Goal: Information Seeking & Learning: Learn about a topic

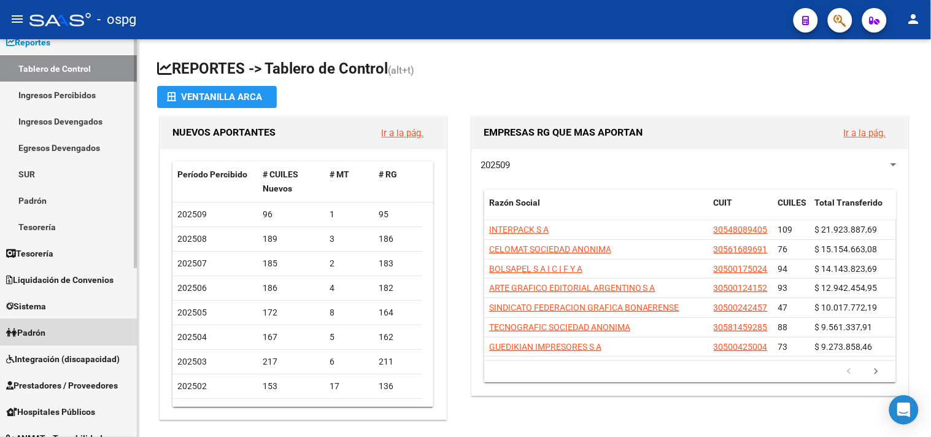
click at [68, 335] on link "Padrón" at bounding box center [68, 332] width 137 height 26
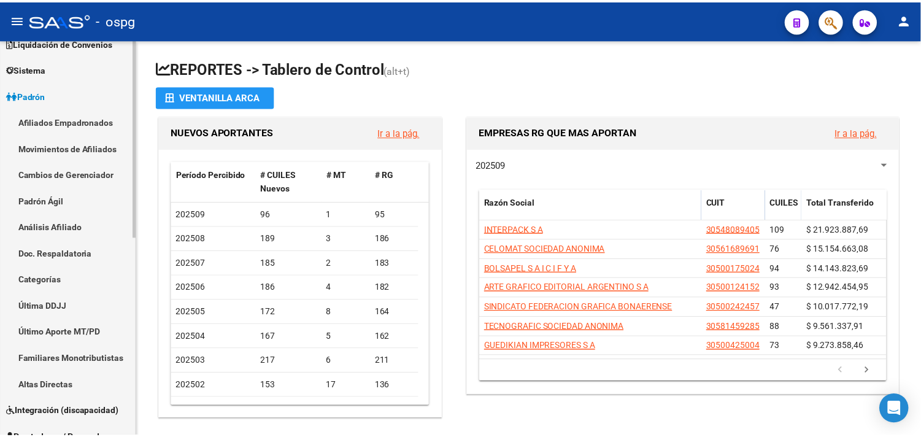
scroll to position [113, 0]
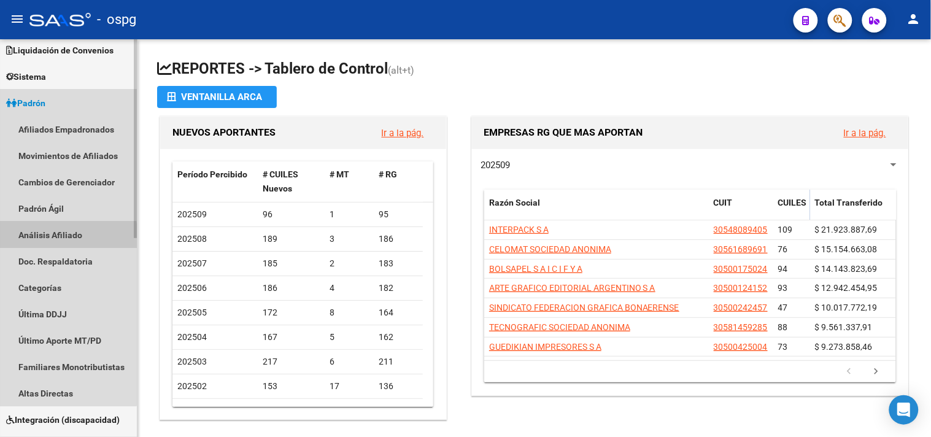
click at [51, 236] on link "Análisis Afiliado" at bounding box center [68, 235] width 137 height 26
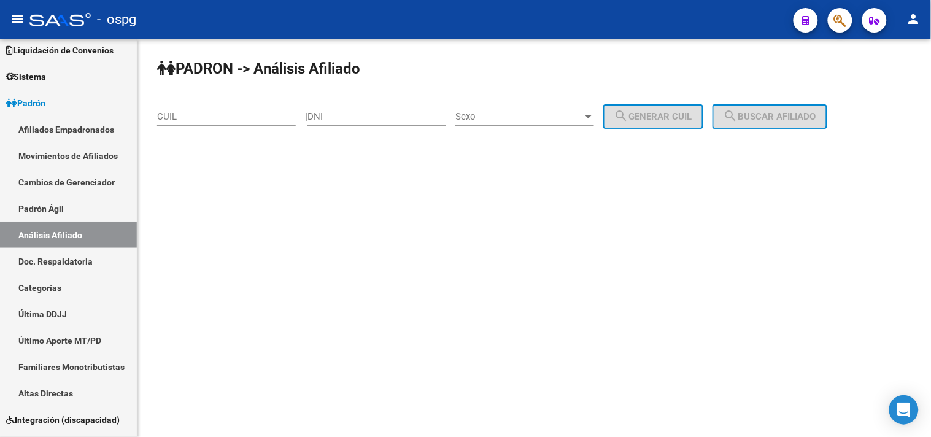
drag, startPoint x: 226, startPoint y: 110, endPoint x: 225, endPoint y: 117, distance: 6.2
paste input "23-38608901-9"
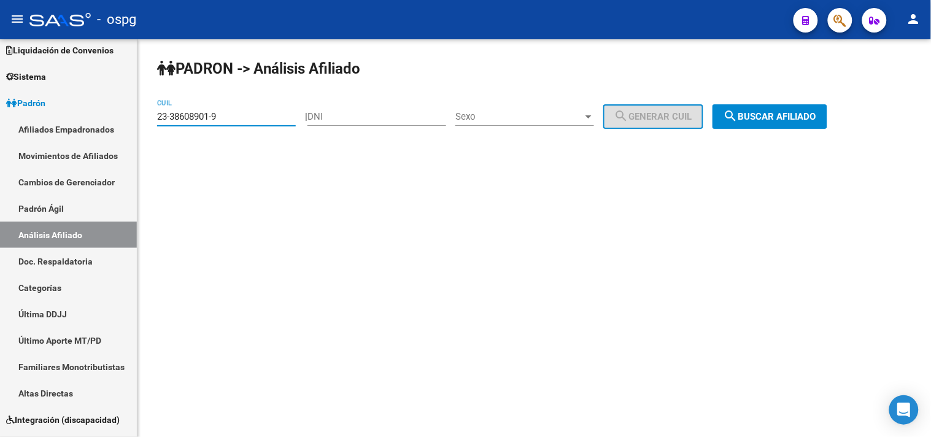
click at [796, 115] on span "search Buscar afiliado" at bounding box center [770, 116] width 93 height 11
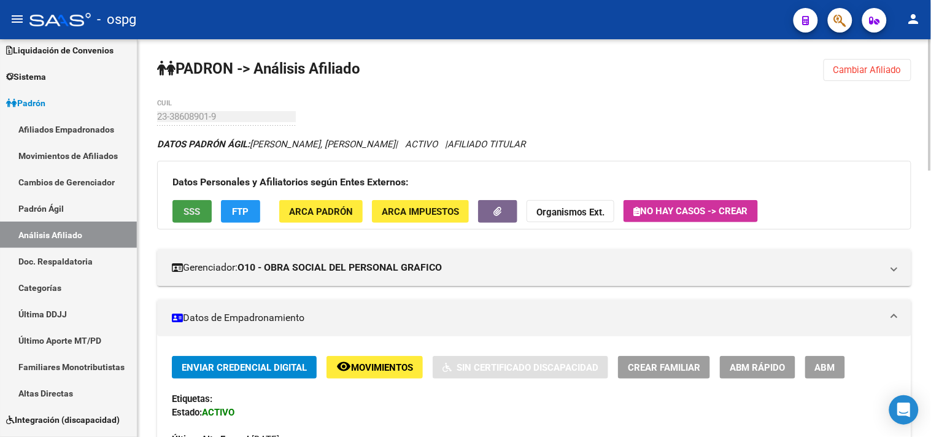
click at [192, 212] on span "SSS" at bounding box center [192, 211] width 17 height 11
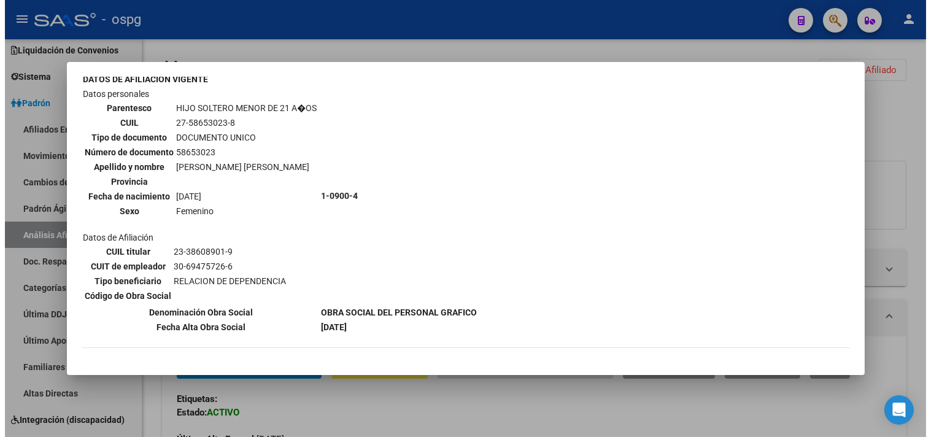
scroll to position [974, 0]
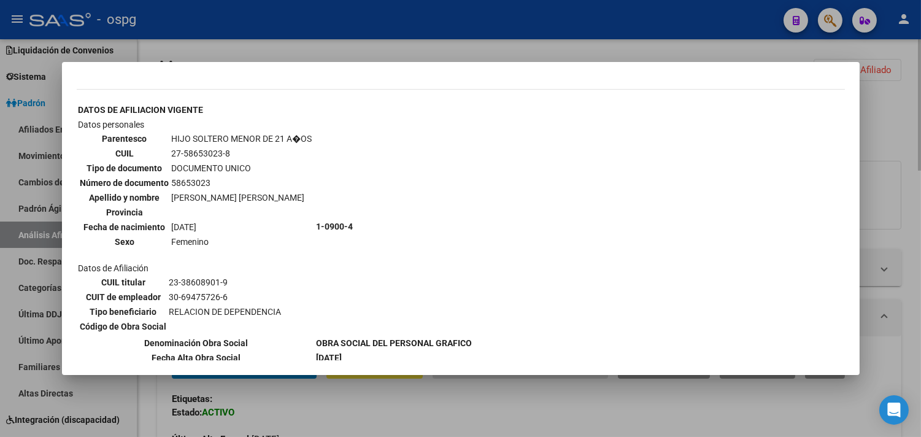
click at [913, 205] on div at bounding box center [460, 218] width 921 height 437
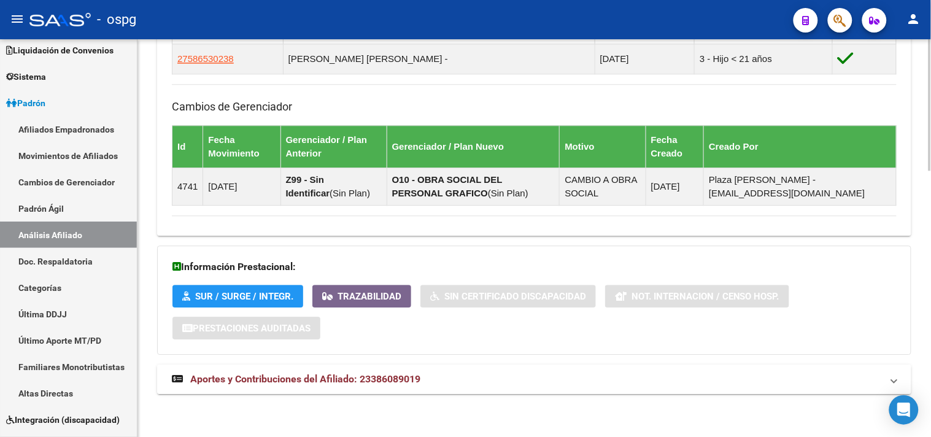
click at [446, 382] on mat-panel-title "Aportes y Contribuciones del Afiliado: 23386089019" at bounding box center [527, 380] width 710 height 14
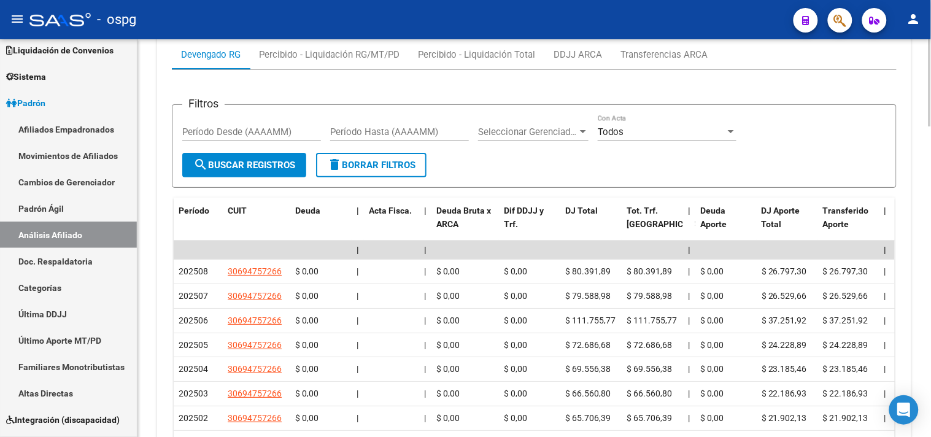
scroll to position [1119, 0]
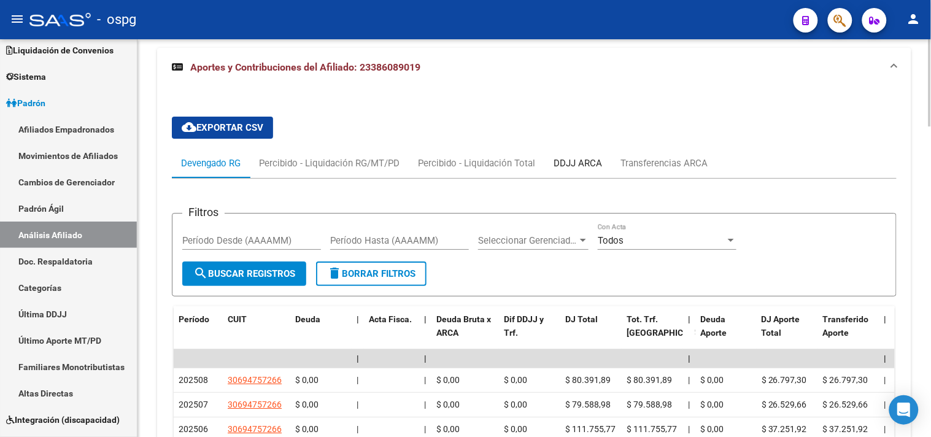
click at [581, 157] on div "DDJJ ARCA" at bounding box center [577, 163] width 67 height 29
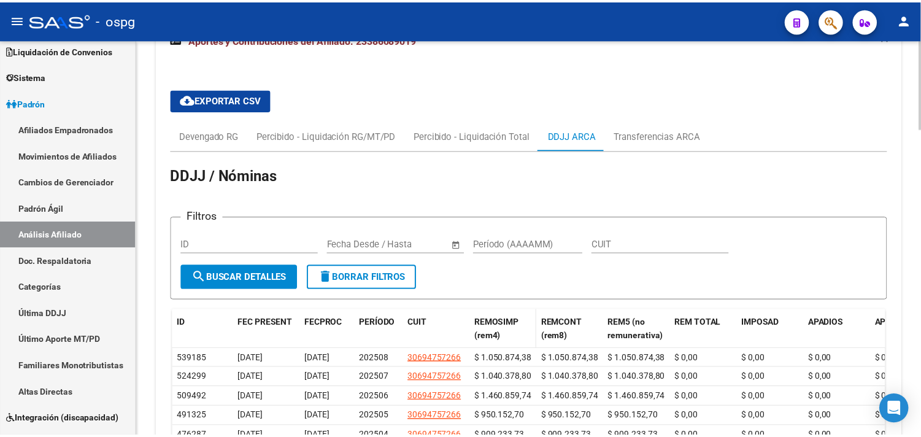
scroll to position [1215, 0]
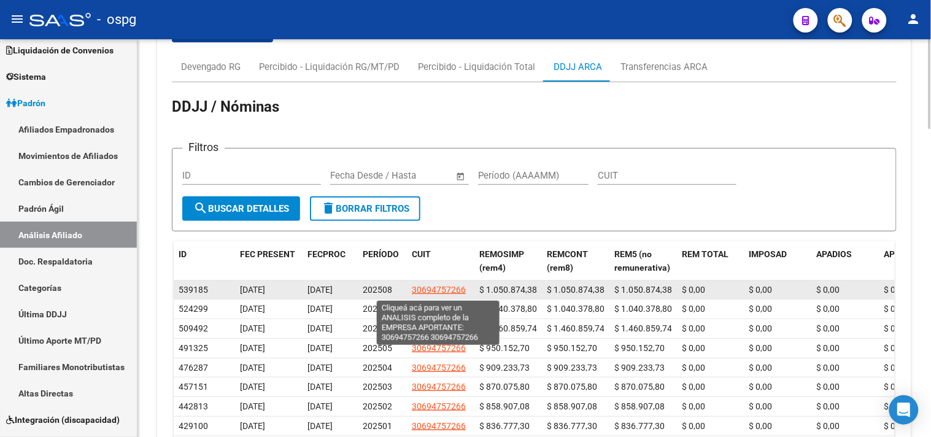
click at [446, 292] on span "30694757266" at bounding box center [439, 290] width 54 height 10
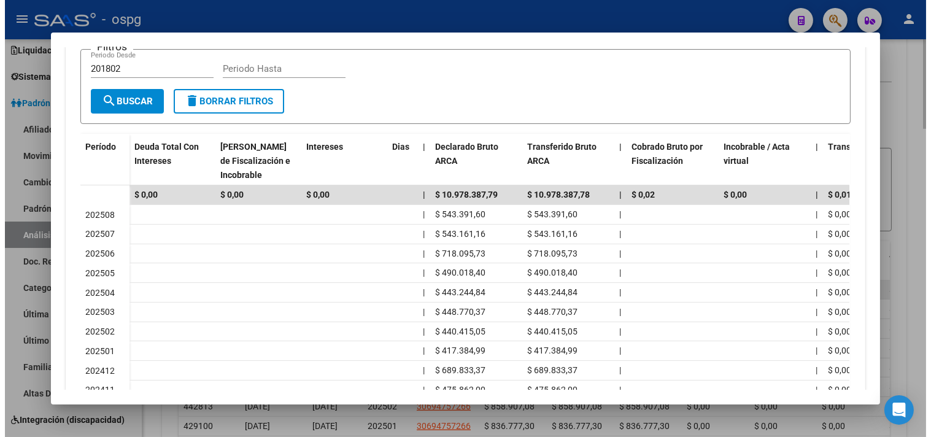
scroll to position [0, 0]
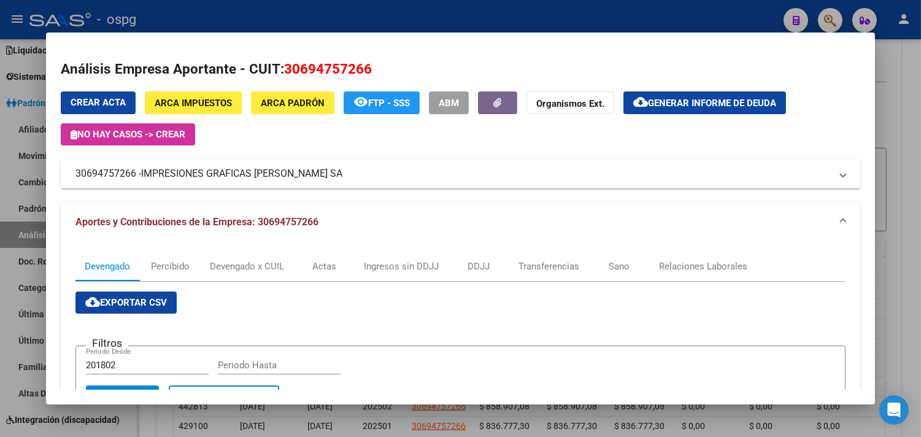
click at [911, 185] on div at bounding box center [460, 218] width 921 height 437
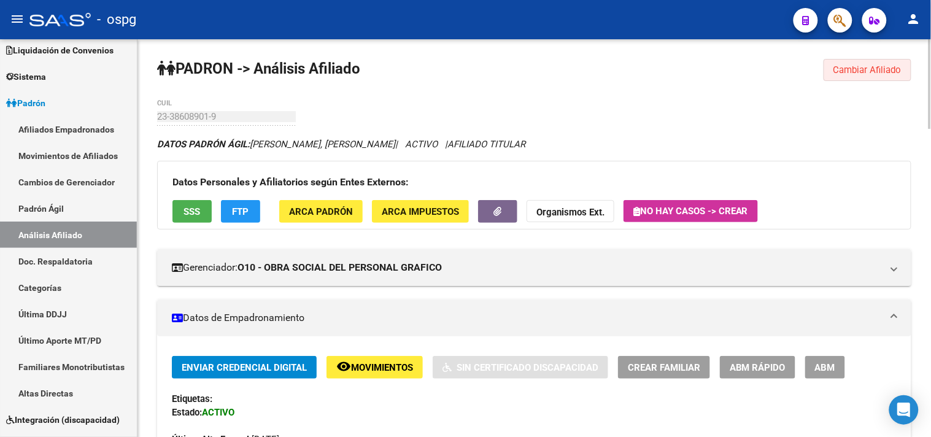
click at [856, 60] on button "Cambiar Afiliado" at bounding box center [868, 70] width 88 height 22
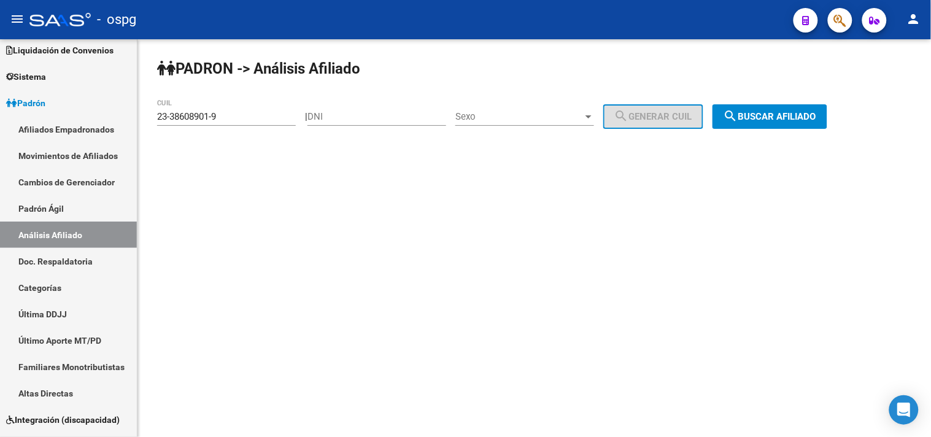
drag, startPoint x: 222, startPoint y: 118, endPoint x: 176, endPoint y: 123, distance: 47.0
click at [139, 121] on div "[PERSON_NAME] -> Análisis Afiliado 23-38608901-9 CUIL | DNI Sexo Sexo search Ge…" at bounding box center [534, 103] width 794 height 129
paste input "4-04150936-4"
click at [789, 117] on span "search Buscar afiliado" at bounding box center [770, 116] width 93 height 11
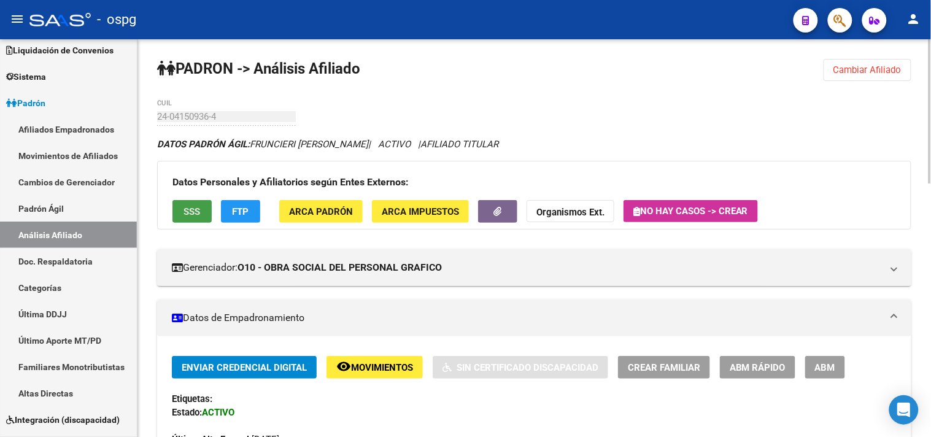
click at [185, 213] on span "SSS" at bounding box center [192, 211] width 17 height 11
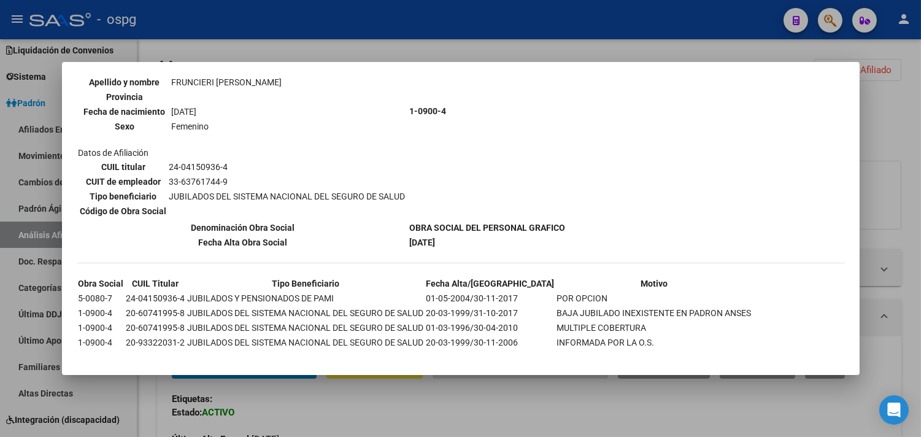
scroll to position [137, 0]
click at [281, 57] on div at bounding box center [460, 218] width 921 height 437
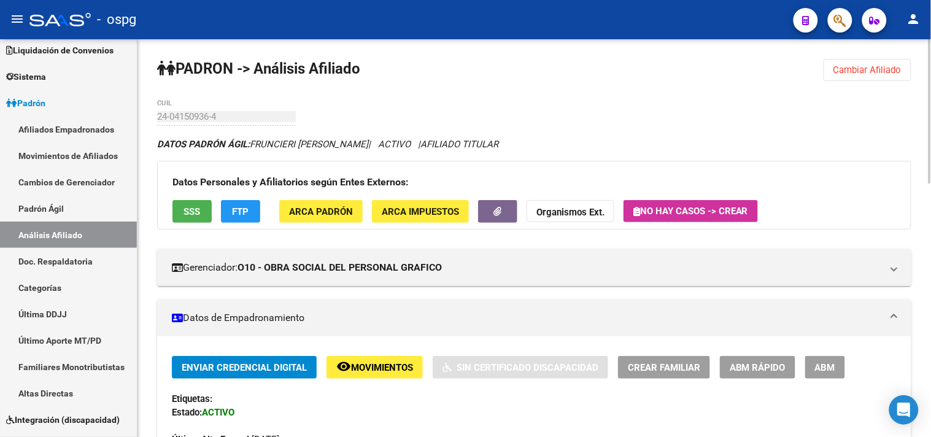
click at [239, 209] on span "FTP" at bounding box center [241, 211] width 17 height 11
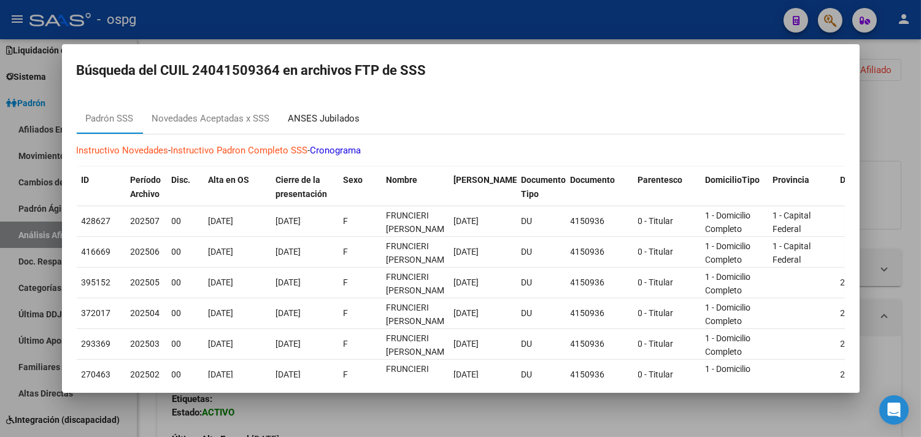
click at [317, 115] on div "ANSES Jubilados" at bounding box center [324, 119] width 72 height 14
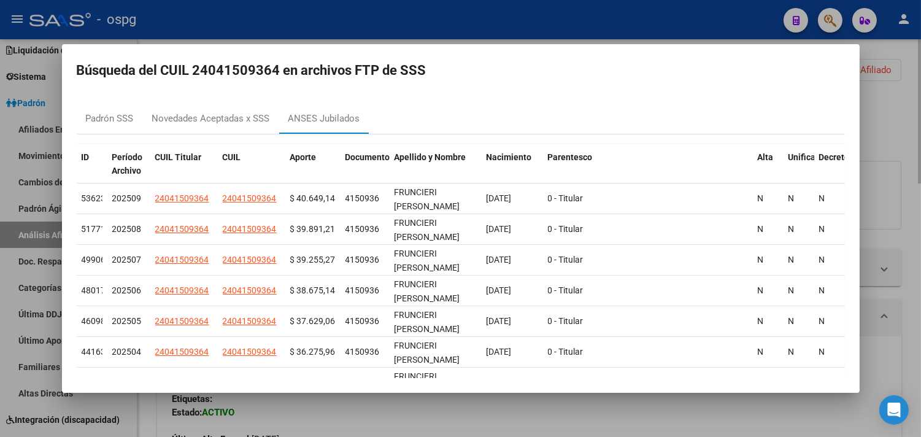
drag, startPoint x: 560, startPoint y: 31, endPoint x: 866, endPoint y: 123, distance: 319.2
click at [560, 31] on div at bounding box center [460, 218] width 921 height 437
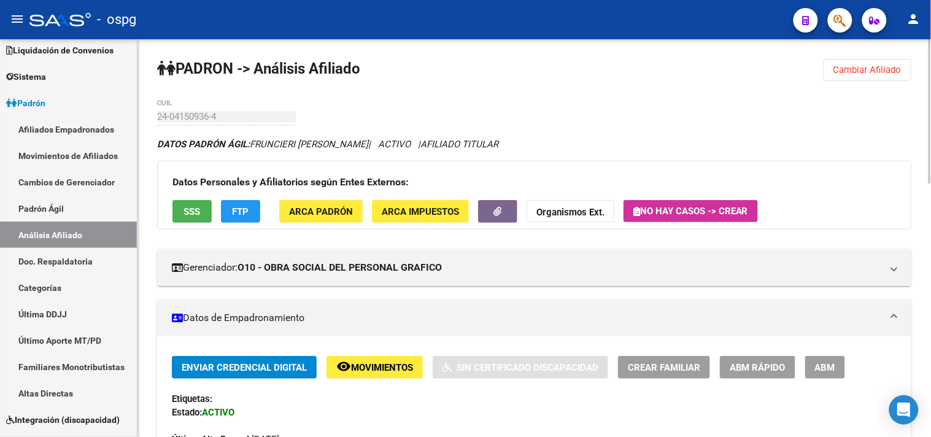
click at [873, 69] on span "Cambiar Afiliado" at bounding box center [868, 69] width 68 height 11
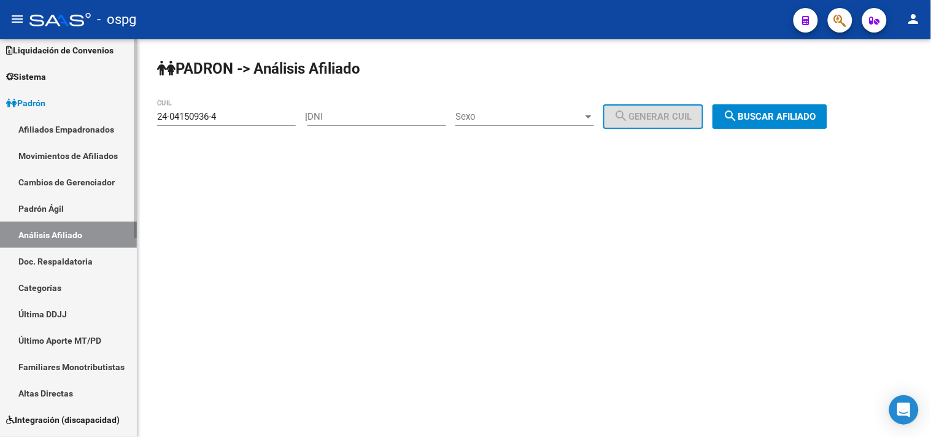
drag, startPoint x: 225, startPoint y: 122, endPoint x: 0, endPoint y: 68, distance: 231.5
click at [0, 70] on mat-sidenav-container "Firma Express Inicio Calendario SSS Instructivos Contacto OS Reportes Tablero d…" at bounding box center [465, 238] width 931 height 398
click at [759, 114] on span "search Buscar afiliado" at bounding box center [770, 116] width 93 height 11
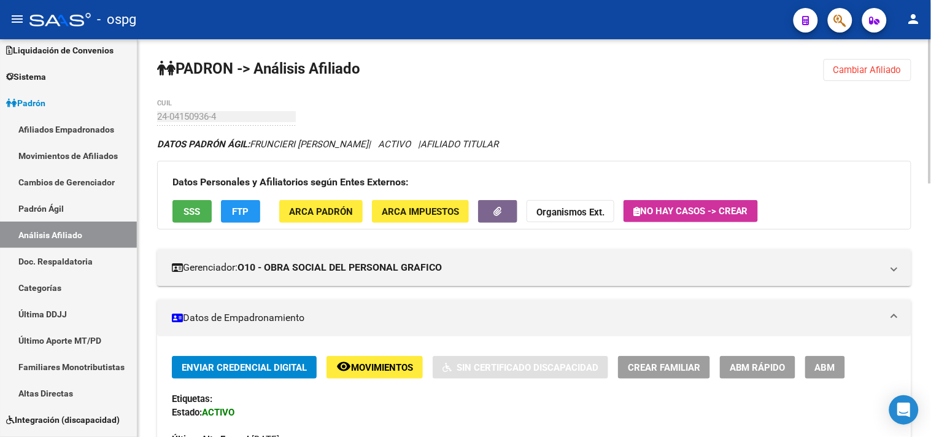
click at [848, 60] on button "Cambiar Afiliado" at bounding box center [868, 70] width 88 height 22
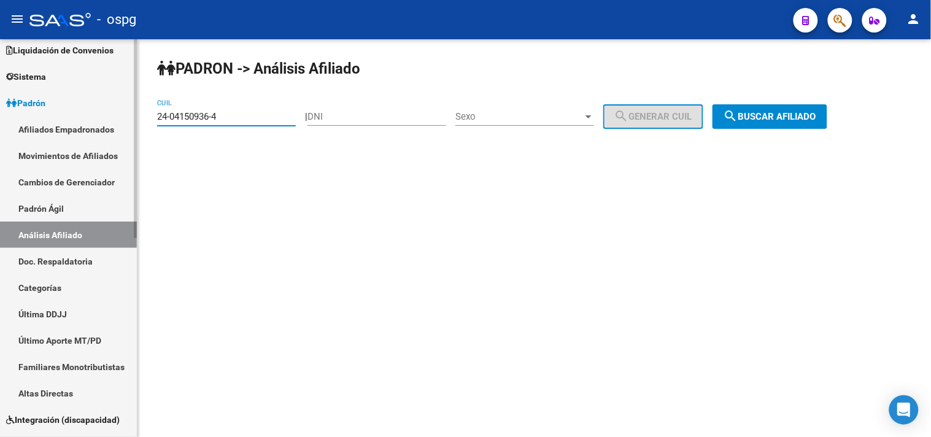
drag, startPoint x: 238, startPoint y: 114, endPoint x: 113, endPoint y: 114, distance: 125.2
click at [113, 114] on mat-sidenav-container "Firma Express Inicio Calendario SSS Instructivos Contacto OS Reportes Tablero d…" at bounding box center [465, 238] width 931 height 398
paste input "0-04890391-7"
drag, startPoint x: 772, startPoint y: 125, endPoint x: 748, endPoint y: 127, distance: 24.6
click at [771, 125] on button "search Buscar afiliado" at bounding box center [770, 116] width 115 height 25
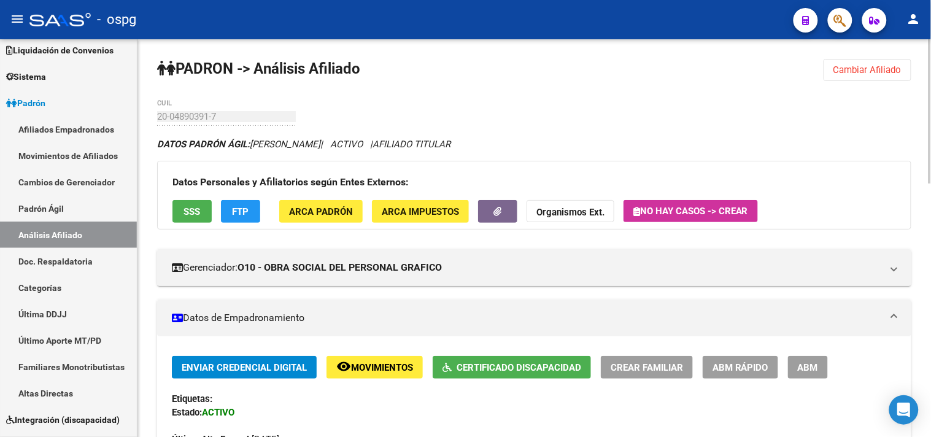
click at [187, 213] on span "SSS" at bounding box center [192, 211] width 17 height 11
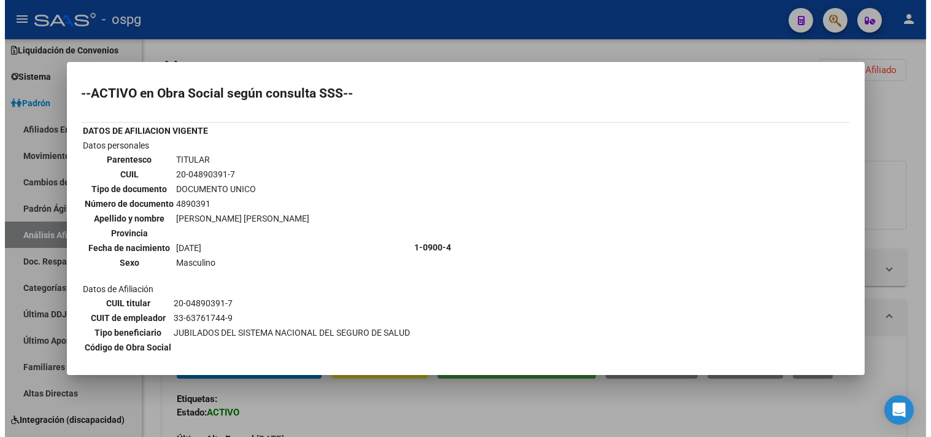
scroll to position [41, 0]
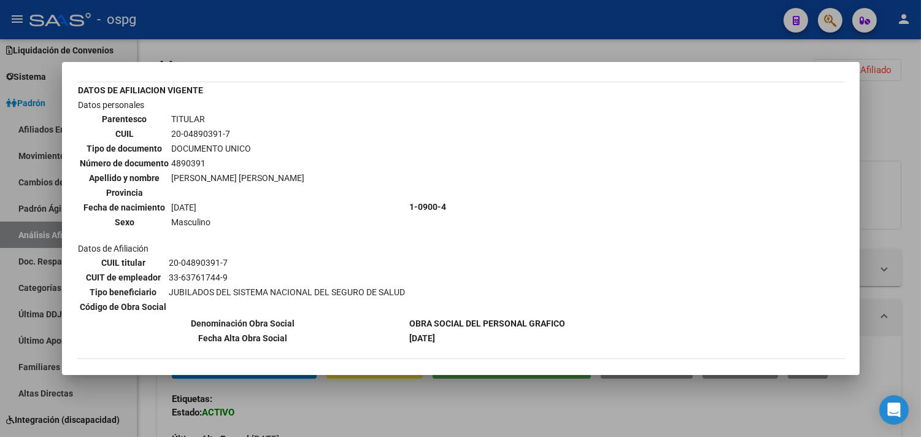
click at [370, 413] on div at bounding box center [460, 218] width 921 height 437
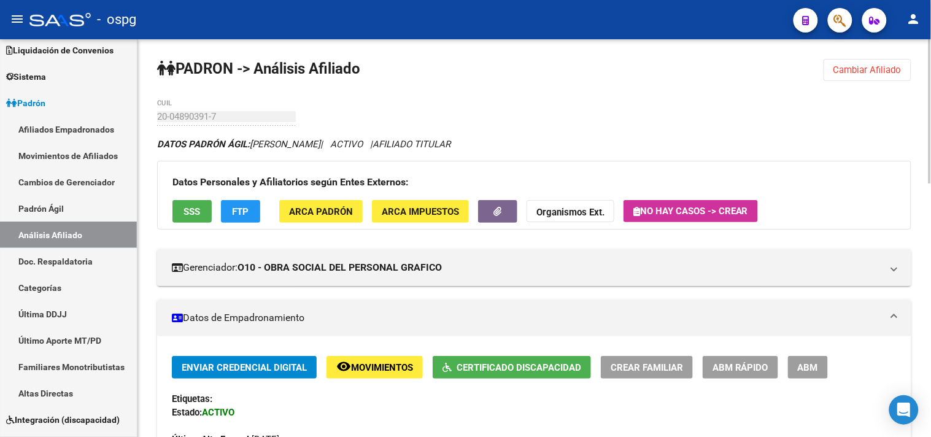
click at [246, 209] on span "FTP" at bounding box center [241, 211] width 17 height 11
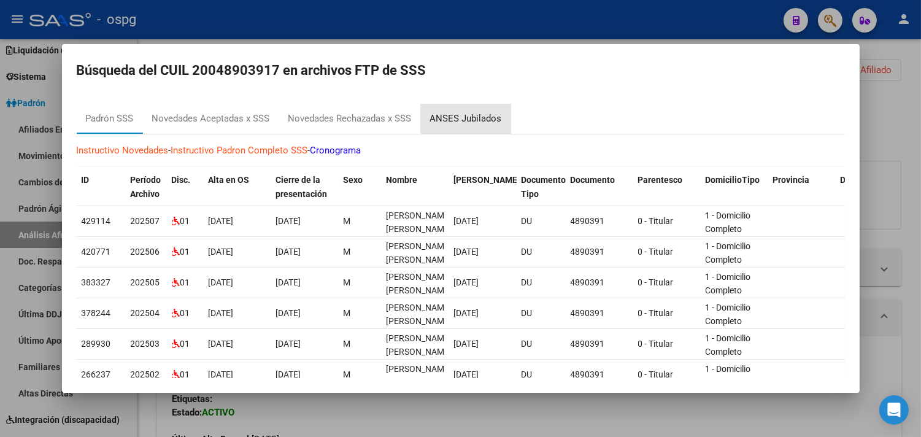
click at [489, 117] on div "ANSES Jubilados" at bounding box center [466, 119] width 72 height 14
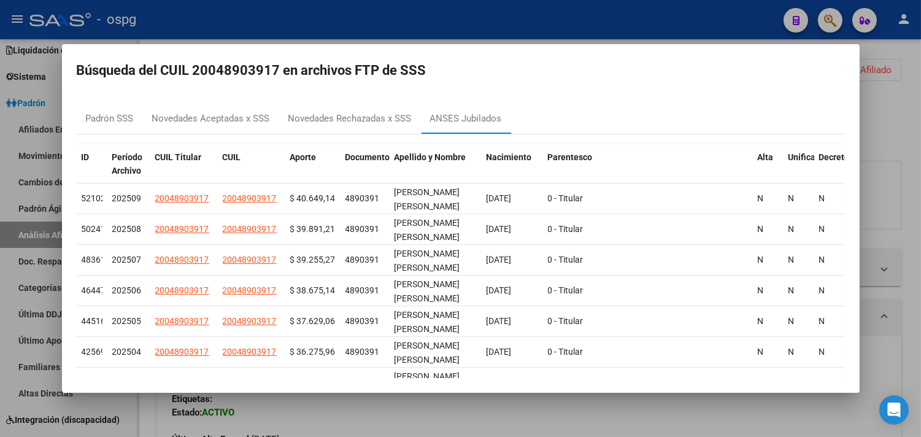
click at [501, 412] on div at bounding box center [460, 218] width 921 height 437
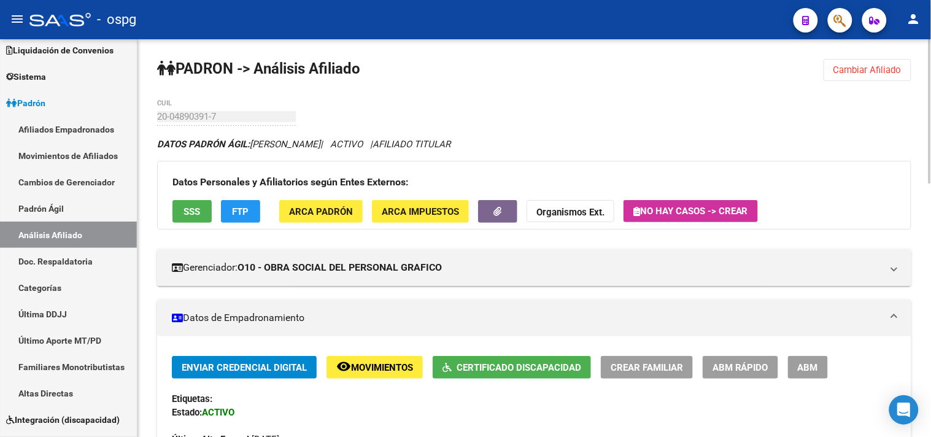
click at [506, 369] on span "Certificado Discapacidad" at bounding box center [519, 367] width 125 height 11
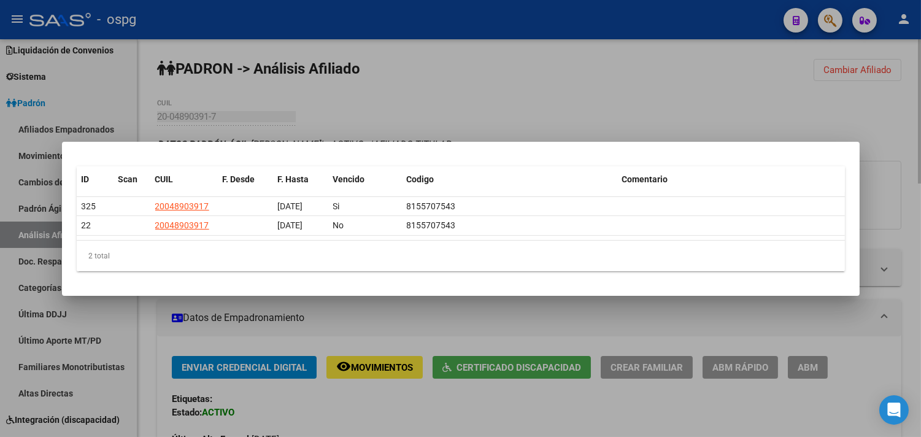
drag, startPoint x: 379, startPoint y: 328, endPoint x: 387, endPoint y: 328, distance: 7.4
click at [383, 328] on div at bounding box center [460, 218] width 921 height 437
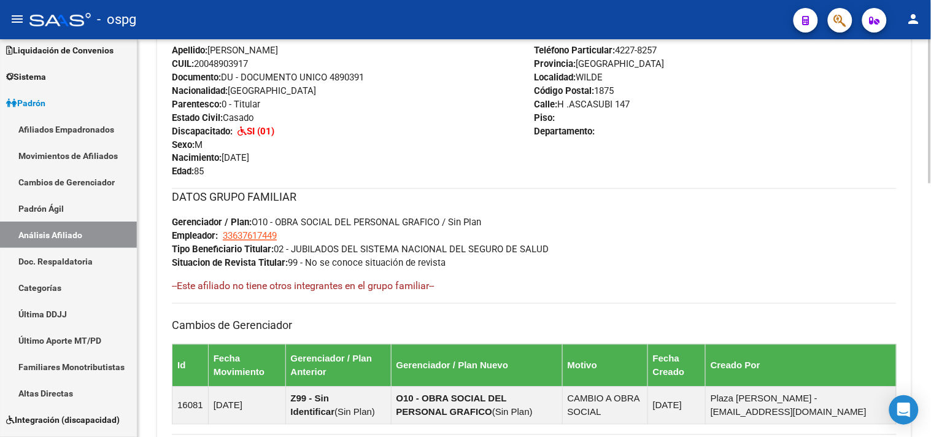
scroll to position [698, 0]
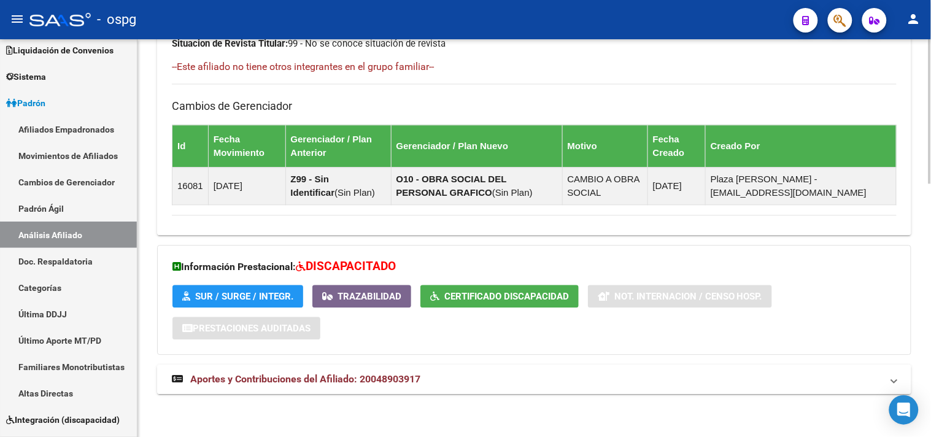
click at [434, 384] on mat-panel-title "Aportes y Contribuciones del Afiliado: 20048903917" at bounding box center [527, 380] width 710 height 14
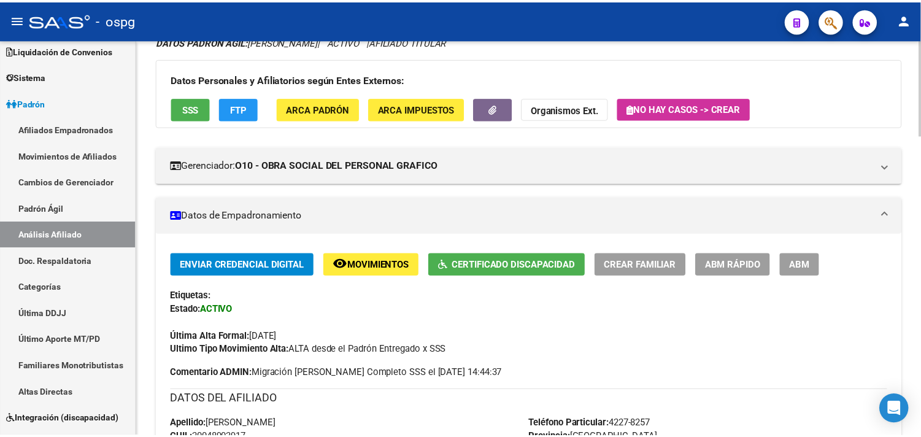
scroll to position [0, 0]
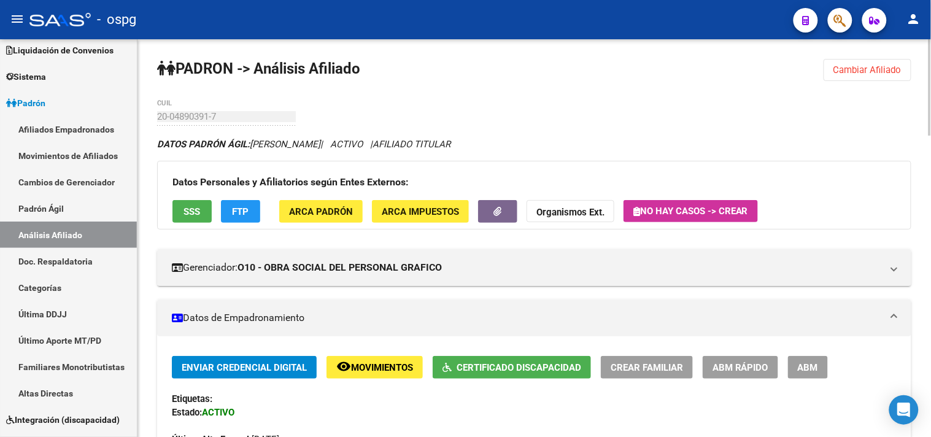
drag, startPoint x: 869, startPoint y: 124, endPoint x: 875, endPoint y: 47, distance: 76.9
click at [860, 76] on button "Cambiar Afiliado" at bounding box center [868, 70] width 88 height 22
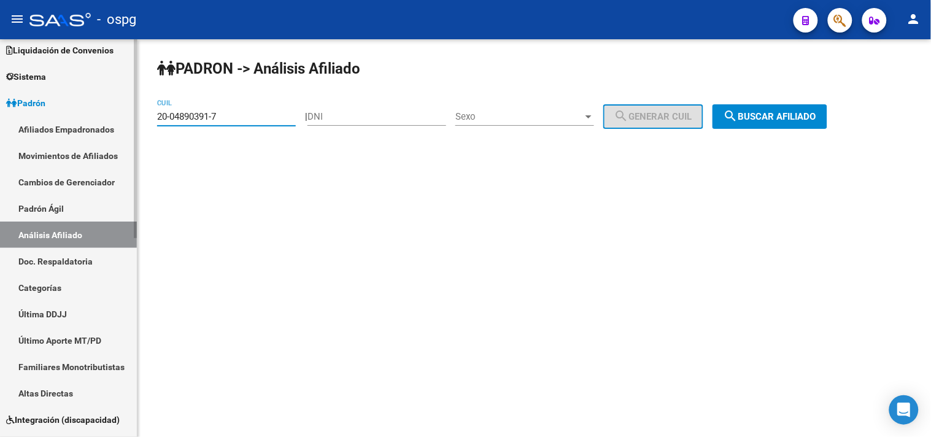
drag, startPoint x: 231, startPoint y: 112, endPoint x: 52, endPoint y: 106, distance: 179.3
click at [64, 112] on mat-sidenav-container "Firma Express Inicio Calendario SSS Instructivos Contacto OS Reportes Tablero d…" at bounding box center [465, 238] width 931 height 398
paste input "7-06282446-3"
type input "27-06282446-3"
click at [783, 111] on span "search Buscar afiliado" at bounding box center [770, 116] width 93 height 11
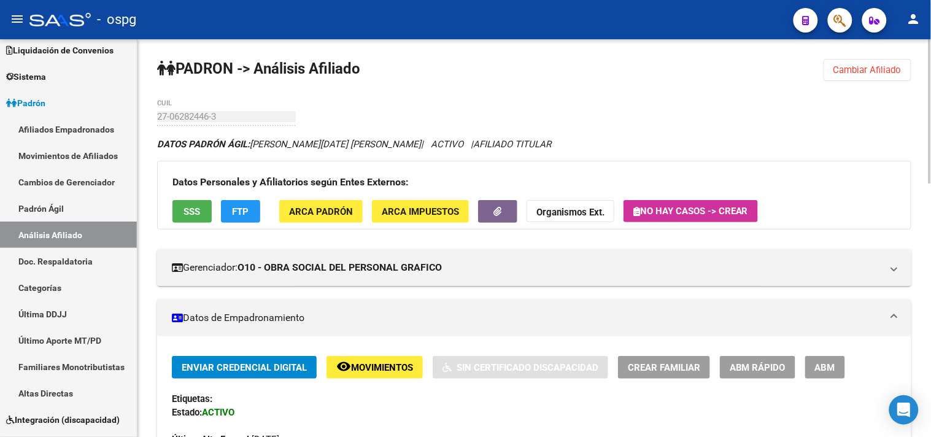
click at [196, 211] on span "SSS" at bounding box center [192, 211] width 17 height 11
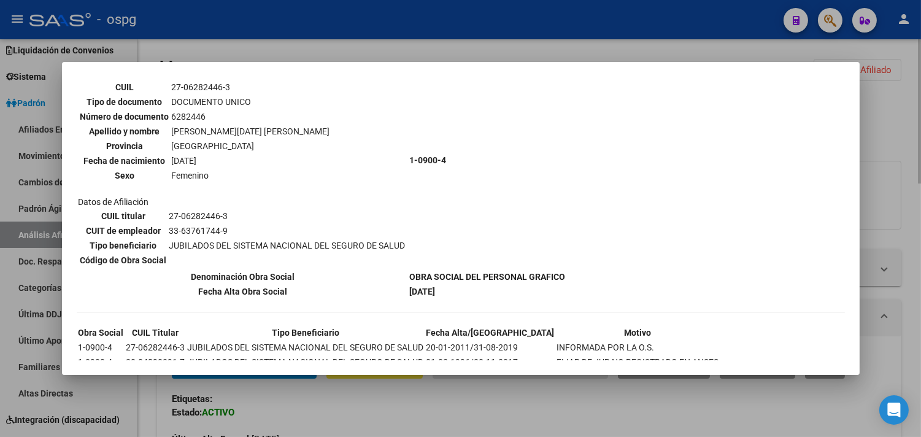
scroll to position [136, 0]
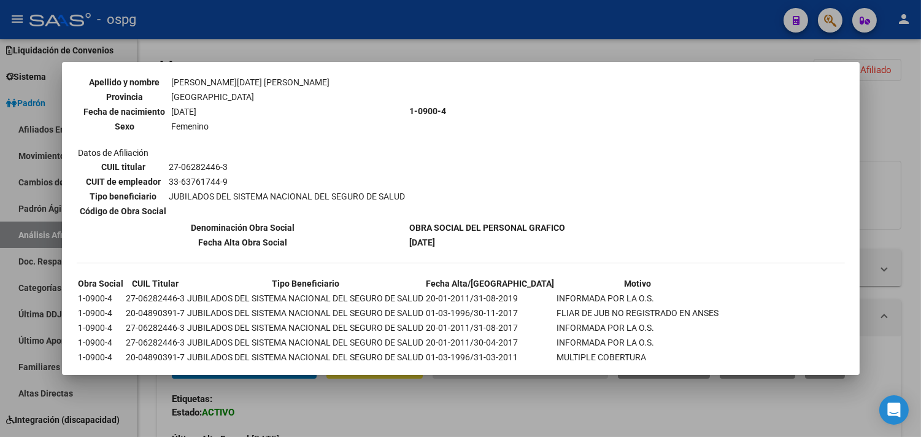
drag, startPoint x: 323, startPoint y: 408, endPoint x: 296, endPoint y: 314, distance: 97.9
click at [324, 408] on div at bounding box center [460, 218] width 921 height 437
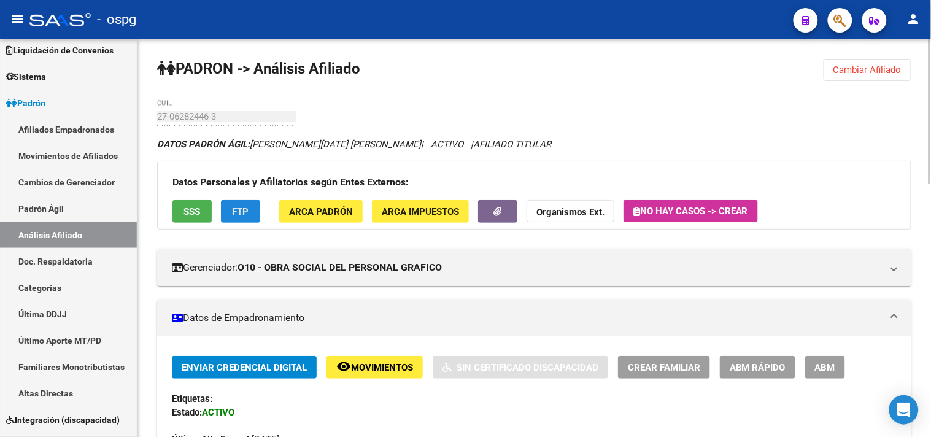
click at [234, 211] on span "FTP" at bounding box center [241, 211] width 17 height 11
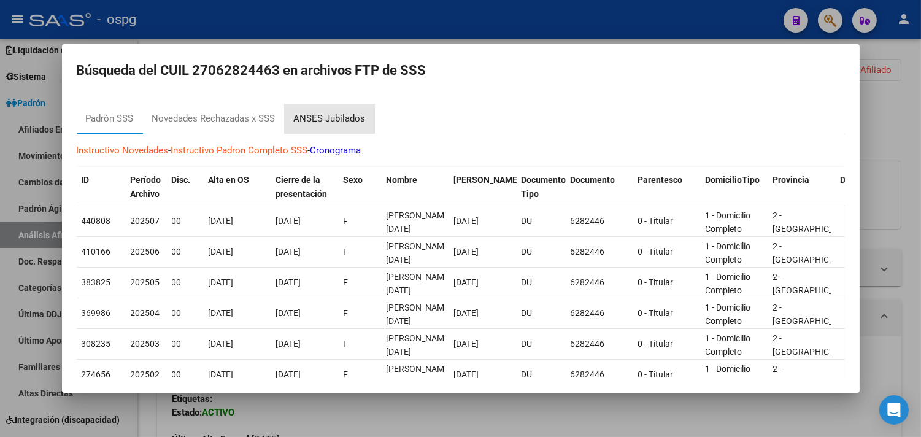
click at [336, 120] on div "ANSES Jubilados" at bounding box center [330, 119] width 72 height 14
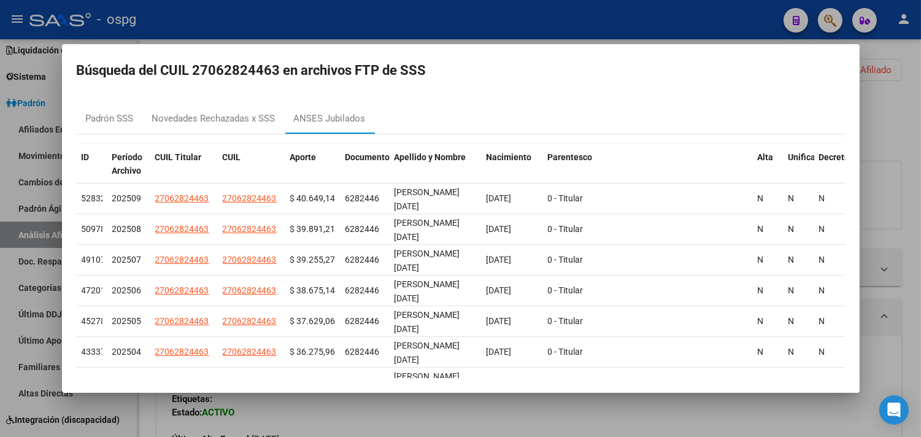
click at [541, 415] on div at bounding box center [460, 218] width 921 height 437
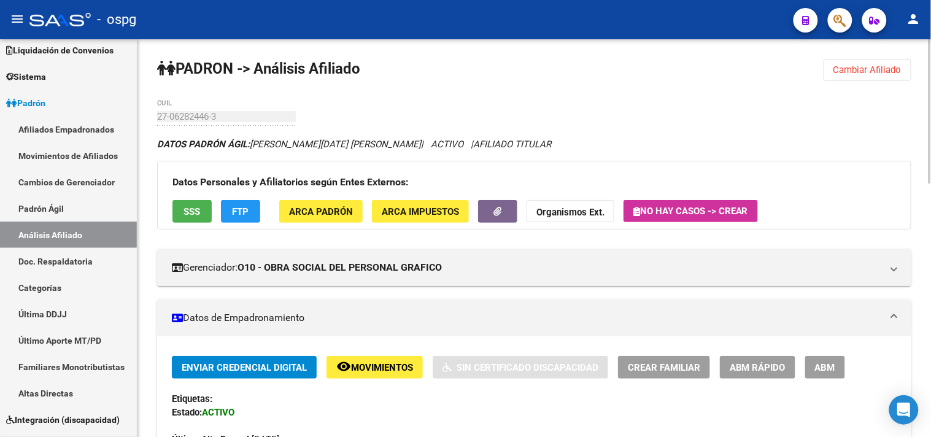
drag, startPoint x: 837, startPoint y: 52, endPoint x: 840, endPoint y: 63, distance: 11.3
drag, startPoint x: 843, startPoint y: 66, endPoint x: 622, endPoint y: 77, distance: 221.3
click at [842, 65] on span "Cambiar Afiliado" at bounding box center [868, 69] width 68 height 11
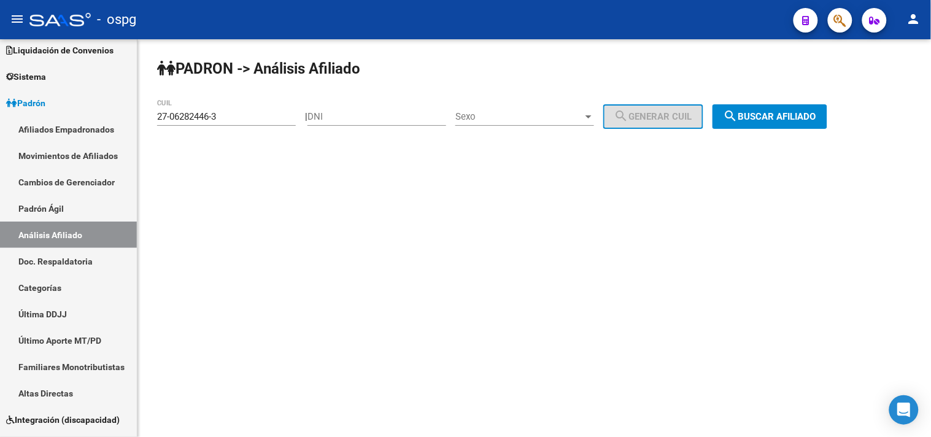
drag, startPoint x: 260, startPoint y: 130, endPoint x: 174, endPoint y: 120, distance: 86.0
click at [174, 120] on div "27-06282446-3 CUIL" at bounding box center [226, 118] width 139 height 38
drag, startPoint x: 204, startPoint y: 112, endPoint x: 230, endPoint y: 125, distance: 28.3
click at [206, 113] on input "27-06282446-3" at bounding box center [226, 116] width 139 height 11
drag, startPoint x: 219, startPoint y: 121, endPoint x: 152, endPoint y: 114, distance: 66.6
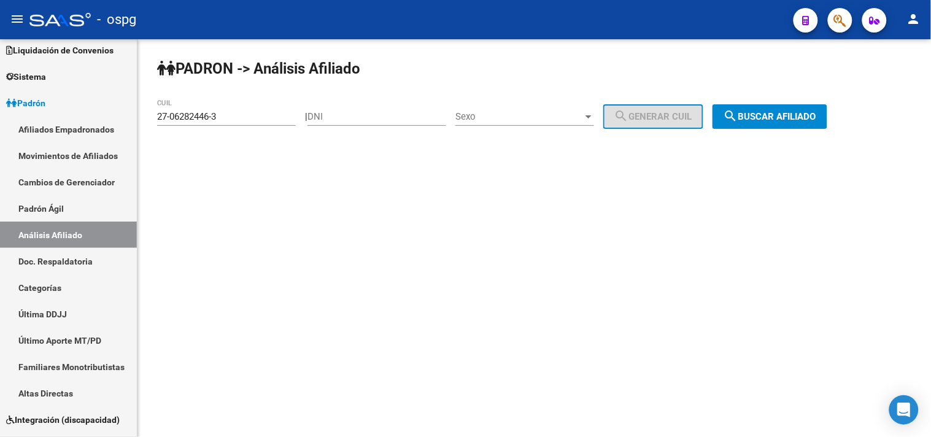
click at [143, 117] on div "[PERSON_NAME] -> Análisis Afiliado 27-06282446-3 CUIL | DNI Sexo Sexo search Ge…" at bounding box center [534, 103] width 794 height 129
drag, startPoint x: 205, startPoint y: 112, endPoint x: 177, endPoint y: 150, distance: 46.9
click at [177, 150] on div "[PERSON_NAME] -> Análisis Afiliado 27-06282446-3 CUIL | DNI Sexo Sexo search Ge…" at bounding box center [534, 103] width 794 height 129
drag, startPoint x: 236, startPoint y: 120, endPoint x: 112, endPoint y: 109, distance: 123.9
click at [112, 109] on mat-sidenav-container "Firma Express Inicio Calendario SSS Instructivos Contacto OS Reportes Tablero d…" at bounding box center [465, 238] width 931 height 398
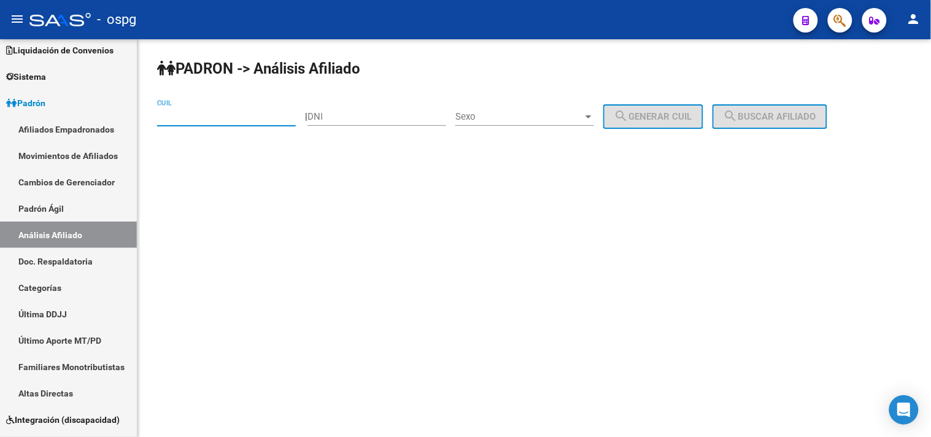
paste input "20-04292468-8"
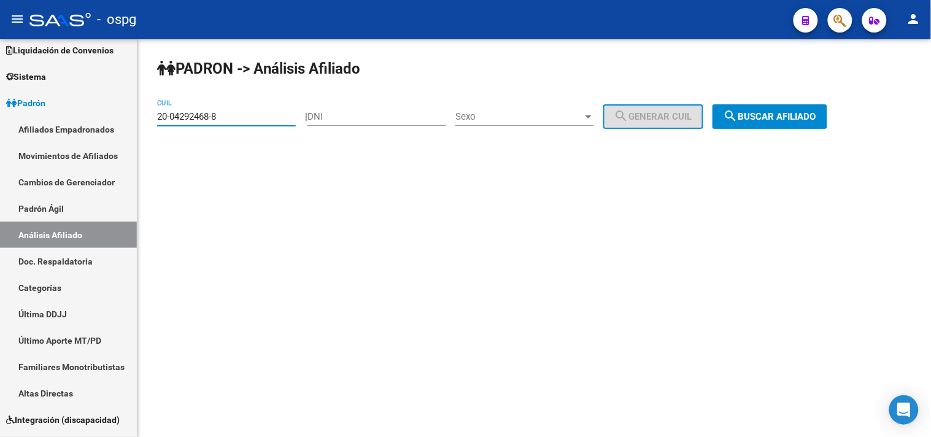
click at [761, 109] on button "search Buscar afiliado" at bounding box center [770, 116] width 115 height 25
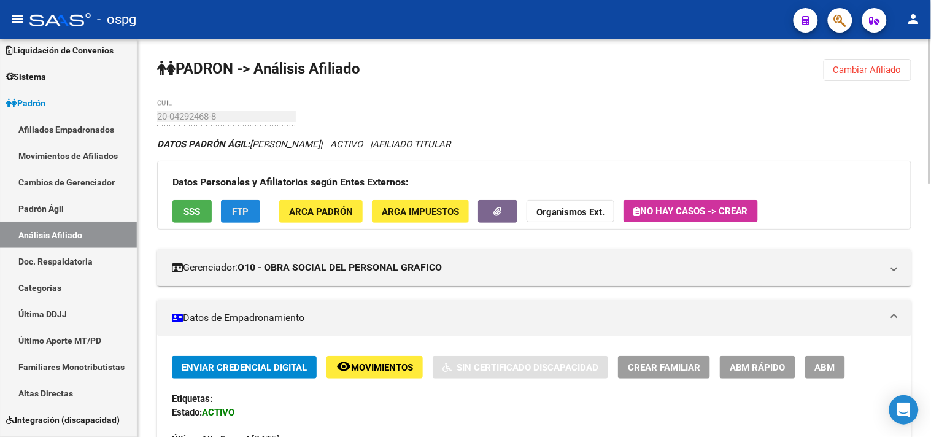
click at [250, 205] on button "FTP" at bounding box center [240, 211] width 39 height 23
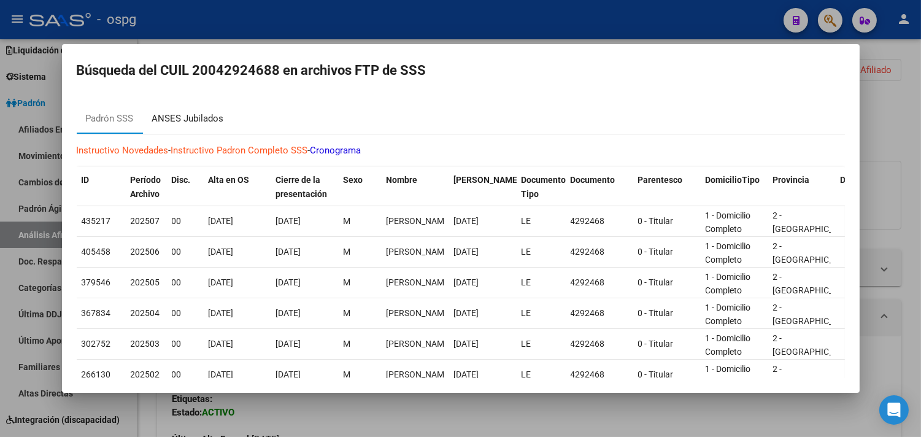
click at [223, 118] on div "ANSES Jubilados" at bounding box center [188, 118] width 90 height 29
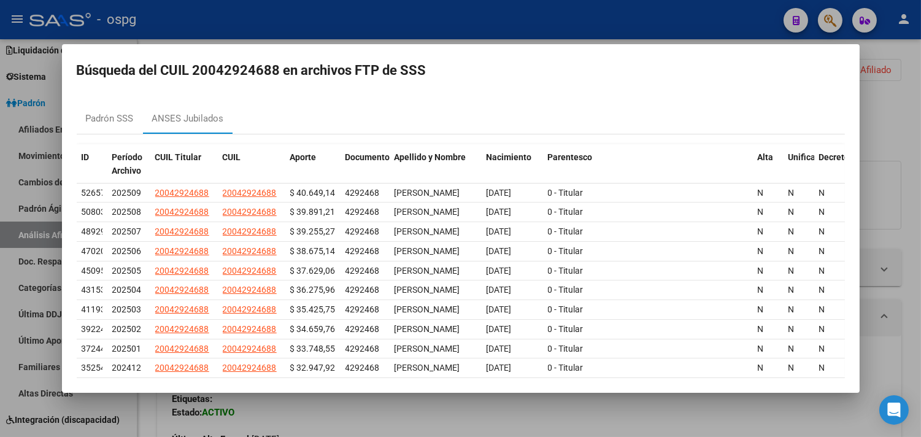
drag, startPoint x: 911, startPoint y: 231, endPoint x: 390, endPoint y: 230, distance: 520.5
click at [910, 232] on div at bounding box center [460, 218] width 921 height 437
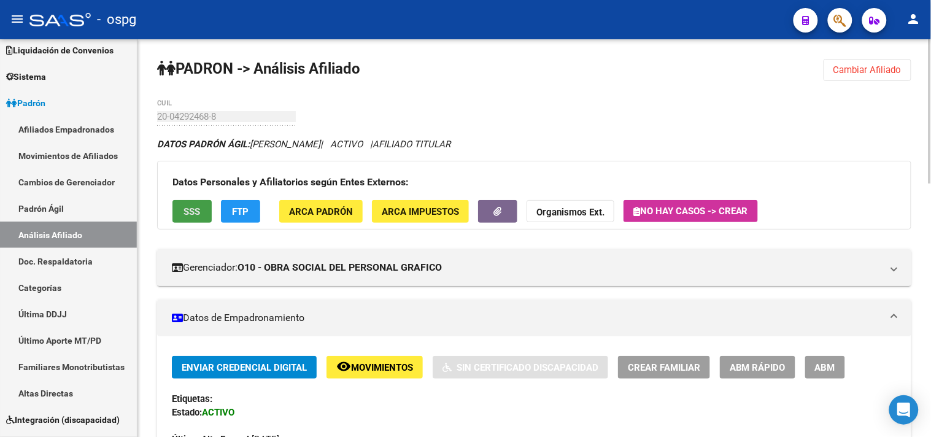
click at [187, 215] on span "SSS" at bounding box center [192, 211] width 17 height 11
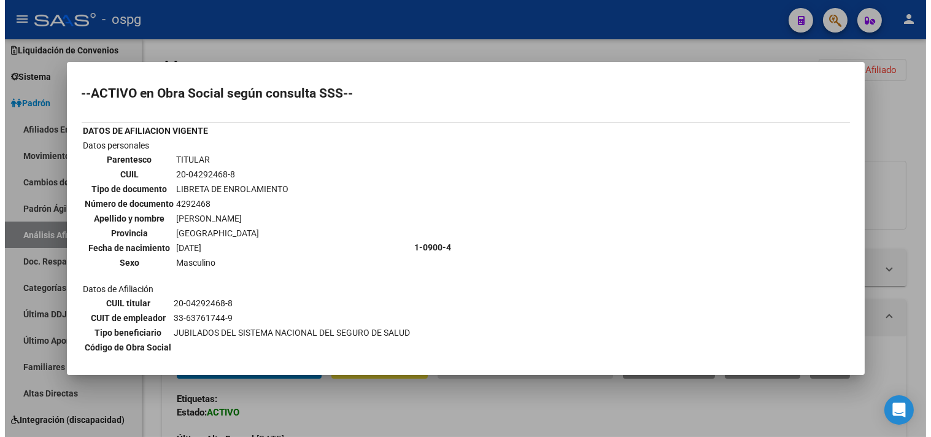
scroll to position [41, 0]
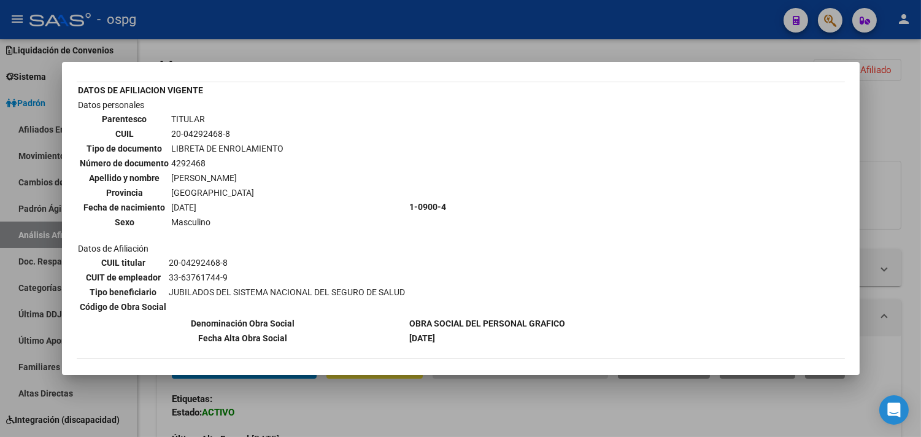
click at [918, 292] on div at bounding box center [460, 218] width 921 height 437
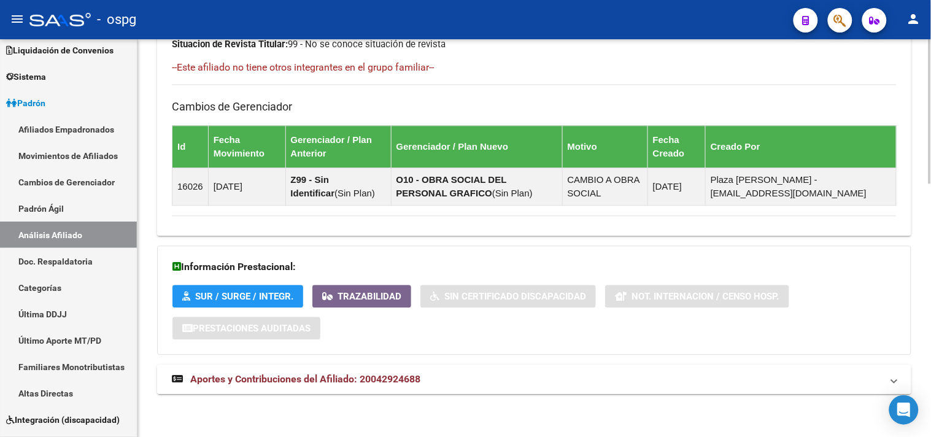
click at [363, 377] on span "Aportes y Contribuciones del Afiliado: 20042924688" at bounding box center [305, 379] width 230 height 12
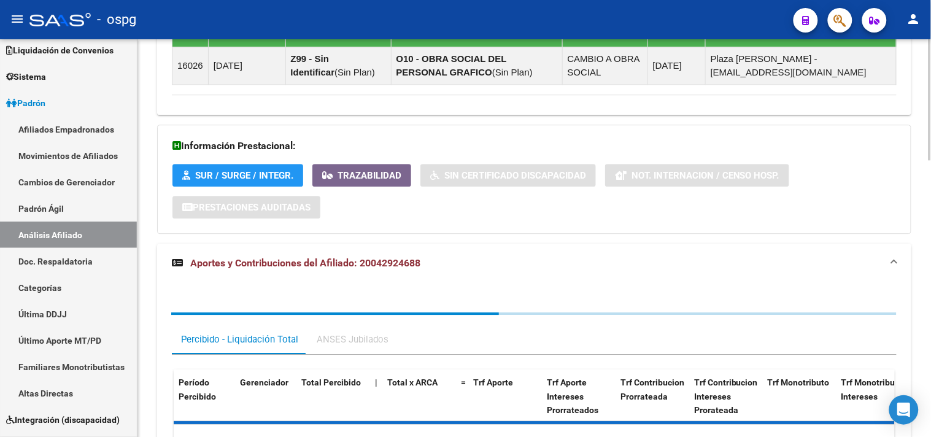
scroll to position [909, 0]
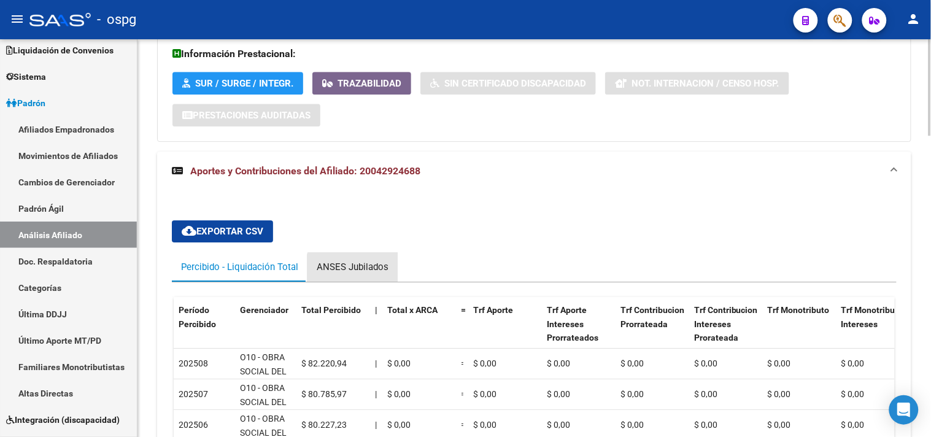
drag, startPoint x: 371, startPoint y: 276, endPoint x: 467, endPoint y: 255, distance: 98.7
click at [371, 275] on div "ANSES Jubilados" at bounding box center [353, 266] width 90 height 29
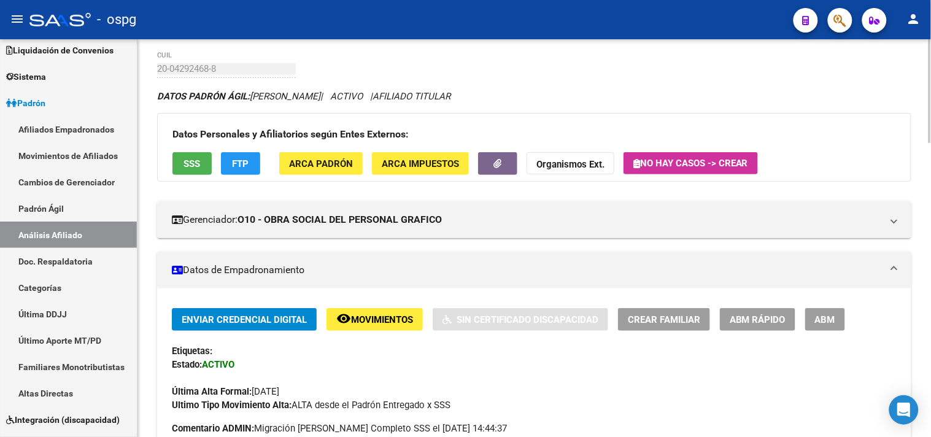
scroll to position [68, 0]
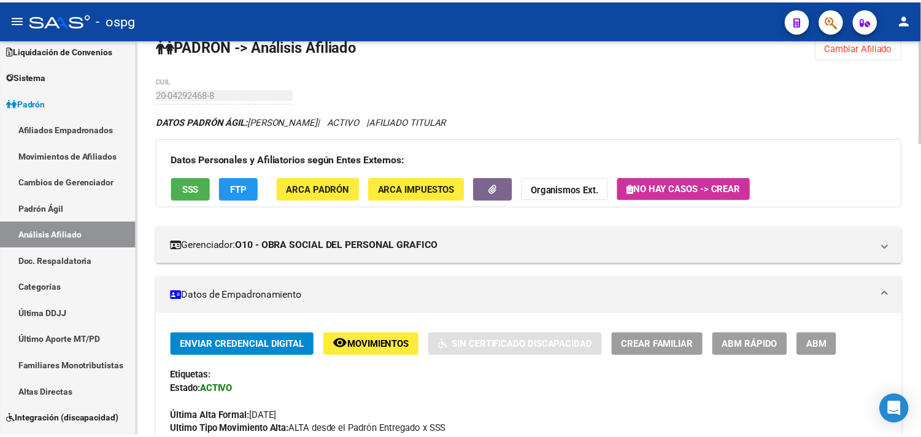
scroll to position [0, 0]
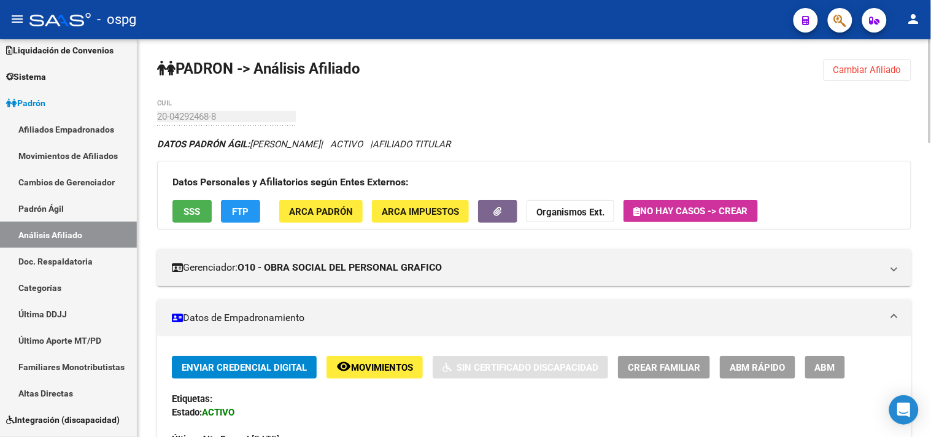
drag, startPoint x: 873, startPoint y: 77, endPoint x: 642, endPoint y: 77, distance: 230.8
click at [872, 77] on button "Cambiar Afiliado" at bounding box center [868, 70] width 88 height 22
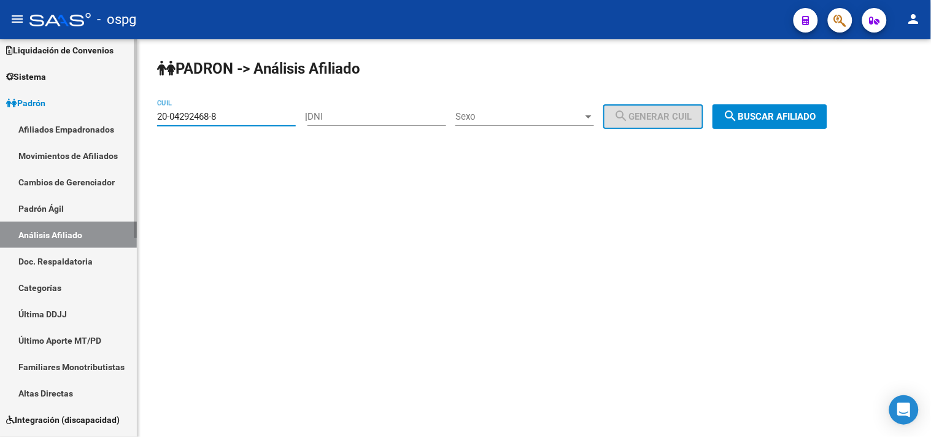
drag, startPoint x: 115, startPoint y: 107, endPoint x: 51, endPoint y: 114, distance: 64.1
click at [53, 114] on mat-sidenav-container "Firma Express Inicio Calendario SSS Instructivos Contacto OS Reportes Tablero d…" at bounding box center [465, 238] width 931 height 398
paste input "8058830-6"
drag, startPoint x: 858, startPoint y: 133, endPoint x: 848, endPoint y: 133, distance: 9.8
click at [853, 134] on div "[PERSON_NAME] -> Análisis Afiliado 20-08058830-6 CUIL | DNI Sexo Sexo search Ge…" at bounding box center [534, 103] width 794 height 129
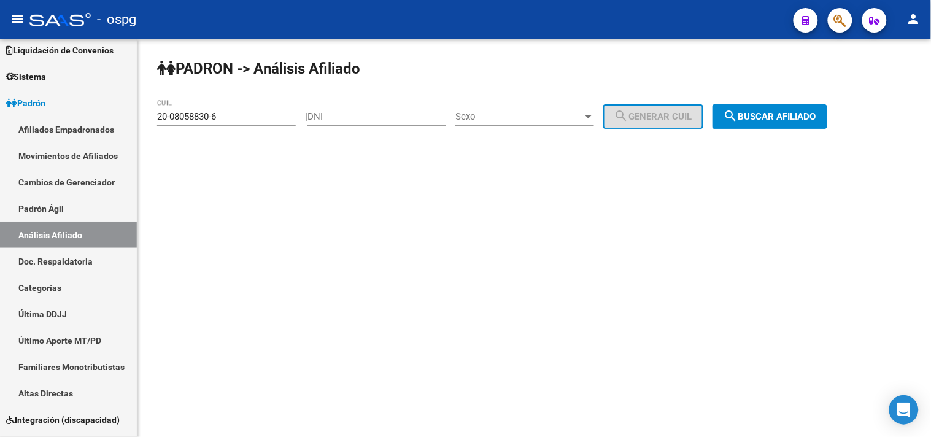
click at [814, 110] on button "search Buscar afiliado" at bounding box center [770, 116] width 115 height 25
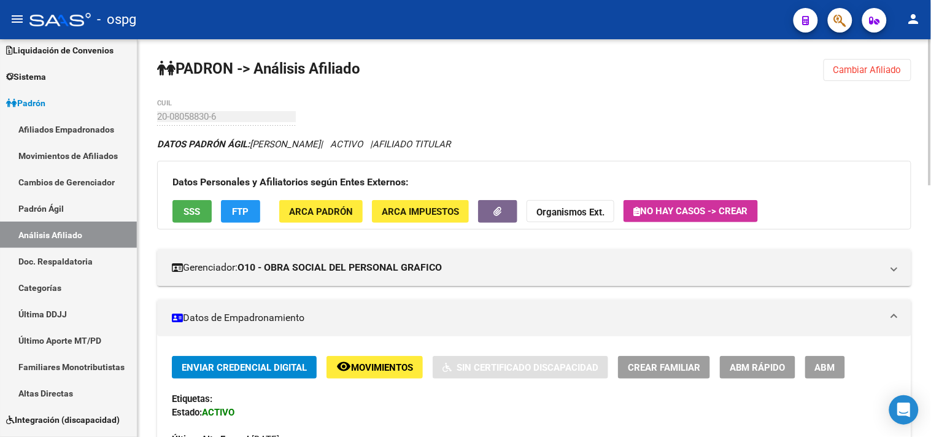
click at [253, 210] on button "FTP" at bounding box center [240, 211] width 39 height 23
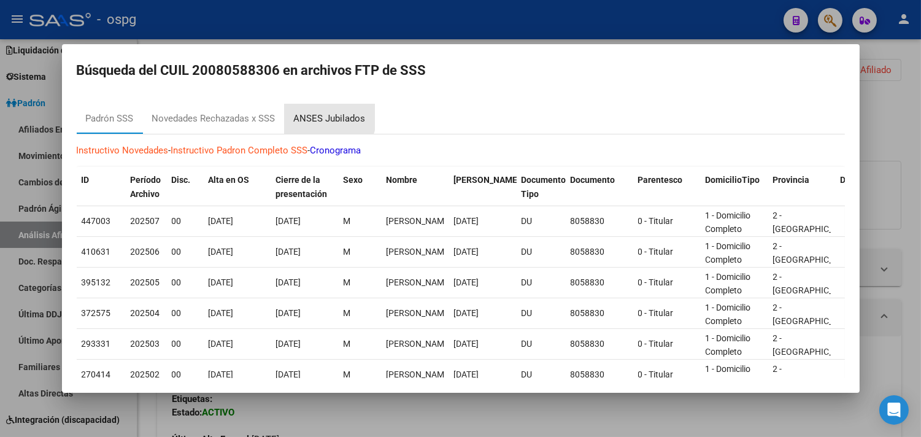
click at [325, 117] on div "ANSES Jubilados" at bounding box center [330, 119] width 72 height 14
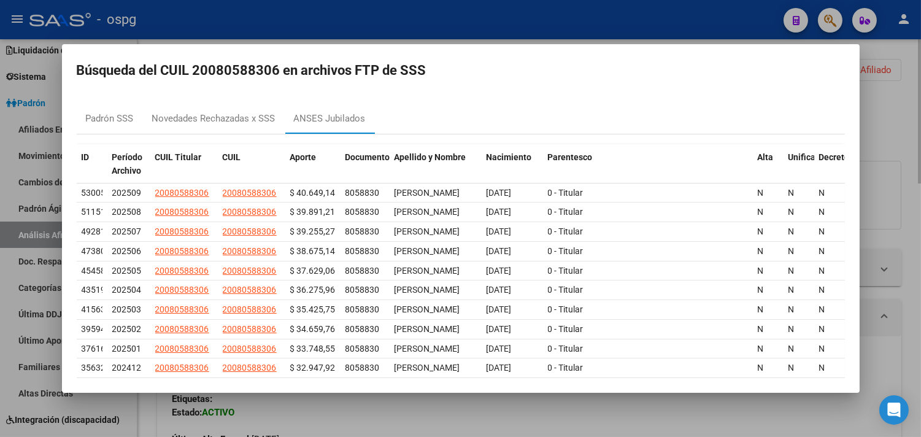
click at [338, 422] on div at bounding box center [460, 218] width 921 height 437
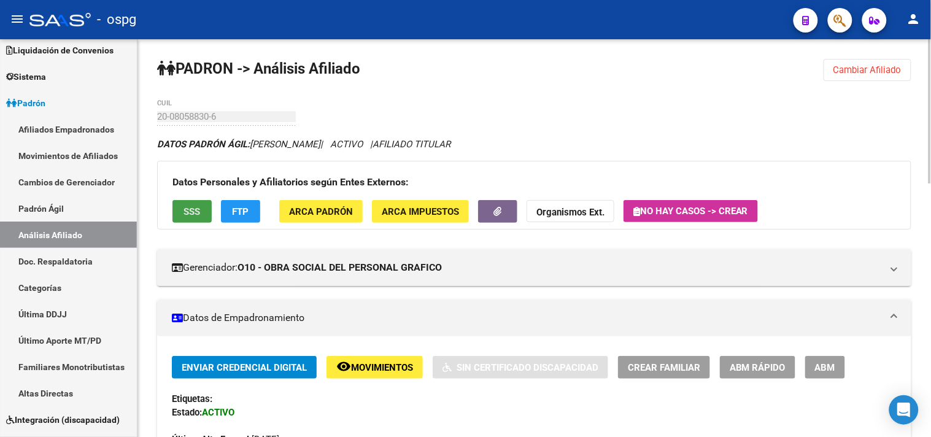
click at [187, 207] on span "SSS" at bounding box center [192, 211] width 17 height 11
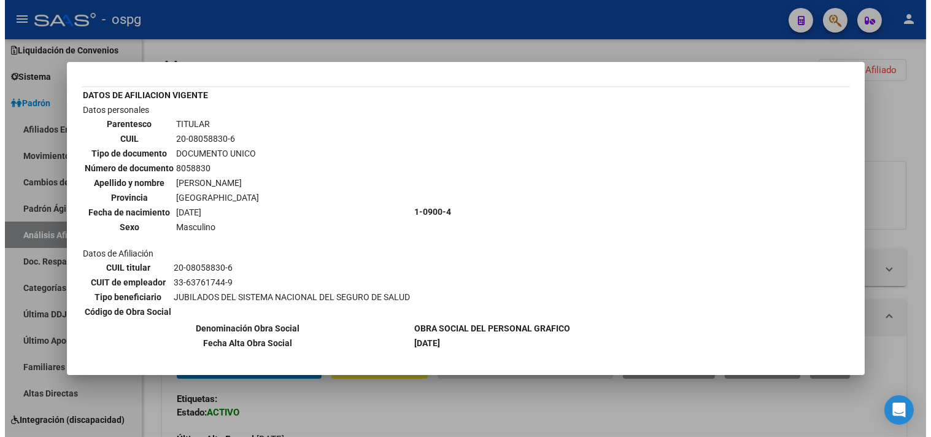
scroll to position [95, 0]
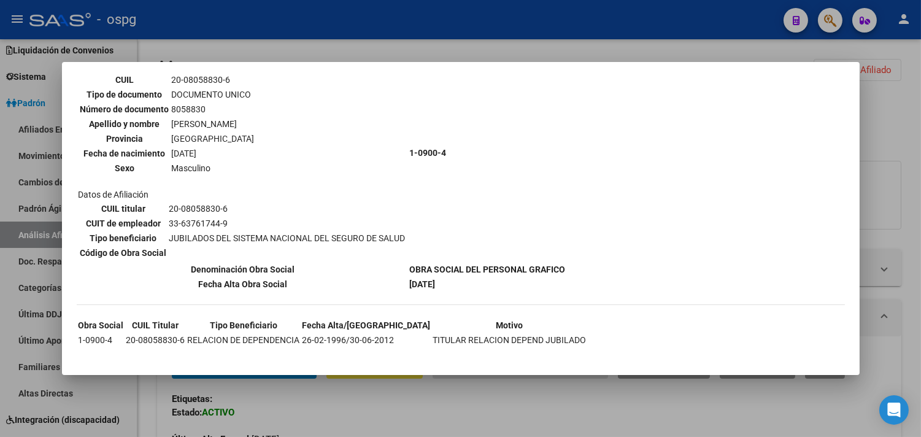
click at [415, 401] on div at bounding box center [460, 218] width 921 height 437
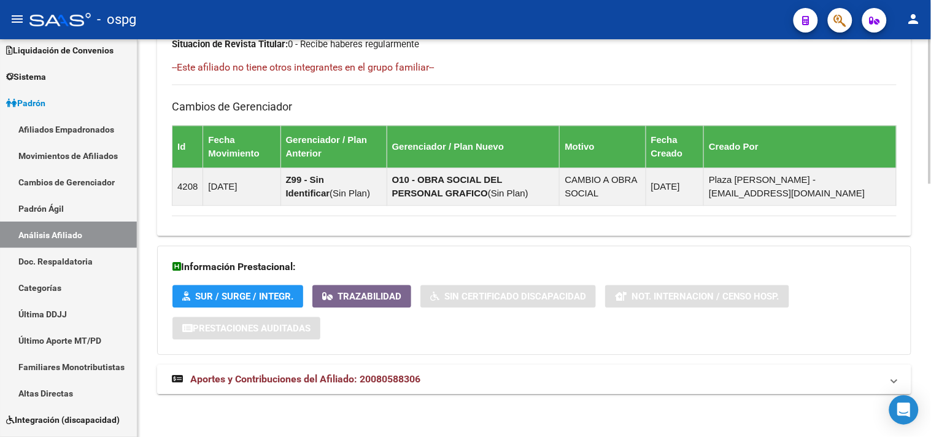
drag, startPoint x: 428, startPoint y: 370, endPoint x: 463, endPoint y: 370, distance: 35.0
click at [430, 370] on mat-expansion-panel-header "Aportes y Contribuciones del Afiliado: 20080588306" at bounding box center [534, 379] width 754 height 29
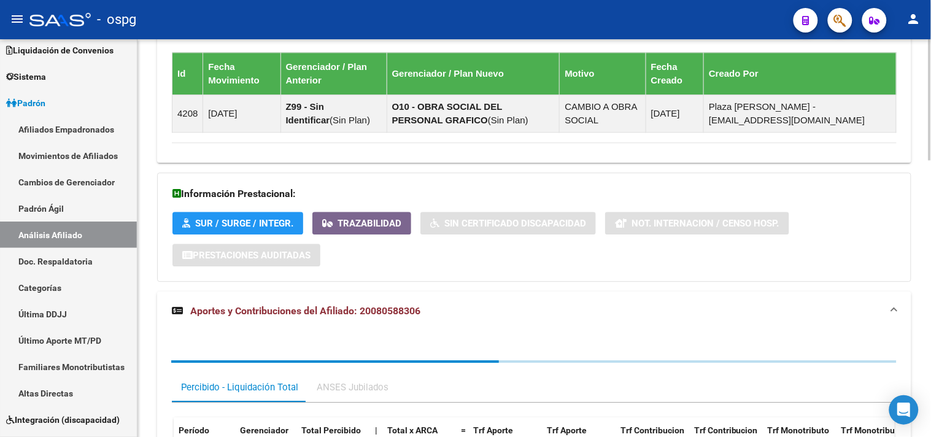
scroll to position [909, 0]
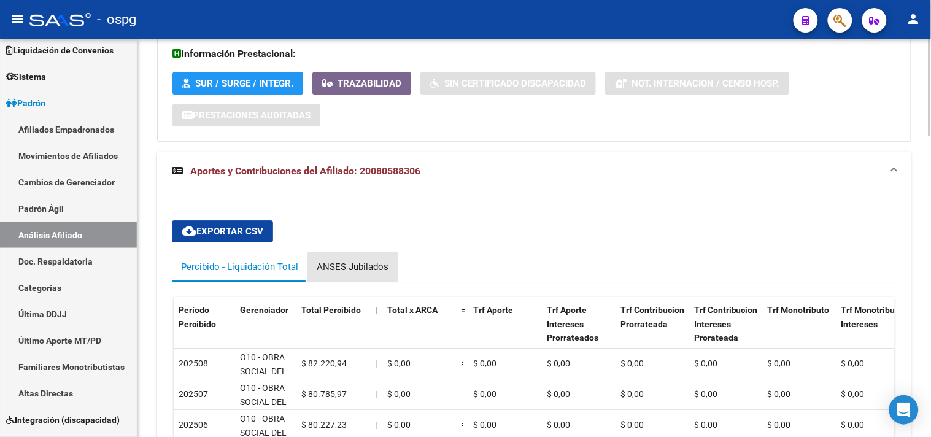
click at [352, 273] on div "ANSES Jubilados" at bounding box center [353, 267] width 72 height 14
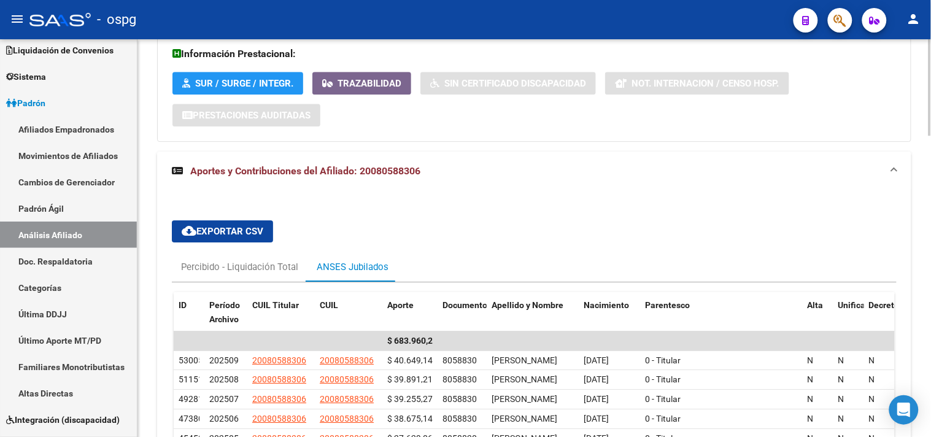
drag, startPoint x: 861, startPoint y: 179, endPoint x: 867, endPoint y: 180, distance: 6.3
click at [861, 178] on mat-panel-title "Aportes y Contribuciones del Afiliado: 20080588306" at bounding box center [527, 172] width 710 height 14
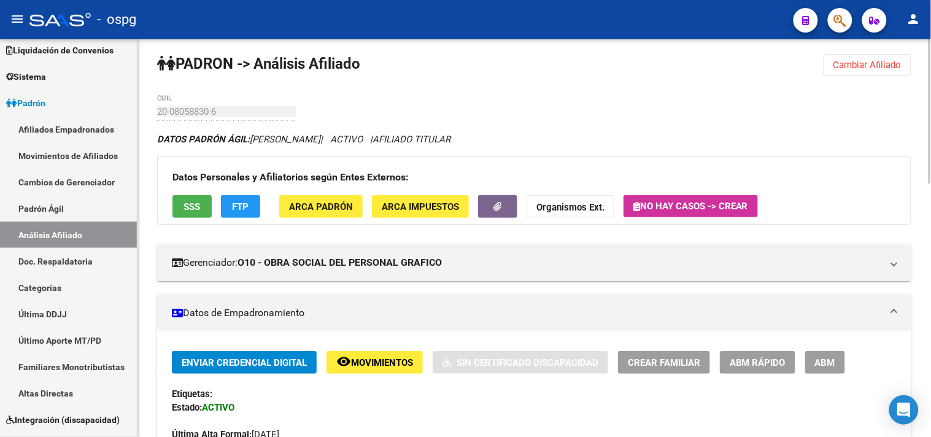
scroll to position [0, 0]
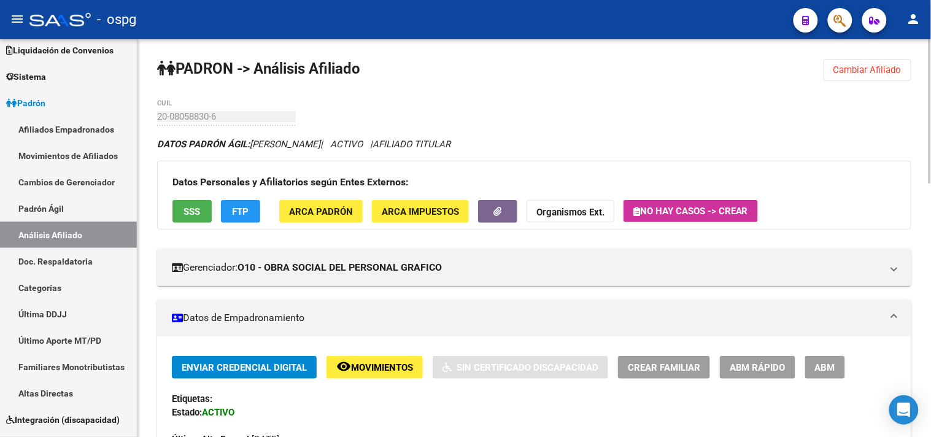
click at [848, 68] on span "Cambiar Afiliado" at bounding box center [868, 69] width 68 height 11
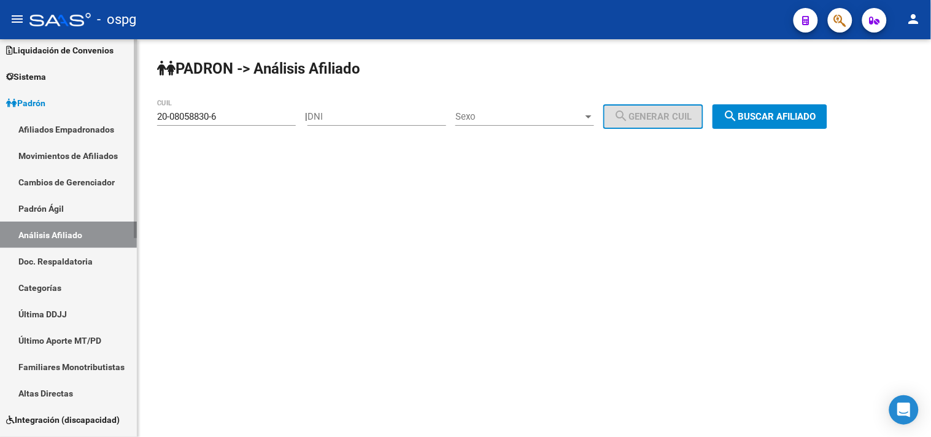
drag, startPoint x: 77, startPoint y: 120, endPoint x: 58, endPoint y: 120, distance: 19.0
click at [58, 120] on mat-sidenav-container "Firma Express Inicio Calendario SSS Instructivos Contacto OS Reportes Tablero d…" at bounding box center [465, 238] width 931 height 398
paste input "7-05714897-2"
click at [724, 128] on div "[PERSON_NAME] -> Análisis Afiliado 27-05714897-2 CUIL | DNI Sexo Sexo search Ge…" at bounding box center [534, 103] width 794 height 129
drag, startPoint x: 748, startPoint y: 123, endPoint x: 694, endPoint y: 110, distance: 54.8
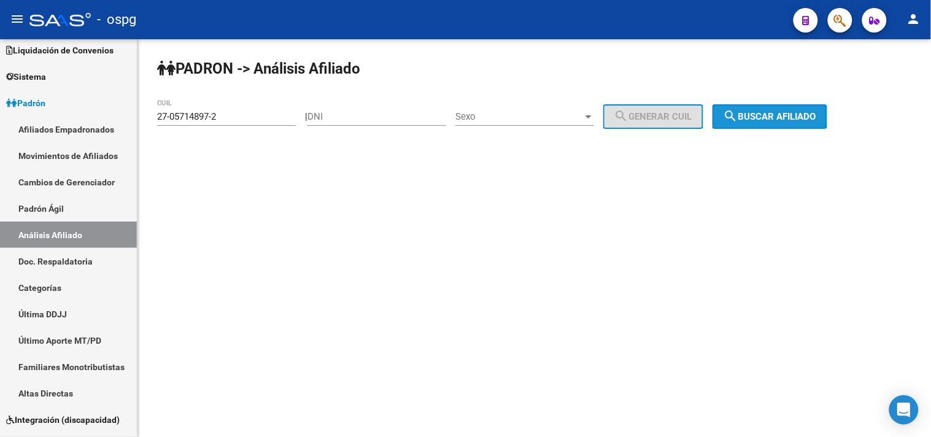
click at [738, 122] on mat-icon "search" at bounding box center [731, 116] width 15 height 15
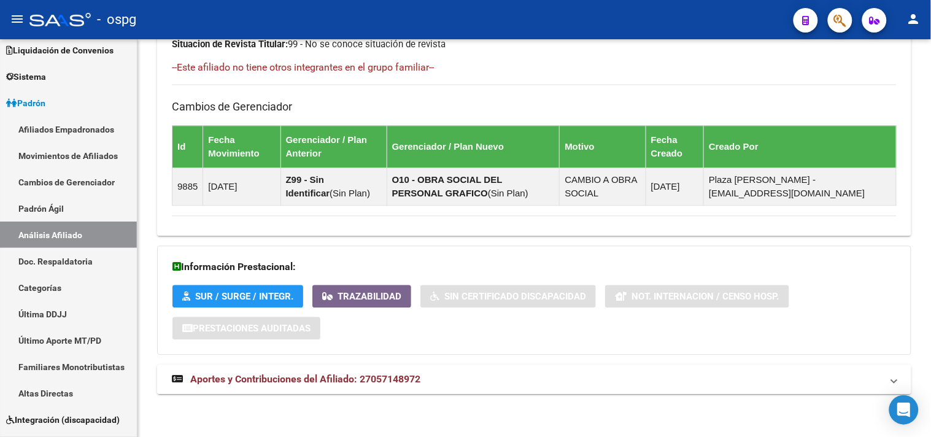
drag, startPoint x: 552, startPoint y: 387, endPoint x: 603, endPoint y: 388, distance: 51.0
click at [556, 387] on mat-expansion-panel-header "Aportes y Contribuciones del Afiliado: 27057148972" at bounding box center [534, 379] width 754 height 29
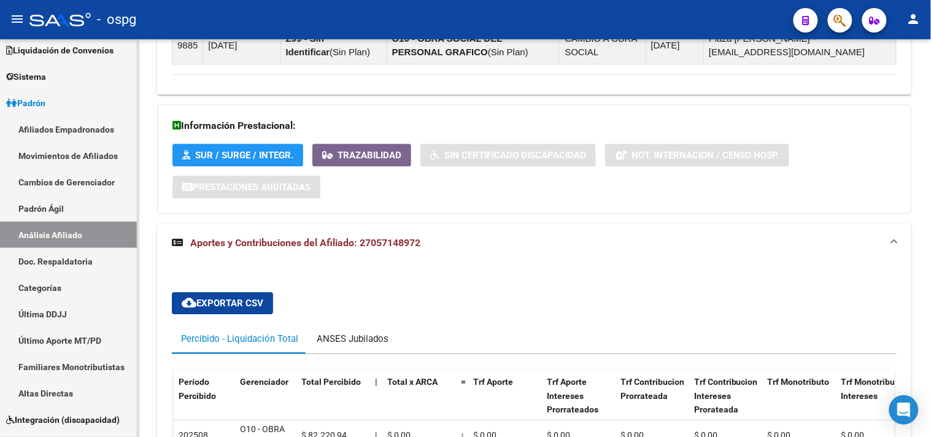
click at [356, 335] on div "ANSES Jubilados" at bounding box center [353, 339] width 72 height 14
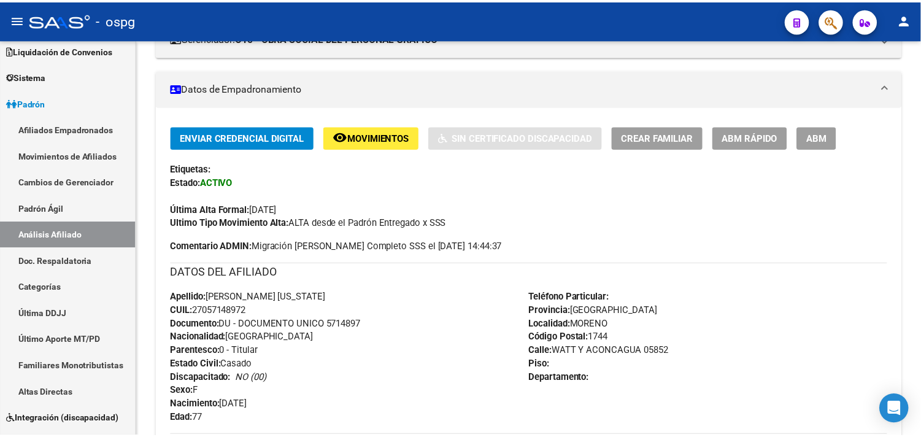
scroll to position [74, 0]
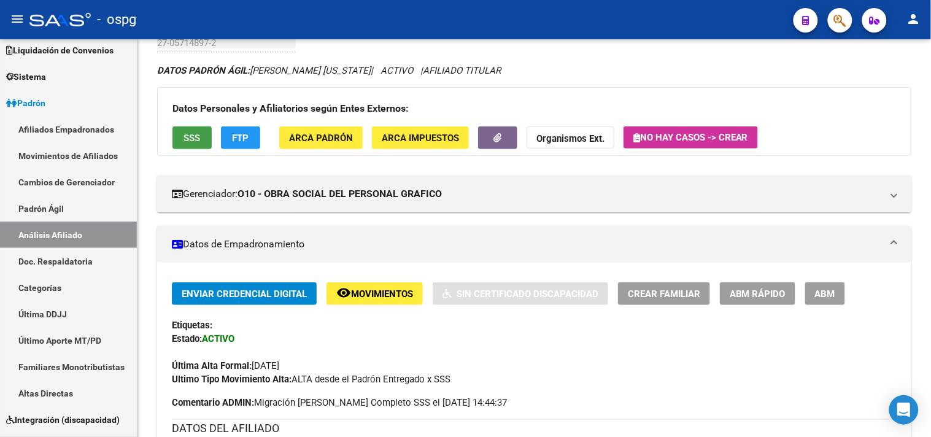
click at [179, 136] on button "SSS" at bounding box center [191, 137] width 39 height 23
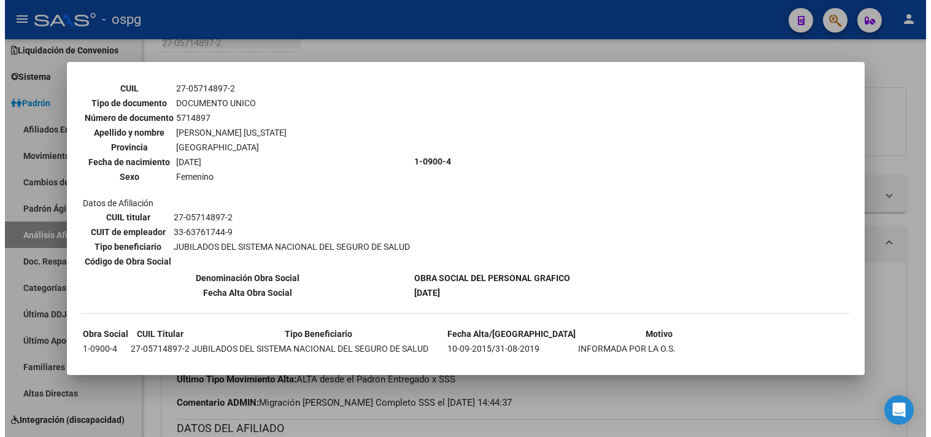
scroll to position [0, 0]
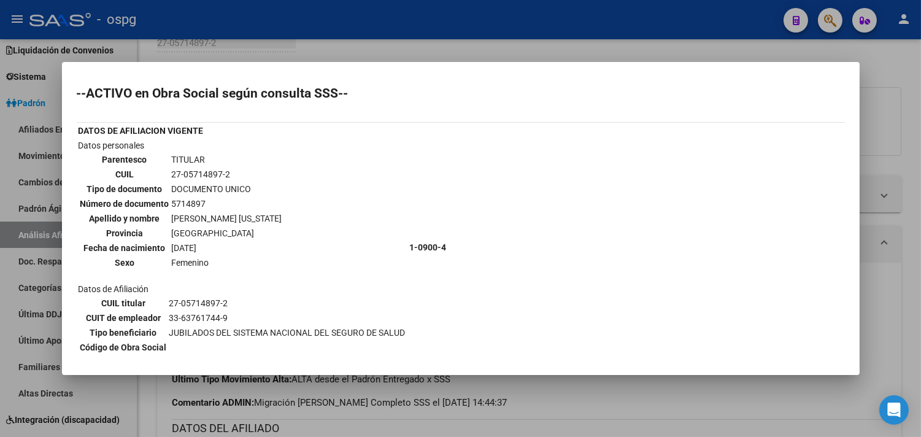
click at [890, 74] on div at bounding box center [460, 218] width 921 height 437
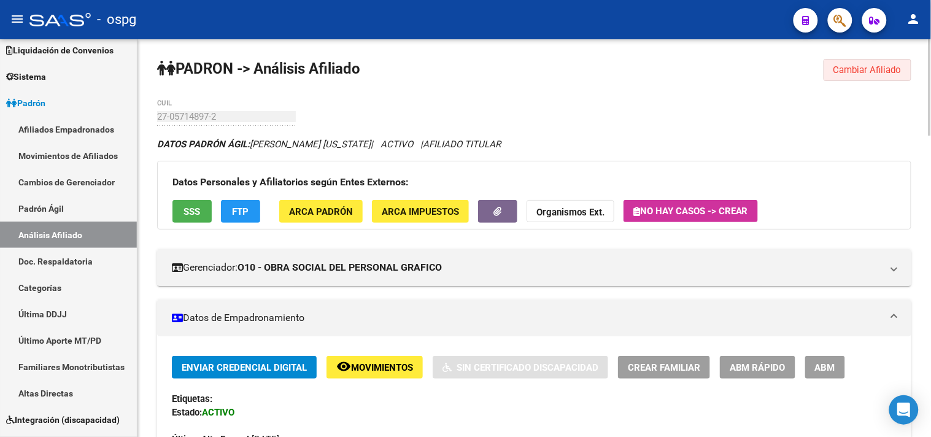
click at [878, 63] on button "Cambiar Afiliado" at bounding box center [868, 70] width 88 height 22
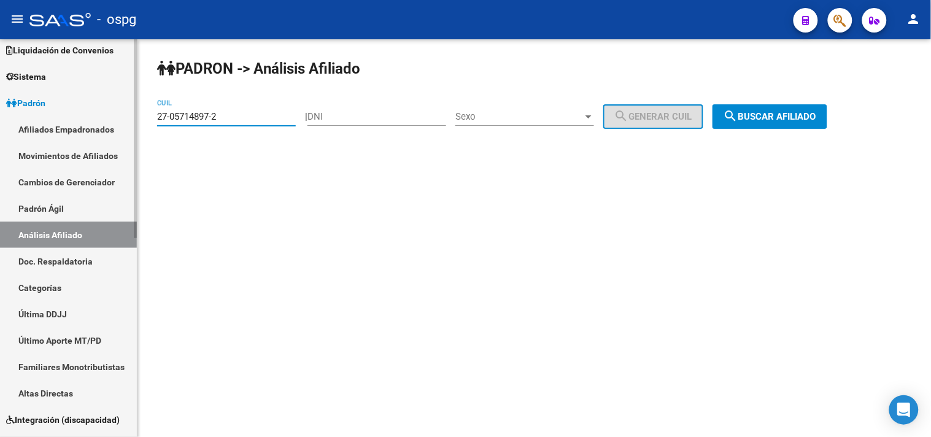
drag, startPoint x: 232, startPoint y: 122, endPoint x: 121, endPoint y: 115, distance: 111.3
click at [121, 115] on mat-sidenav-container "Firma Express Inicio Calendario SSS Instructivos Contacto OS Reportes Tablero d…" at bounding box center [465, 238] width 931 height 398
paste input "0-04751085-7"
click at [778, 117] on span "search Buscar afiliado" at bounding box center [770, 116] width 93 height 11
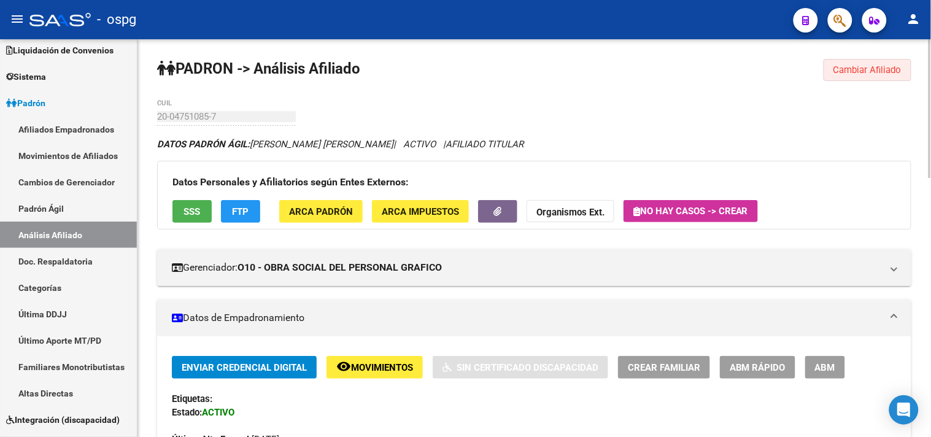
click at [868, 79] on button "Cambiar Afiliado" at bounding box center [868, 70] width 88 height 22
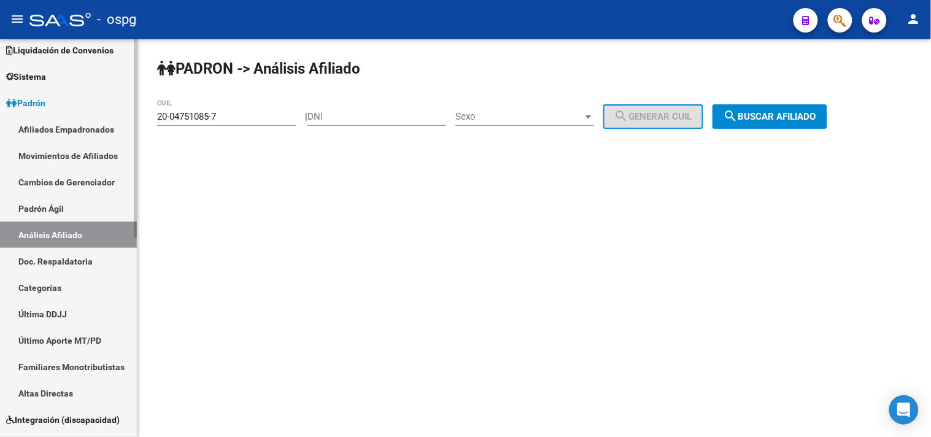
drag, startPoint x: 211, startPoint y: 117, endPoint x: 5, endPoint y: 88, distance: 208.3
click at [25, 96] on mat-sidenav-container "Firma Express Inicio Calendario SSS Instructivos Contacto OS Reportes Tablero d…" at bounding box center [465, 238] width 931 height 398
click at [810, 109] on button "search Buscar afiliado" at bounding box center [770, 116] width 115 height 25
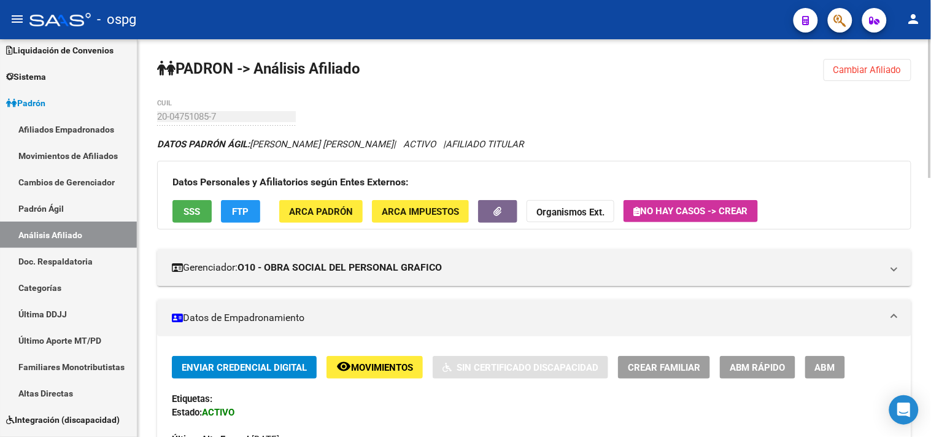
click at [179, 209] on button "SSS" at bounding box center [191, 211] width 39 height 23
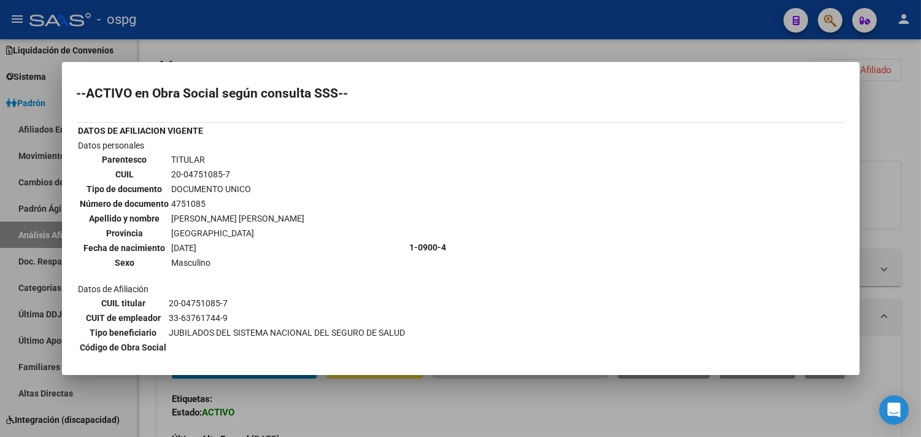
click at [283, 313] on td "33-63761744-9" at bounding box center [288, 318] width 238 height 14
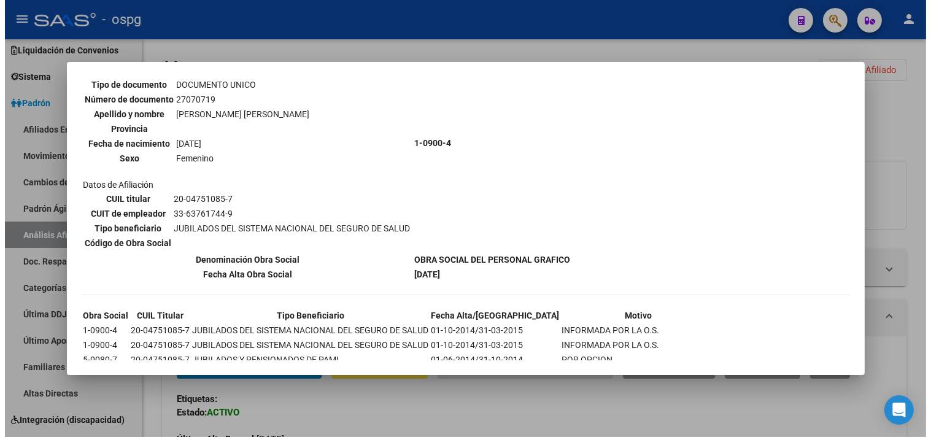
scroll to position [409, 0]
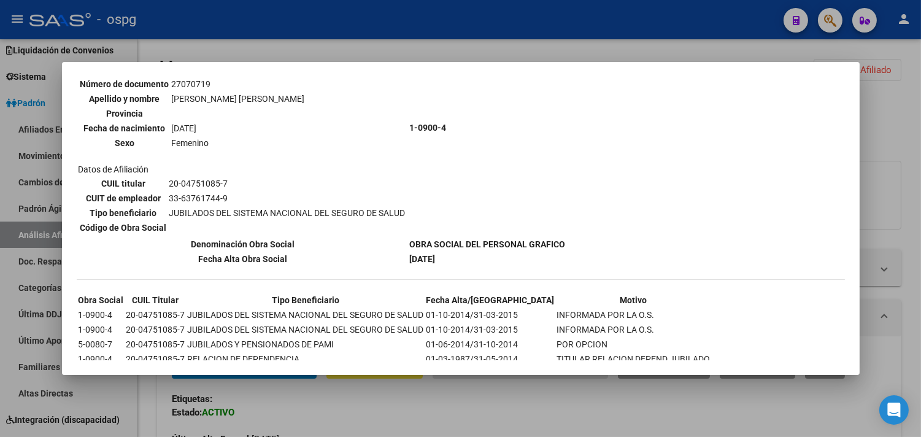
click at [313, 404] on div at bounding box center [460, 218] width 921 height 437
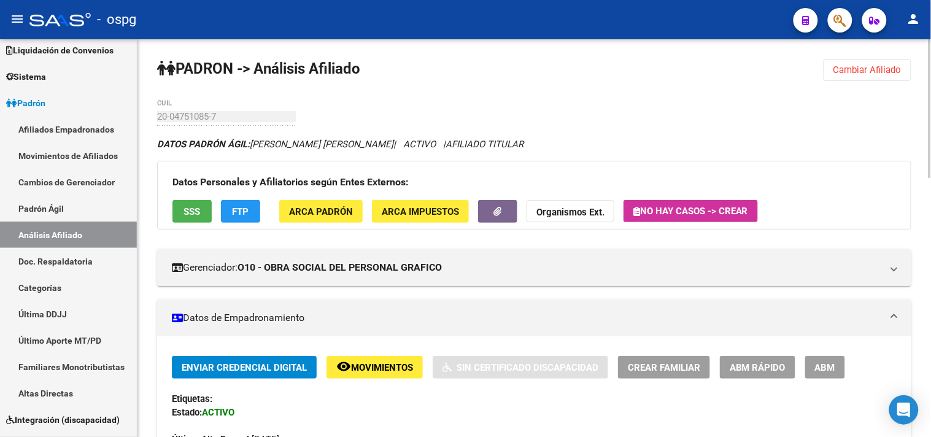
click at [242, 206] on span "FTP" at bounding box center [241, 211] width 17 height 11
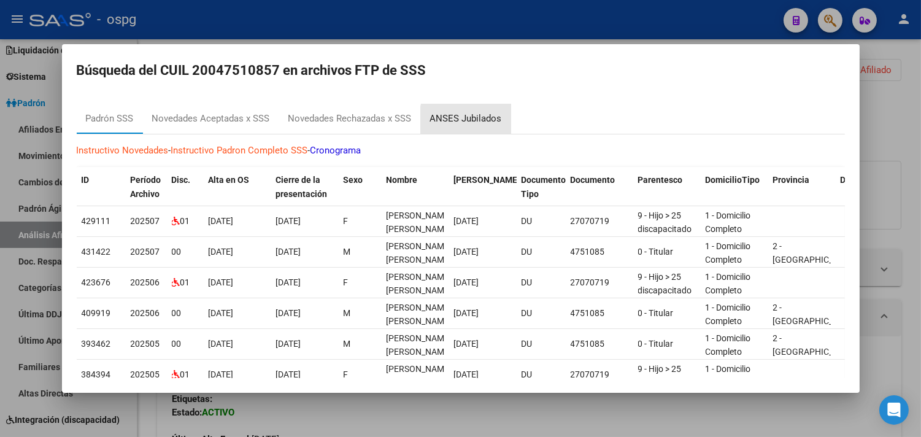
click at [482, 121] on div "ANSES Jubilados" at bounding box center [466, 119] width 72 height 14
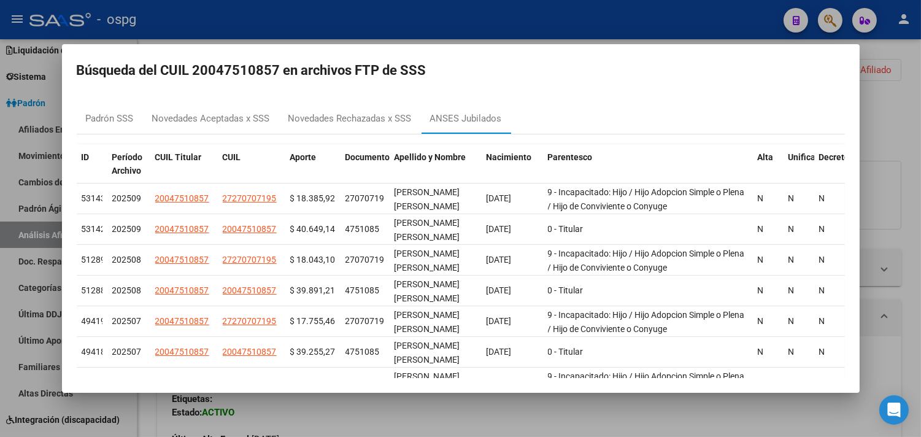
drag, startPoint x: 428, startPoint y: 416, endPoint x: 428, endPoint y: 409, distance: 6.8
click at [428, 413] on div at bounding box center [460, 218] width 921 height 437
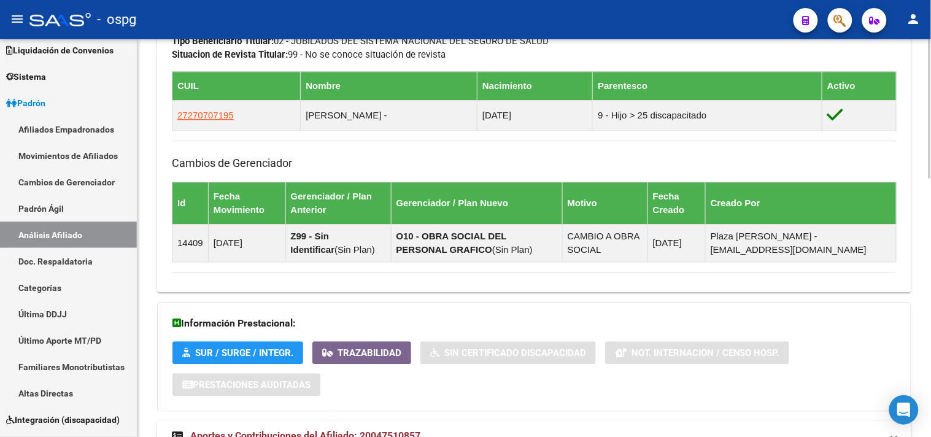
scroll to position [743, 0]
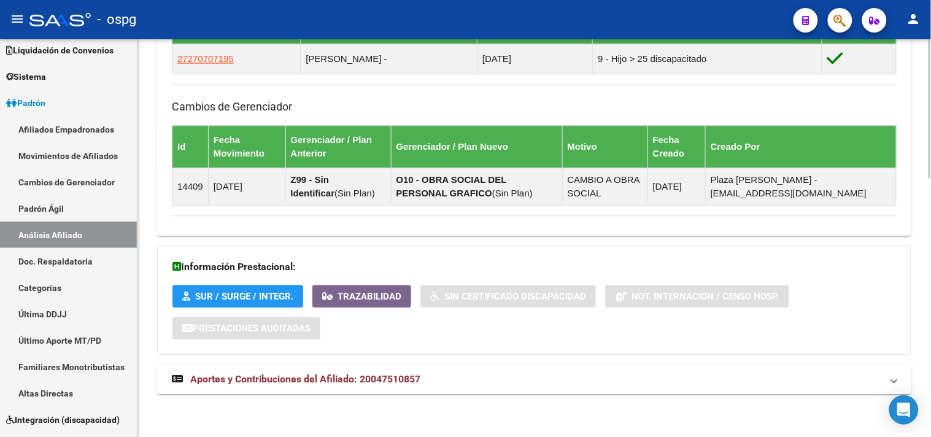
drag, startPoint x: 438, startPoint y: 401, endPoint x: 454, endPoint y: 400, distance: 16.1
drag, startPoint x: 513, startPoint y: 396, endPoint x: 525, endPoint y: 389, distance: 14.3
drag, startPoint x: 527, startPoint y: 387, endPoint x: 543, endPoint y: 384, distance: 16.9
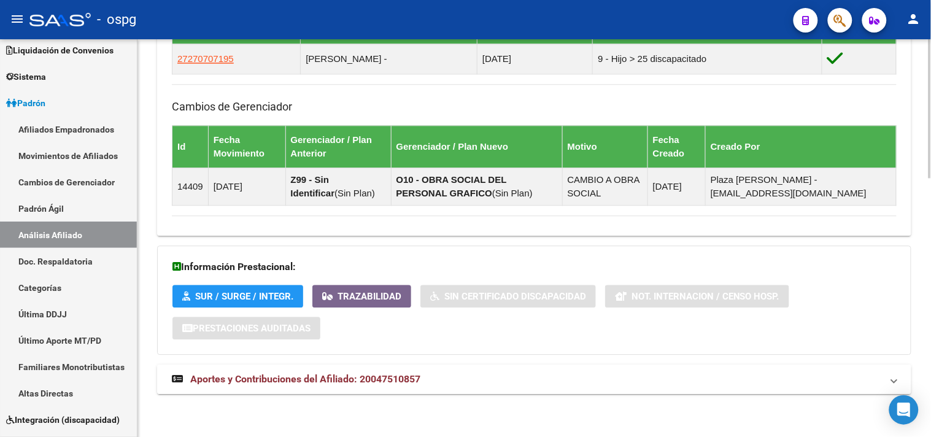
click at [528, 386] on mat-panel-title "Aportes y Contribuciones del Afiliado: 20047510857" at bounding box center [527, 380] width 710 height 14
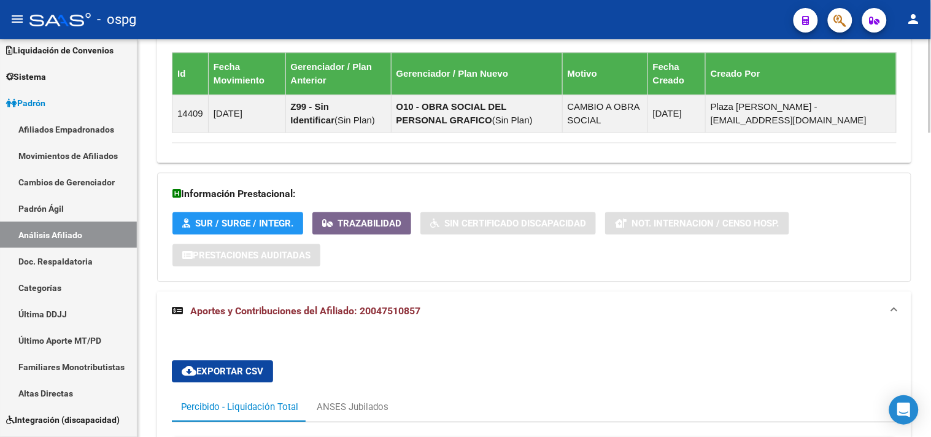
scroll to position [1156, 0]
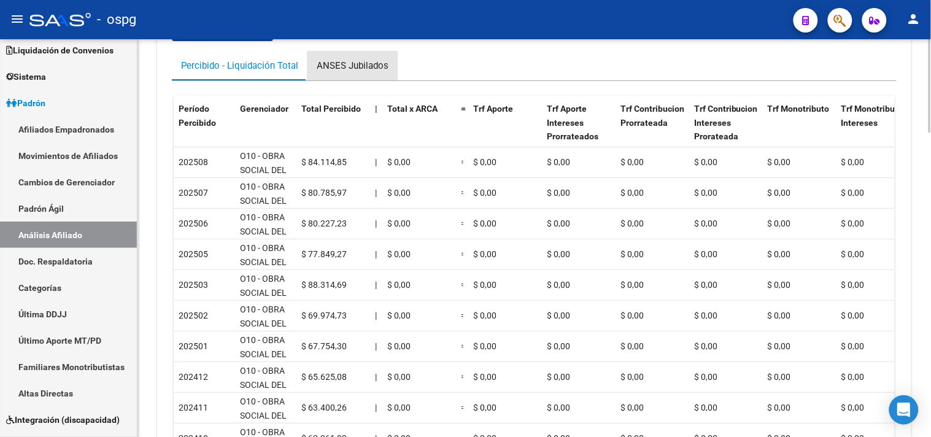
click at [358, 70] on div "ANSES Jubilados" at bounding box center [353, 66] width 72 height 14
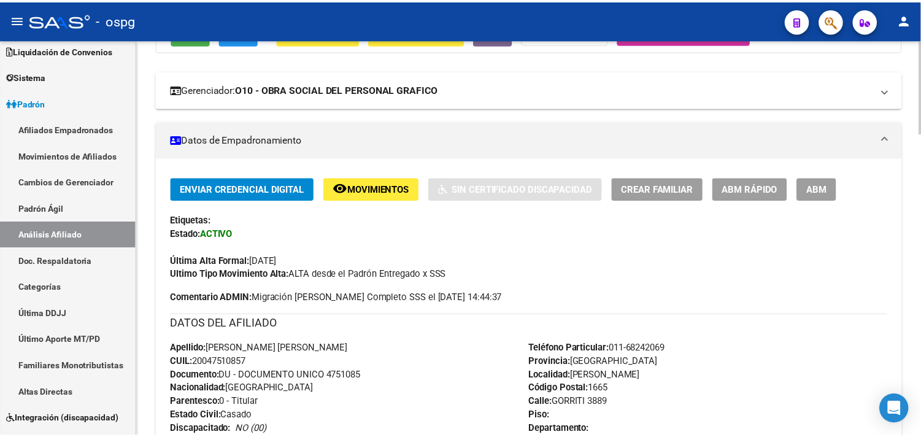
scroll to position [0, 0]
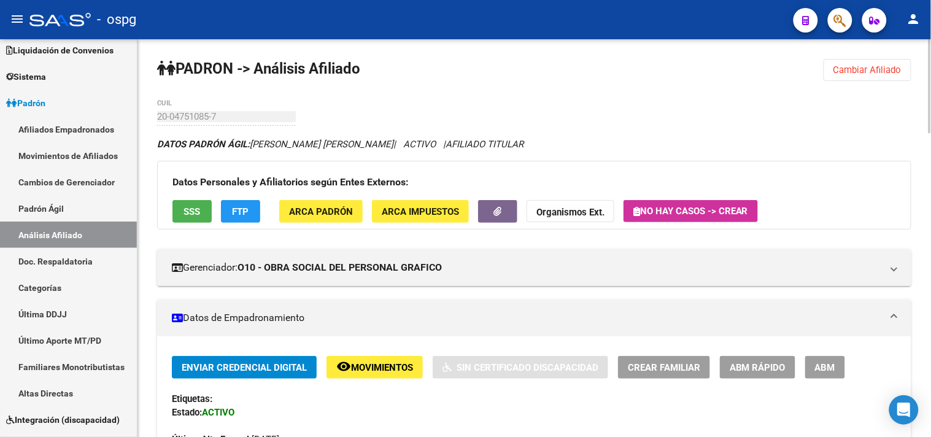
click at [184, 209] on span "SSS" at bounding box center [192, 211] width 17 height 11
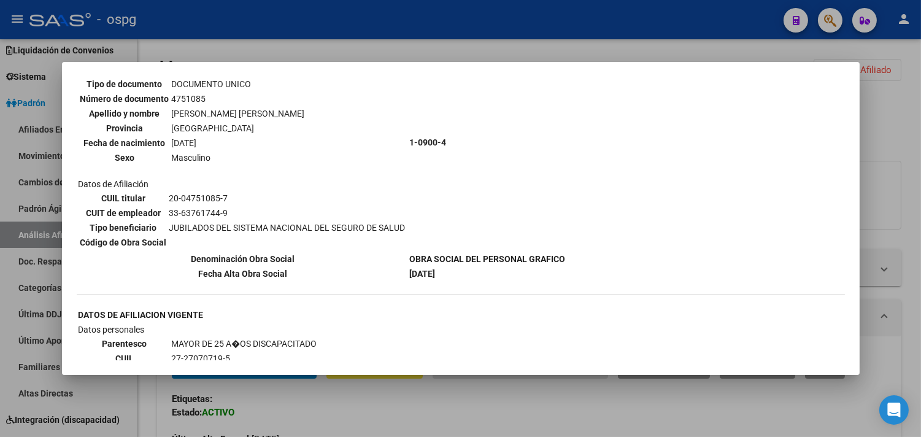
scroll to position [103, 0]
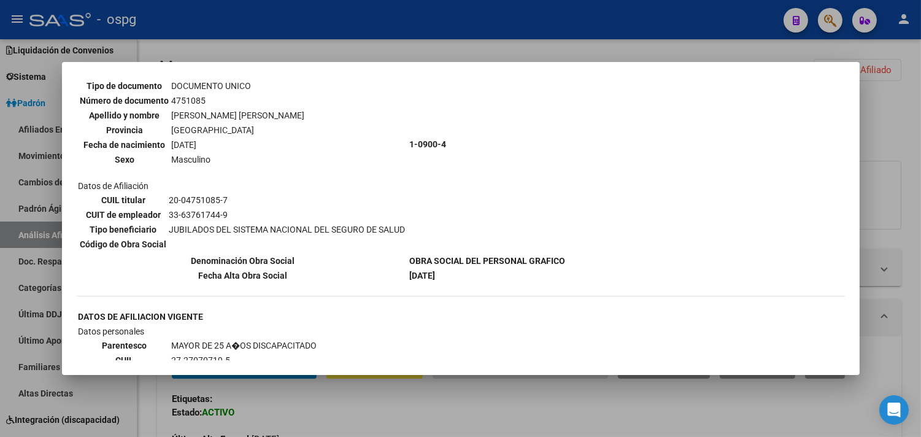
click at [916, 252] on div at bounding box center [460, 218] width 921 height 437
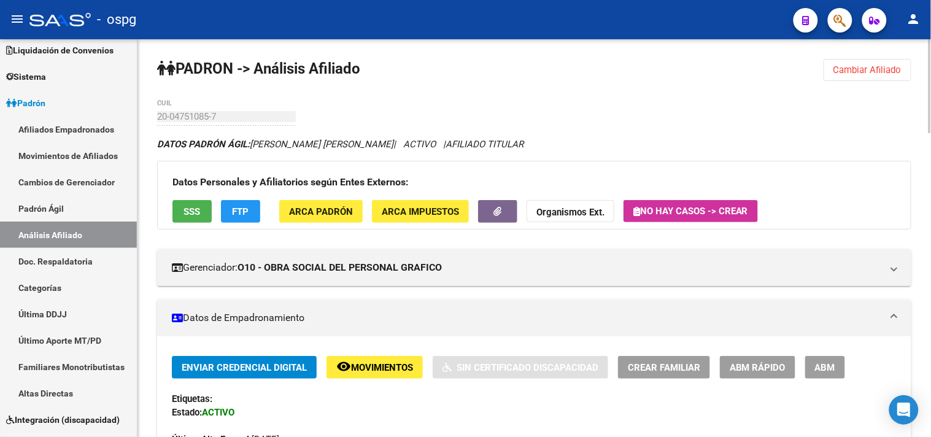
drag, startPoint x: 870, startPoint y: 173, endPoint x: 869, endPoint y: 145, distance: 28.2
click at [870, 173] on div "Datos Personales y Afiliatorios según Entes Externos: SSS FTP ARCA Padrón ARCA …" at bounding box center [534, 195] width 754 height 69
click at [867, 68] on span "Cambiar Afiliado" at bounding box center [868, 69] width 68 height 11
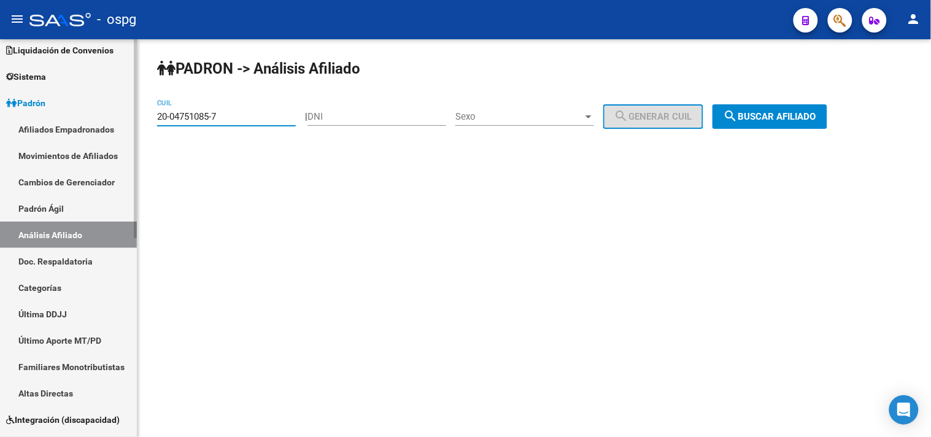
click at [104, 106] on mat-sidenav-container "Firma Express Inicio Calendario SSS Instructivos Contacto OS Reportes Tablero d…" at bounding box center [465, 238] width 931 height 398
paste input "7-10647764-2"
drag, startPoint x: 794, startPoint y: 125, endPoint x: 792, endPoint y: 115, distance: 10.7
click at [794, 124] on button "search Buscar afiliado" at bounding box center [770, 116] width 115 height 25
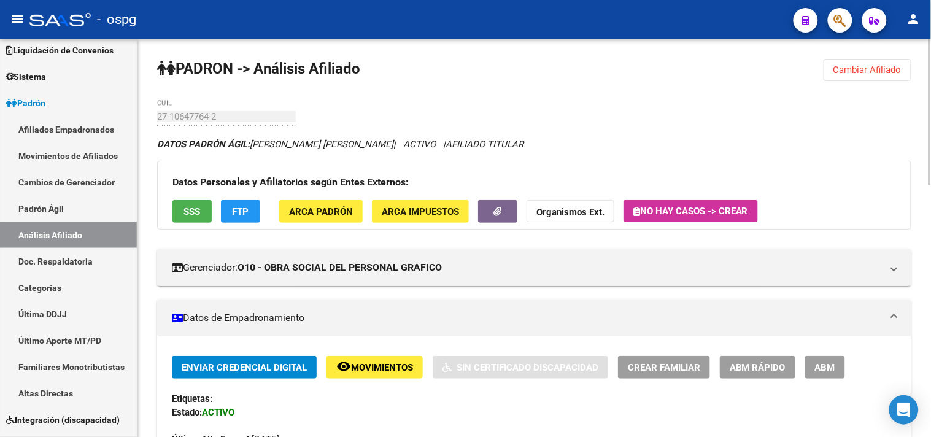
click at [244, 209] on span "FTP" at bounding box center [241, 211] width 17 height 11
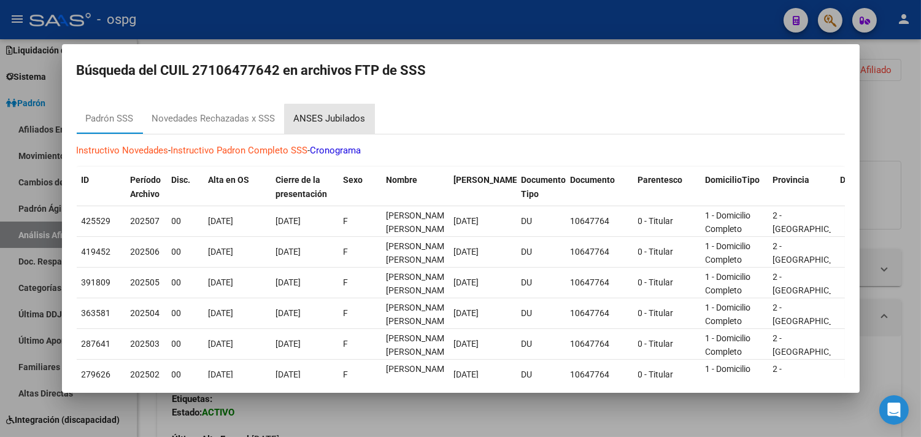
click at [344, 120] on div "ANSES Jubilados" at bounding box center [330, 119] width 72 height 14
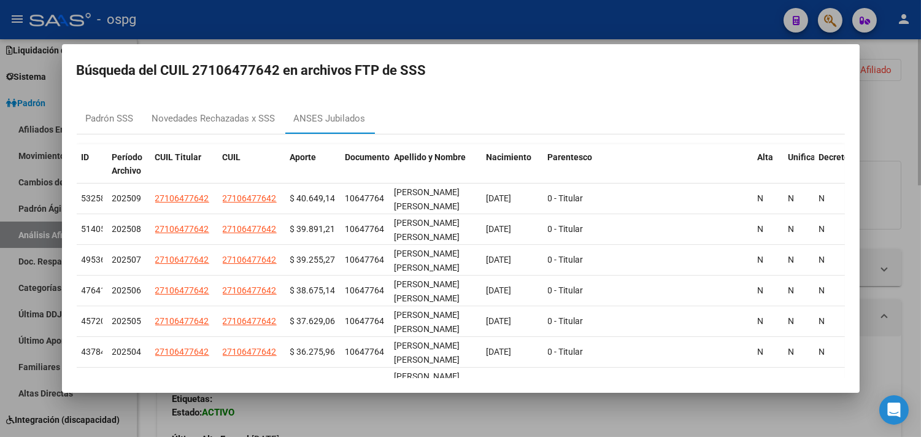
drag, startPoint x: 443, startPoint y: 401, endPoint x: 154, endPoint y: 252, distance: 324.8
click at [433, 402] on div at bounding box center [460, 218] width 921 height 437
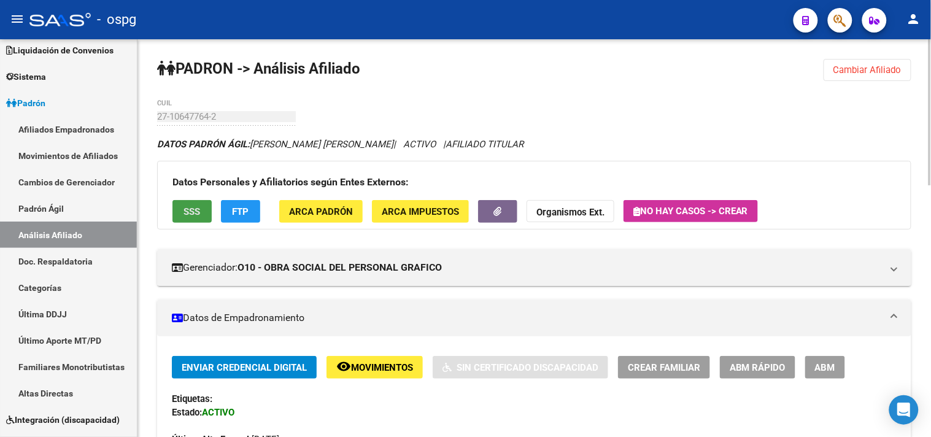
click at [189, 210] on span "SSS" at bounding box center [192, 211] width 17 height 11
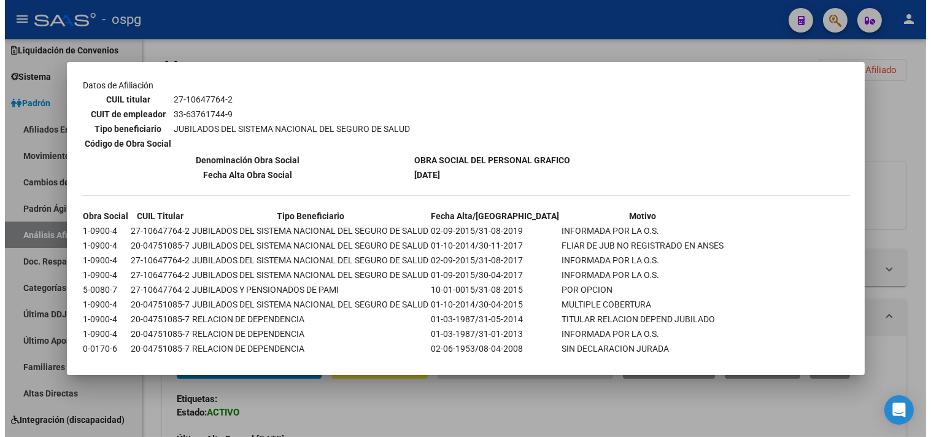
scroll to position [204, 0]
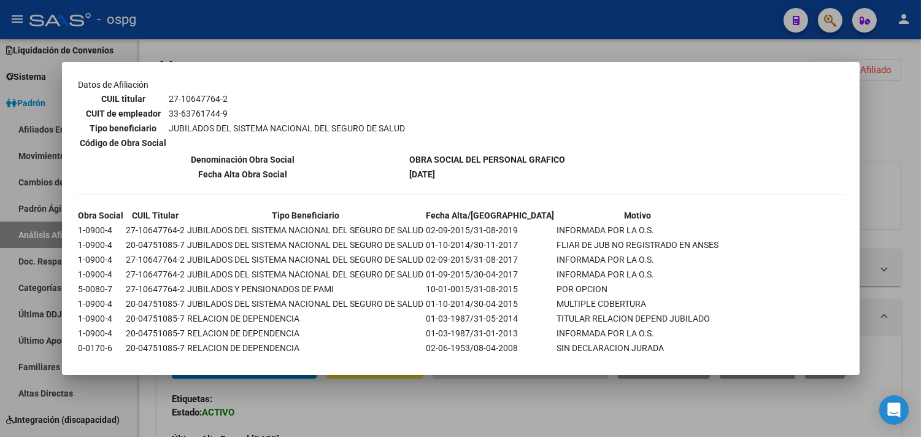
click at [545, 406] on div at bounding box center [460, 218] width 921 height 437
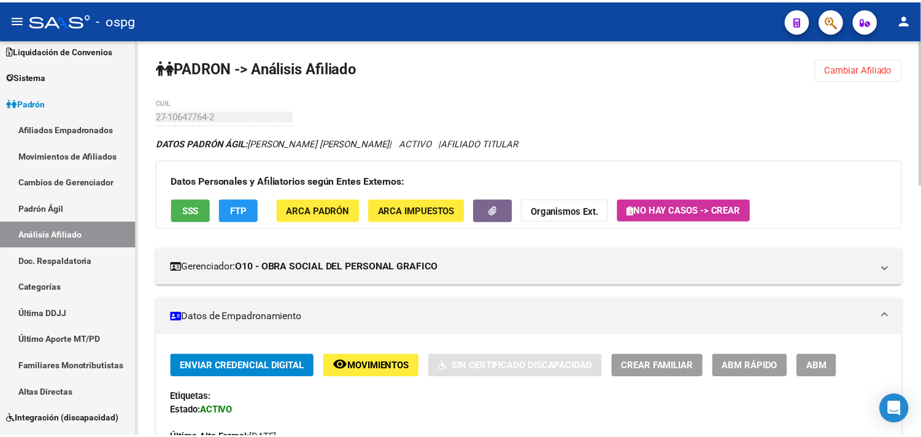
scroll to position [0, 0]
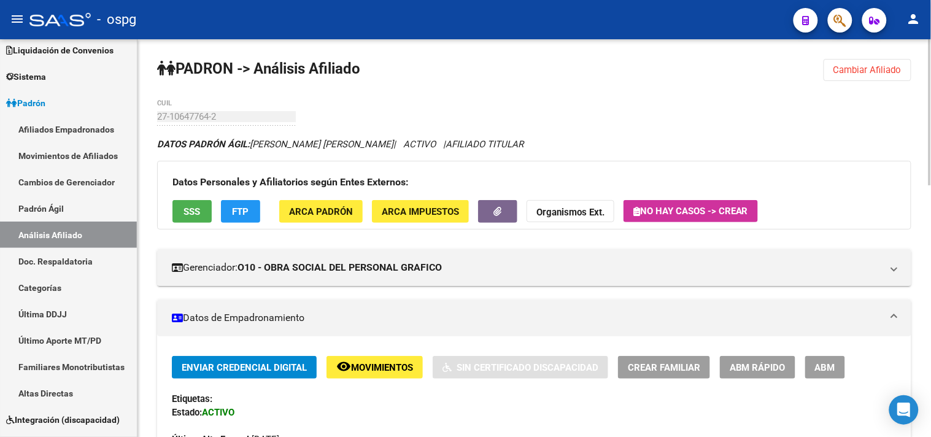
click at [899, 66] on span "Cambiar Afiliado" at bounding box center [868, 69] width 68 height 11
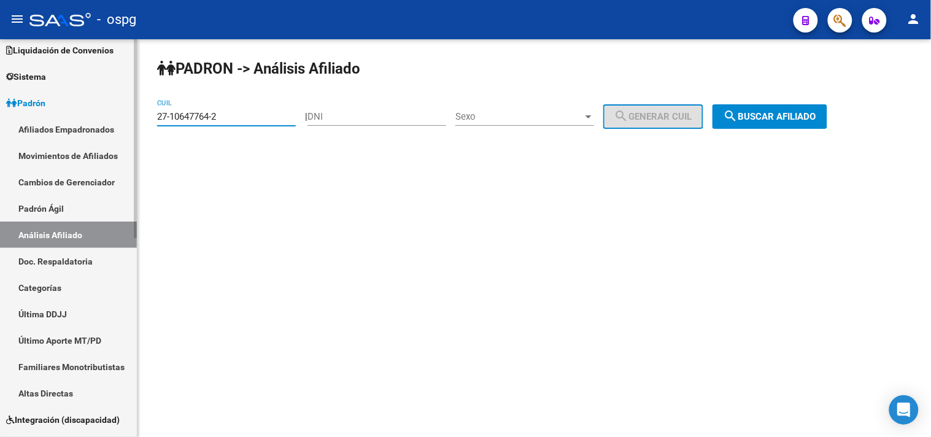
drag, startPoint x: 244, startPoint y: 118, endPoint x: 68, endPoint y: 115, distance: 176.2
click at [68, 117] on mat-sidenav-container "Firma Express Inicio Calendario SSS Instructivos Contacto OS Reportes Tablero d…" at bounding box center [465, 238] width 931 height 398
paste input "3-93004677-9"
click at [817, 123] on button "search Buscar afiliado" at bounding box center [770, 116] width 115 height 25
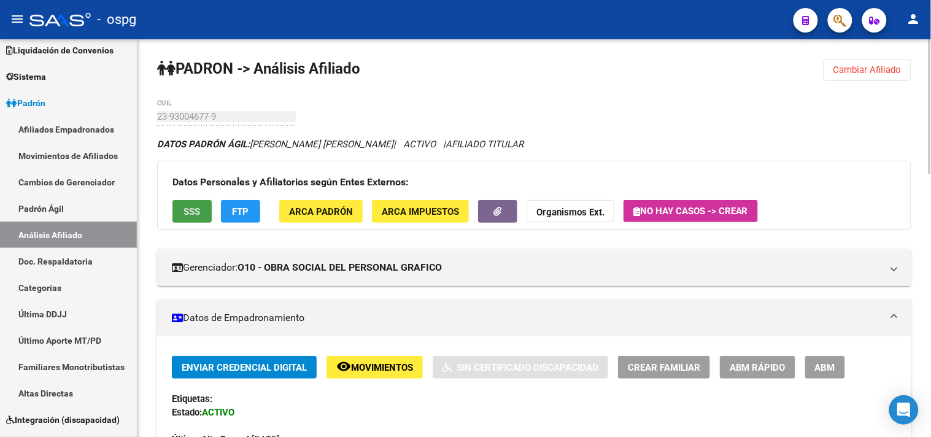
click at [191, 212] on span "SSS" at bounding box center [192, 211] width 17 height 11
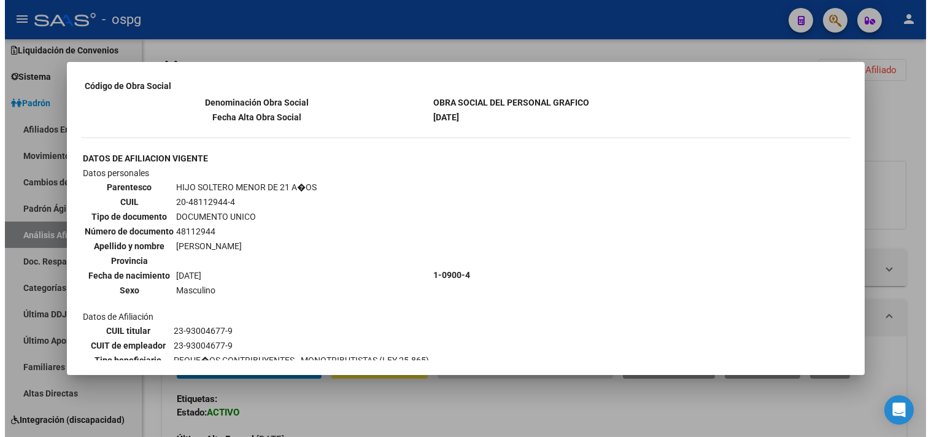
scroll to position [545, 0]
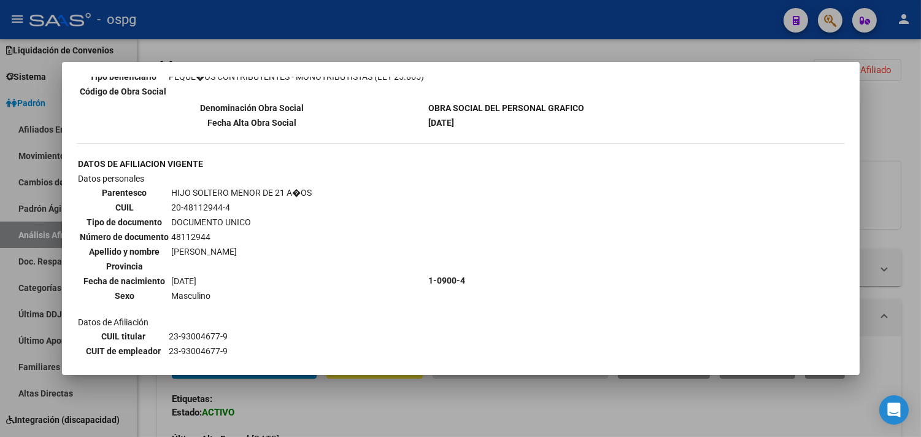
click at [917, 303] on div at bounding box center [460, 218] width 921 height 437
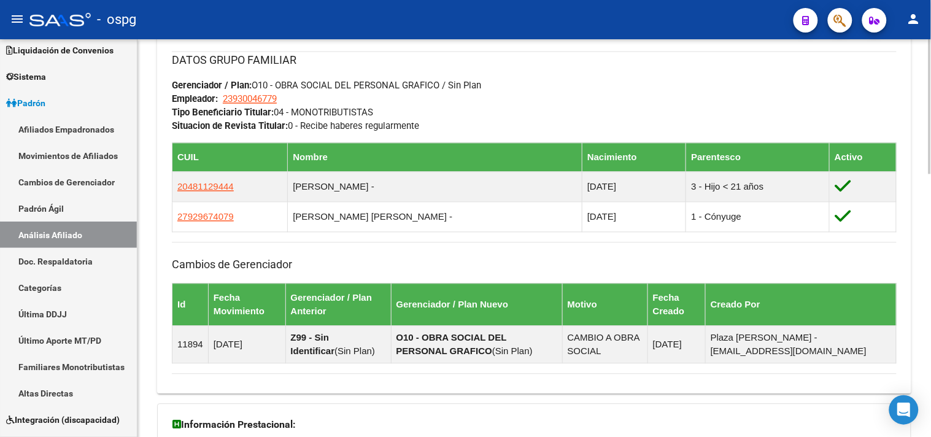
scroll to position [774, 0]
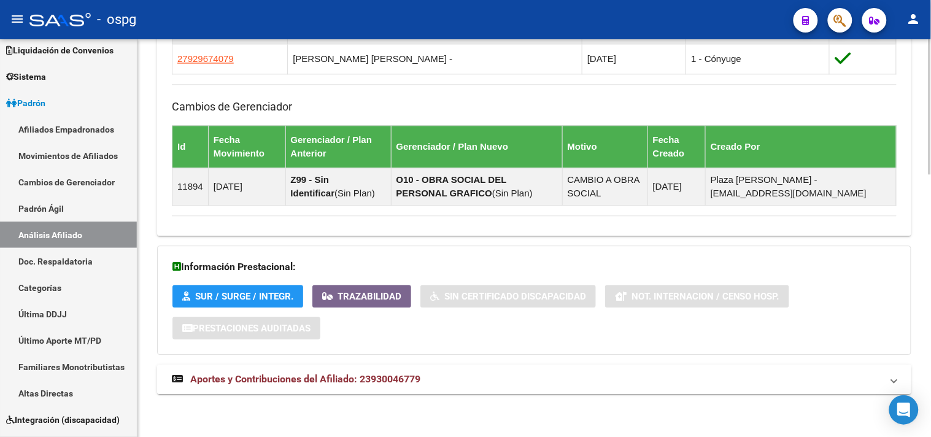
click at [403, 381] on span "Aportes y Contribuciones del Afiliado: 23930046779" at bounding box center [305, 379] width 230 height 12
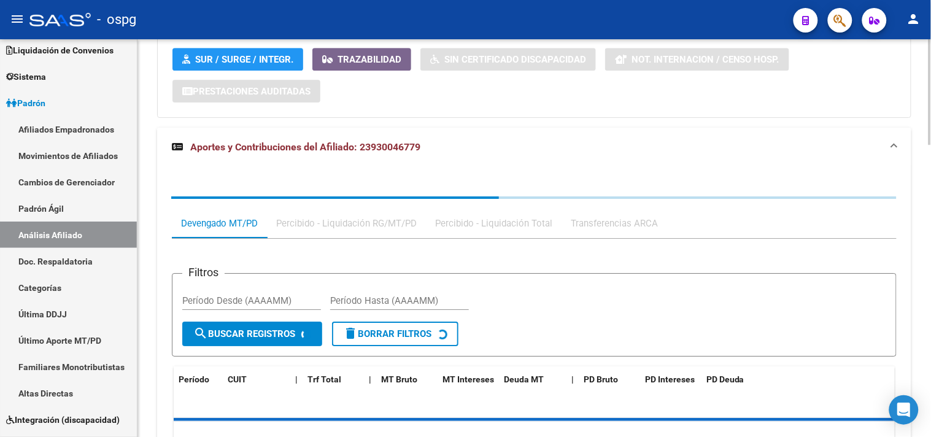
scroll to position [1097, 0]
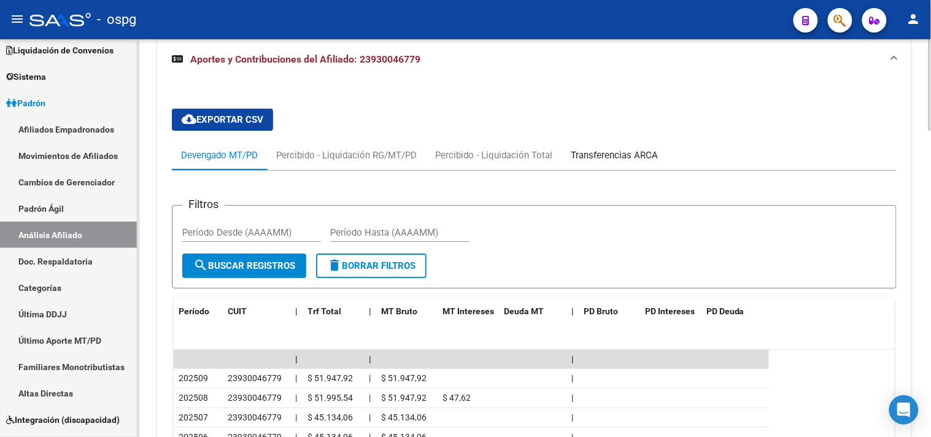
click at [620, 152] on div "Transferencias ARCA" at bounding box center [614, 156] width 87 height 14
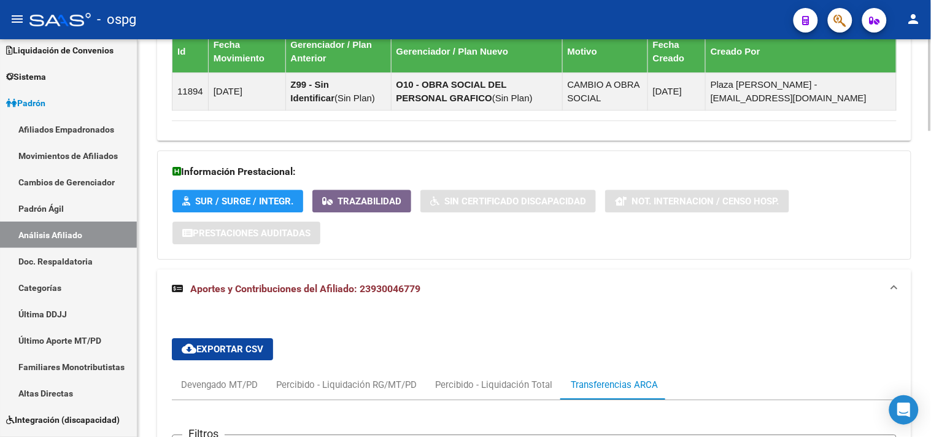
scroll to position [858, 0]
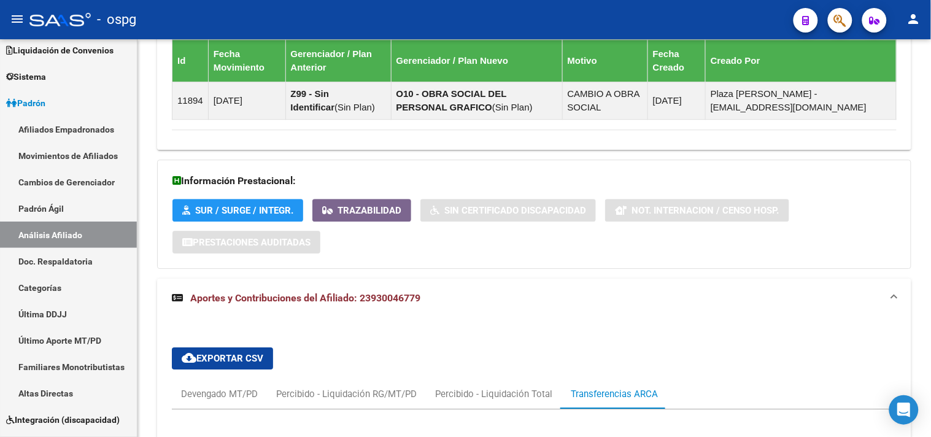
click at [654, 436] on html "menu - ospg person Firma Express Inicio Calendario SSS Instructivos Contacto OS…" at bounding box center [465, 218] width 931 height 437
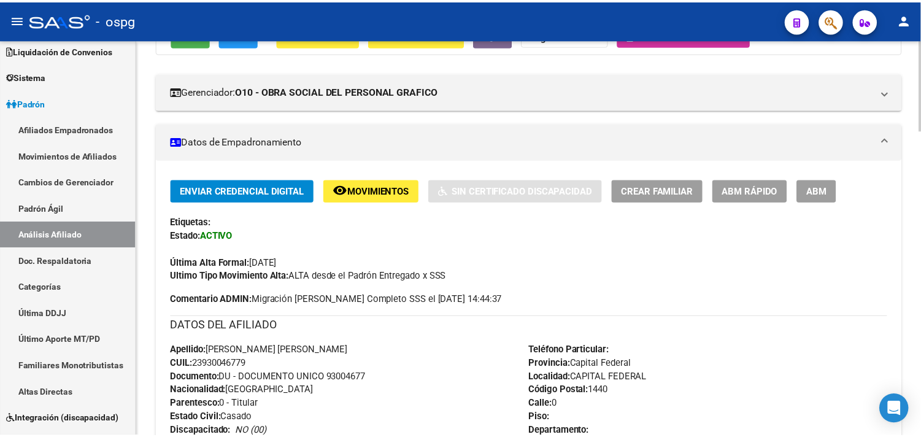
scroll to position [0, 0]
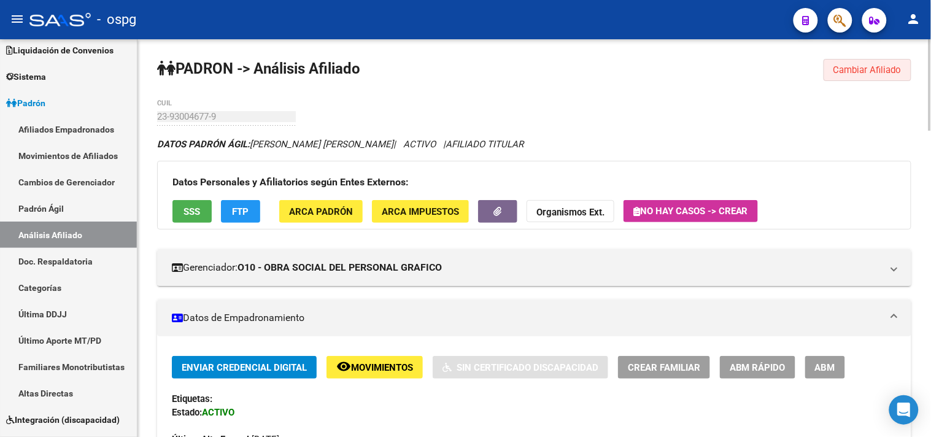
drag, startPoint x: 880, startPoint y: 81, endPoint x: 516, endPoint y: 98, distance: 364.4
click at [880, 81] on button "Cambiar Afiliado" at bounding box center [868, 70] width 88 height 22
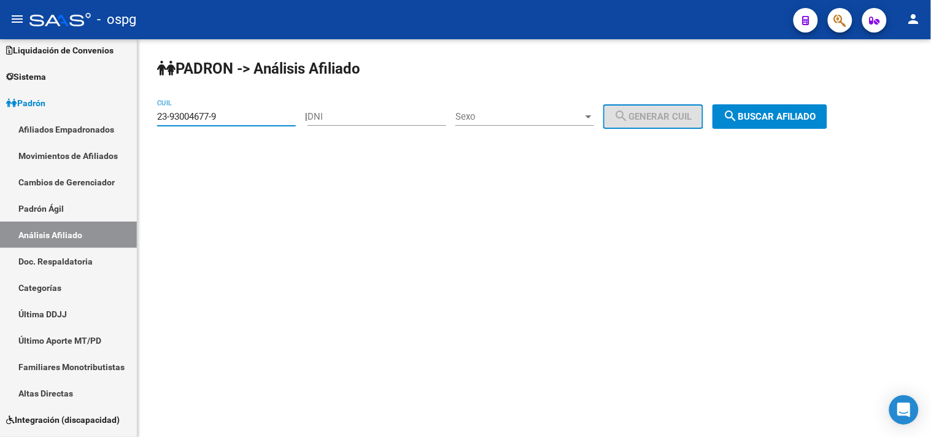
drag, startPoint x: 243, startPoint y: 113, endPoint x: 144, endPoint y: 109, distance: 99.5
click at [145, 111] on div "[PERSON_NAME] -> Análisis Afiliado 23-93004677-9 CUIL | DNI Sexo Sexo search Ge…" at bounding box center [534, 103] width 794 height 129
paste input "7-27112618-8"
type input "27-27112618-8"
drag, startPoint x: 784, startPoint y: 125, endPoint x: 770, endPoint y: 115, distance: 18.1
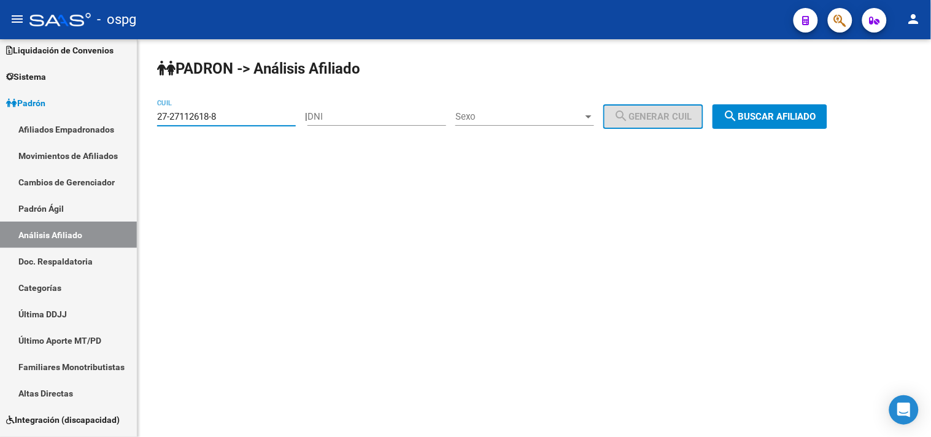
click at [786, 124] on button "search Buscar afiliado" at bounding box center [770, 116] width 115 height 25
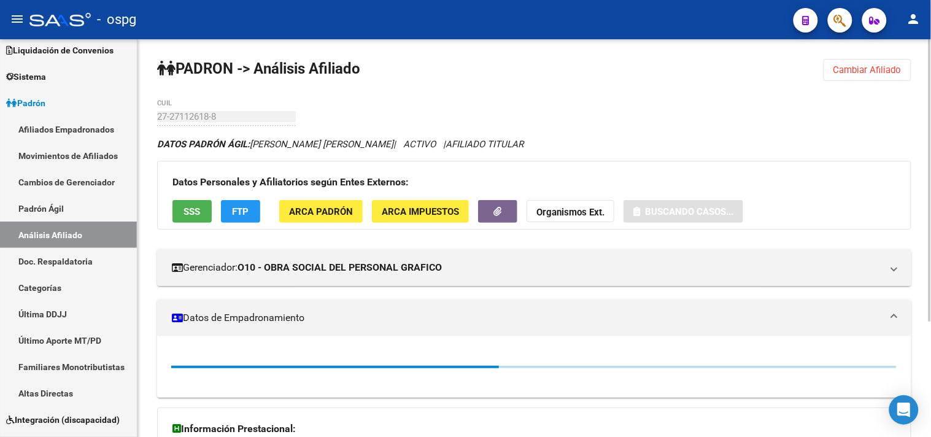
click at [199, 217] on span "SSS" at bounding box center [192, 211] width 17 height 11
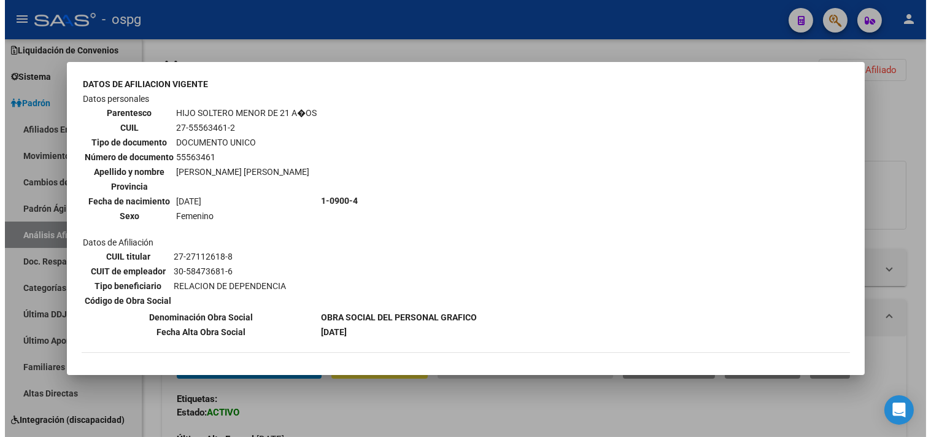
scroll to position [735, 0]
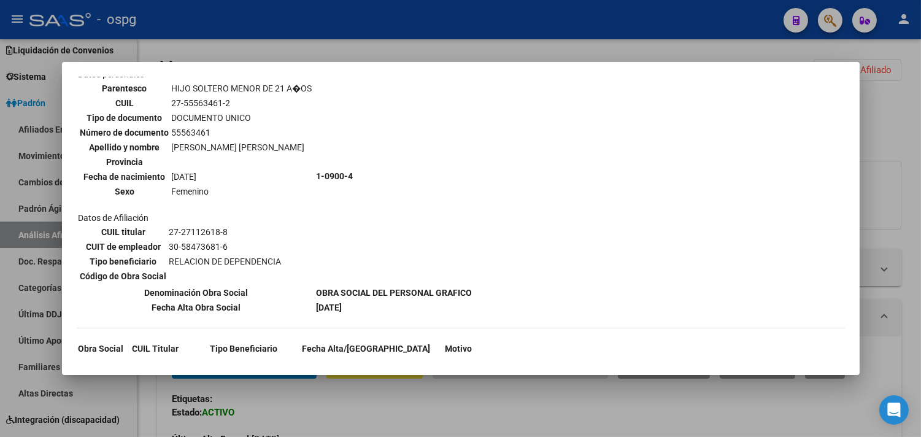
click at [519, 403] on div at bounding box center [460, 218] width 921 height 437
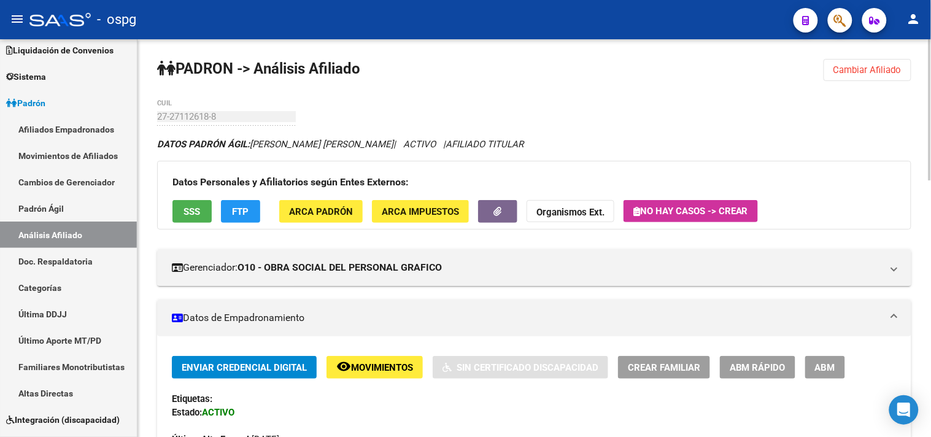
click at [247, 210] on span "FTP" at bounding box center [241, 211] width 17 height 11
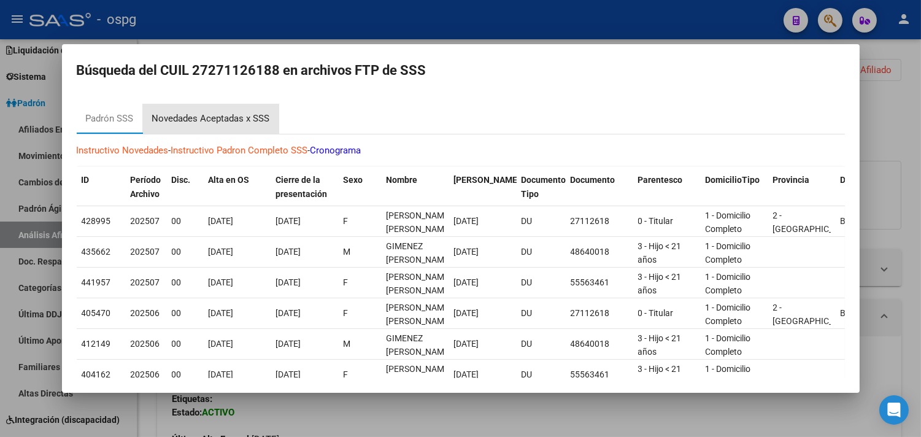
click at [233, 118] on div "Novedades Aceptadas x SSS" at bounding box center [211, 119] width 118 height 14
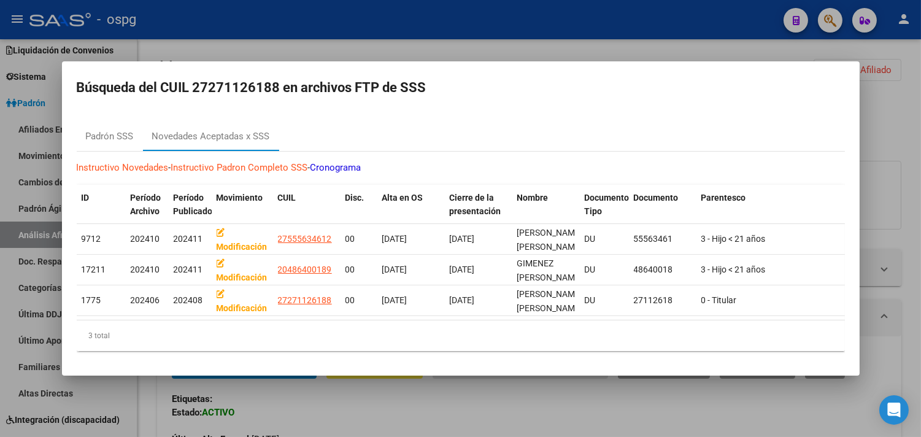
click at [405, 404] on div at bounding box center [460, 218] width 921 height 437
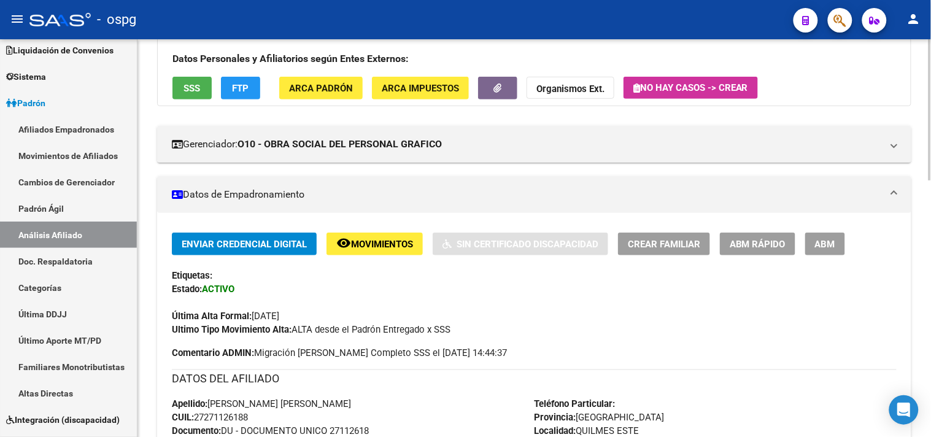
scroll to position [0, 0]
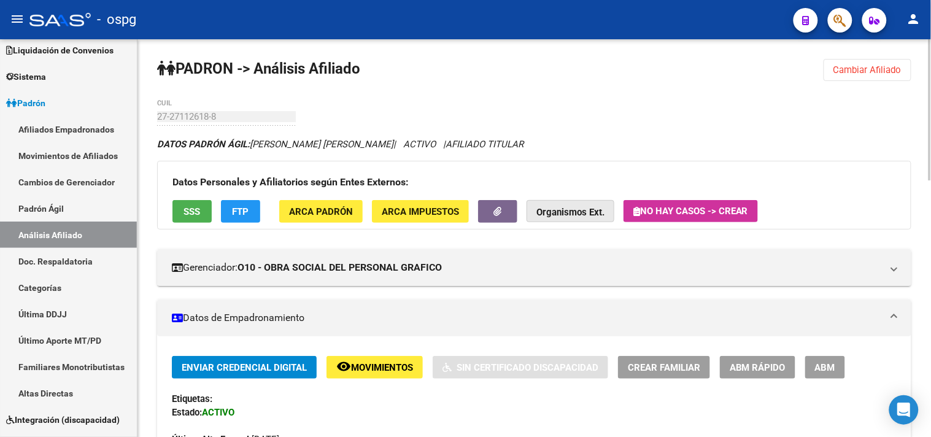
click at [566, 214] on strong "Organismos Ext." at bounding box center [570, 212] width 68 height 11
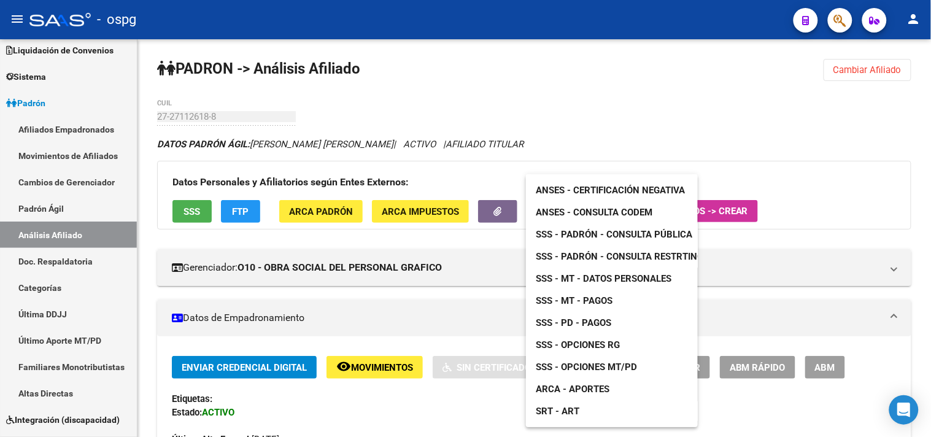
click at [573, 390] on span "ARCA - Aportes" at bounding box center [573, 389] width 74 height 11
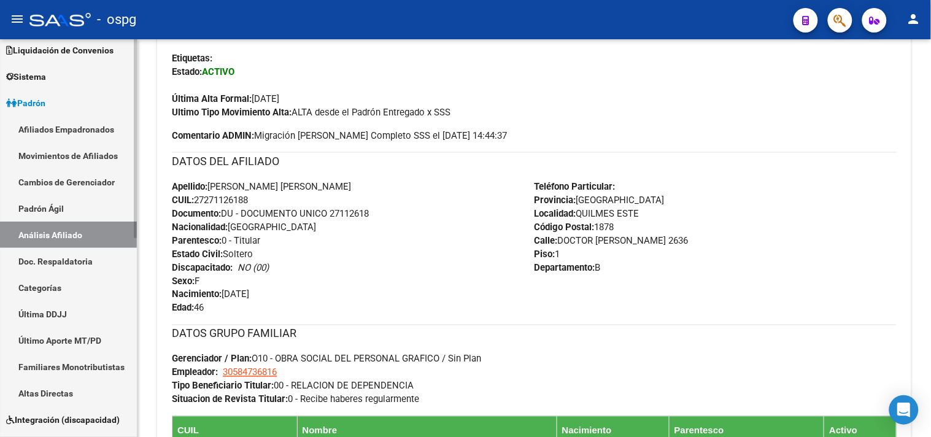
scroll to position [398, 0]
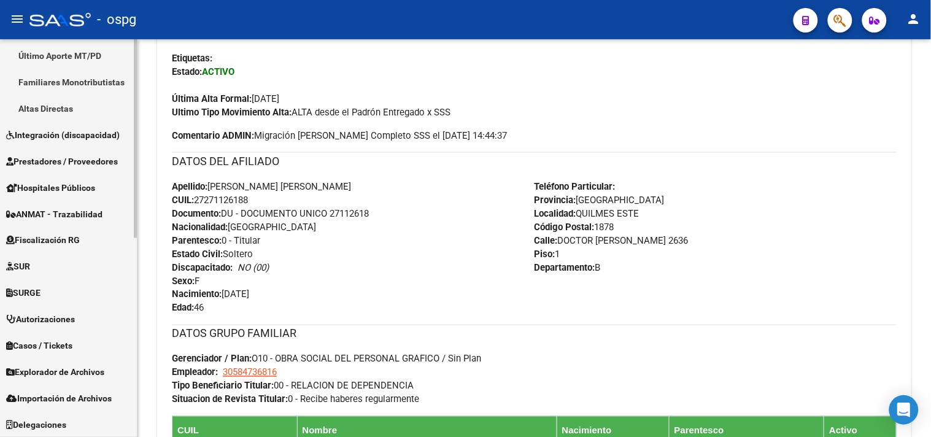
click at [56, 362] on link "Explorador de Archivos" at bounding box center [68, 372] width 137 height 26
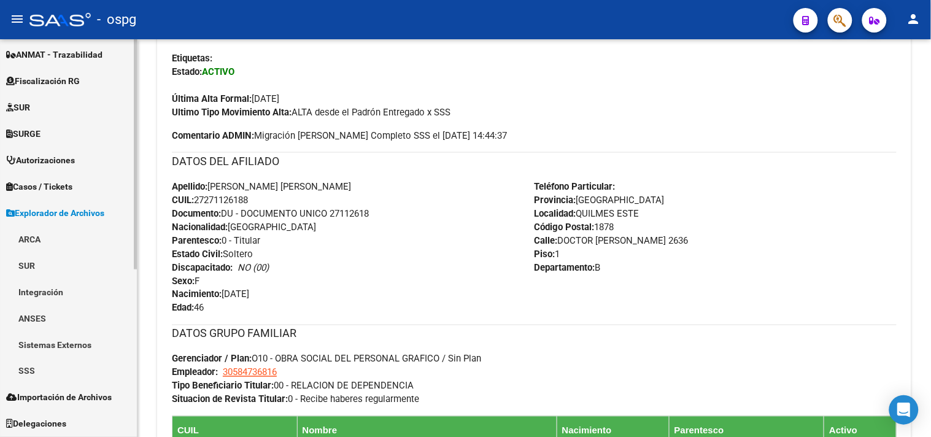
scroll to position [266, 0]
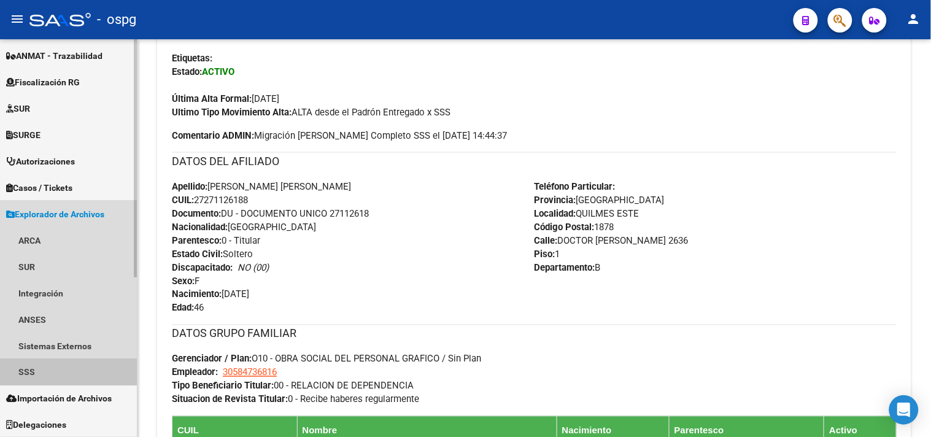
click at [53, 376] on link "SSS" at bounding box center [68, 372] width 137 height 26
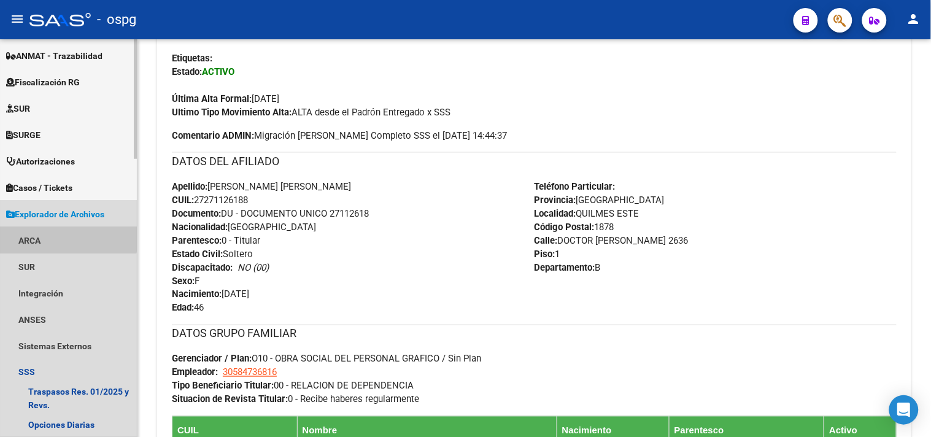
click at [51, 231] on link "ARCA" at bounding box center [68, 240] width 137 height 26
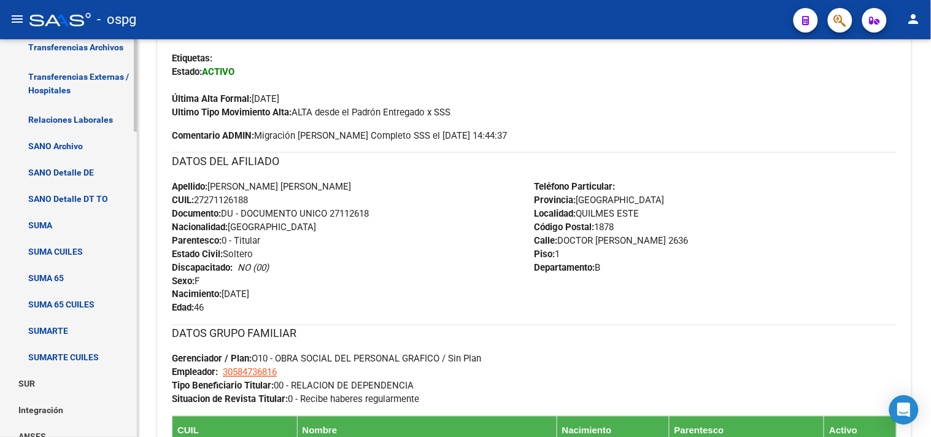
scroll to position [743, 0]
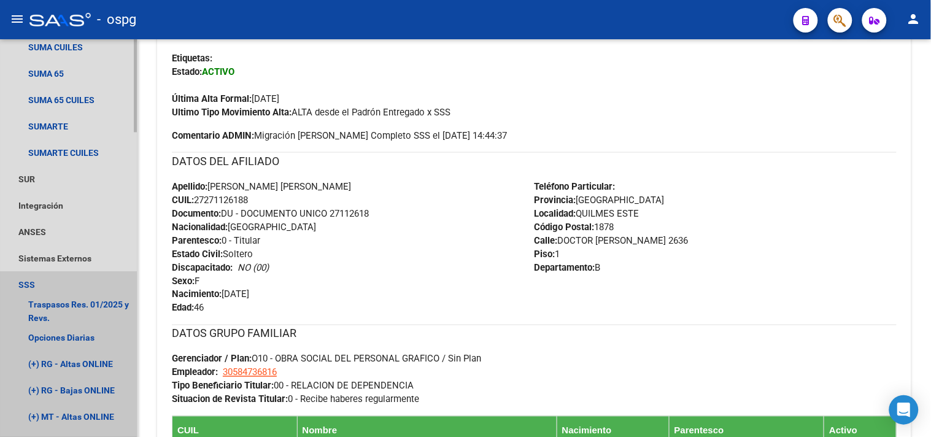
click at [61, 281] on link "SSS" at bounding box center [68, 284] width 137 height 26
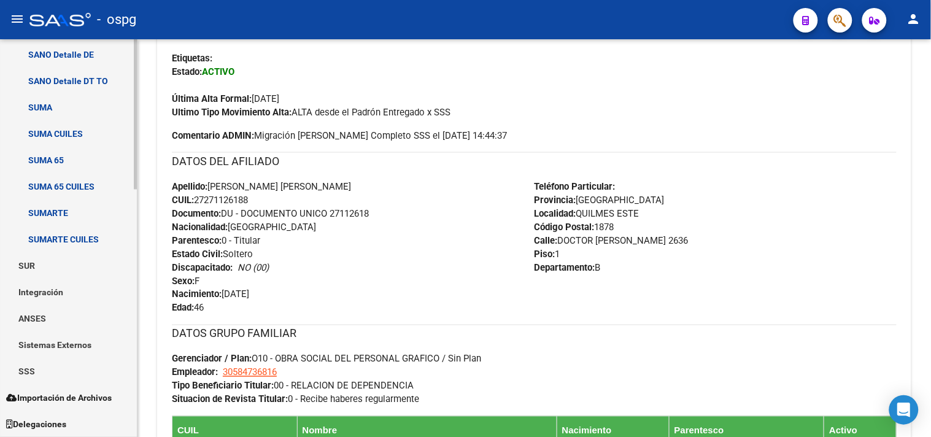
scroll to position [656, 0]
click at [76, 354] on link "Sistemas Externos" at bounding box center [68, 346] width 137 height 26
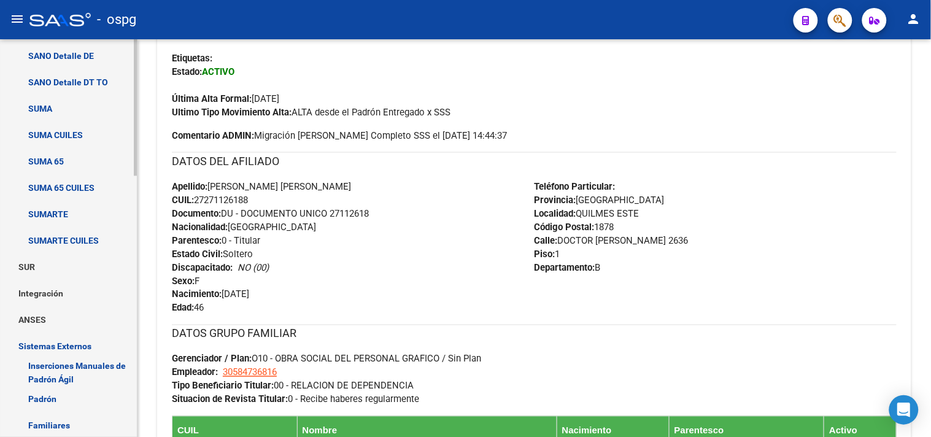
scroll to position [762, 0]
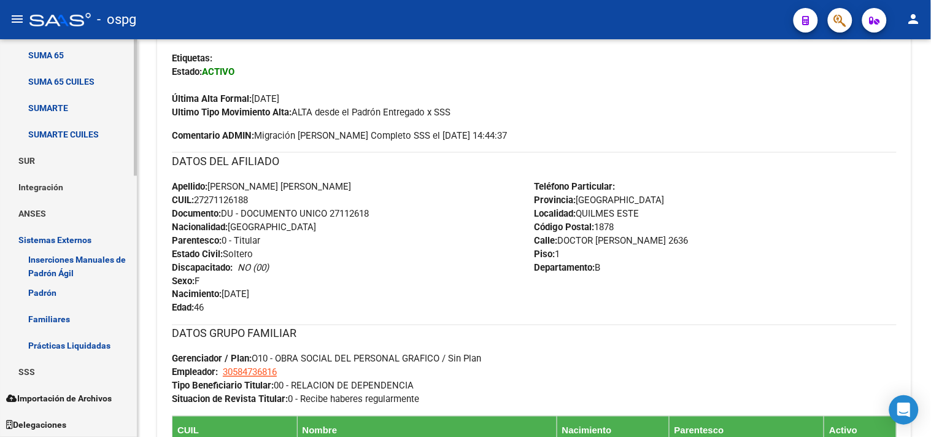
click at [23, 369] on link "SSS" at bounding box center [68, 371] width 137 height 26
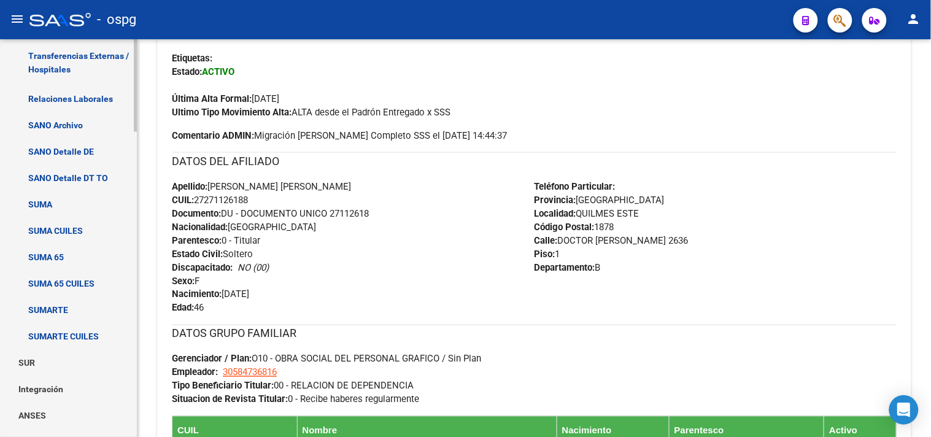
scroll to position [150, 0]
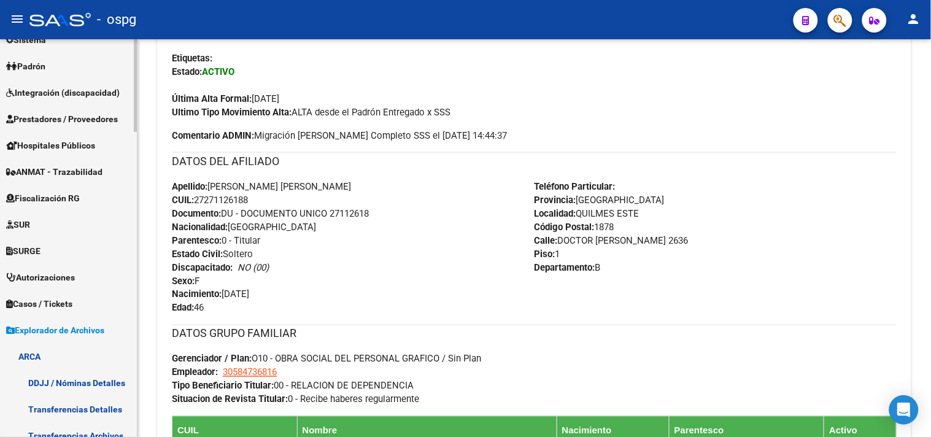
click at [62, 58] on link "Padrón" at bounding box center [68, 66] width 137 height 26
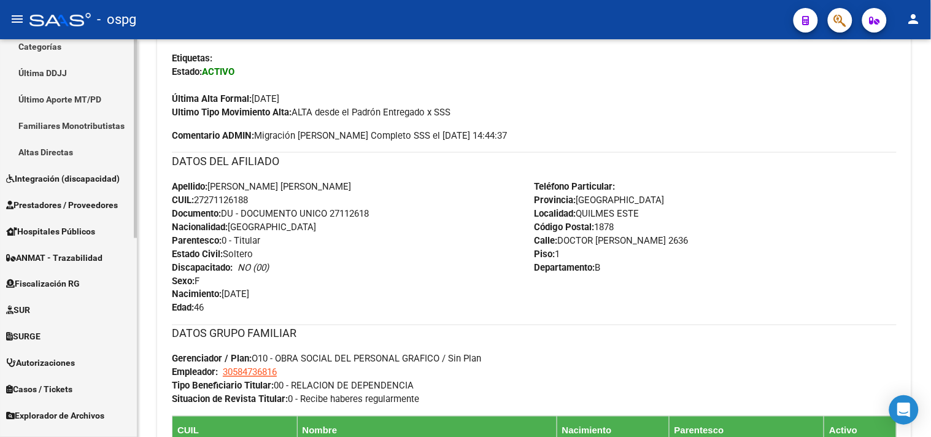
scroll to position [398, 0]
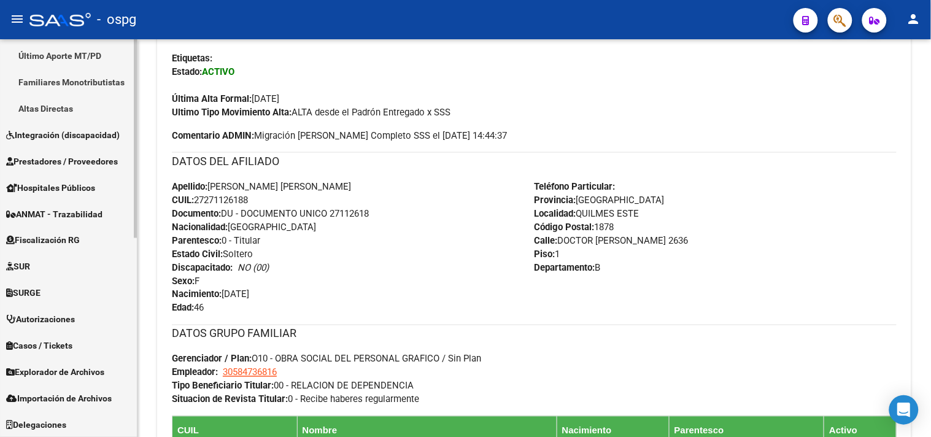
click at [81, 371] on span "Explorador de Archivos" at bounding box center [55, 373] width 98 height 14
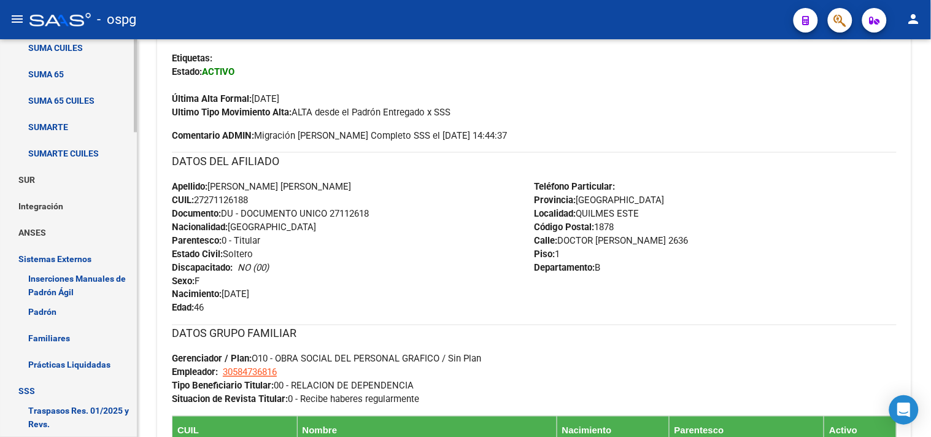
scroll to position [875, 0]
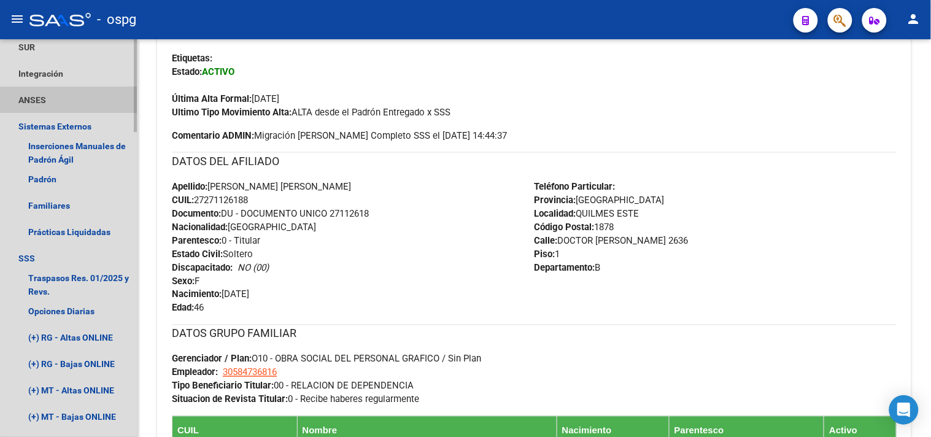
click at [23, 98] on link "ANSES" at bounding box center [68, 100] width 137 height 26
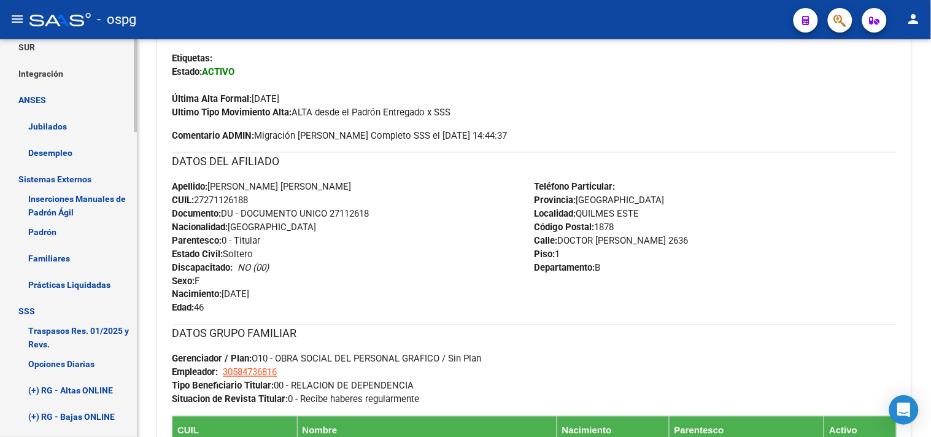
click at [28, 94] on link "ANSES" at bounding box center [68, 100] width 137 height 26
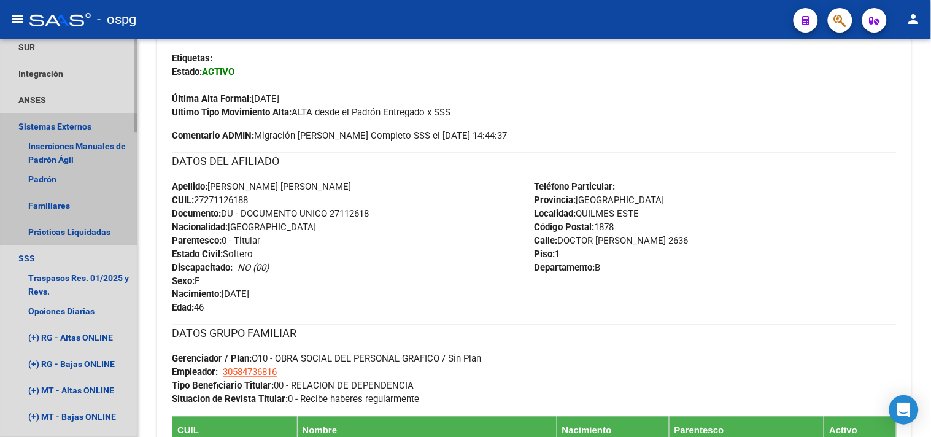
click at [25, 120] on link "Sistemas Externos" at bounding box center [68, 126] width 137 height 26
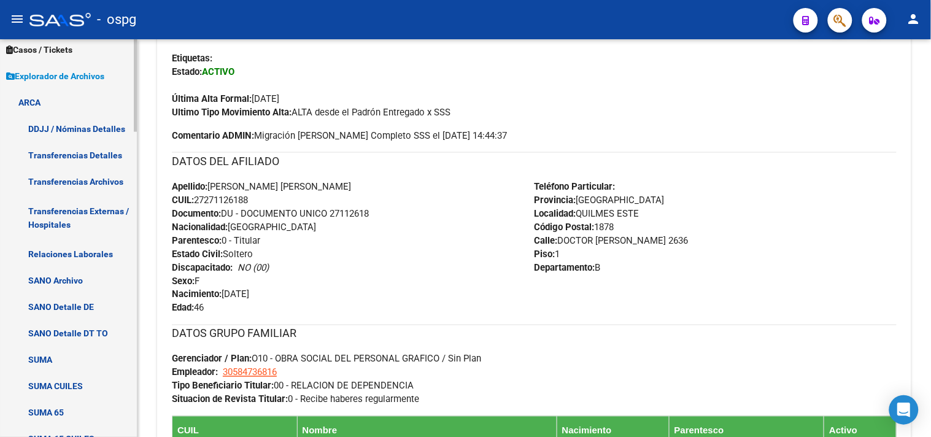
scroll to position [398, 0]
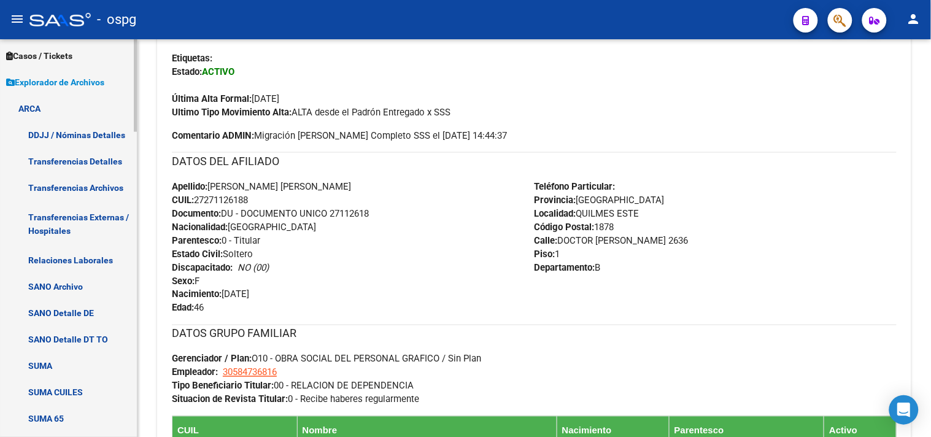
click at [106, 250] on link "Relaciones Laborales" at bounding box center [68, 260] width 137 height 26
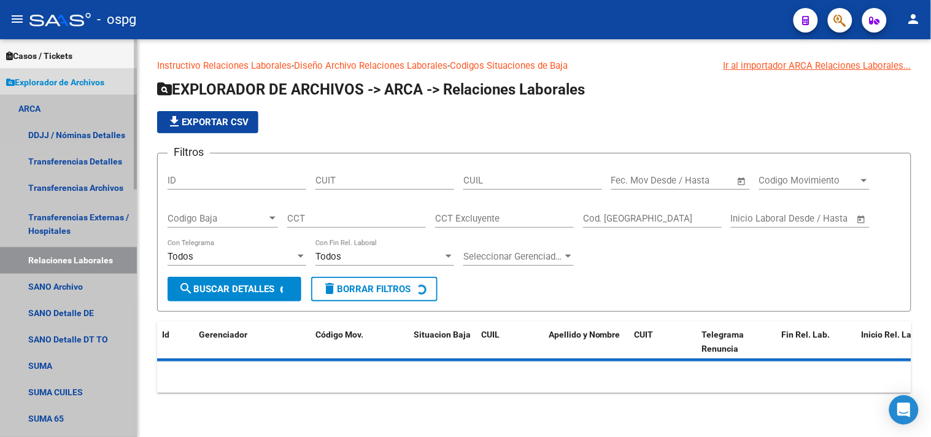
click at [91, 256] on link "Relaciones Laborales" at bounding box center [68, 260] width 137 height 26
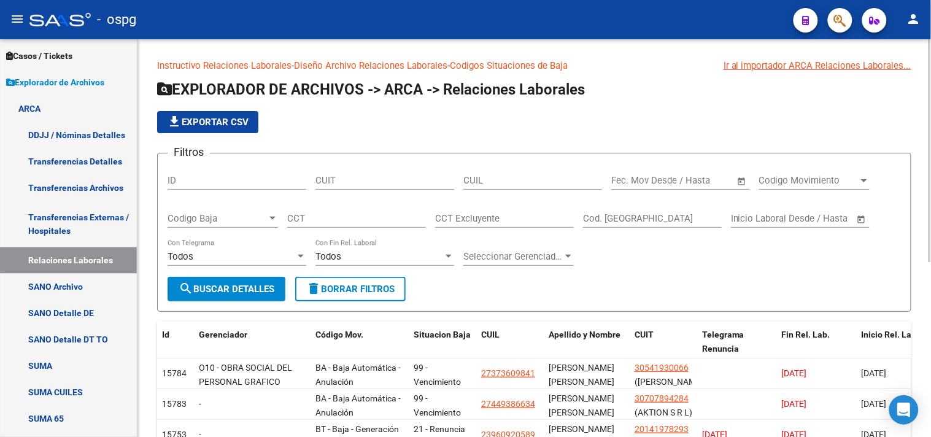
click at [512, 179] on input "CUIL" at bounding box center [532, 180] width 139 height 11
type input "27-27112618-8"
click at [743, 180] on span "Open calendar" at bounding box center [741, 180] width 29 height 29
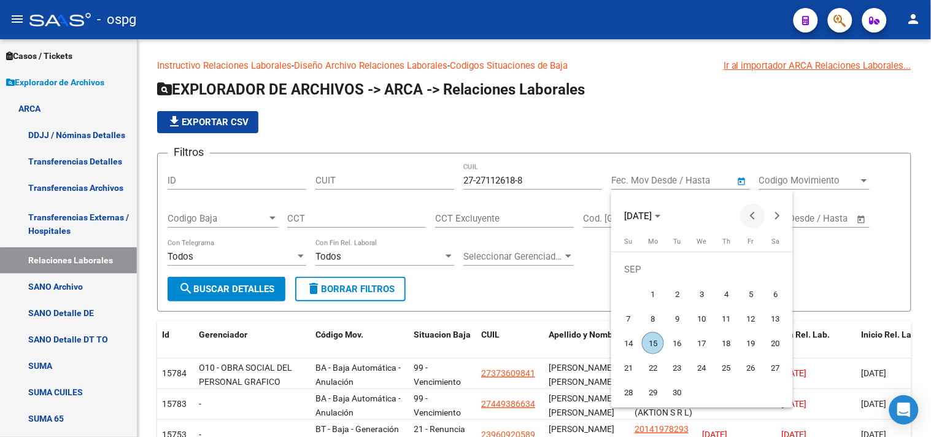
click at [764, 204] on span "Previous month" at bounding box center [753, 216] width 25 height 25
click at [765, 204] on span "Next month" at bounding box center [777, 216] width 25 height 25
click at [764, 204] on span "Previous month" at bounding box center [753, 216] width 25 height 25
click at [759, 204] on span "Previous month" at bounding box center [753, 216] width 25 height 25
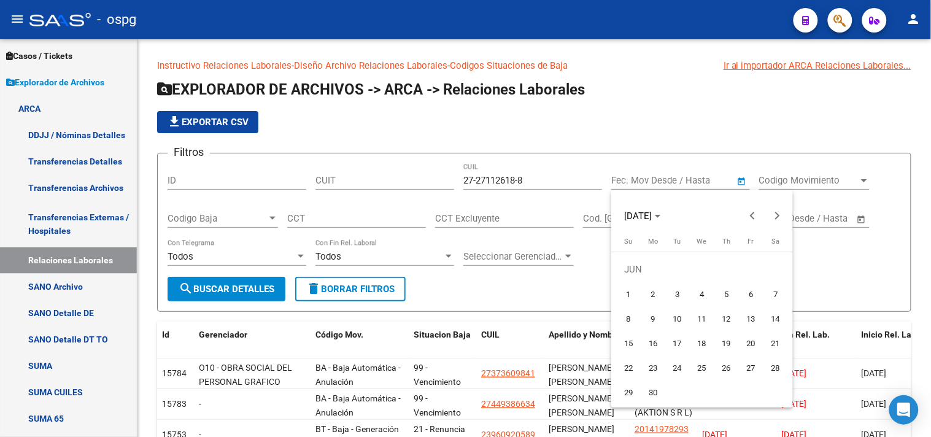
click at [629, 288] on span "1" at bounding box center [629, 294] width 22 height 22
type input "[DATE]"
click at [782, 217] on span "Next month" at bounding box center [777, 216] width 25 height 25
click at [780, 217] on span "Next month" at bounding box center [777, 216] width 25 height 25
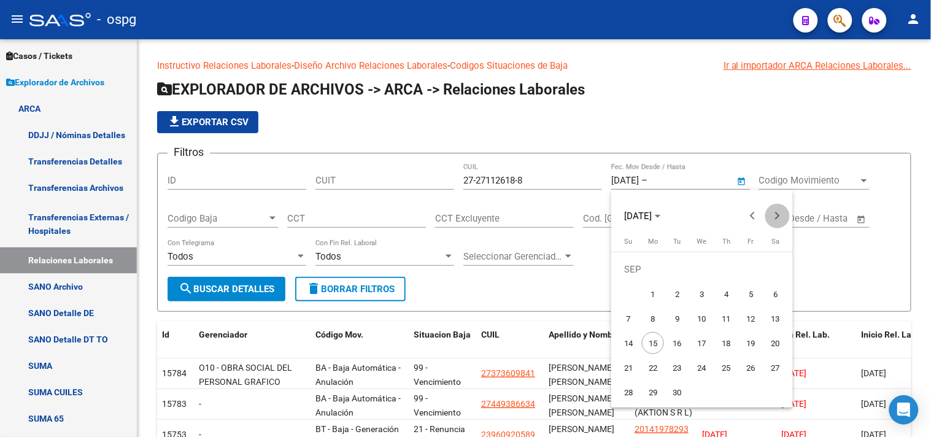
click at [780, 217] on span "Next month" at bounding box center [777, 216] width 25 height 25
click at [751, 217] on span "Previous month" at bounding box center [753, 216] width 25 height 25
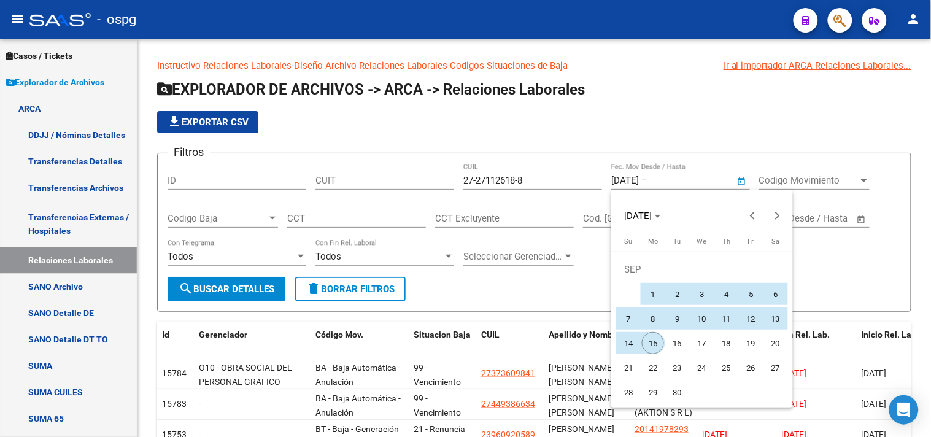
click at [659, 338] on span "15" at bounding box center [653, 343] width 22 height 22
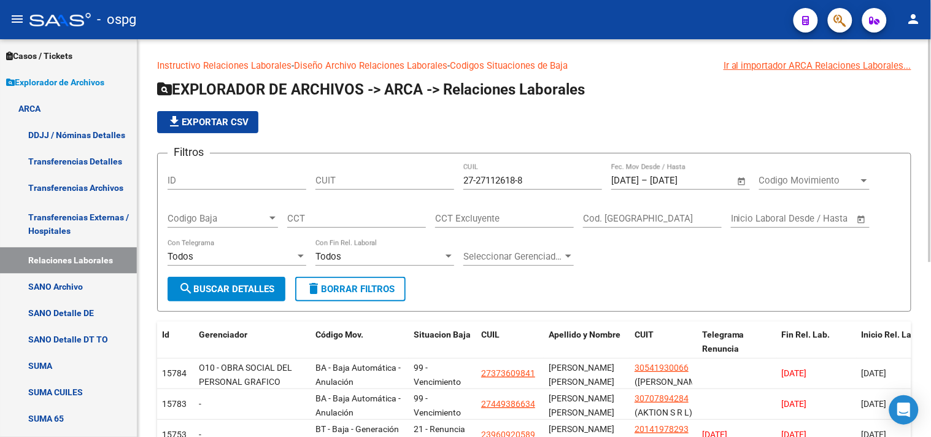
click at [244, 285] on span "search Buscar Detalles" at bounding box center [227, 289] width 96 height 11
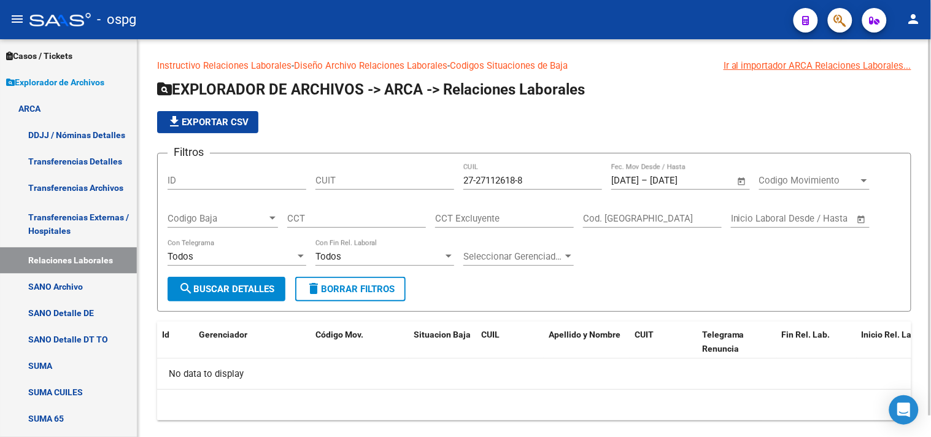
click at [741, 179] on span "Open calendar" at bounding box center [741, 180] width 29 height 29
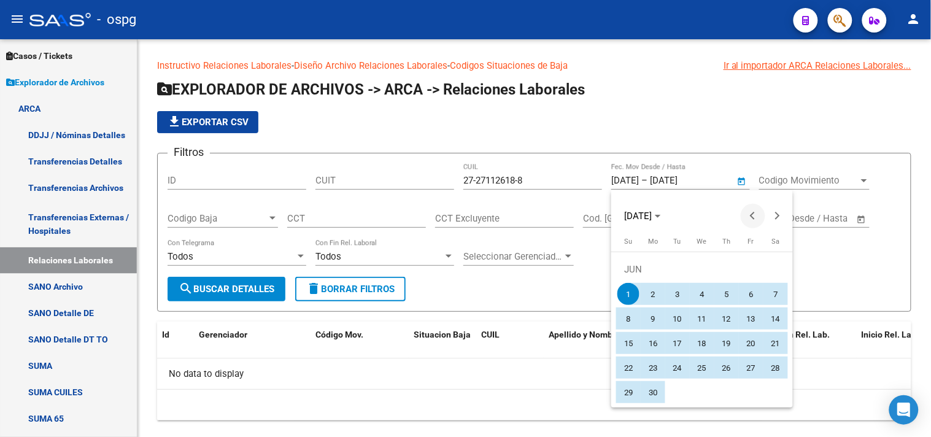
click at [753, 217] on button "Previous month" at bounding box center [753, 216] width 25 height 25
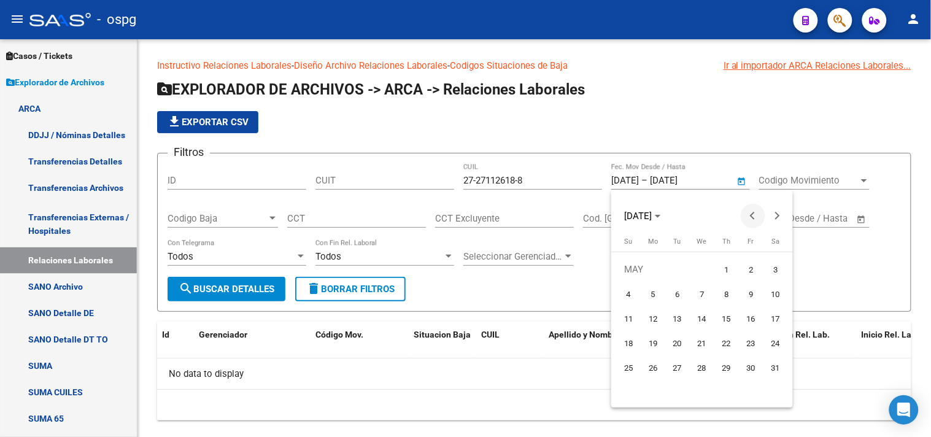
click at [753, 217] on button "Previous month" at bounding box center [753, 216] width 25 height 25
click at [666, 217] on span "Choose month and year" at bounding box center [642, 215] width 47 height 29
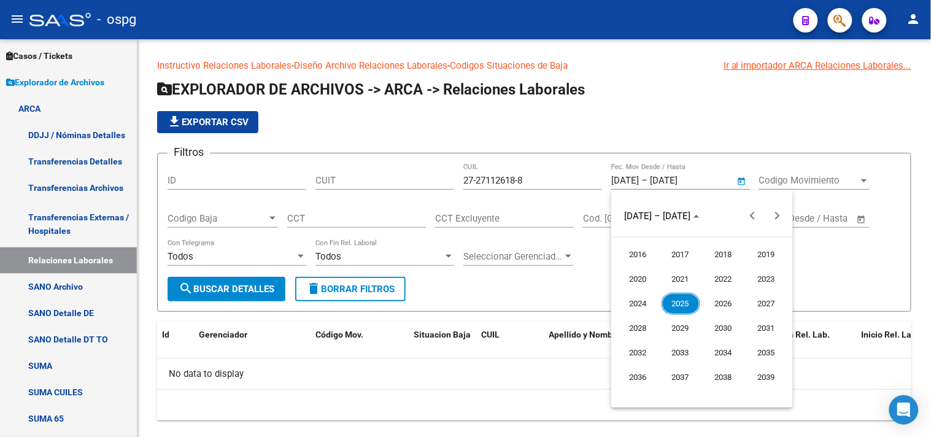
click at [679, 179] on div at bounding box center [465, 218] width 931 height 437
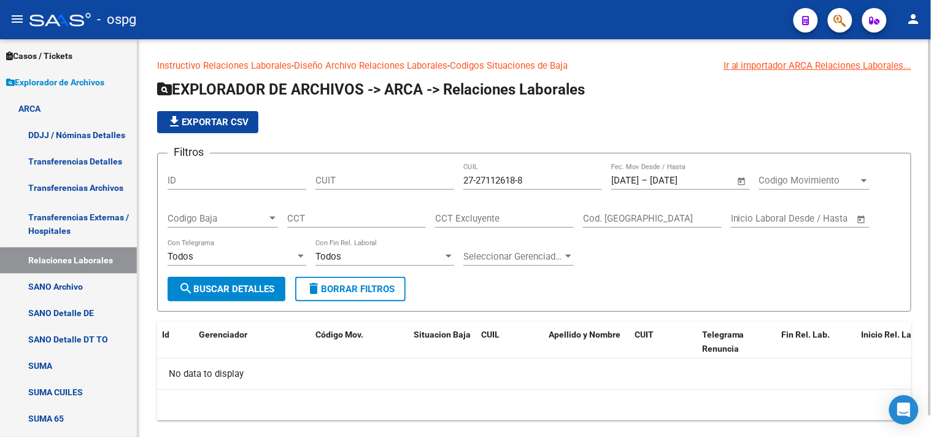
drag, startPoint x: 727, startPoint y: 181, endPoint x: 569, endPoint y: 185, distance: 158.4
click at [569, 185] on div "Filtros ID CUIT 27-27112618-8 CUIL [DATE] [DATE] – [DATE] Fecha fin Fec. Mov De…" at bounding box center [535, 220] width 734 height 114
click at [710, 182] on input "[DATE]" at bounding box center [680, 180] width 60 height 11
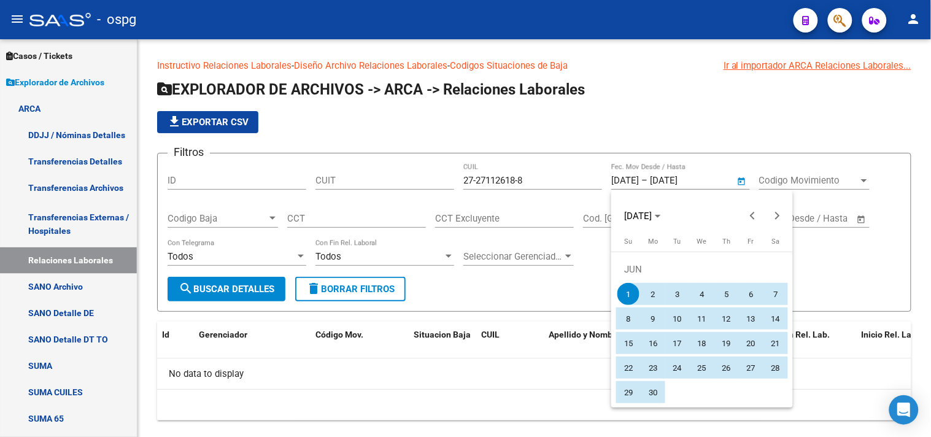
click at [719, 182] on div at bounding box center [465, 218] width 931 height 437
click at [710, 182] on input "[DATE]" at bounding box center [680, 180] width 60 height 11
click at [719, 182] on div at bounding box center [465, 218] width 931 height 437
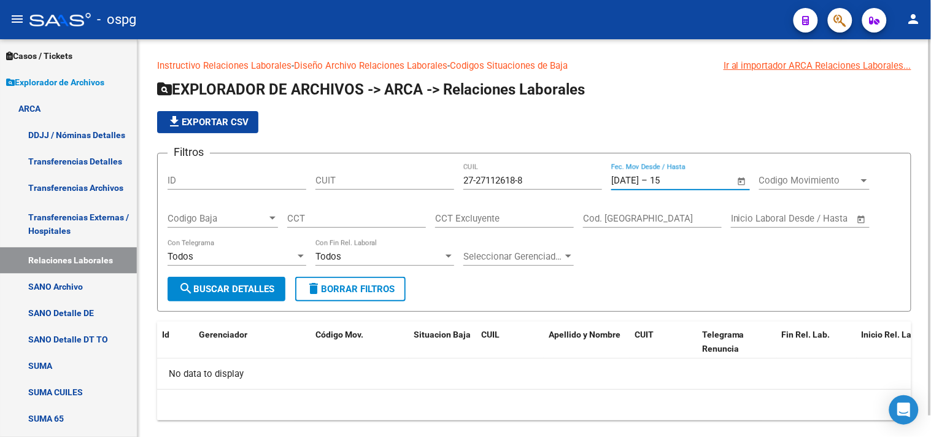
type input "1"
type input "0"
click at [222, 289] on span "search Buscar Detalles" at bounding box center [227, 289] width 96 height 11
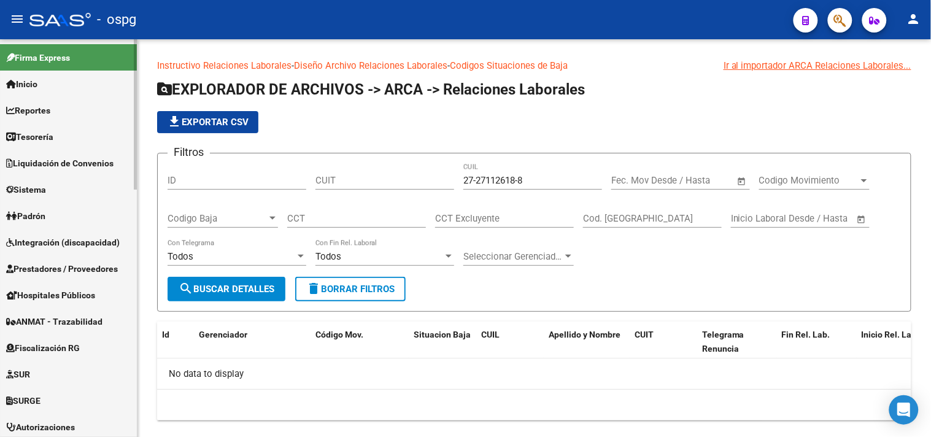
click at [56, 214] on link "Padrón" at bounding box center [68, 216] width 137 height 26
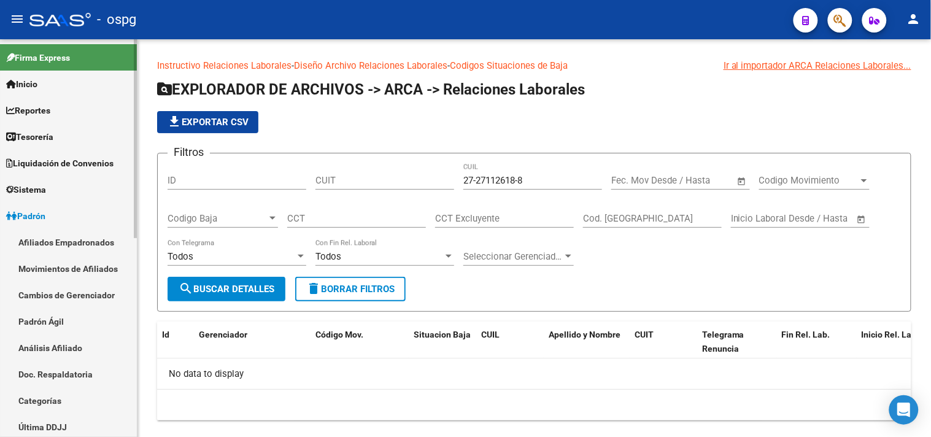
click at [38, 347] on link "Análisis Afiliado" at bounding box center [68, 348] width 137 height 26
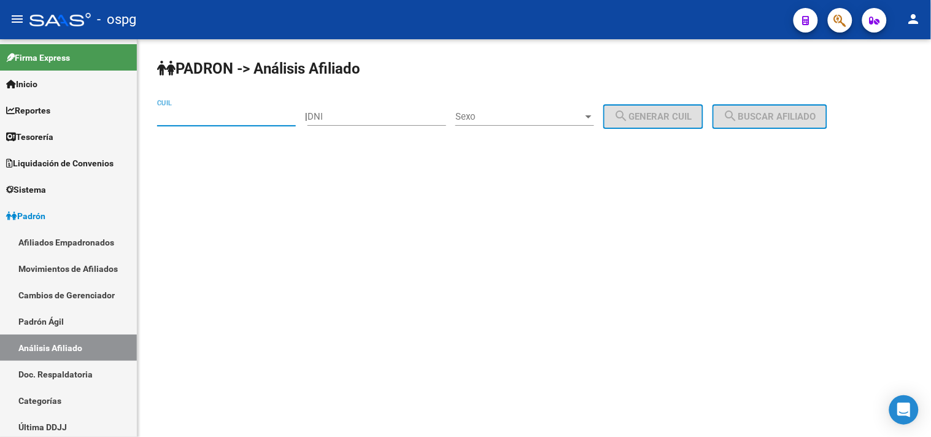
click at [257, 122] on input "CUIL" at bounding box center [226, 116] width 139 height 11
type input "27-23063512-4"
click at [783, 107] on button "search Buscar afiliado" at bounding box center [770, 116] width 115 height 25
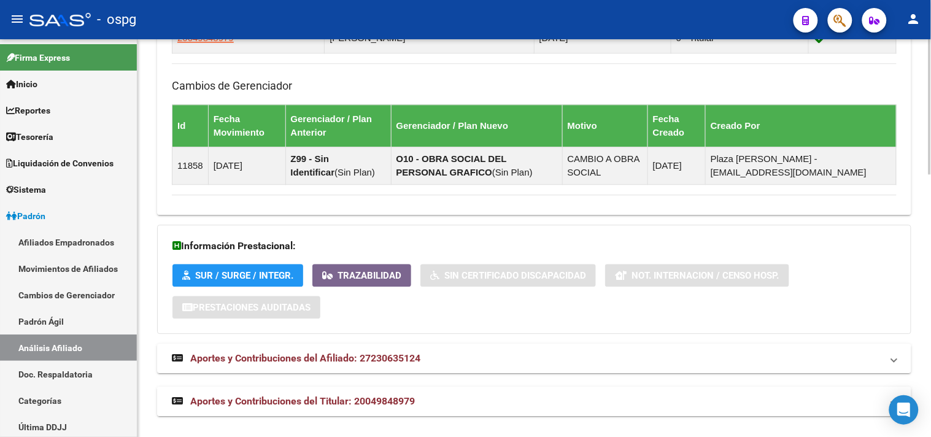
scroll to position [773, 0]
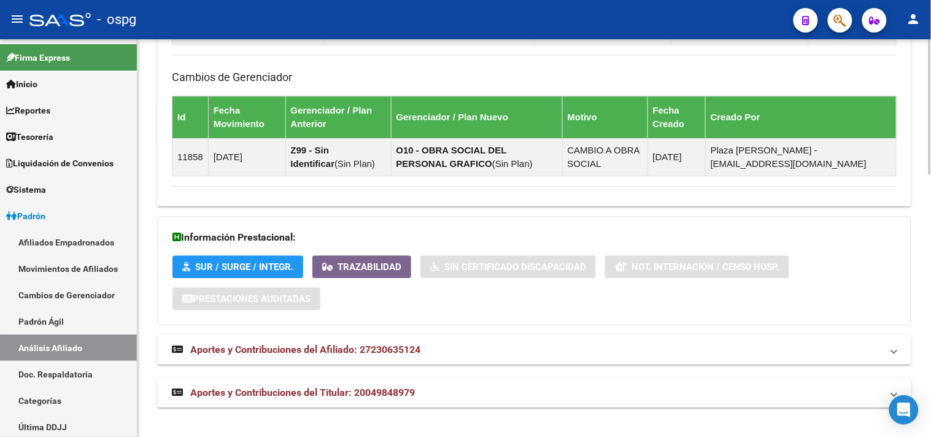
click at [490, 350] on mat-panel-title "Aportes y Contribuciones del Afiliado: 27230635124" at bounding box center [527, 350] width 710 height 14
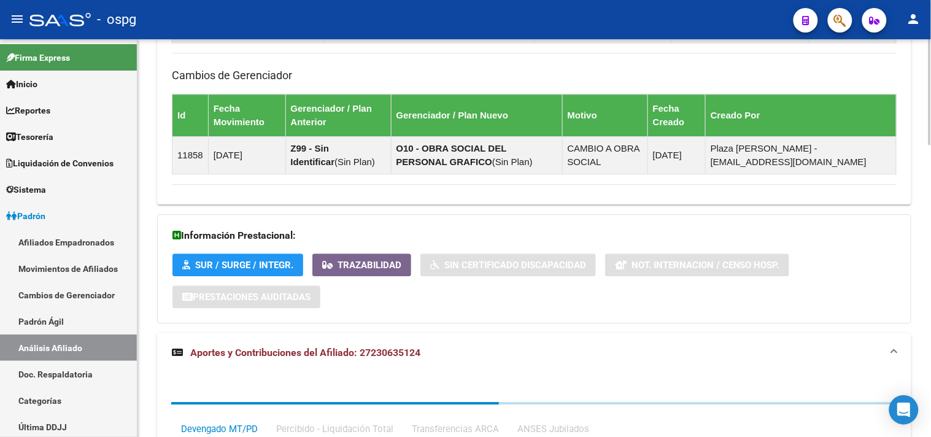
scroll to position [1096, 0]
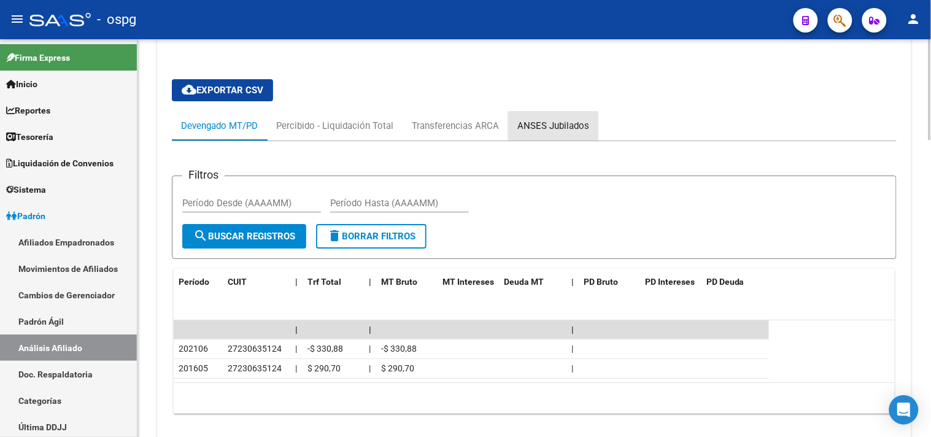
click at [575, 123] on div "ANSES Jubilados" at bounding box center [553, 126] width 72 height 14
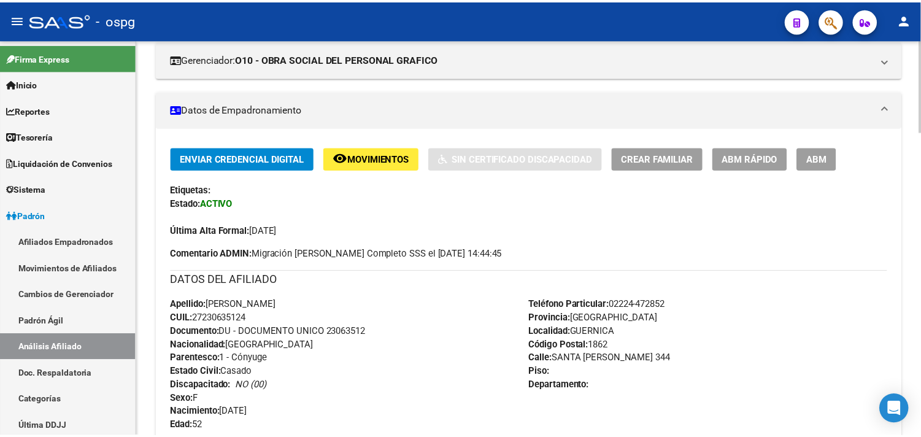
scroll to position [0, 0]
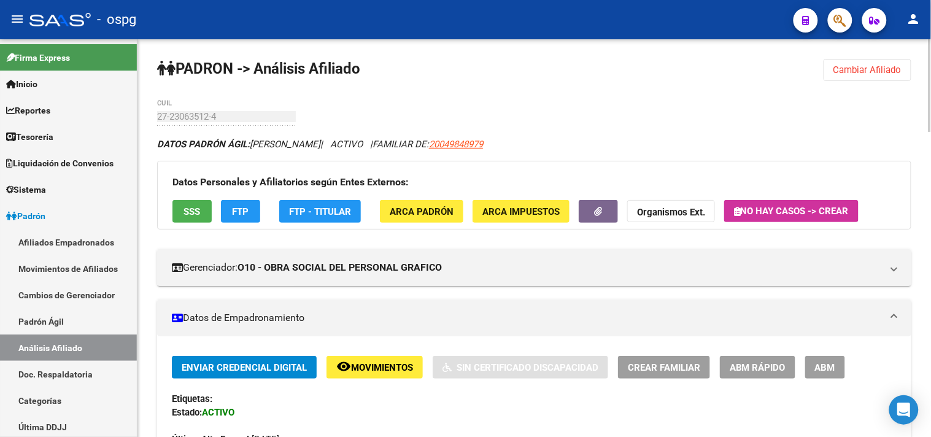
click at [193, 216] on span "SSS" at bounding box center [192, 211] width 17 height 11
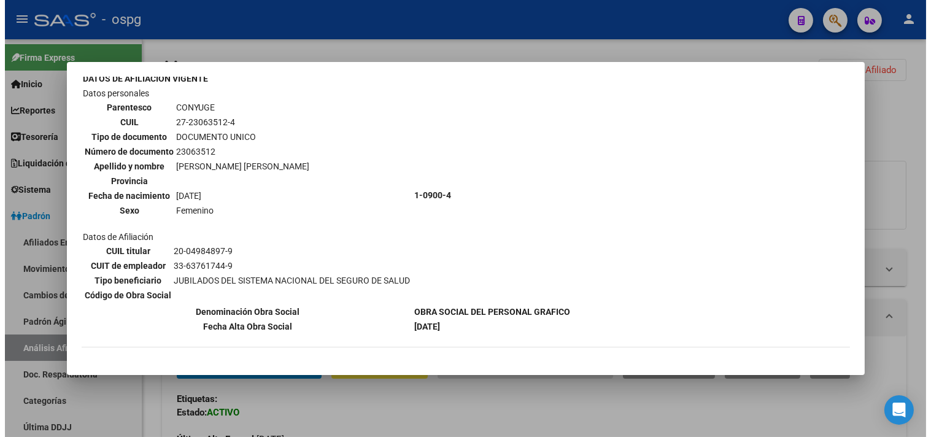
scroll to position [320, 0]
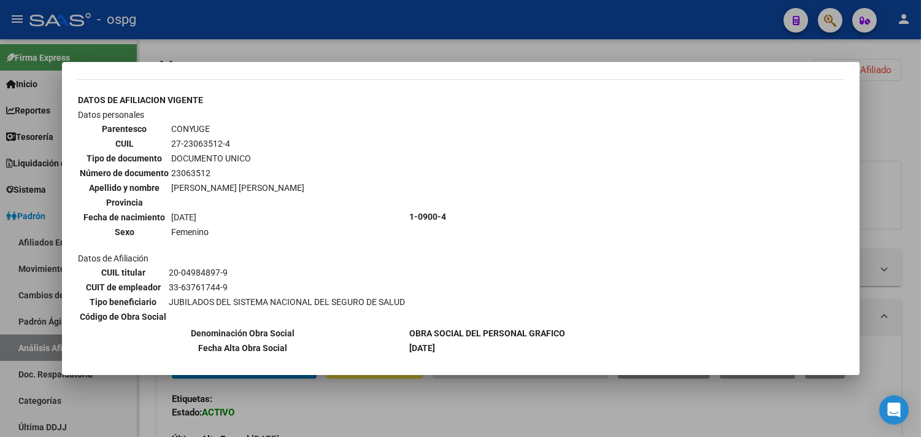
click at [913, 305] on div at bounding box center [460, 218] width 921 height 437
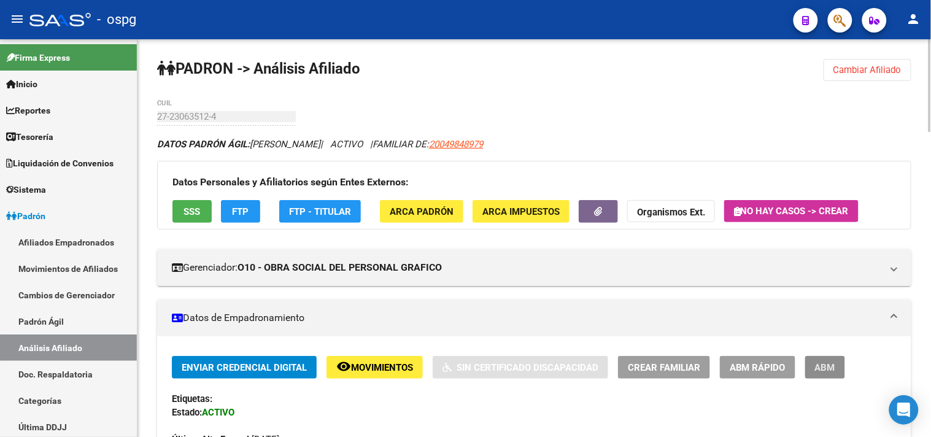
click at [830, 377] on button "ABM" at bounding box center [825, 367] width 40 height 23
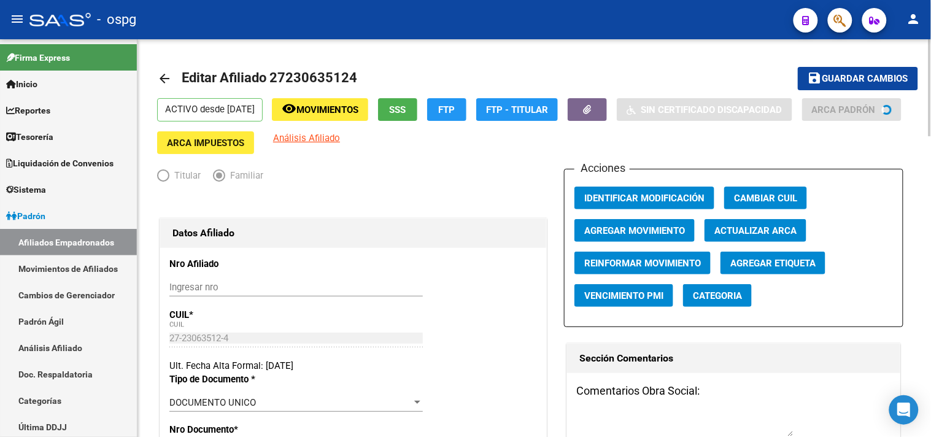
radio input "true"
type input "33-63761744-9"
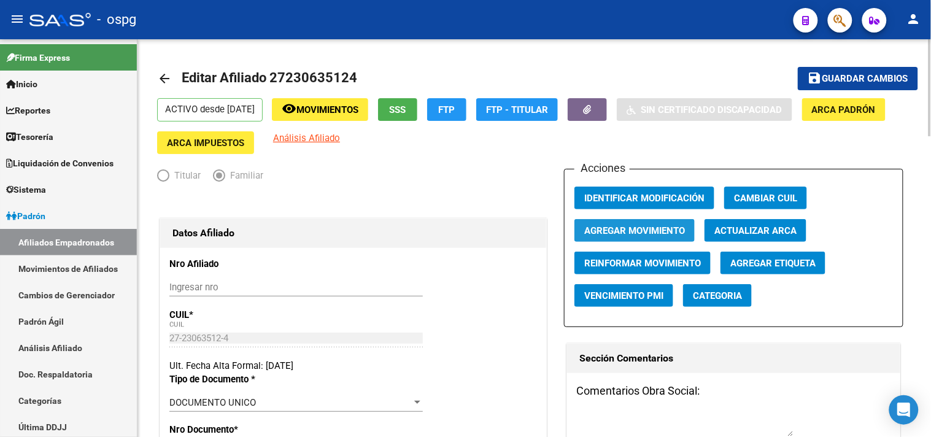
click at [635, 233] on span "Agregar Movimiento" at bounding box center [634, 230] width 101 height 11
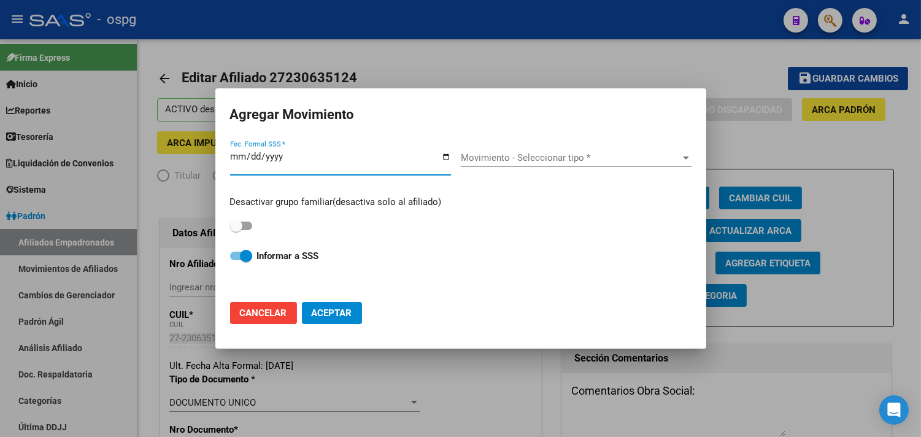
click at [447, 155] on input "Fec. Formal SSS *" at bounding box center [340, 162] width 221 height 20
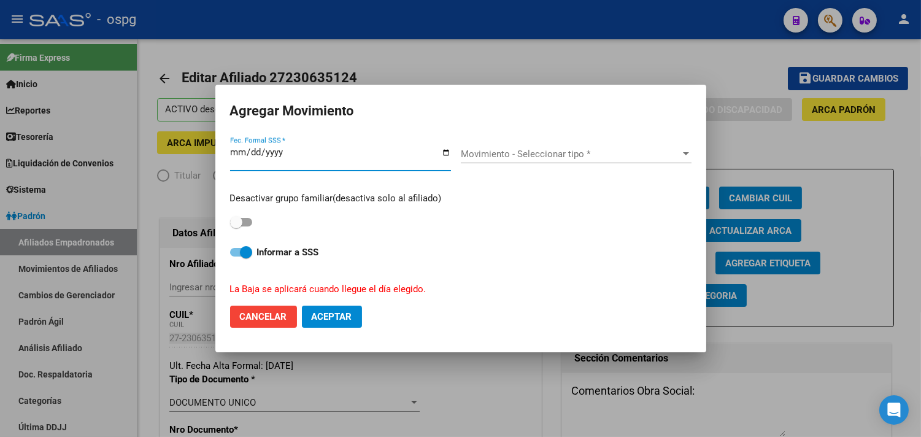
type input "[DATE]"
click at [516, 156] on span "Movimiento - Seleccionar tipo *" at bounding box center [571, 154] width 220 height 11
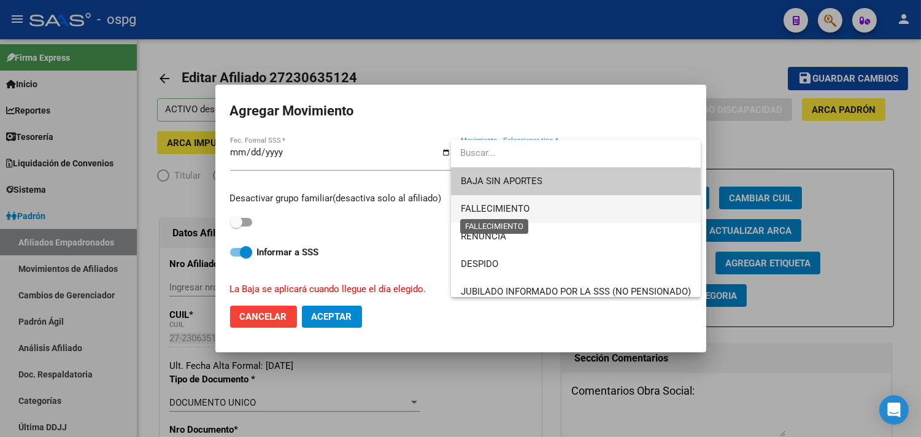
click at [529, 211] on span "FALLECIMIENTO" at bounding box center [495, 208] width 69 height 11
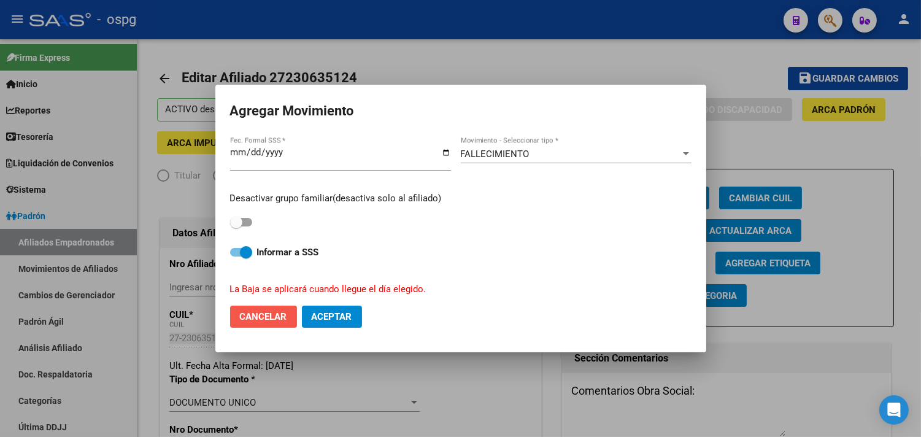
click at [249, 310] on button "Cancelar" at bounding box center [263, 317] width 67 height 22
checkbox input "false"
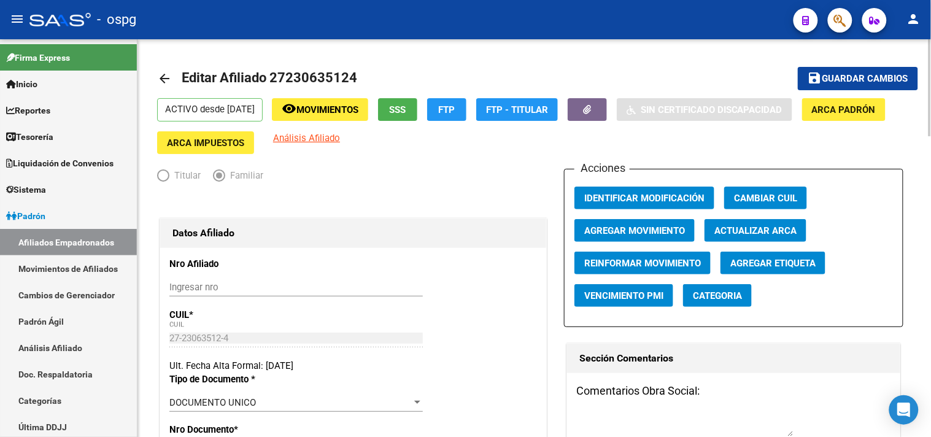
click at [163, 76] on mat-icon "arrow_back" at bounding box center [164, 78] width 15 height 15
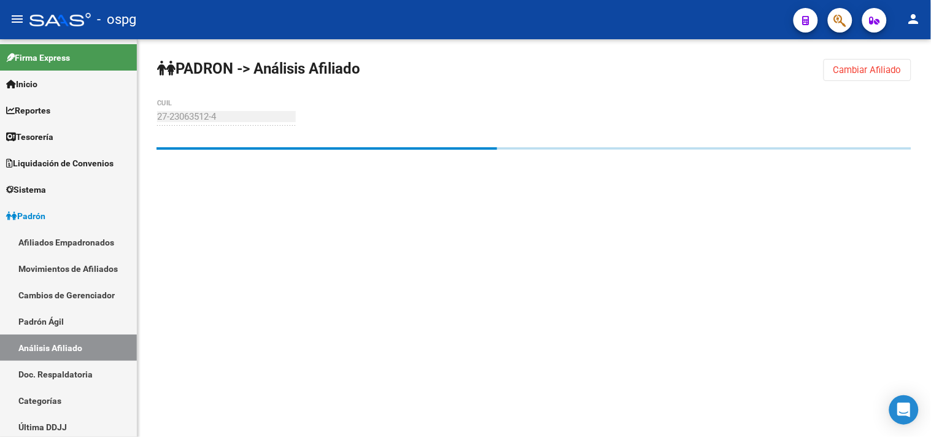
click at [862, 71] on span "Cambiar Afiliado" at bounding box center [868, 69] width 68 height 11
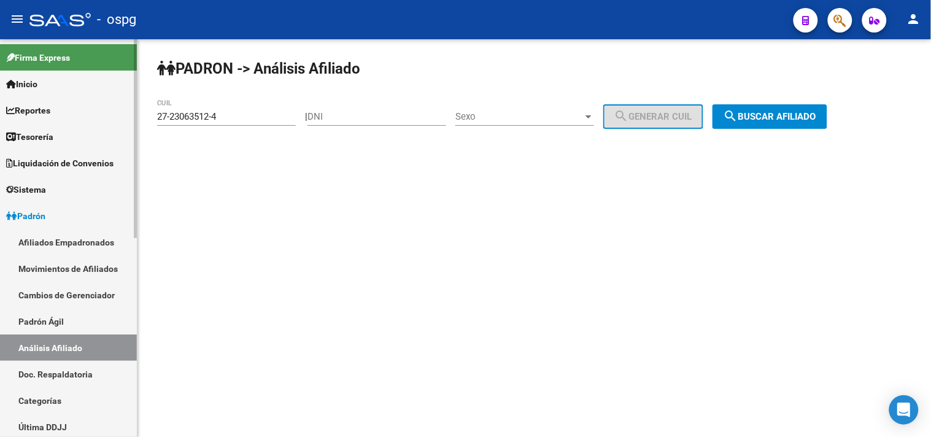
drag, startPoint x: 238, startPoint y: 114, endPoint x: 0, endPoint y: 90, distance: 238.8
click at [0, 103] on mat-sidenav-container "Firma Express Inicio Calendario SSS Instructivos Contacto OS Reportes Tablero d…" at bounding box center [465, 238] width 931 height 398
paste input "0-22518495-0"
click at [776, 123] on button "search Buscar afiliado" at bounding box center [770, 116] width 115 height 25
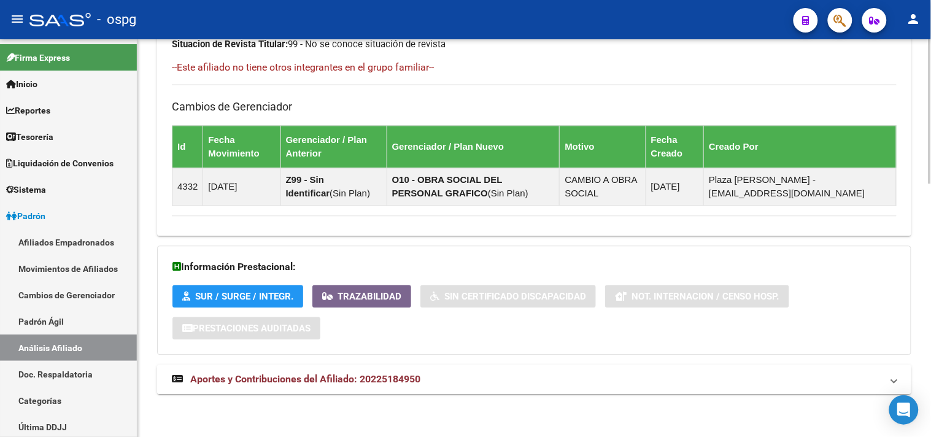
drag, startPoint x: 416, startPoint y: 378, endPoint x: 424, endPoint y: 378, distance: 8.0
click at [416, 378] on span "Aportes y Contribuciones del Afiliado: 20225184950" at bounding box center [305, 379] width 230 height 12
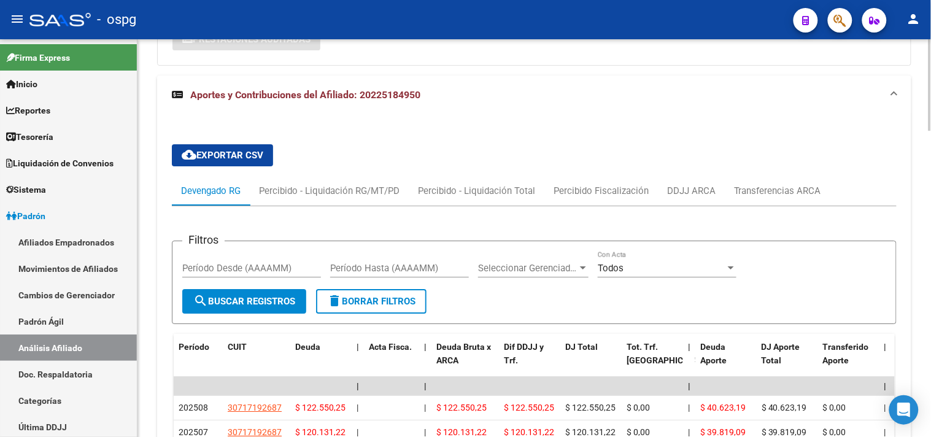
scroll to position [944, 0]
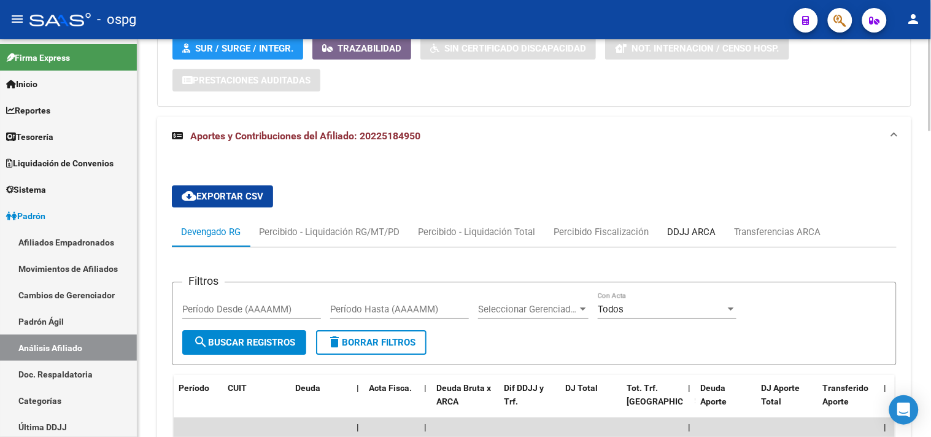
drag, startPoint x: 679, startPoint y: 224, endPoint x: 664, endPoint y: 223, distance: 15.4
click at [680, 225] on div "DDJJ ARCA" at bounding box center [691, 231] width 67 height 29
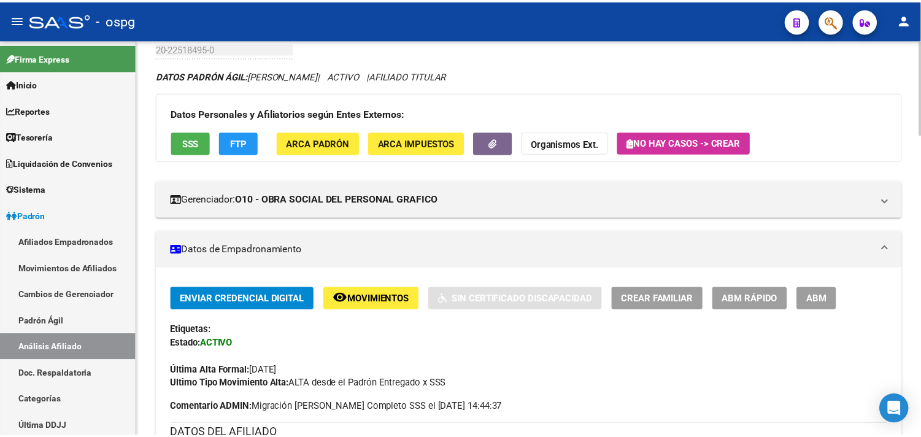
scroll to position [0, 0]
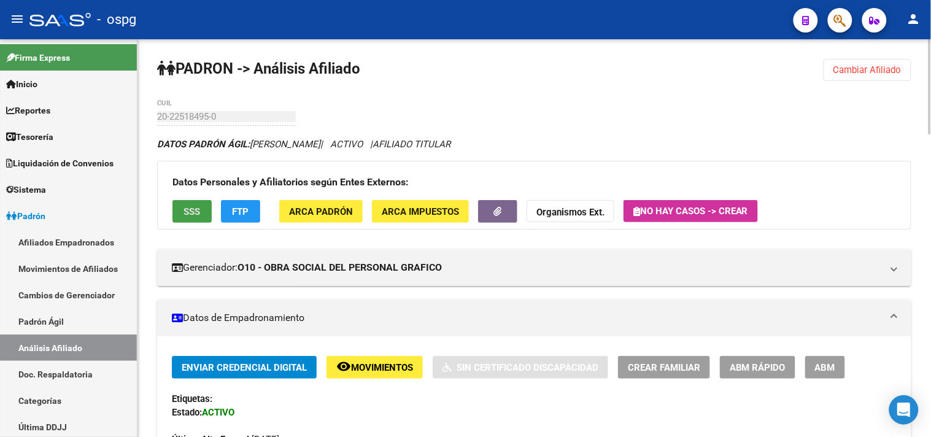
click at [184, 206] on span "SSS" at bounding box center [192, 211] width 17 height 11
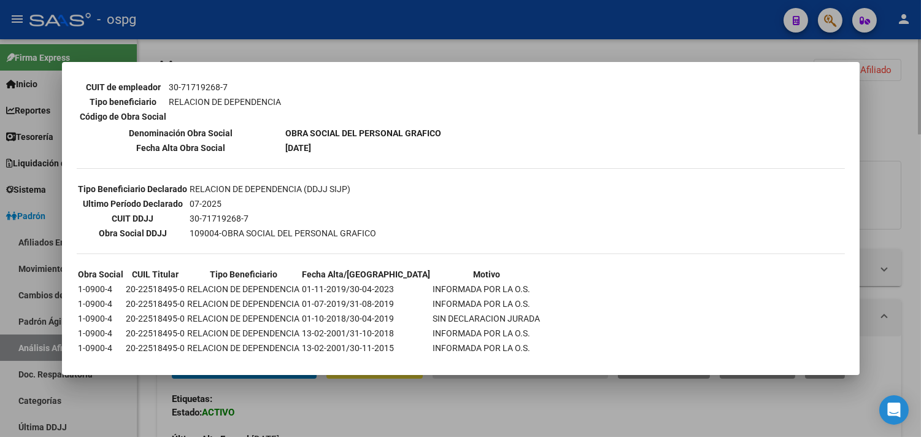
scroll to position [234, 0]
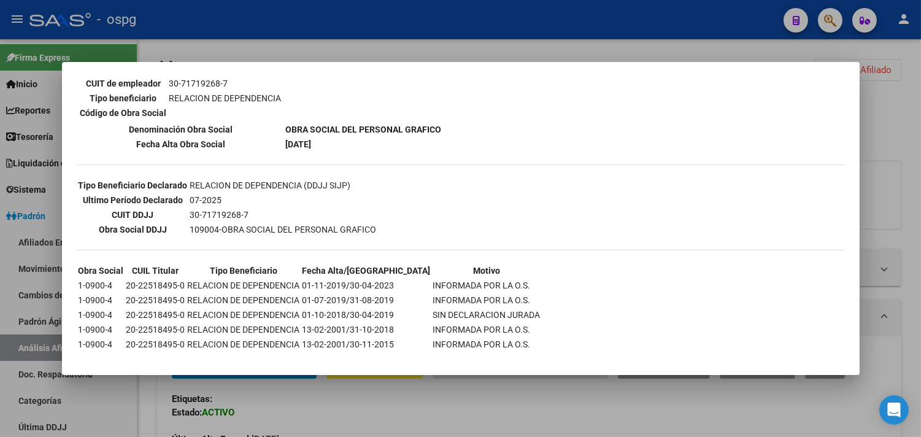
click at [338, 404] on div at bounding box center [460, 218] width 921 height 437
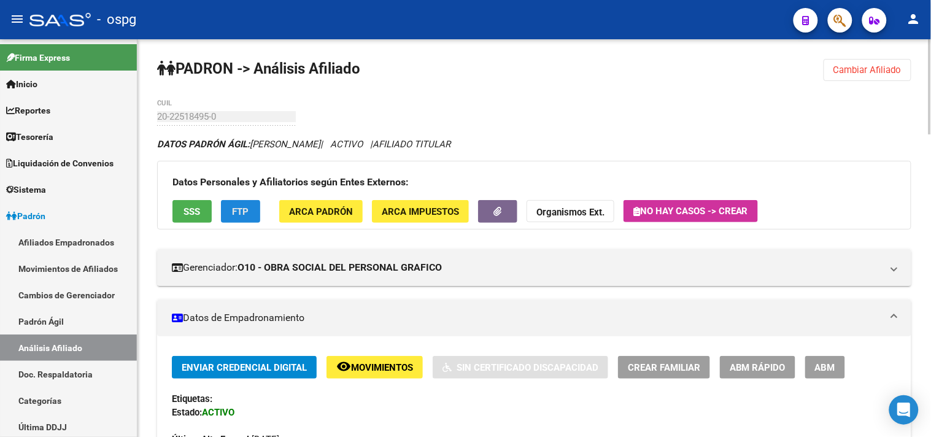
click at [243, 214] on span "FTP" at bounding box center [241, 211] width 17 height 11
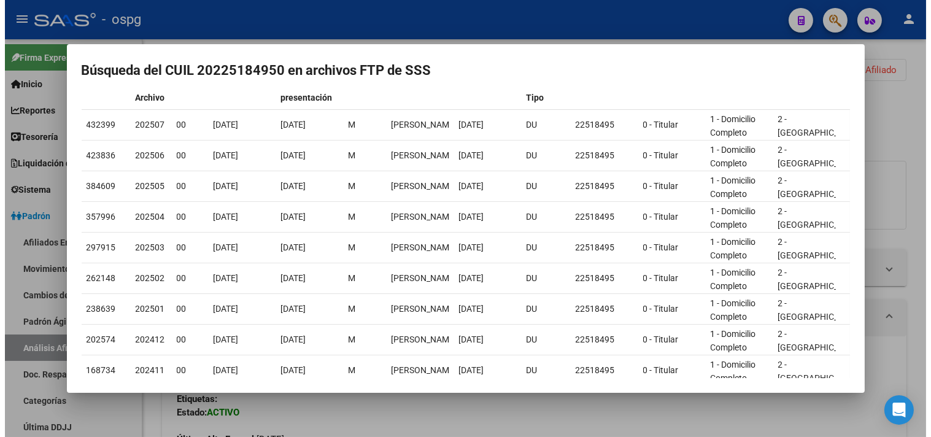
scroll to position [189, 0]
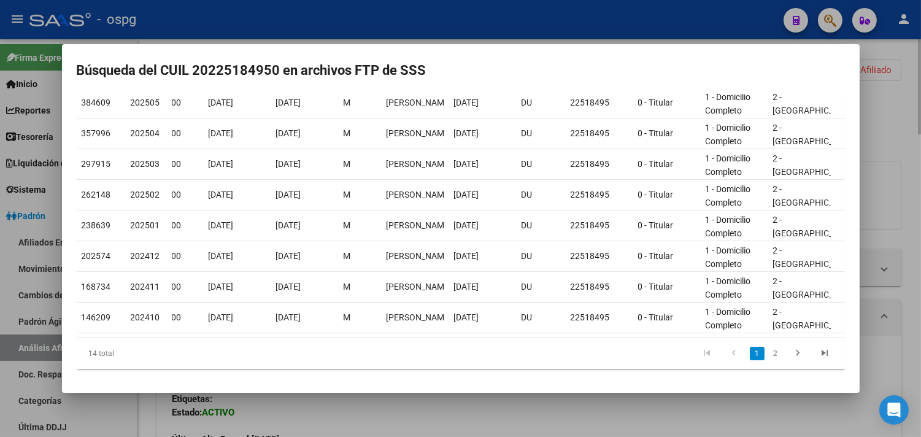
drag, startPoint x: 419, startPoint y: 427, endPoint x: 443, endPoint y: 400, distance: 35.6
click at [420, 425] on div at bounding box center [460, 218] width 921 height 437
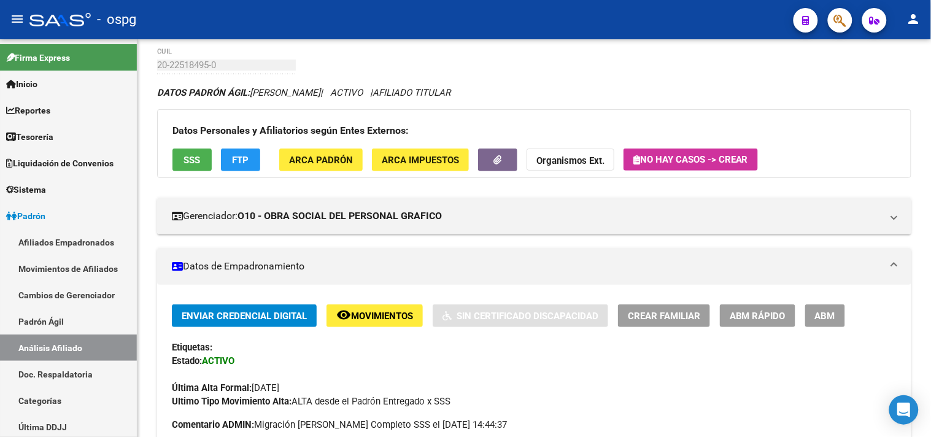
scroll to position [0, 0]
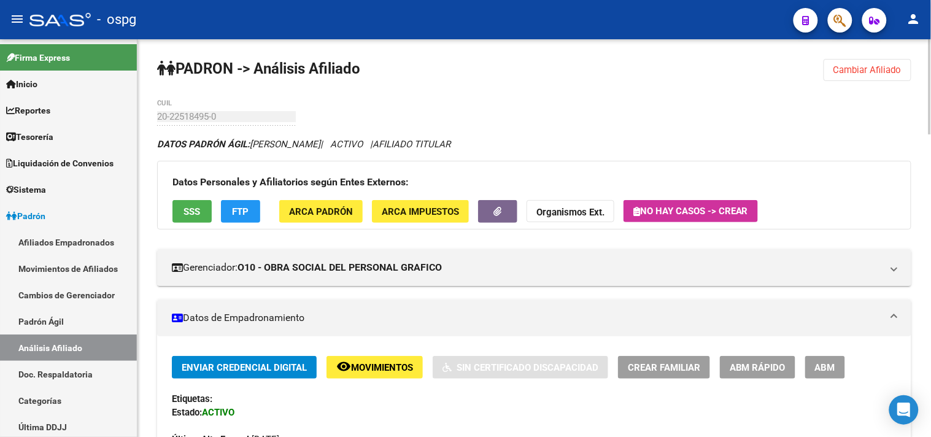
drag, startPoint x: 891, startPoint y: 74, endPoint x: 309, endPoint y: 106, distance: 582.1
click at [886, 74] on span "Cambiar Afiliado" at bounding box center [868, 69] width 68 height 11
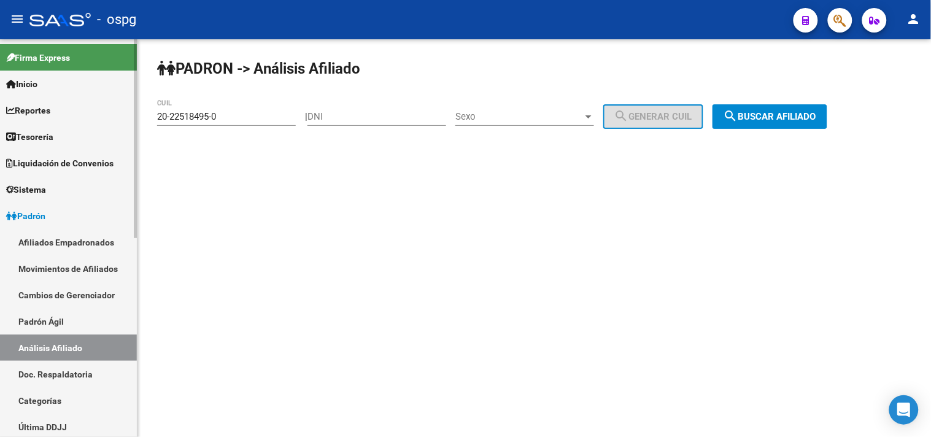
drag, startPoint x: 235, startPoint y: 129, endPoint x: 69, endPoint y: 109, distance: 167.5
click at [71, 110] on mat-sidenav-container "Firma Express Inicio Calendario SSS Instructivos Contacto OS Reportes Tablero d…" at bounding box center [465, 238] width 931 height 398
click at [242, 120] on input "20-22518495-0" at bounding box center [226, 116] width 139 height 11
drag, startPoint x: 219, startPoint y: 120, endPoint x: 130, endPoint y: 120, distance: 88.4
click at [130, 120] on mat-sidenav-container "Firma Express Inicio Calendario SSS Instructivos Contacto OS Reportes Tablero d…" at bounding box center [465, 238] width 931 height 398
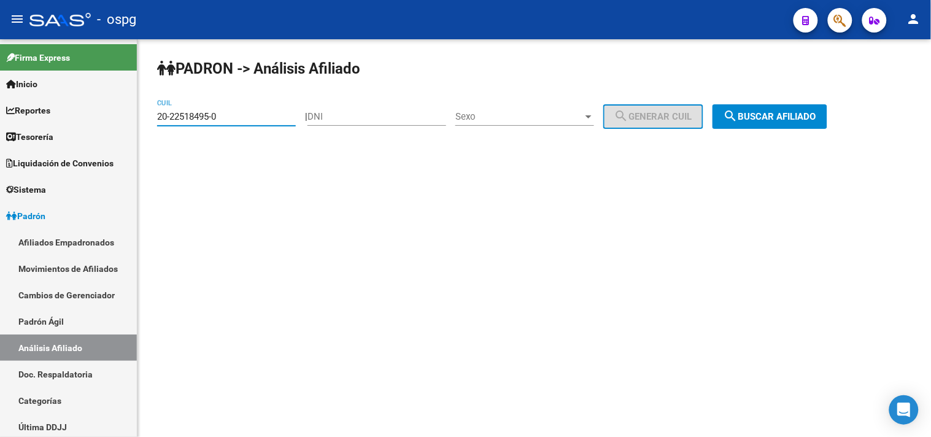
paste input "06966989-2"
click at [794, 115] on span "search Buscar afiliado" at bounding box center [770, 116] width 93 height 11
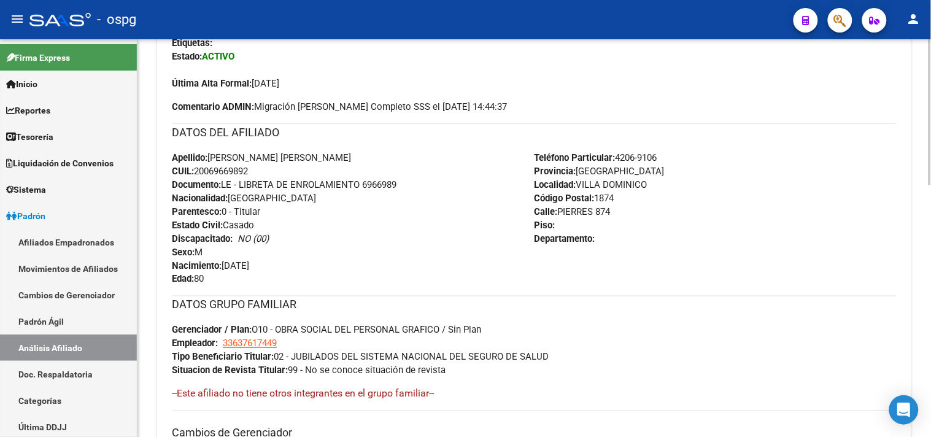
scroll to position [684, 0]
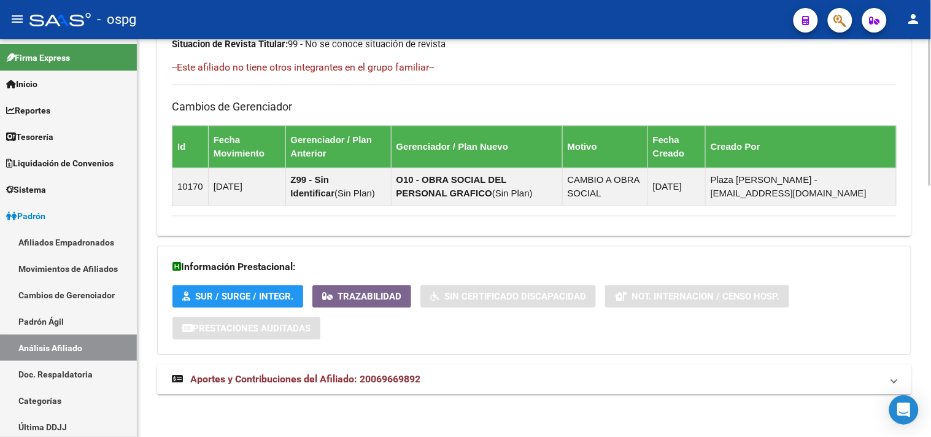
click at [431, 373] on mat-panel-title "Aportes y Contribuciones del Afiliado: 20069669892" at bounding box center [527, 380] width 710 height 14
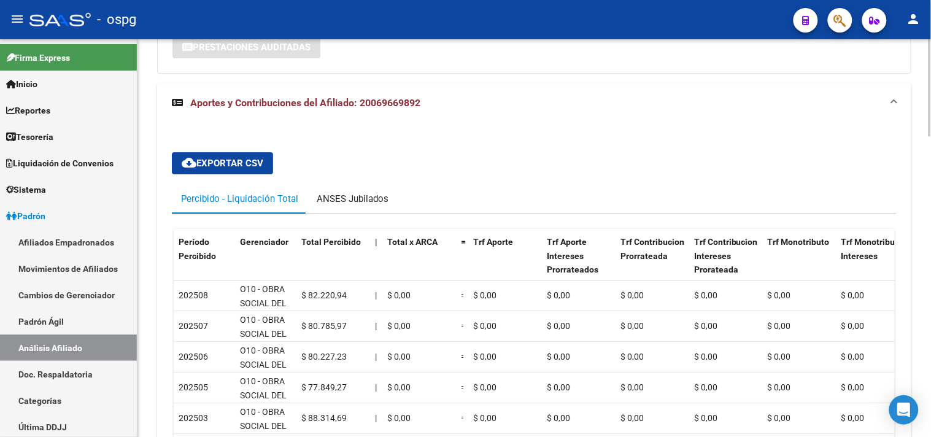
click at [334, 193] on div "ANSES Jubilados" at bounding box center [353, 198] width 90 height 29
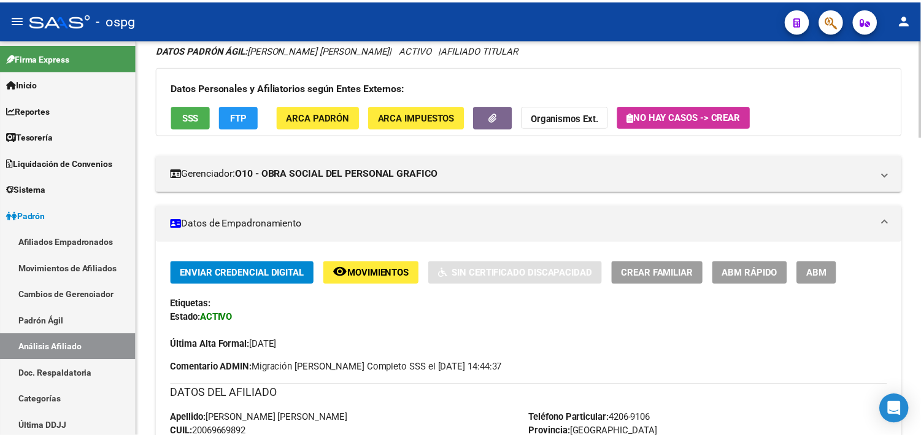
scroll to position [0, 0]
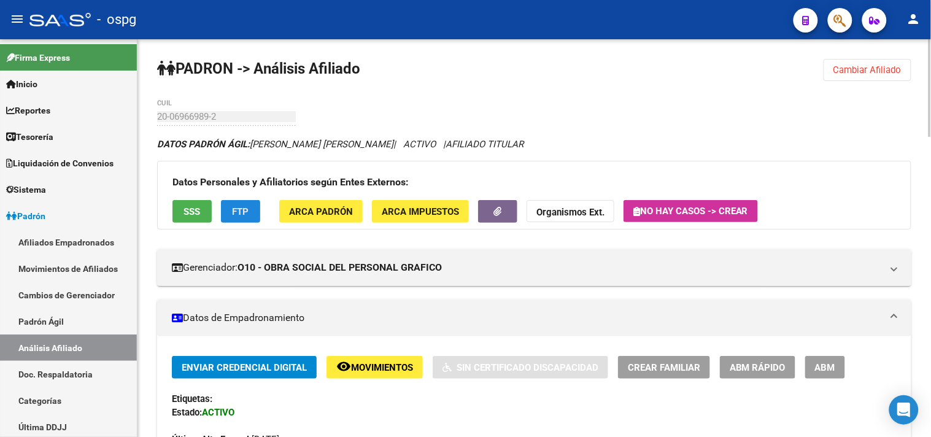
click at [246, 214] on span "FTP" at bounding box center [241, 211] width 17 height 11
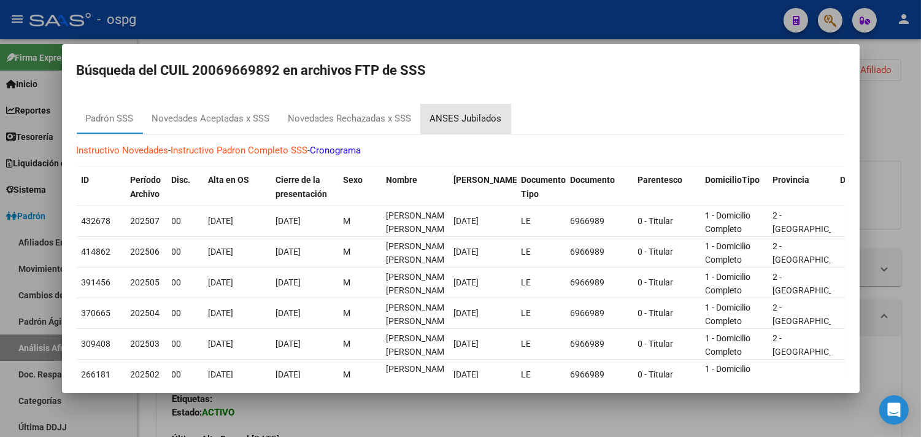
click at [476, 115] on div "ANSES Jubilados" at bounding box center [466, 119] width 72 height 14
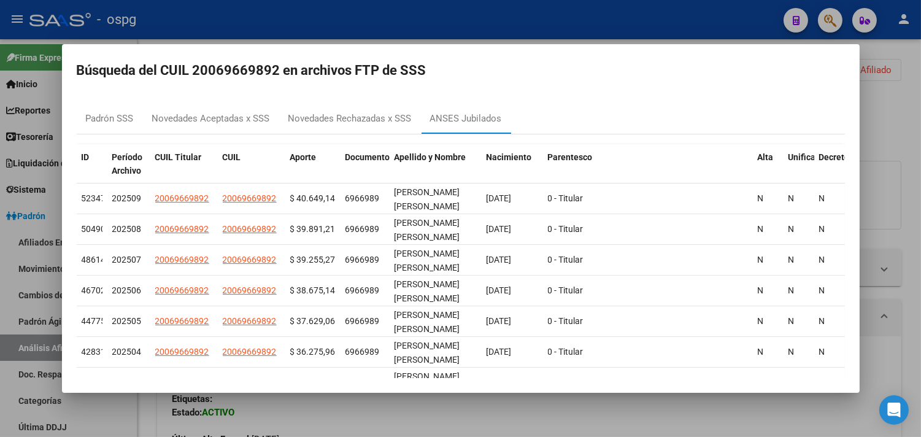
click at [417, 422] on div at bounding box center [460, 218] width 921 height 437
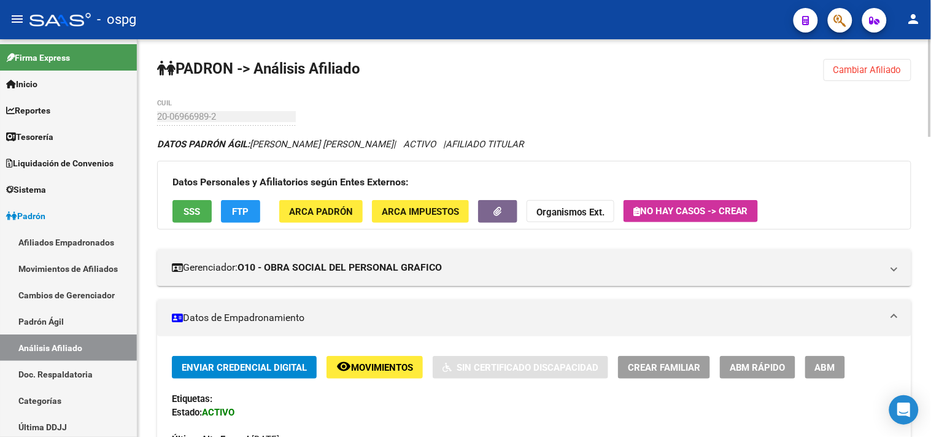
click at [203, 215] on button "SSS" at bounding box center [191, 211] width 39 height 23
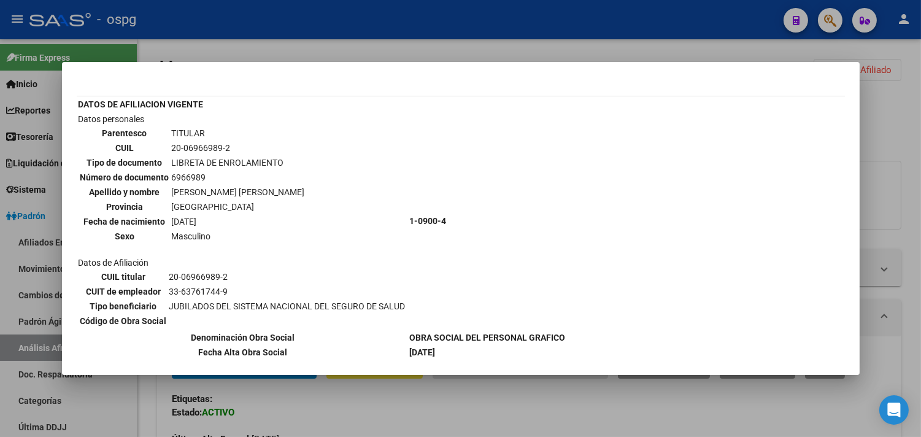
scroll to position [41, 0]
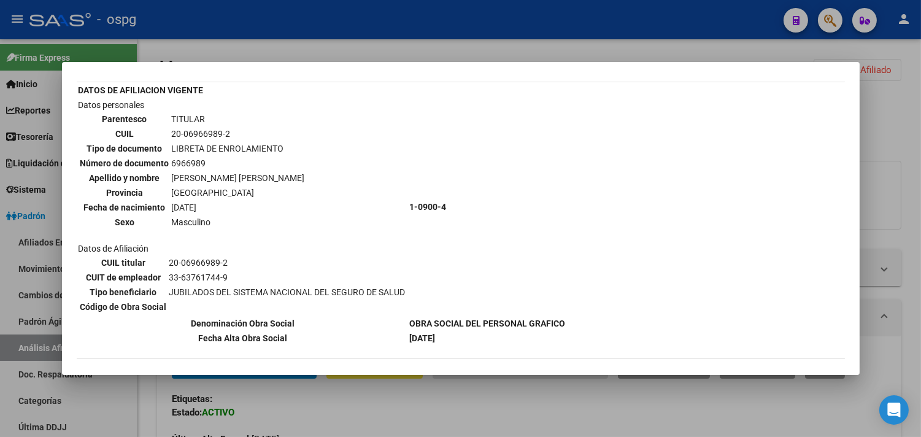
click at [414, 408] on div at bounding box center [460, 218] width 921 height 437
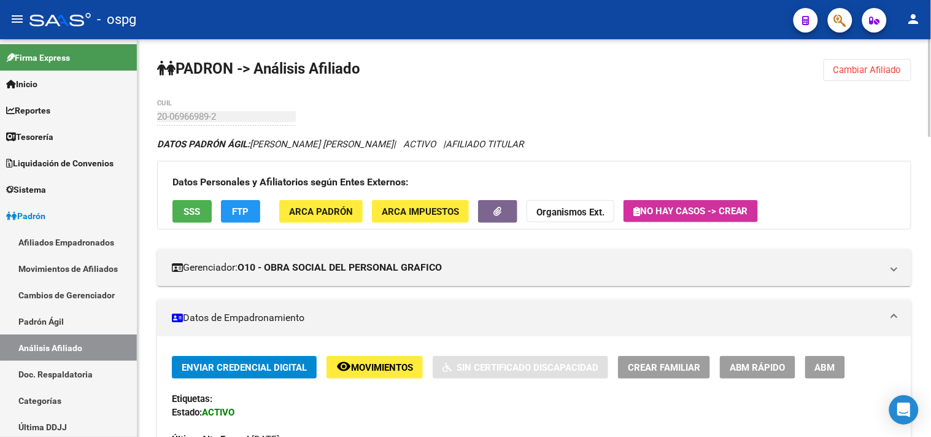
drag, startPoint x: 850, startPoint y: 103, endPoint x: 848, endPoint y: 58, distance: 44.8
click at [848, 64] on span "Cambiar Afiliado" at bounding box center [868, 69] width 68 height 11
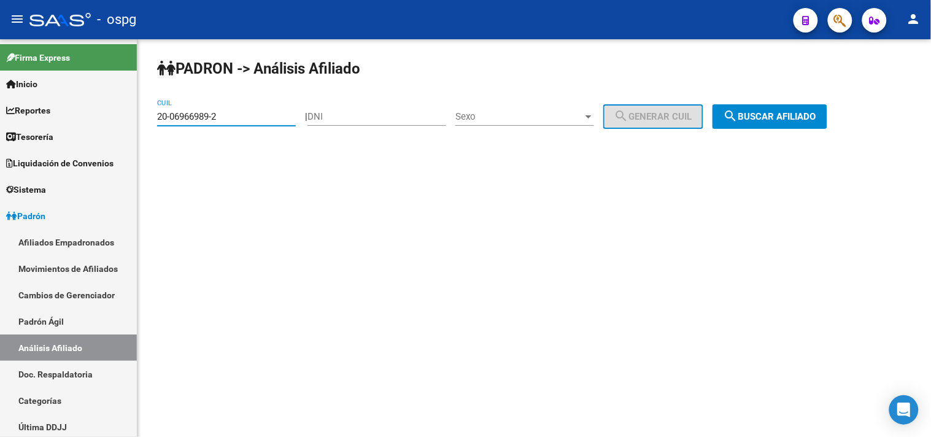
click at [253, 160] on div "[PERSON_NAME] -> Análisis Afiliado 20-06966989-2 CUIL | DNI Sexo Sexo search Ge…" at bounding box center [534, 103] width 794 height 129
drag, startPoint x: 217, startPoint y: 109, endPoint x: 43, endPoint y: 118, distance: 174.6
click at [53, 120] on mat-sidenav-container "Firma Express Inicio Calendario SSS Instructivos Contacto OS Reportes Tablero d…" at bounding box center [465, 238] width 931 height 398
click at [234, 120] on input "20-06966989-2" at bounding box center [226, 116] width 139 height 11
drag, startPoint x: 183, startPoint y: 118, endPoint x: 85, endPoint y: 109, distance: 98.6
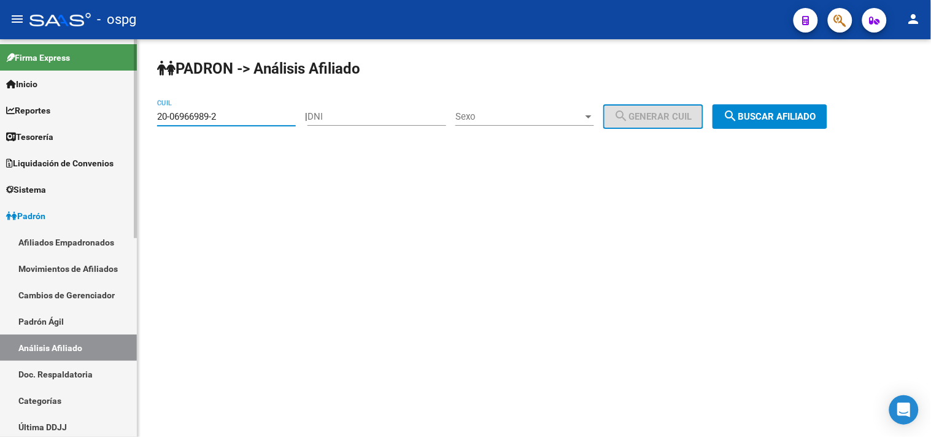
click at [91, 114] on mat-sidenav-container "Firma Express Inicio Calendario SSS Instructivos Contacto OS Reportes Tablero d…" at bounding box center [465, 238] width 931 height 398
paste input "7-05327523-6"
click at [786, 113] on span "search Buscar afiliado" at bounding box center [770, 116] width 93 height 11
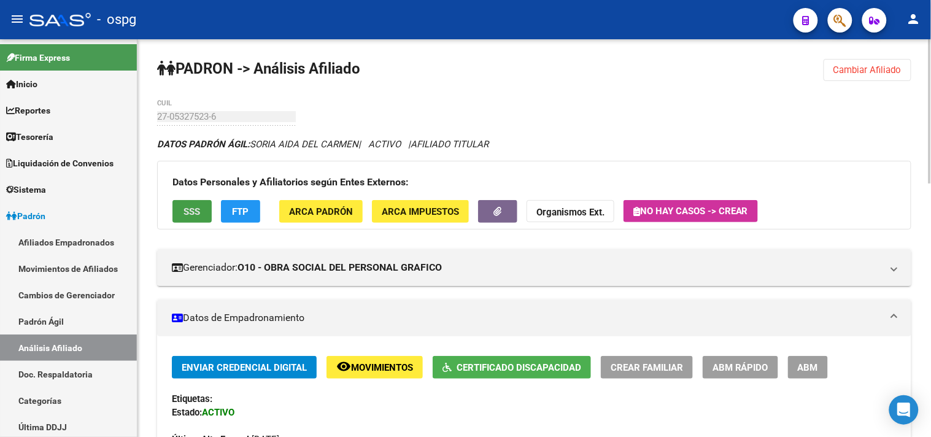
click at [186, 206] on span "SSS" at bounding box center [192, 211] width 17 height 11
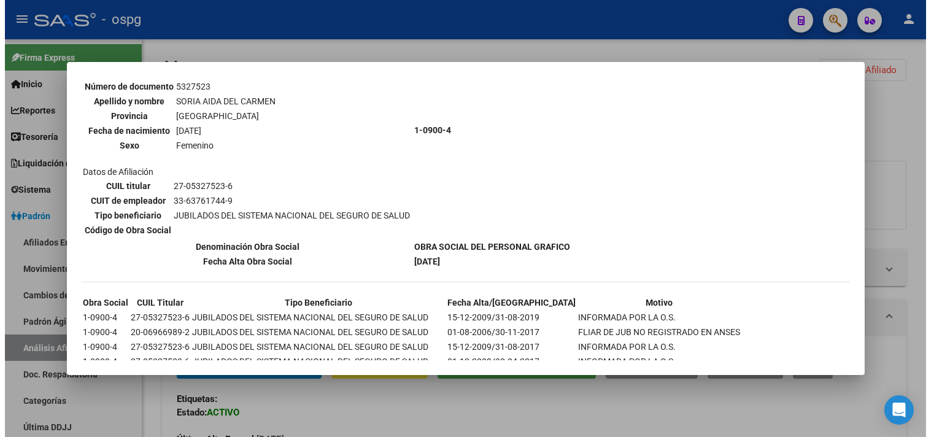
scroll to position [136, 0]
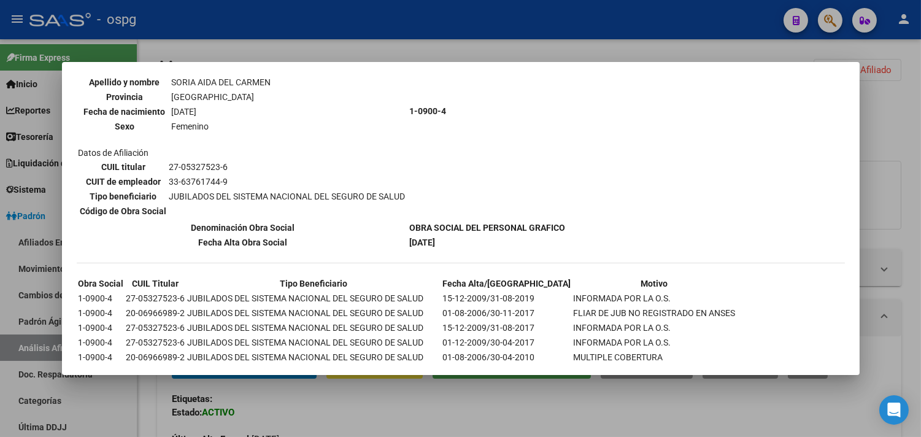
click at [473, 420] on div at bounding box center [460, 218] width 921 height 437
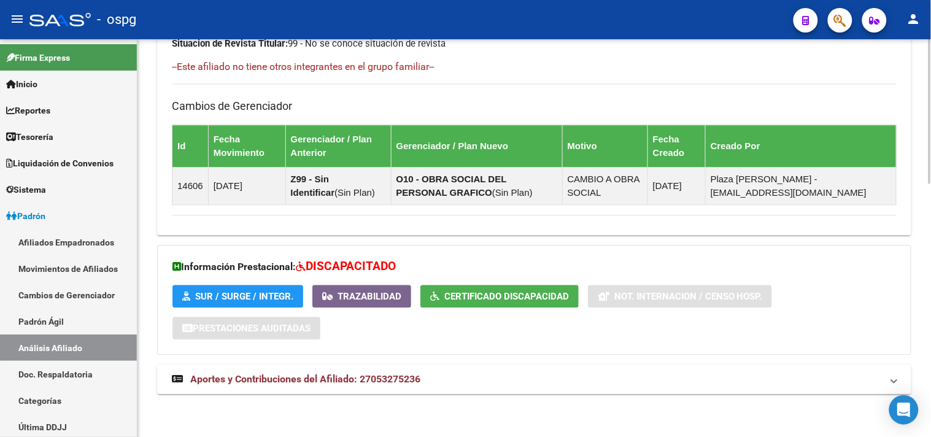
click at [465, 384] on mat-panel-title "Aportes y Contribuciones del Afiliado: 27053275236" at bounding box center [527, 380] width 710 height 14
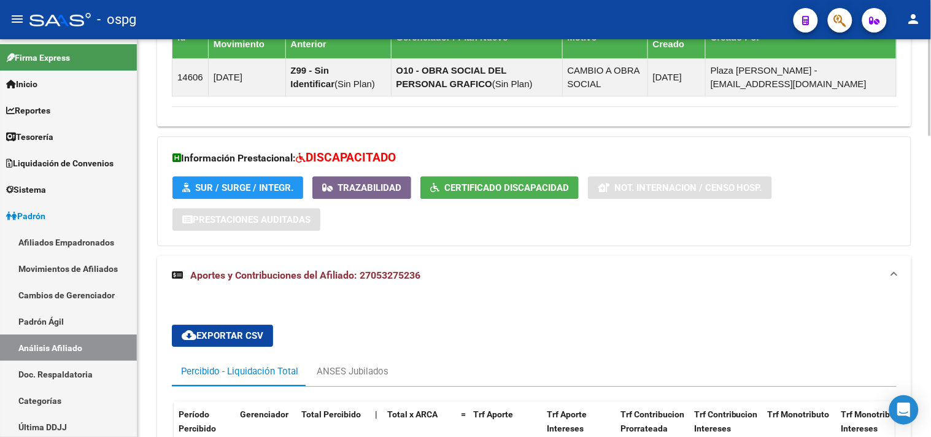
scroll to position [910, 0]
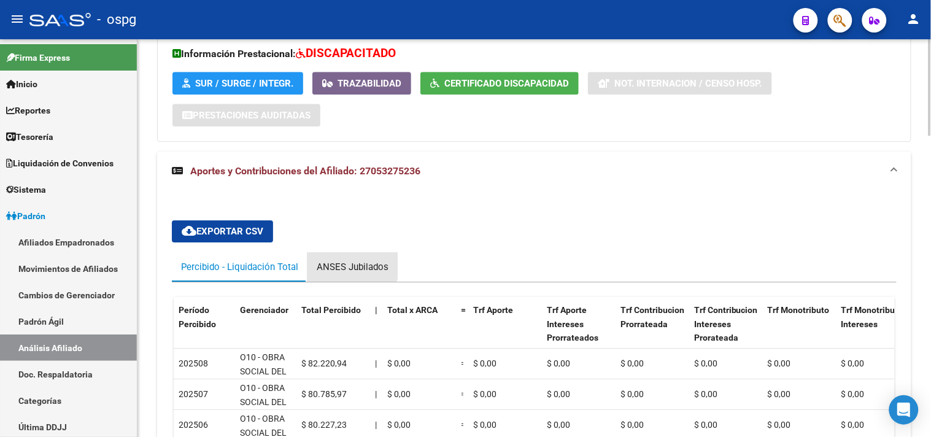
click at [338, 261] on div "ANSES Jubilados" at bounding box center [353, 267] width 72 height 14
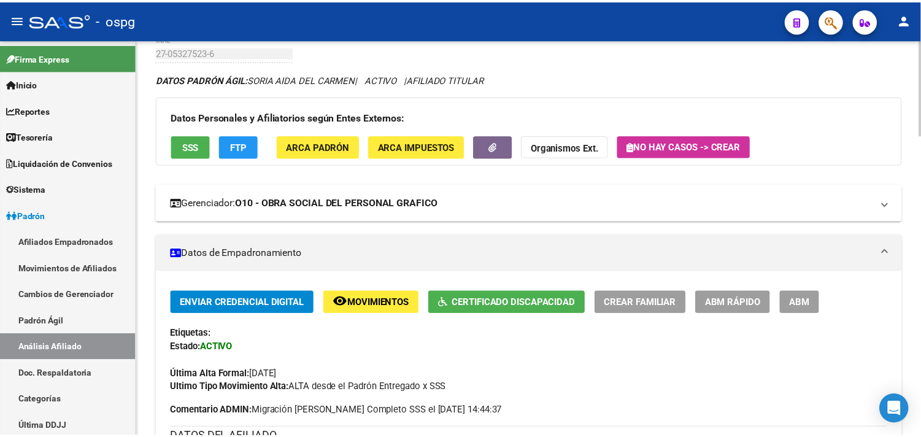
scroll to position [0, 0]
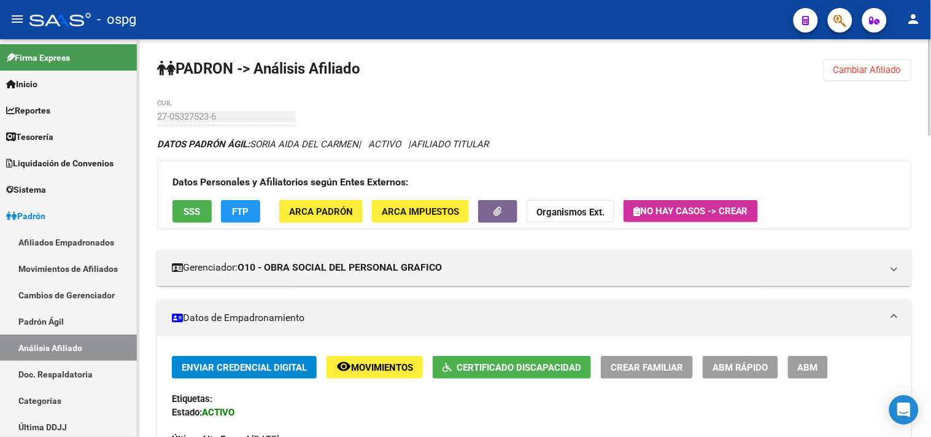
click at [481, 360] on button "Certificado Discapacidad" at bounding box center [512, 367] width 158 height 23
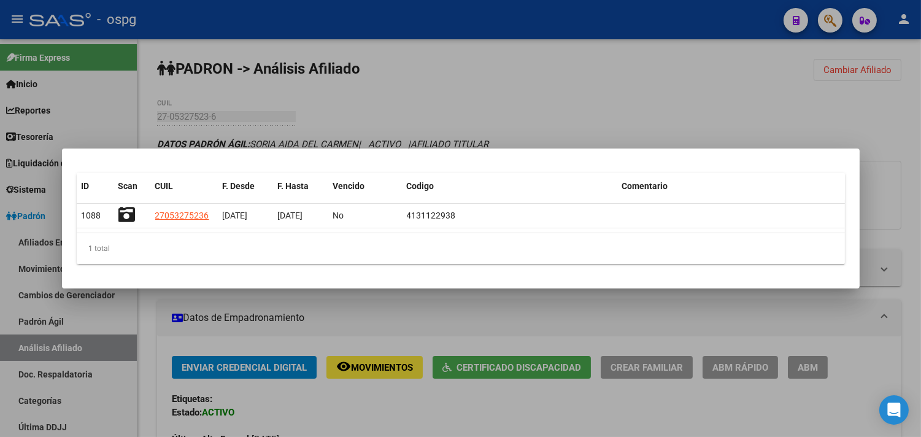
click at [448, 421] on div at bounding box center [460, 218] width 921 height 437
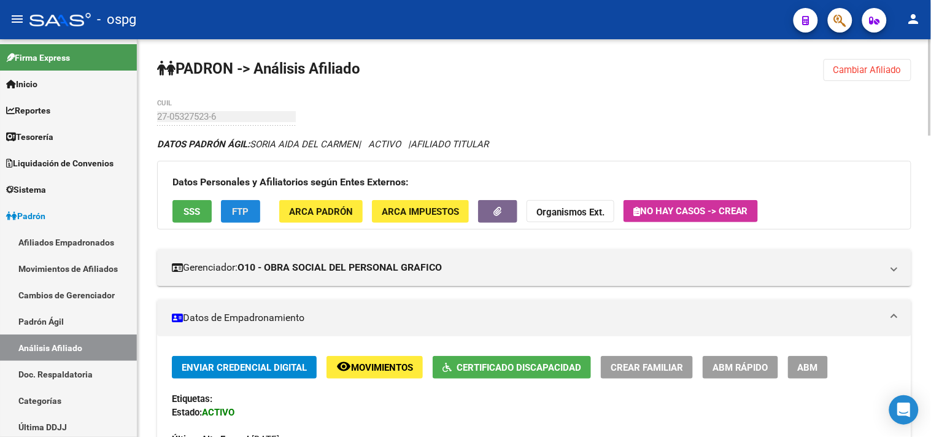
click at [247, 212] on span "FTP" at bounding box center [241, 211] width 17 height 11
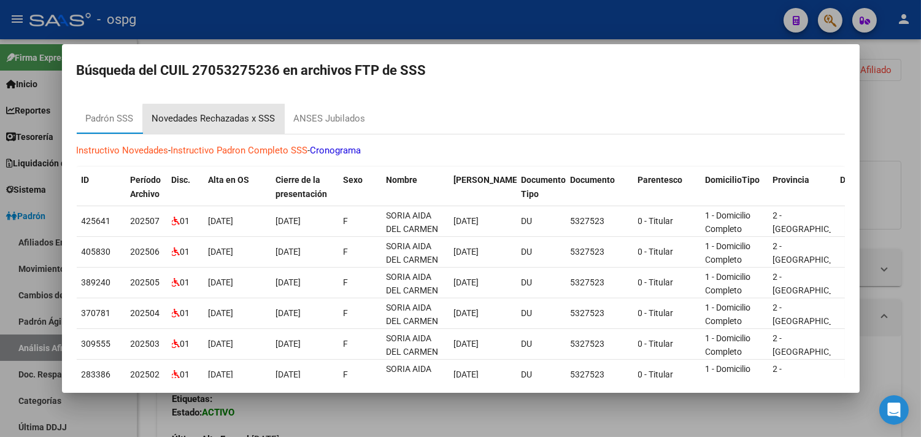
click at [234, 120] on div "Novedades Rechazadas x SSS" at bounding box center [213, 119] width 123 height 14
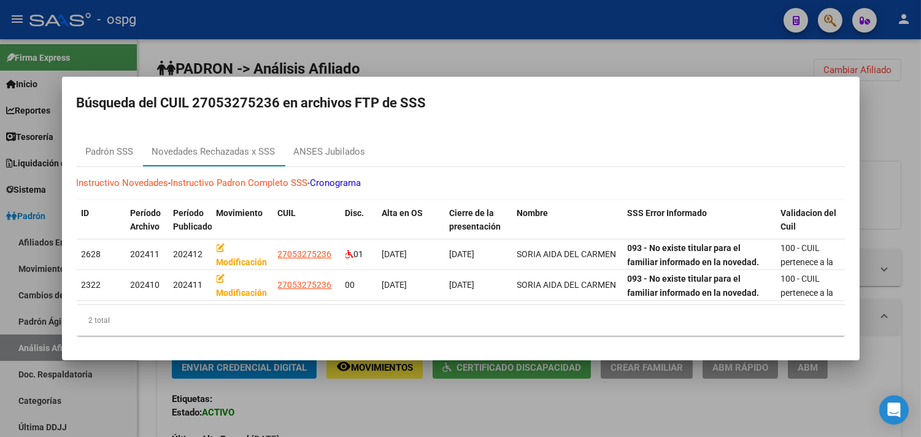
click at [330, 127] on mat-dialog-content "[PERSON_NAME] SSS Novedades Rechazadas x SSS ANSES Jubilados Instructivo Noveda…" at bounding box center [461, 236] width 798 height 219
click at [335, 145] on div "ANSES Jubilados" at bounding box center [330, 152] width 72 height 14
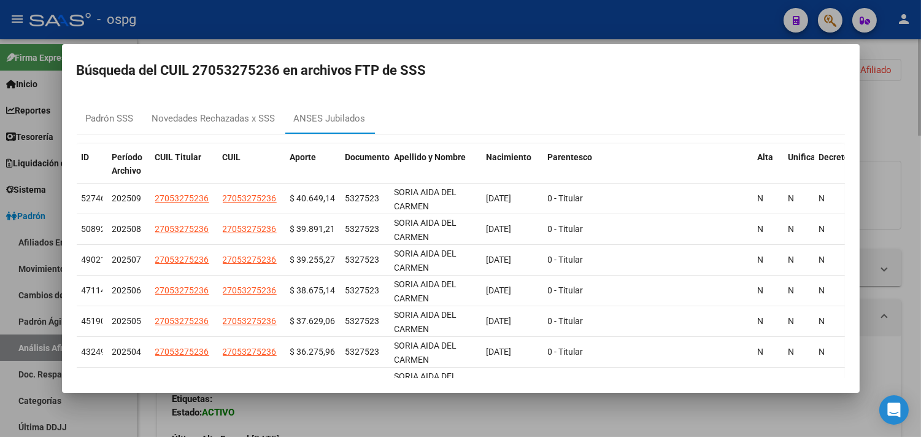
drag, startPoint x: 913, startPoint y: 175, endPoint x: 892, endPoint y: 121, distance: 57.9
click at [913, 172] on div at bounding box center [460, 218] width 921 height 437
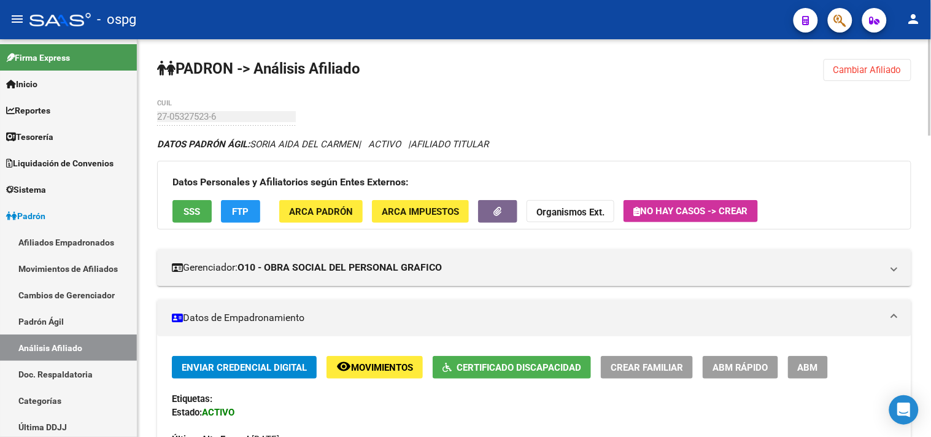
click at [861, 68] on span "Cambiar Afiliado" at bounding box center [868, 69] width 68 height 11
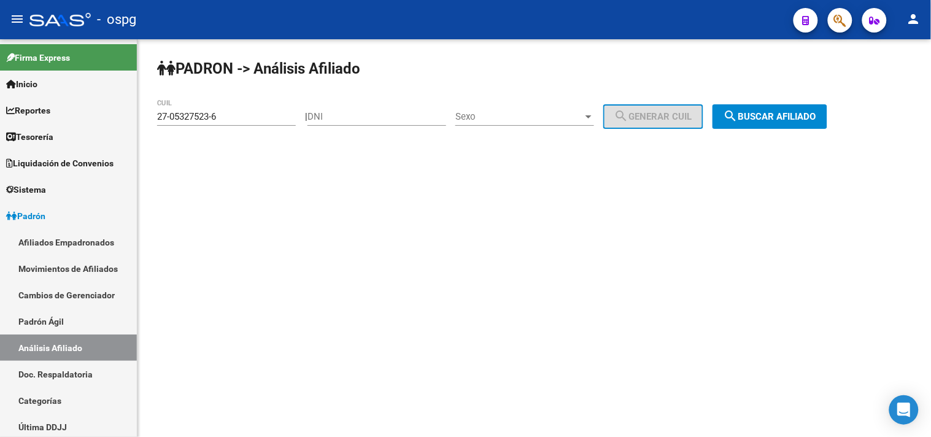
click at [176, 115] on input "27-05327523-6" at bounding box center [226, 116] width 139 height 11
paste input "2004870-5"
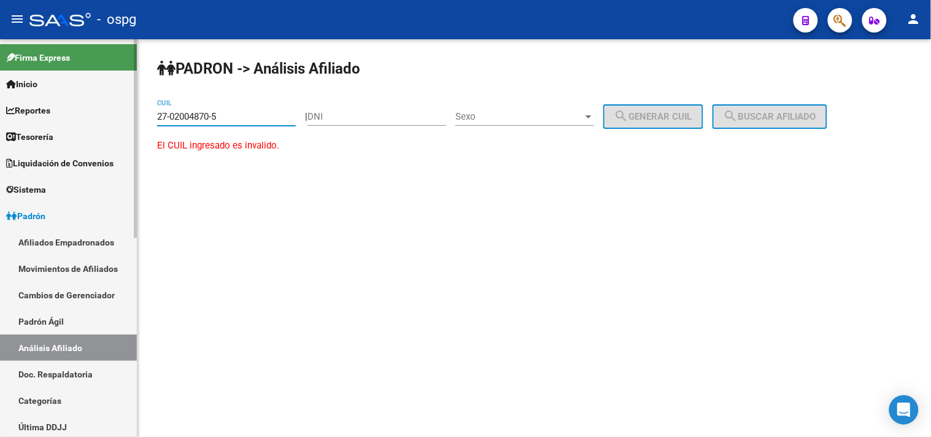
drag, startPoint x: 221, startPoint y: 114, endPoint x: 130, endPoint y: 114, distance: 90.8
click at [130, 114] on mat-sidenav-container "Firma Express Inicio Calendario SSS Instructivos Contacto OS Reportes Tablero d…" at bounding box center [465, 238] width 931 height 398
paste input "0-04870539-2"
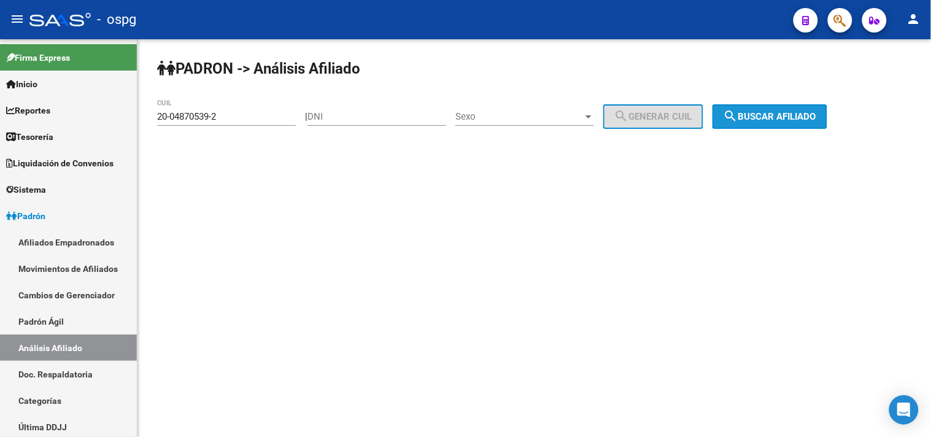
click at [757, 110] on button "search Buscar afiliado" at bounding box center [770, 116] width 115 height 25
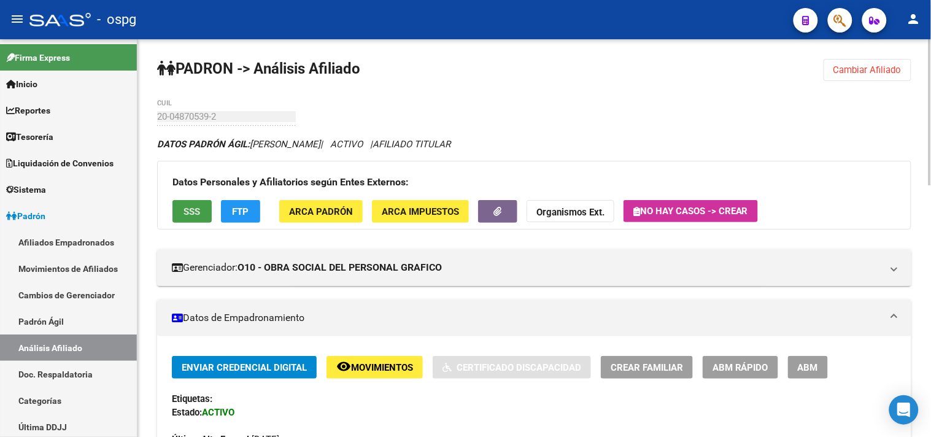
click at [204, 206] on button "SSS" at bounding box center [191, 211] width 39 height 23
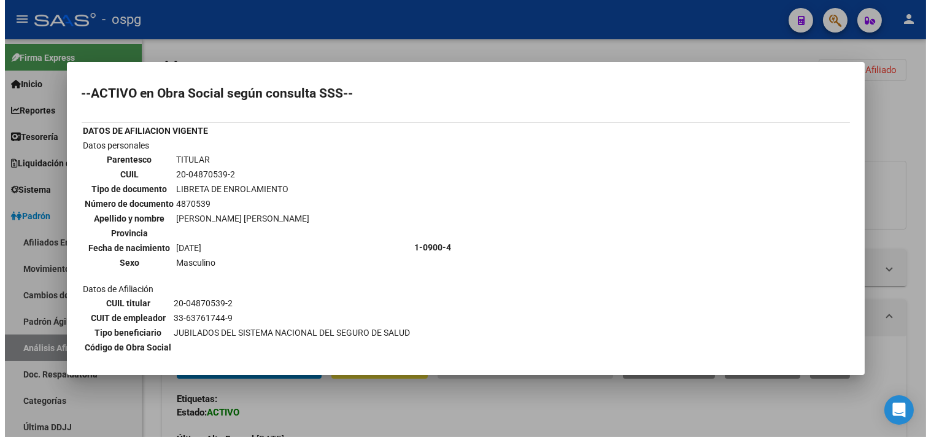
scroll to position [41, 0]
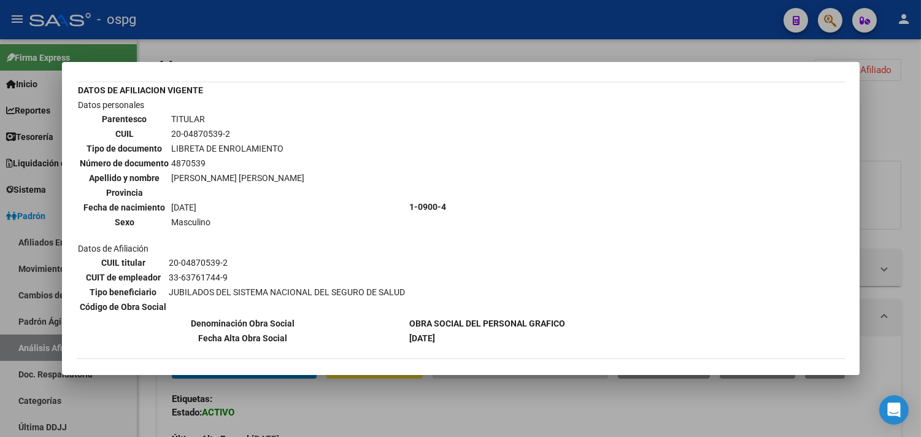
click at [385, 424] on div at bounding box center [460, 218] width 921 height 437
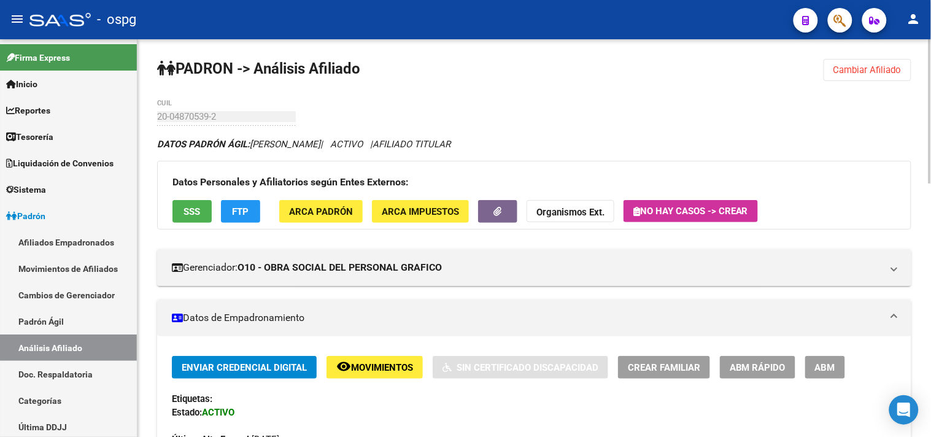
click at [242, 209] on span "FTP" at bounding box center [241, 211] width 17 height 11
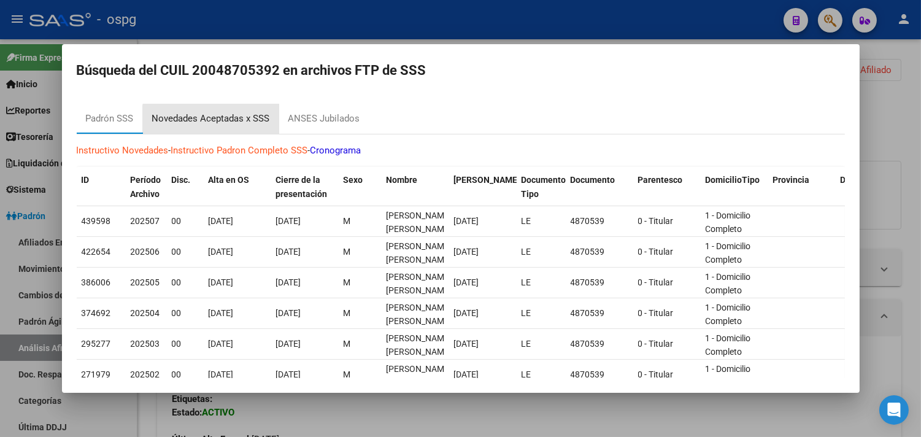
click at [222, 123] on div "Novedades Aceptadas x SSS" at bounding box center [211, 119] width 118 height 14
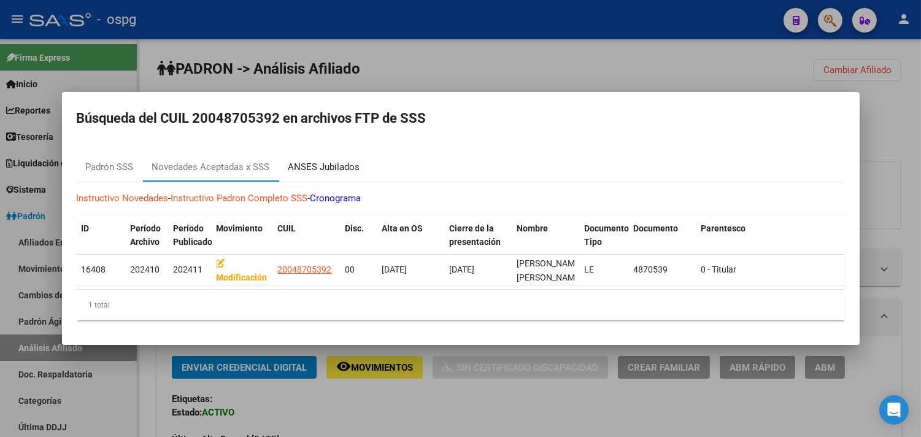
click at [354, 160] on div "ANSES Jubilados" at bounding box center [324, 167] width 72 height 14
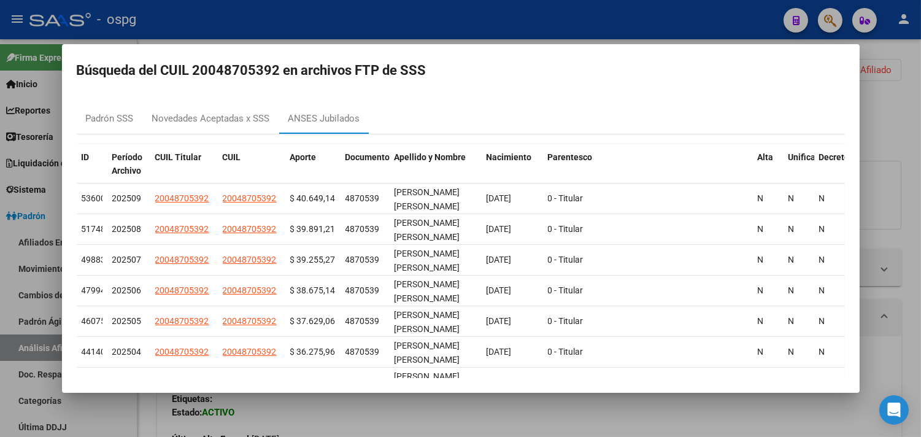
click at [343, 419] on div at bounding box center [460, 218] width 921 height 437
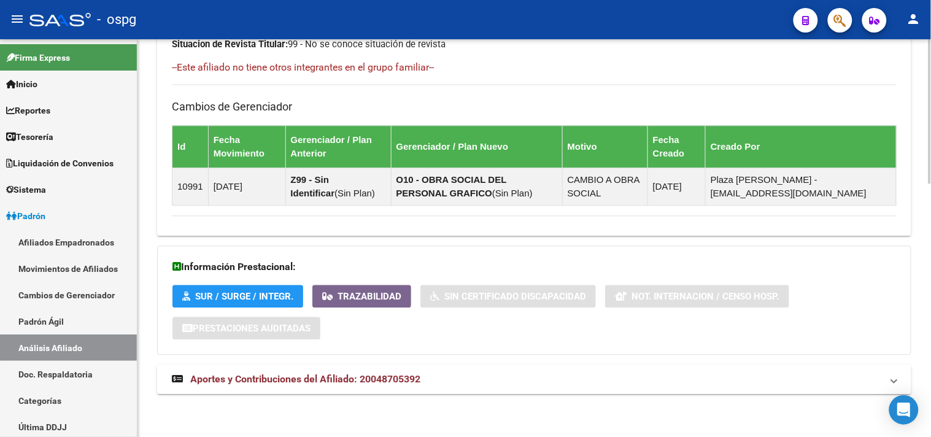
click at [373, 379] on span "Aportes y Contribuciones del Afiliado: 20048705392" at bounding box center [305, 379] width 230 height 12
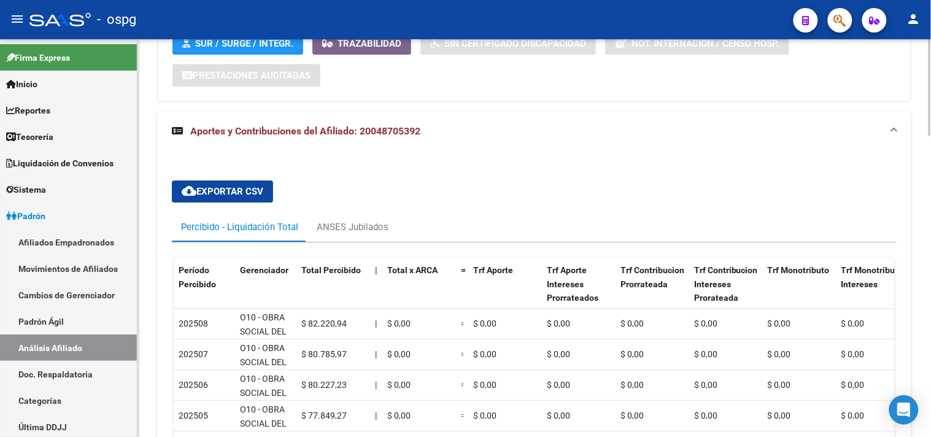
scroll to position [977, 0]
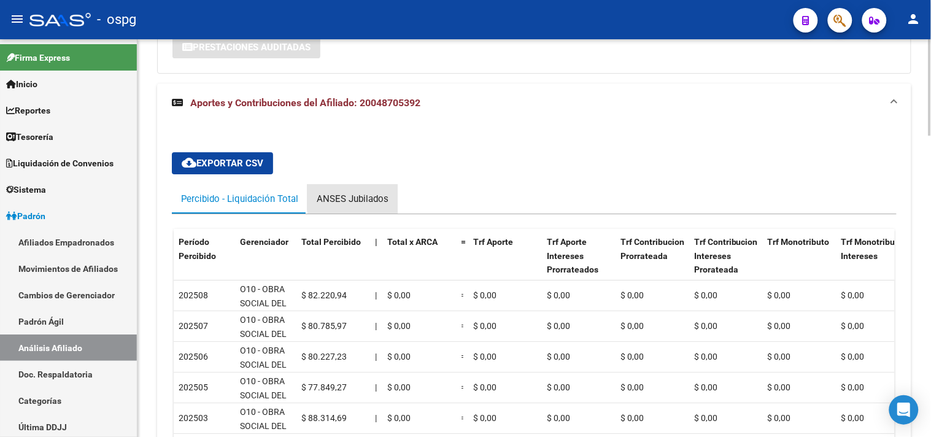
click at [379, 191] on div "ANSES Jubilados" at bounding box center [353, 198] width 90 height 29
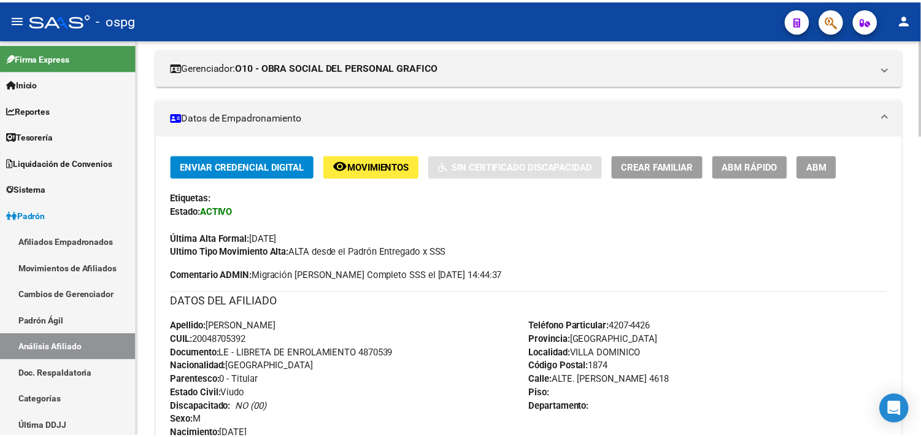
scroll to position [0, 0]
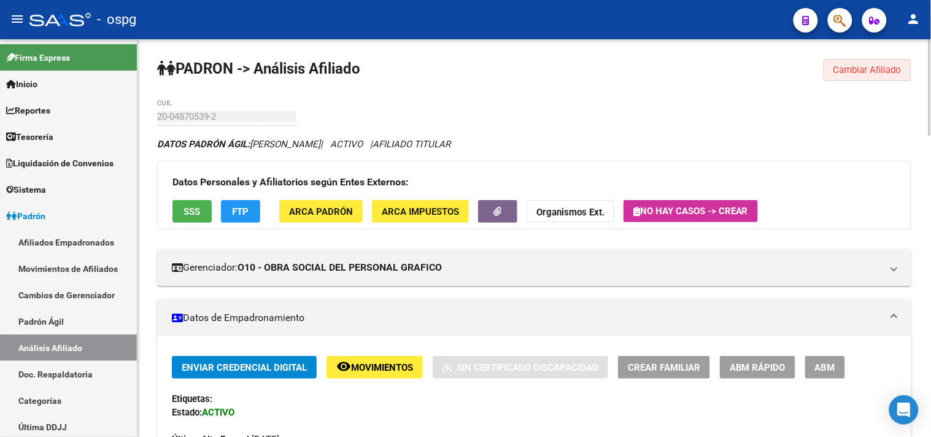
drag, startPoint x: 861, startPoint y: 76, endPoint x: 739, endPoint y: 84, distance: 121.8
click at [861, 75] on button "Cambiar Afiliado" at bounding box center [868, 70] width 88 height 22
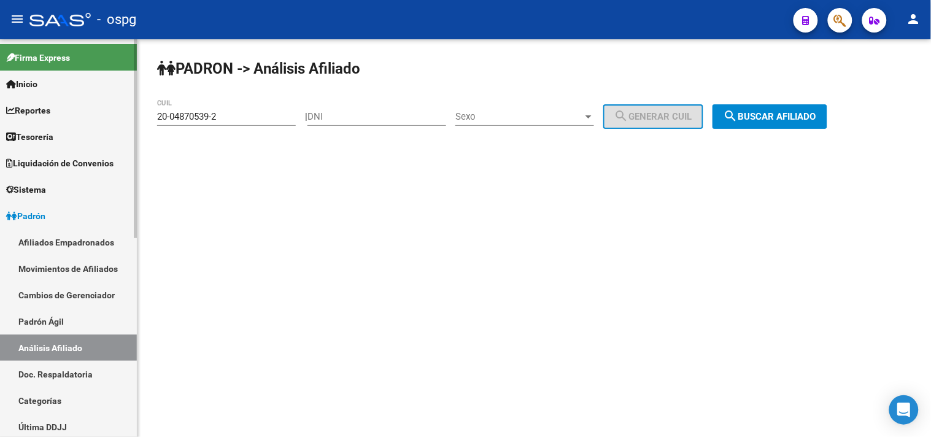
drag, startPoint x: 264, startPoint y: 114, endPoint x: 23, endPoint y: 88, distance: 242.7
click at [34, 92] on mat-sidenav-container "Firma Express Inicio Calendario SSS Instructivos Contacto OS Reportes Tablero d…" at bounding box center [465, 238] width 931 height 398
paste input "8011349-9"
click at [799, 118] on span "search Buscar afiliado" at bounding box center [770, 116] width 93 height 11
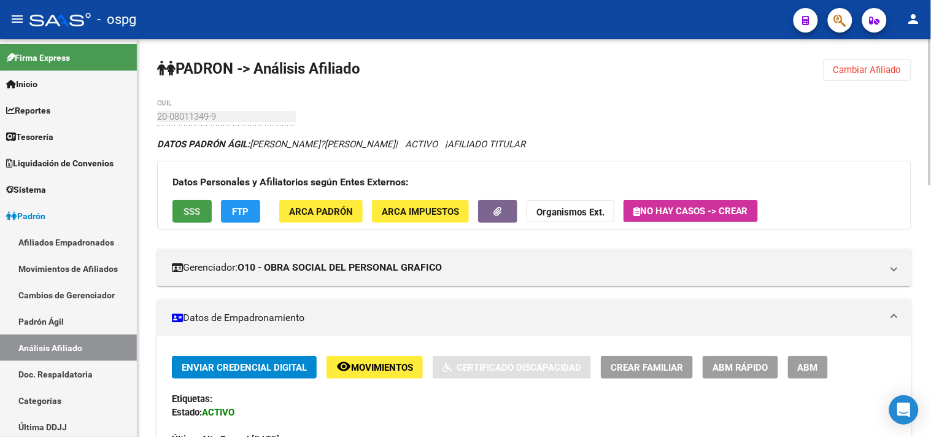
click at [193, 209] on span "SSS" at bounding box center [192, 211] width 17 height 11
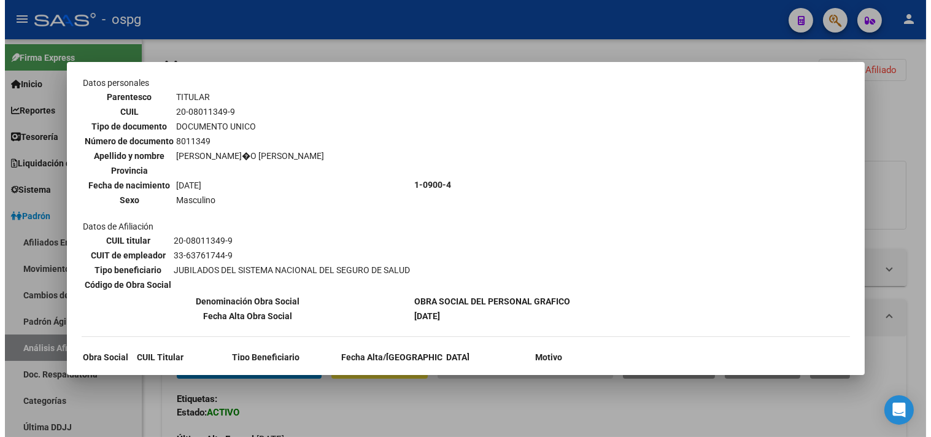
scroll to position [123, 0]
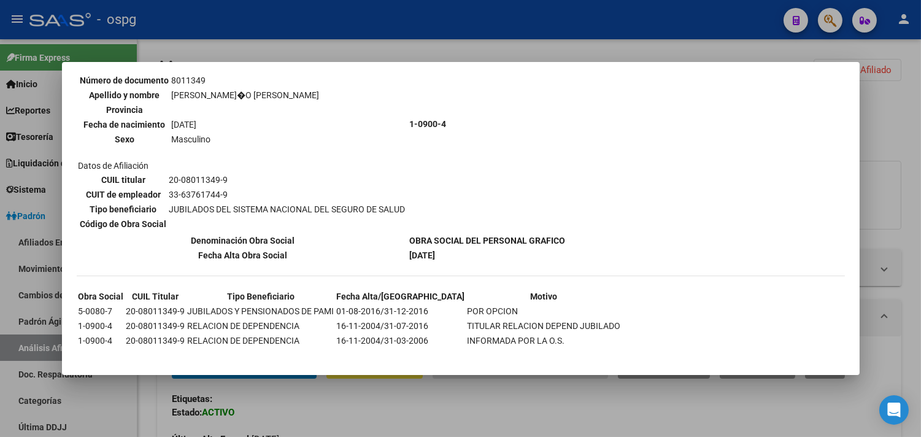
drag, startPoint x: 347, startPoint y: 421, endPoint x: 271, endPoint y: 244, distance: 192.5
click at [340, 416] on div at bounding box center [460, 218] width 921 height 437
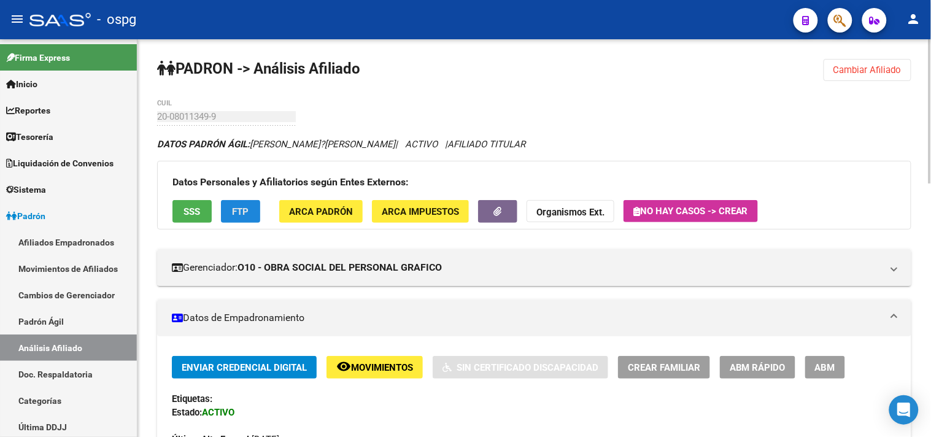
click at [258, 214] on button "FTP" at bounding box center [240, 211] width 39 height 23
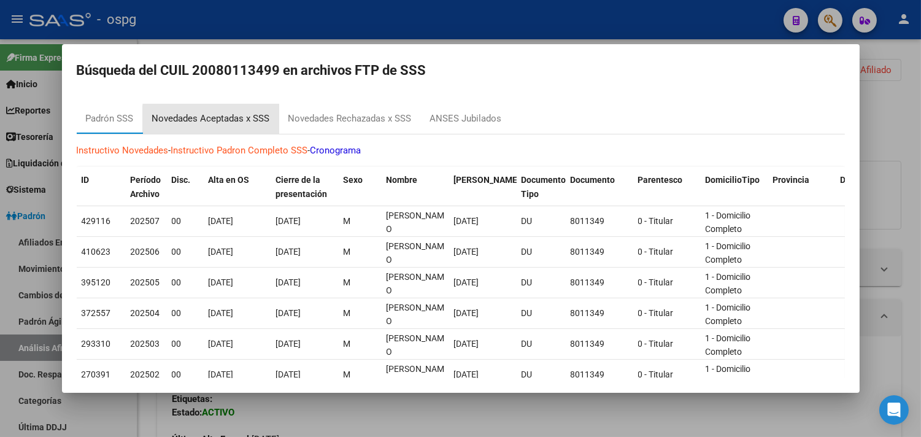
click at [258, 123] on div "Novedades Aceptadas x SSS" at bounding box center [211, 119] width 118 height 14
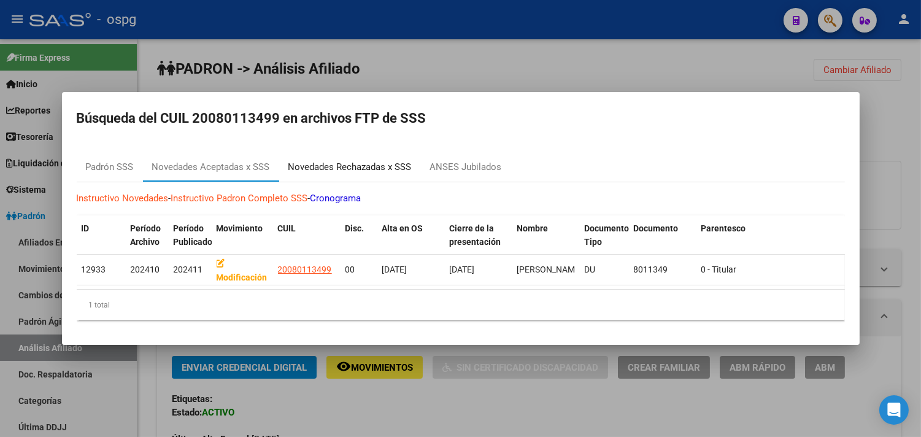
click at [367, 160] on div "Novedades Rechazadas x SSS" at bounding box center [349, 167] width 123 height 14
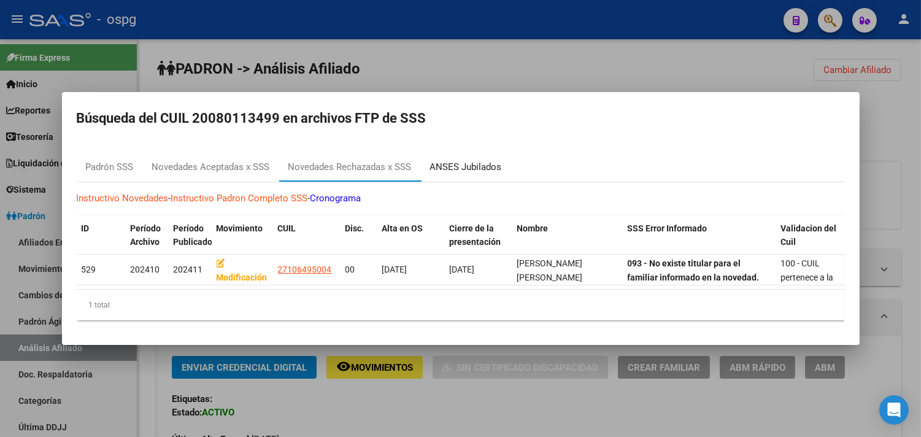
click at [470, 160] on div "ANSES Jubilados" at bounding box center [466, 167] width 72 height 14
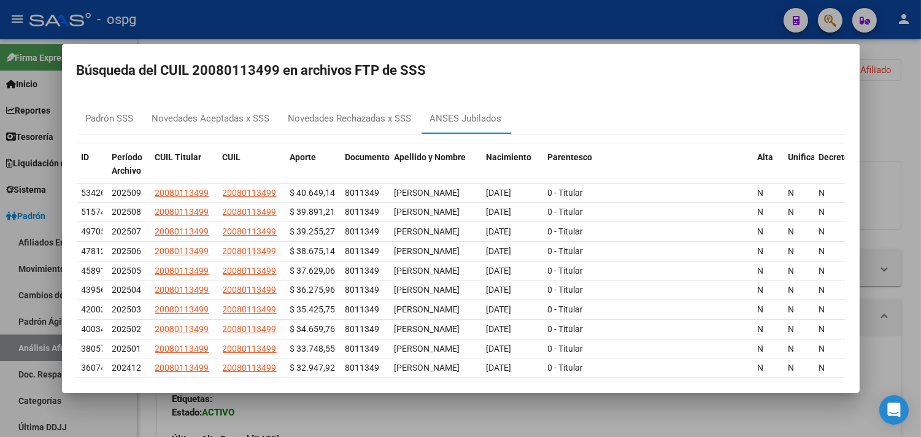
click at [468, 427] on div at bounding box center [460, 218] width 921 height 437
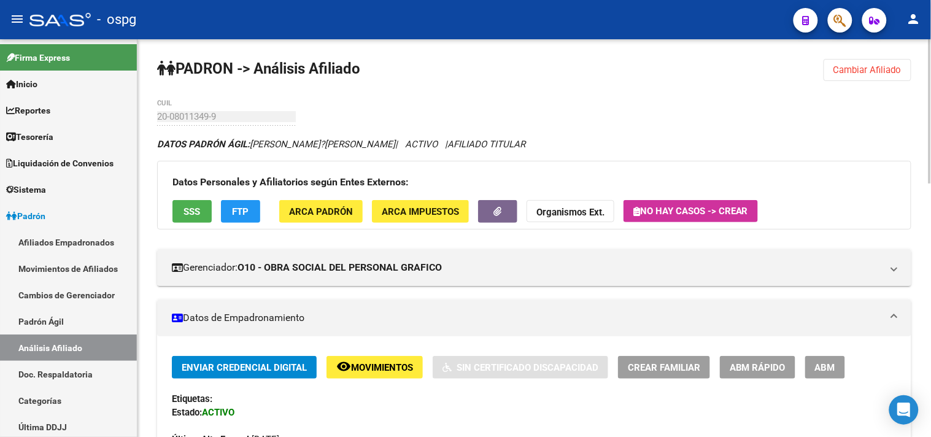
drag, startPoint x: 452, startPoint y: 406, endPoint x: 784, endPoint y: 157, distance: 415.2
click at [457, 402] on div "Enviar Credencial Digital remove_red_eye Movimientos Sin Certificado Discapacid…" at bounding box center [534, 408] width 725 height 104
drag, startPoint x: 868, startPoint y: 66, endPoint x: 688, endPoint y: 101, distance: 183.2
click at [867, 68] on span "Cambiar Afiliado" at bounding box center [868, 69] width 68 height 11
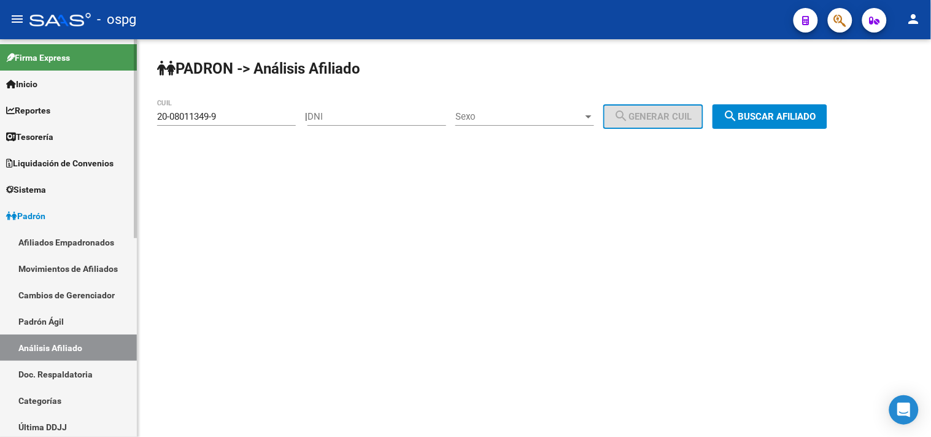
drag, startPoint x: 222, startPoint y: 117, endPoint x: 25, endPoint y: 117, distance: 197.7
click at [25, 117] on mat-sidenav-container "Firma Express Inicio Calendario SSS Instructivos Contacto OS Reportes Tablero d…" at bounding box center [465, 238] width 931 height 398
paste input "7-10649500-4"
click at [781, 103] on div "[PERSON_NAME] -> Análisis Afiliado 27-10649500-4 CUIL | DNI Sexo Sexo search Ge…" at bounding box center [534, 103] width 794 height 129
click at [776, 112] on span "search Buscar afiliado" at bounding box center [770, 116] width 93 height 11
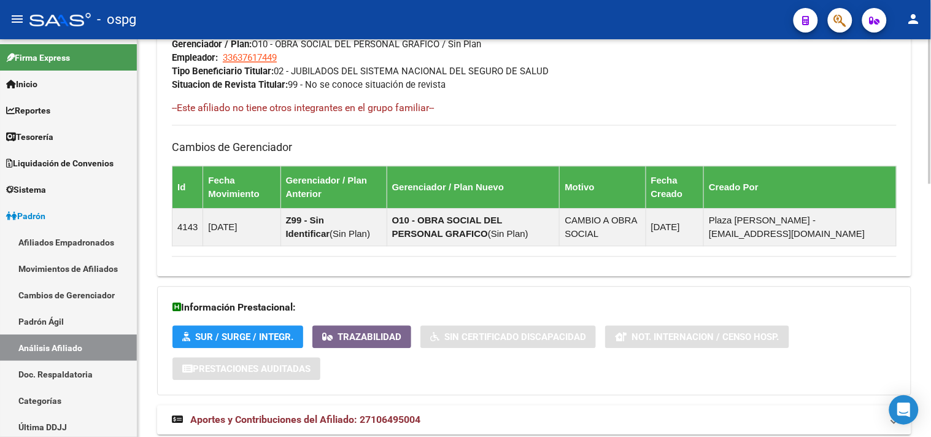
scroll to position [697, 0]
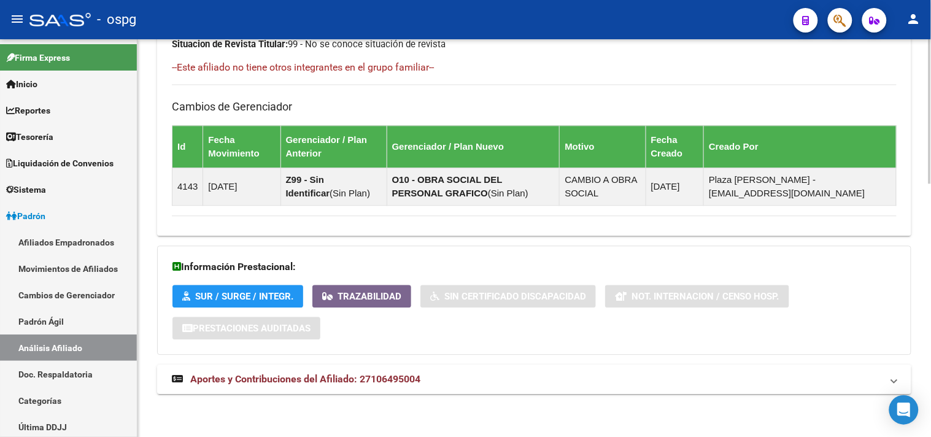
drag, startPoint x: 417, startPoint y: 395, endPoint x: 523, endPoint y: 381, distance: 106.5
click at [606, 379] on mat-panel-title "Aportes y Contribuciones del Afiliado: 27106495004" at bounding box center [527, 380] width 710 height 14
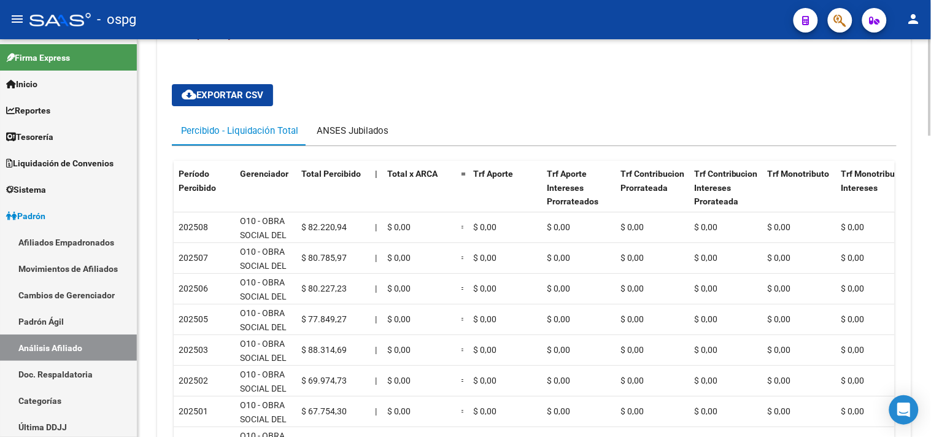
click at [369, 122] on div "ANSES Jubilados" at bounding box center [353, 130] width 90 height 29
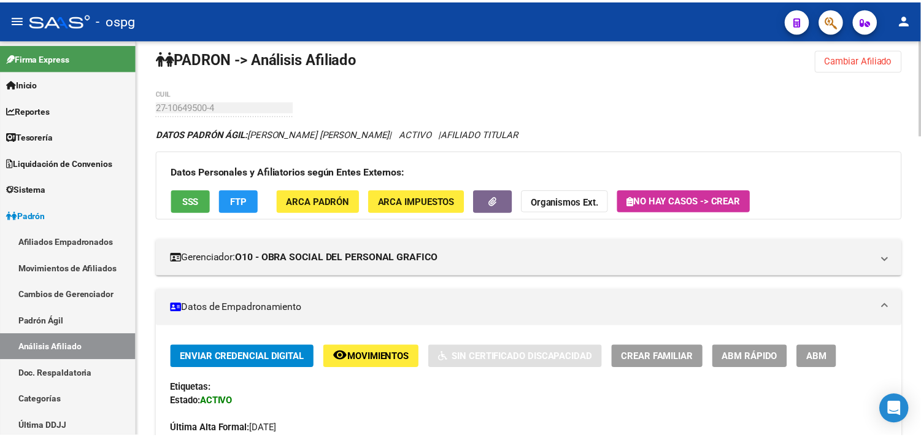
scroll to position [0, 0]
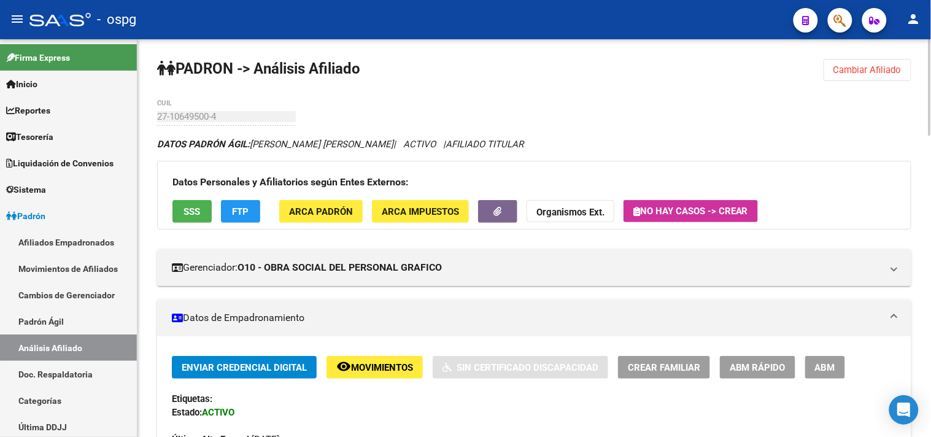
click at [181, 215] on button "SSS" at bounding box center [191, 211] width 39 height 23
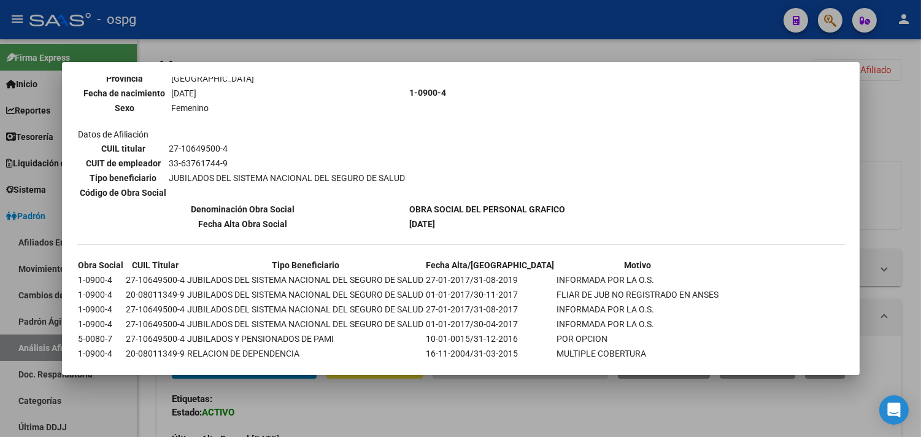
scroll to position [180, 0]
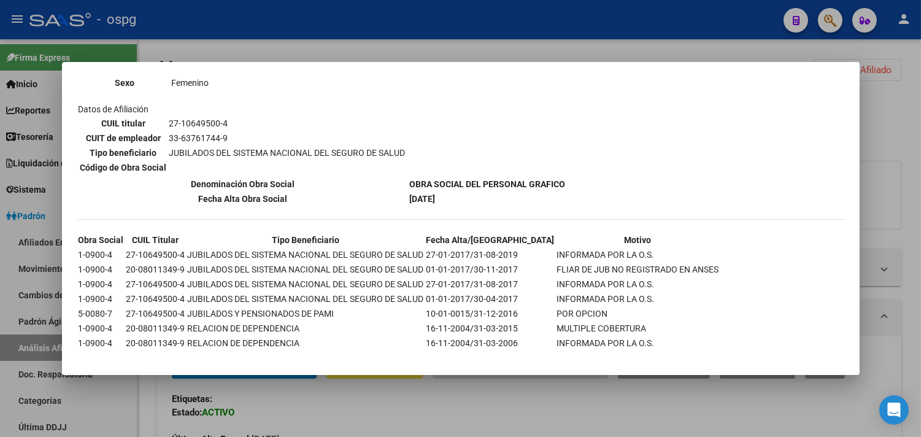
click at [913, 126] on div at bounding box center [460, 218] width 921 height 437
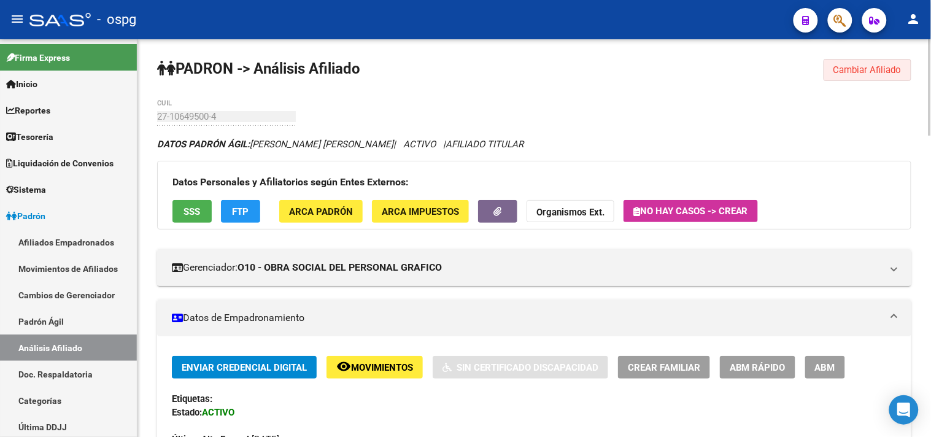
drag, startPoint x: 886, startPoint y: 72, endPoint x: 470, endPoint y: 91, distance: 416.6
click at [878, 72] on span "Cambiar Afiliado" at bounding box center [868, 69] width 68 height 11
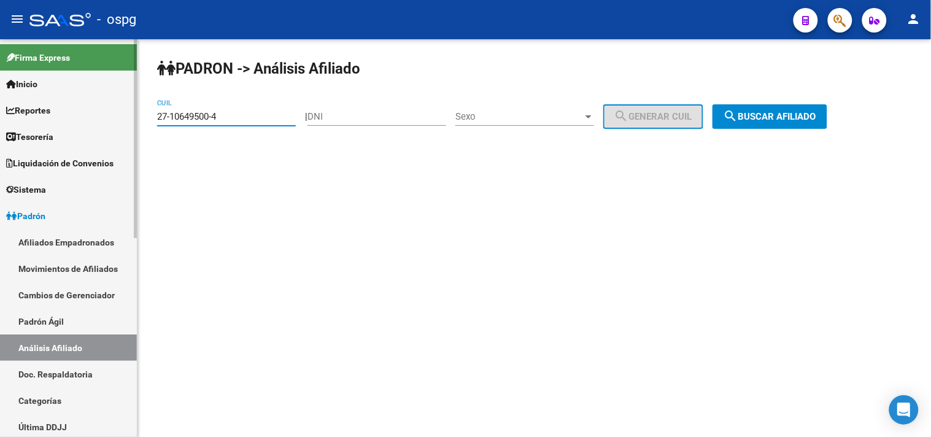
drag, startPoint x: 276, startPoint y: 122, endPoint x: 96, endPoint y: 111, distance: 180.8
click at [90, 112] on mat-sidenav-container "Firma Express Inicio Calendario SSS Instructivos Contacto OS Reportes Tablero d…" at bounding box center [465, 238] width 931 height 398
paste input "30333885-9"
type input "27-30333885-9"
click at [764, 114] on span "search Buscar afiliado" at bounding box center [770, 116] width 93 height 11
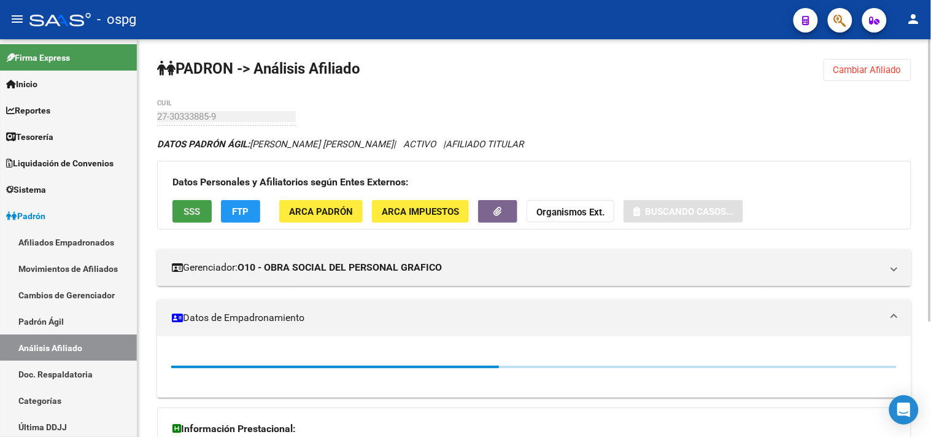
click at [198, 213] on span "SSS" at bounding box center [192, 211] width 17 height 11
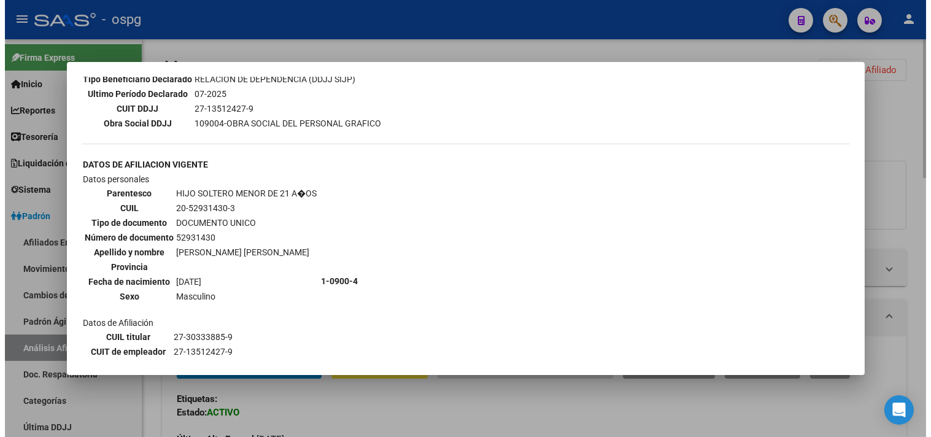
scroll to position [401, 0]
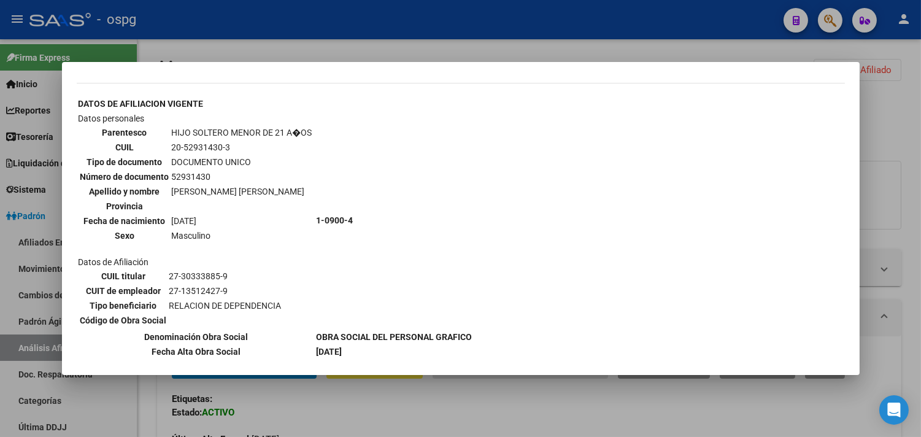
click at [416, 403] on div at bounding box center [460, 218] width 921 height 437
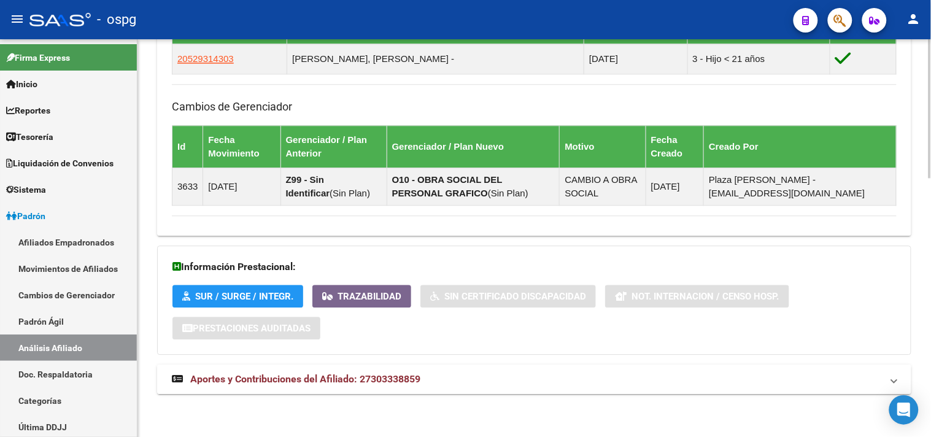
drag, startPoint x: 435, startPoint y: 378, endPoint x: 474, endPoint y: 382, distance: 39.5
click at [439, 378] on mat-panel-title "Aportes y Contribuciones del Afiliado: 27303338859" at bounding box center [527, 380] width 710 height 14
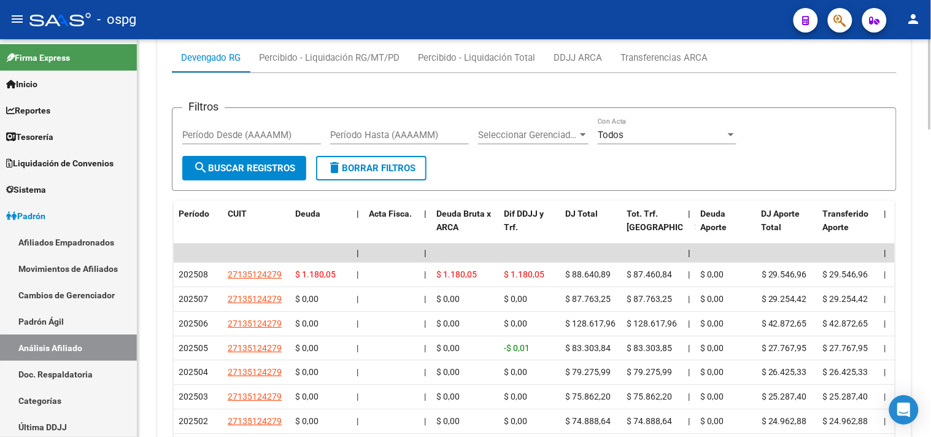
scroll to position [923, 0]
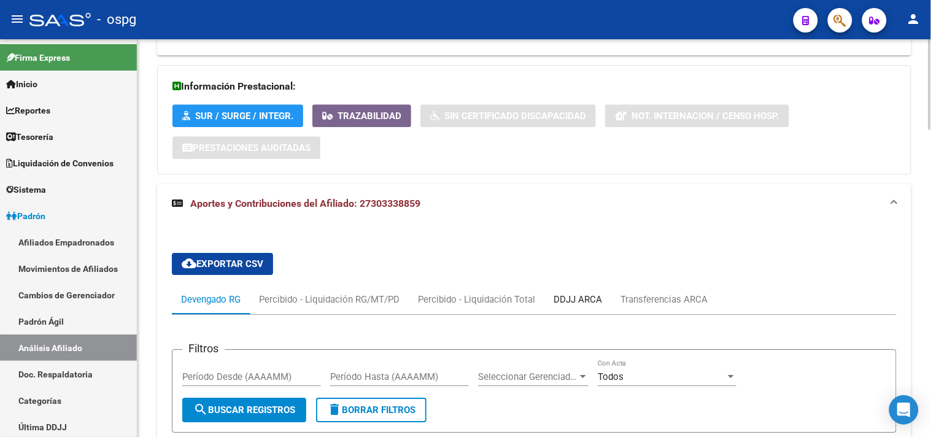
click at [583, 300] on div "DDJJ ARCA" at bounding box center [578, 300] width 48 height 14
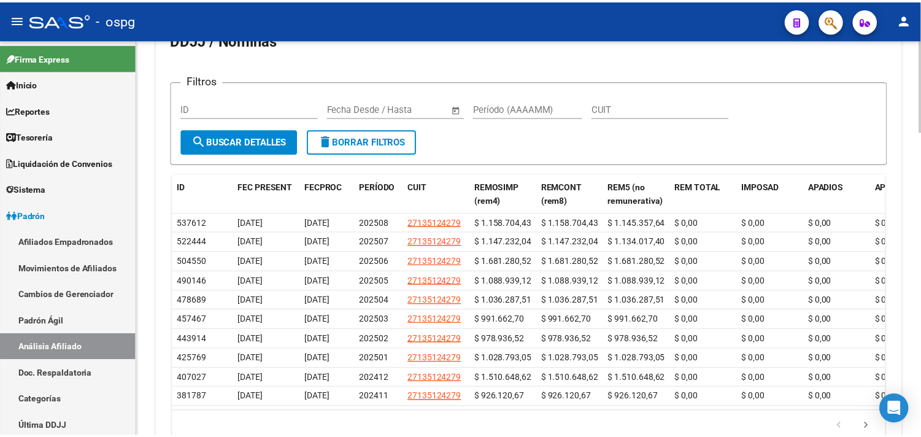
scroll to position [1223, 0]
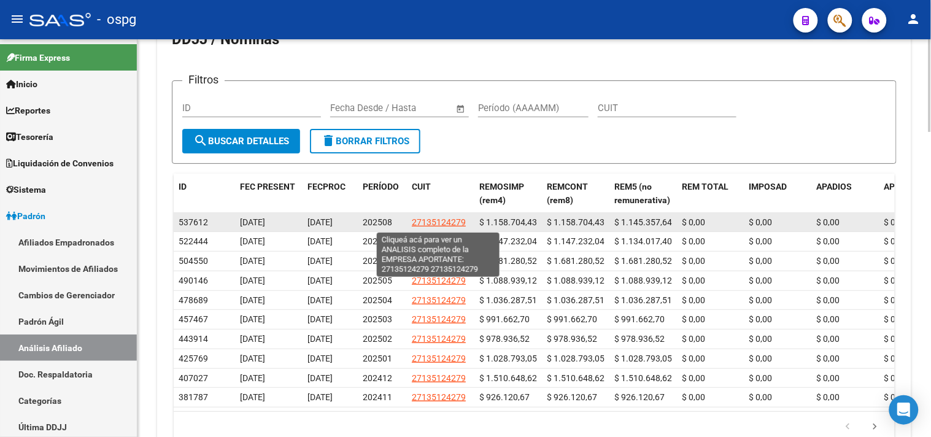
click at [451, 226] on span "27135124279" at bounding box center [439, 222] width 54 height 10
type textarea "27135124279"
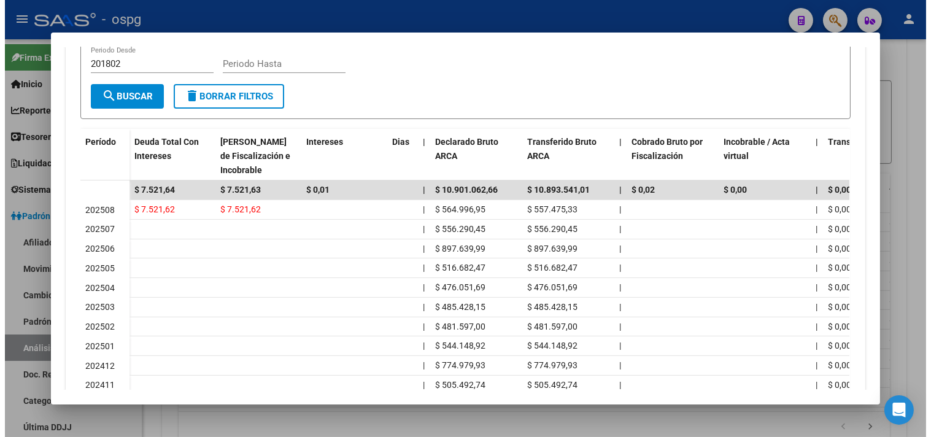
scroll to position [341, 0]
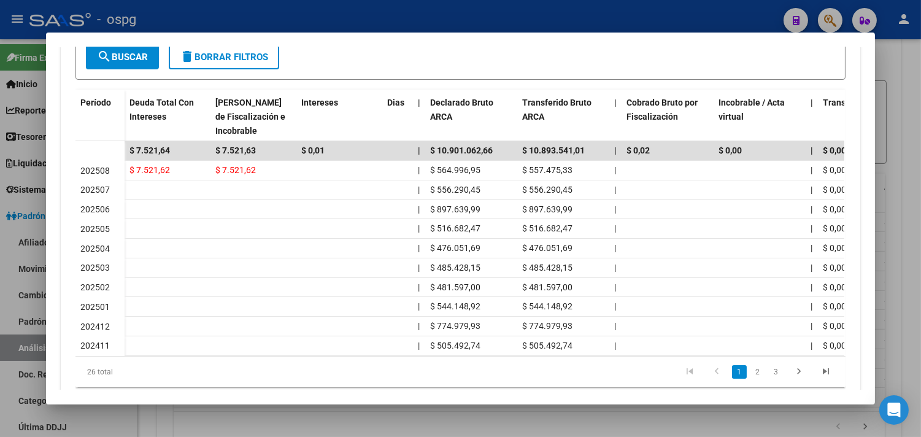
click at [900, 207] on div at bounding box center [460, 218] width 921 height 437
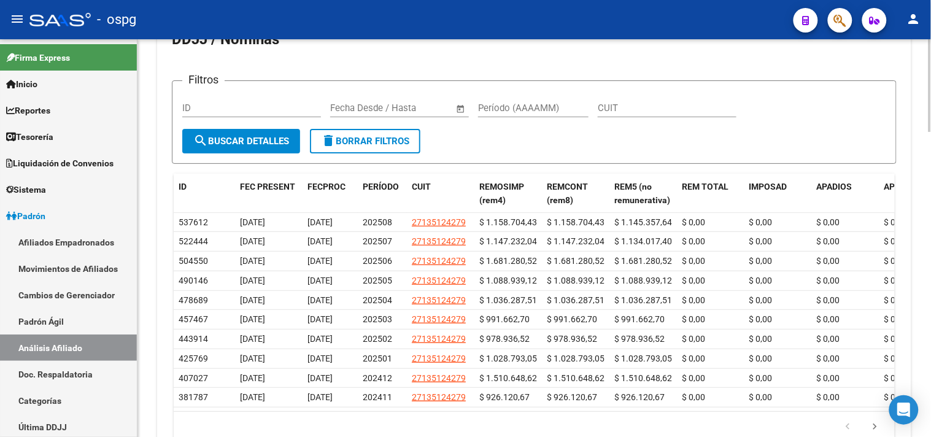
click at [900, 206] on div "cloud_download Exportar CSV Devengado RG Percibido - Liquidación RG/MT/PD Perci…" at bounding box center [534, 202] width 754 height 519
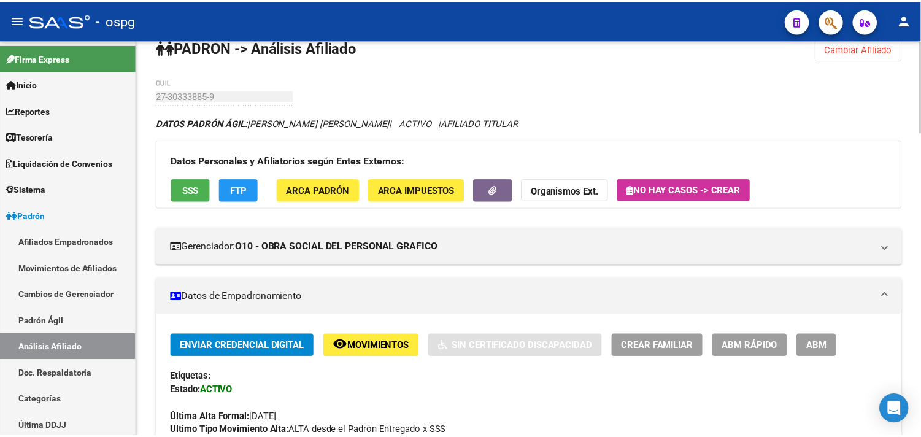
scroll to position [0, 0]
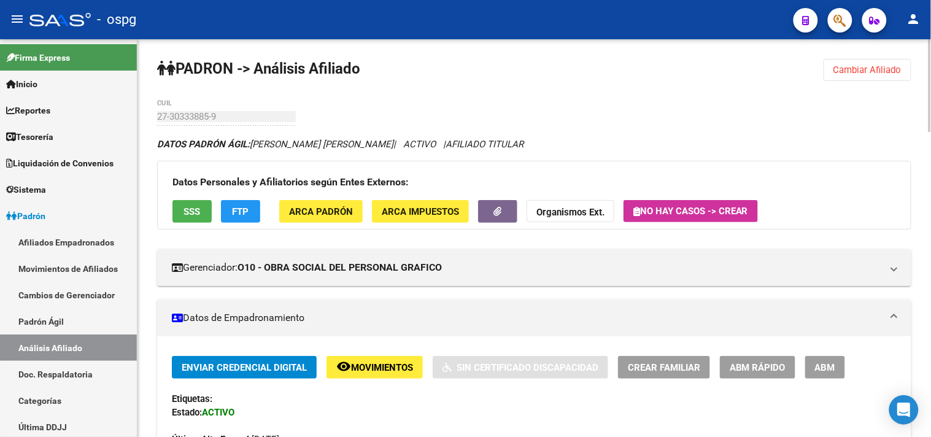
click at [246, 198] on div "Datos Personales y Afiliatorios según Entes Externos: SSS FTP ARCA Padrón ARCA …" at bounding box center [534, 195] width 754 height 69
click at [229, 207] on button "FTP" at bounding box center [240, 211] width 39 height 23
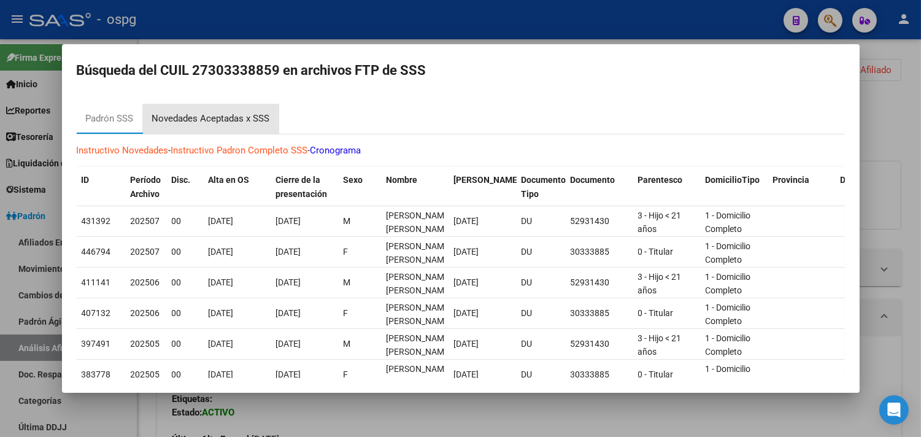
click at [217, 118] on div "Novedades Aceptadas x SSS" at bounding box center [211, 119] width 118 height 14
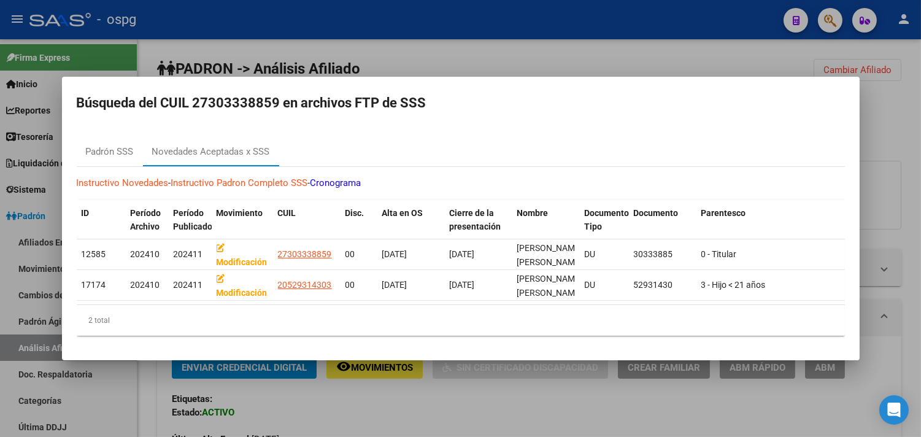
click at [890, 72] on div at bounding box center [460, 218] width 921 height 437
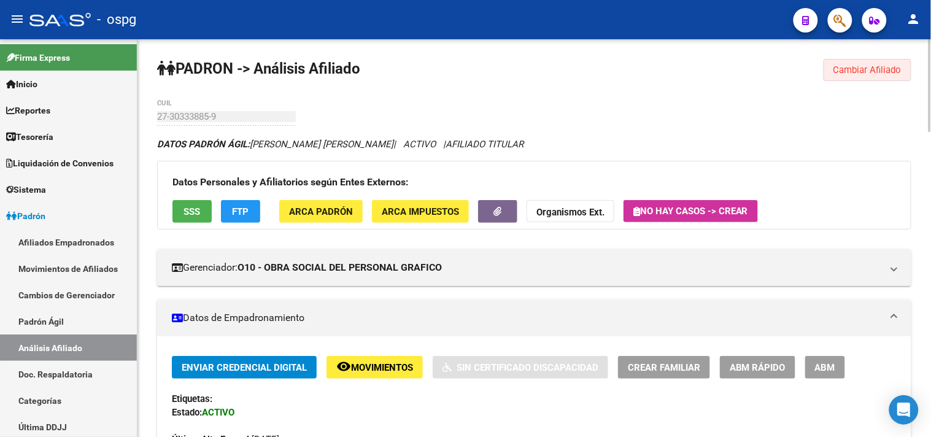
click at [856, 75] on span "Cambiar Afiliado" at bounding box center [868, 69] width 68 height 11
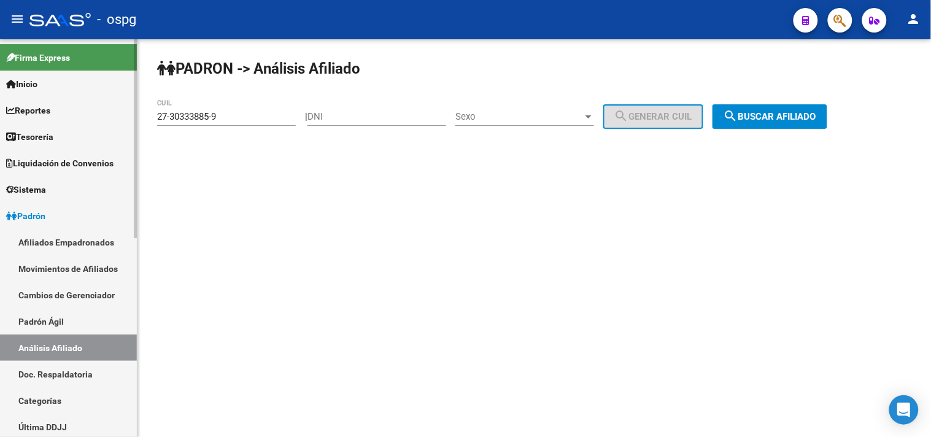
drag, startPoint x: 112, startPoint y: 112, endPoint x: 82, endPoint y: 112, distance: 29.5
click at [85, 112] on mat-sidenav-container "Firma Express Inicio Calendario SSS Instructivos Contacto OS Reportes Tablero d…" at bounding box center [465, 238] width 931 height 398
paste input "00044276"
click at [817, 123] on button "search Buscar afiliado" at bounding box center [770, 116] width 115 height 25
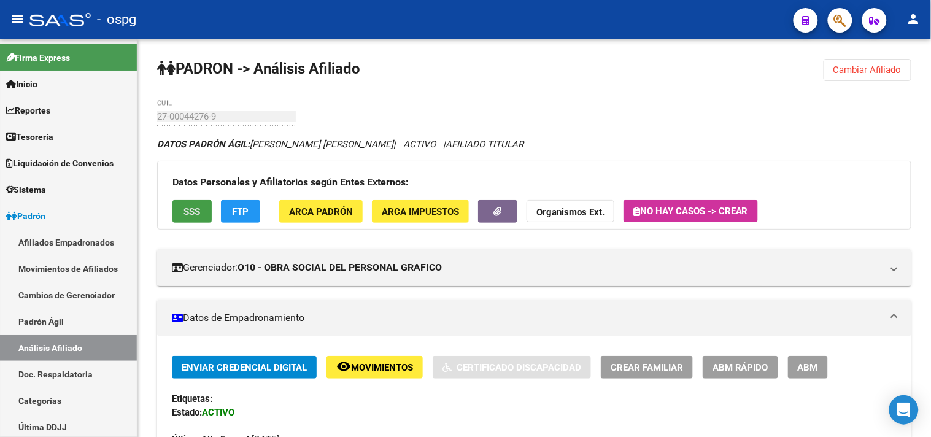
click at [187, 211] on span "SSS" at bounding box center [192, 211] width 17 height 11
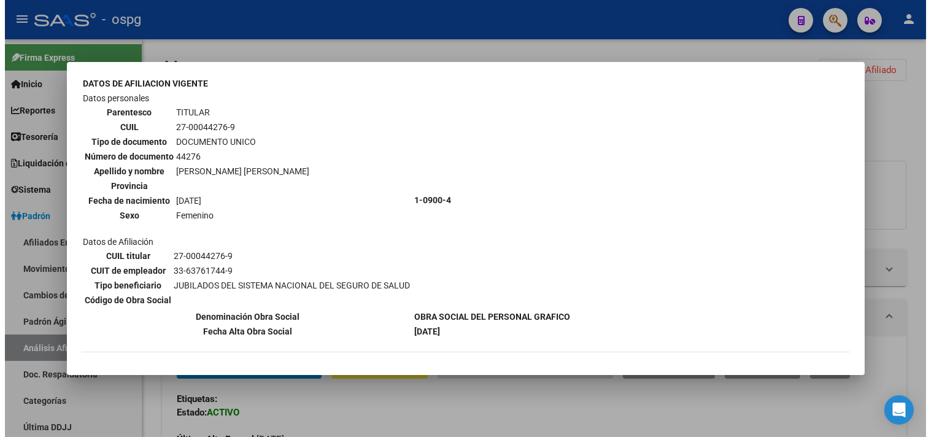
scroll to position [95, 0]
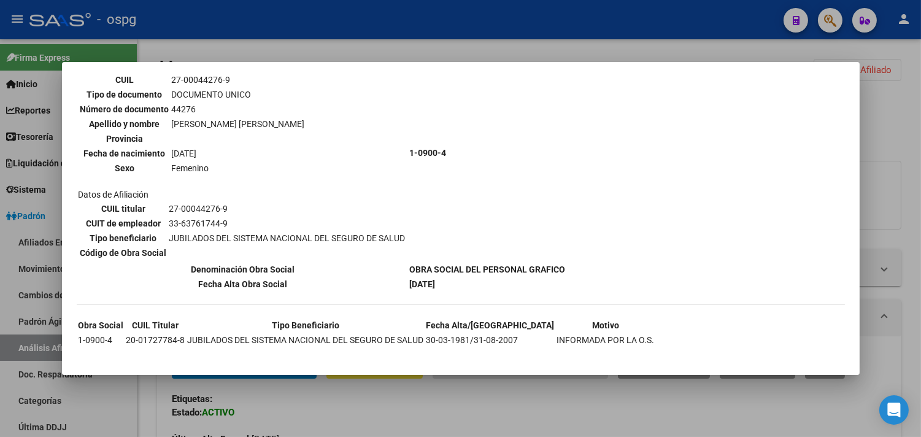
drag, startPoint x: 346, startPoint y: 393, endPoint x: 309, endPoint y: 353, distance: 55.2
click at [347, 394] on div at bounding box center [460, 218] width 921 height 437
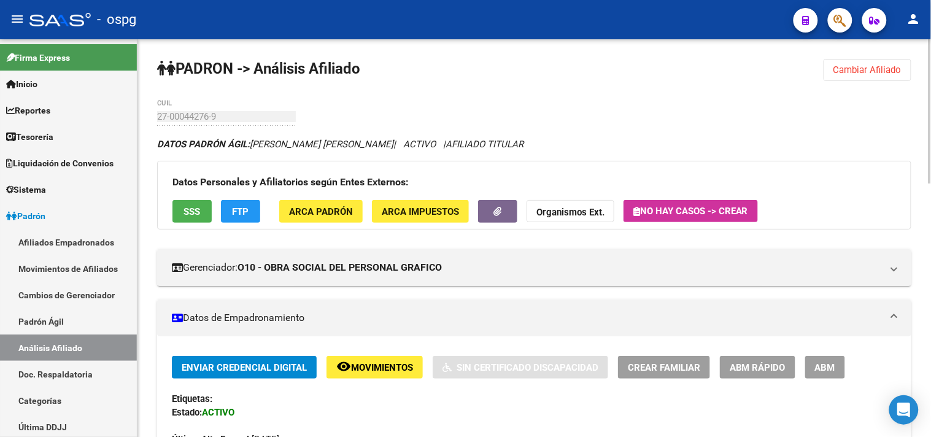
click at [250, 206] on button "FTP" at bounding box center [240, 211] width 39 height 23
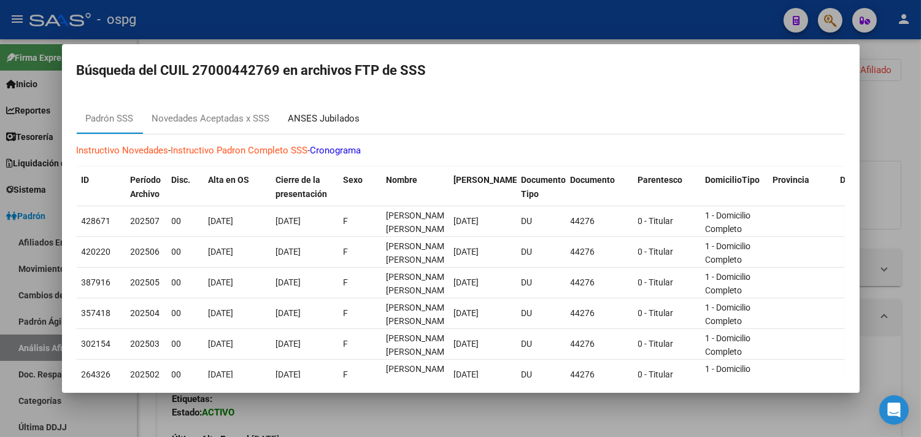
click at [332, 118] on div "ANSES Jubilados" at bounding box center [324, 119] width 72 height 14
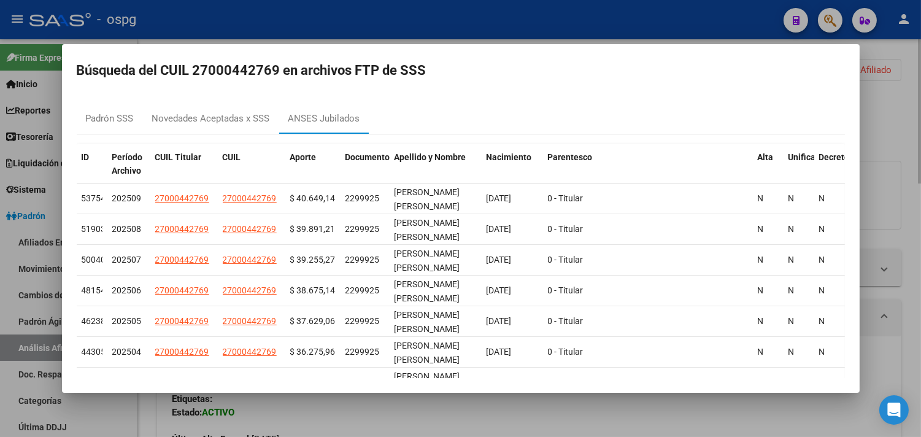
click at [389, 419] on div at bounding box center [460, 218] width 921 height 437
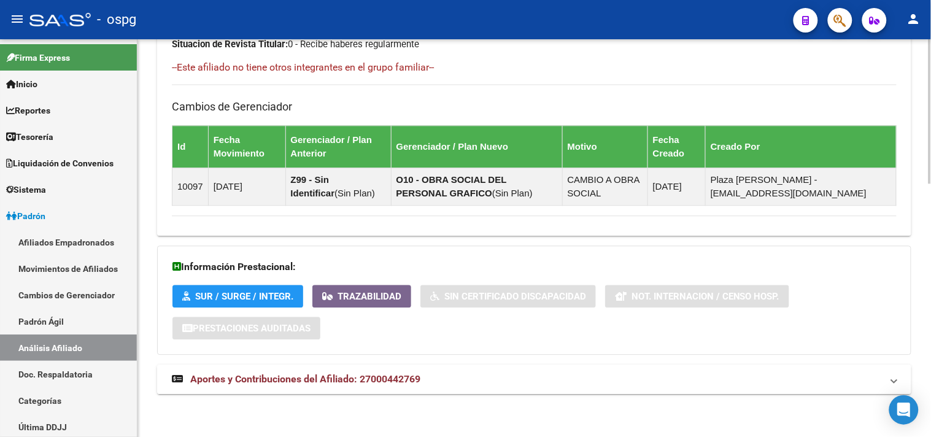
drag, startPoint x: 394, startPoint y: 378, endPoint x: 409, endPoint y: 384, distance: 16.0
click at [395, 378] on span "Aportes y Contribuciones del Afiliado: 27000442769" at bounding box center [305, 379] width 230 height 12
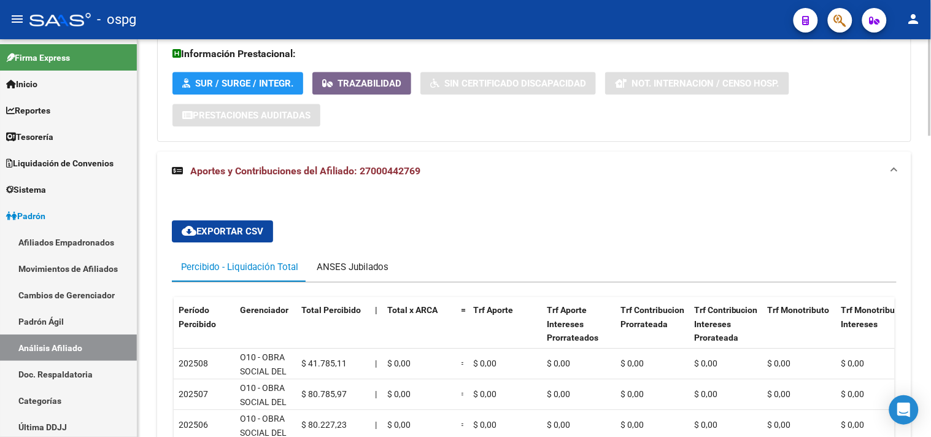
click at [357, 263] on div "ANSES Jubilados" at bounding box center [353, 266] width 90 height 29
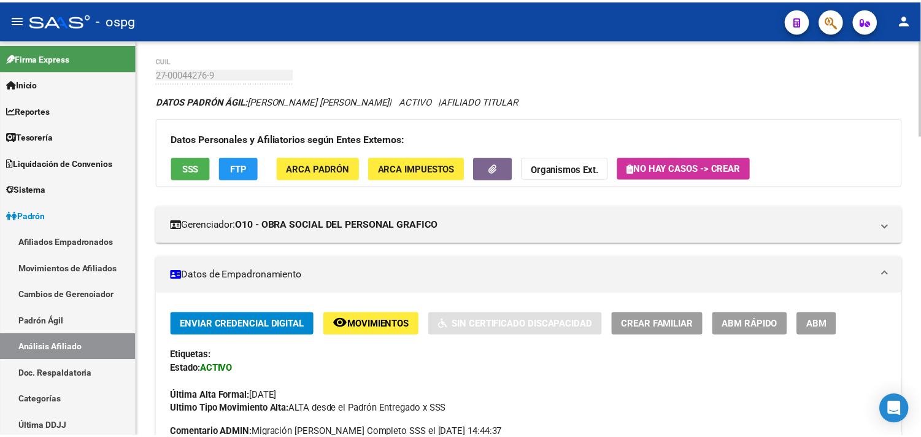
scroll to position [0, 0]
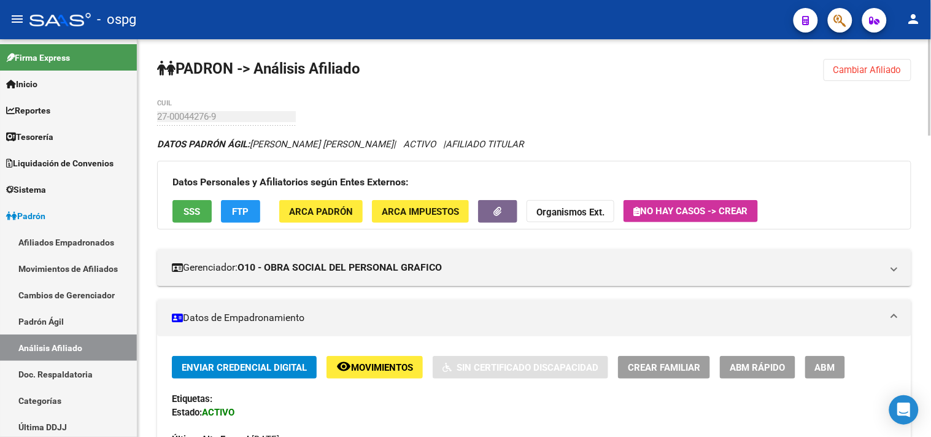
click at [861, 69] on button "Cambiar Afiliado" at bounding box center [868, 70] width 88 height 22
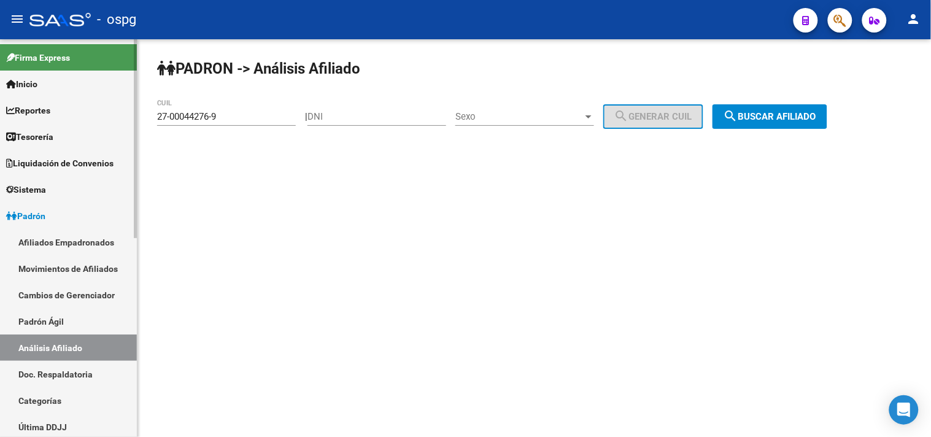
drag, startPoint x: 250, startPoint y: 114, endPoint x: 123, endPoint y: 114, distance: 127.1
click at [123, 114] on mat-sidenav-container "Firma Express Inicio Calendario SSS Instructivos Contacto OS Reportes Tablero d…" at bounding box center [465, 238] width 931 height 398
paste input "0-07717255-7"
click at [772, 122] on button "search Buscar afiliado" at bounding box center [770, 116] width 115 height 25
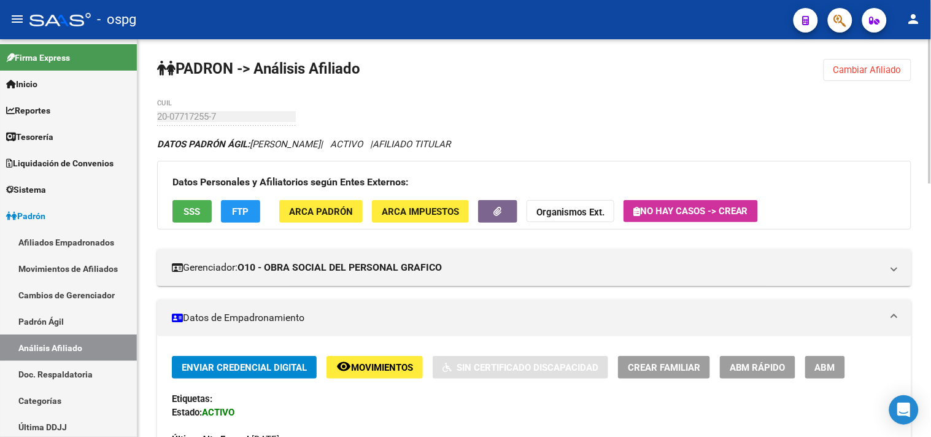
click at [195, 209] on span "SSS" at bounding box center [192, 211] width 17 height 11
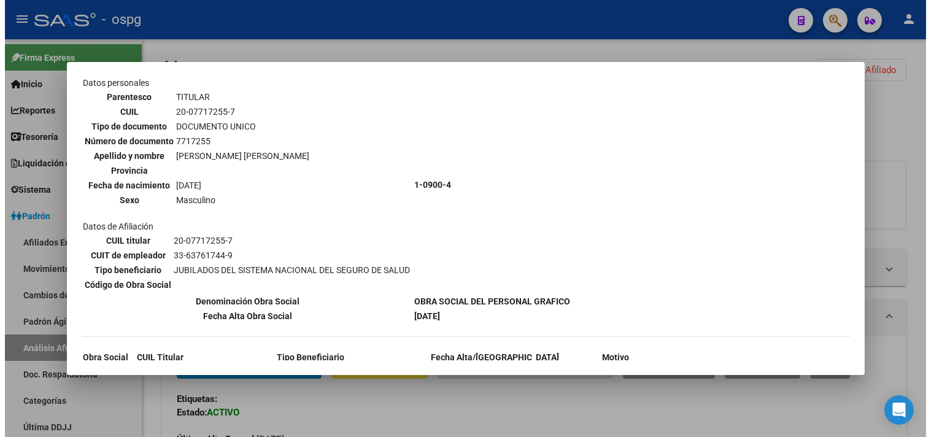
scroll to position [123, 0]
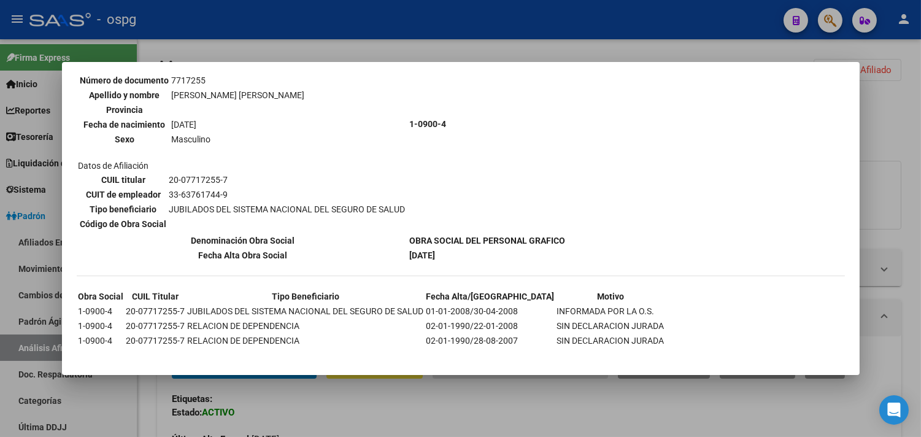
drag, startPoint x: 341, startPoint y: 409, endPoint x: 317, endPoint y: 373, distance: 43.8
click at [336, 406] on div at bounding box center [460, 218] width 921 height 437
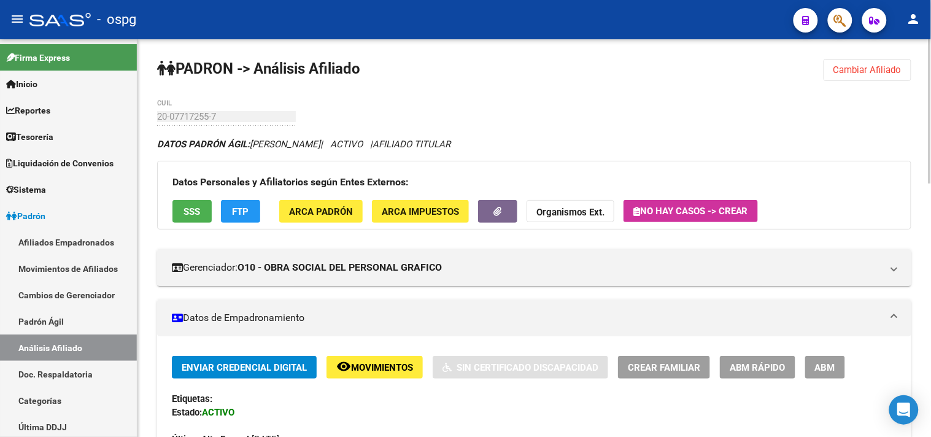
click at [236, 207] on span "FTP" at bounding box center [241, 211] width 17 height 11
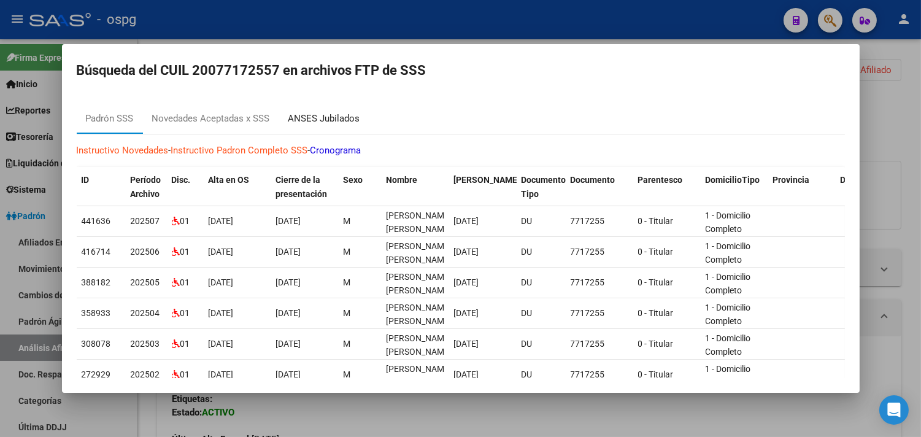
click at [344, 122] on div "ANSES Jubilados" at bounding box center [324, 119] width 72 height 14
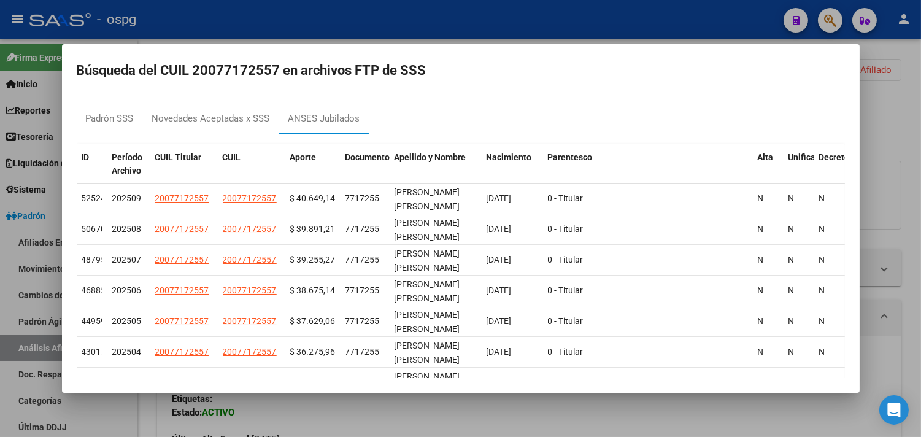
click at [358, 420] on div at bounding box center [460, 218] width 921 height 437
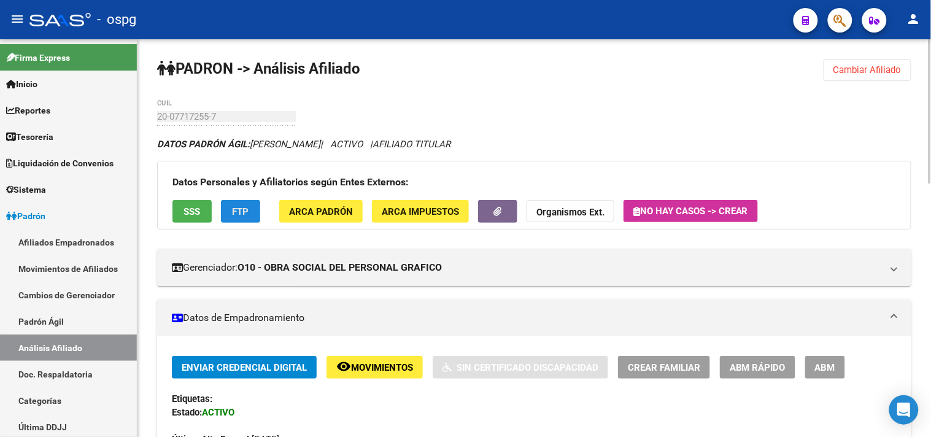
click at [237, 209] on span "FTP" at bounding box center [241, 211] width 17 height 11
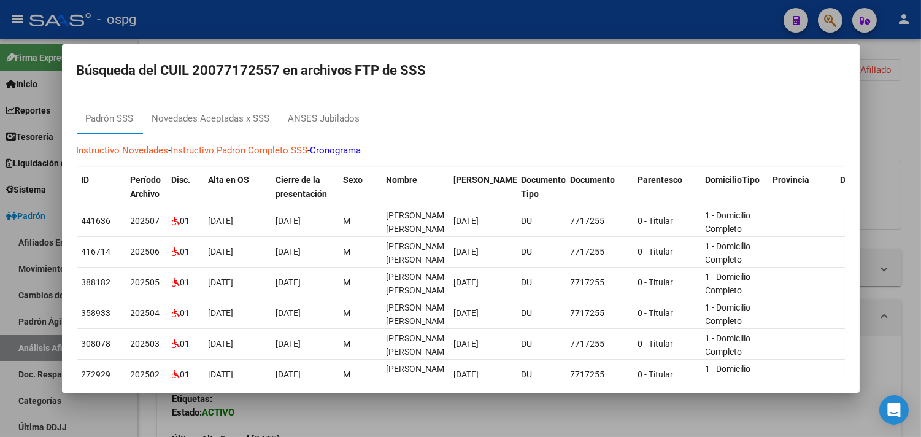
click at [344, 411] on div at bounding box center [460, 218] width 921 height 437
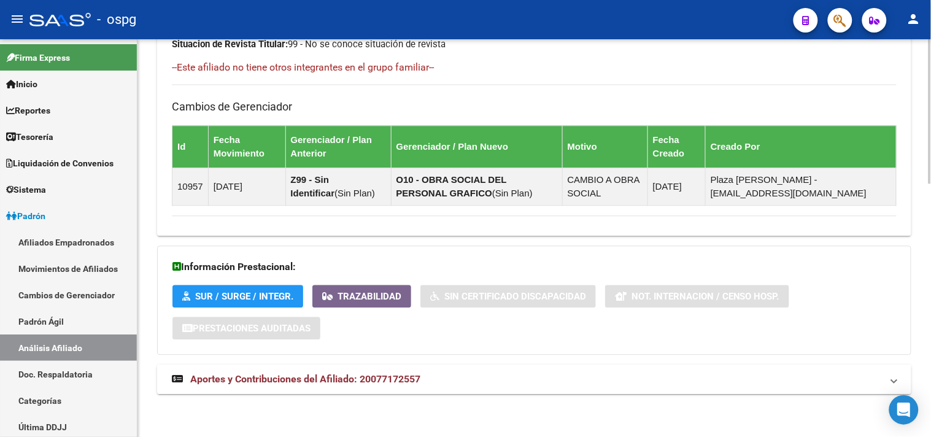
click at [379, 371] on mat-expansion-panel-header "Aportes y Contribuciones del Afiliado: 20077172557" at bounding box center [534, 379] width 754 height 29
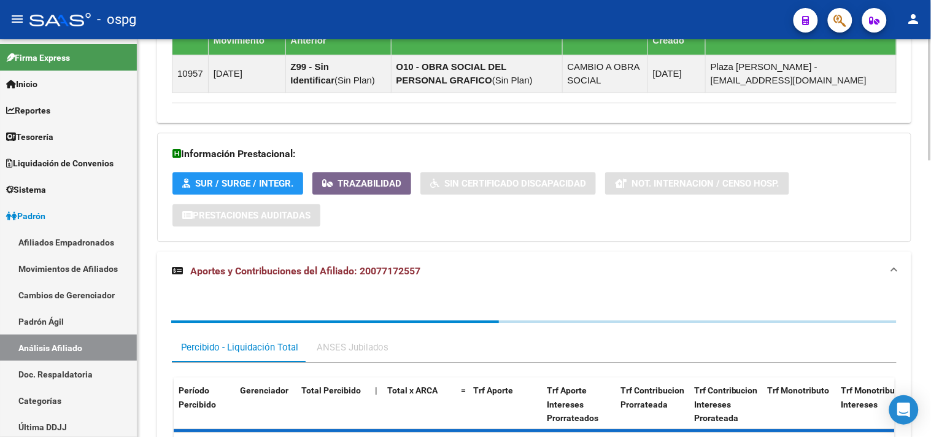
scroll to position [909, 0]
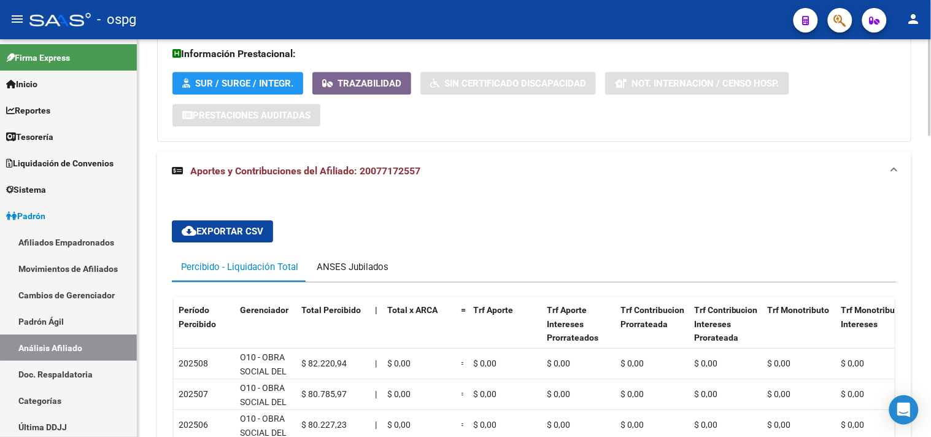
click at [363, 261] on div "ANSES Jubilados" at bounding box center [353, 266] width 90 height 29
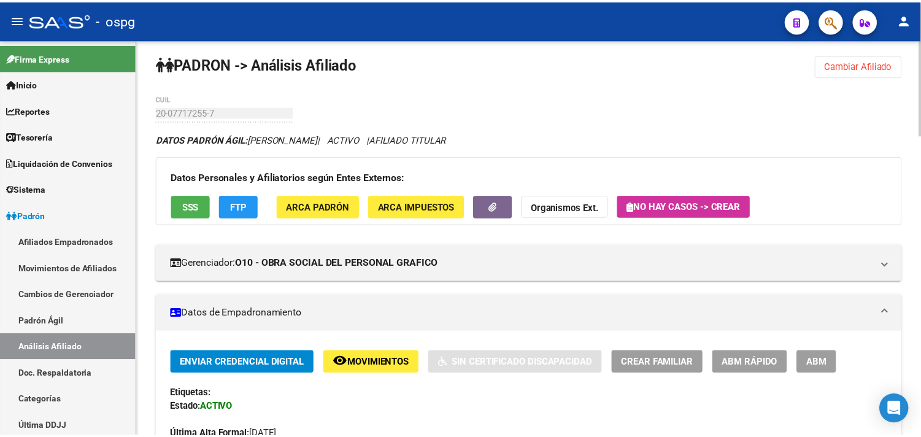
scroll to position [0, 0]
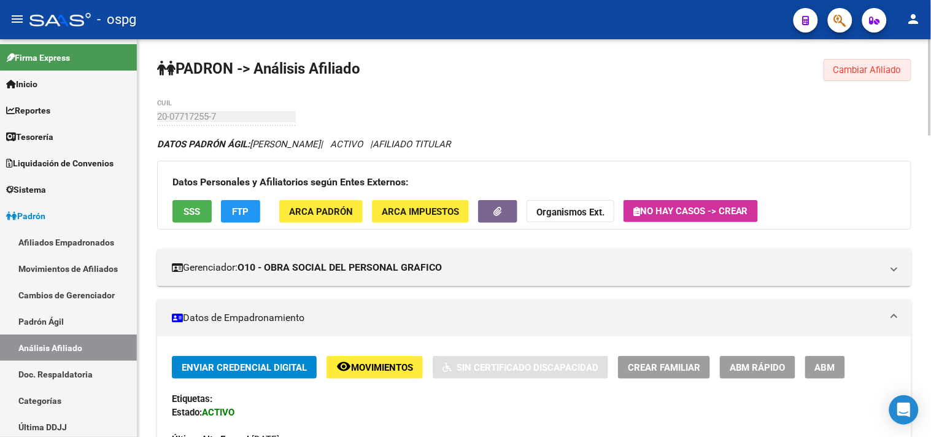
drag, startPoint x: 864, startPoint y: 69, endPoint x: 284, endPoint y: 108, distance: 580.7
click at [862, 69] on span "Cambiar Afiliado" at bounding box center [868, 69] width 68 height 11
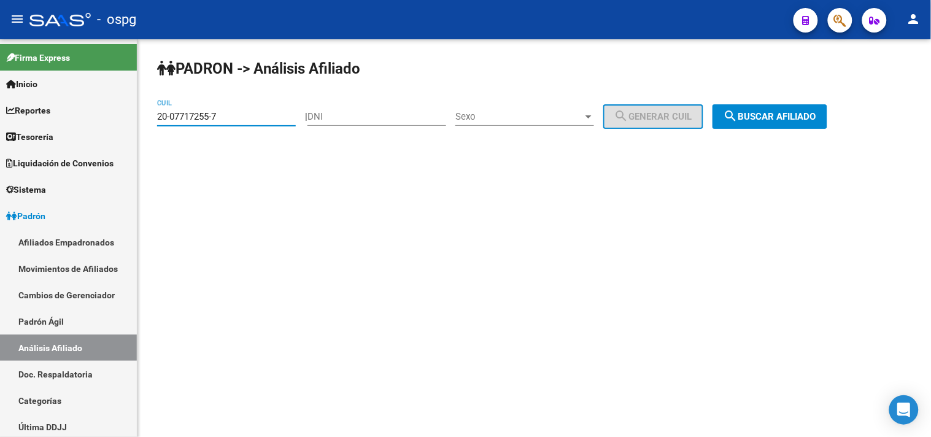
drag, startPoint x: 280, startPoint y: 117, endPoint x: 176, endPoint y: 117, distance: 103.7
click at [171, 117] on input "20-07717255-7" at bounding box center [226, 116] width 139 height 11
click at [236, 111] on input "20-07717255-7" at bounding box center [226, 116] width 139 height 11
drag, startPoint x: 230, startPoint y: 114, endPoint x: 134, endPoint y: 115, distance: 95.8
click at [134, 115] on mat-sidenav-container "Firma Express Inicio Calendario SSS Instructivos Contacto OS Reportes Tablero d…" at bounding box center [465, 238] width 931 height 398
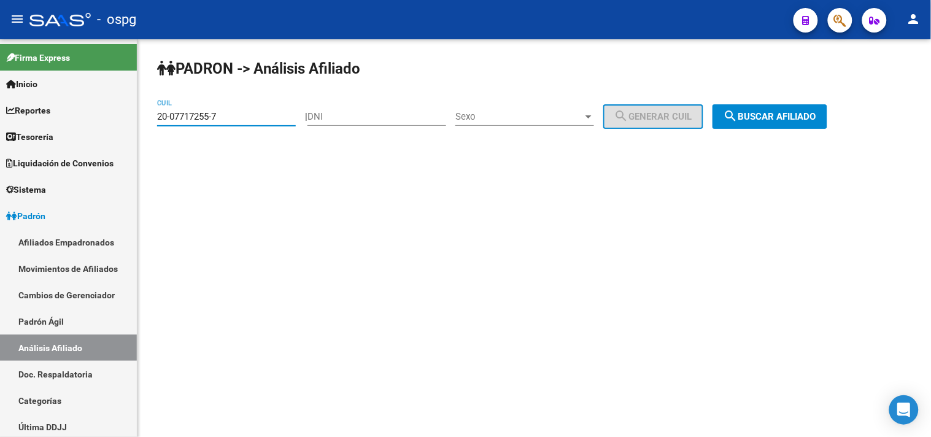
paste input "10239195-1"
click at [765, 115] on span "search Buscar afiliado" at bounding box center [770, 116] width 93 height 11
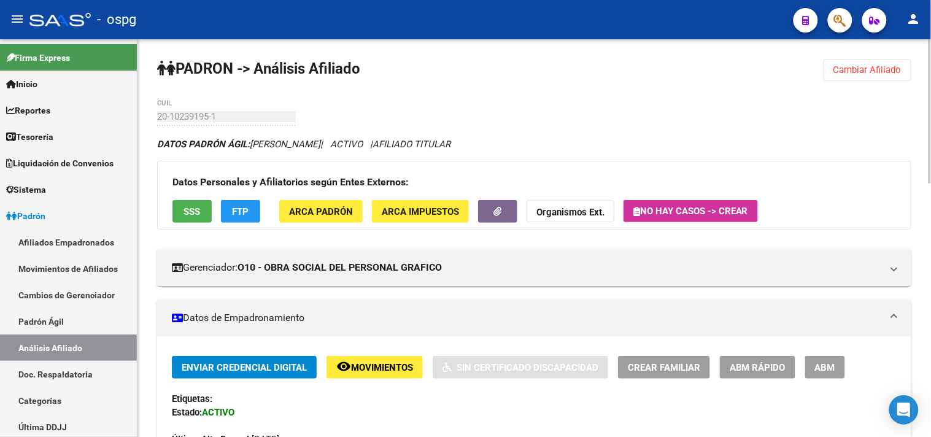
click at [239, 216] on span "FTP" at bounding box center [241, 211] width 17 height 11
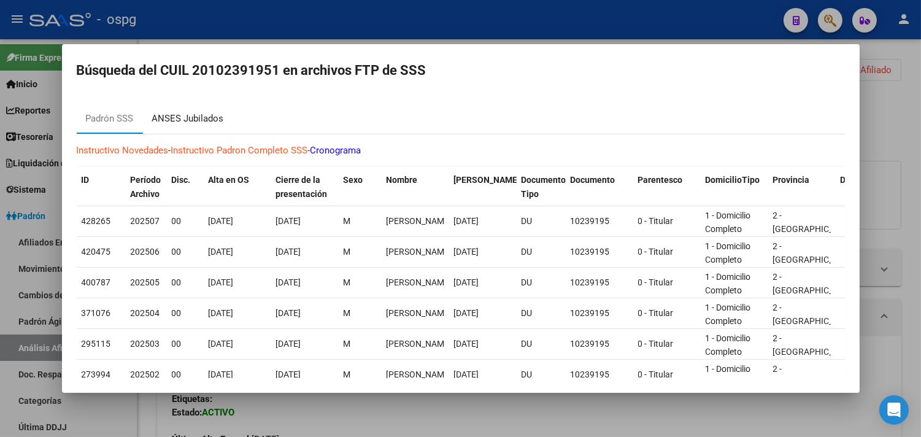
drag, startPoint x: 209, startPoint y: 118, endPoint x: 229, endPoint y: 118, distance: 20.3
click at [207, 118] on div "ANSES Jubilados" at bounding box center [188, 119] width 72 height 14
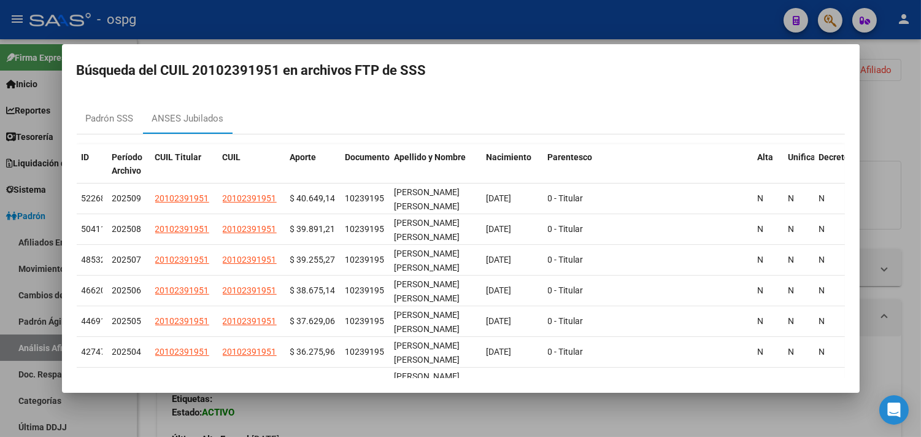
click at [384, 411] on div at bounding box center [460, 218] width 921 height 437
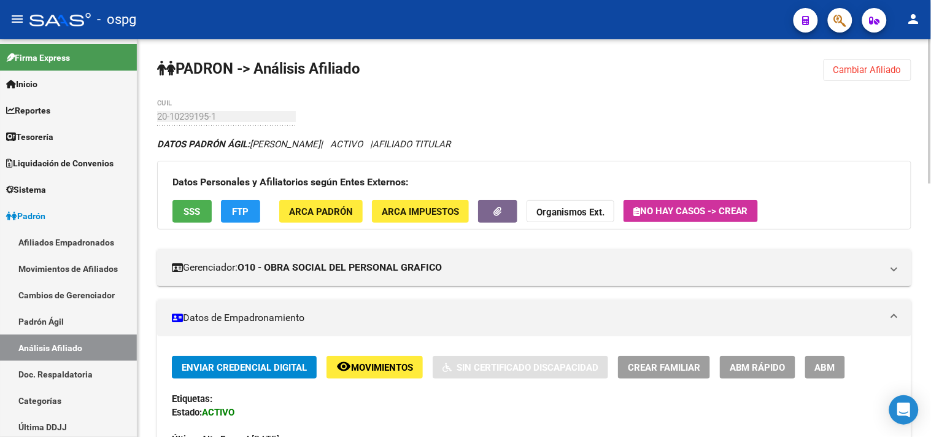
click at [190, 211] on span "SSS" at bounding box center [192, 211] width 17 height 11
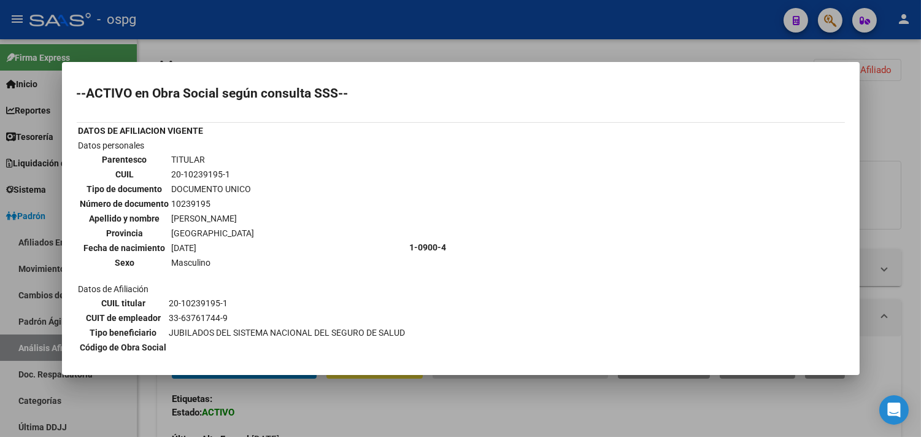
drag, startPoint x: 406, startPoint y: 410, endPoint x: 436, endPoint y: 419, distance: 31.3
click at [412, 412] on div at bounding box center [460, 218] width 921 height 437
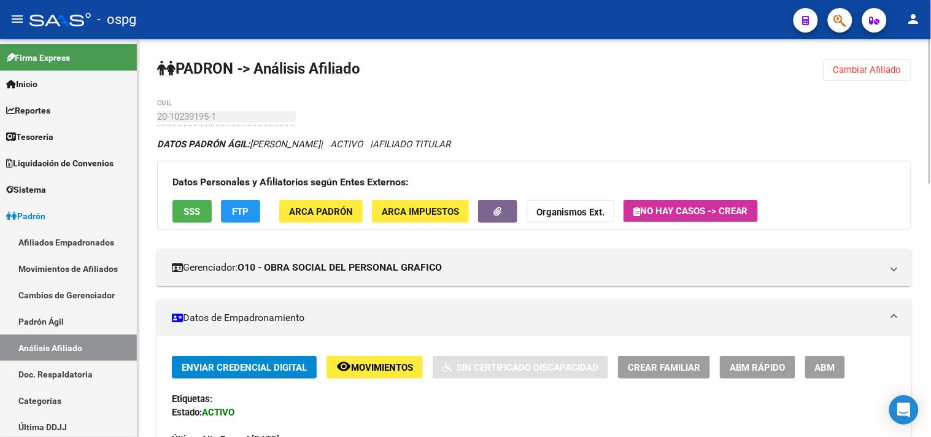
drag, startPoint x: 872, startPoint y: 69, endPoint x: 298, endPoint y: 126, distance: 576.7
click at [872, 69] on span "Cambiar Afiliado" at bounding box center [868, 69] width 68 height 11
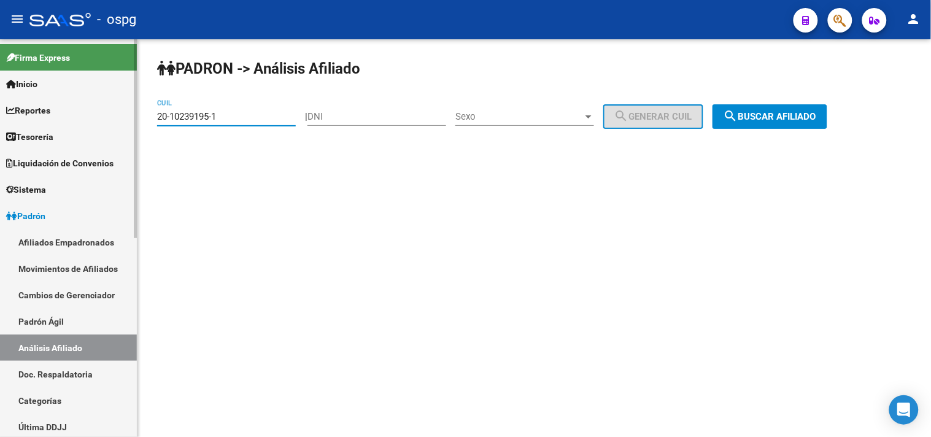
drag, startPoint x: 240, startPoint y: 114, endPoint x: 112, endPoint y: 115, distance: 128.3
click at [112, 115] on mat-sidenav-container "Firma Express Inicio Calendario SSS Instructivos Contacto OS Reportes Tablero d…" at bounding box center [465, 238] width 931 height 398
drag, startPoint x: 205, startPoint y: 125, endPoint x: 213, endPoint y: 106, distance: 20.1
click at [213, 106] on div "20-10239195-1 CUIL" at bounding box center [226, 112] width 139 height 26
paste input "7638875-8"
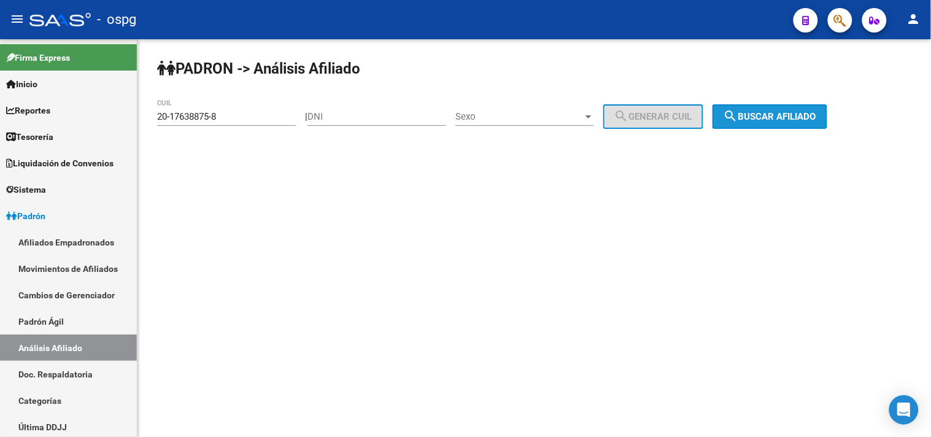
click at [768, 112] on span "search Buscar afiliado" at bounding box center [770, 116] width 93 height 11
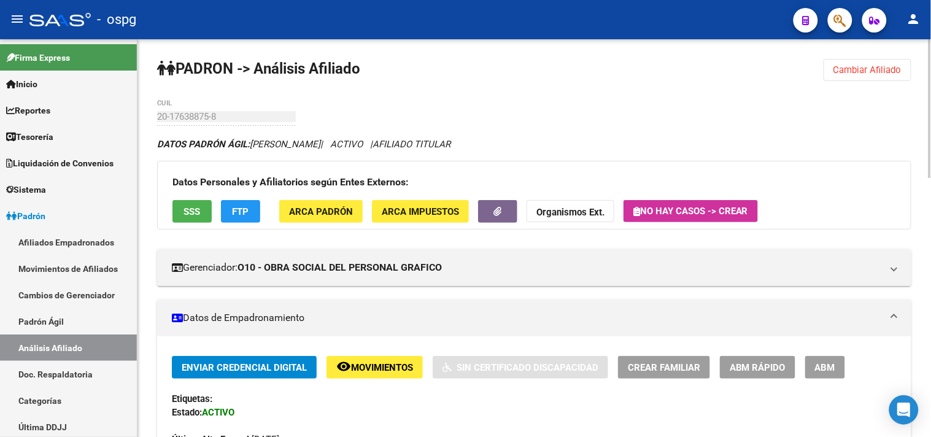
click at [199, 196] on div "Datos Personales y Afiliatorios según Entes Externos: SSS FTP ARCA Padrón ARCA …" at bounding box center [534, 195] width 754 height 69
click at [188, 204] on button "SSS" at bounding box center [191, 211] width 39 height 23
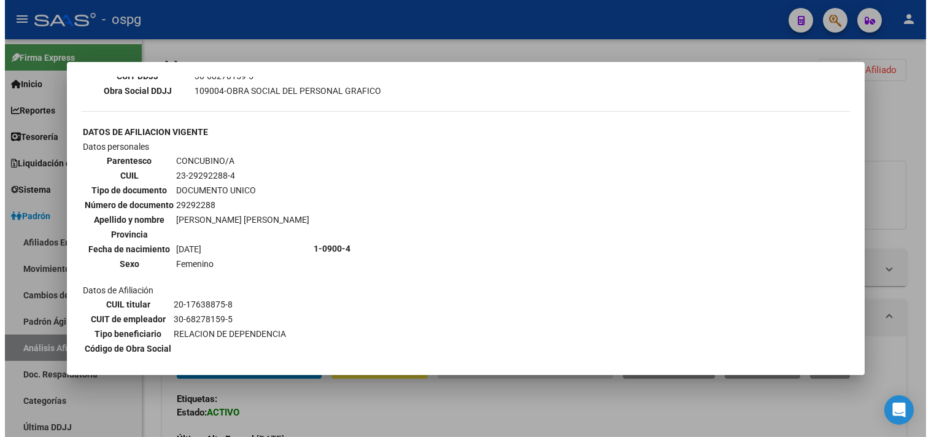
scroll to position [401, 0]
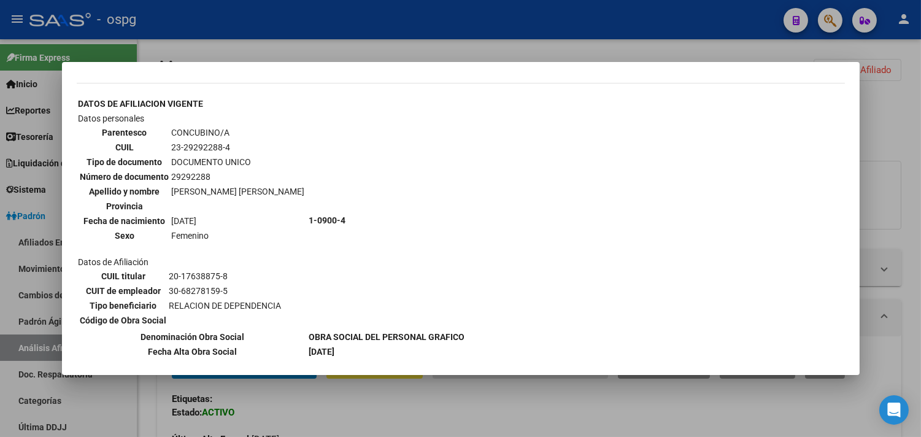
click at [416, 409] on div at bounding box center [460, 218] width 921 height 437
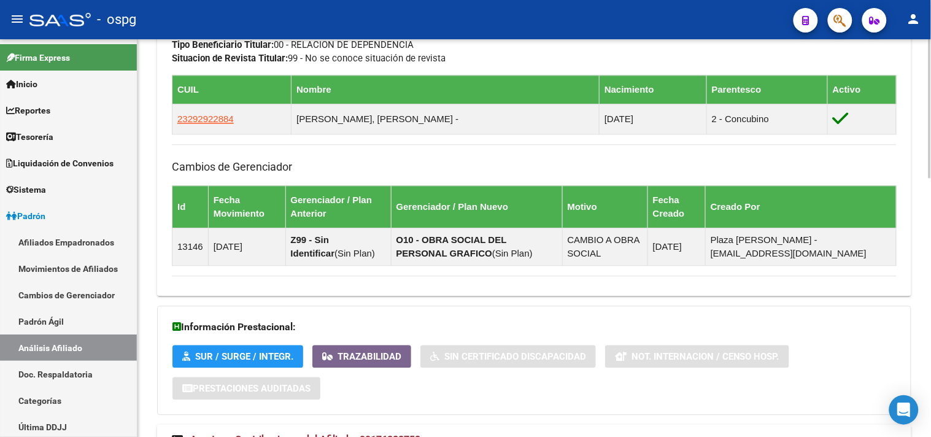
scroll to position [743, 0]
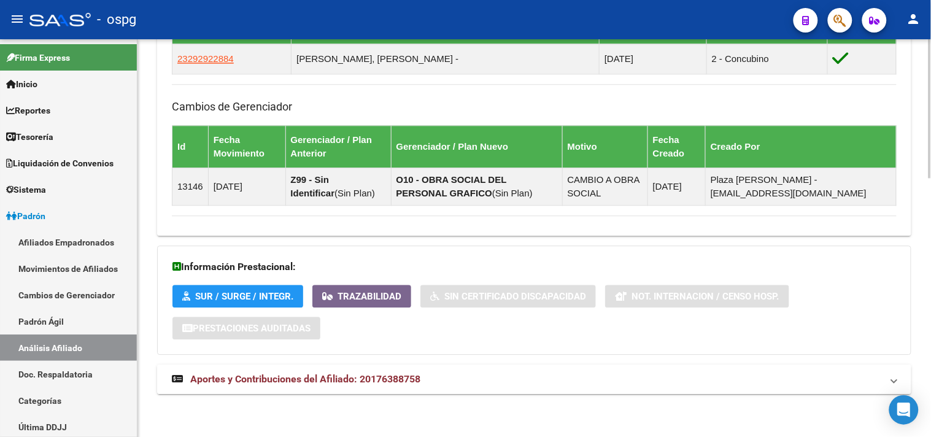
click at [498, 385] on mat-panel-title "Aportes y Contribuciones del Afiliado: 20176388758" at bounding box center [527, 380] width 710 height 14
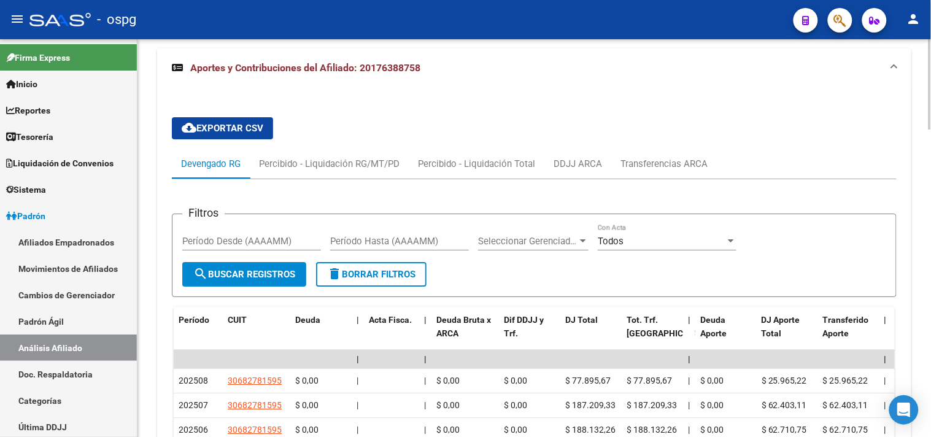
scroll to position [1059, 0]
click at [559, 154] on div "DDJJ ARCA" at bounding box center [577, 163] width 67 height 29
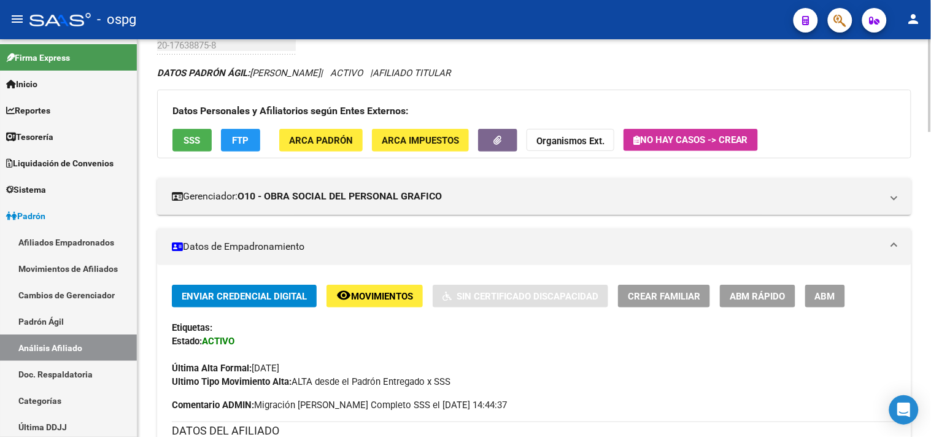
scroll to position [0, 0]
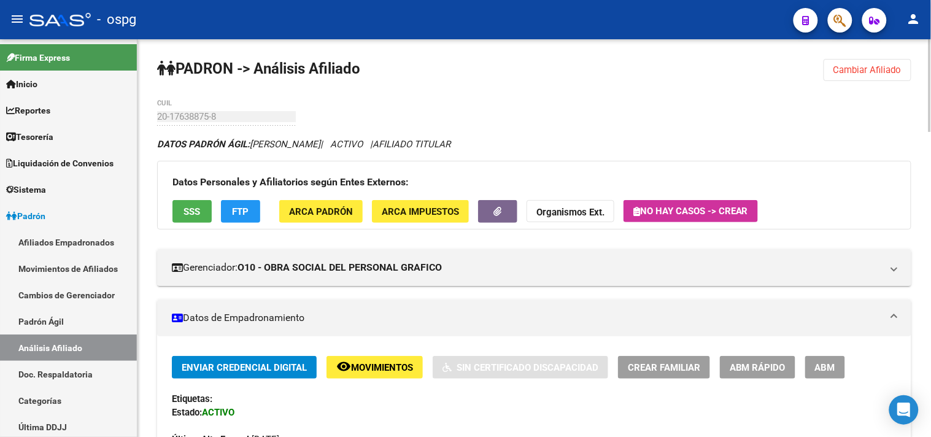
click at [232, 204] on button "FTP" at bounding box center [240, 211] width 39 height 23
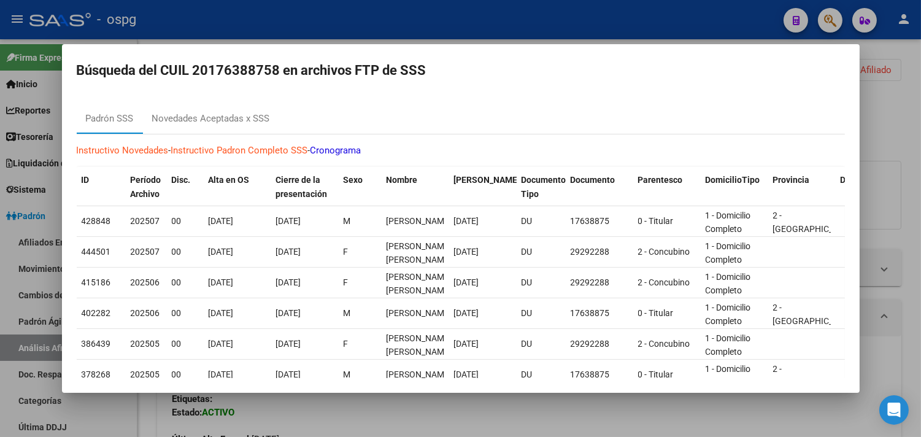
click at [365, 403] on div at bounding box center [460, 218] width 921 height 437
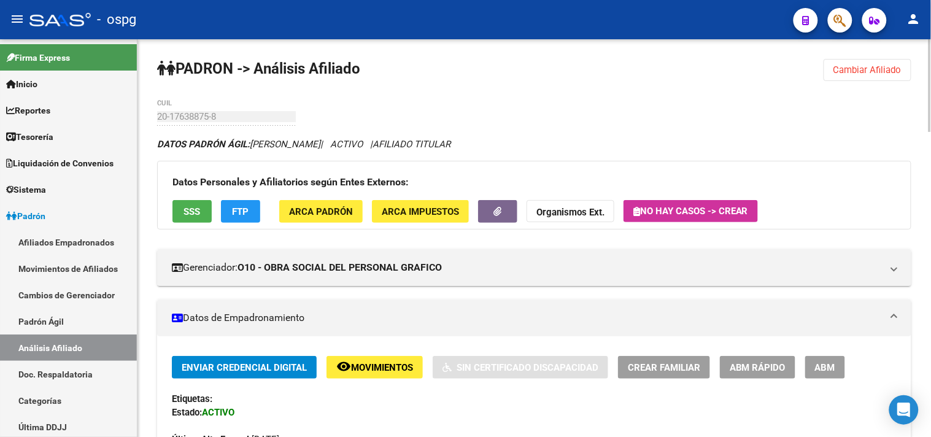
drag, startPoint x: 867, startPoint y: 56, endPoint x: 847, endPoint y: 56, distance: 20.3
click at [864, 66] on span "Cambiar Afiliado" at bounding box center [868, 69] width 68 height 11
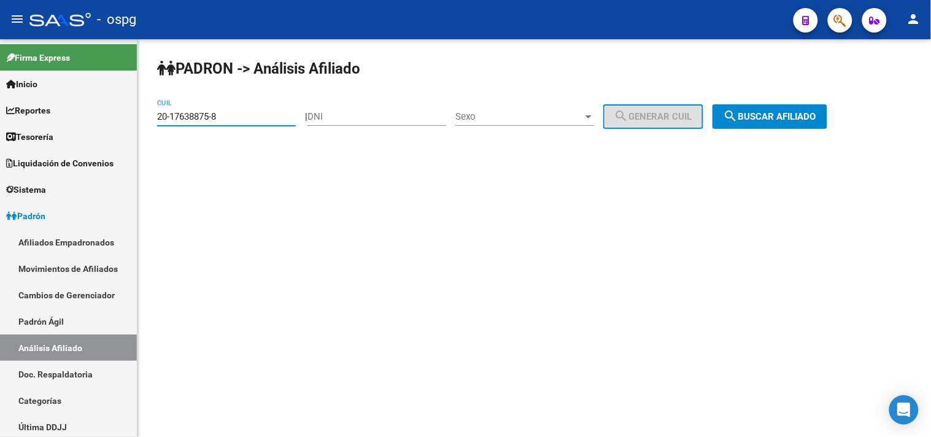
click at [156, 114] on div "[PERSON_NAME] -> Análisis Afiliado 20-17638875-8 CUIL | DNI Sexo Sexo search Ge…" at bounding box center [534, 103] width 794 height 129
paste input "7-04472385-4"
drag, startPoint x: 808, startPoint y: 119, endPoint x: 603, endPoint y: 130, distance: 205.9
click at [807, 120] on span "search Buscar afiliado" at bounding box center [770, 116] width 93 height 11
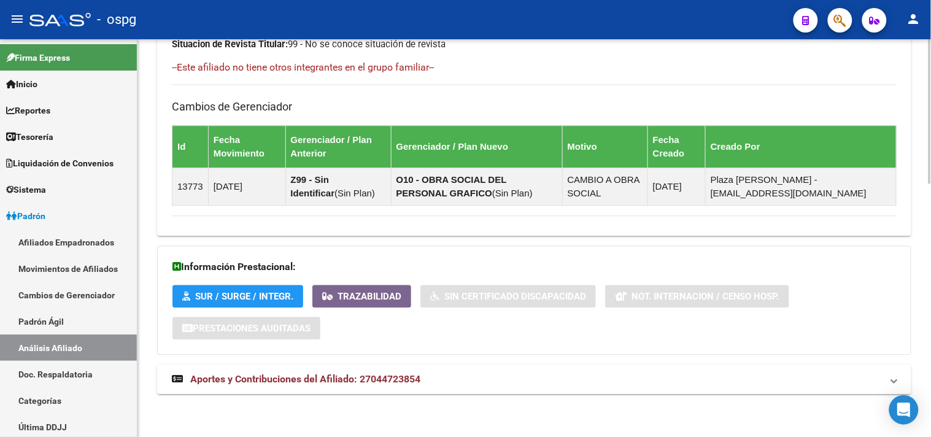
drag, startPoint x: 393, startPoint y: 373, endPoint x: 404, endPoint y: 374, distance: 11.2
click at [393, 373] on mat-expansion-panel-header "Aportes y Contribuciones del Afiliado: 27044723854" at bounding box center [534, 379] width 754 height 29
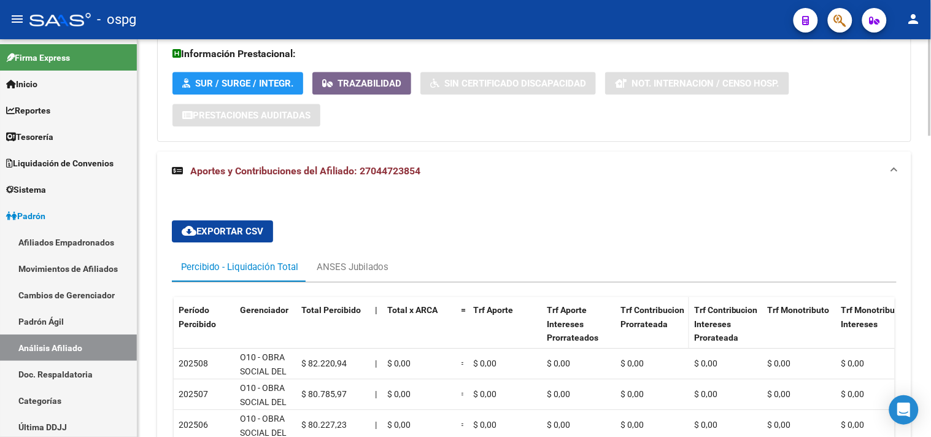
scroll to position [1045, 0]
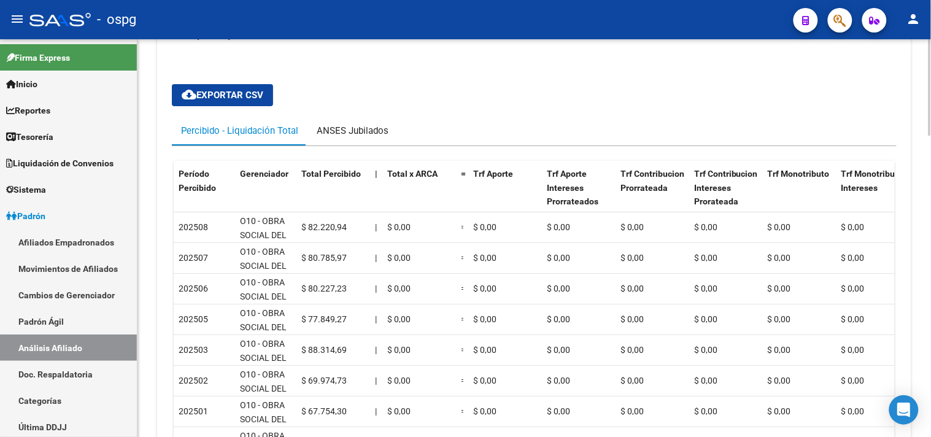
click at [361, 130] on div "ANSES Jubilados" at bounding box center [353, 131] width 72 height 14
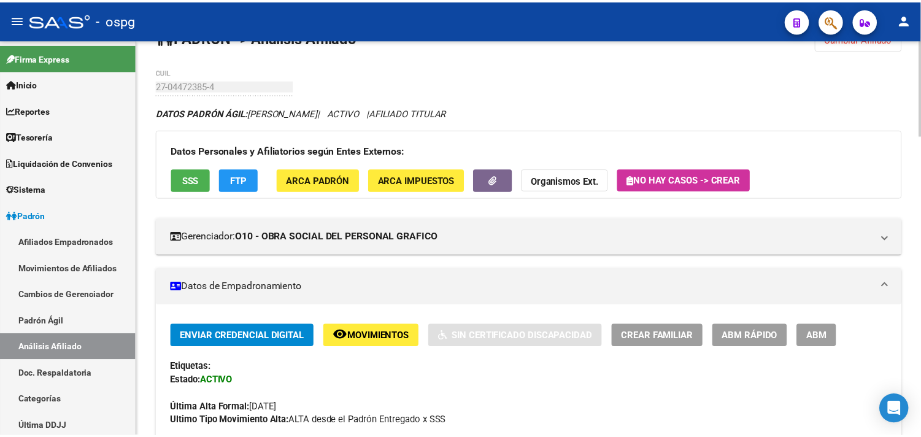
scroll to position [0, 0]
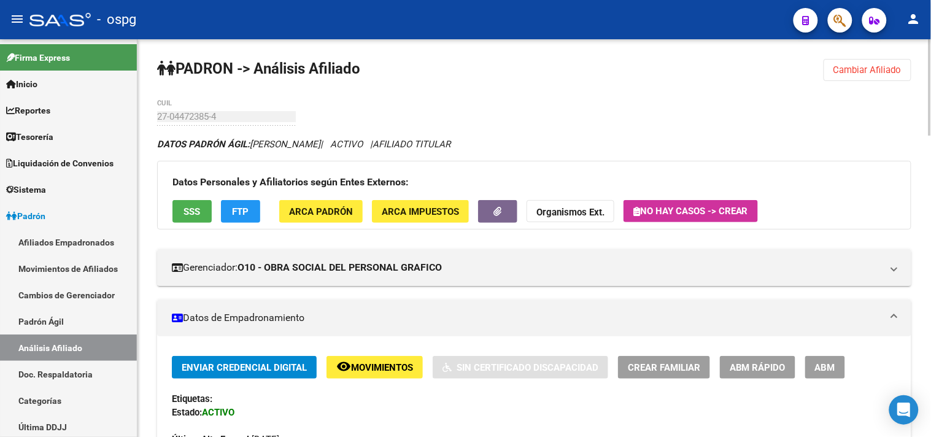
click at [224, 211] on button "FTP" at bounding box center [240, 211] width 39 height 23
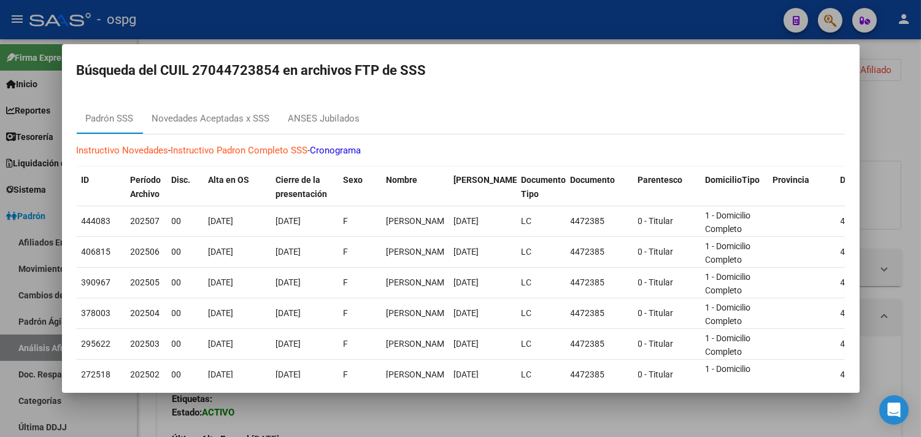
click at [219, 136] on div "Instructivo Novedades - Instructivo [PERSON_NAME] Completo SSS - Cronograma ID …" at bounding box center [461, 346] width 769 height 424
click at [222, 129] on div "Novedades Aceptadas x SSS" at bounding box center [211, 118] width 136 height 29
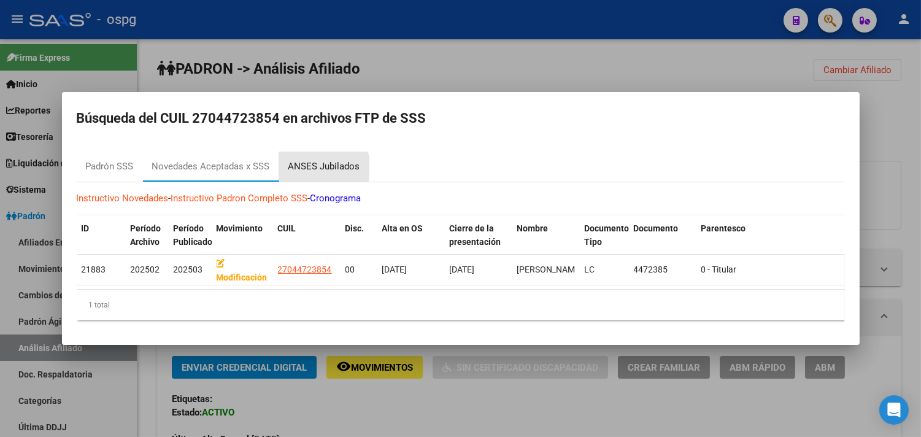
click at [323, 163] on div "ANSES Jubilados" at bounding box center [324, 167] width 72 height 14
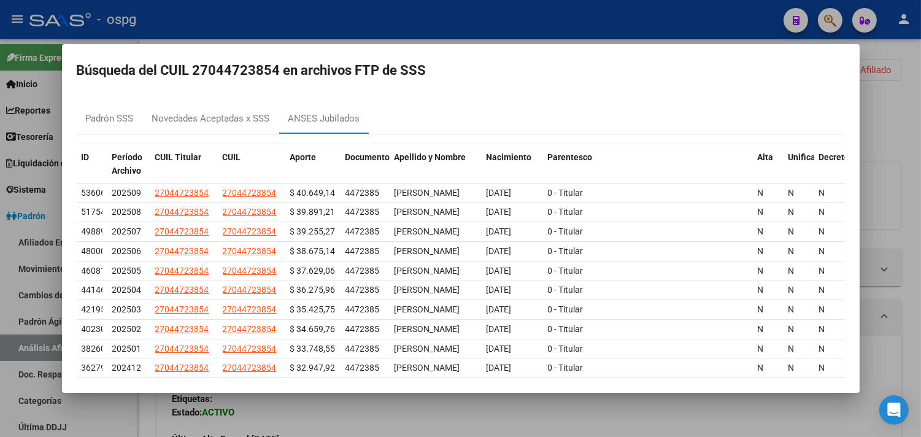
click at [441, 415] on div at bounding box center [460, 218] width 921 height 437
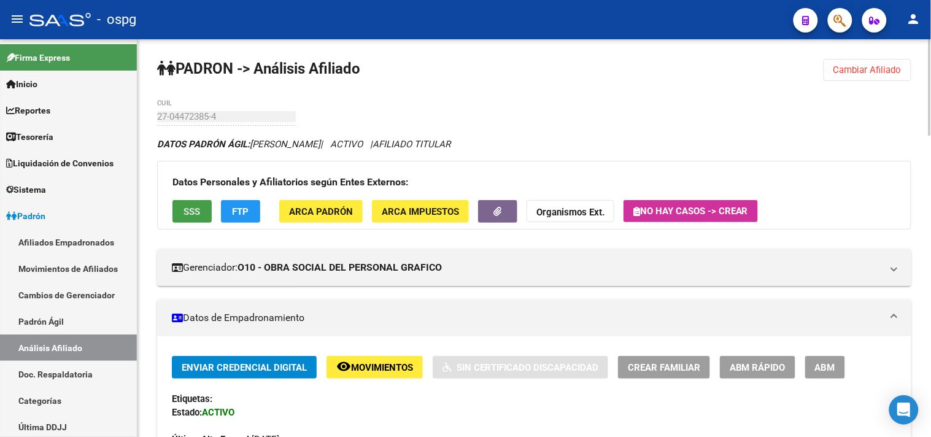
click at [198, 222] on button "SSS" at bounding box center [191, 211] width 39 height 23
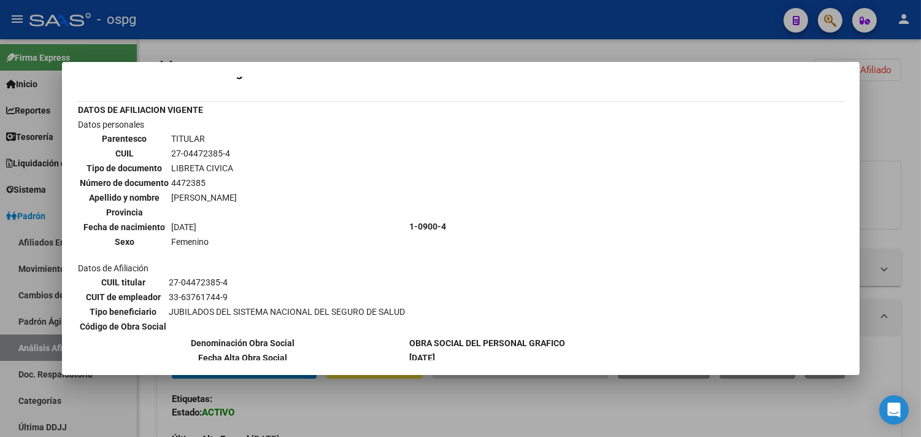
scroll to position [41, 0]
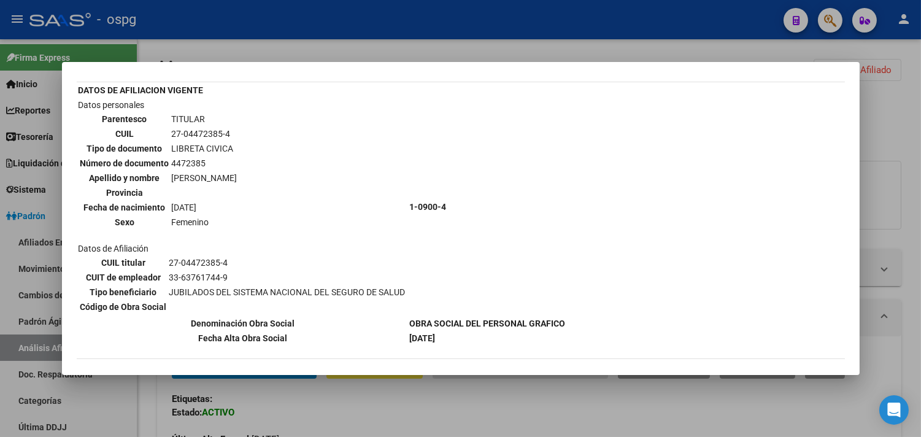
click at [389, 419] on div at bounding box center [460, 218] width 921 height 437
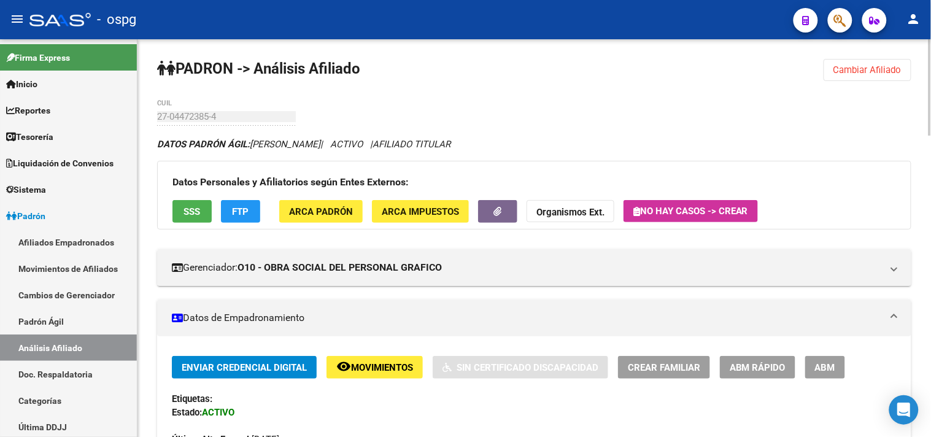
drag, startPoint x: 860, startPoint y: 64, endPoint x: 707, endPoint y: 91, distance: 155.1
click at [860, 64] on span "Cambiar Afiliado" at bounding box center [868, 69] width 68 height 11
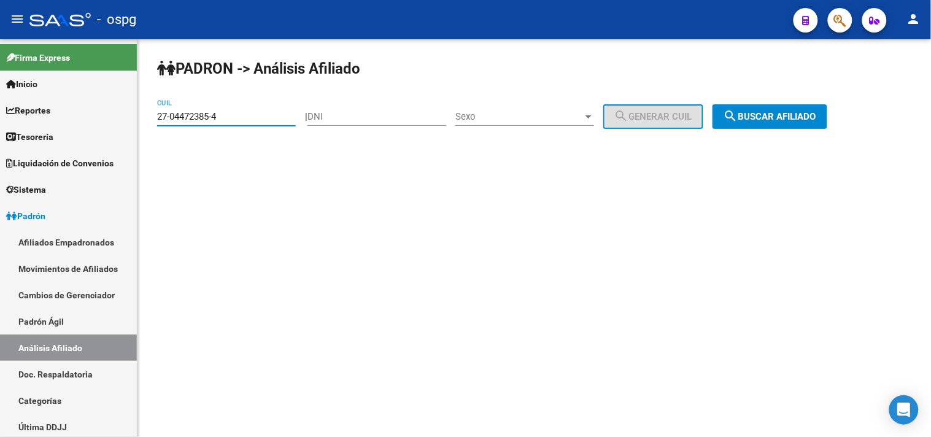
drag, startPoint x: 192, startPoint y: 119, endPoint x: 155, endPoint y: 123, distance: 37.6
click at [115, 123] on mat-sidenav-container "Firma Express Inicio Calendario SSS Instructivos Contacto OS Reportes Tablero d…" at bounding box center [465, 238] width 931 height 398
drag, startPoint x: 189, startPoint y: 123, endPoint x: 212, endPoint y: 123, distance: 22.7
click at [212, 123] on div "27-04472385-4 CUIL" at bounding box center [226, 112] width 139 height 26
paste input "0-26427857-1"
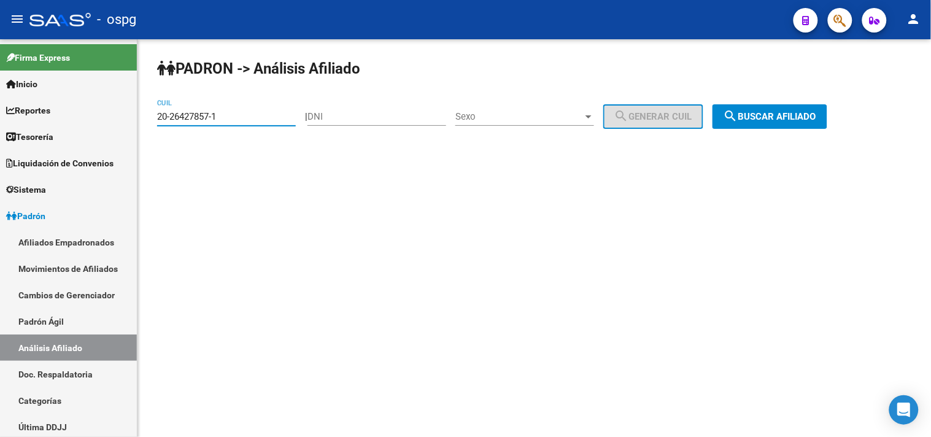
click at [738, 117] on mat-icon "search" at bounding box center [731, 116] width 15 height 15
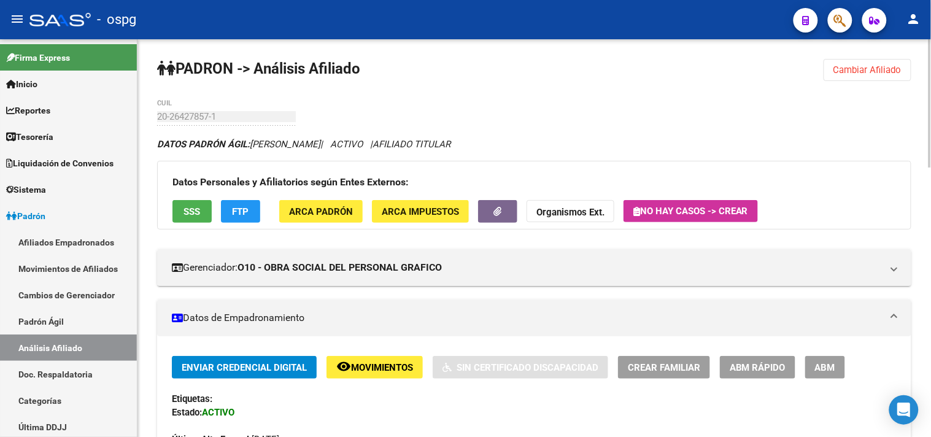
click at [185, 211] on span "SSS" at bounding box center [192, 211] width 17 height 11
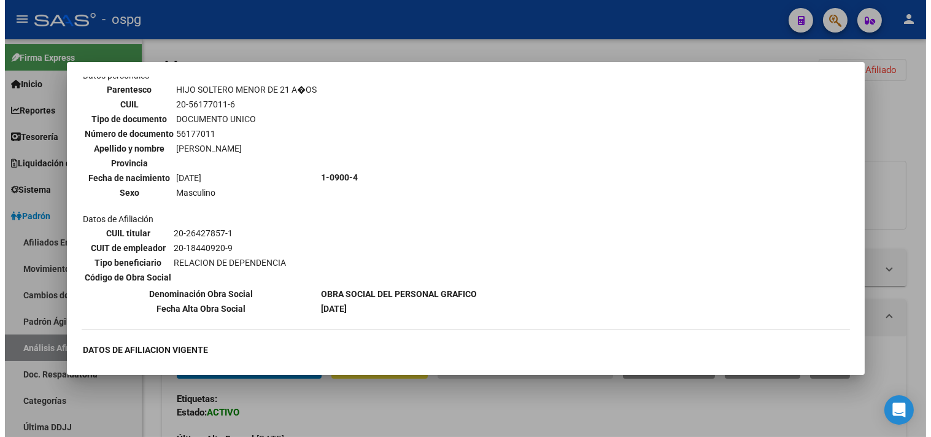
scroll to position [1377, 0]
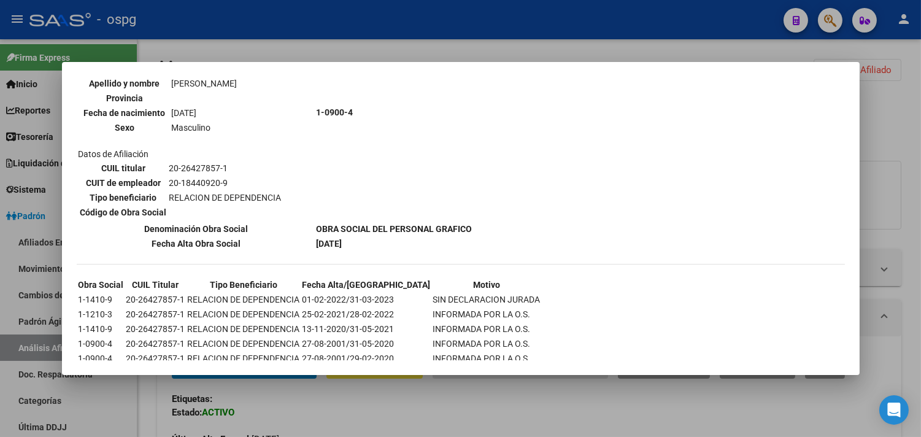
click at [488, 408] on div at bounding box center [460, 218] width 921 height 437
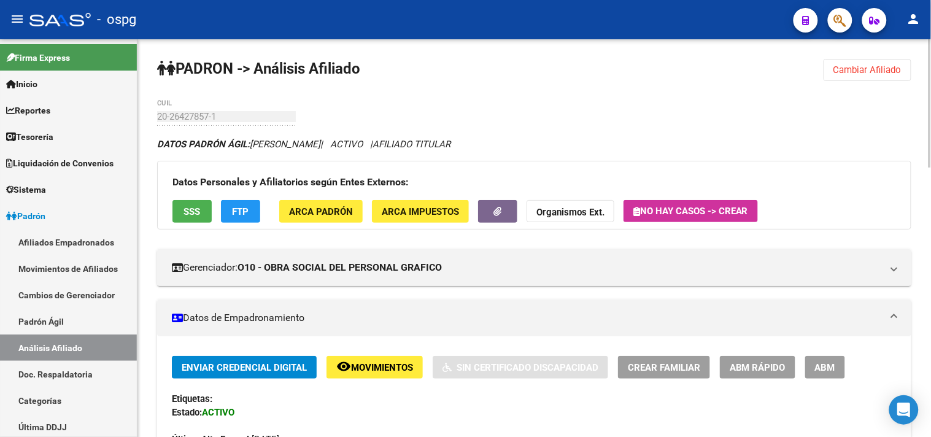
click at [246, 204] on button "FTP" at bounding box center [240, 211] width 39 height 23
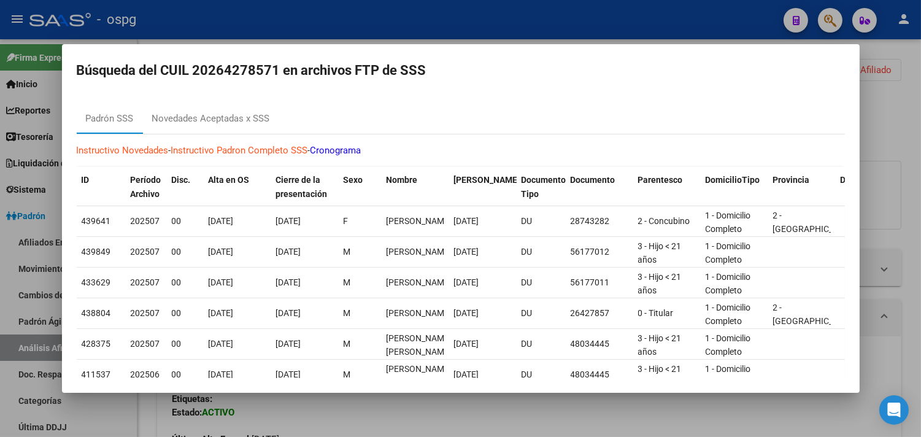
click at [242, 138] on div "Instructivo Novedades - Instructivo [PERSON_NAME] Completo SSS - Cronograma ID …" at bounding box center [461, 346] width 769 height 424
click at [248, 103] on mat-dialog-content "[PERSON_NAME] SSS Novedades Aceptadas x SSS Instructivo Novedades - Instructivo…" at bounding box center [461, 237] width 798 height 284
click at [249, 110] on div "Novedades Aceptadas x SSS" at bounding box center [211, 118] width 136 height 29
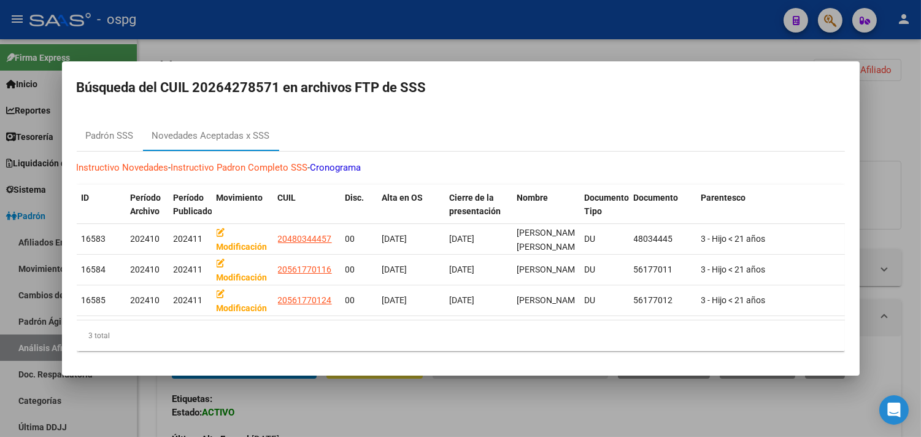
click at [422, 409] on div at bounding box center [460, 218] width 921 height 437
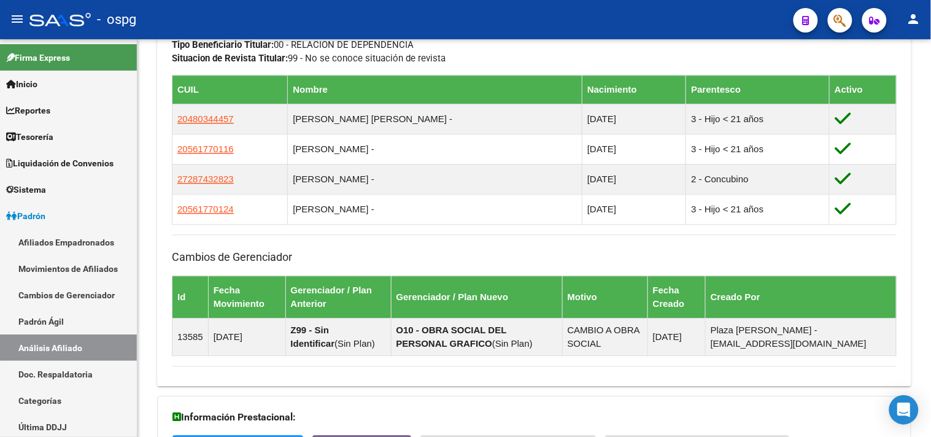
scroll to position [834, 0]
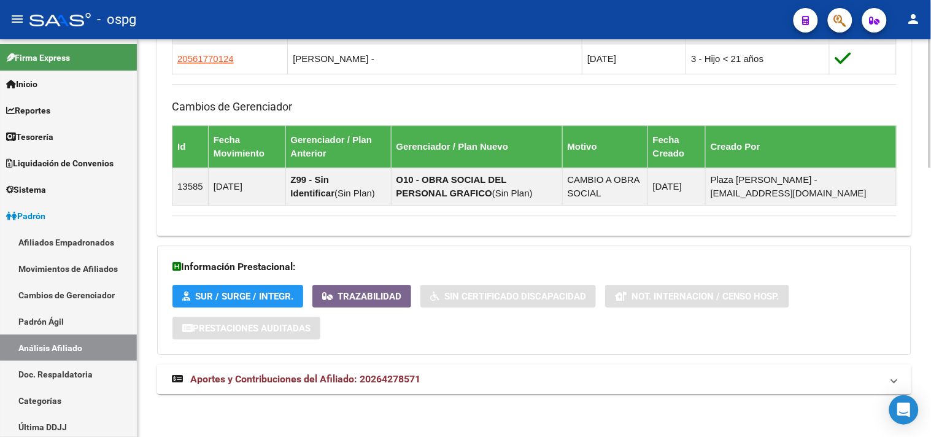
click at [420, 385] on strong "Aportes y Contribuciones del Afiliado: 20264278571" at bounding box center [296, 380] width 249 height 14
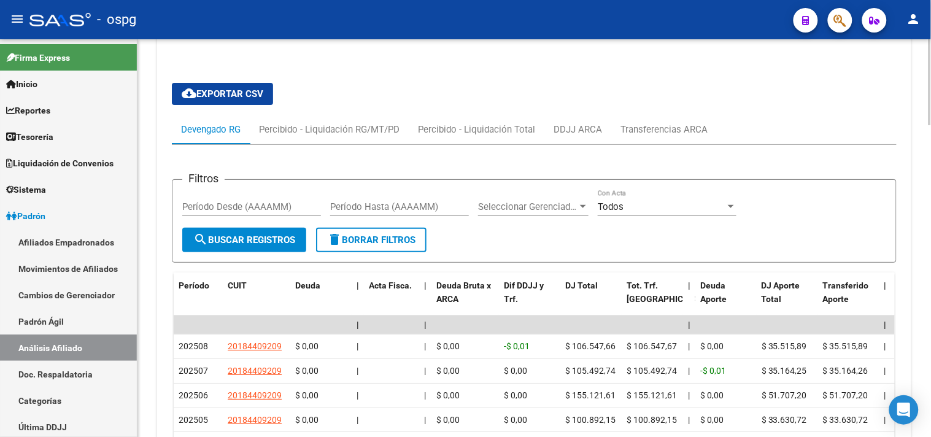
scroll to position [1175, 0]
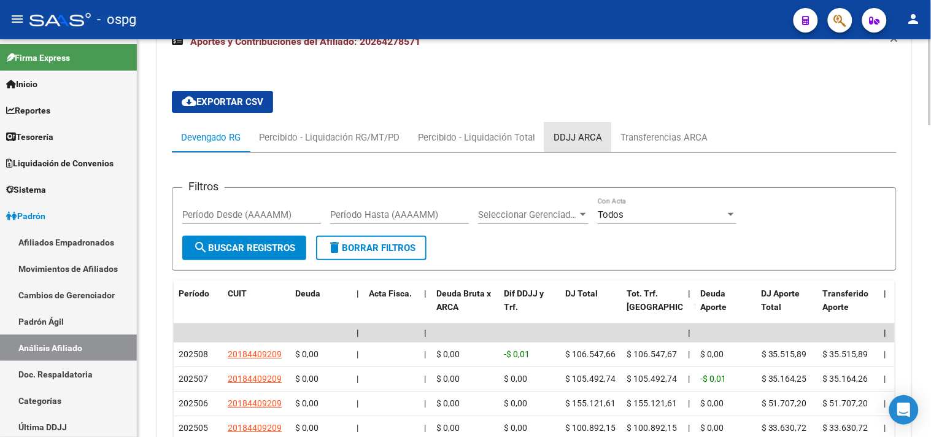
click at [587, 137] on div "DDJJ ARCA" at bounding box center [578, 138] width 48 height 14
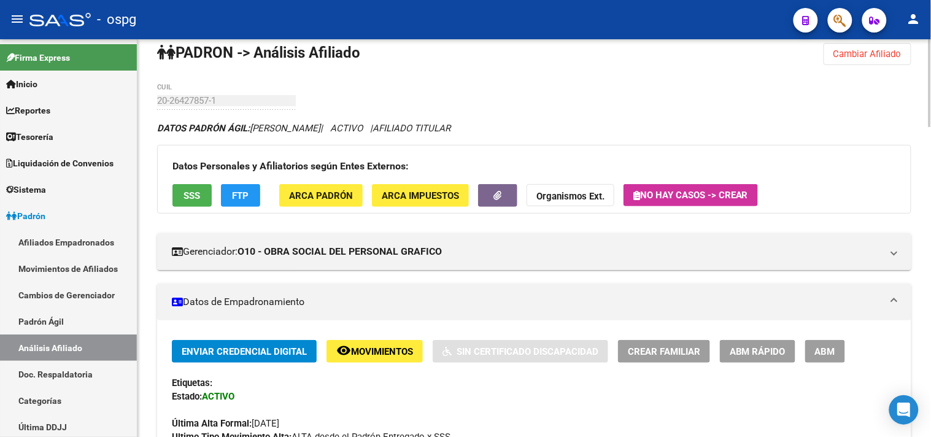
scroll to position [0, 0]
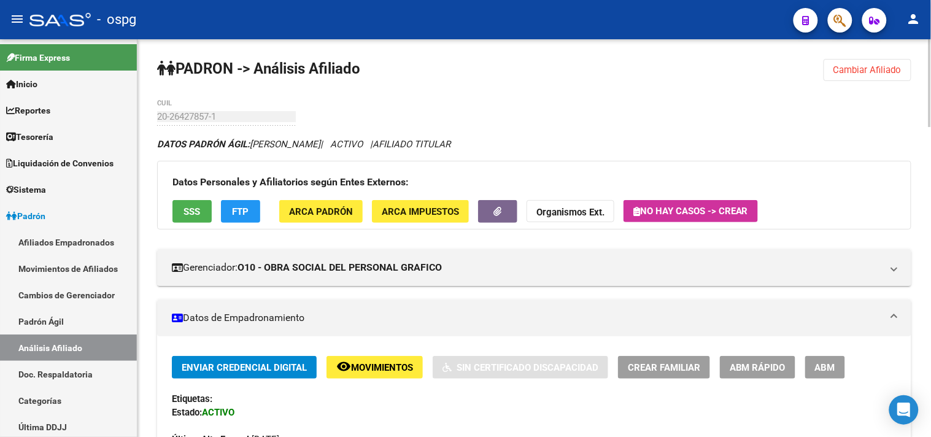
click at [587, 215] on strong "Organismos Ext." at bounding box center [570, 212] width 68 height 11
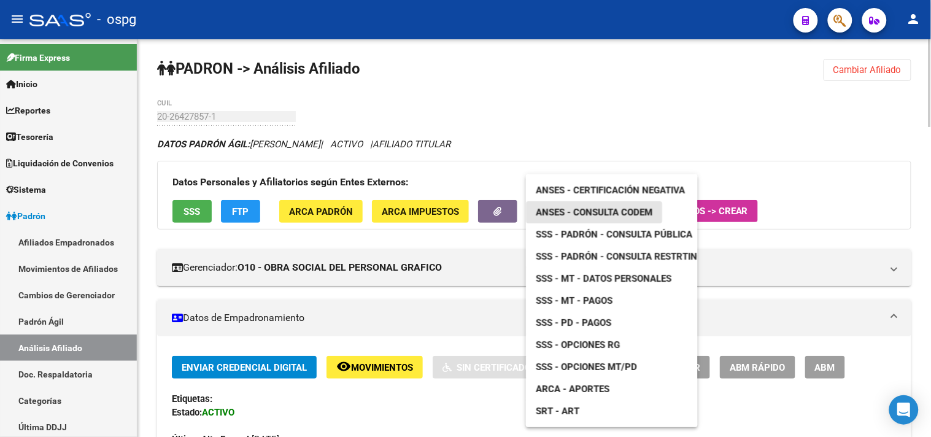
click at [587, 215] on span "ANSES - Consulta CODEM" at bounding box center [594, 212] width 117 height 11
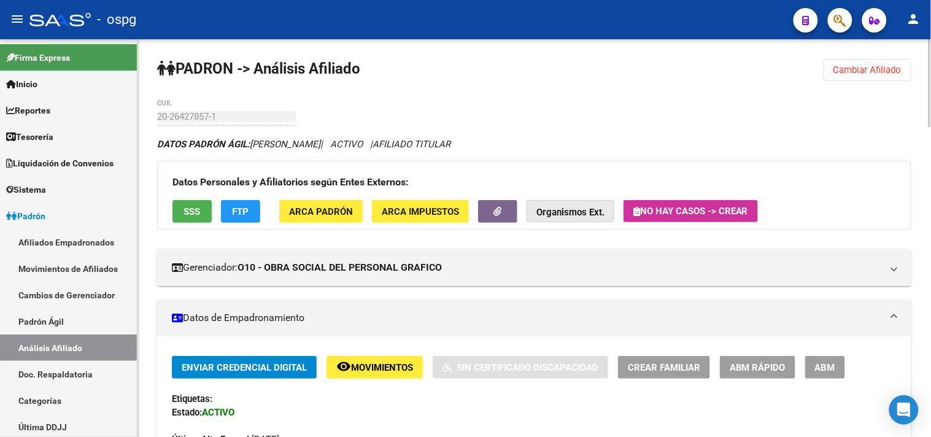
click at [581, 204] on button "Organismos Ext." at bounding box center [571, 211] width 88 height 23
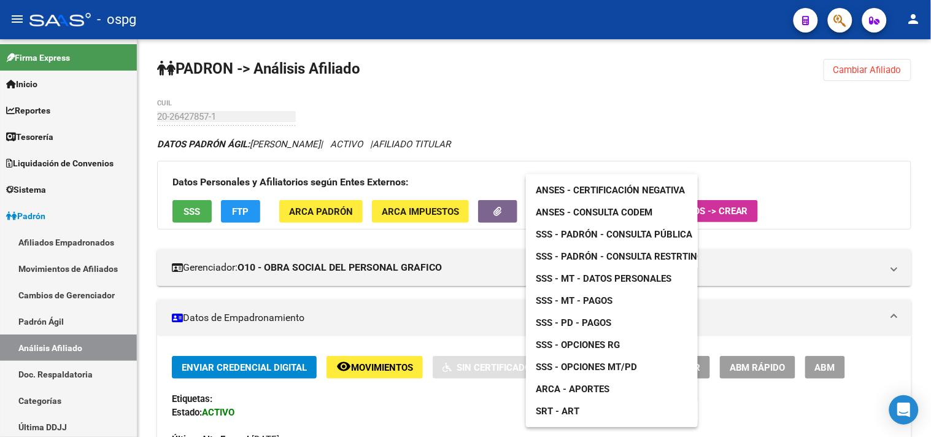
click at [573, 189] on span "ANSES - Certificación Negativa" at bounding box center [610, 190] width 149 height 11
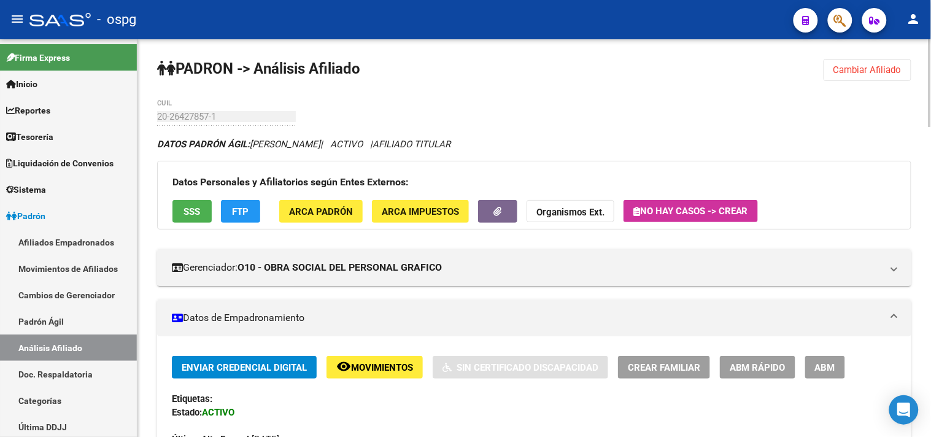
click at [868, 63] on button "Cambiar Afiliado" at bounding box center [868, 70] width 88 height 22
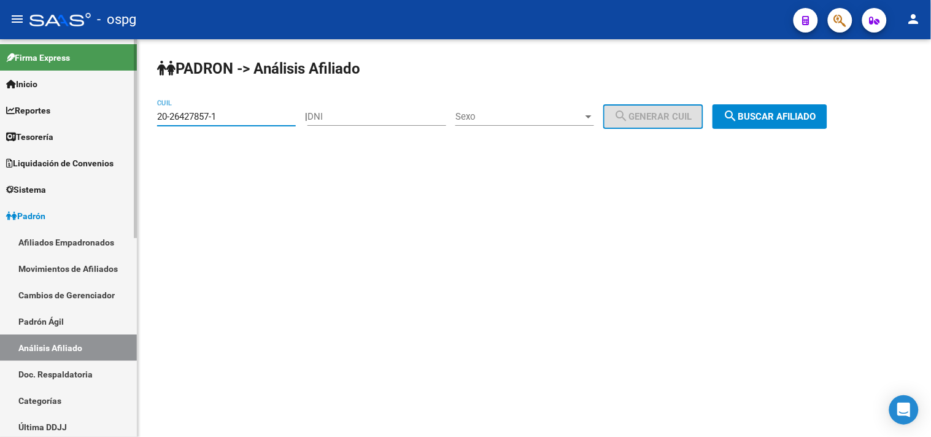
drag, startPoint x: 175, startPoint y: 110, endPoint x: 121, endPoint y: 94, distance: 56.5
click at [52, 105] on mat-sidenav-container "Firma Express Inicio Calendario SSS Instructivos Contacto OS Reportes Tablero d…" at bounding box center [465, 238] width 931 height 398
paste input "18367465-0"
type input "20-18367465-0"
click at [802, 118] on span "search Buscar afiliado" at bounding box center [770, 116] width 93 height 11
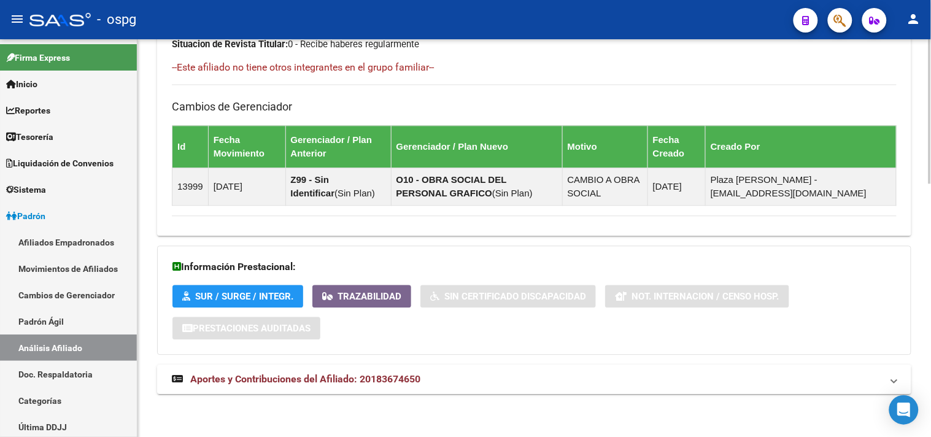
scroll to position [697, 0]
click at [495, 383] on mat-panel-title "Aportes y Contribuciones del Afiliado: 20183674650" at bounding box center [527, 380] width 710 height 14
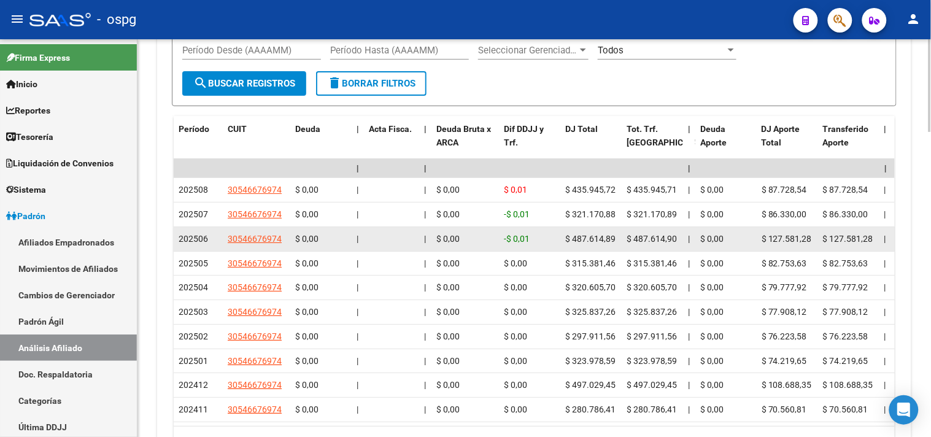
scroll to position [1108, 0]
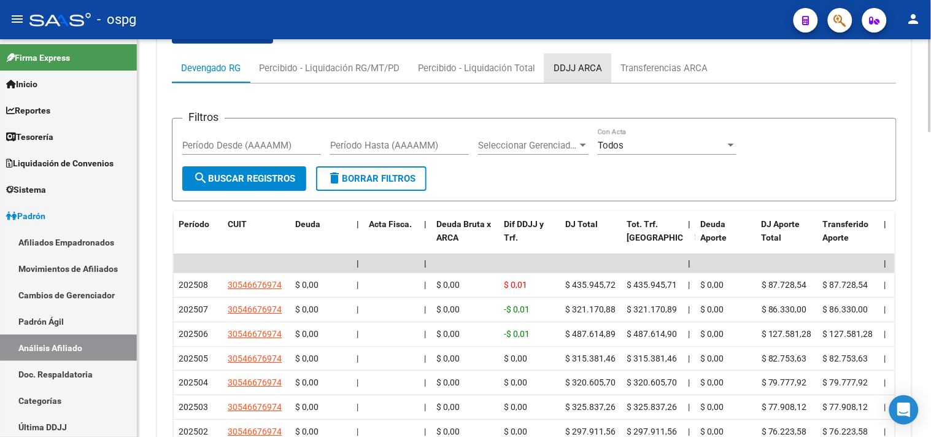
click at [583, 69] on div "DDJJ ARCA" at bounding box center [578, 68] width 48 height 14
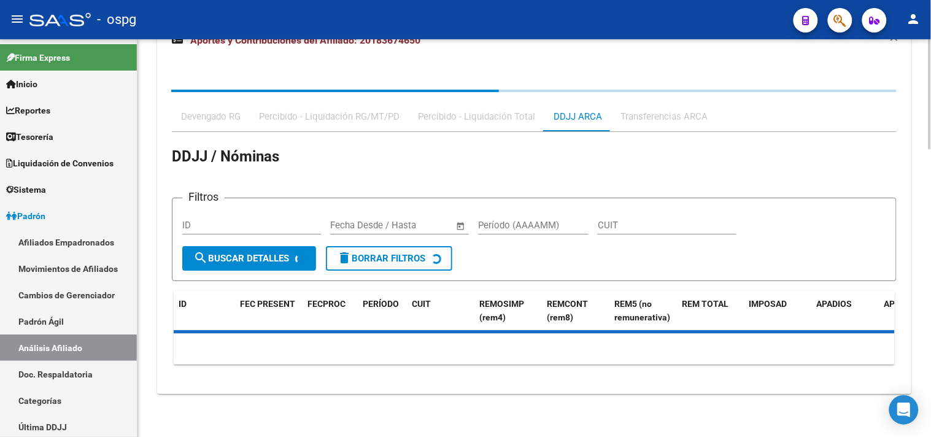
scroll to position [1098, 0]
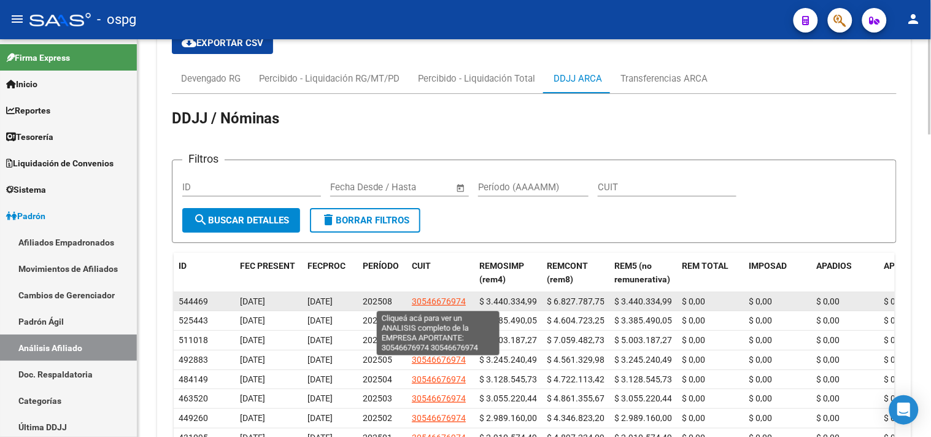
click at [439, 301] on span "30546676974" at bounding box center [439, 301] width 54 height 10
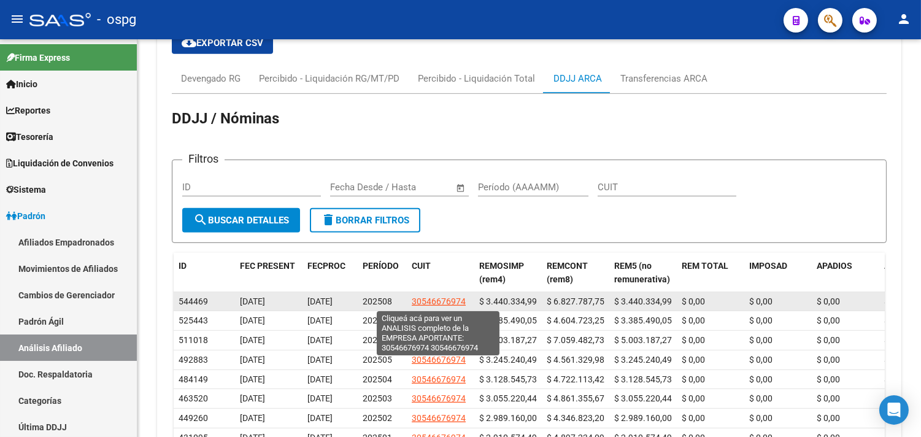
type textarea "30546676974"
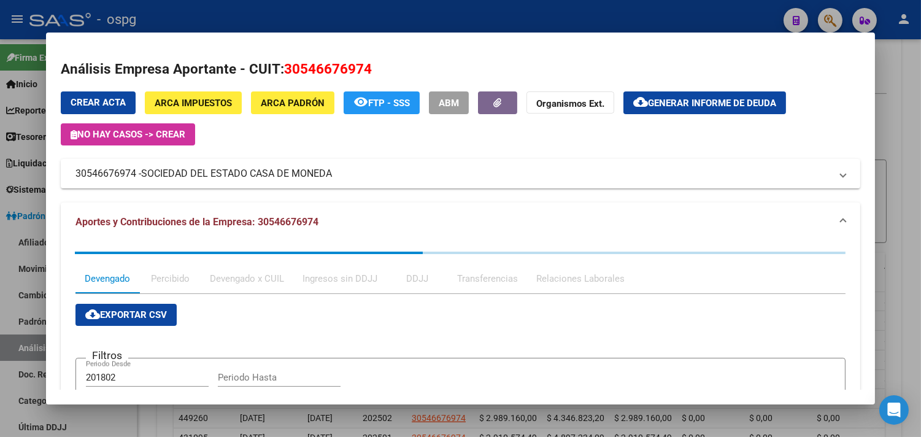
click at [900, 316] on div at bounding box center [460, 218] width 921 height 437
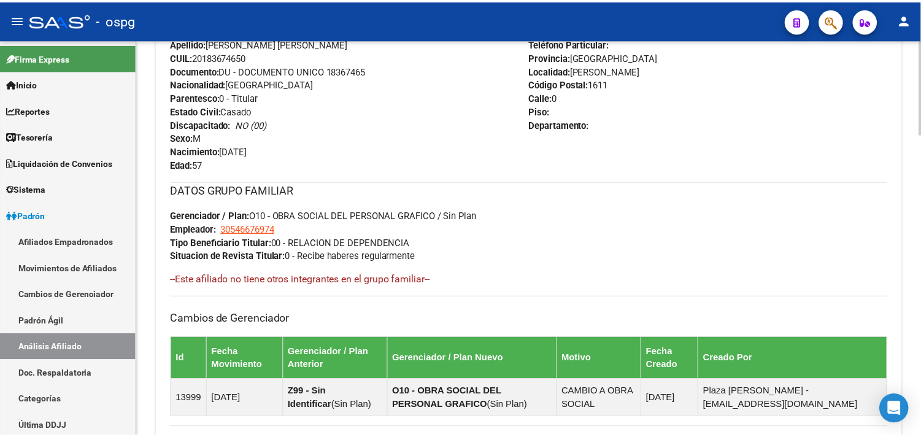
scroll to position [0, 0]
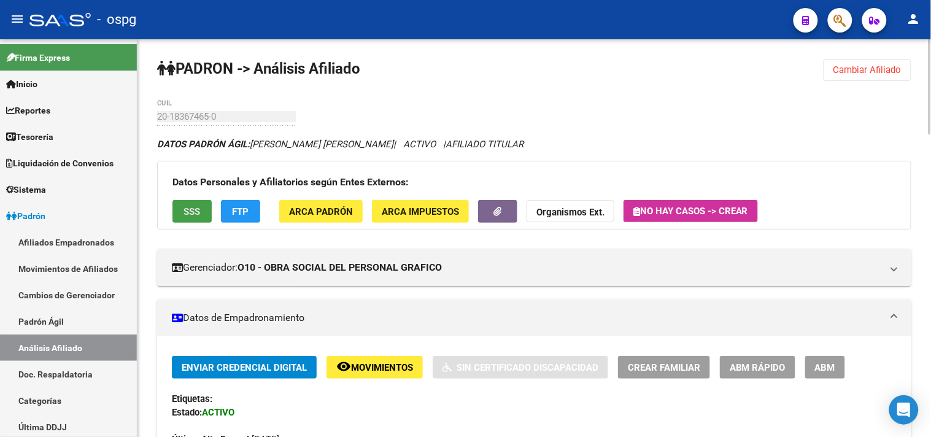
click at [199, 207] on span "SSS" at bounding box center [192, 211] width 17 height 11
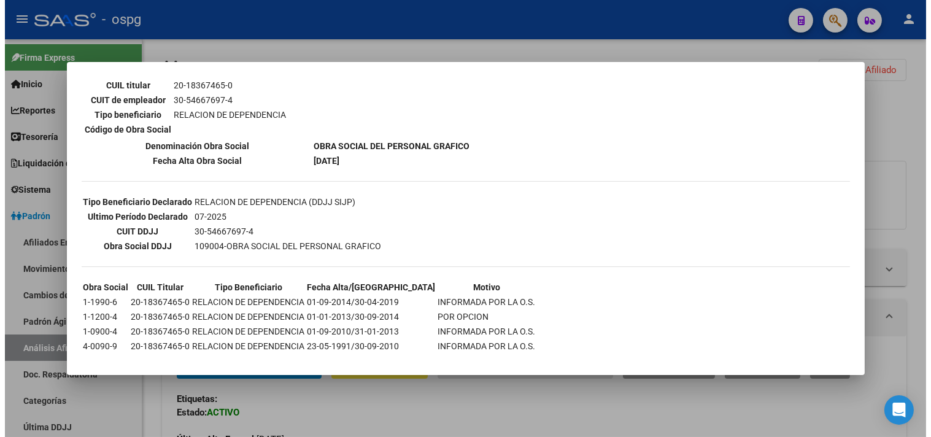
scroll to position [220, 0]
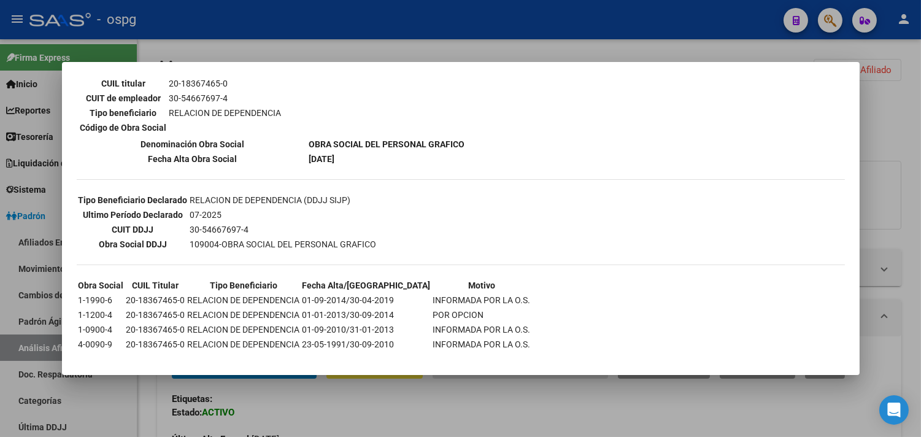
click at [904, 301] on div at bounding box center [460, 218] width 921 height 437
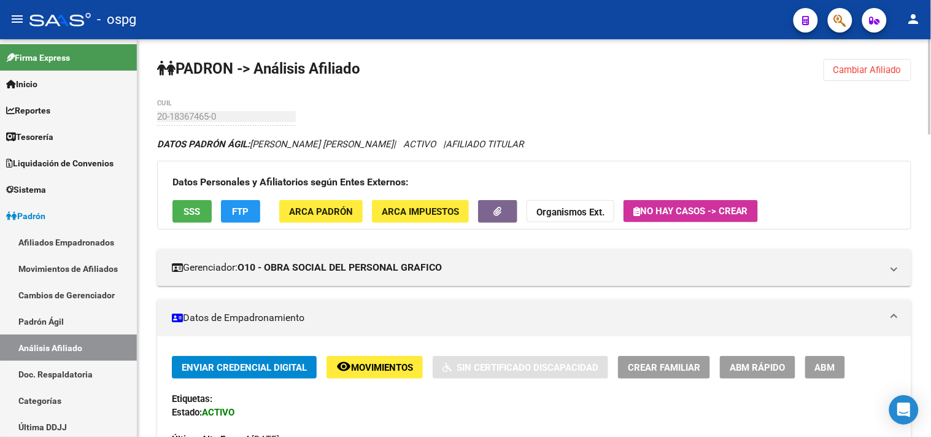
drag, startPoint x: 908, startPoint y: 72, endPoint x: 899, endPoint y: 72, distance: 9.8
click at [907, 72] on button "Cambiar Afiliado" at bounding box center [868, 70] width 88 height 22
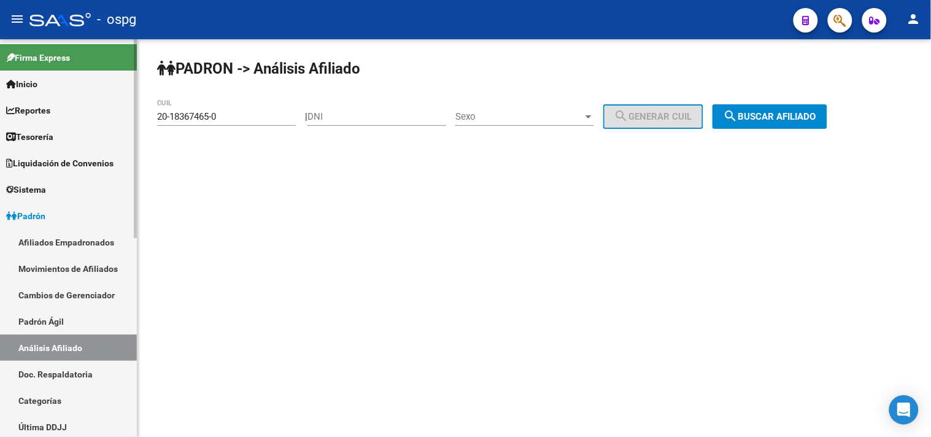
drag, startPoint x: 51, startPoint y: 98, endPoint x: 0, endPoint y: 79, distance: 54.6
click at [27, 95] on mat-sidenav-container "Firma Express Inicio Calendario SSS Instructivos Contacto OS Reportes Tablero d…" at bounding box center [465, 238] width 931 height 398
click at [247, 120] on input "20-18367465-0" at bounding box center [226, 116] width 139 height 11
drag, startPoint x: 89, startPoint y: 125, endPoint x: 268, endPoint y: 148, distance: 180.1
click at [82, 125] on mat-sidenav-container "Firma Express Inicio Calendario SSS Instructivos Contacto OS Reportes Tablero d…" at bounding box center [465, 238] width 931 height 398
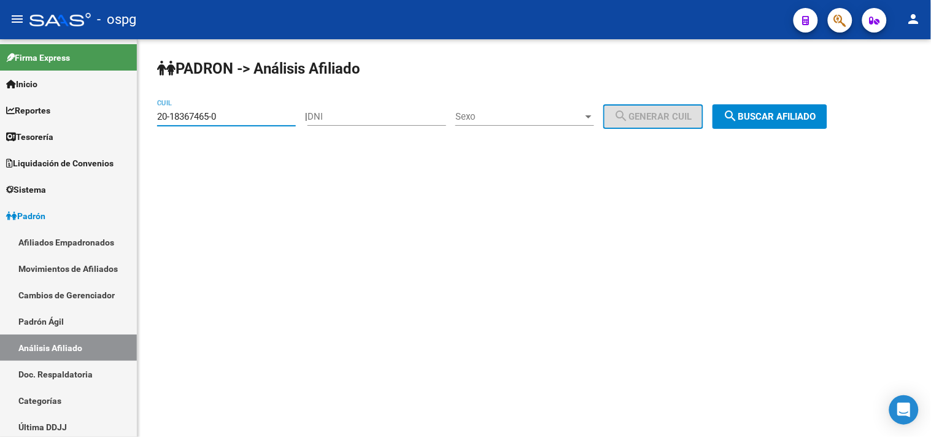
paste input "7-38600998-3"
type input "27-38600998-3"
click at [775, 132] on div "[PERSON_NAME] -> Análisis Afiliado 27-38600998-3 CUIL | DNI Sexo Sexo search Ge…" at bounding box center [534, 103] width 794 height 129
click at [738, 117] on mat-icon "search" at bounding box center [731, 116] width 15 height 15
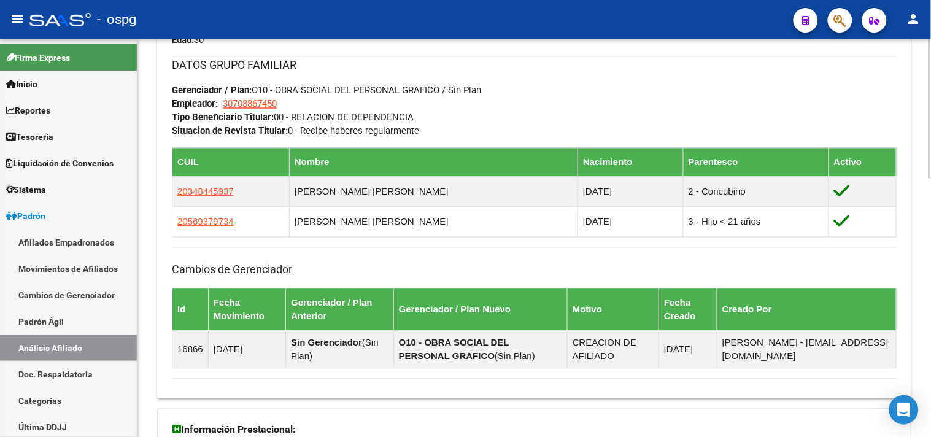
scroll to position [737, 0]
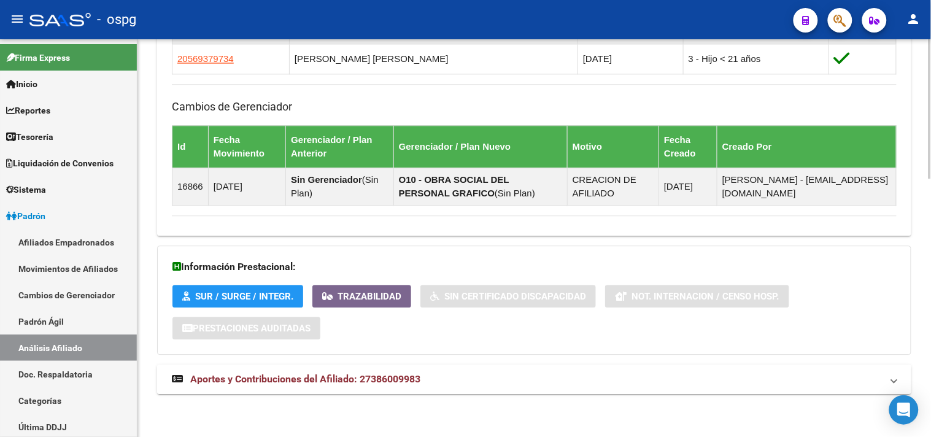
click at [567, 382] on mat-panel-title "Aportes y Contribuciones del Afiliado: 27386009983" at bounding box center [527, 380] width 710 height 14
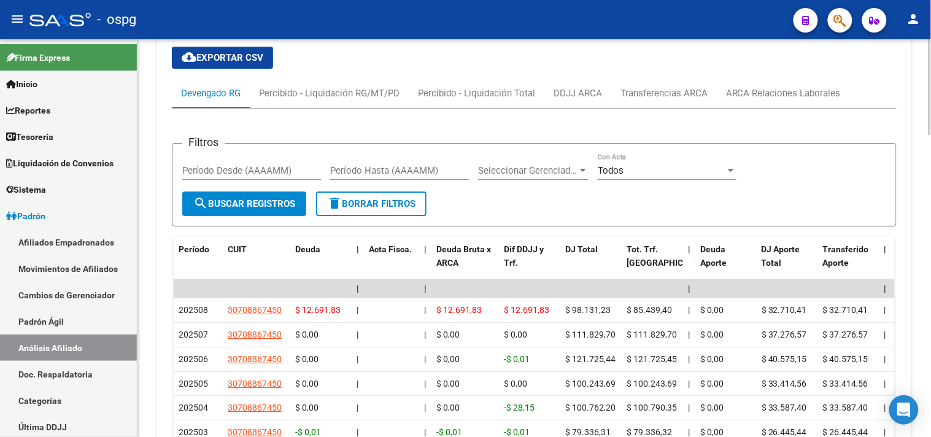
scroll to position [1218, 0]
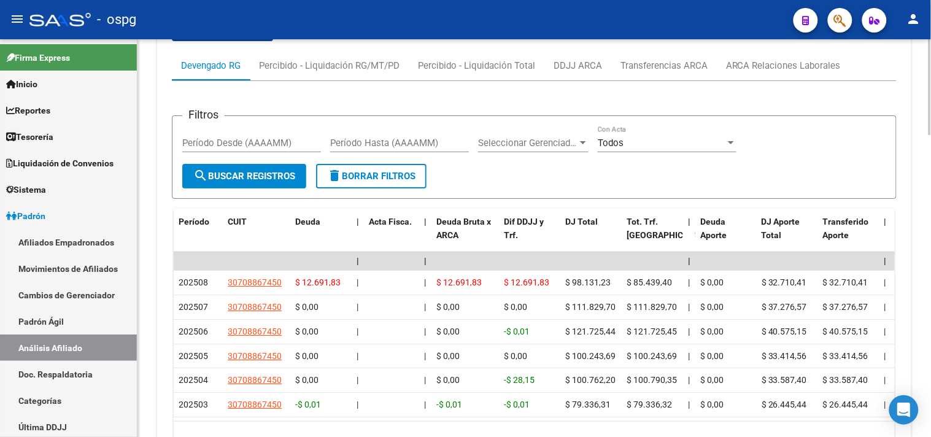
click at [793, 45] on div "cloud_download Exportar CSV Devengado RG Percibido - Liquidación RG/MT/PD Perci…" at bounding box center [534, 235] width 725 height 453
click at [789, 60] on div "ARCA Relaciones Laborales" at bounding box center [783, 65] width 133 height 29
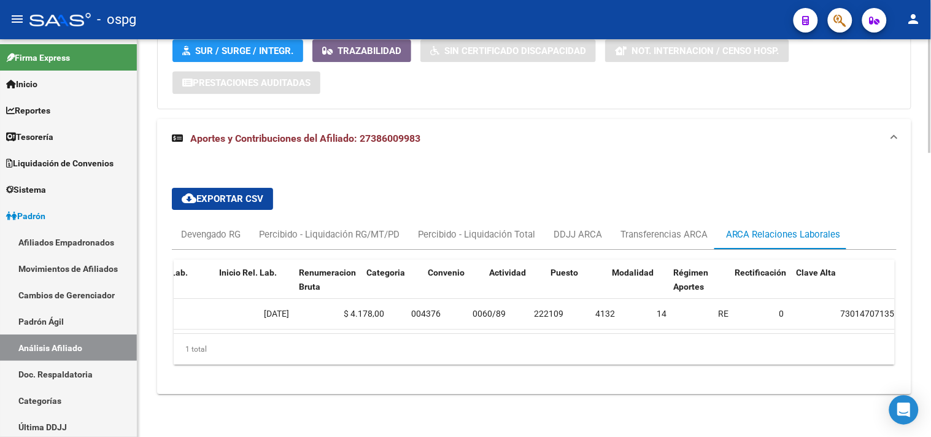
scroll to position [0, 441]
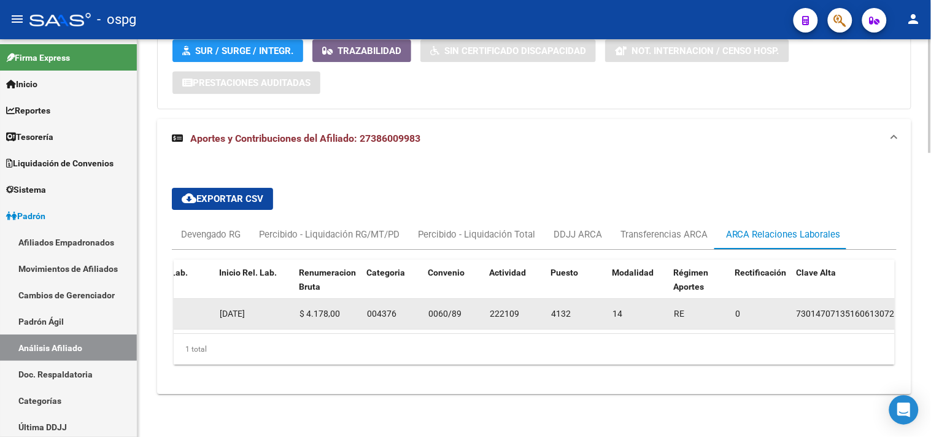
drag, startPoint x: 616, startPoint y: 308, endPoint x: 626, endPoint y: 305, distance: 10.9
click at [627, 308] on div "14" at bounding box center [639, 314] width 52 height 14
copy span "14"
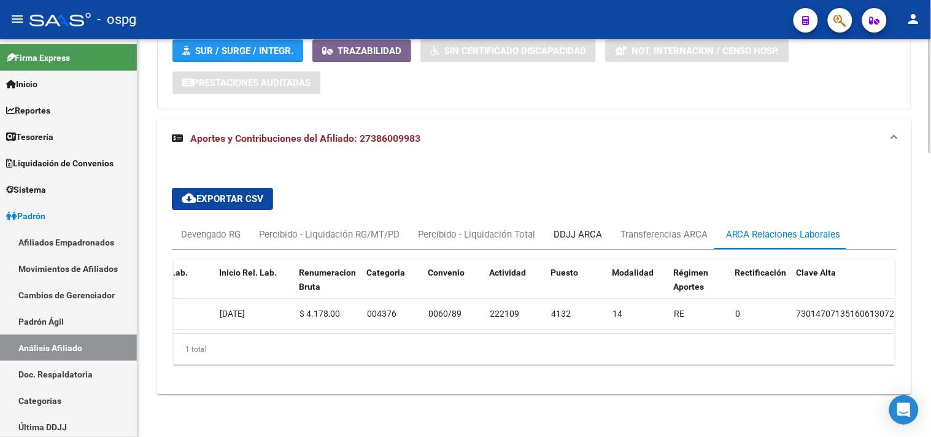
click at [589, 228] on div "DDJJ ARCA" at bounding box center [578, 235] width 48 height 14
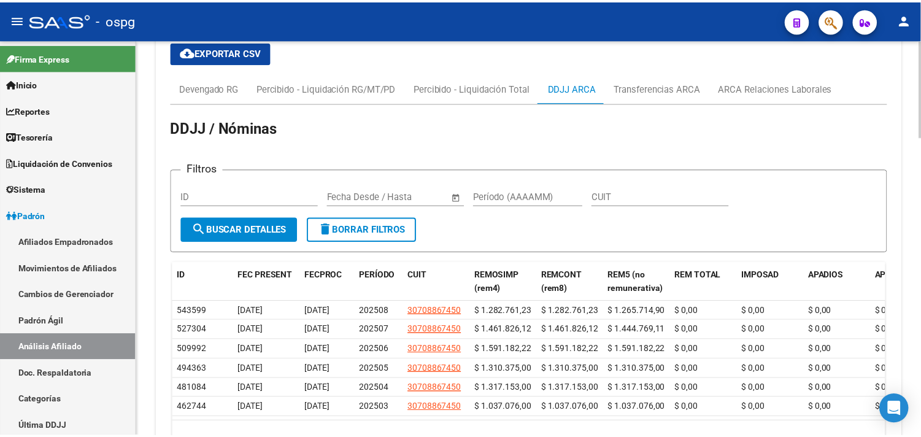
scroll to position [1126, 0]
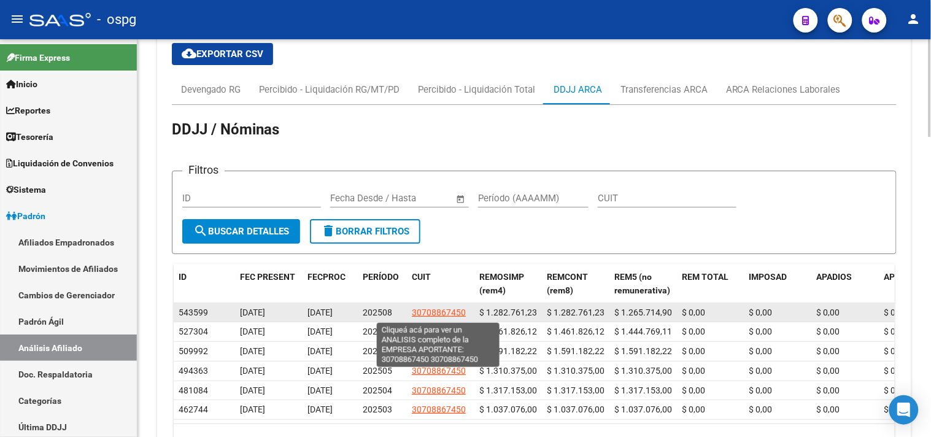
click at [438, 314] on span "30708867450" at bounding box center [439, 313] width 54 height 10
type textarea "30708867450"
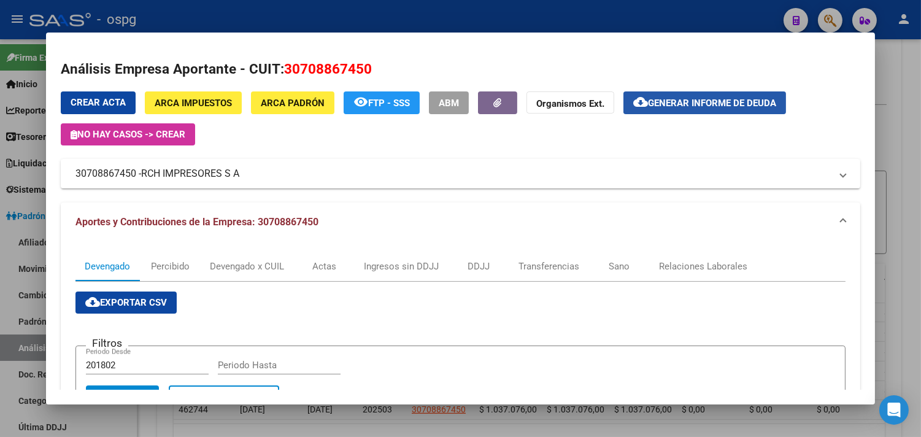
click at [721, 101] on span "Generar informe de deuda" at bounding box center [712, 103] width 128 height 11
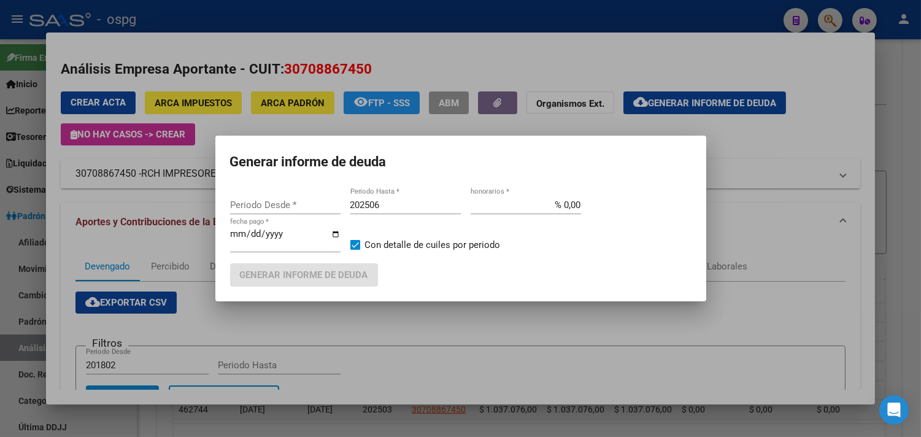
type input "202304"
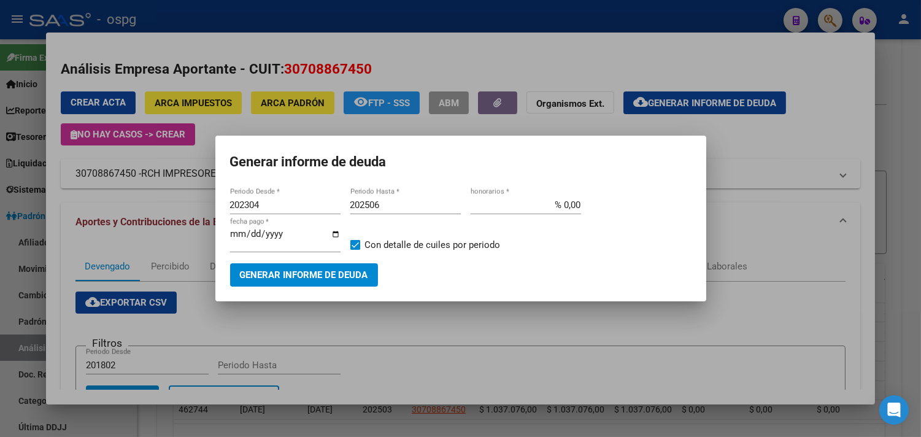
click at [758, 161] on div at bounding box center [460, 218] width 921 height 437
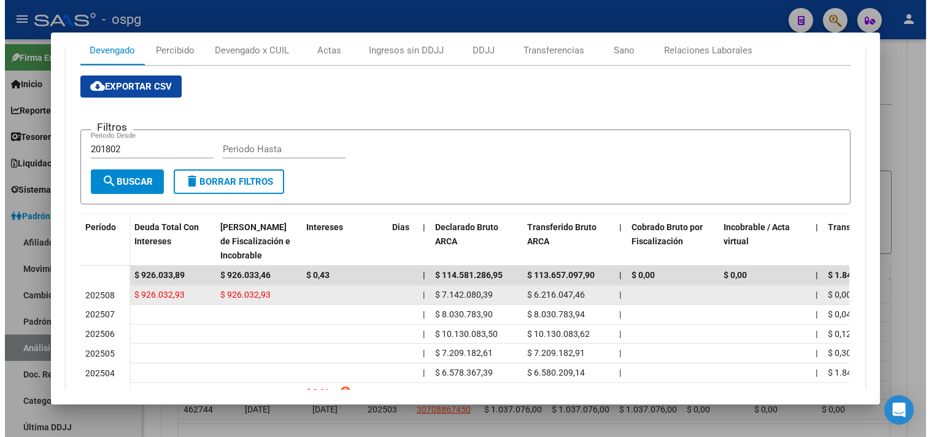
scroll to position [204, 0]
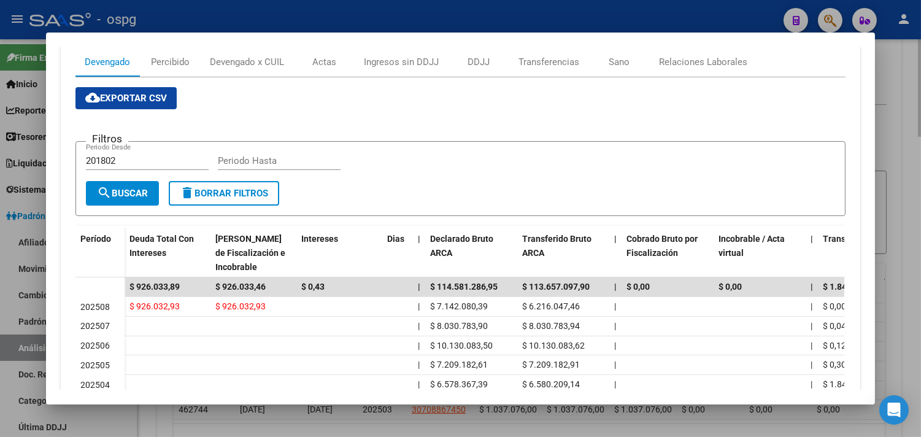
click at [916, 122] on div at bounding box center [460, 218] width 921 height 437
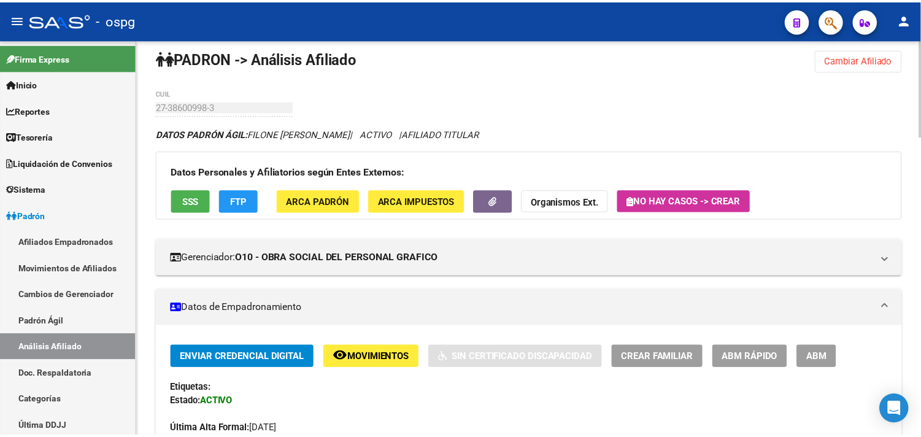
scroll to position [0, 0]
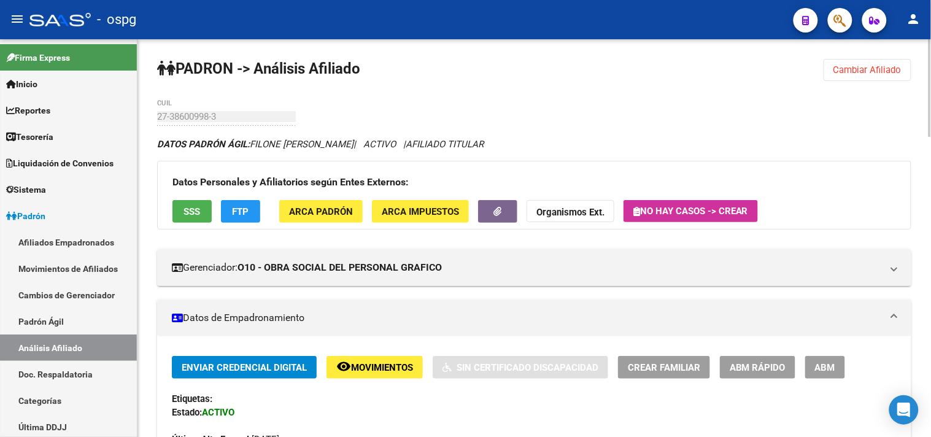
click at [867, 66] on span "Cambiar Afiliado" at bounding box center [868, 69] width 68 height 11
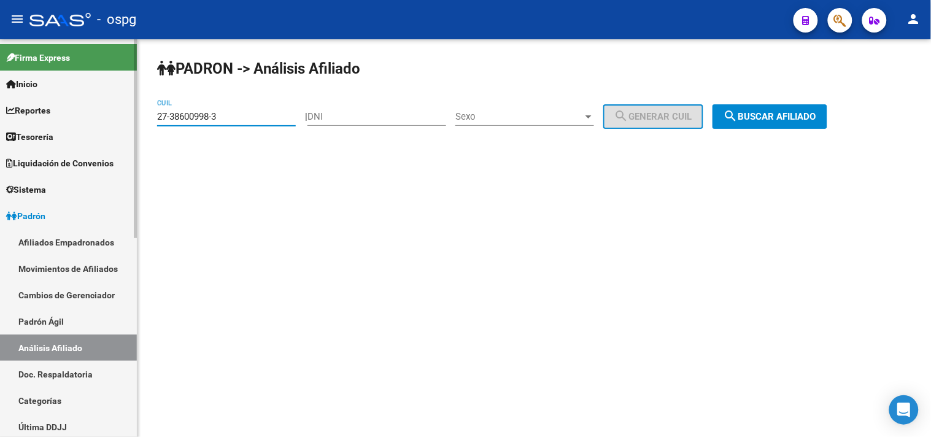
drag, startPoint x: 229, startPoint y: 115, endPoint x: 89, endPoint y: 125, distance: 140.3
click at [0, 126] on mat-sidenav-container "Firma Express Inicio Calendario SSS Instructivos Contacto OS Reportes Tablero d…" at bounding box center [465, 238] width 931 height 398
paste input "04072985-8"
click at [784, 106] on button "search Buscar afiliado" at bounding box center [770, 116] width 115 height 25
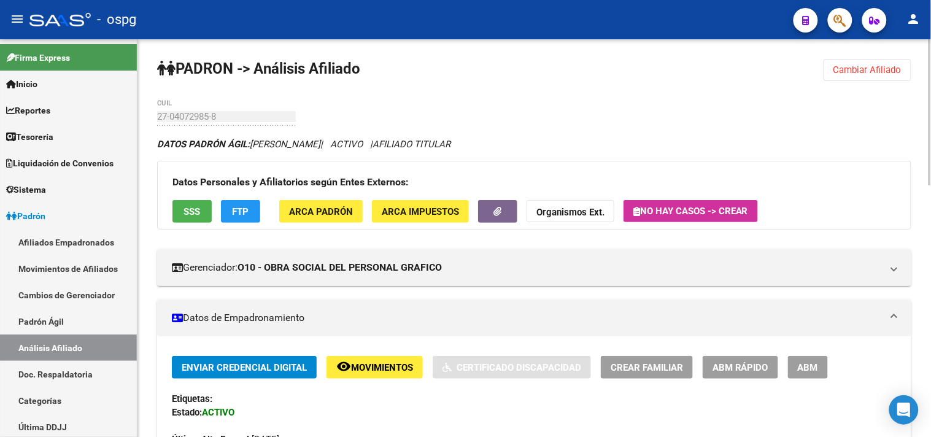
click at [188, 216] on span "SSS" at bounding box center [192, 211] width 17 height 11
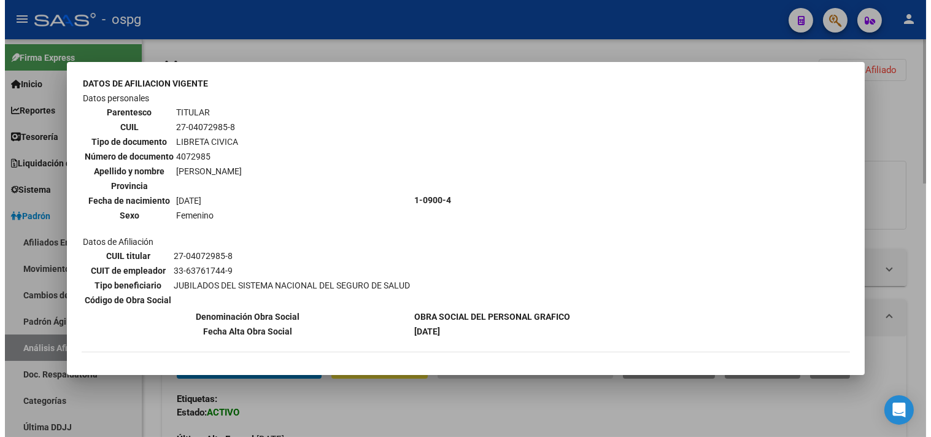
scroll to position [95, 0]
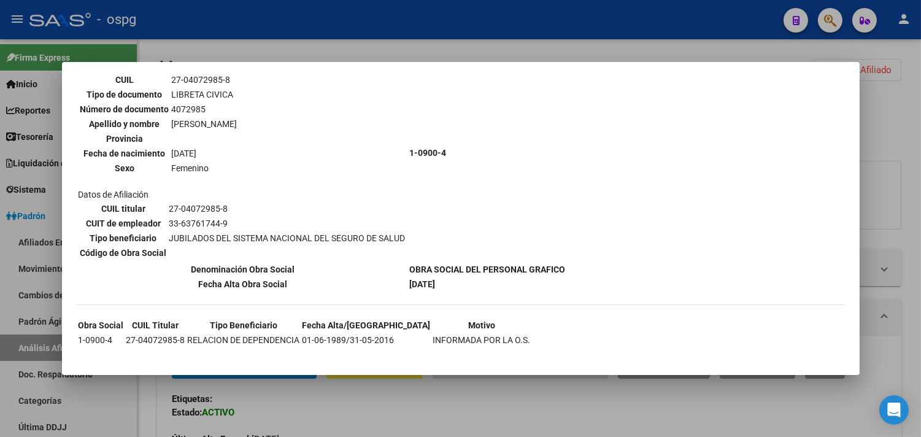
drag, startPoint x: 343, startPoint y: 419, endPoint x: 292, endPoint y: 265, distance: 161.7
click at [344, 418] on div at bounding box center [460, 218] width 921 height 437
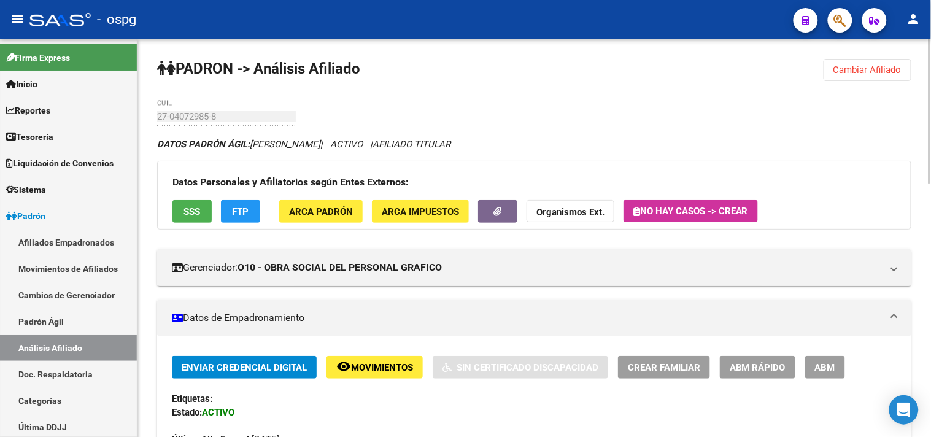
click at [250, 212] on button "FTP" at bounding box center [240, 211] width 39 height 23
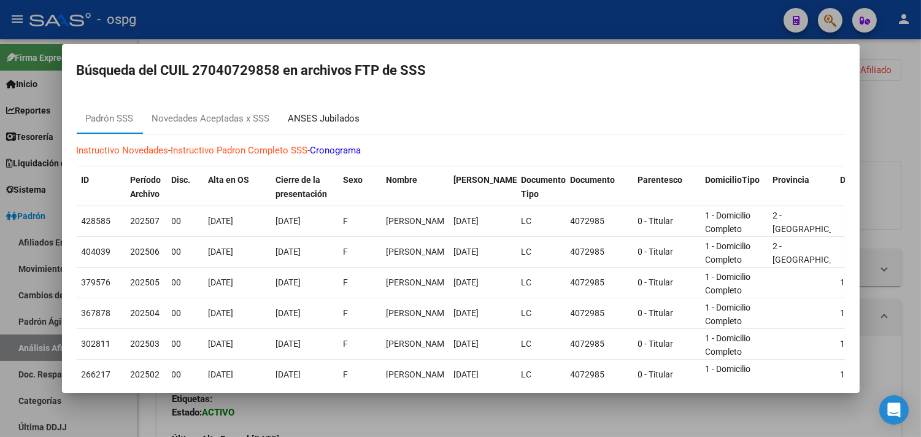
click at [350, 113] on div "ANSES Jubilados" at bounding box center [324, 119] width 72 height 14
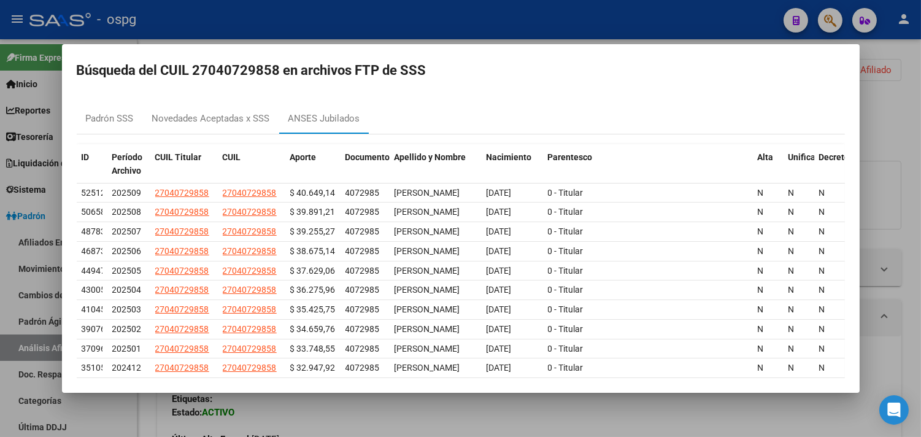
click at [382, 397] on div at bounding box center [460, 218] width 921 height 437
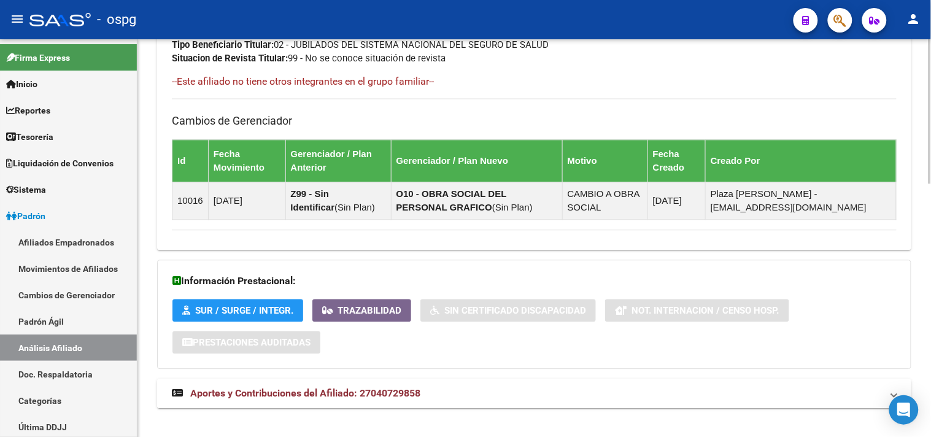
click at [358, 395] on span "Aportes y Contribuciones del Afiliado: 27040729858" at bounding box center [305, 393] width 230 height 12
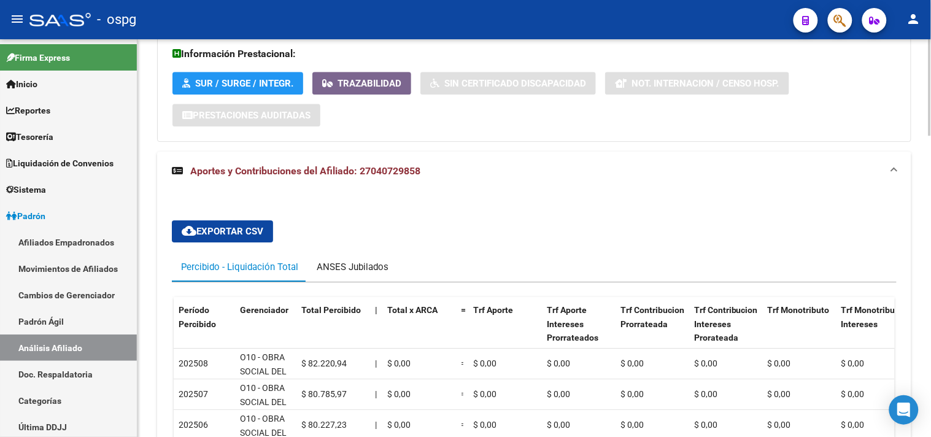
click at [350, 256] on div "ANSES Jubilados" at bounding box center [353, 266] width 90 height 29
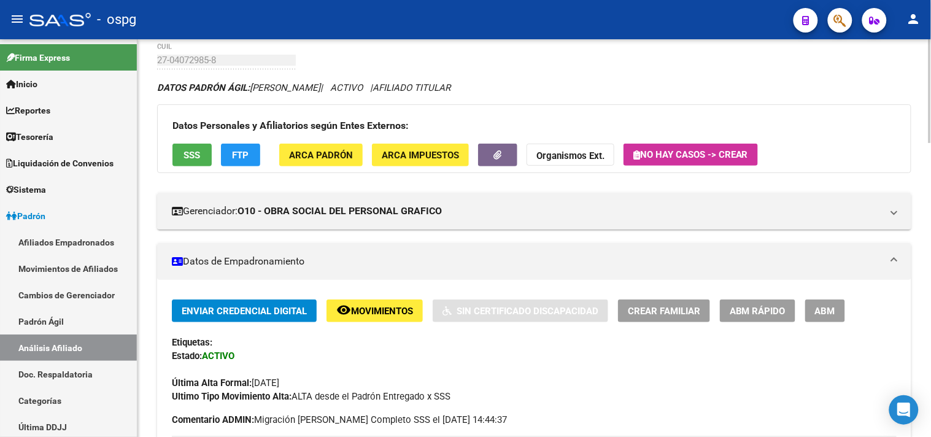
scroll to position [0, 0]
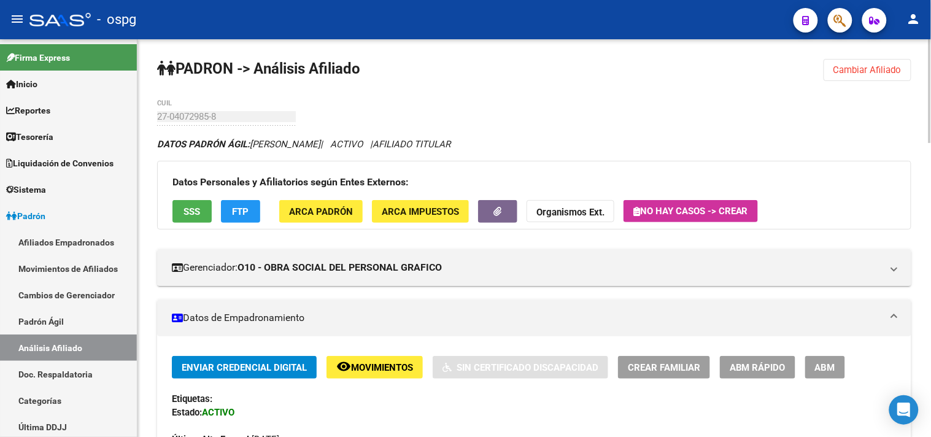
click at [870, 59] on button "Cambiar Afiliado" at bounding box center [868, 70] width 88 height 22
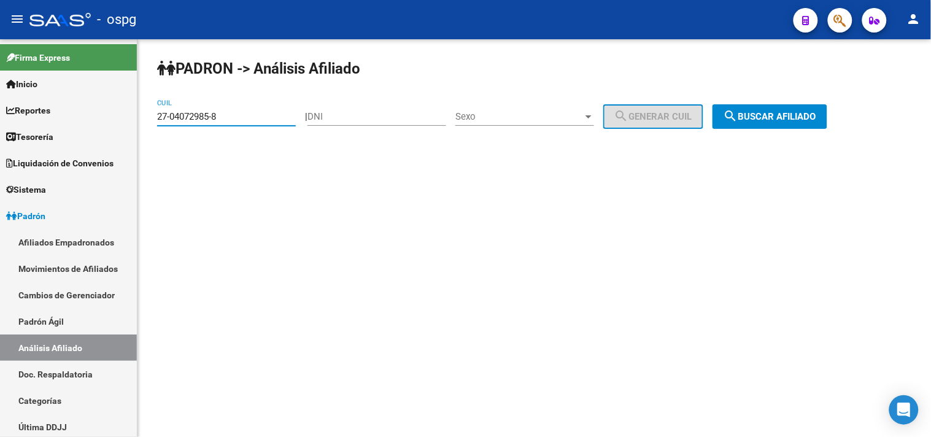
drag, startPoint x: 236, startPoint y: 117, endPoint x: 241, endPoint y: 142, distance: 25.2
click at [110, 108] on mat-sidenav-container "Firma Express Inicio Calendario SSS Instructivos Contacto OS Reportes Tablero d…" at bounding box center [465, 238] width 931 height 398
paste input "0-30240378-4"
click at [756, 113] on span "search Buscar afiliado" at bounding box center [770, 116] width 93 height 11
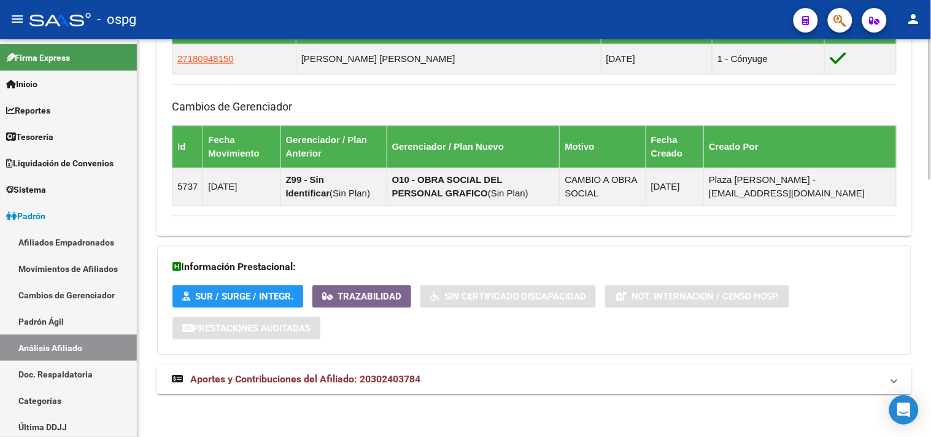
drag, startPoint x: 498, startPoint y: 378, endPoint x: 551, endPoint y: 378, distance: 52.2
click at [501, 378] on mat-panel-title "Aportes y Contribuciones del Afiliado: 20302403784" at bounding box center [527, 380] width 710 height 14
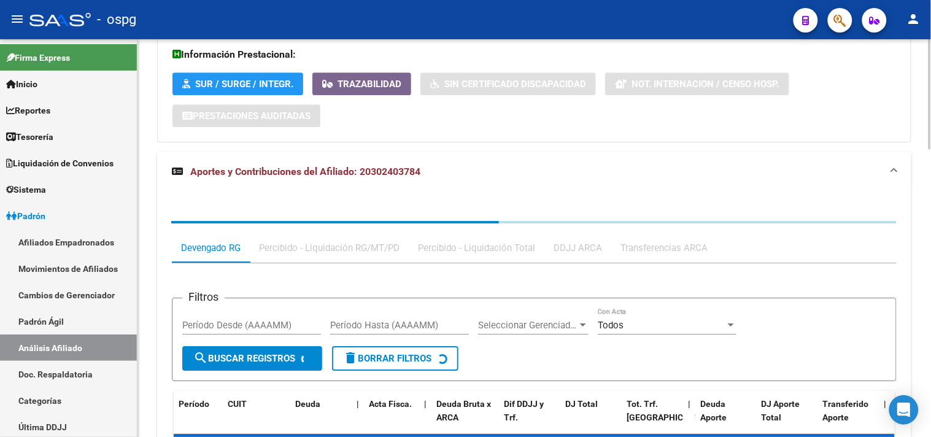
scroll to position [1045, 0]
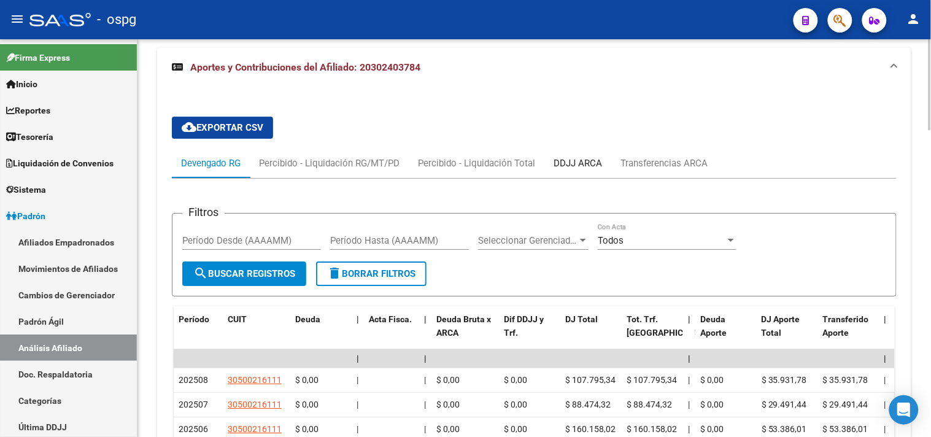
click at [578, 160] on div "DDJJ ARCA" at bounding box center [578, 164] width 48 height 14
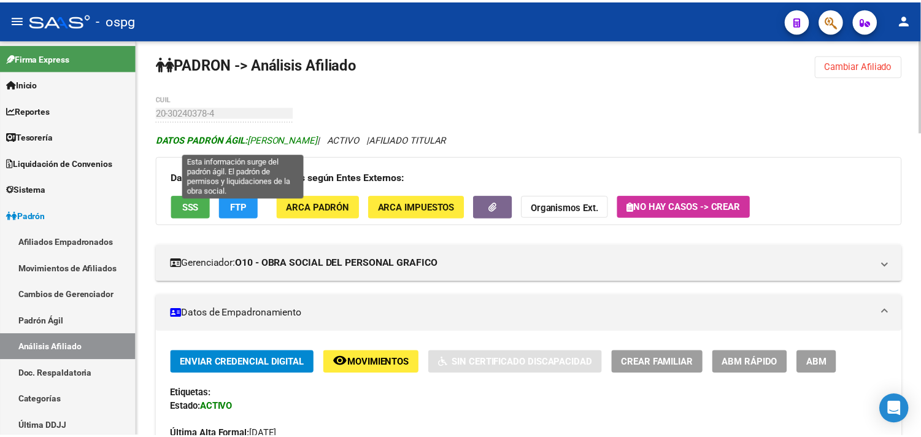
scroll to position [0, 0]
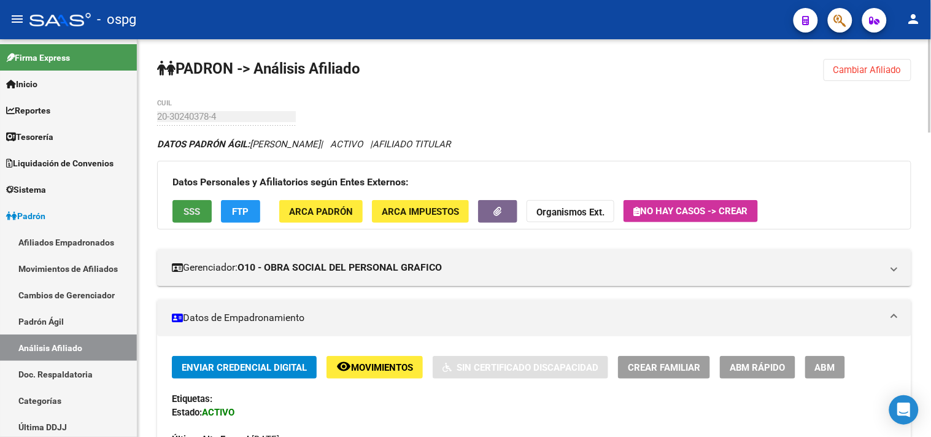
click at [179, 215] on button "SSS" at bounding box center [191, 211] width 39 height 23
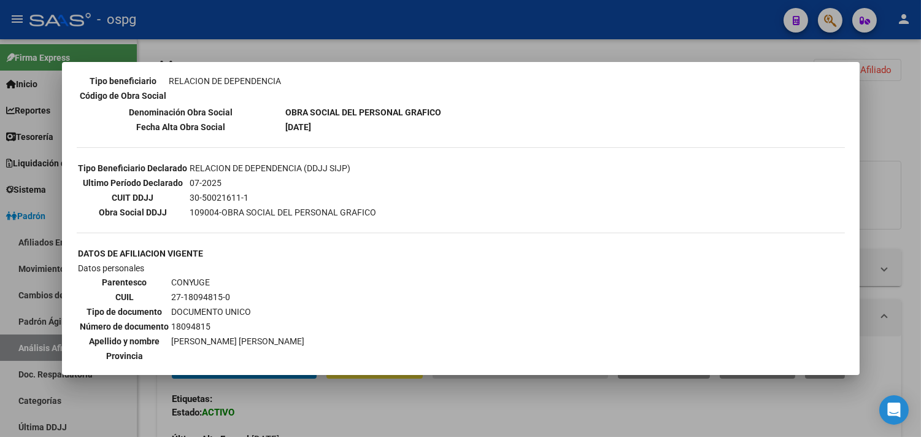
scroll to position [341, 0]
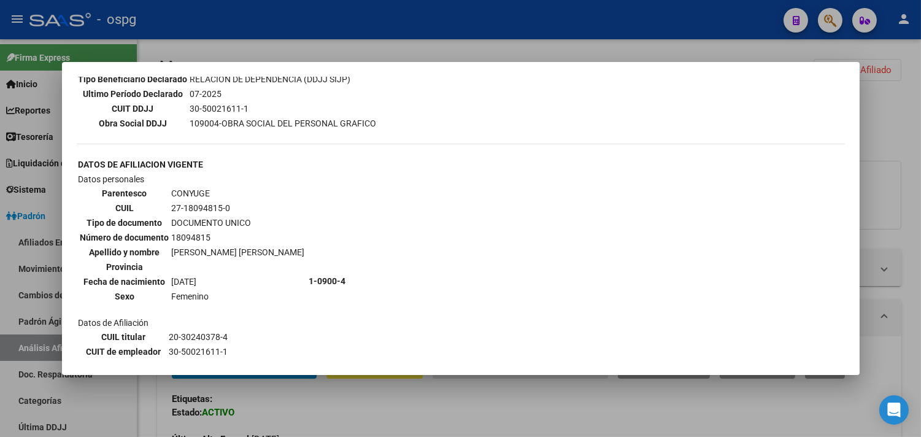
drag, startPoint x: 168, startPoint y: 192, endPoint x: 228, endPoint y: 191, distance: 60.2
click at [228, 201] on td "27-18094815-0" at bounding box center [238, 208] width 134 height 14
copy td "27-18094815-0"
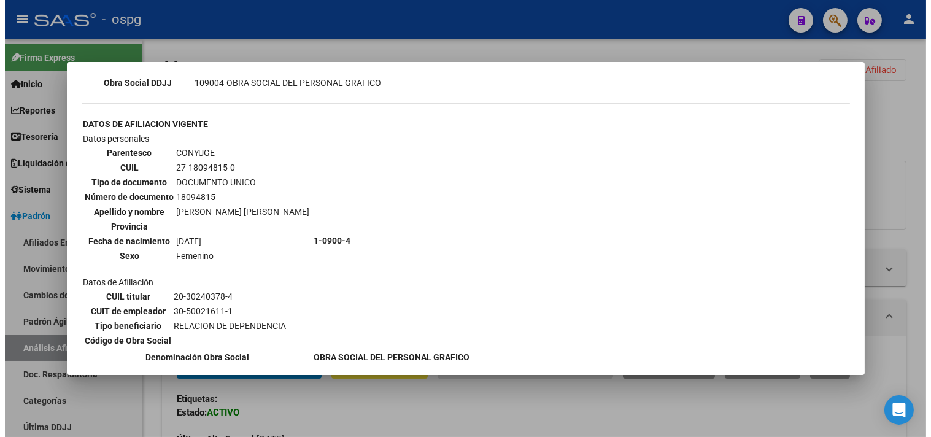
scroll to position [320, 0]
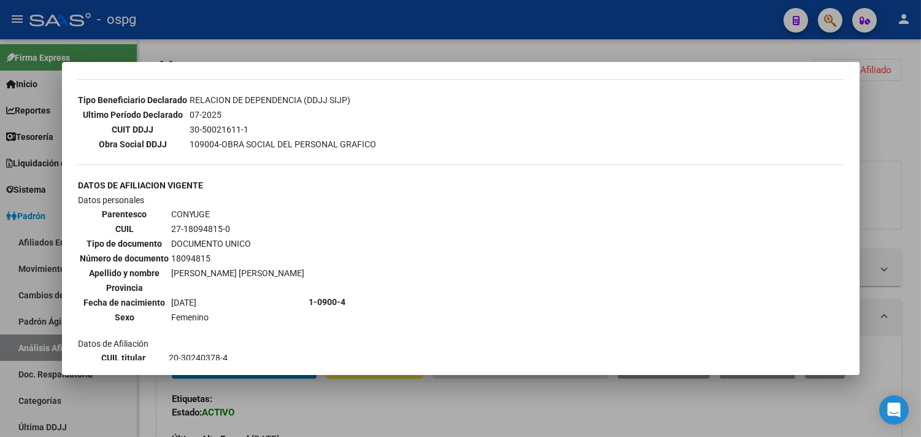
click at [185, 222] on td "27-18094815-0" at bounding box center [238, 229] width 134 height 14
drag, startPoint x: 198, startPoint y: 212, endPoint x: 218, endPoint y: 212, distance: 20.3
click at [218, 222] on td "27-18094815-0" at bounding box center [238, 229] width 134 height 14
copy td "18094815"
drag, startPoint x: 477, startPoint y: 44, endPoint x: 492, endPoint y: 57, distance: 20.0
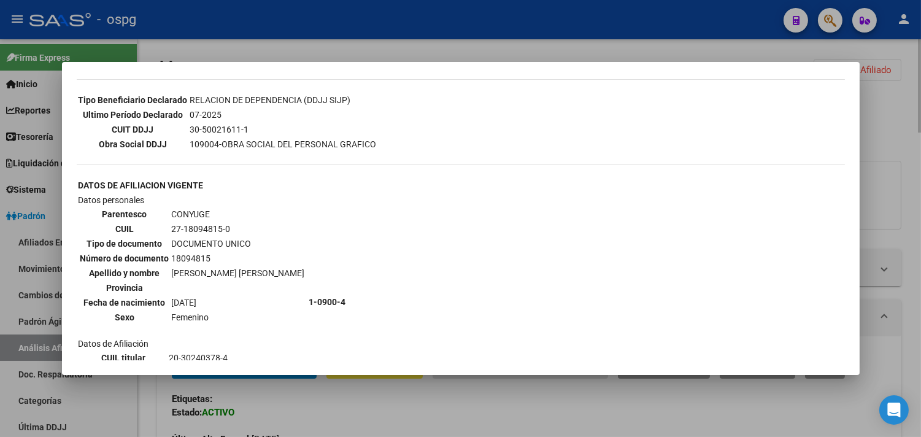
click at [480, 48] on div at bounding box center [460, 218] width 921 height 437
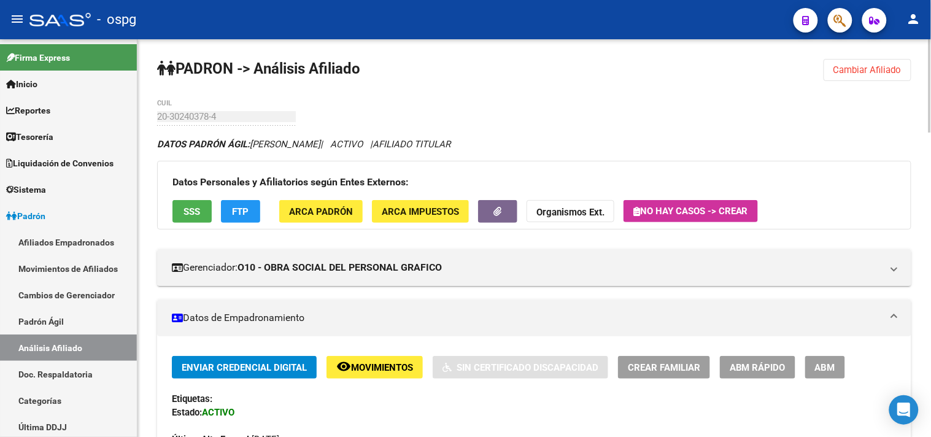
click at [567, 211] on strong "Organismos Ext." at bounding box center [570, 212] width 68 height 11
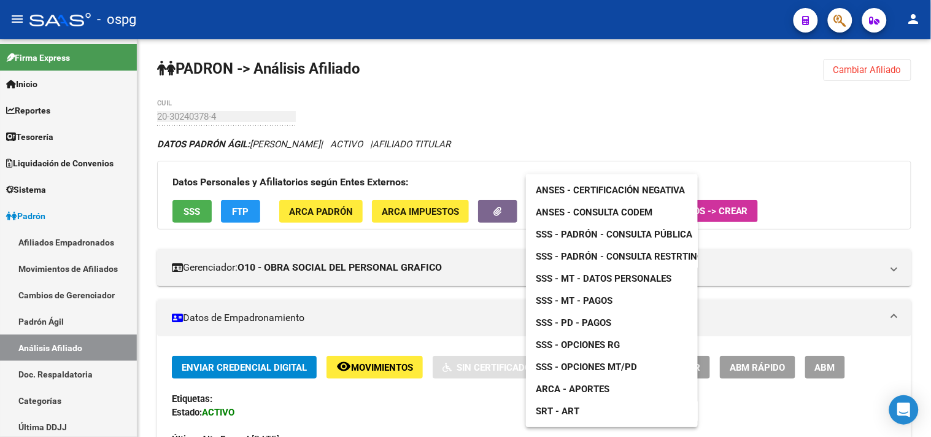
click at [571, 185] on span "ANSES - Certificación Negativa" at bounding box center [610, 190] width 149 height 11
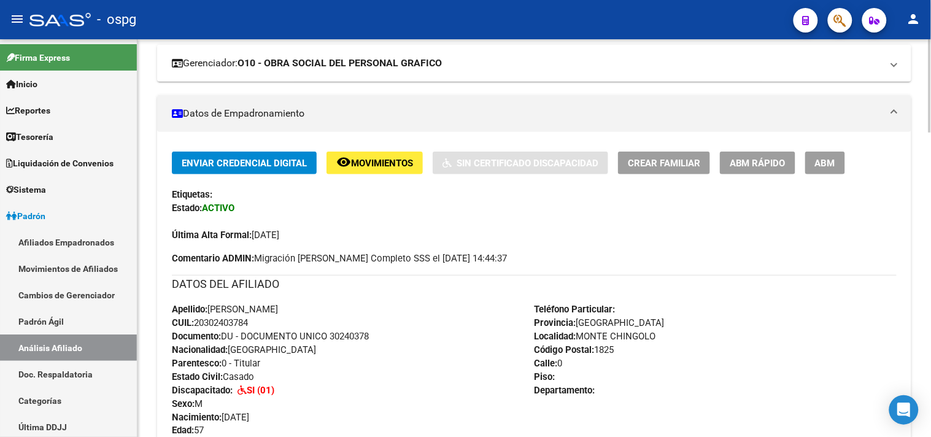
scroll to position [0, 0]
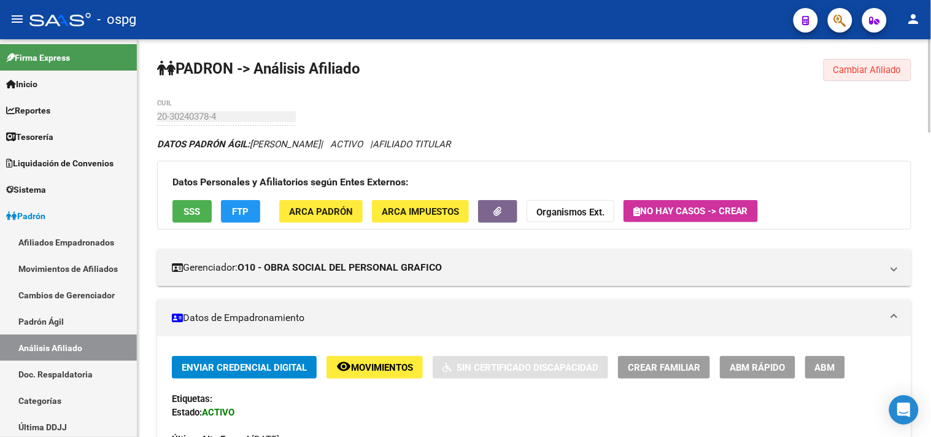
click at [881, 69] on span "Cambiar Afiliado" at bounding box center [868, 69] width 68 height 11
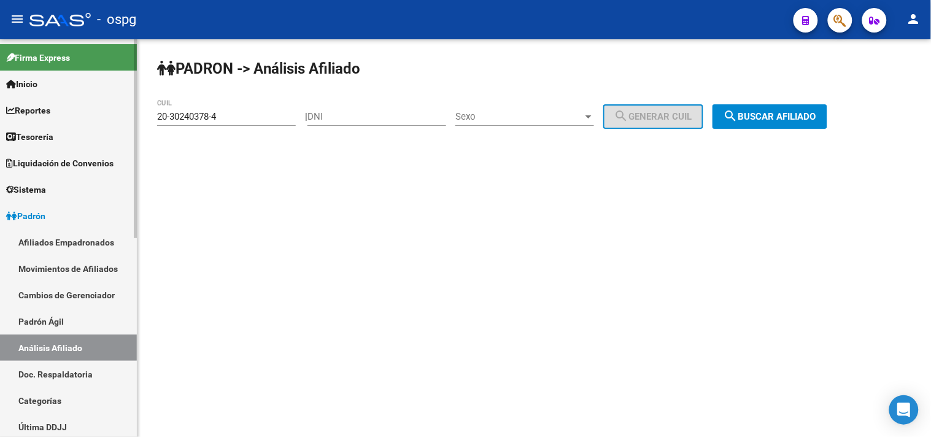
drag, startPoint x: 244, startPoint y: 117, endPoint x: 76, endPoint y: 112, distance: 167.7
click at [94, 114] on mat-sidenav-container "Firma Express Inicio Calendario SSS Instructivos Contacto OS Reportes Tablero d…" at bounding box center [465, 238] width 931 height 398
paste input "16494652-6"
drag, startPoint x: 799, startPoint y: 114, endPoint x: 600, endPoint y: 133, distance: 199.1
click at [796, 114] on span "search Buscar afiliado" at bounding box center [770, 116] width 93 height 11
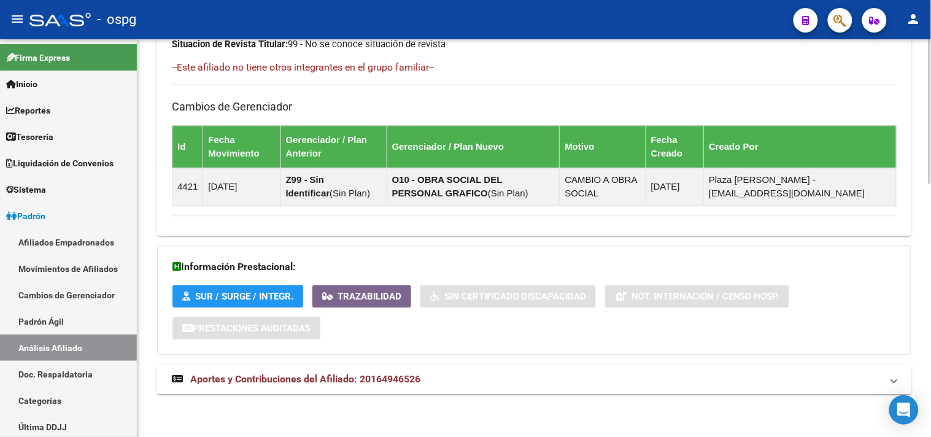
click at [508, 381] on mat-panel-title "Aportes y Contribuciones del Afiliado: 20164946526" at bounding box center [527, 380] width 710 height 14
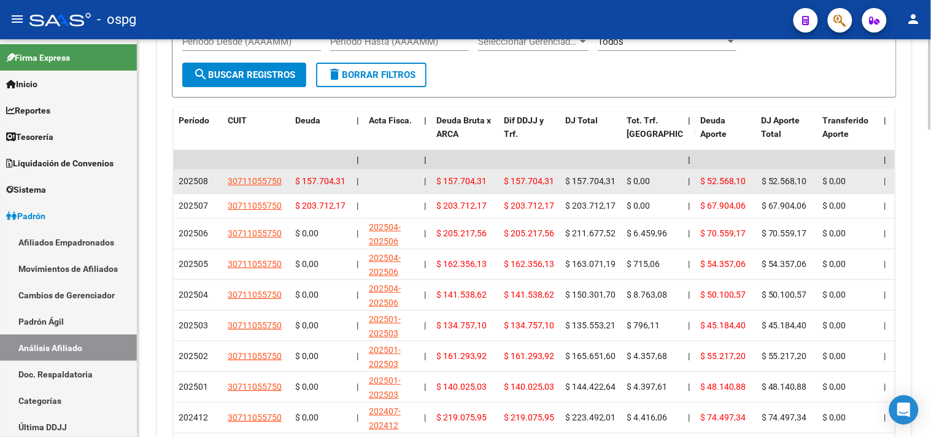
scroll to position [1217, 0]
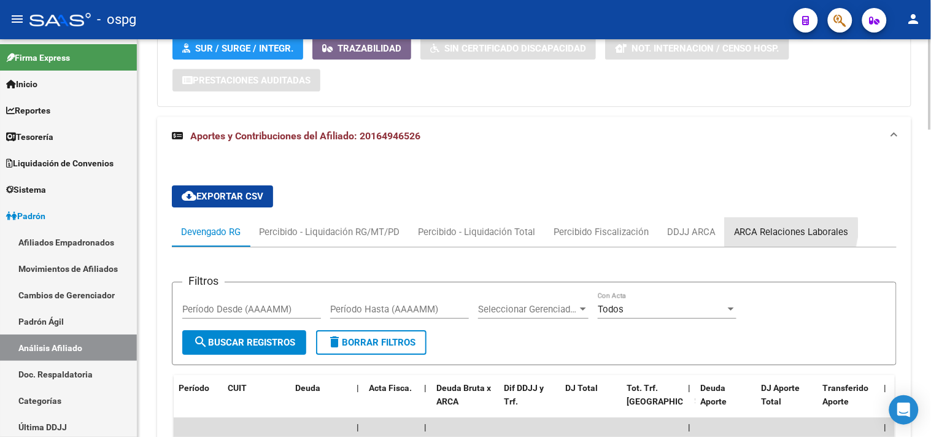
click at [770, 229] on div "ARCA Relaciones Laborales" at bounding box center [791, 232] width 115 height 14
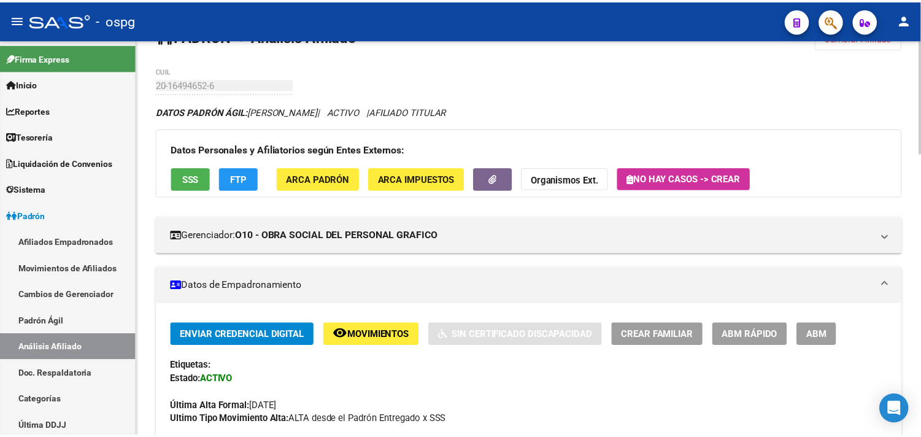
scroll to position [0, 0]
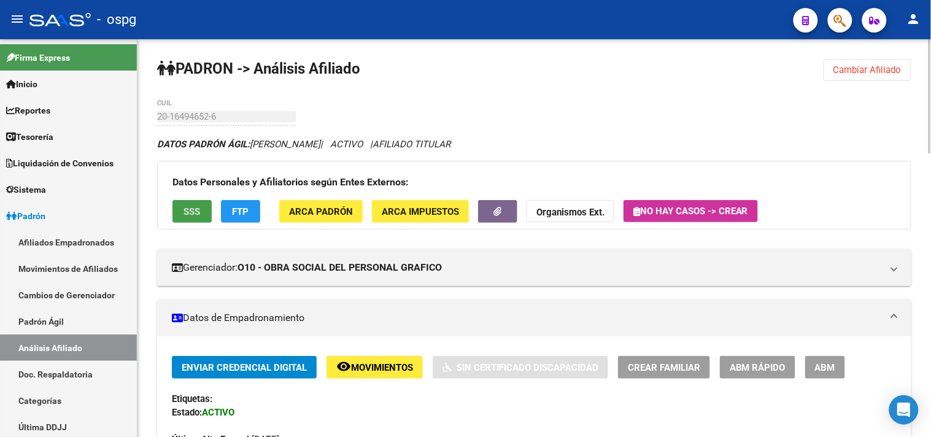
click at [194, 203] on button "SSS" at bounding box center [191, 211] width 39 height 23
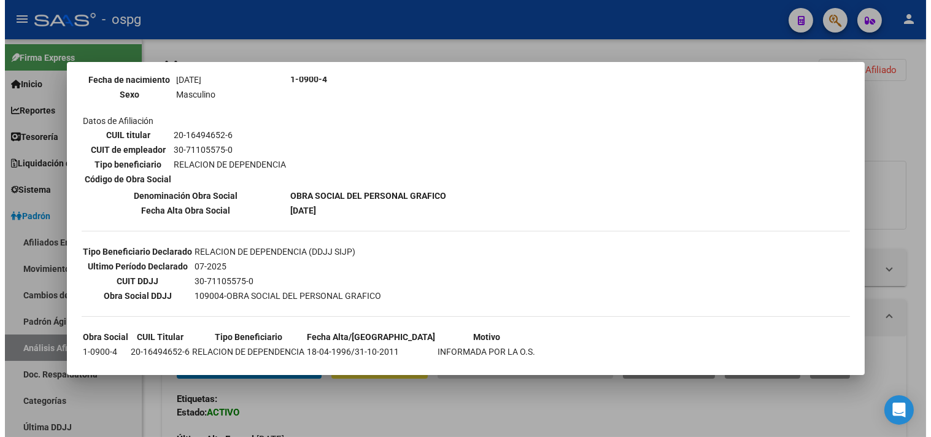
scroll to position [178, 0]
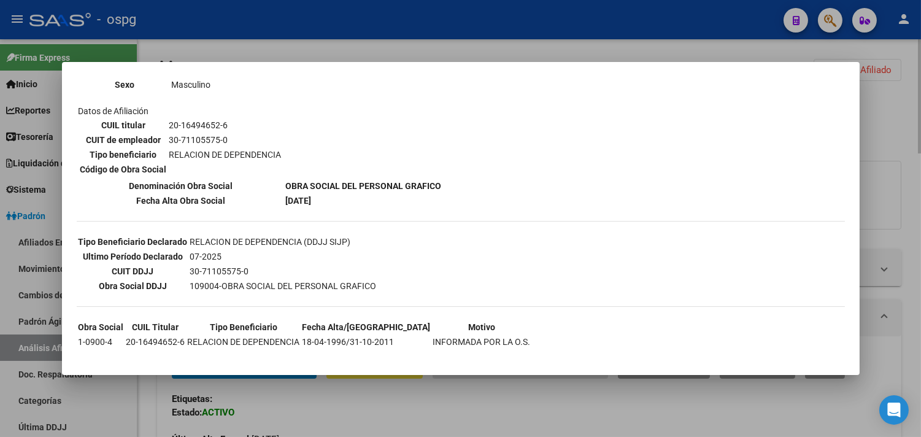
drag, startPoint x: 482, startPoint y: 433, endPoint x: 495, endPoint y: 410, distance: 25.8
click at [482, 430] on div at bounding box center [460, 218] width 921 height 437
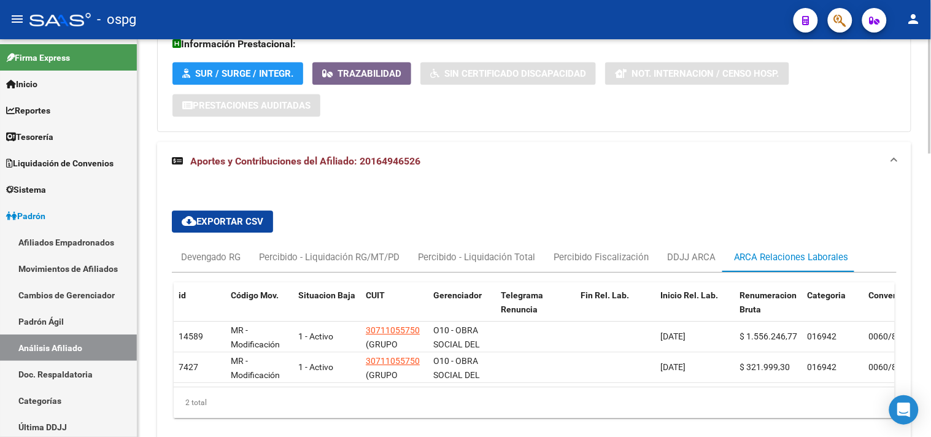
scroll to position [984, 0]
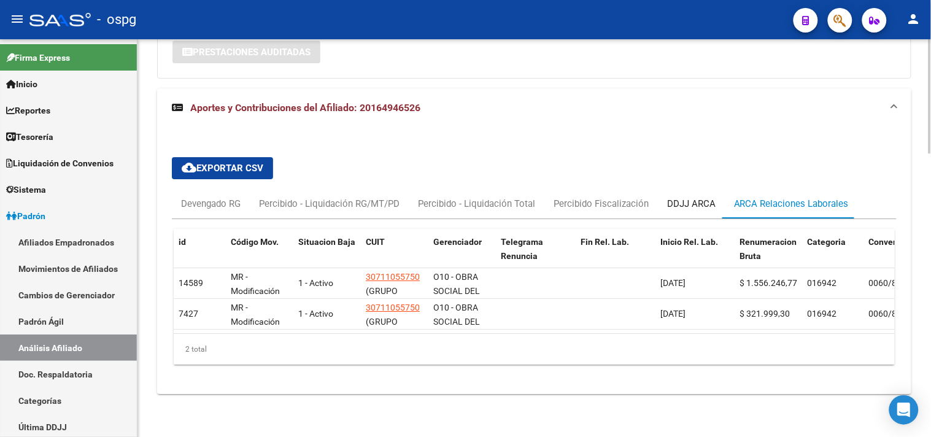
click at [686, 197] on div "DDJJ ARCA" at bounding box center [691, 204] width 48 height 14
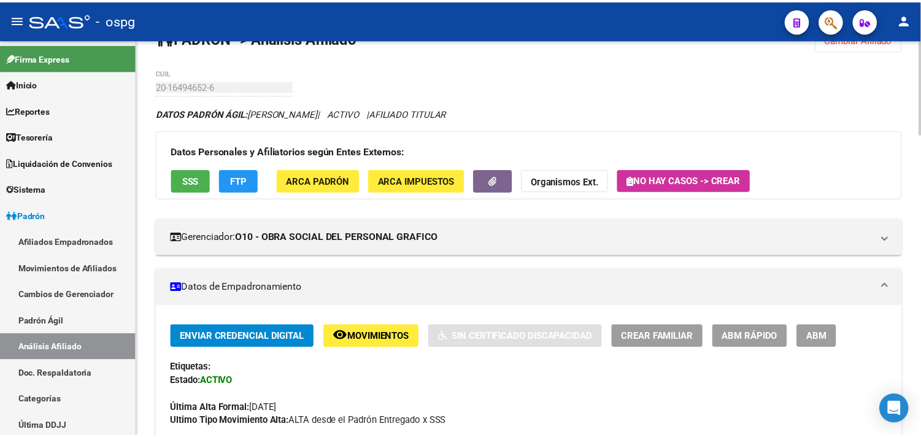
scroll to position [0, 0]
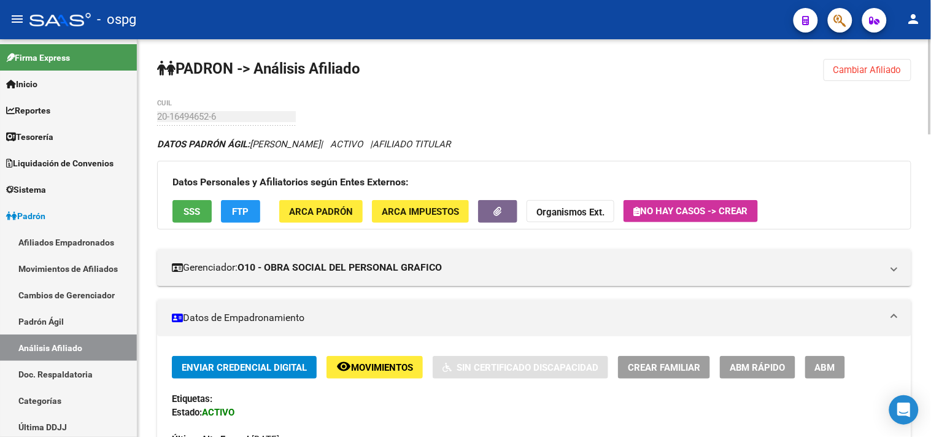
click at [904, 69] on button "Cambiar Afiliado" at bounding box center [868, 70] width 88 height 22
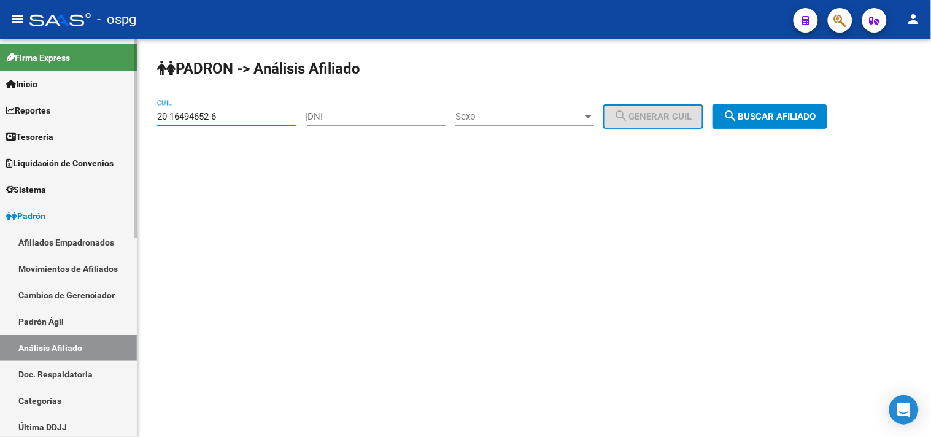
drag, startPoint x: 201, startPoint y: 120, endPoint x: 89, endPoint y: 111, distance: 112.7
click at [87, 112] on mat-sidenav-container "Firma Express Inicio Calendario SSS Instructivos Contacto OS Reportes Tablero d…" at bounding box center [465, 238] width 931 height 398
paste input "92340625"
type input "20-92340625-6"
click at [758, 110] on button "search Buscar afiliado" at bounding box center [770, 116] width 115 height 25
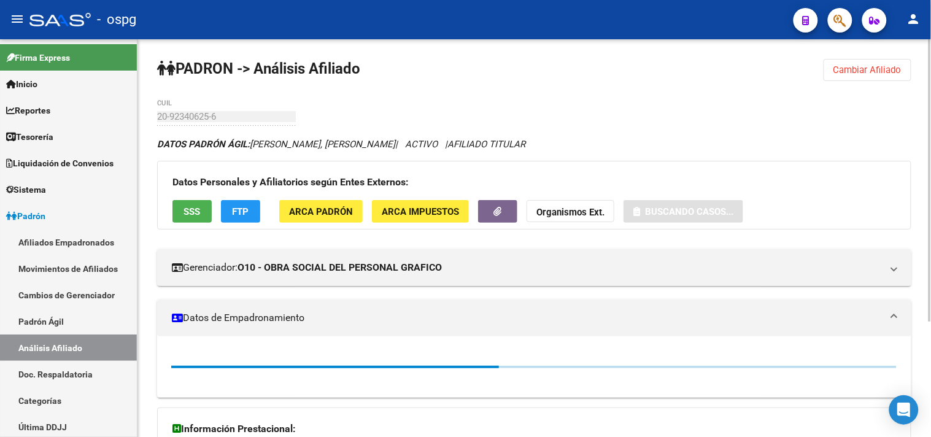
click at [195, 213] on span "SSS" at bounding box center [192, 211] width 17 height 11
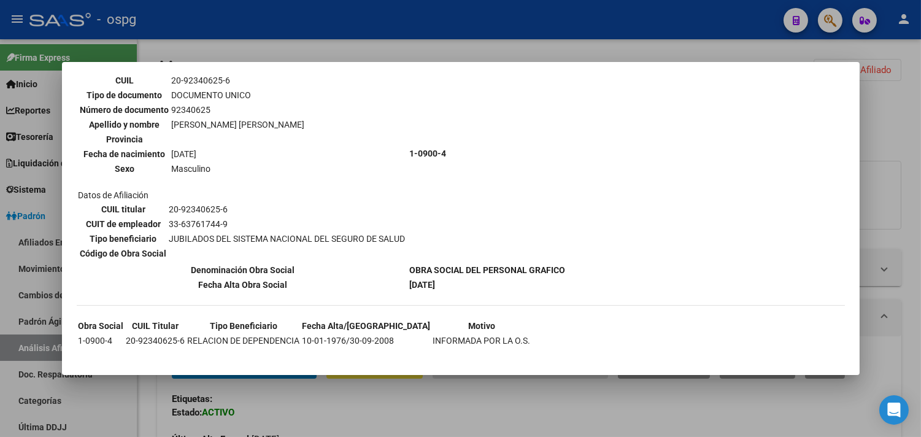
scroll to position [95, 0]
click at [336, 416] on div at bounding box center [460, 218] width 921 height 437
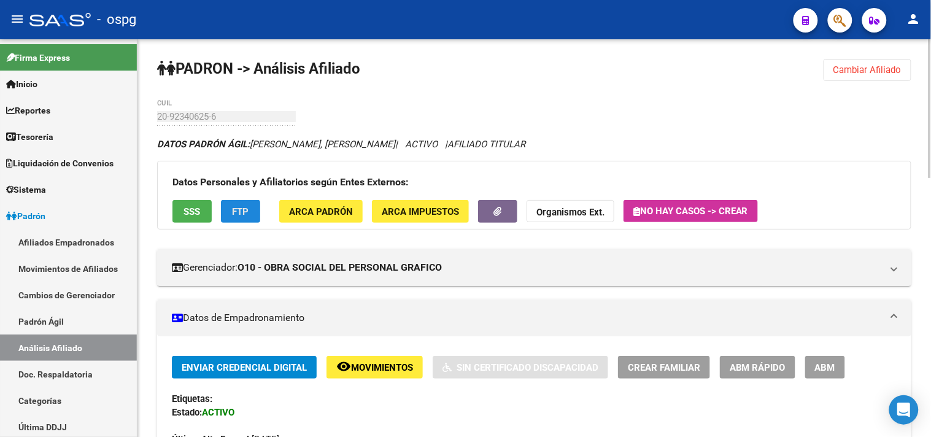
click at [255, 211] on button "FTP" at bounding box center [240, 211] width 39 height 23
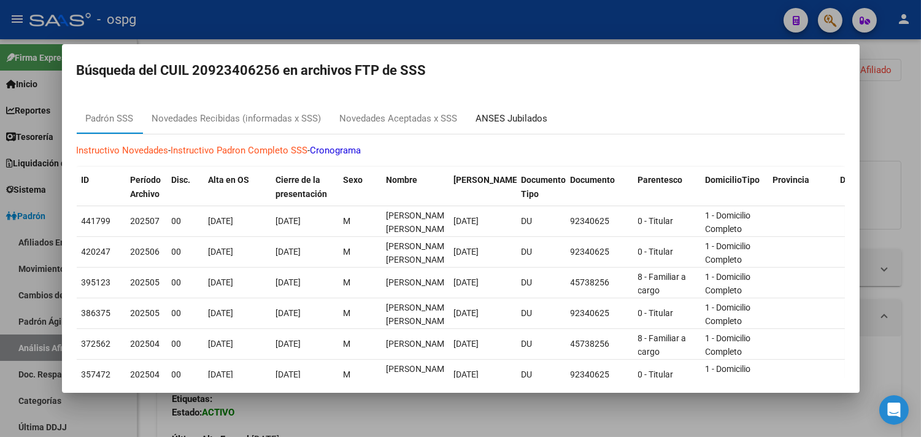
click at [519, 125] on div "ANSES Jubilados" at bounding box center [512, 119] width 72 height 14
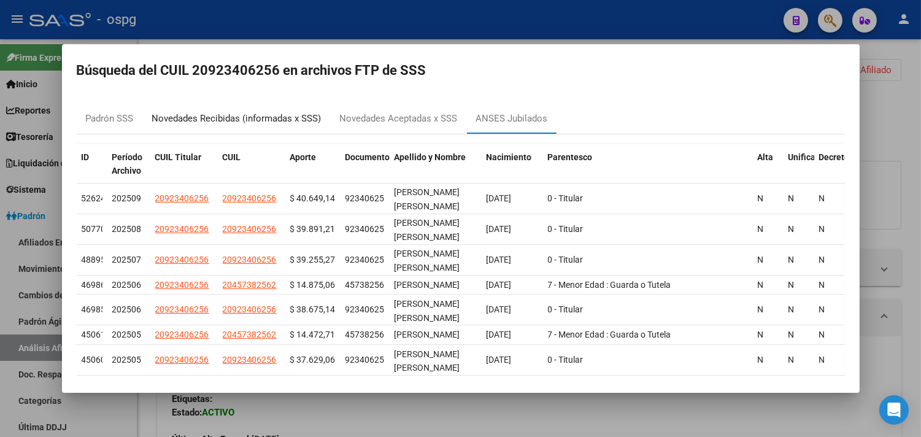
click at [289, 117] on div "Novedades Recibidas (informadas x SSS)" at bounding box center [236, 119] width 169 height 14
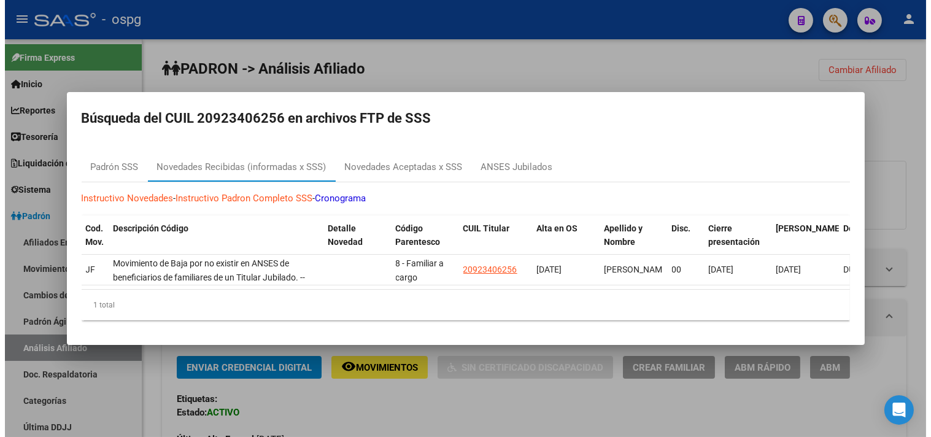
scroll to position [0, 0]
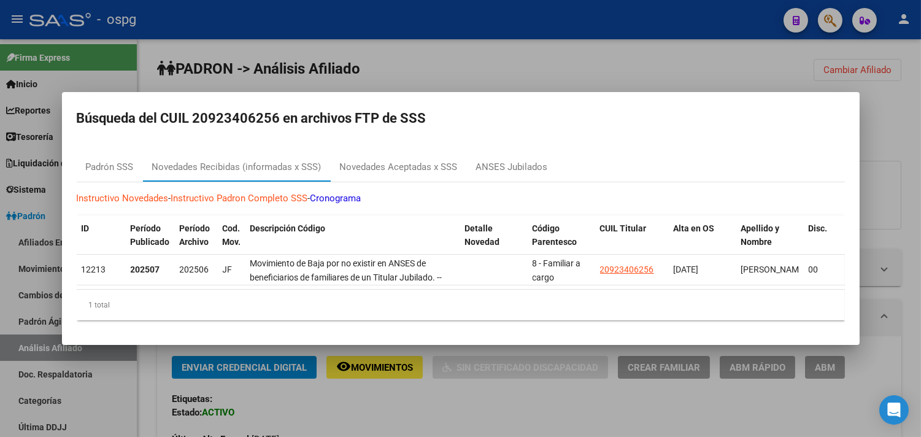
click at [379, 406] on div at bounding box center [460, 218] width 921 height 437
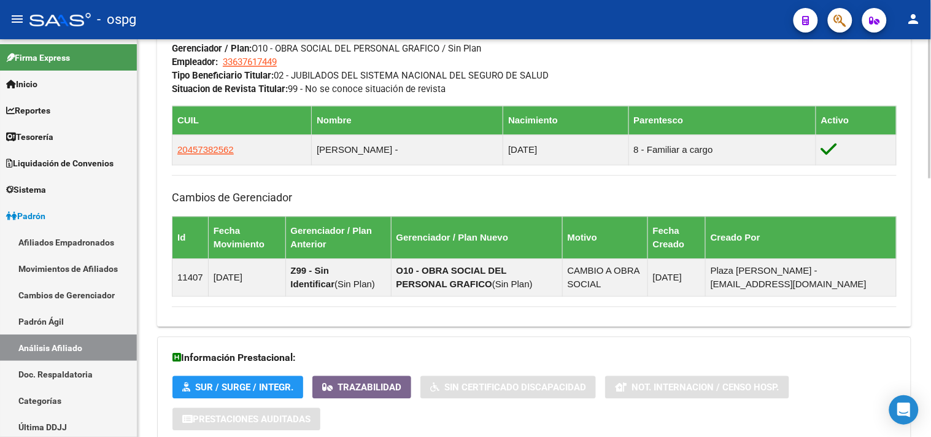
scroll to position [743, 0]
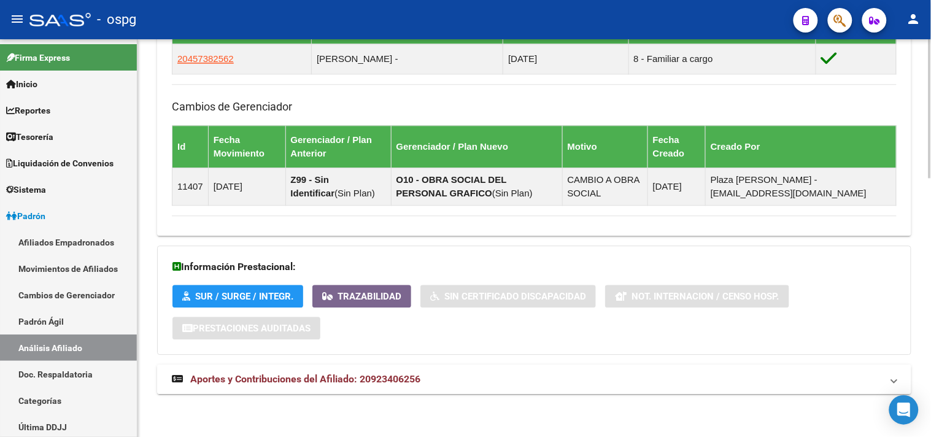
click at [439, 371] on mat-expansion-panel-header "Aportes y Contribuciones del Afiliado: 20923406256" at bounding box center [534, 379] width 754 height 29
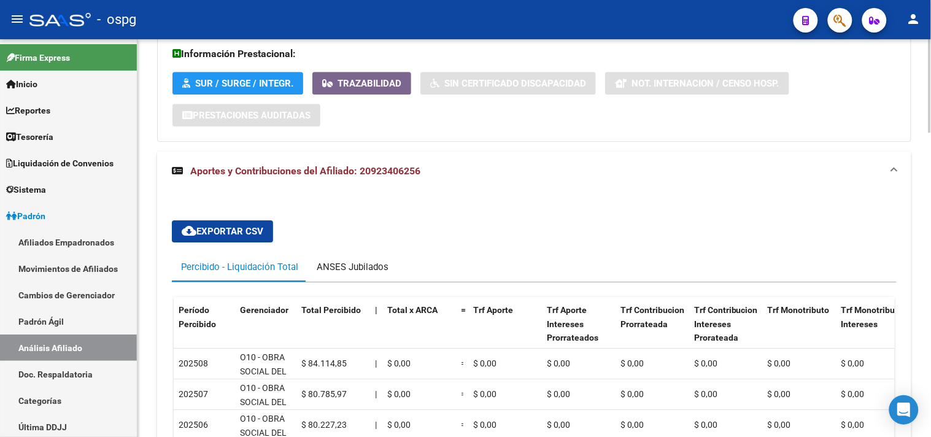
click at [354, 273] on div "ANSES Jubilados" at bounding box center [353, 267] width 72 height 14
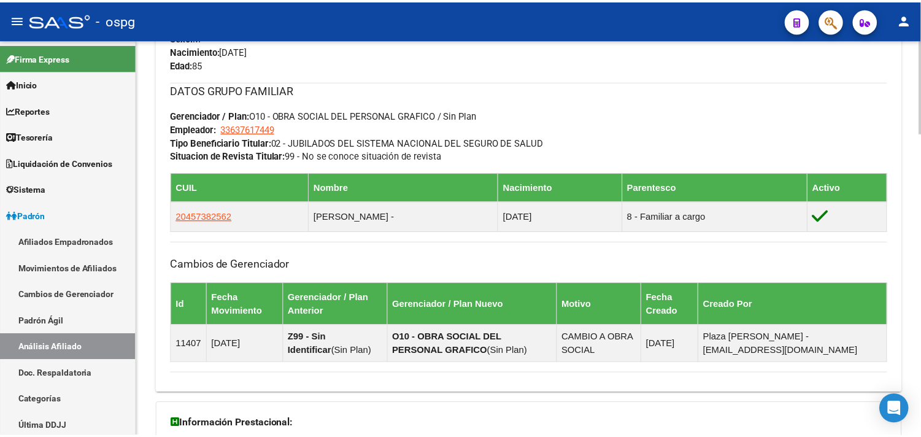
scroll to position [409, 0]
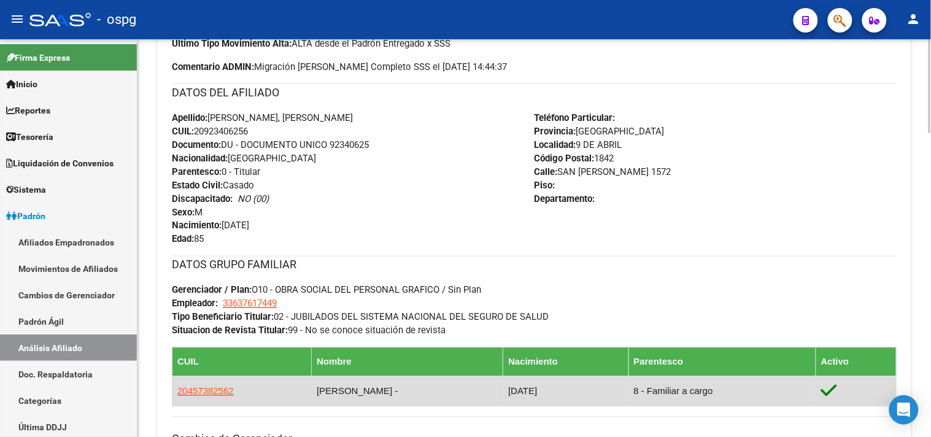
click at [205, 397] on app-link-go-to "20457382562" at bounding box center [205, 392] width 56 height 14
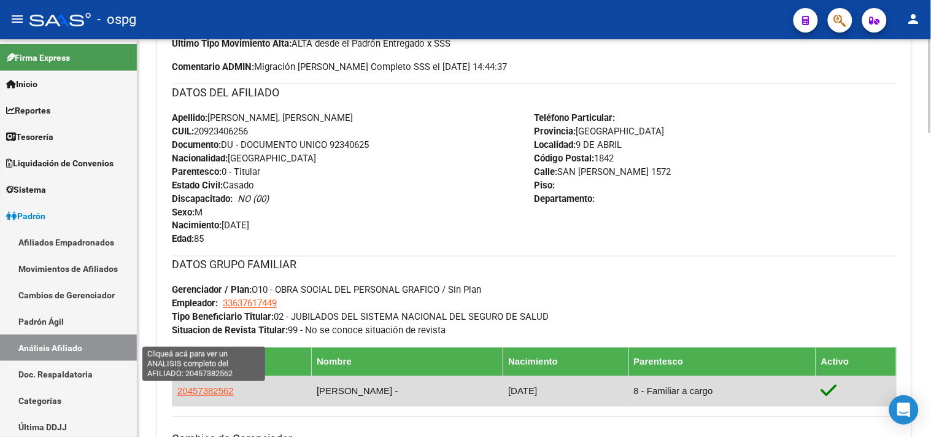
click at [205, 393] on span "20457382562" at bounding box center [205, 391] width 56 height 10
copy span "3"
type textarea "20457382562"
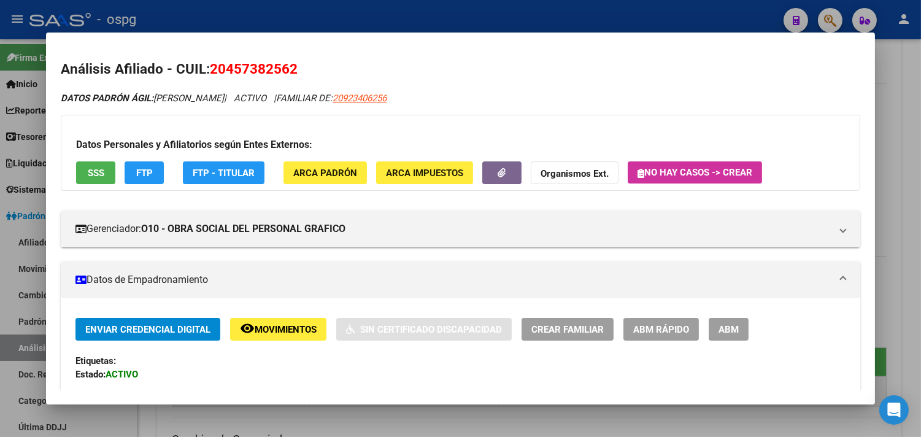
click at [709, 327] on button "ABM" at bounding box center [729, 329] width 40 height 23
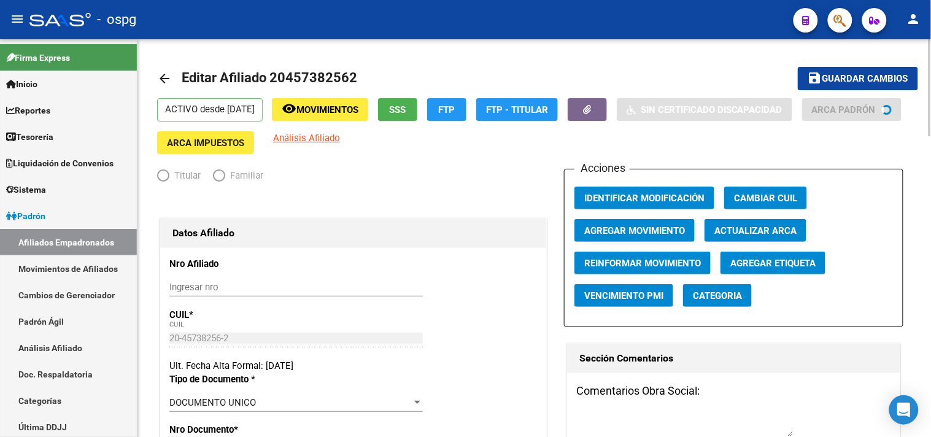
radio input "true"
type input "33-63761744-9"
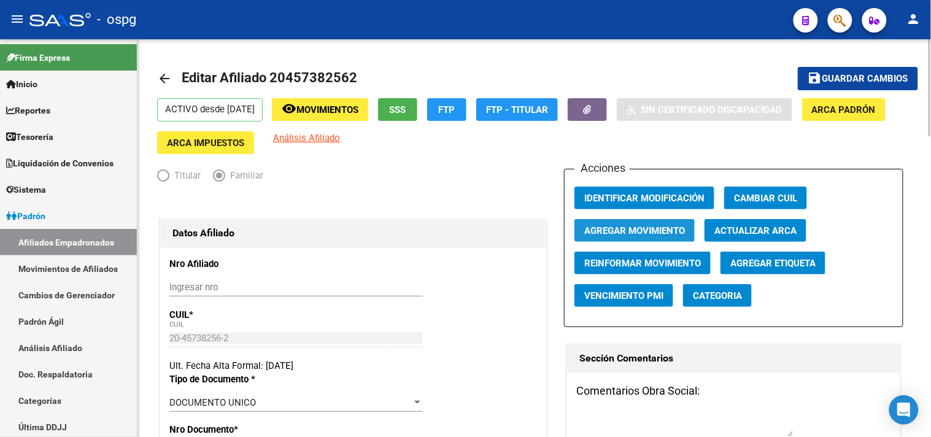
click at [653, 234] on span "Agregar Movimiento" at bounding box center [634, 230] width 101 height 11
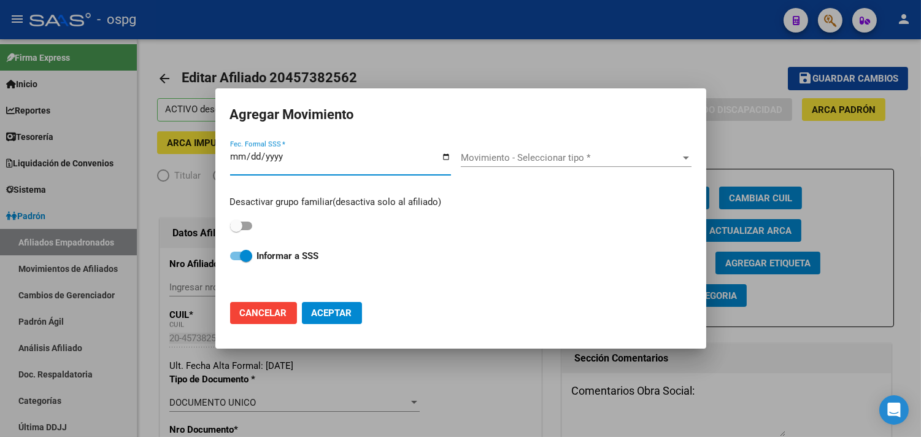
click at [446, 155] on input "Fec. Formal SSS *" at bounding box center [340, 162] width 221 height 20
type input "[DATE]"
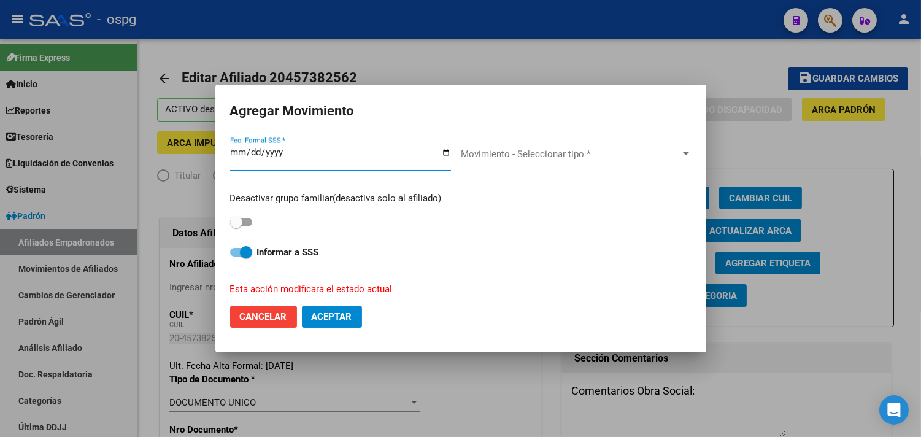
click at [494, 157] on span "Movimiento - Seleccionar tipo *" at bounding box center [571, 154] width 220 height 11
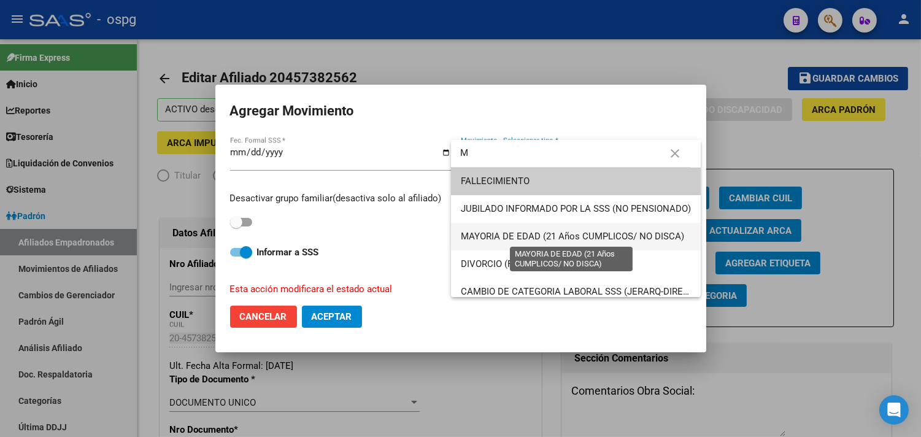
type input "M"
click at [519, 236] on span "MAYORIA DE EDAD (21 Años CUMPLICOS/ NO DISCA)" at bounding box center [572, 236] width 223 height 11
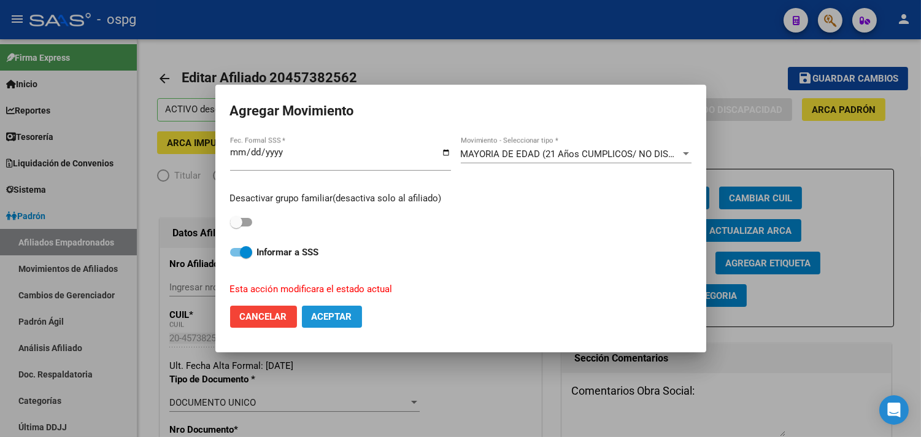
click at [327, 314] on span "Aceptar" at bounding box center [332, 316] width 41 height 11
checkbox input "false"
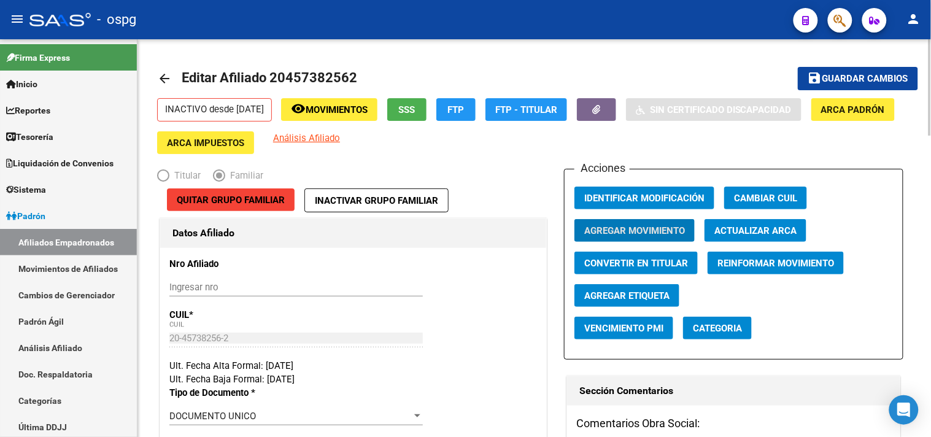
click at [166, 80] on mat-icon "arrow_back" at bounding box center [164, 78] width 15 height 15
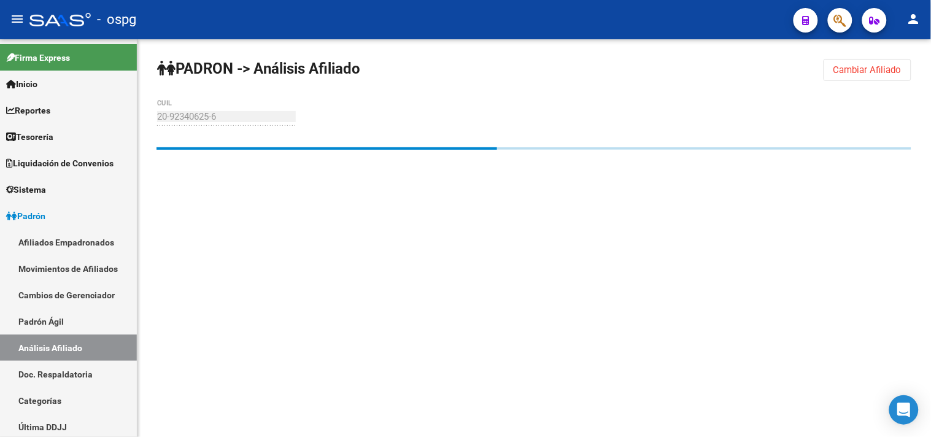
drag, startPoint x: 861, startPoint y: 64, endPoint x: 665, endPoint y: 93, distance: 197.2
click at [858, 68] on span "Cambiar Afiliado" at bounding box center [868, 69] width 68 height 11
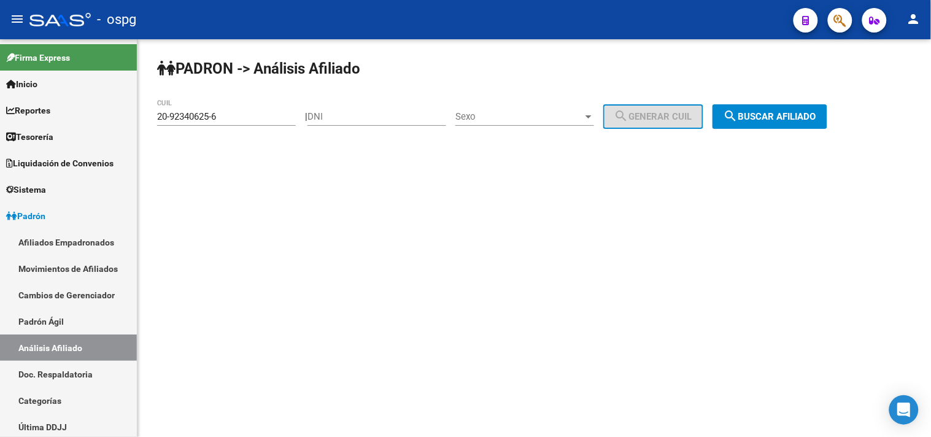
drag, startPoint x: 209, startPoint y: 125, endPoint x: 206, endPoint y: 109, distance: 16.3
click at [133, 110] on mat-sidenav-container "Firma Express Inicio Calendario SSS Instructivos Contacto OS Reportes Tablero d…" at bounding box center [465, 238] width 931 height 398
drag, startPoint x: 247, startPoint y: 235, endPoint x: 223, endPoint y: 187, distance: 53.8
click at [238, 213] on mat-sidenav-content "[PERSON_NAME] -> Análisis Afiliado 20-92340625-6 CUIL | DNI Sexo Sexo search Ge…" at bounding box center [534, 238] width 794 height 398
drag, startPoint x: 225, startPoint y: 114, endPoint x: 119, endPoint y: 115, distance: 105.6
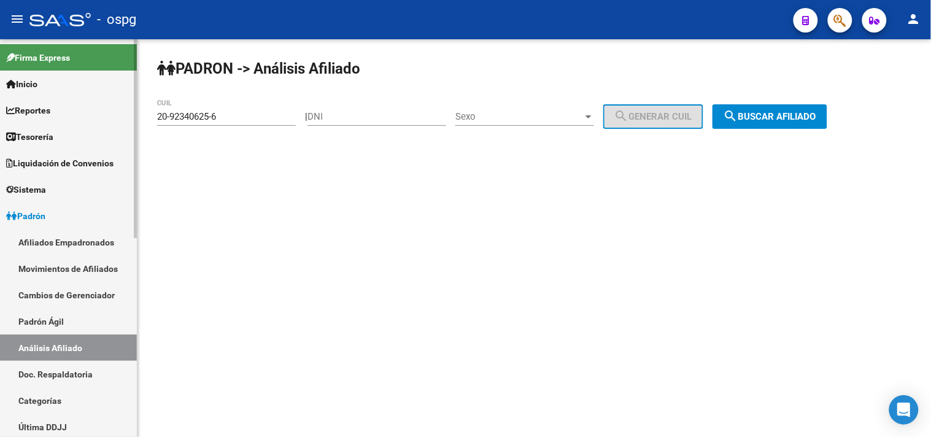
click at [122, 115] on mat-sidenav-container "Firma Express Inicio Calendario SSS Instructivos Contacto OS Reportes Tablero d…" at bounding box center [465, 238] width 931 height 398
paste input "7-03583742-1"
drag, startPoint x: 815, startPoint y: 114, endPoint x: 777, endPoint y: 114, distance: 37.4
click at [813, 114] on span "search Buscar afiliado" at bounding box center [770, 116] width 93 height 11
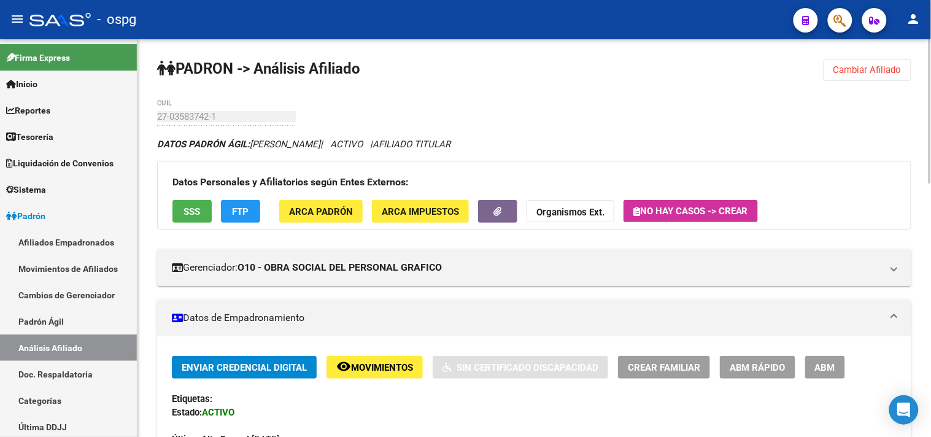
click at [199, 201] on button "SSS" at bounding box center [191, 211] width 39 height 23
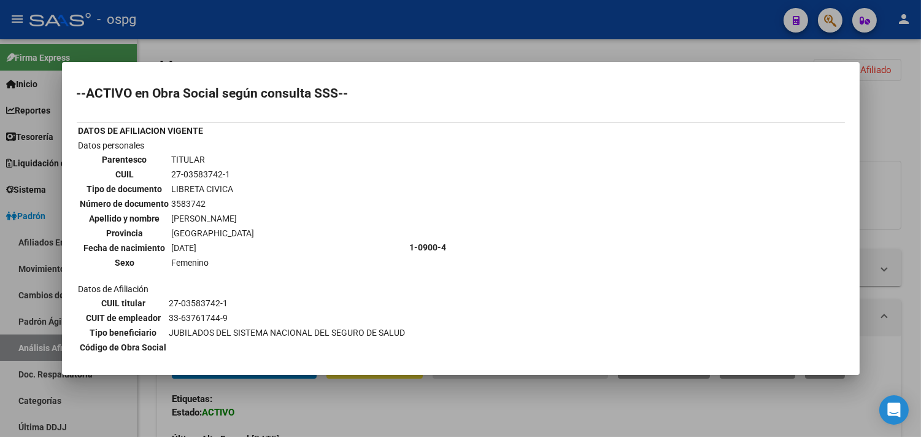
scroll to position [41, 0]
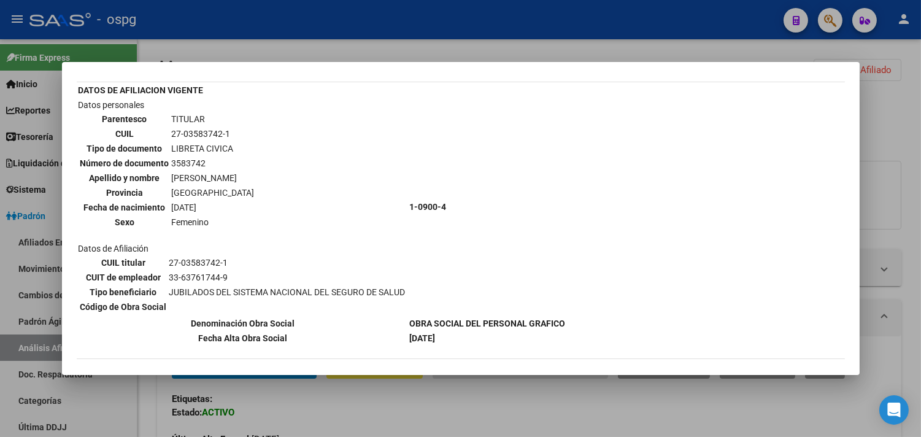
click at [363, 390] on div at bounding box center [460, 218] width 921 height 437
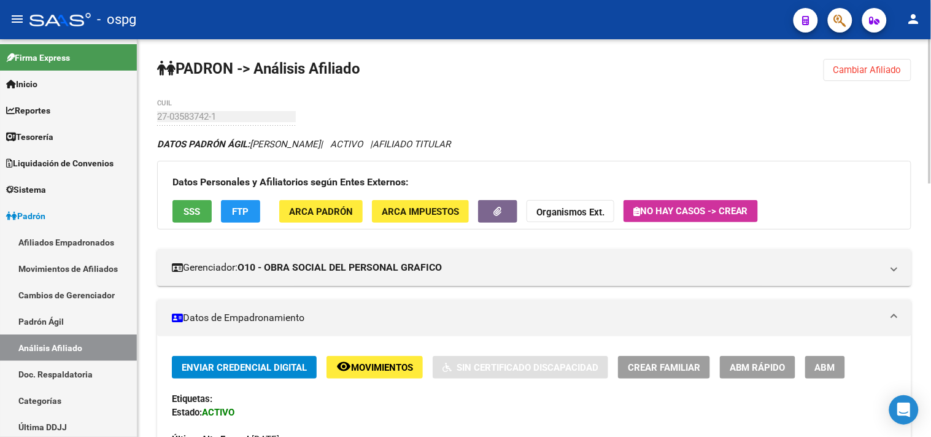
click at [253, 209] on button "FTP" at bounding box center [240, 211] width 39 height 23
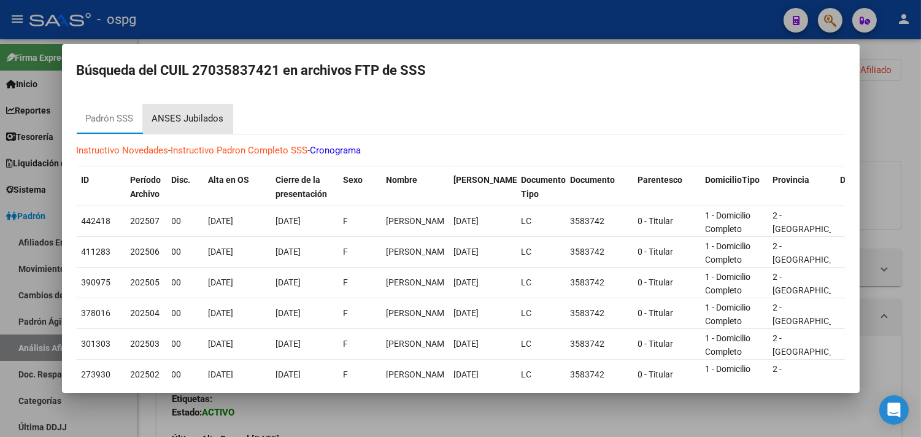
click at [209, 114] on div "ANSES Jubilados" at bounding box center [188, 119] width 72 height 14
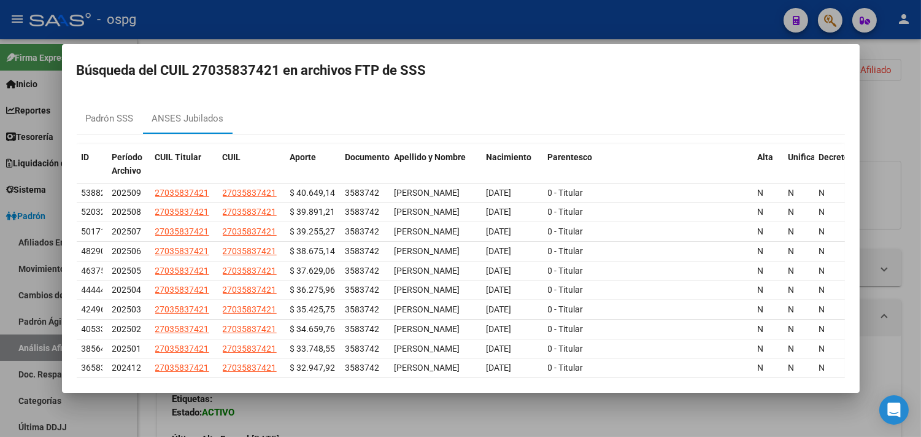
click at [343, 421] on div at bounding box center [460, 218] width 921 height 437
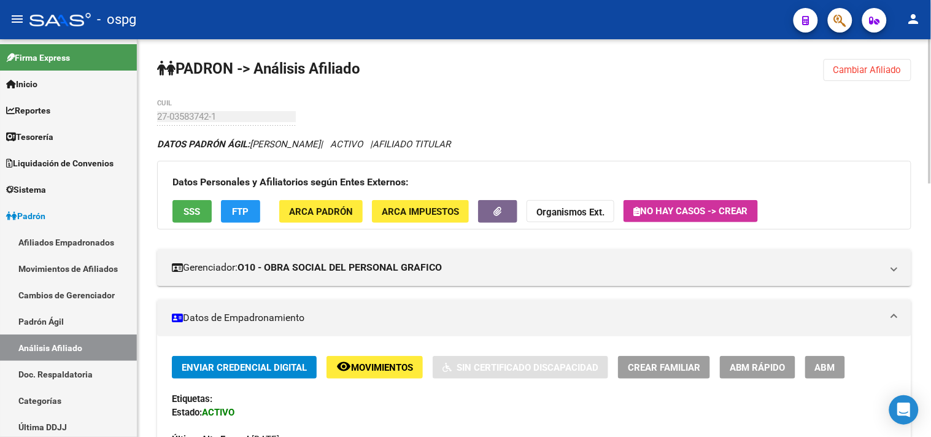
drag, startPoint x: 858, startPoint y: 71, endPoint x: 820, endPoint y: 70, distance: 38.1
click at [858, 71] on span "Cambiar Afiliado" at bounding box center [868, 69] width 68 height 11
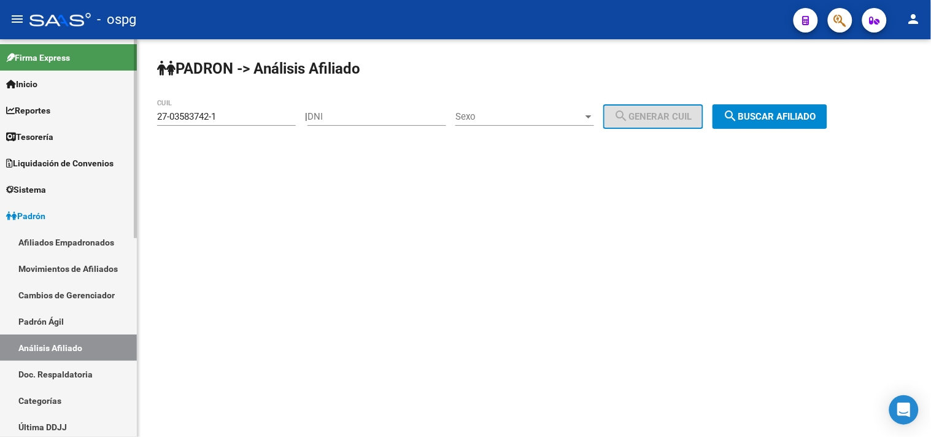
drag, startPoint x: 153, startPoint y: 107, endPoint x: 5, endPoint y: 99, distance: 148.7
click at [0, 103] on mat-sidenav-container "Firma Express Inicio Calendario SSS Instructivos Contacto OS Reportes Tablero d…" at bounding box center [465, 238] width 931 height 398
paste input "0-04376533-8"
drag, startPoint x: 788, startPoint y: 105, endPoint x: 780, endPoint y: 114, distance: 11.3
click at [787, 106] on button "search Buscar afiliado" at bounding box center [770, 116] width 115 height 25
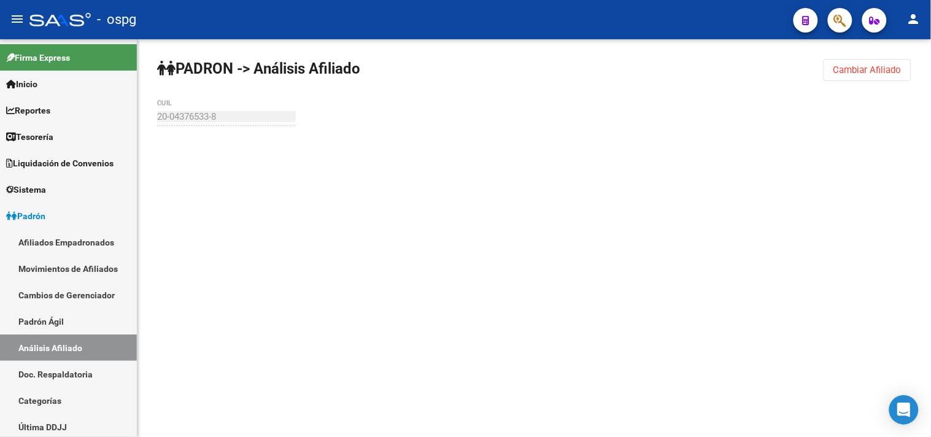
click at [780, 117] on div "[PERSON_NAME] -> Análisis Afiliado Cambiar Afiliado 20-04376533-8 CUIL" at bounding box center [534, 116] width 794 height 155
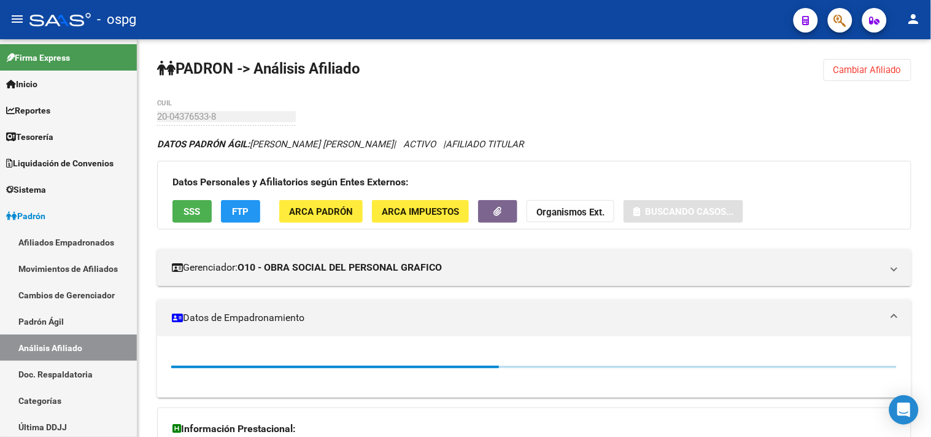
click at [185, 211] on span "SSS" at bounding box center [192, 211] width 17 height 11
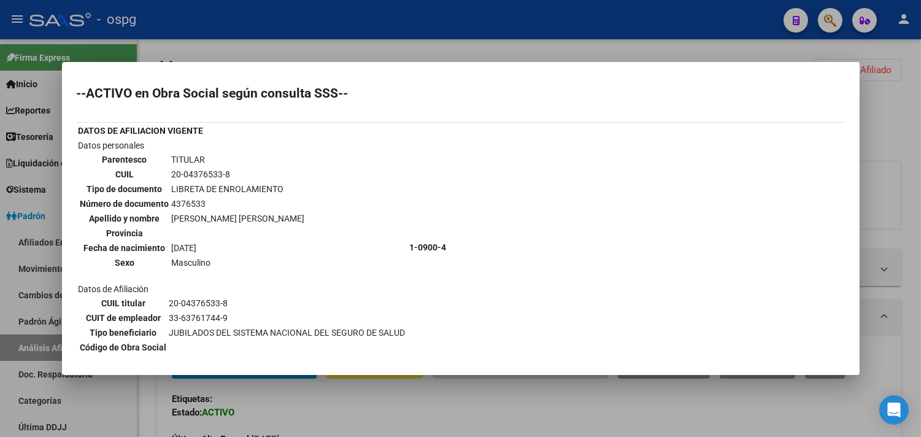
click at [322, 414] on div at bounding box center [460, 218] width 921 height 437
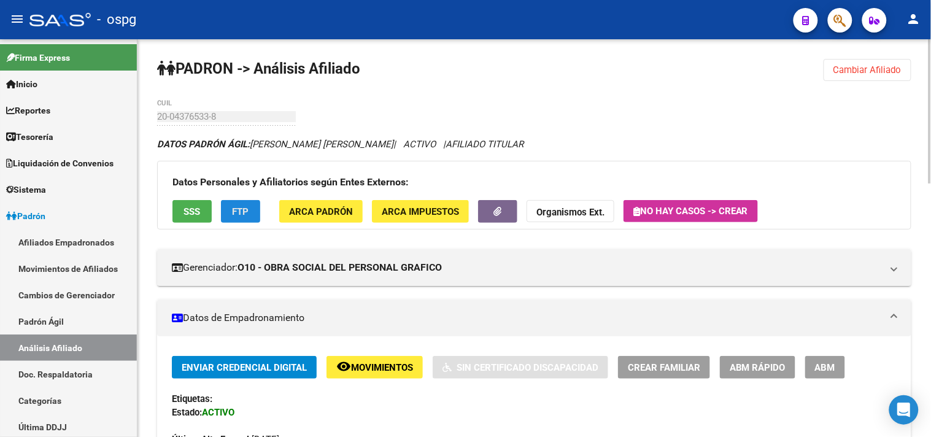
click at [238, 212] on span "FTP" at bounding box center [241, 211] width 17 height 11
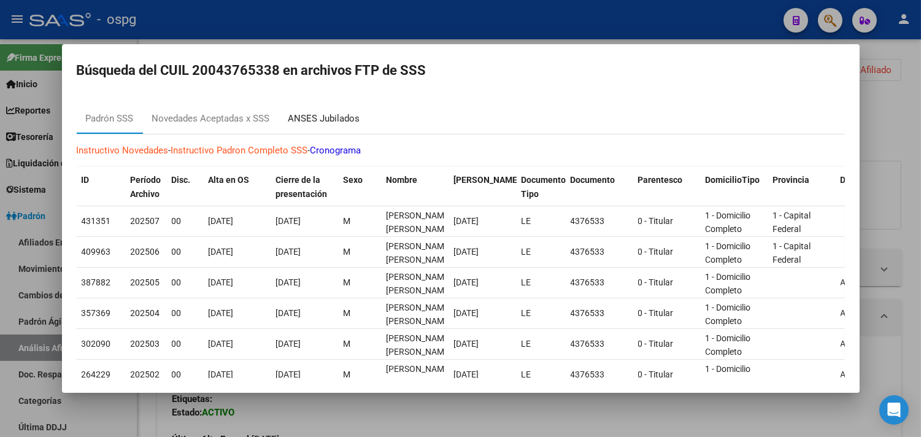
click at [334, 121] on div "ANSES Jubilados" at bounding box center [324, 119] width 72 height 14
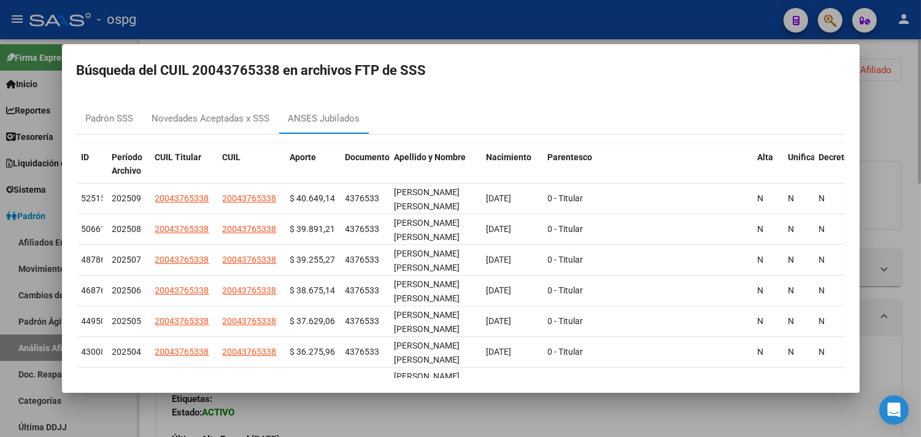
click at [401, 412] on div at bounding box center [460, 218] width 921 height 437
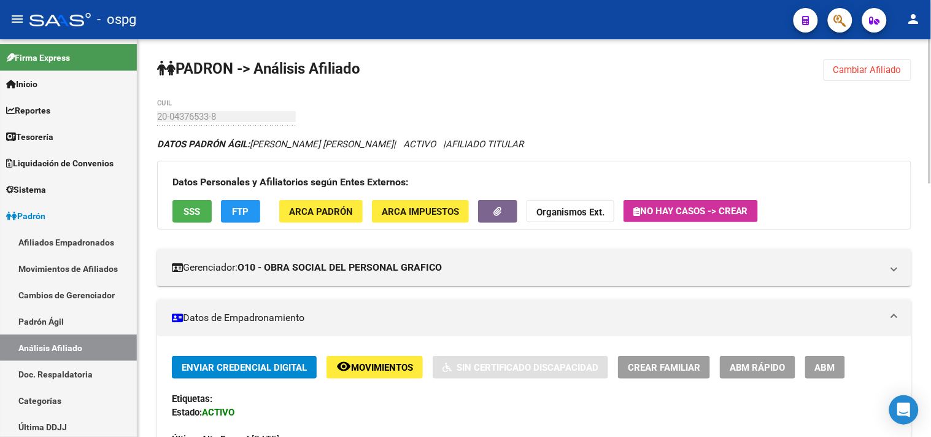
click at [885, 65] on span "Cambiar Afiliado" at bounding box center [868, 69] width 68 height 11
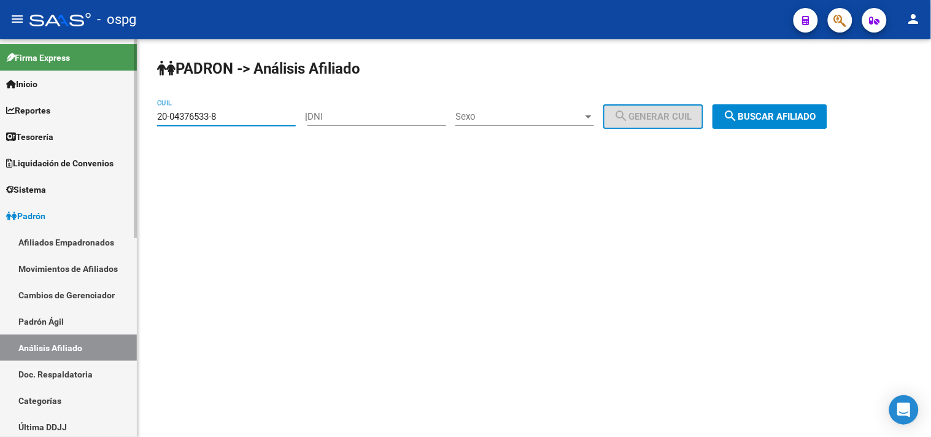
drag, startPoint x: 231, startPoint y: 120, endPoint x: 93, endPoint y: 120, distance: 138.1
click at [99, 120] on mat-sidenav-container "Firma Express Inicio Calendario SSS Instructivos Contacto OS Reportes Tablero d…" at bounding box center [465, 238] width 931 height 398
paste input "24997239-9"
click at [738, 114] on mat-icon "search" at bounding box center [731, 116] width 15 height 15
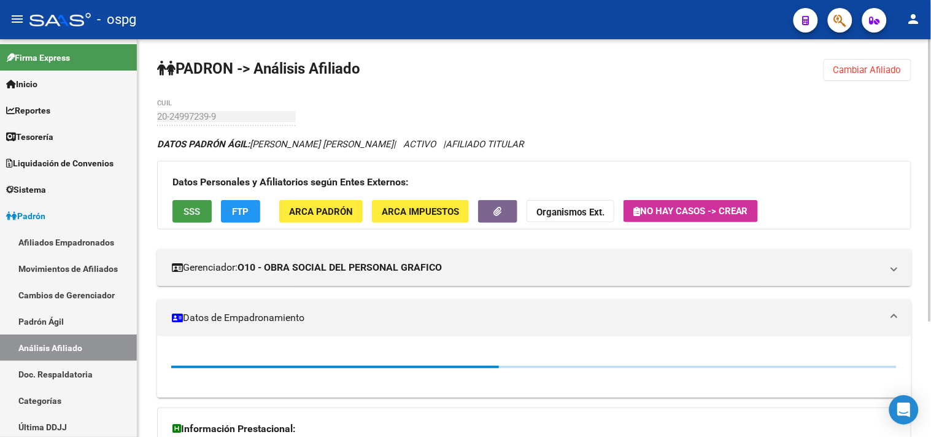
click at [187, 214] on span "SSS" at bounding box center [192, 211] width 17 height 11
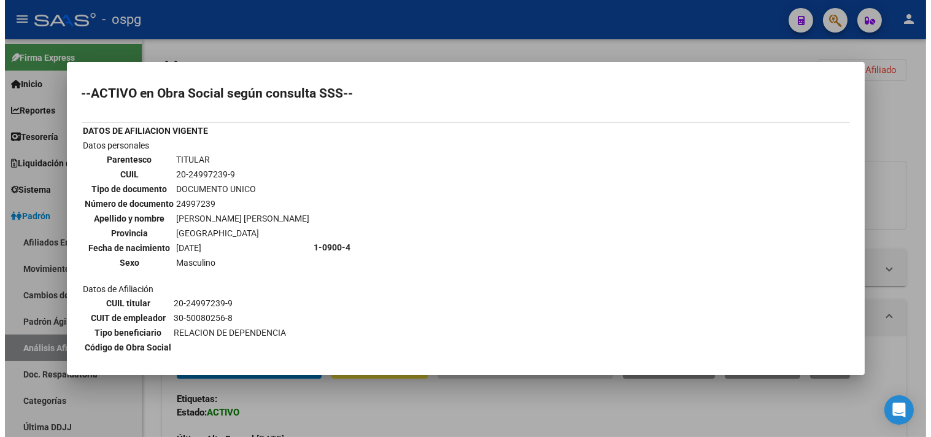
scroll to position [192, 0]
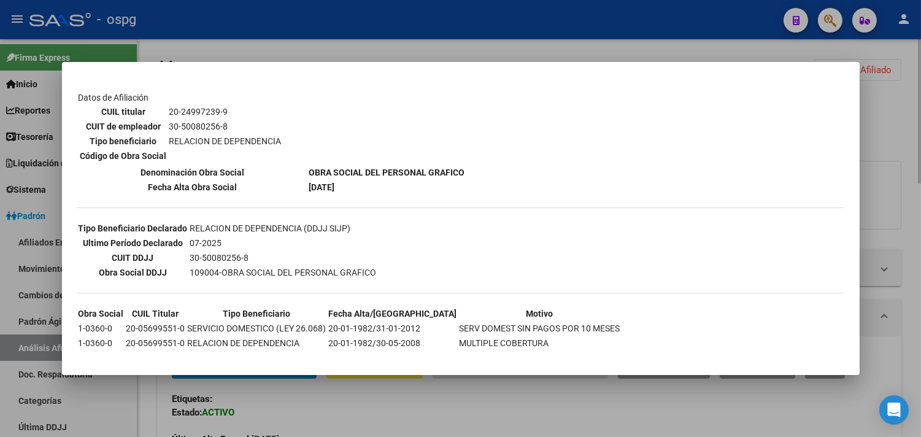
drag, startPoint x: 320, startPoint y: 392, endPoint x: 327, endPoint y: 387, distance: 8.0
click at [319, 392] on div at bounding box center [460, 218] width 921 height 437
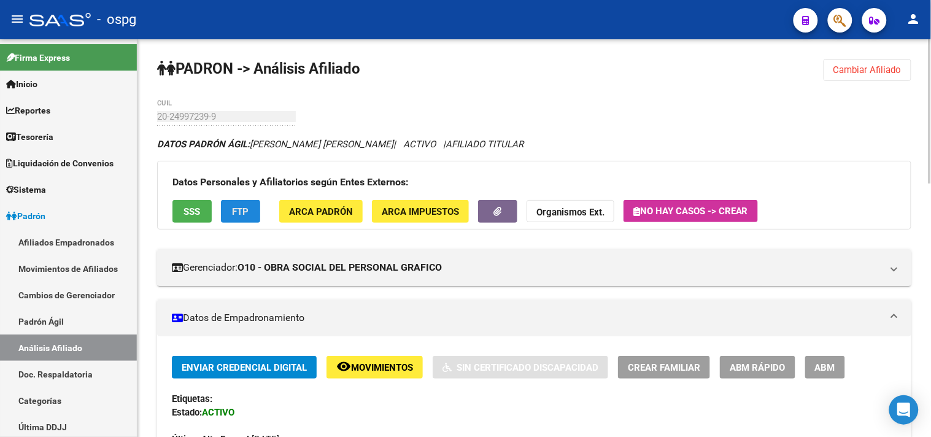
click at [246, 211] on span "FTP" at bounding box center [241, 211] width 17 height 11
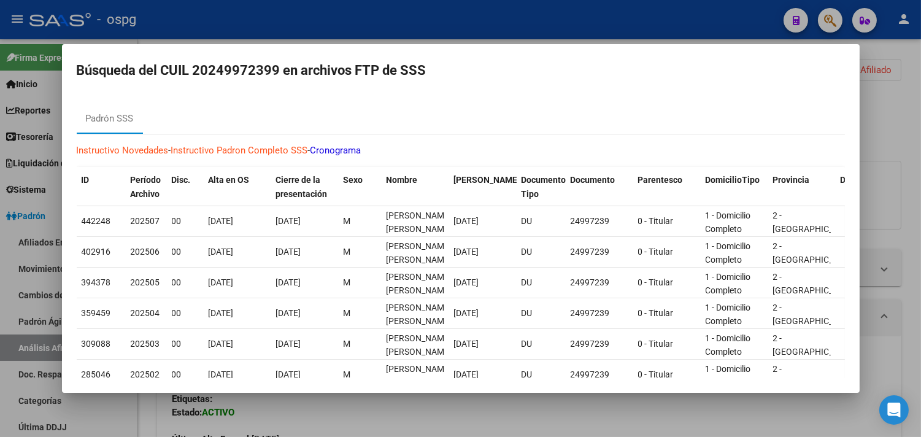
click at [412, 408] on div at bounding box center [460, 218] width 921 height 437
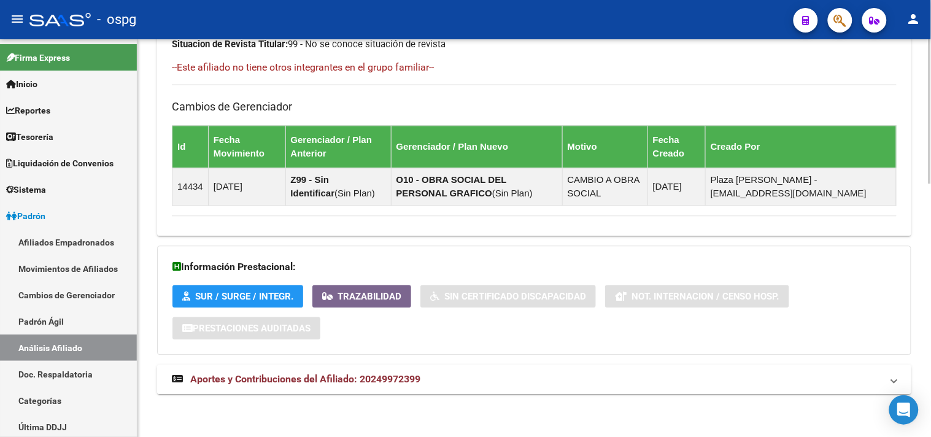
click at [481, 381] on mat-panel-title "Aportes y Contribuciones del Afiliado: 20249972399" at bounding box center [527, 380] width 710 height 14
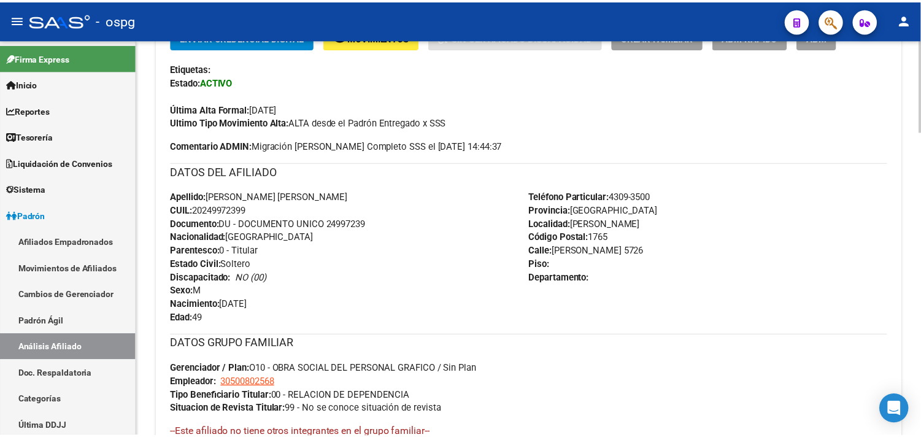
scroll to position [0, 0]
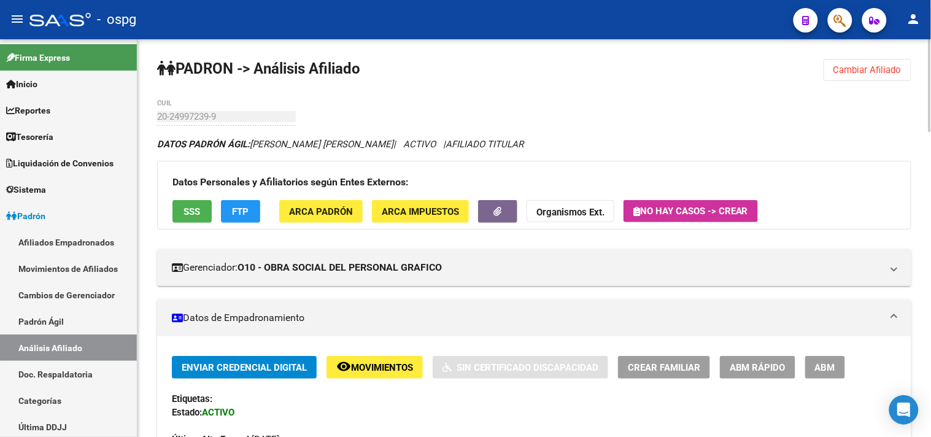
drag, startPoint x: 854, startPoint y: 68, endPoint x: 734, endPoint y: 69, distance: 120.3
click at [854, 69] on span "Cambiar Afiliado" at bounding box center [868, 69] width 68 height 11
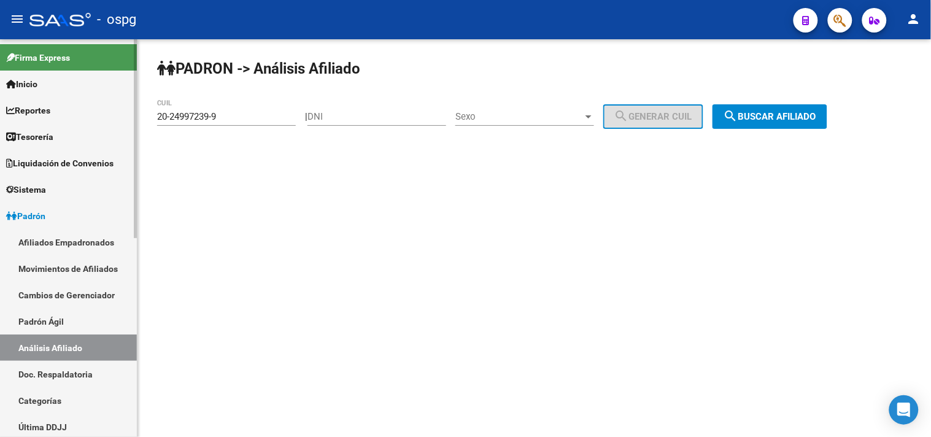
drag, startPoint x: 88, startPoint y: 120, endPoint x: 52, endPoint y: 117, distance: 35.7
click at [50, 120] on mat-sidenav-container "Firma Express Inicio Calendario SSS Instructivos Contacto OS Reportes Tablero d…" at bounding box center [465, 238] width 931 height 398
paste input "7-01676986-5"
drag, startPoint x: 875, startPoint y: 122, endPoint x: 823, endPoint y: 118, distance: 52.3
click at [875, 122] on div "[PERSON_NAME] -> Análisis Afiliado 27-01676986-5 CUIL | DNI Sexo Sexo search Ge…" at bounding box center [534, 103] width 794 height 129
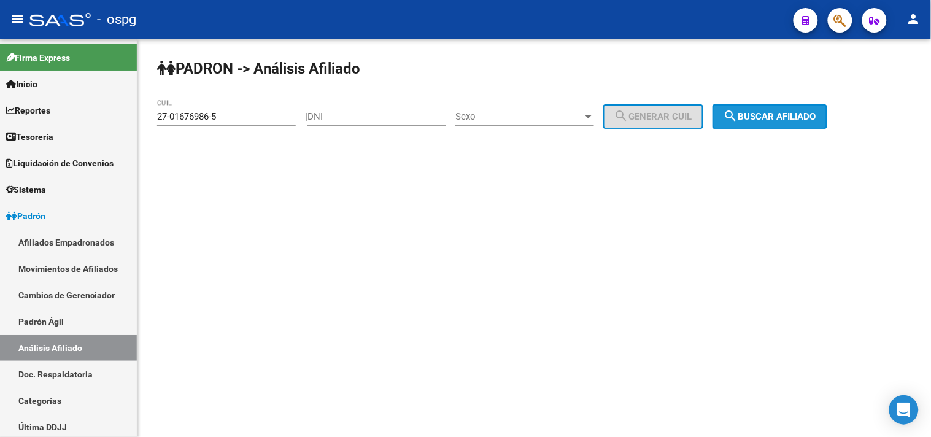
click at [816, 118] on span "search Buscar afiliado" at bounding box center [770, 116] width 93 height 11
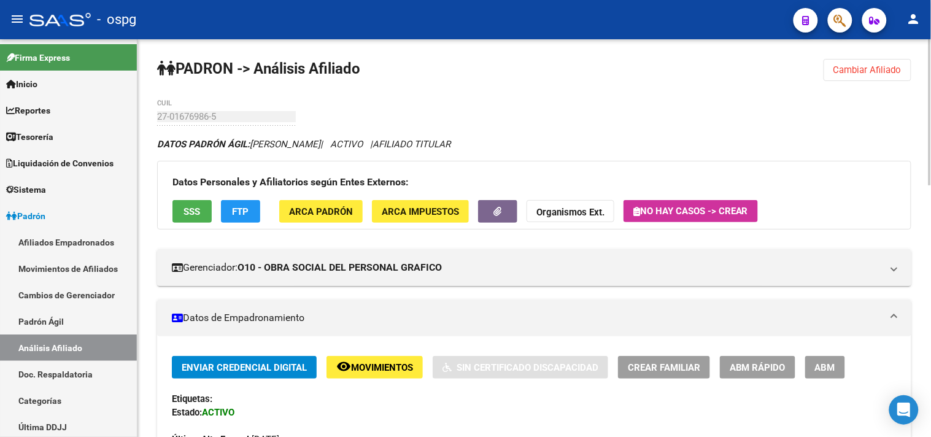
click at [193, 213] on span "SSS" at bounding box center [192, 211] width 17 height 11
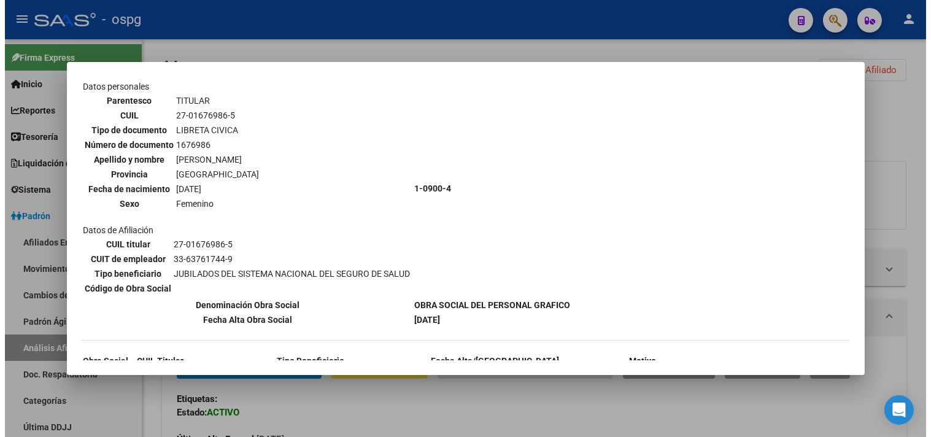
scroll to position [180, 0]
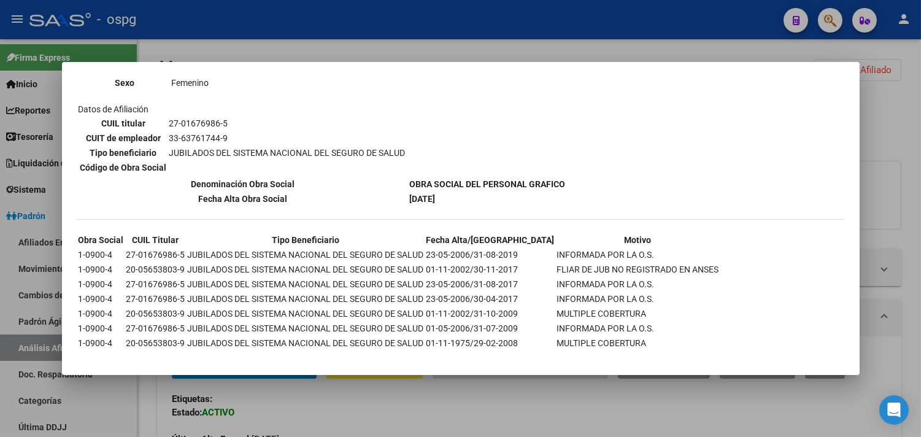
click at [351, 419] on div at bounding box center [460, 218] width 921 height 437
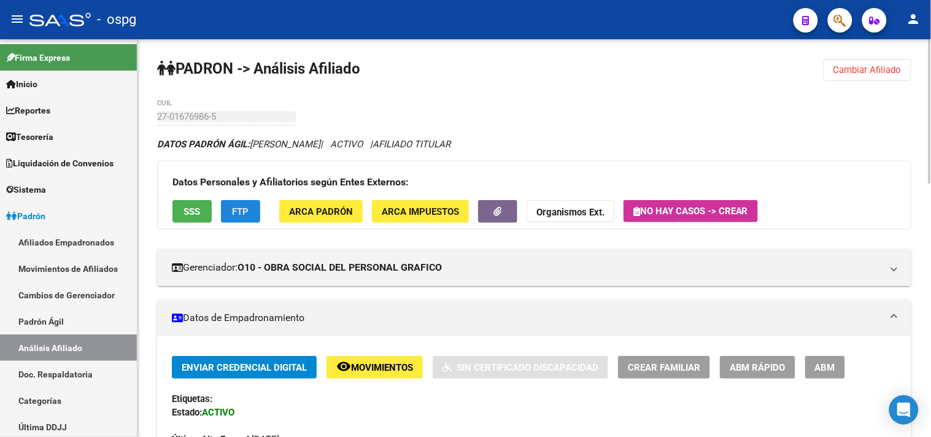
click at [236, 209] on span "FTP" at bounding box center [241, 211] width 17 height 11
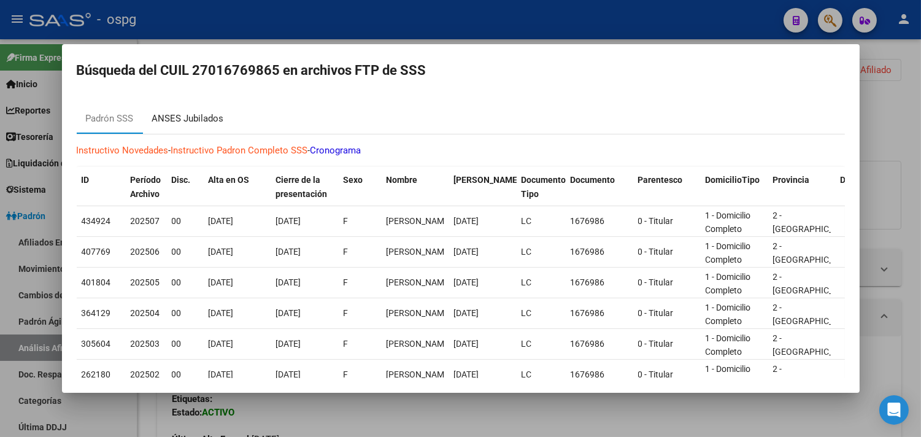
click at [209, 125] on div "ANSES Jubilados" at bounding box center [188, 119] width 72 height 14
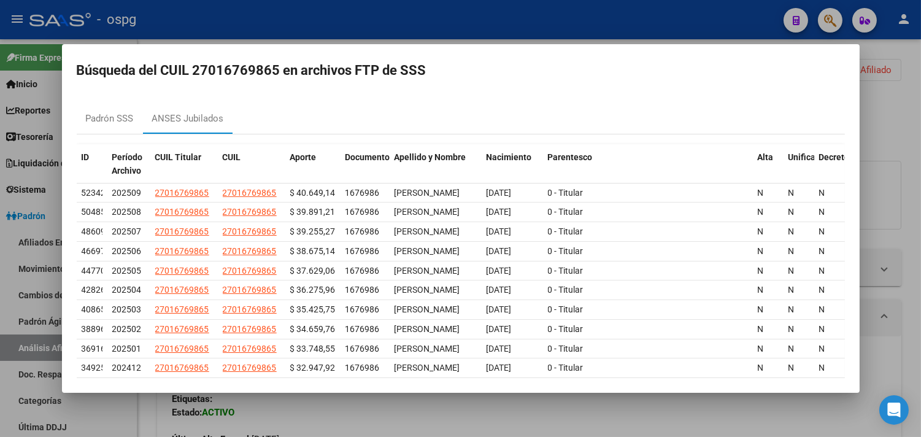
click at [376, 398] on div at bounding box center [460, 218] width 921 height 437
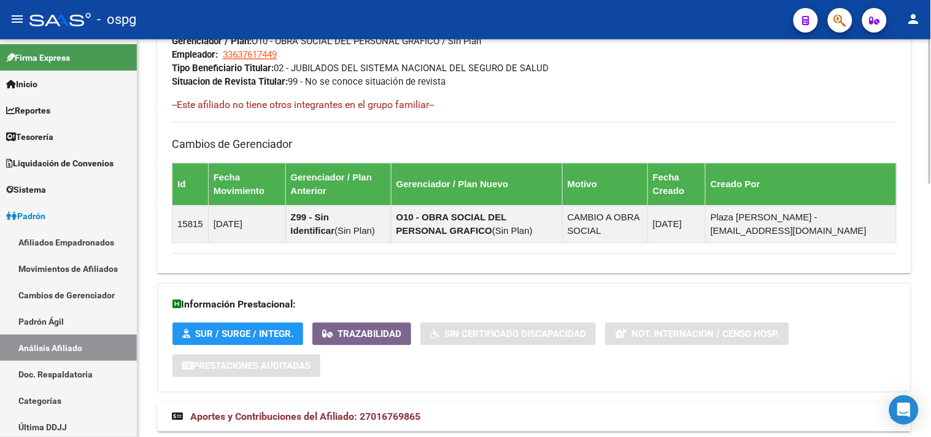
scroll to position [697, 0]
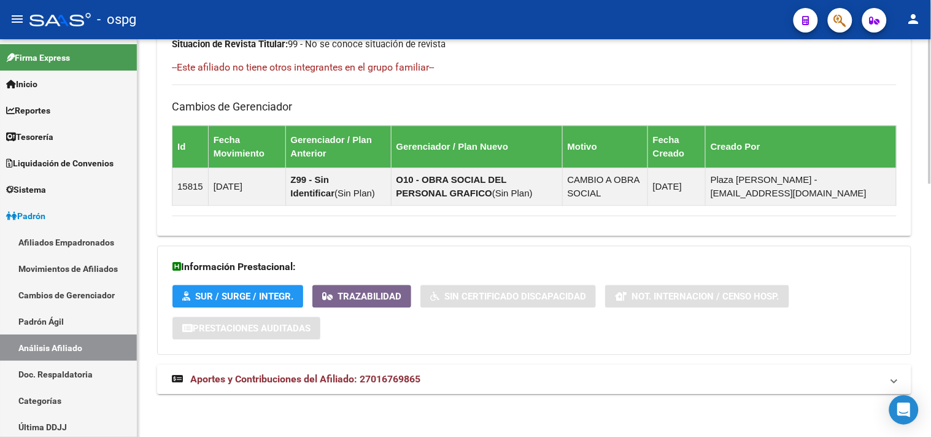
drag, startPoint x: 517, startPoint y: 376, endPoint x: 532, endPoint y: 373, distance: 14.9
click at [517, 376] on mat-panel-title "Aportes y Contribuciones del Afiliado: 27016769865" at bounding box center [527, 380] width 710 height 14
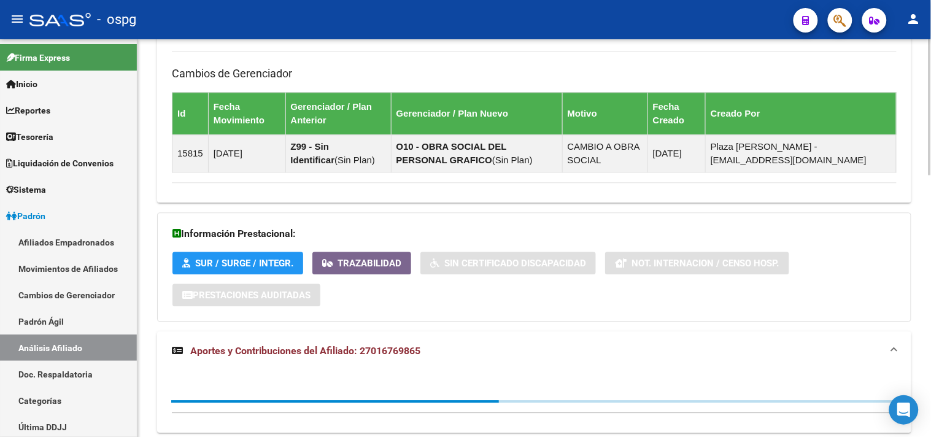
scroll to position [769, 0]
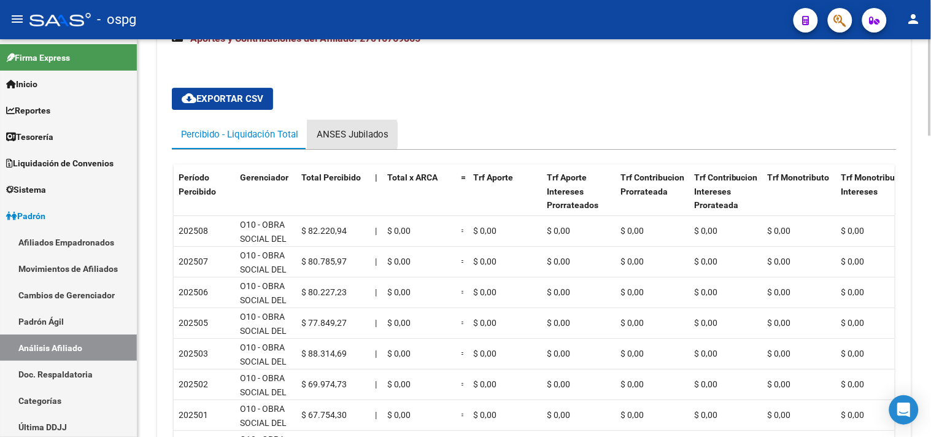
click at [341, 136] on div "ANSES Jubilados" at bounding box center [353, 135] width 72 height 14
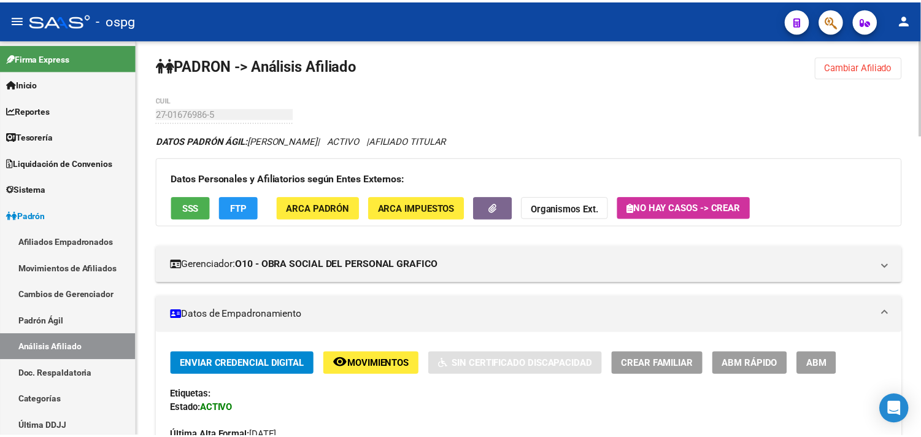
scroll to position [0, 0]
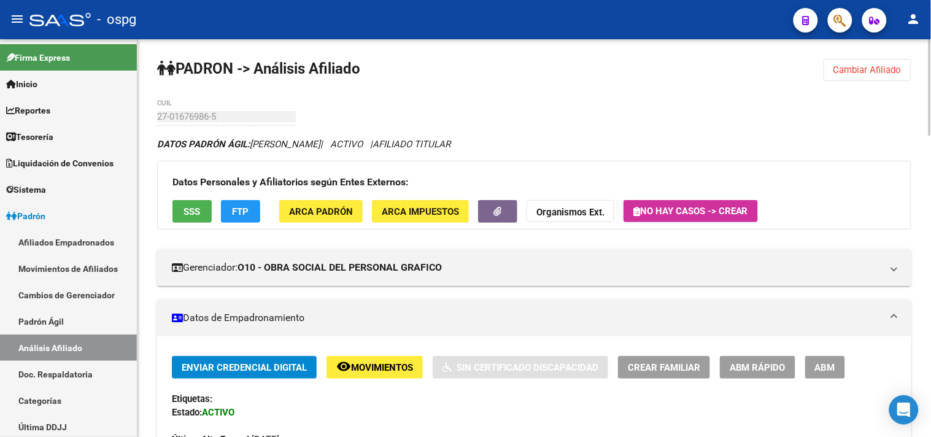
drag, startPoint x: 881, startPoint y: 71, endPoint x: 690, endPoint y: 94, distance: 192.2
click at [879, 71] on span "Cambiar Afiliado" at bounding box center [868, 69] width 68 height 11
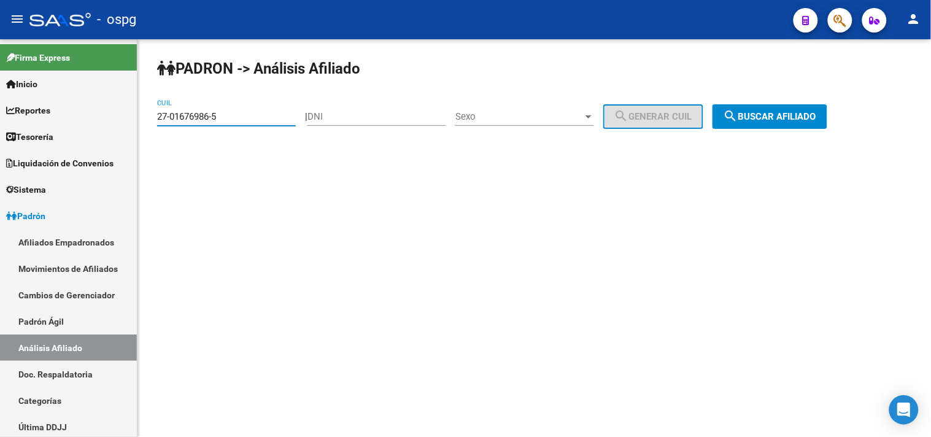
drag, startPoint x: 101, startPoint y: 107, endPoint x: 268, endPoint y: 94, distance: 166.9
click at [81, 107] on mat-sidenav-container "Firma Express Inicio Calendario SSS Instructivos Contacto OS Reportes Tablero d…" at bounding box center [465, 238] width 931 height 398
paste input "0-26291765-8"
drag, startPoint x: 786, startPoint y: 118, endPoint x: 757, endPoint y: 117, distance: 28.3
click at [786, 118] on span "search Buscar afiliado" at bounding box center [770, 116] width 93 height 11
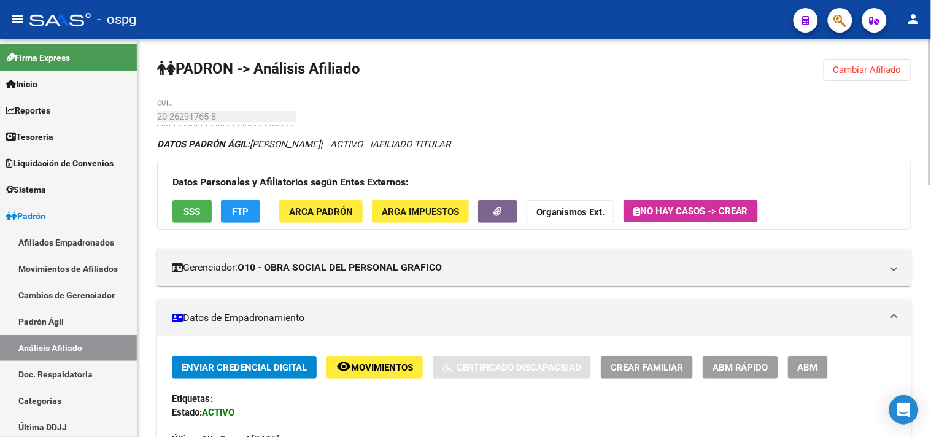
click at [188, 212] on span "SSS" at bounding box center [192, 211] width 17 height 11
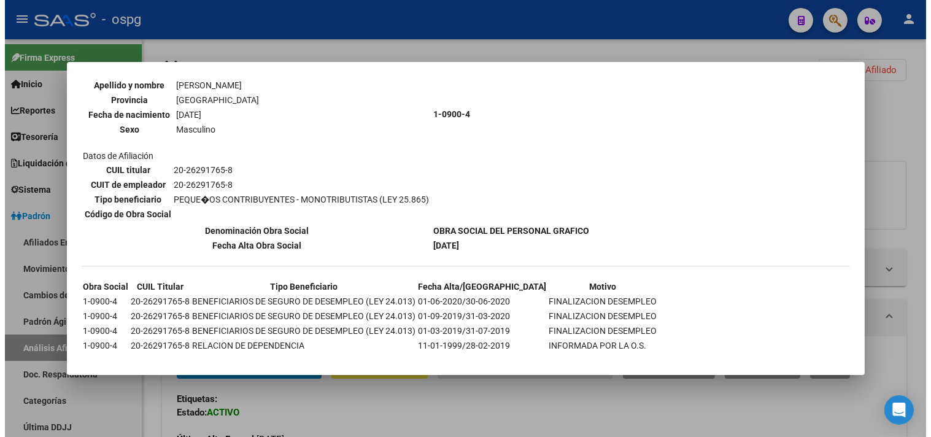
scroll to position [137, 0]
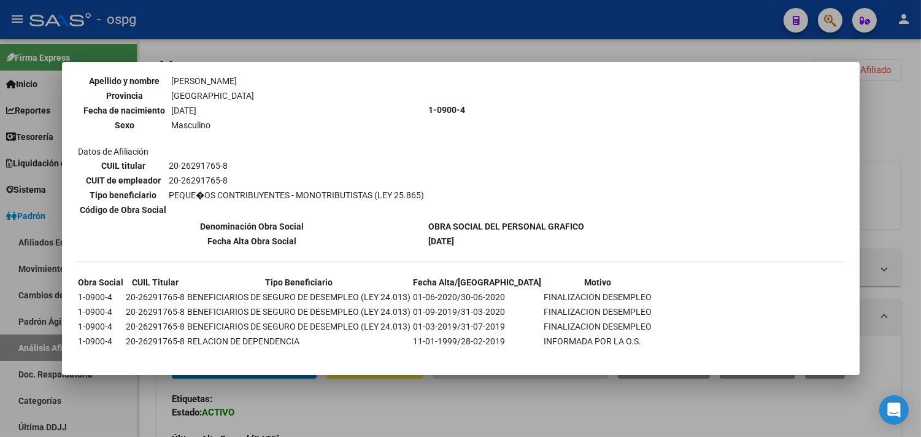
click at [339, 403] on div at bounding box center [460, 218] width 921 height 437
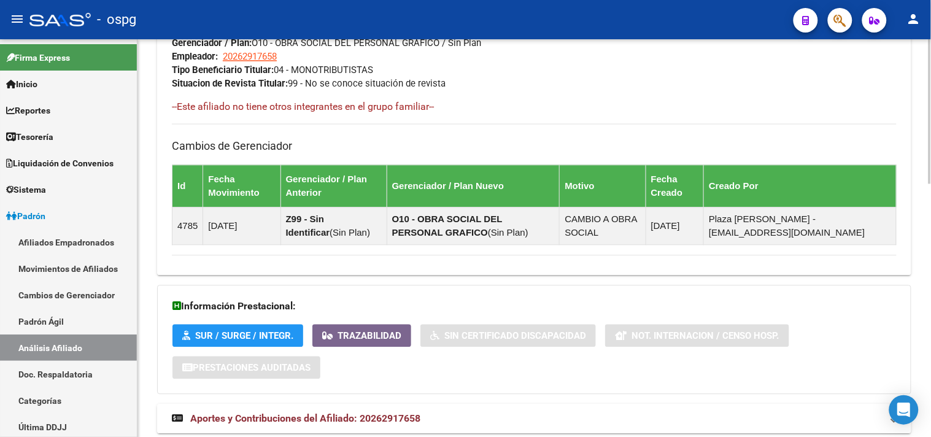
scroll to position [697, 0]
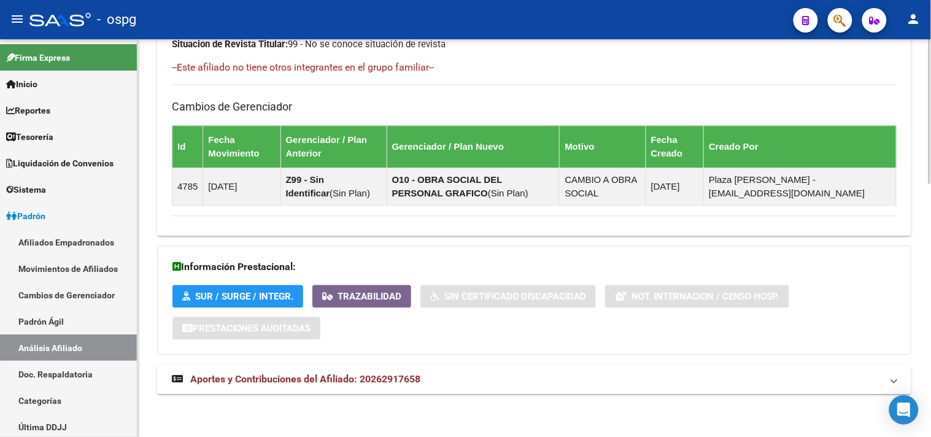
click at [462, 387] on mat-expansion-panel-header "Aportes y Contribuciones del Afiliado: 20262917658" at bounding box center [534, 379] width 754 height 29
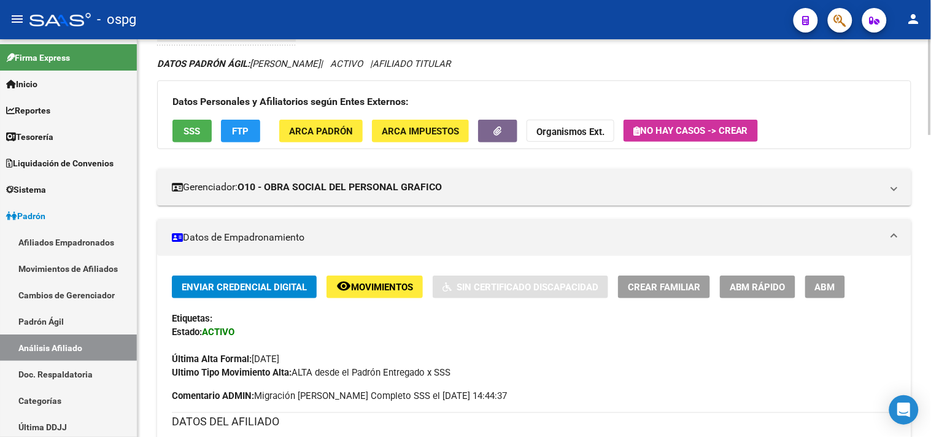
scroll to position [0, 0]
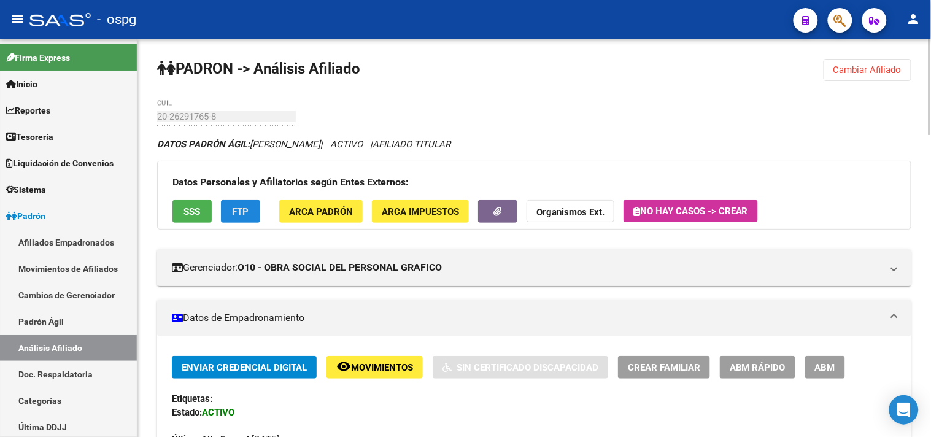
click at [236, 207] on span "FTP" at bounding box center [241, 211] width 17 height 11
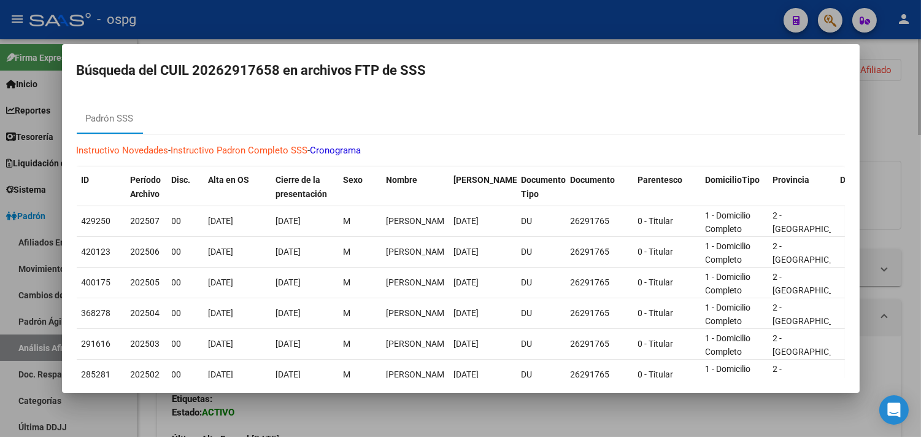
click at [347, 418] on div at bounding box center [460, 218] width 921 height 437
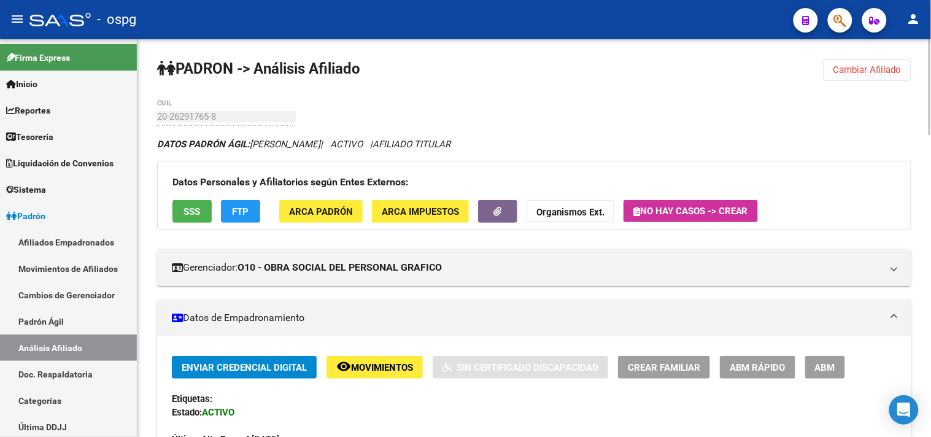
click at [856, 64] on span "Cambiar Afiliado" at bounding box center [868, 69] width 68 height 11
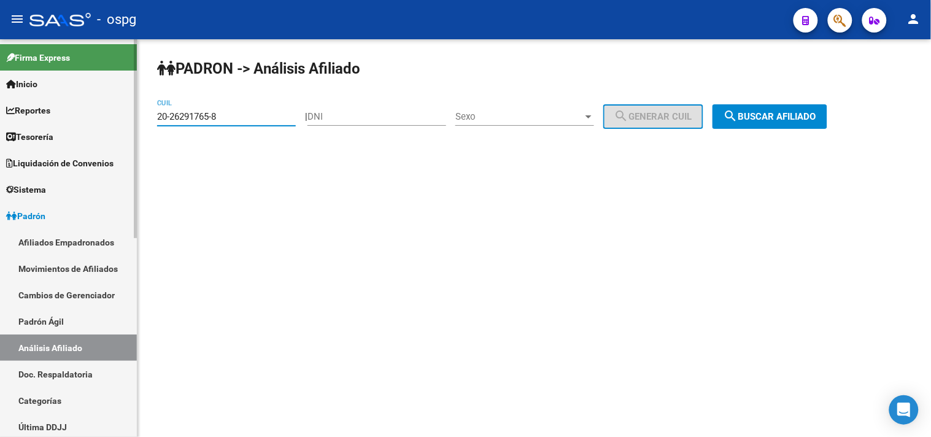
drag, startPoint x: 86, startPoint y: 112, endPoint x: 240, endPoint y: 109, distance: 154.1
click at [72, 108] on mat-sidenav-container "Firma Express Inicio Calendario SSS Instructivos Contacto OS Reportes Tablero d…" at bounding box center [465, 238] width 931 height 398
paste input "3-12369833-9"
click at [786, 109] on button "search Buscar afiliado" at bounding box center [770, 116] width 115 height 25
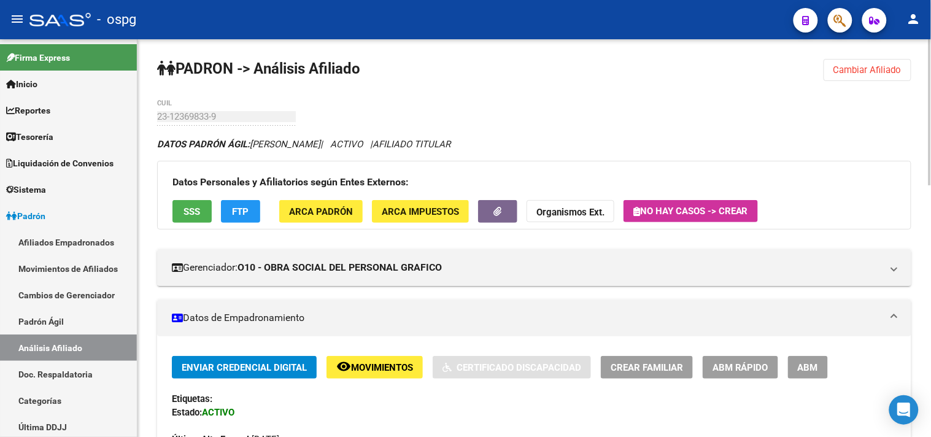
click at [197, 204] on button "SSS" at bounding box center [191, 211] width 39 height 23
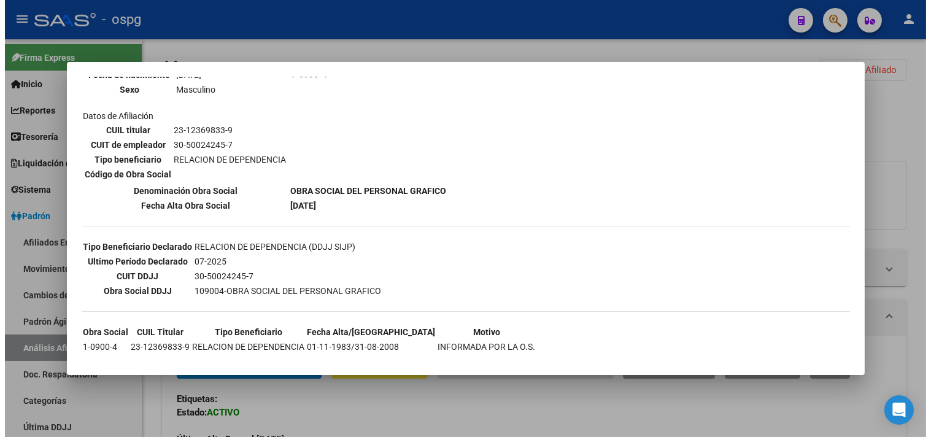
scroll to position [178, 0]
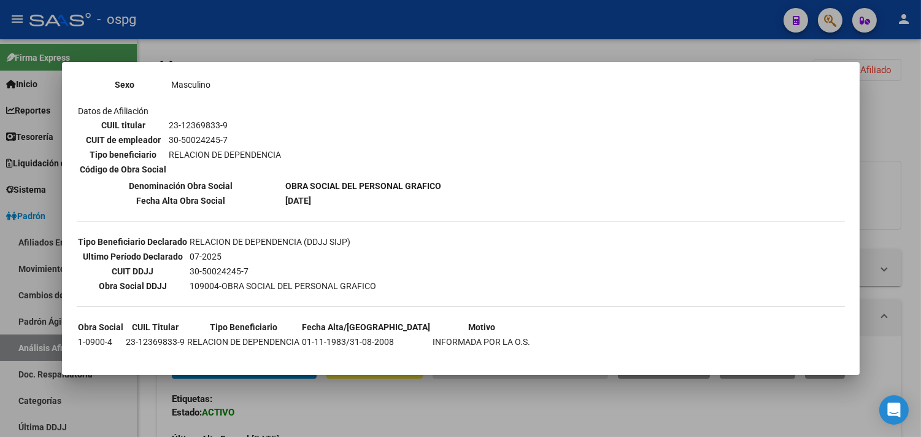
click at [369, 419] on div at bounding box center [460, 218] width 921 height 437
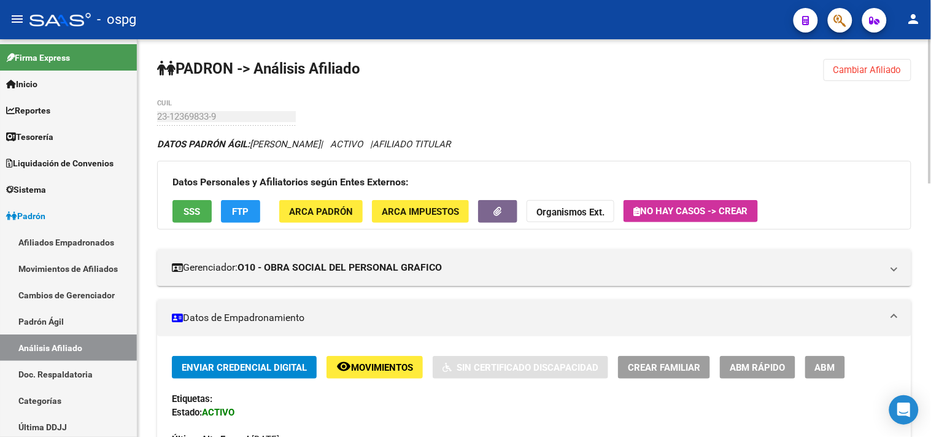
click at [236, 216] on span "FTP" at bounding box center [241, 211] width 17 height 11
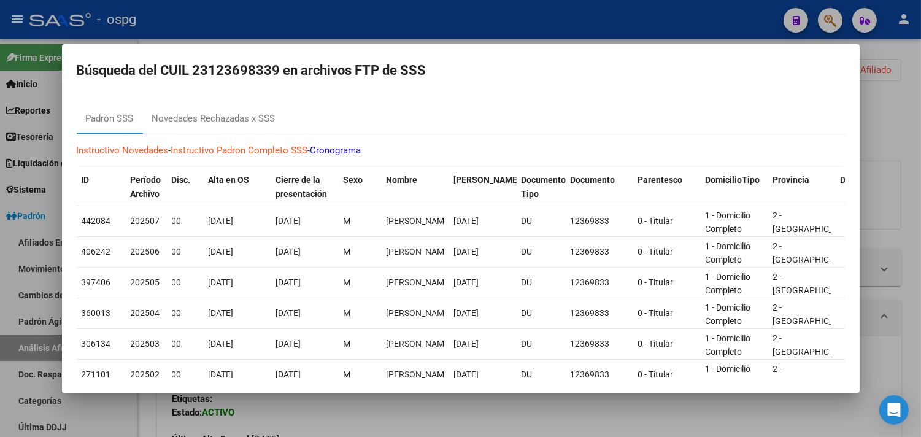
click at [387, 411] on div at bounding box center [460, 218] width 921 height 437
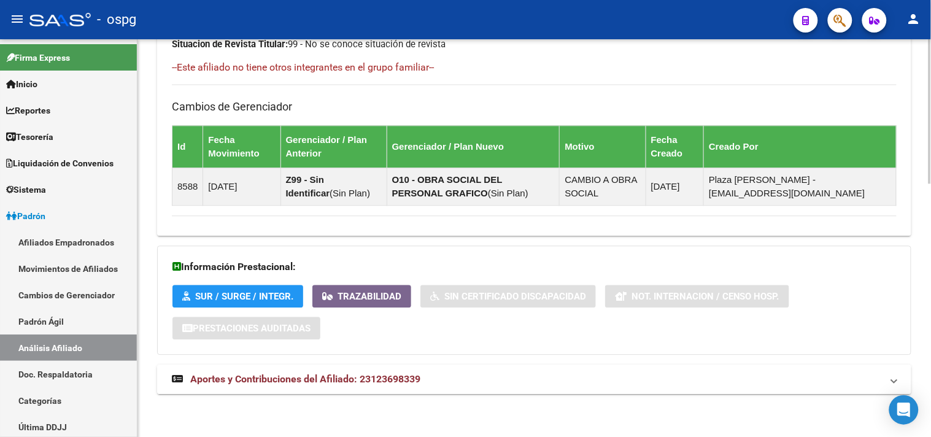
drag, startPoint x: 403, startPoint y: 387, endPoint x: 476, endPoint y: 389, distance: 73.1
click at [406, 389] on mat-expansion-panel-header "Aportes y Contribuciones del Afiliado: 23123698339" at bounding box center [534, 379] width 754 height 29
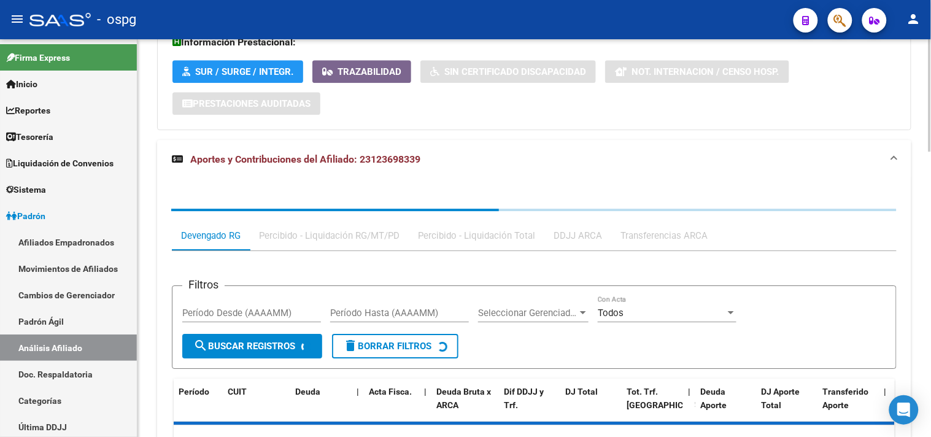
scroll to position [1013, 0]
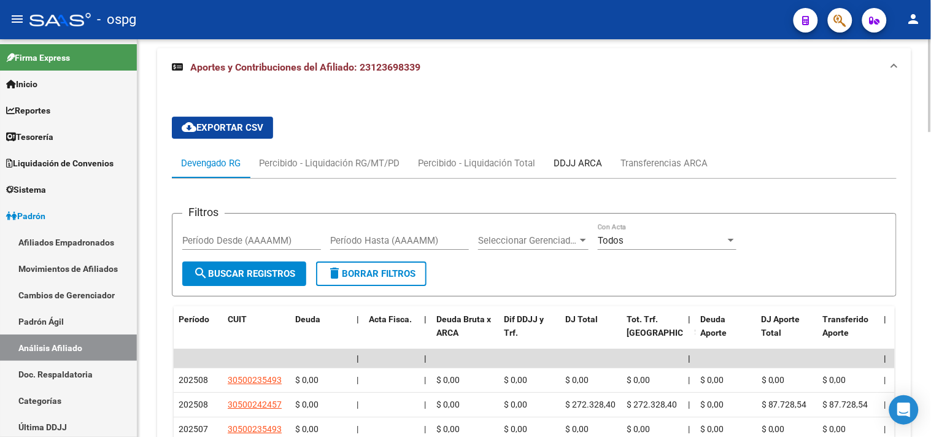
click at [597, 169] on div "DDJJ ARCA" at bounding box center [578, 164] width 48 height 14
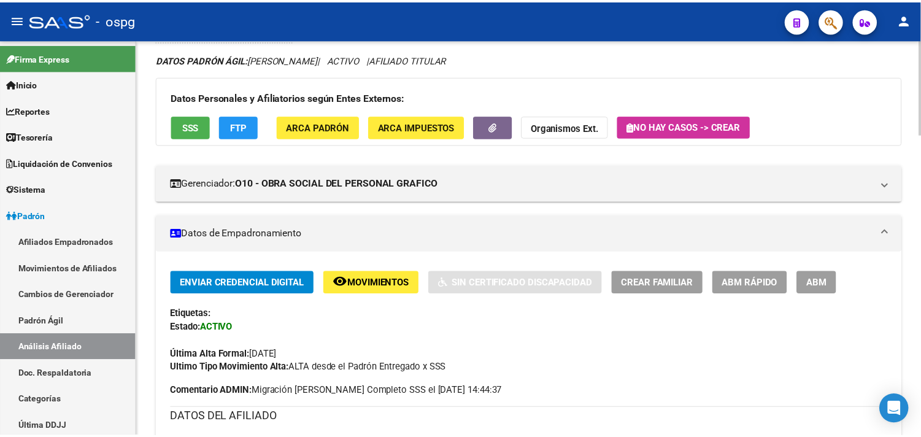
scroll to position [0, 0]
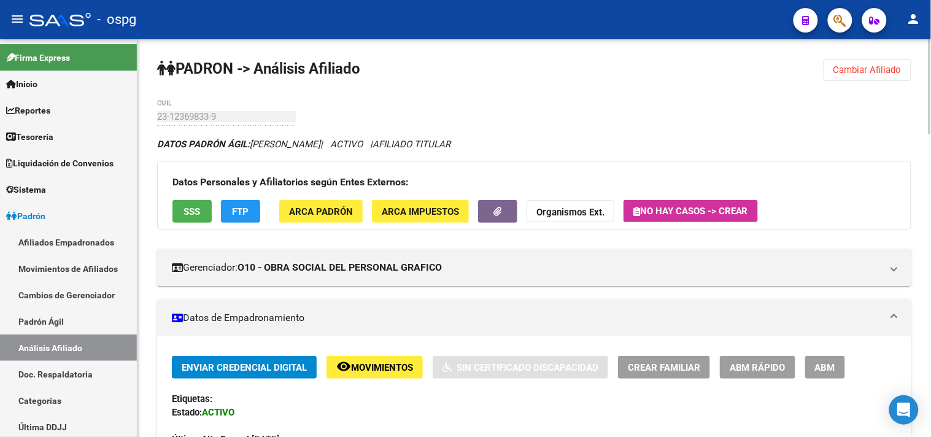
click at [181, 209] on button "SSS" at bounding box center [191, 211] width 39 height 23
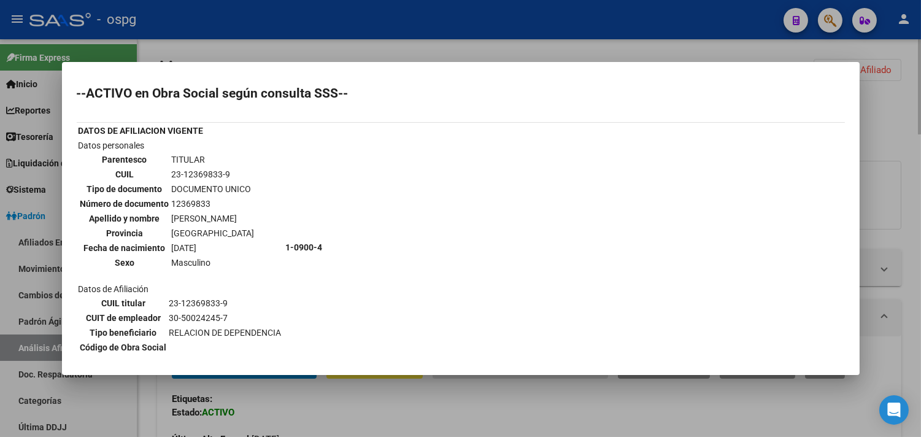
drag, startPoint x: 881, startPoint y: 92, endPoint x: 891, endPoint y: 69, distance: 25.1
click at [882, 89] on div at bounding box center [460, 218] width 921 height 437
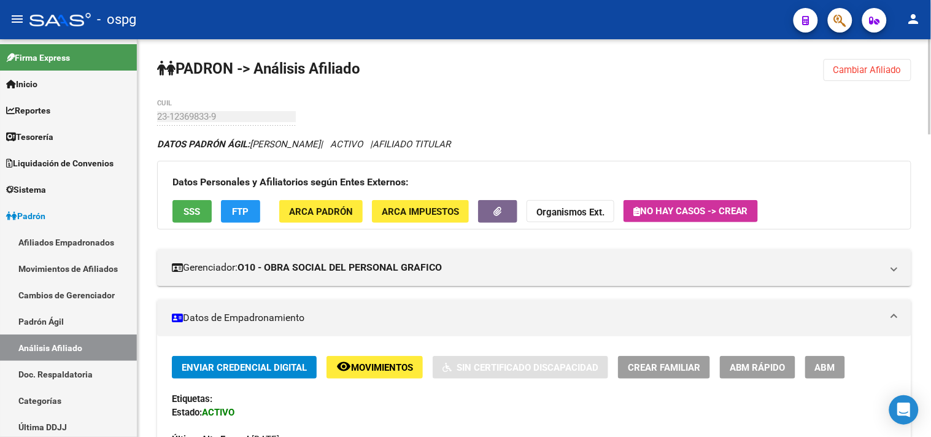
click at [891, 69] on span "Cambiar Afiliado" at bounding box center [868, 69] width 68 height 11
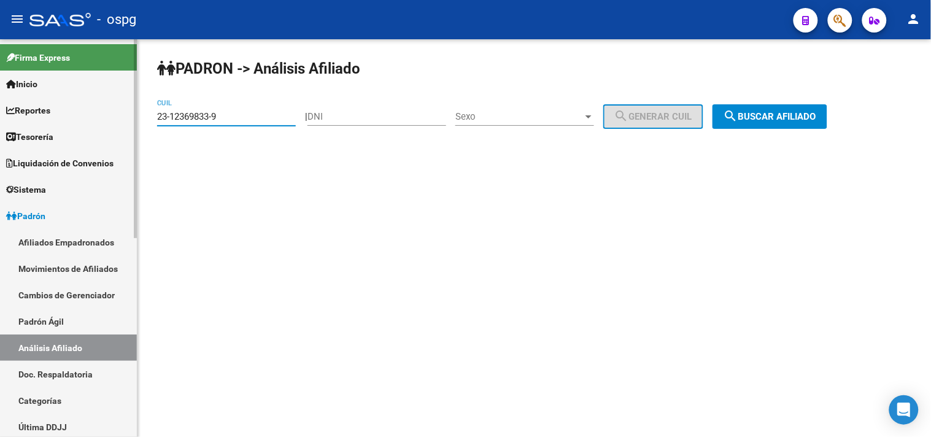
drag, startPoint x: 105, startPoint y: 114, endPoint x: 0, endPoint y: 114, distance: 105.0
click at [0, 114] on mat-sidenav-container "Firma Express Inicio Calendario SSS Instructivos Contacto OS Reportes Tablero d…" at bounding box center [465, 238] width 931 height 398
paste input "7-17636553-1"
click at [823, 123] on button "search Buscar afiliado" at bounding box center [770, 116] width 115 height 25
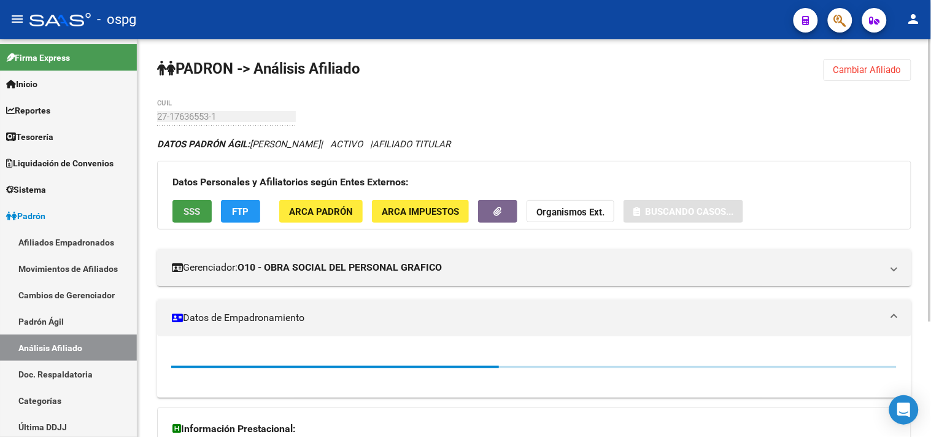
click at [201, 209] on button "SSS" at bounding box center [191, 211] width 39 height 23
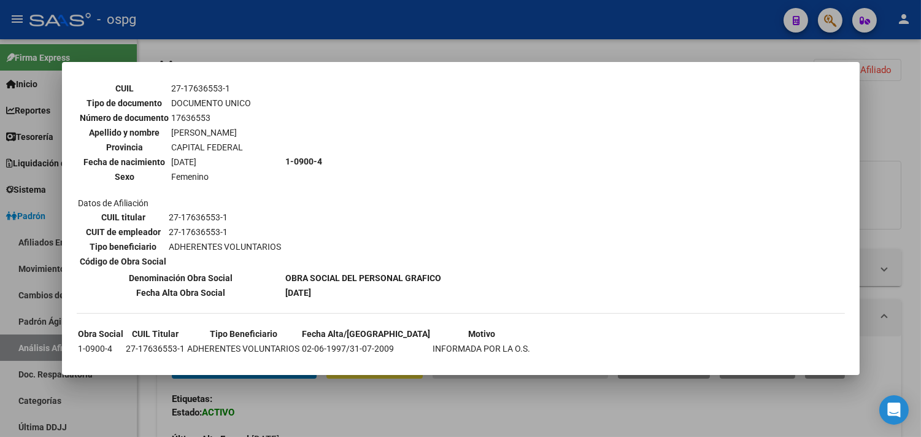
scroll to position [95, 0]
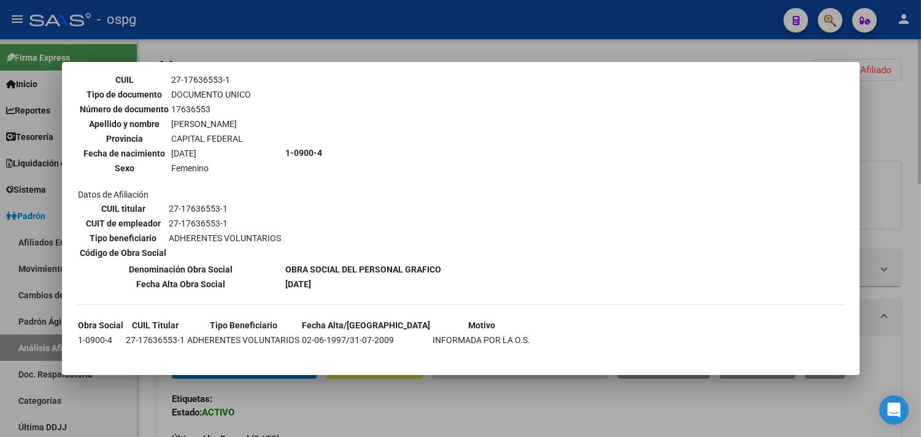
drag, startPoint x: 421, startPoint y: 408, endPoint x: 281, endPoint y: 311, distance: 170.8
click at [419, 408] on div at bounding box center [460, 218] width 921 height 437
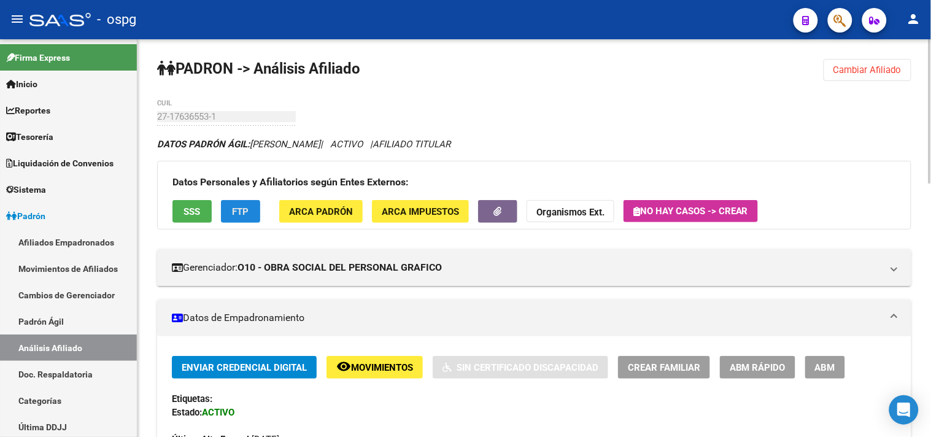
click at [252, 207] on button "FTP" at bounding box center [240, 211] width 39 height 23
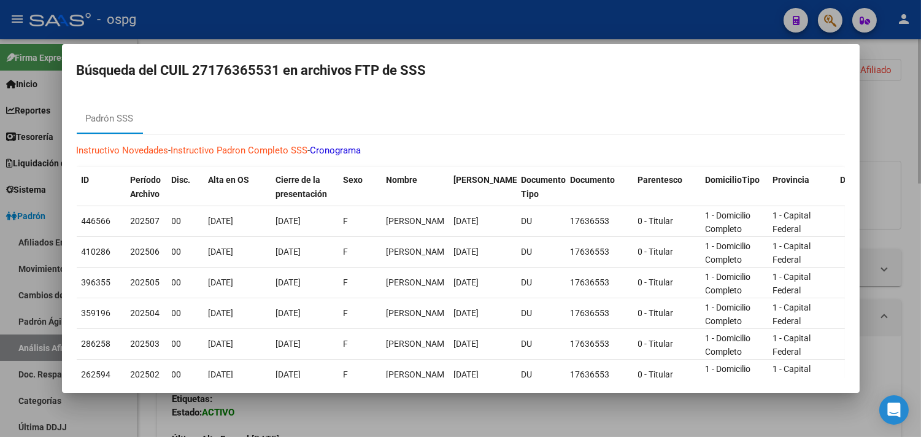
click at [376, 418] on div at bounding box center [460, 218] width 921 height 437
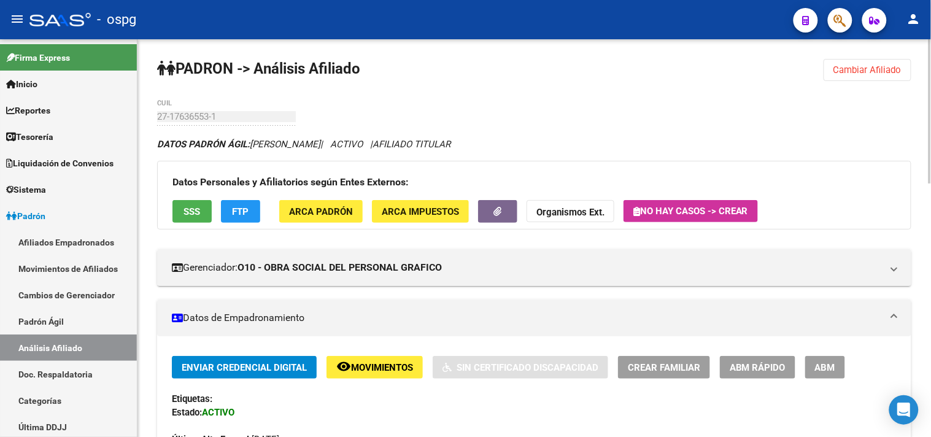
click at [864, 68] on span "Cambiar Afiliado" at bounding box center [868, 69] width 68 height 11
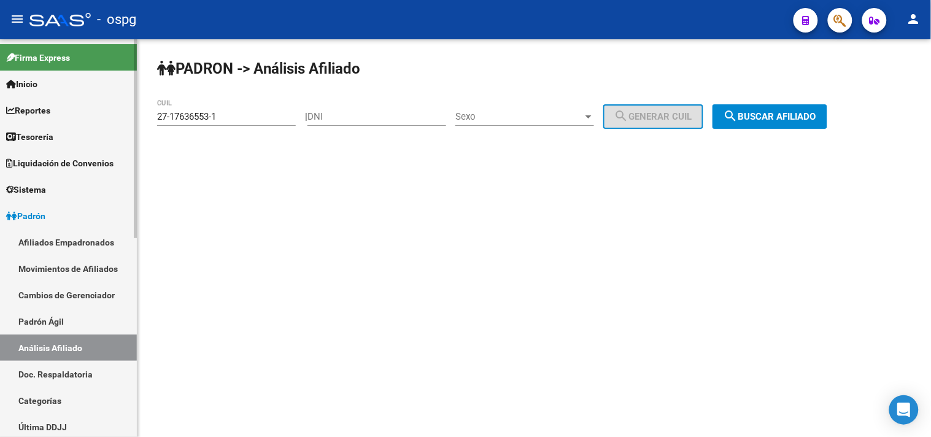
drag, startPoint x: 237, startPoint y: 112, endPoint x: 134, endPoint y: 117, distance: 103.2
click at [136, 118] on mat-sidenav-container "Firma Express Inicio Calendario SSS Instructivos Contacto OS Reportes Tablero d…" at bounding box center [465, 238] width 931 height 398
click at [284, 118] on input "27-17636553-1" at bounding box center [226, 116] width 139 height 11
drag, startPoint x: 222, startPoint y: 117, endPoint x: 91, endPoint y: 102, distance: 132.2
click at [93, 103] on mat-sidenav-container "Firma Express Inicio Calendario SSS Instructivos Contacto OS Reportes Tablero d…" at bounding box center [465, 238] width 931 height 398
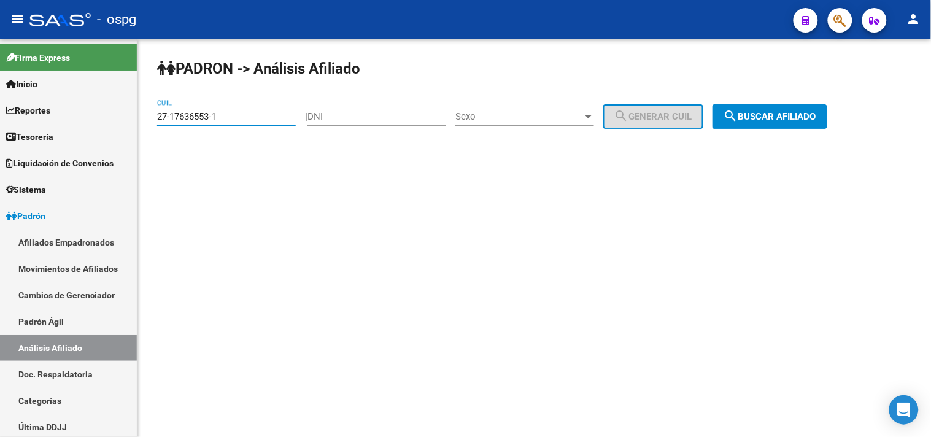
paste input "3-22981181-9"
click at [802, 118] on span "search Buscar afiliado" at bounding box center [770, 116] width 93 height 11
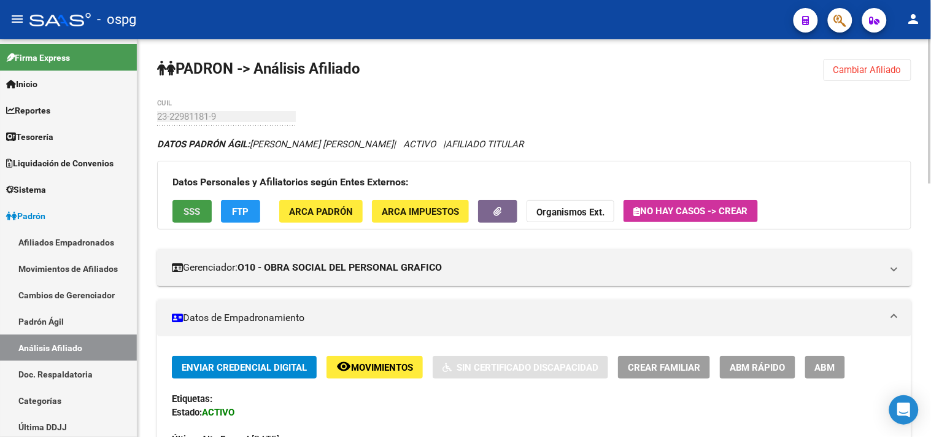
click at [201, 209] on button "SSS" at bounding box center [191, 211] width 39 height 23
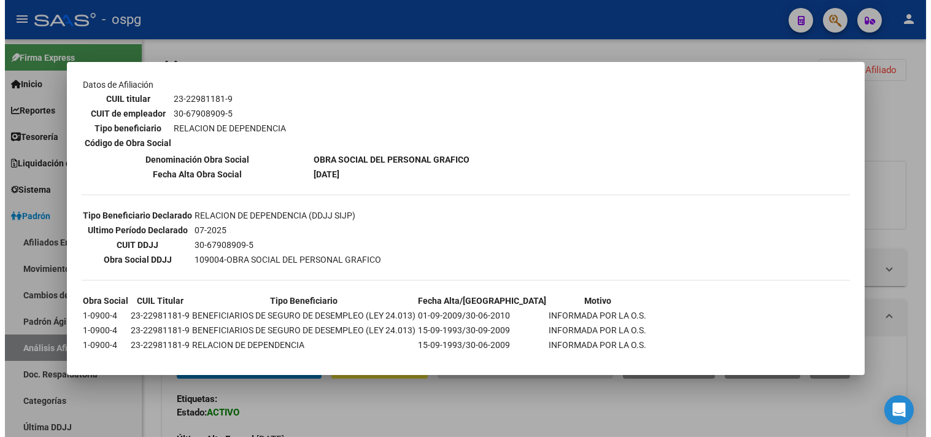
scroll to position [206, 0]
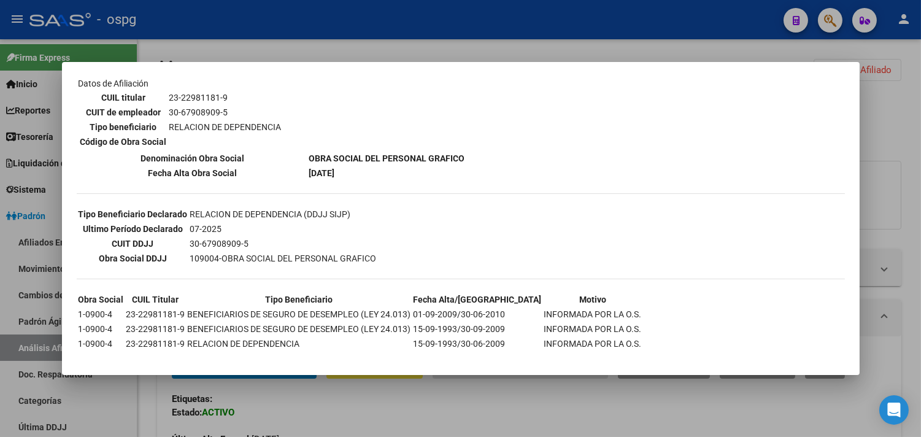
click at [295, 407] on div at bounding box center [460, 218] width 921 height 437
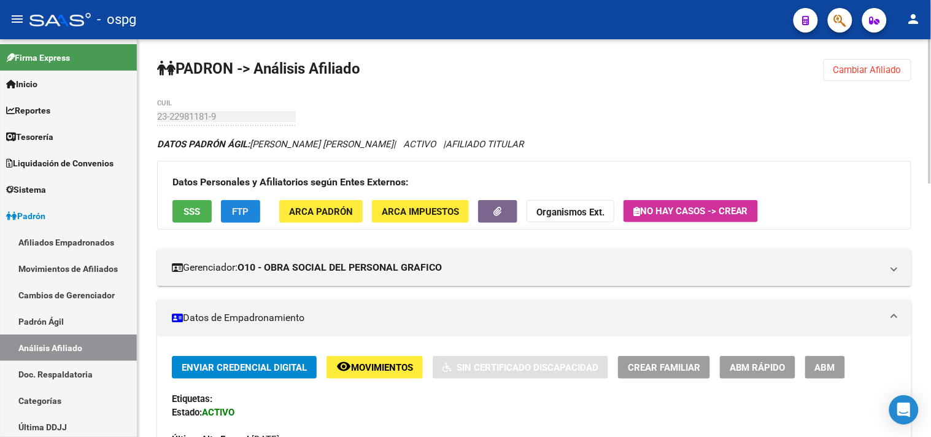
click at [239, 209] on span "FTP" at bounding box center [241, 211] width 17 height 11
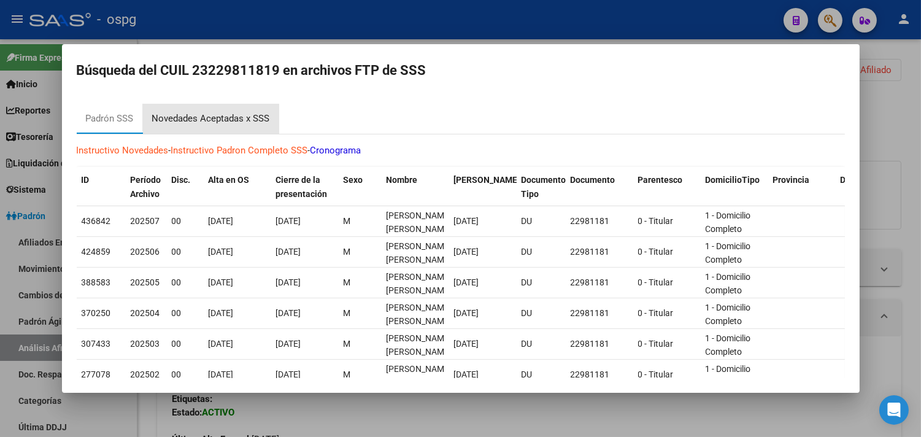
click at [231, 110] on div "Novedades Aceptadas x SSS" at bounding box center [211, 118] width 136 height 29
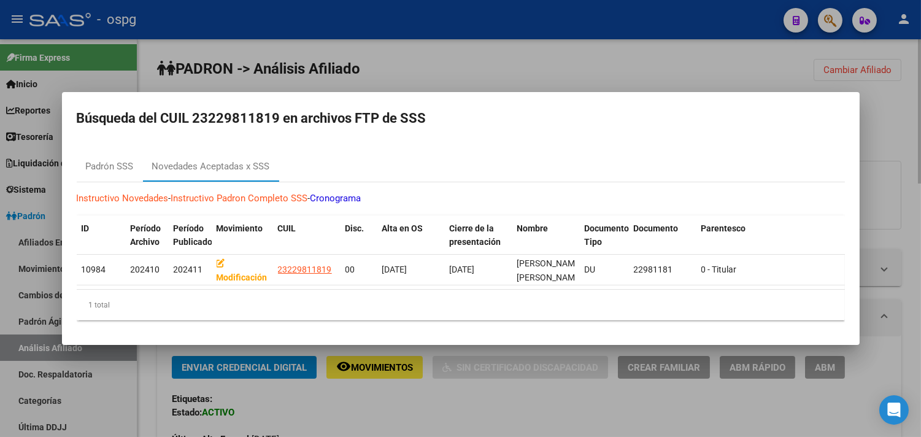
drag, startPoint x: 384, startPoint y: 420, endPoint x: 394, endPoint y: 409, distance: 14.8
click at [385, 420] on div at bounding box center [460, 218] width 921 height 437
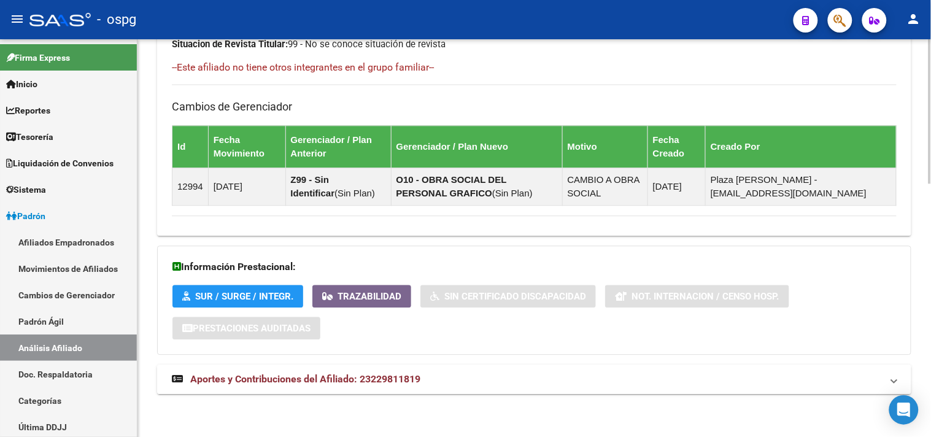
drag, startPoint x: 418, startPoint y: 389, endPoint x: 548, endPoint y: 381, distance: 130.4
click at [419, 389] on mat-expansion-panel-header "Aportes y Contribuciones del Afiliado: 23229811819" at bounding box center [534, 379] width 754 height 29
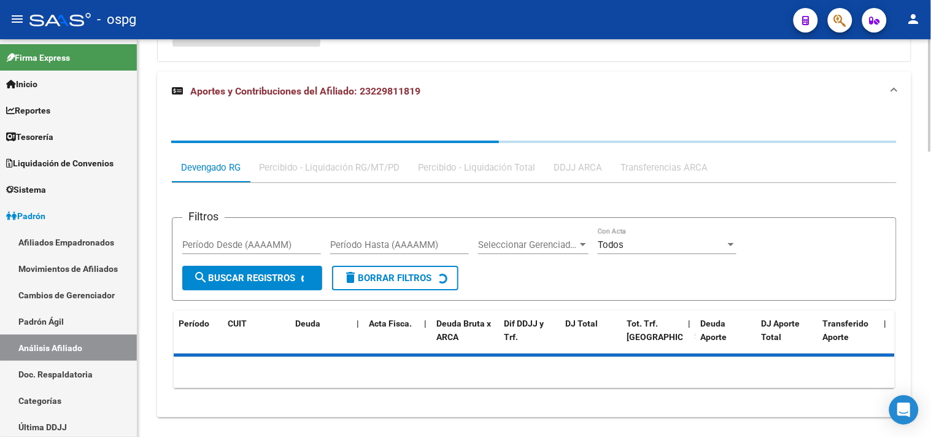
scroll to position [1013, 0]
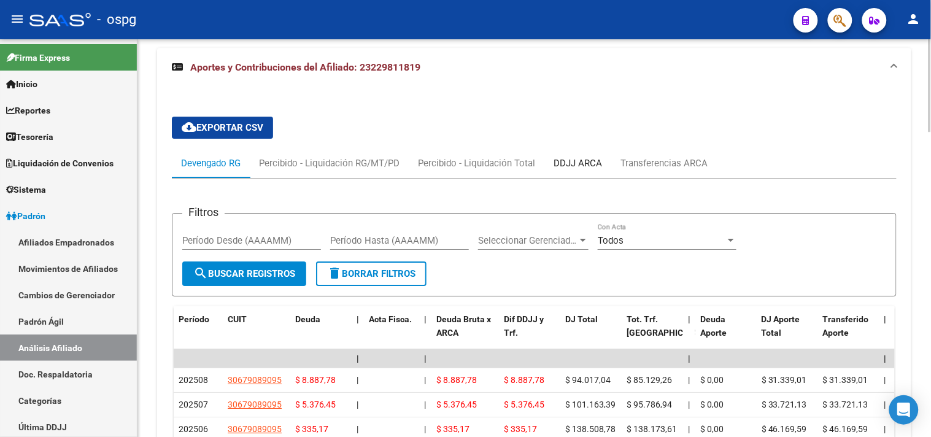
click at [597, 167] on div "DDJJ ARCA" at bounding box center [578, 164] width 48 height 14
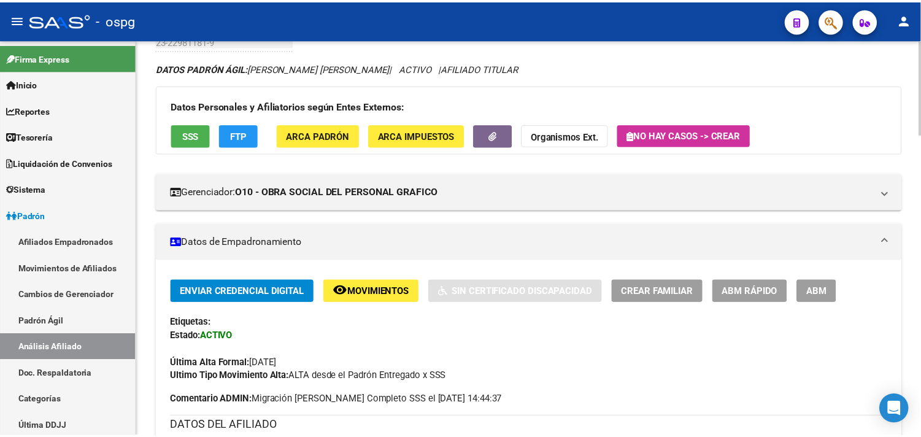
scroll to position [0, 0]
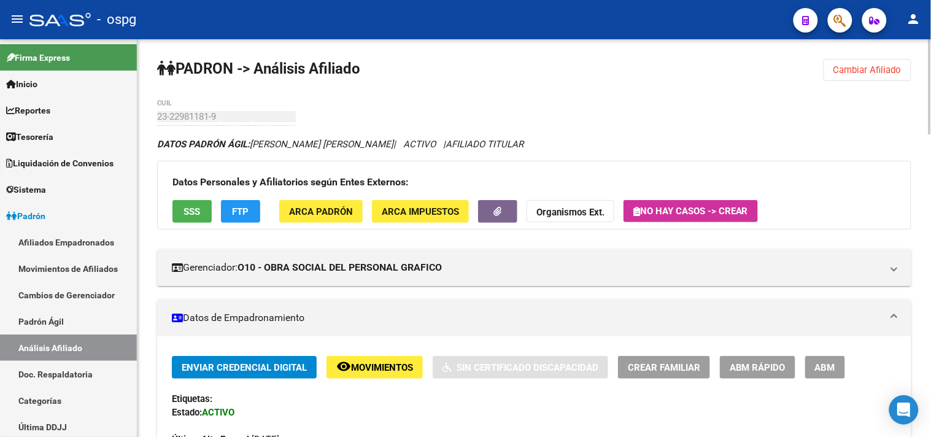
click at [891, 68] on span "Cambiar Afiliado" at bounding box center [868, 69] width 68 height 11
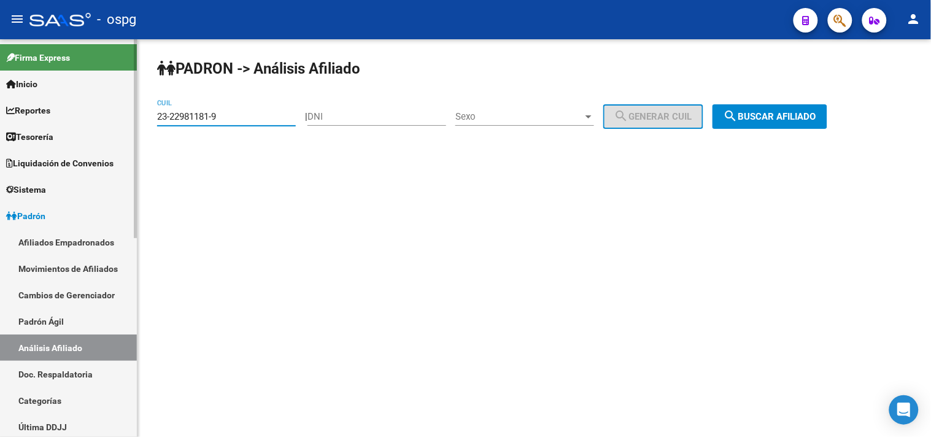
drag, startPoint x: 234, startPoint y: 117, endPoint x: 60, endPoint y: 113, distance: 174.4
click at [60, 113] on mat-sidenav-container "Firma Express Inicio Calendario SSS Instructivos Contacto OS Reportes Tablero d…" at bounding box center [465, 238] width 931 height 398
paste input "0-93539875-5"
click at [755, 119] on span "search Buscar afiliado" at bounding box center [770, 116] width 93 height 11
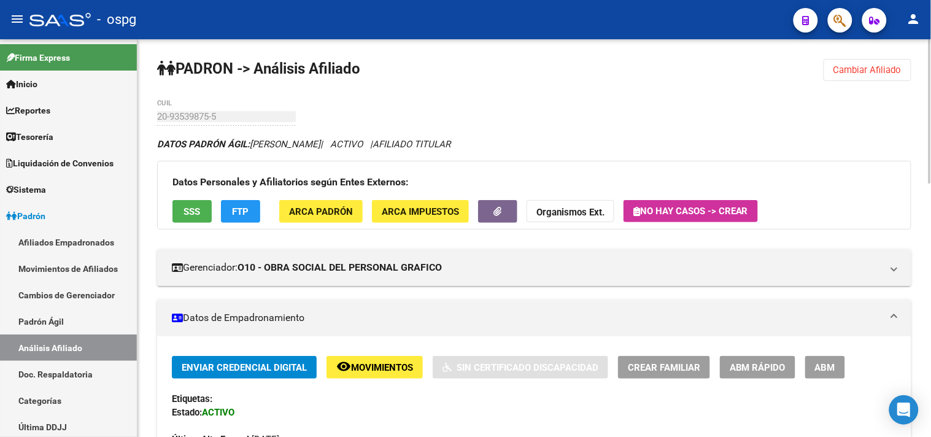
click at [242, 196] on div "Datos Personales y Afiliatorios según Entes Externos: SSS FTP ARCA Padrón ARCA …" at bounding box center [534, 195] width 754 height 69
click at [242, 207] on span "FTP" at bounding box center [241, 211] width 17 height 11
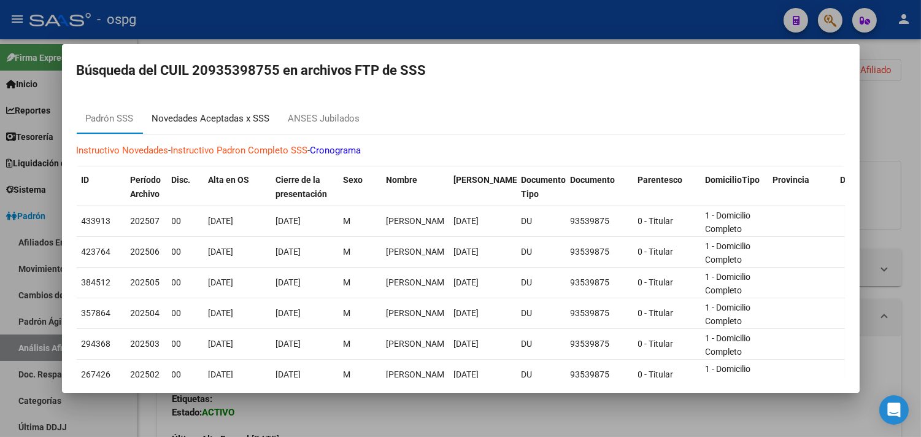
drag, startPoint x: 256, startPoint y: 115, endPoint x: 309, endPoint y: 115, distance: 53.4
click at [259, 117] on div "Novedades Aceptadas x SSS" at bounding box center [211, 119] width 118 height 14
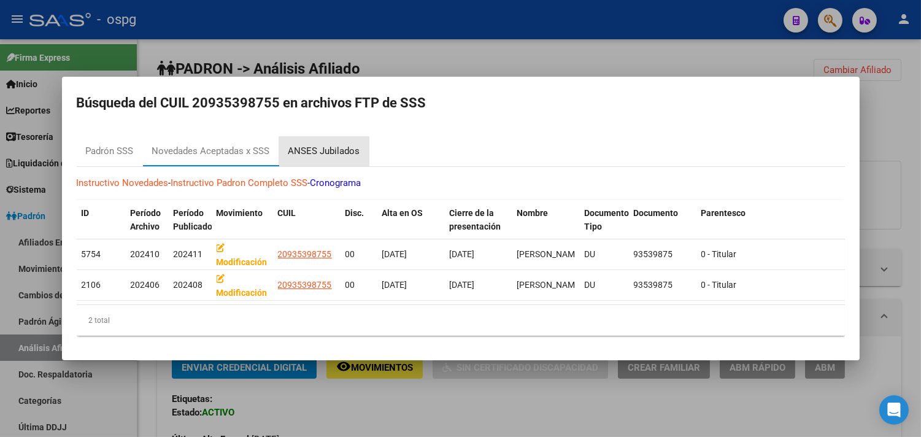
click at [346, 145] on div "ANSES Jubilados" at bounding box center [324, 152] width 72 height 14
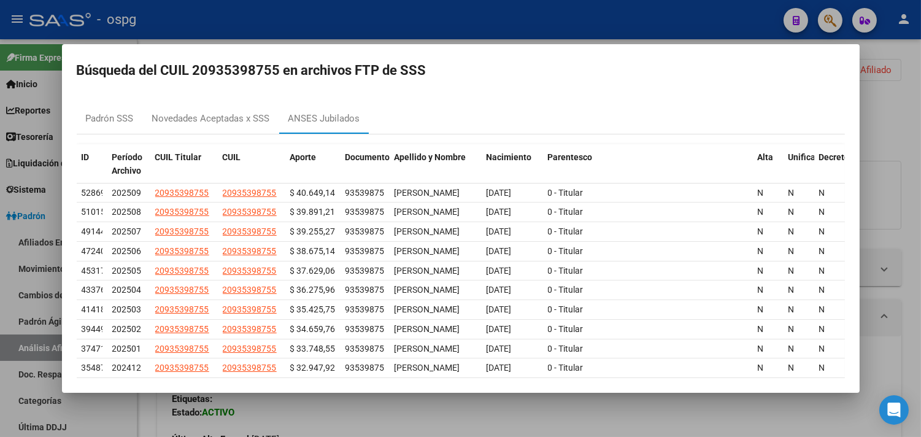
drag, startPoint x: 321, startPoint y: 419, endPoint x: 136, endPoint y: 206, distance: 282.8
click at [306, 411] on div at bounding box center [460, 218] width 921 height 437
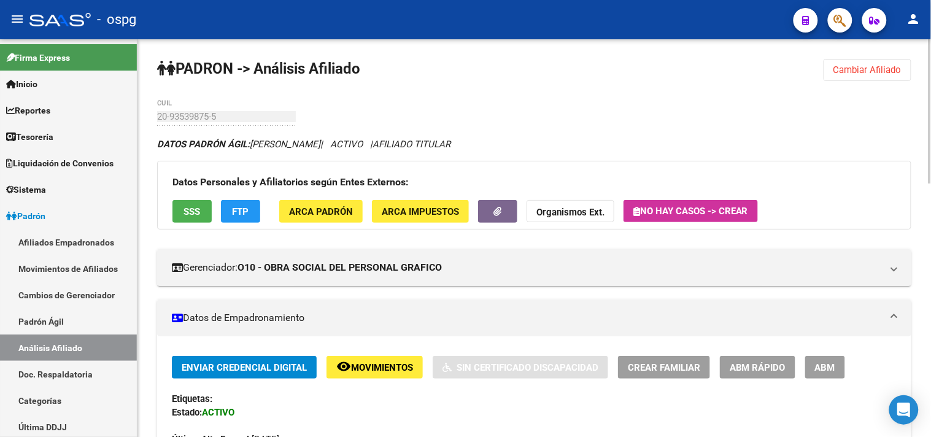
click at [195, 198] on div "Datos Personales y Afiliatorios según Entes Externos: SSS FTP ARCA Padrón ARCA …" at bounding box center [534, 195] width 754 height 69
click at [203, 210] on button "SSS" at bounding box center [191, 211] width 39 height 23
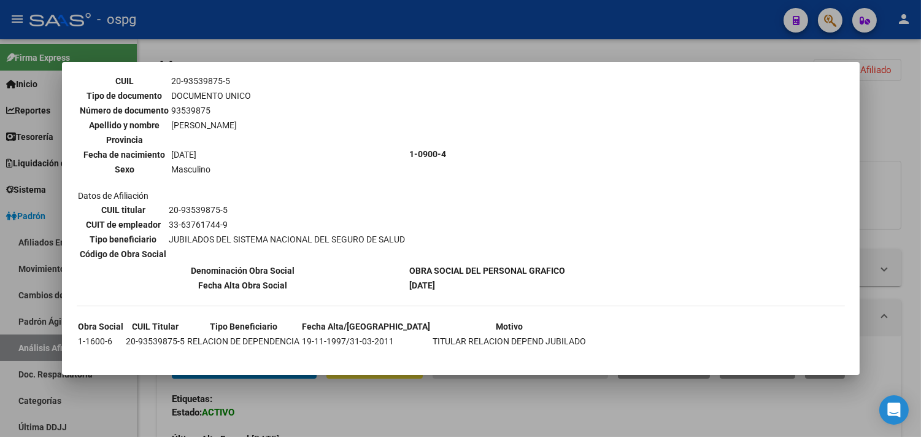
scroll to position [95, 0]
click at [880, 92] on div at bounding box center [460, 218] width 921 height 437
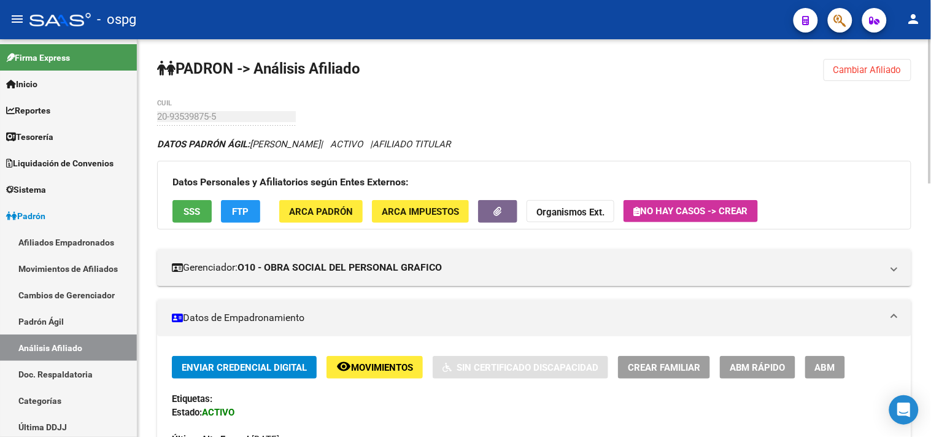
click at [872, 64] on span "Cambiar Afiliado" at bounding box center [868, 69] width 68 height 11
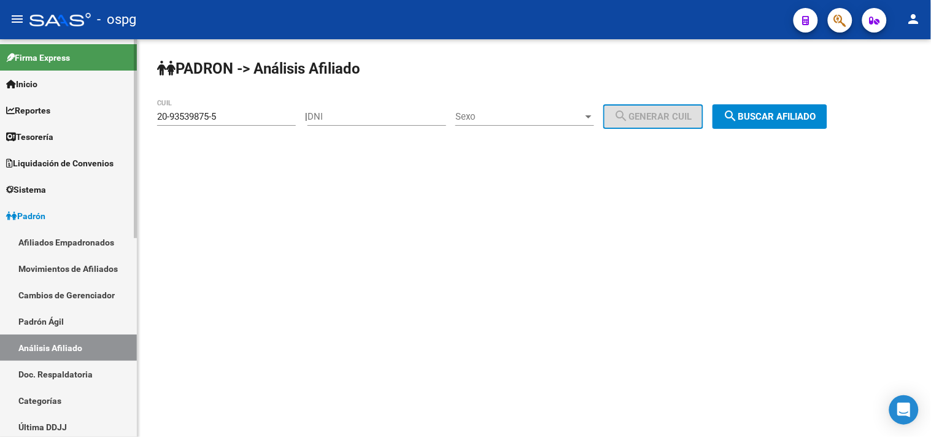
drag, startPoint x: 217, startPoint y: 109, endPoint x: 63, endPoint y: 95, distance: 154.7
click at [64, 95] on mat-sidenav-container "Firma Express Inicio Calendario SSS Instructivos Contacto OS Reportes Tablero d…" at bounding box center [465, 238] width 931 height 398
click at [242, 125] on div "20-93539875-5 CUIL" at bounding box center [226, 112] width 139 height 26
drag, startPoint x: 237, startPoint y: 123, endPoint x: 27, endPoint y: 117, distance: 210.0
click at [31, 117] on mat-sidenav-container "Firma Express Inicio Calendario SSS Instructivos Contacto OS Reportes Tablero d…" at bounding box center [465, 238] width 931 height 398
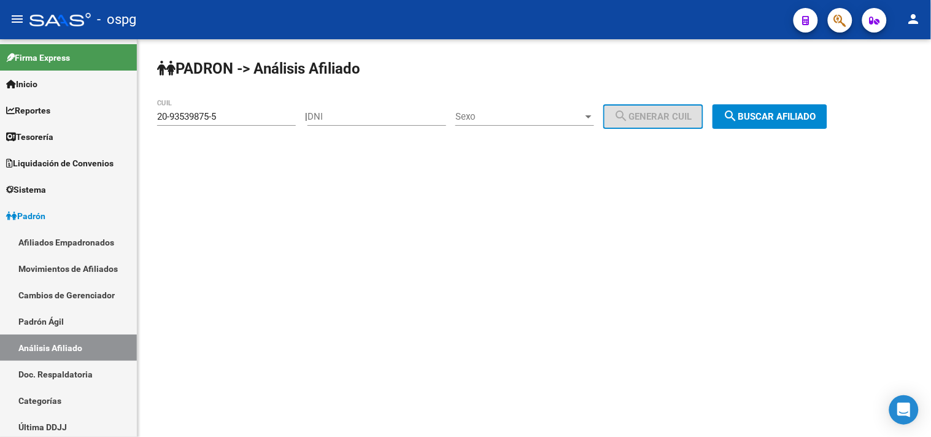
drag, startPoint x: 352, startPoint y: 168, endPoint x: 274, endPoint y: 130, distance: 86.7
click at [341, 163] on div "[PERSON_NAME] -> Análisis Afiliado 20-93539875-5 CUIL | DNI Sexo Sexo search Ge…" at bounding box center [534, 103] width 794 height 129
click at [118, 110] on mat-sidenav-container "Firma Express Inicio Calendario SSS Instructivos Contacto OS Reportes Tablero d…" at bounding box center [465, 238] width 931 height 398
paste input "04152576-3"
type input "20-04152576-3"
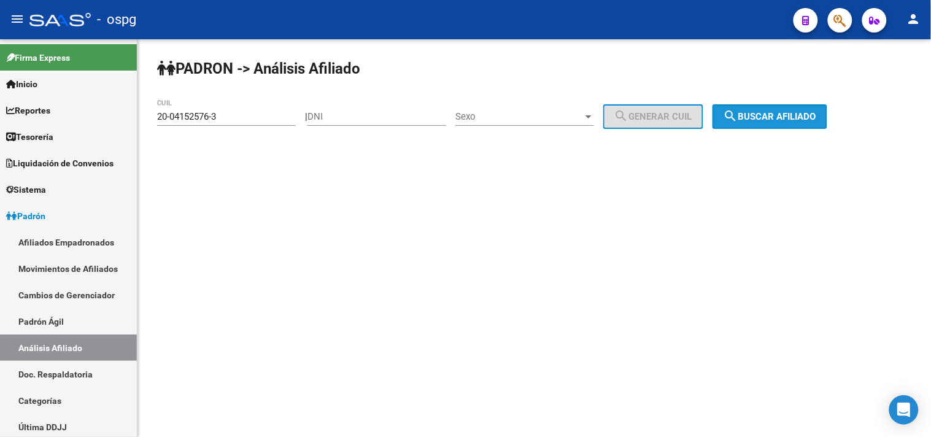
drag, startPoint x: 775, startPoint y: 119, endPoint x: 765, endPoint y: 120, distance: 9.8
click at [775, 120] on span "search Buscar afiliado" at bounding box center [770, 116] width 93 height 11
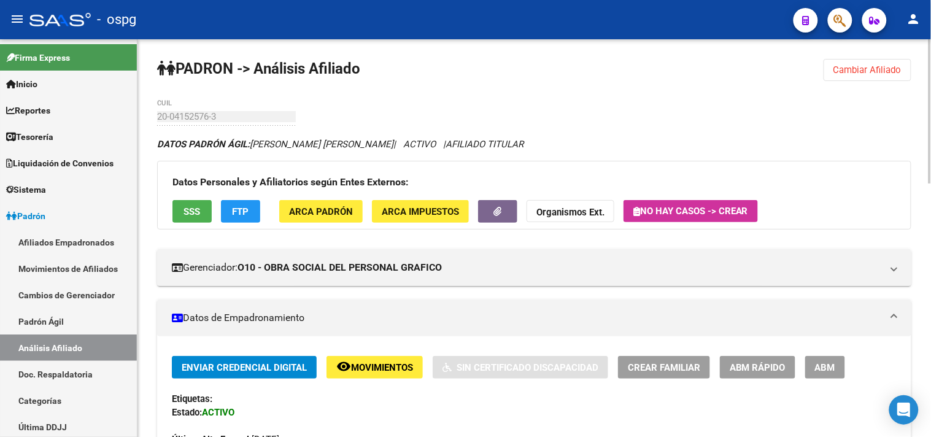
click at [242, 207] on span "FTP" at bounding box center [241, 211] width 17 height 11
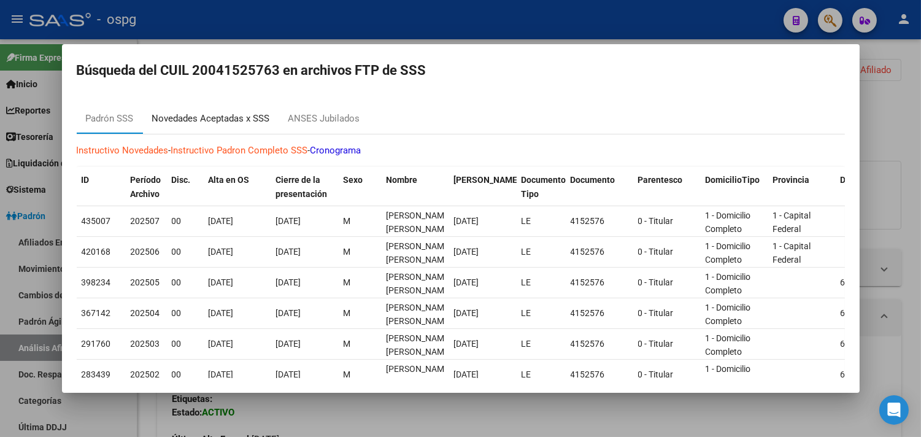
click at [241, 122] on div "Novedades Aceptadas x SSS" at bounding box center [211, 119] width 118 height 14
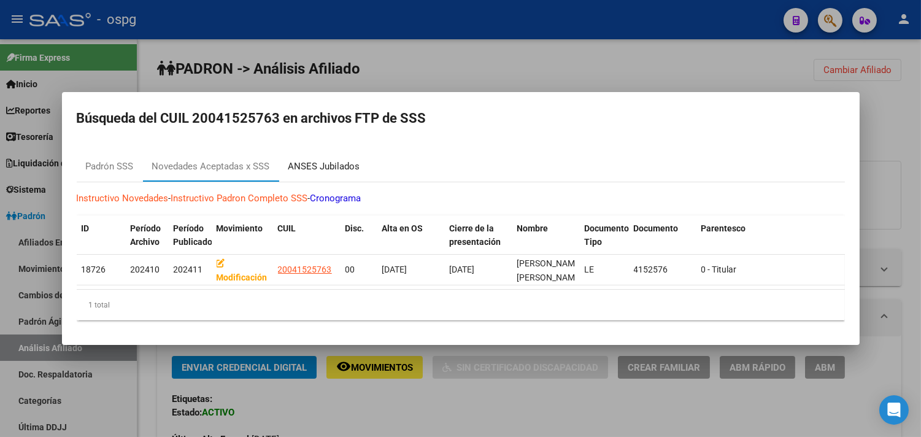
click at [328, 164] on div "ANSES Jubilados" at bounding box center [324, 167] width 72 height 14
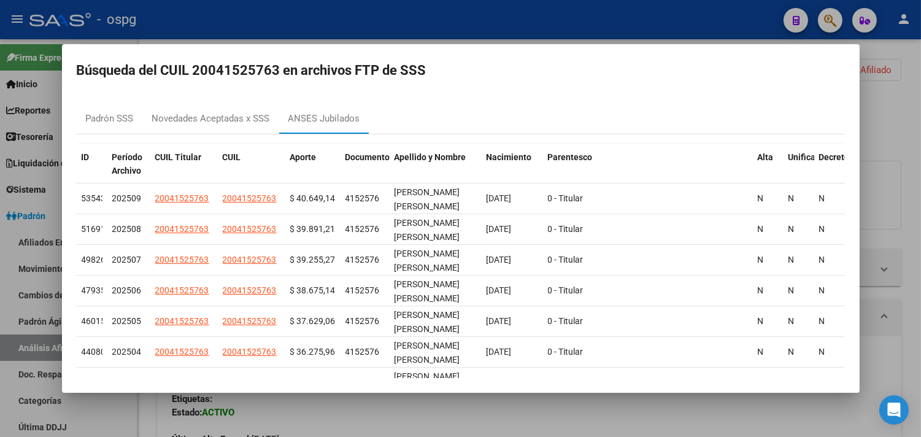
drag, startPoint x: 354, startPoint y: 419, endPoint x: 247, endPoint y: 234, distance: 213.1
click at [353, 420] on div at bounding box center [460, 218] width 921 height 437
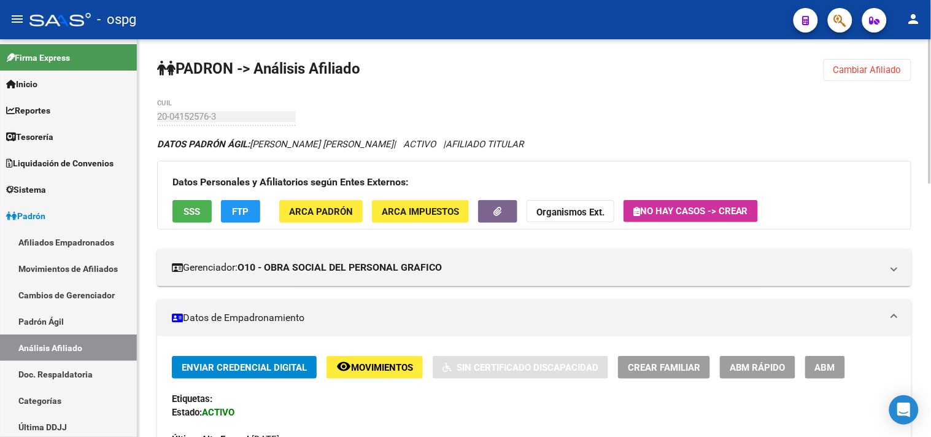
click at [180, 211] on button "SSS" at bounding box center [191, 211] width 39 height 23
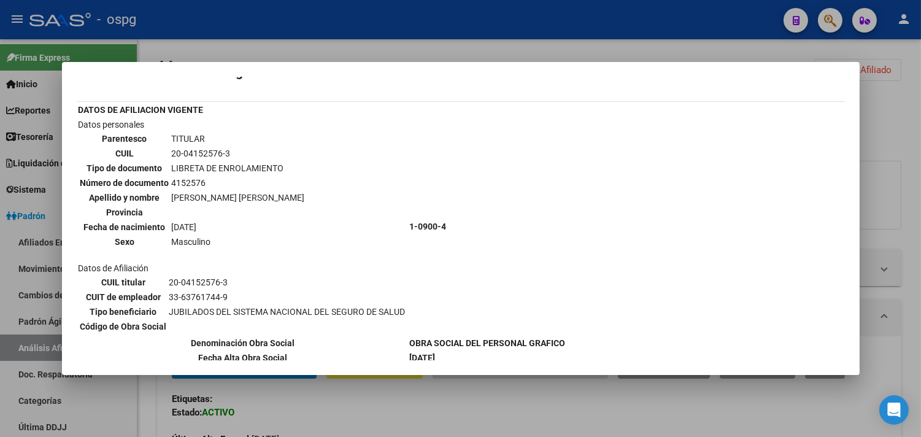
scroll to position [41, 0]
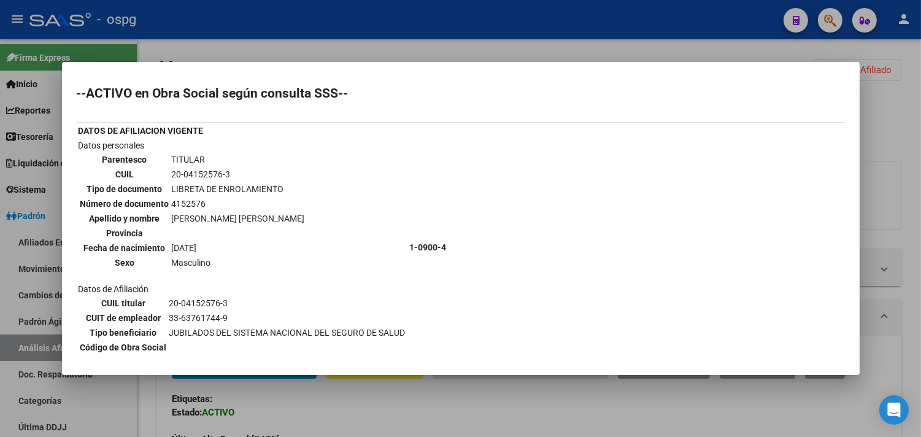
scroll to position [41, 0]
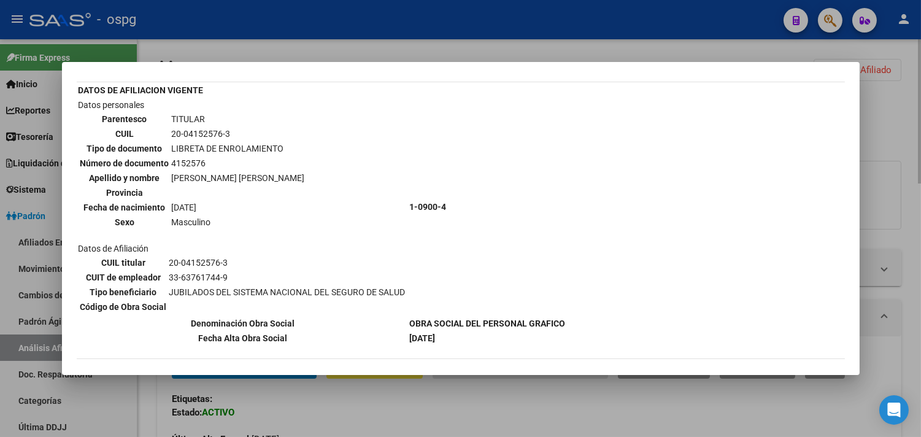
drag, startPoint x: 889, startPoint y: 108, endPoint x: 888, endPoint y: 54, distance: 54.0
click at [888, 105] on div at bounding box center [460, 218] width 921 height 437
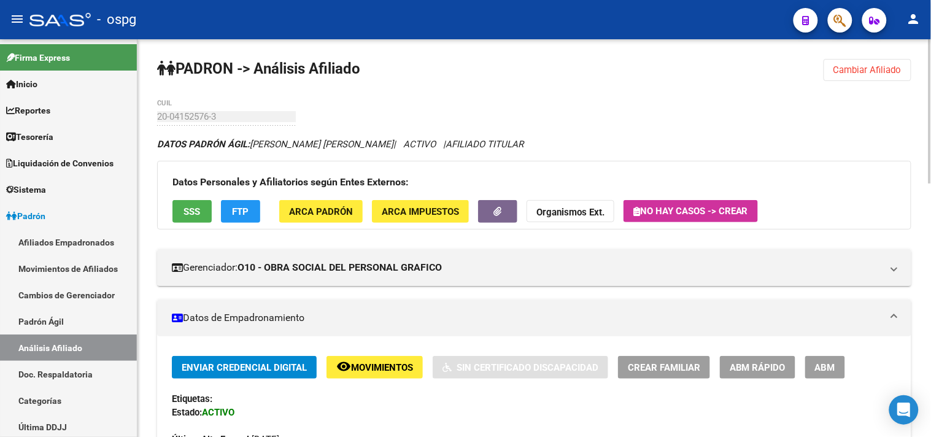
click at [881, 63] on button "Cambiar Afiliado" at bounding box center [868, 70] width 88 height 22
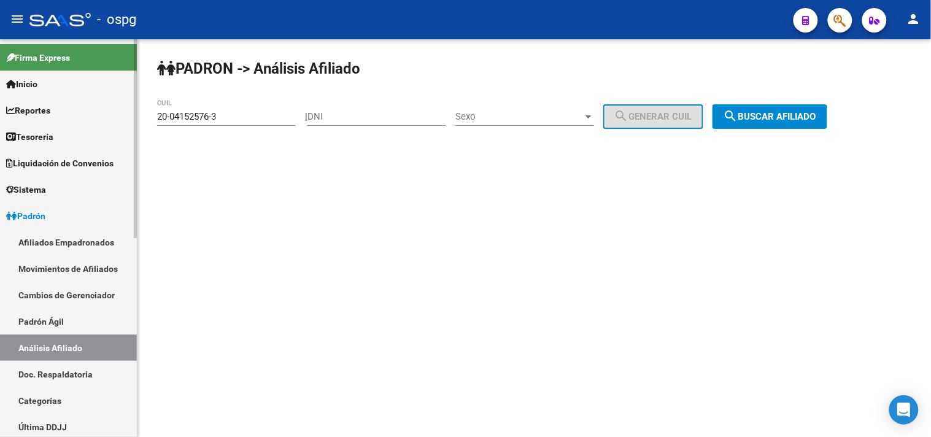
drag, startPoint x: 242, startPoint y: 125, endPoint x: 9, endPoint y: 95, distance: 235.2
click at [7, 95] on mat-sidenav-container "Firma Express Inicio Calendario SSS Instructivos Contacto OS Reportes Tablero d…" at bounding box center [465, 238] width 931 height 398
drag, startPoint x: 226, startPoint y: 141, endPoint x: 221, endPoint y: 107, distance: 34.1
click at [226, 136] on div "PADRON -> Análisis Afiliado 20-04152576-3 CUIL | DNI Sexo Sexo search Generar C…" at bounding box center [534, 103] width 794 height 129
drag, startPoint x: 214, startPoint y: 107, endPoint x: 123, endPoint y: 105, distance: 90.3
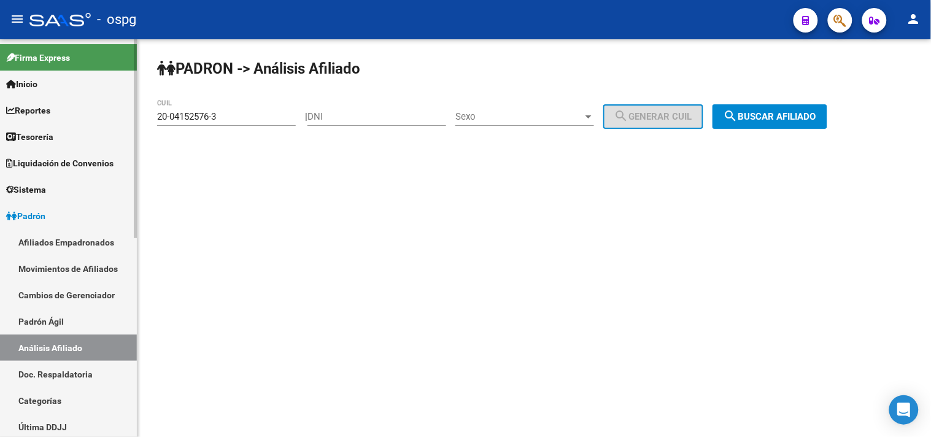
click at [126, 106] on mat-sidenav-container "Firma Express Inicio Calendario SSS Instructivos Contacto OS Reportes Tablero d…" at bounding box center [465, 238] width 931 height 398
click at [258, 112] on input "20-04152576-3" at bounding box center [226, 116] width 139 height 11
drag, startPoint x: 236, startPoint y: 119, endPoint x: 51, endPoint y: 106, distance: 185.8
click at [48, 114] on mat-sidenav-container "Firma Express Inicio Calendario SSS Instructivos Contacto OS Reportes Tablero d…" at bounding box center [465, 238] width 931 height 398
paste input "7-93380855-1"
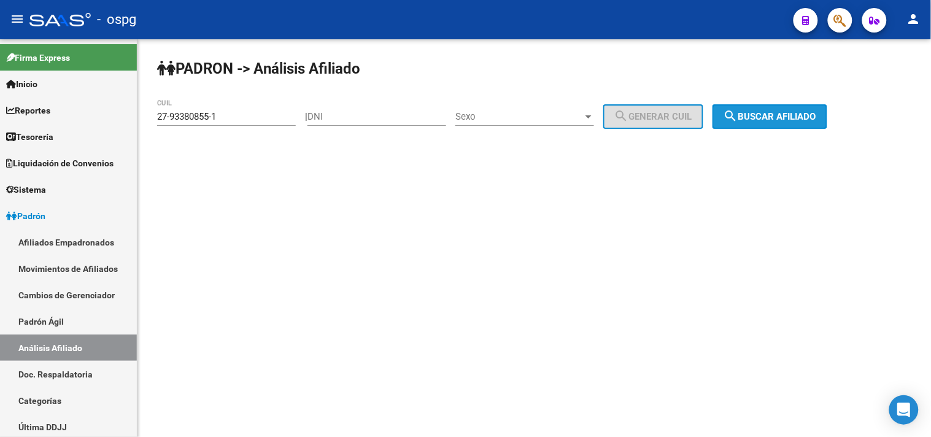
click at [766, 117] on span "search Buscar afiliado" at bounding box center [770, 116] width 93 height 11
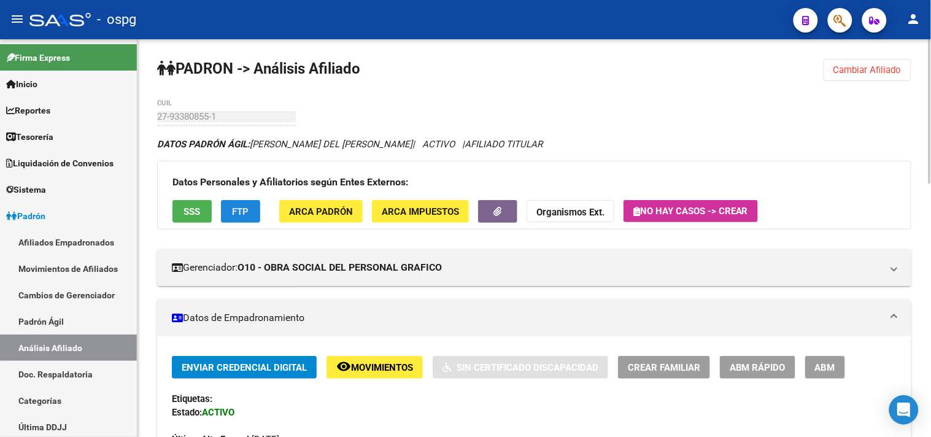
click at [244, 209] on span "FTP" at bounding box center [241, 211] width 17 height 11
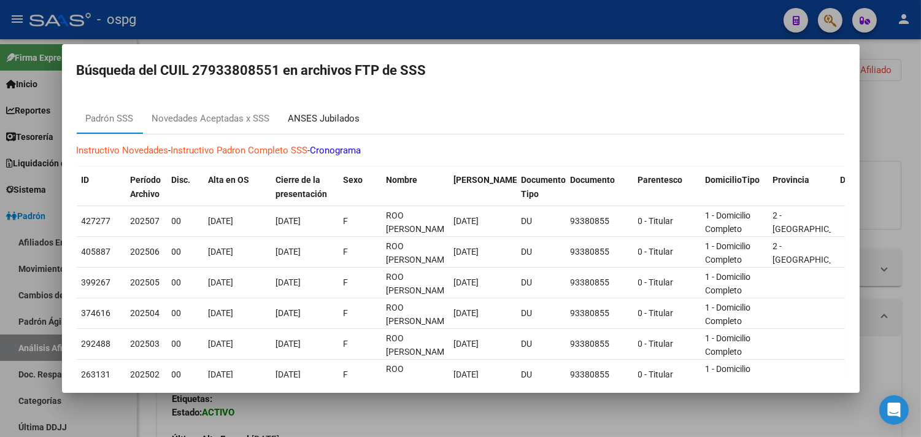
click at [322, 118] on div "ANSES Jubilados" at bounding box center [324, 119] width 72 height 14
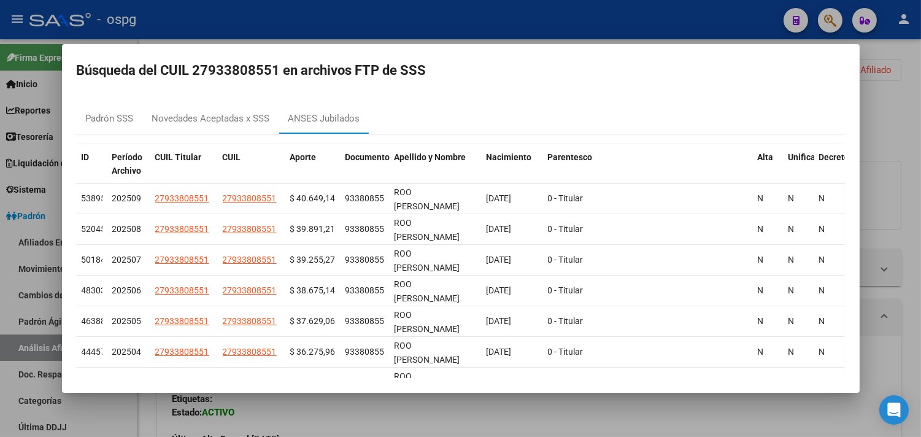
click at [363, 419] on div at bounding box center [460, 218] width 921 height 437
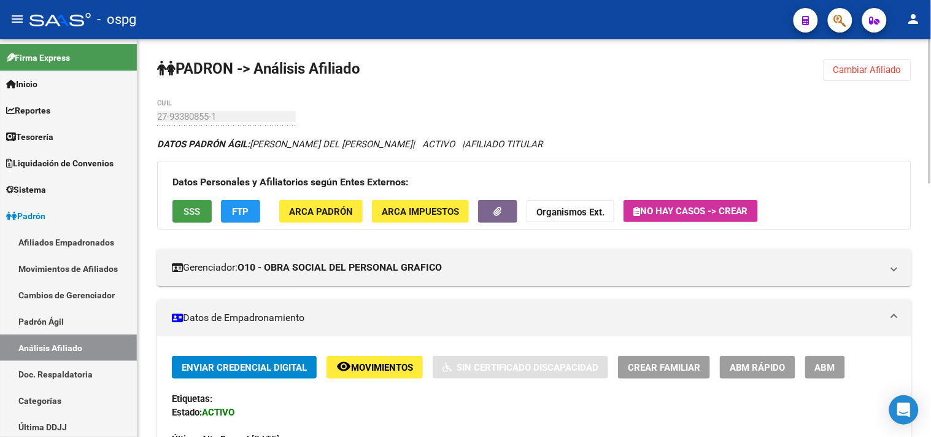
click at [180, 209] on button "SSS" at bounding box center [191, 211] width 39 height 23
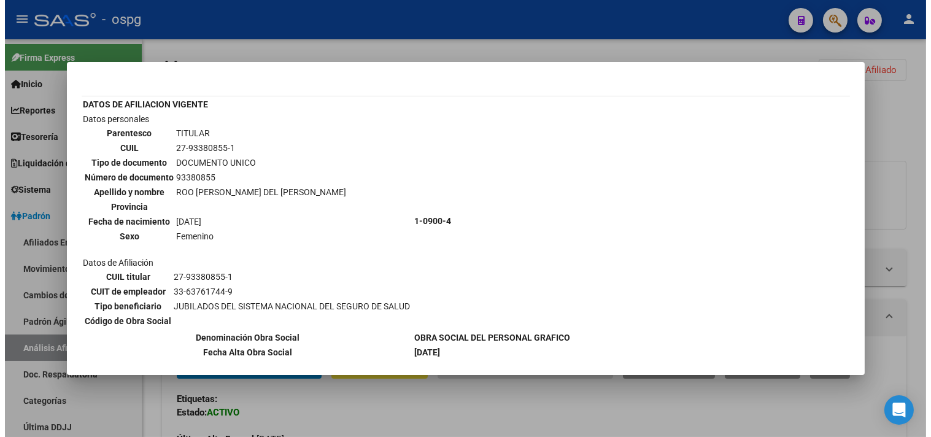
scroll to position [41, 0]
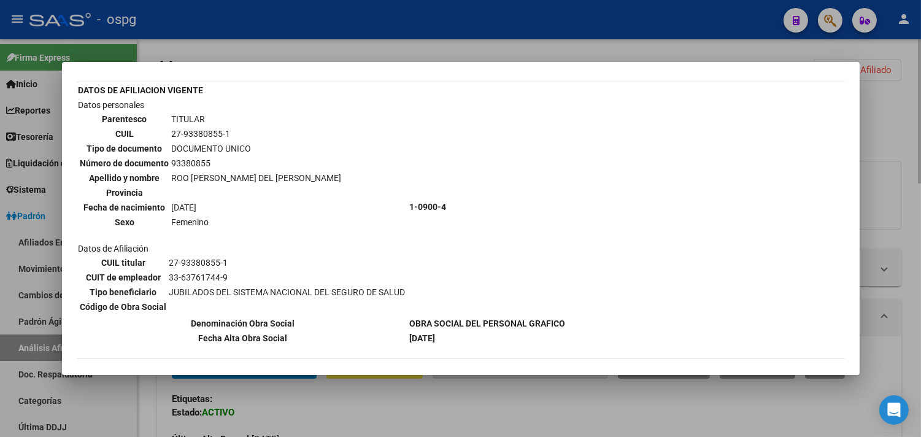
drag, startPoint x: 420, startPoint y: 404, endPoint x: 428, endPoint y: 400, distance: 8.2
click at [420, 403] on div at bounding box center [460, 218] width 921 height 437
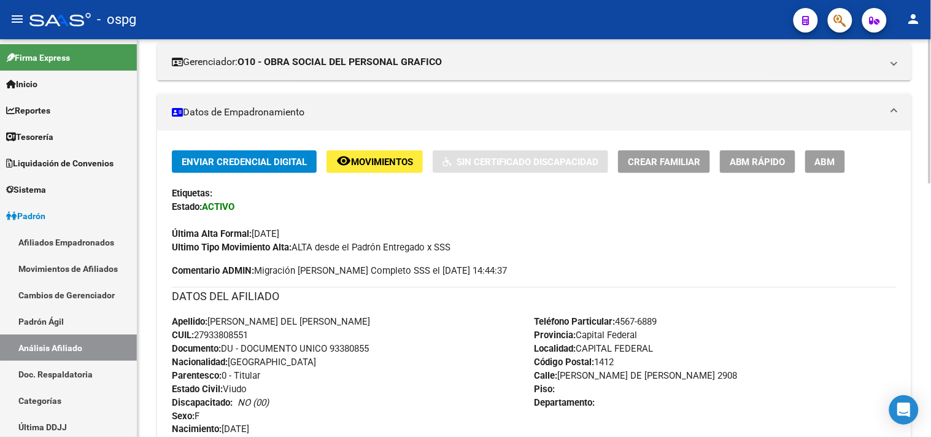
scroll to position [477, 0]
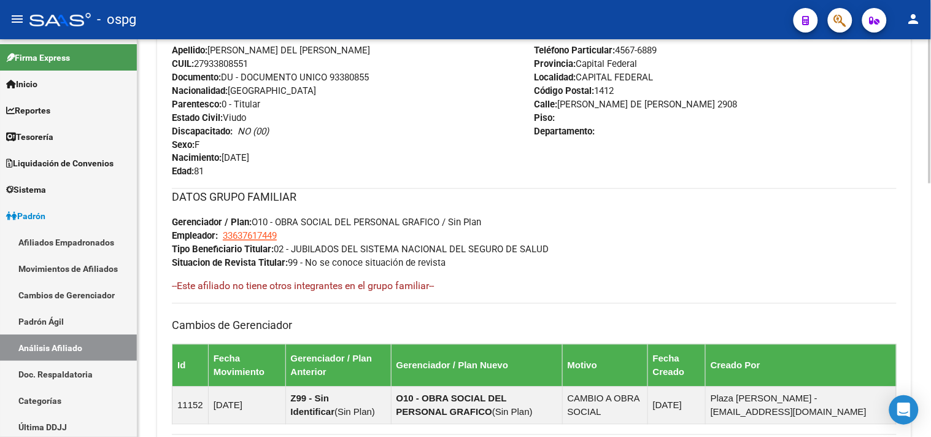
click at [812, 182] on div "Enviar Credencial Digital remove_red_eye Movimientos Sin Certificado Discapacid…" at bounding box center [534, 157] width 725 height 556
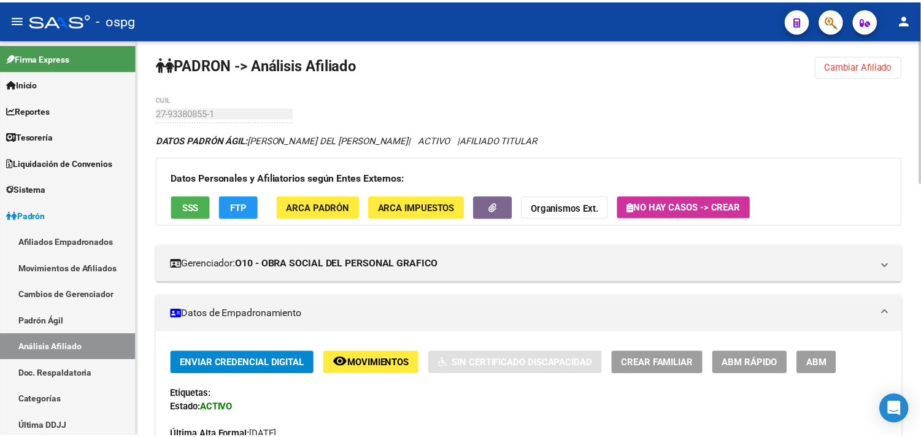
scroll to position [0, 0]
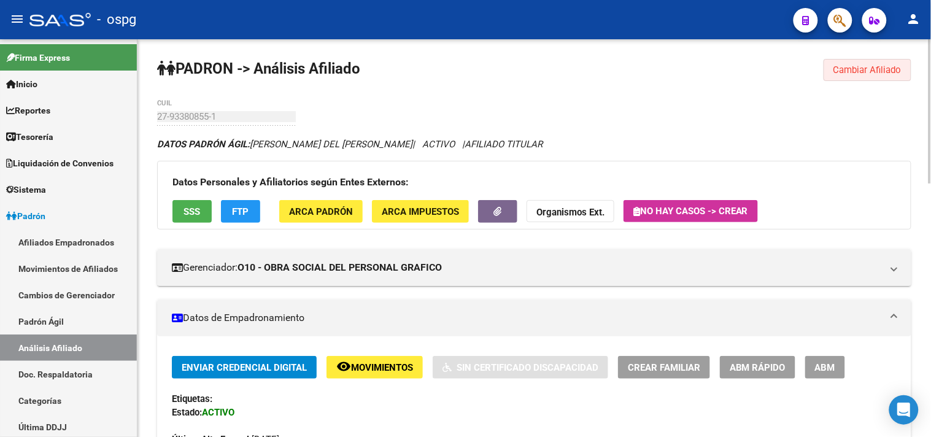
click at [869, 60] on button "Cambiar Afiliado" at bounding box center [868, 70] width 88 height 22
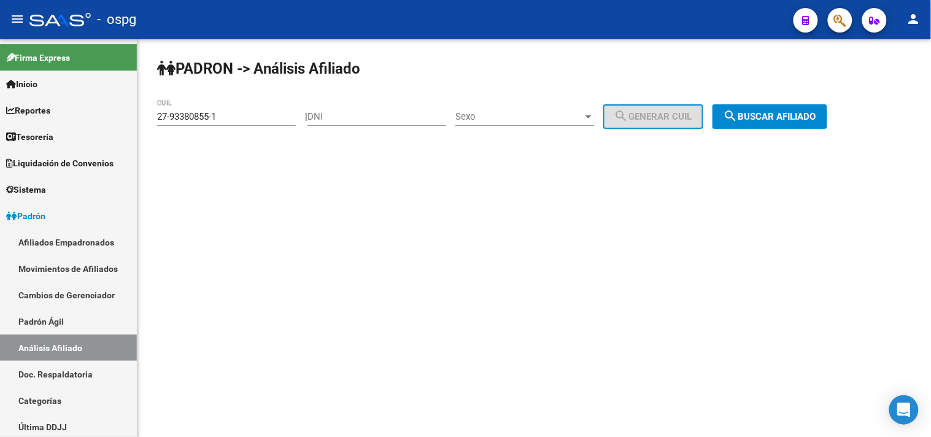
drag, startPoint x: 238, startPoint y: 123, endPoint x: 152, endPoint y: 105, distance: 87.2
click at [149, 105] on div "PADRON -> Análisis Afiliado 27-93380855-1 CUIL | DNI Sexo Sexo search Generar C…" at bounding box center [534, 103] width 794 height 129
click at [258, 117] on input "27-93380855-1" at bounding box center [226, 116] width 139 height 11
drag, startPoint x: 169, startPoint y: 114, endPoint x: 74, endPoint y: 105, distance: 95.6
click at [80, 109] on mat-sidenav-container "Firma Express Inicio Calendario SSS Instructivos Contacto OS Reportes Tablero d…" at bounding box center [465, 238] width 931 height 398
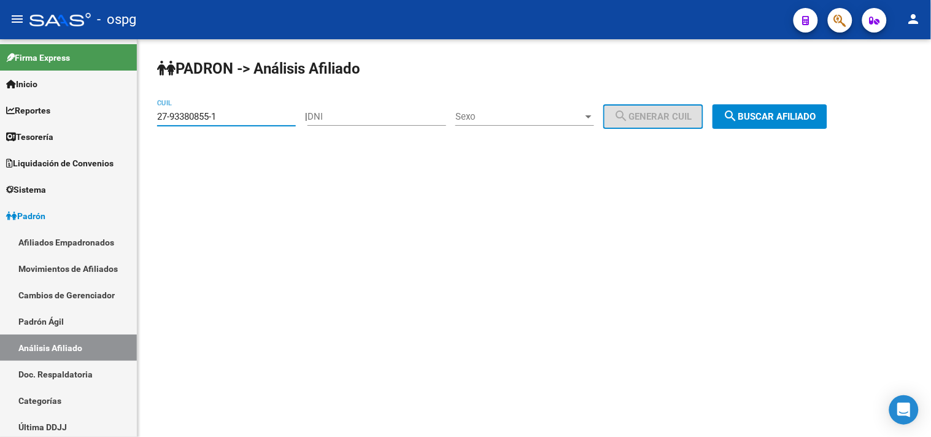
paste input "0-16901302"
click at [786, 120] on span "search Buscar afiliado" at bounding box center [770, 116] width 93 height 11
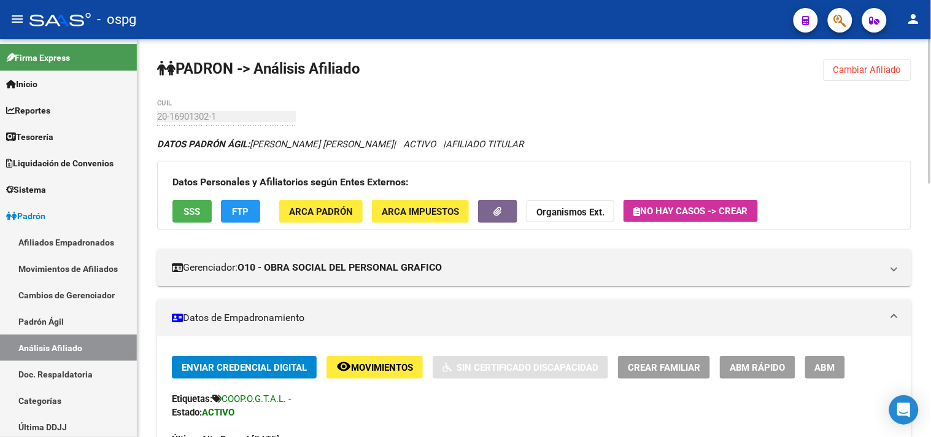
click at [248, 211] on span "FTP" at bounding box center [241, 211] width 17 height 11
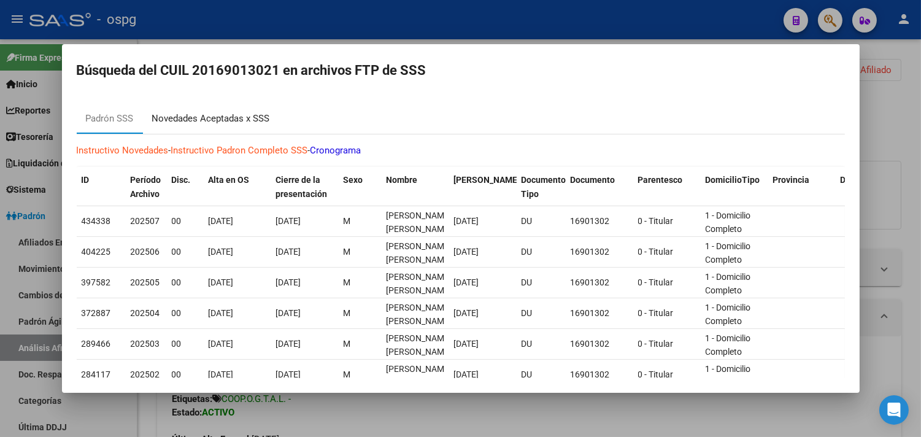
click at [230, 121] on div "Novedades Aceptadas x SSS" at bounding box center [211, 119] width 118 height 14
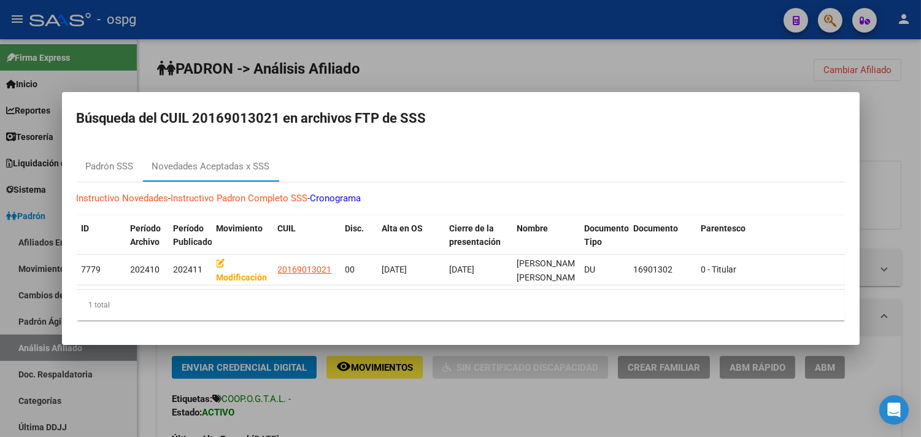
click at [321, 426] on div at bounding box center [460, 218] width 921 height 437
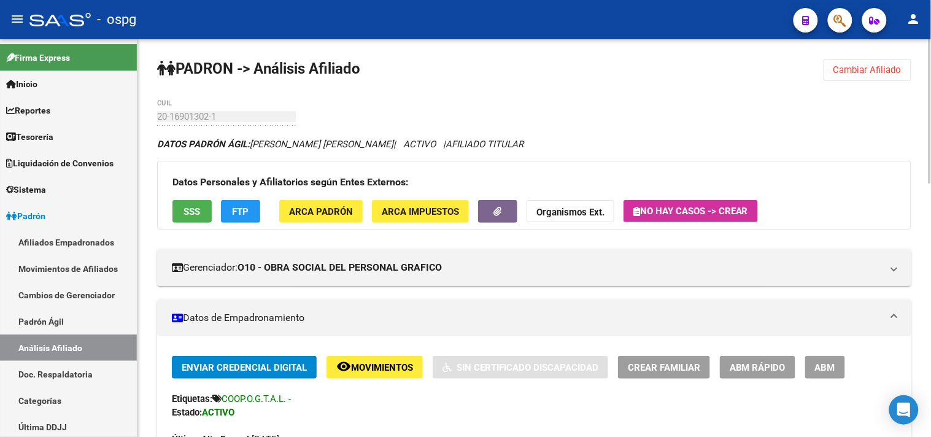
click at [194, 206] on span "SSS" at bounding box center [192, 211] width 17 height 11
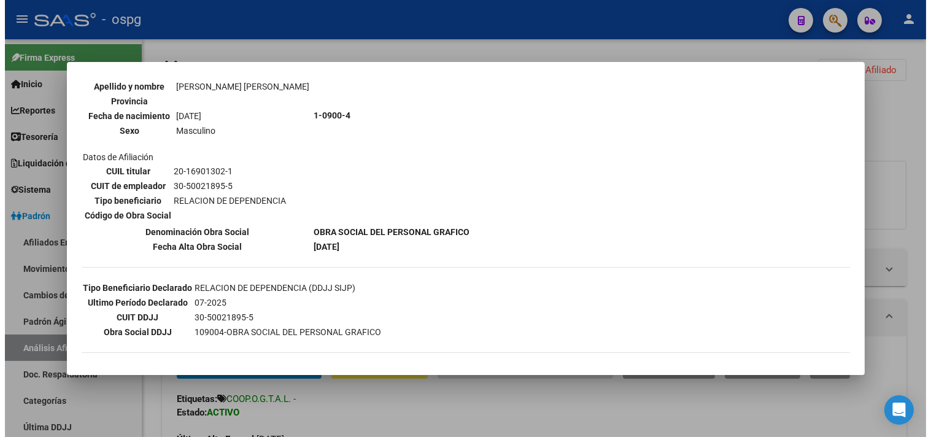
scroll to position [136, 0]
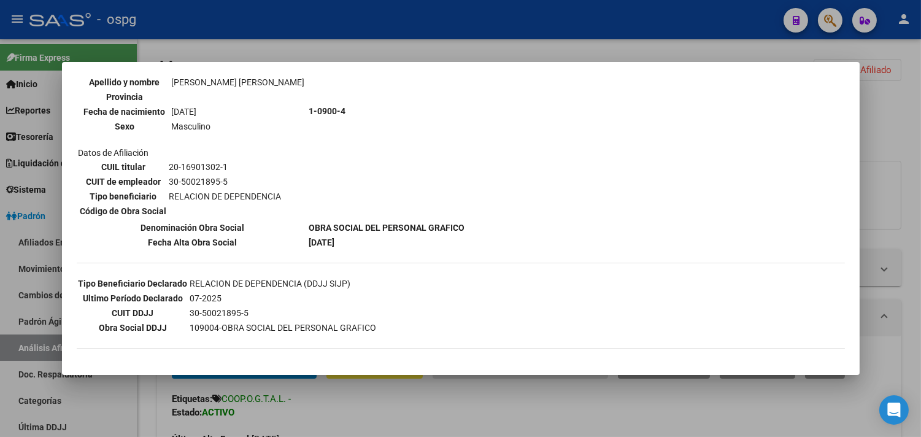
click at [418, 422] on div at bounding box center [460, 218] width 921 height 437
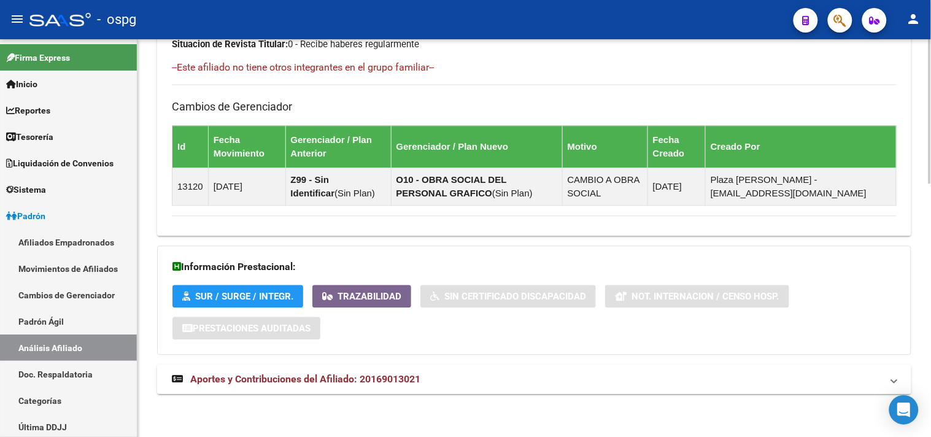
click at [511, 378] on mat-panel-title "Aportes y Contribuciones del Afiliado: 20169013021" at bounding box center [527, 380] width 710 height 14
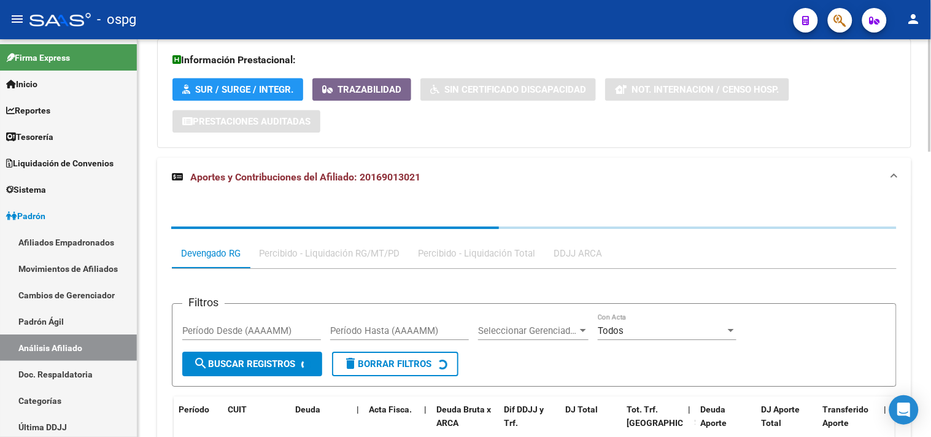
scroll to position [1013, 0]
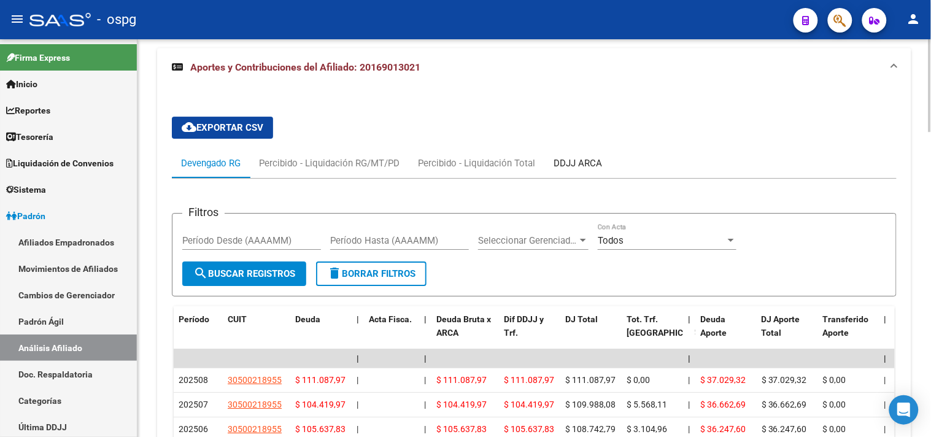
click at [562, 155] on div "DDJJ ARCA" at bounding box center [577, 163] width 67 height 29
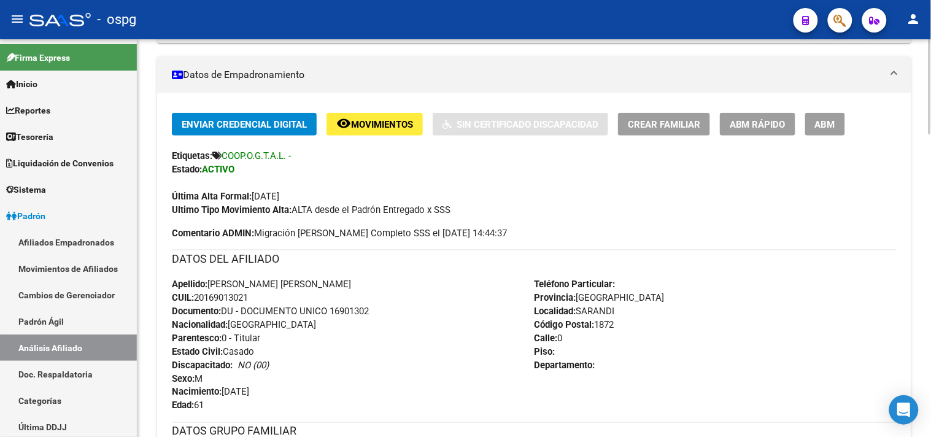
scroll to position [58, 0]
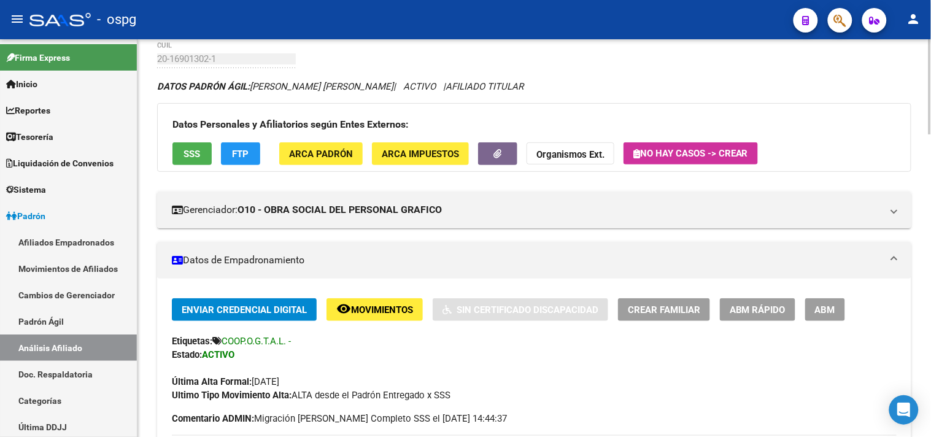
click at [818, 84] on div "DATOS PADRÓN ÁGIL: FLORES CARLOS ESTEBAN | ACTIVO | AFILIADO TITULAR" at bounding box center [534, 87] width 754 height 14
click at [565, 396] on div "Ultimo Tipo Movimiento Alta: ALTA desde el Padrón Entregado x SSS" at bounding box center [534, 396] width 725 height 14
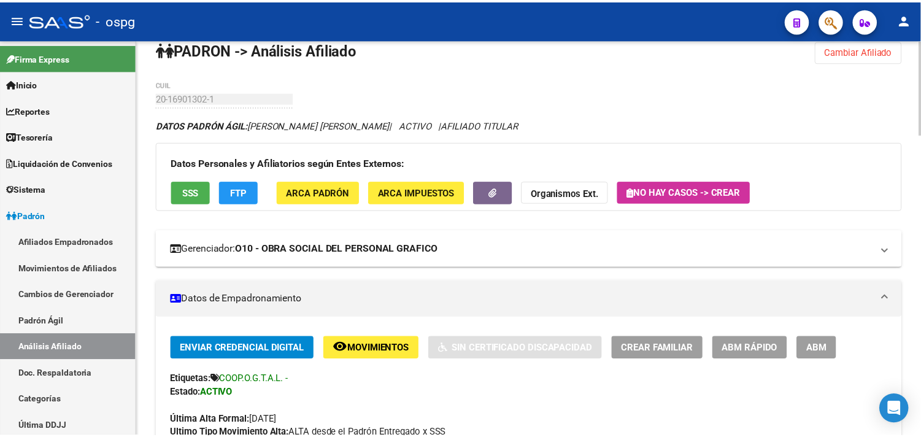
scroll to position [0, 0]
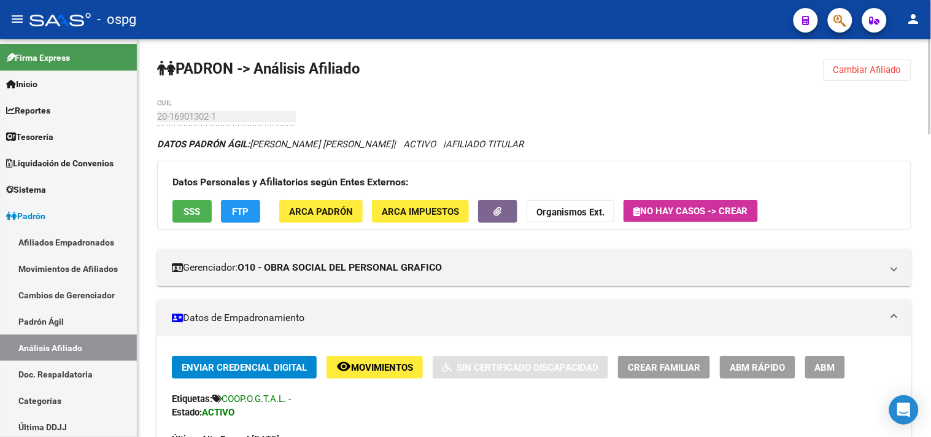
click at [861, 74] on span "Cambiar Afiliado" at bounding box center [868, 69] width 68 height 11
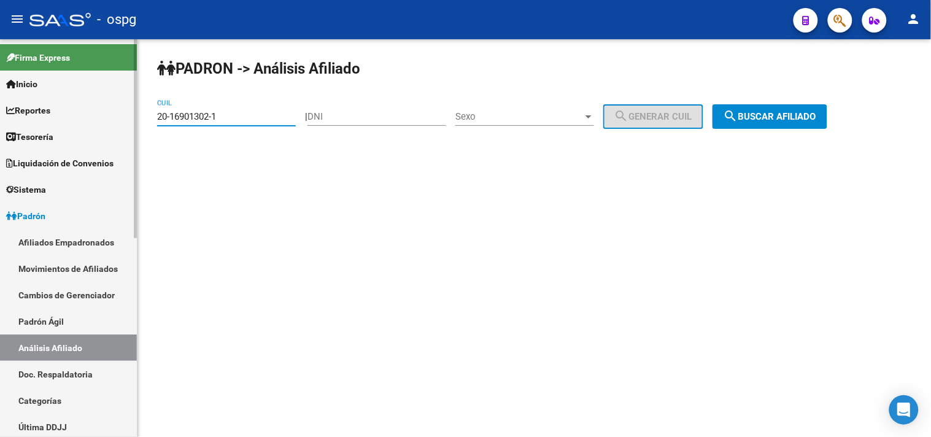
drag, startPoint x: 249, startPoint y: 118, endPoint x: 225, endPoint y: 105, distance: 26.7
click at [95, 114] on mat-sidenav-container "Firma Express Inicio Calendario SSS Instructivos Contacto OS Reportes Tablero d…" at bounding box center [465, 238] width 931 height 398
paste input "22353604-3"
click at [789, 115] on span "search Buscar afiliado" at bounding box center [770, 116] width 93 height 11
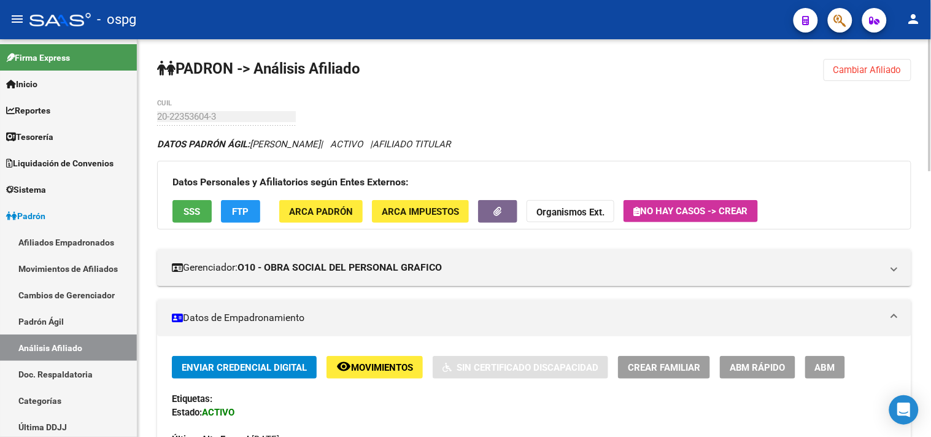
click at [195, 212] on span "SSS" at bounding box center [192, 211] width 17 height 11
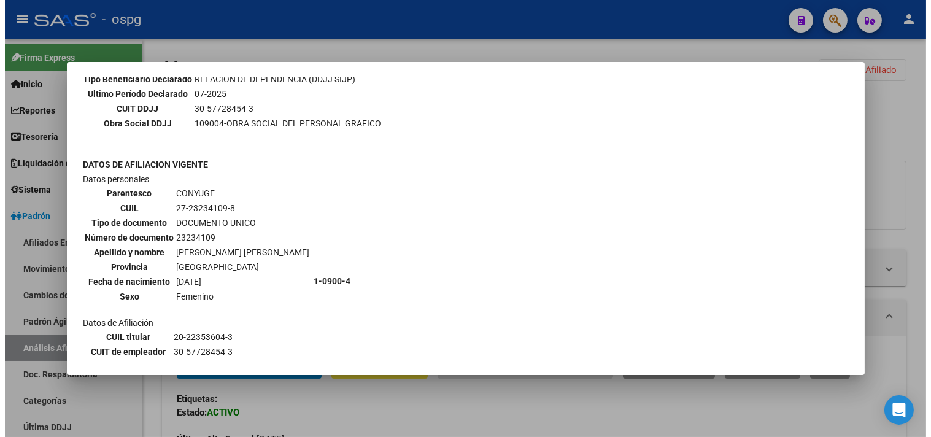
scroll to position [735, 0]
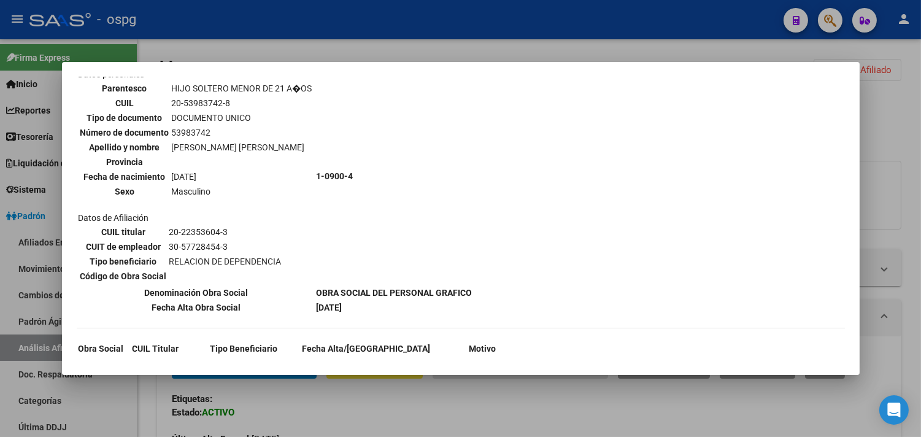
drag, startPoint x: 301, startPoint y: 397, endPoint x: 270, endPoint y: 283, distance: 118.2
click at [296, 390] on div at bounding box center [460, 218] width 921 height 437
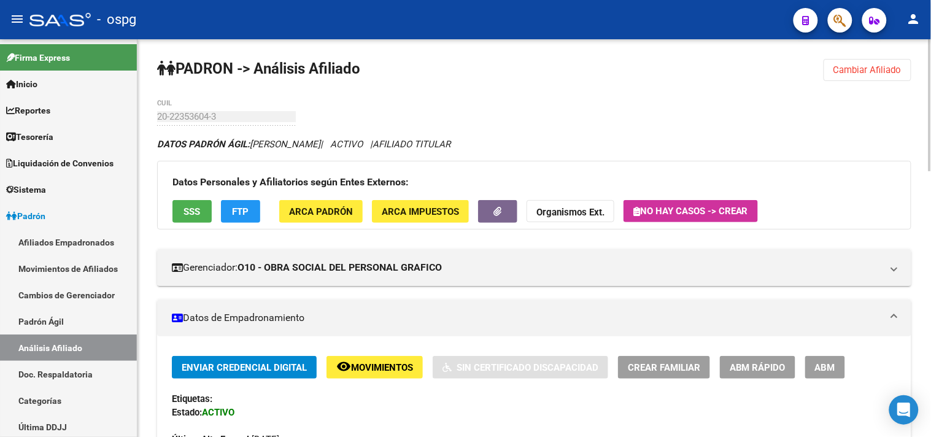
click at [257, 214] on button "FTP" at bounding box center [240, 211] width 39 height 23
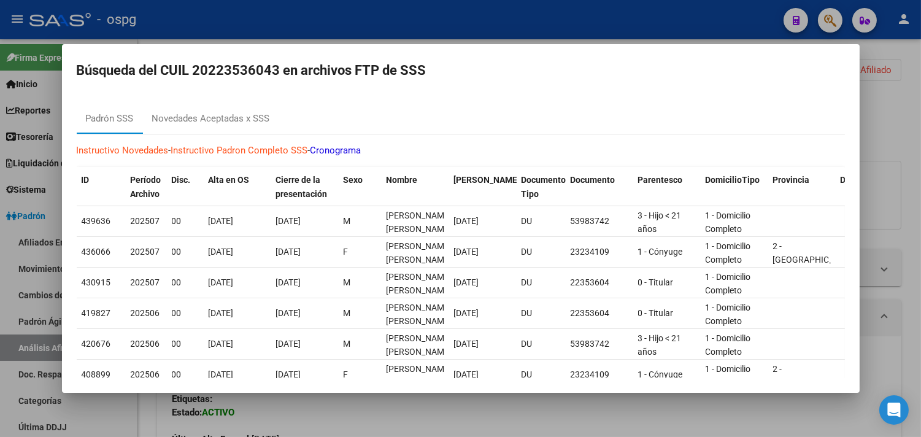
click at [554, 410] on div at bounding box center [460, 218] width 921 height 437
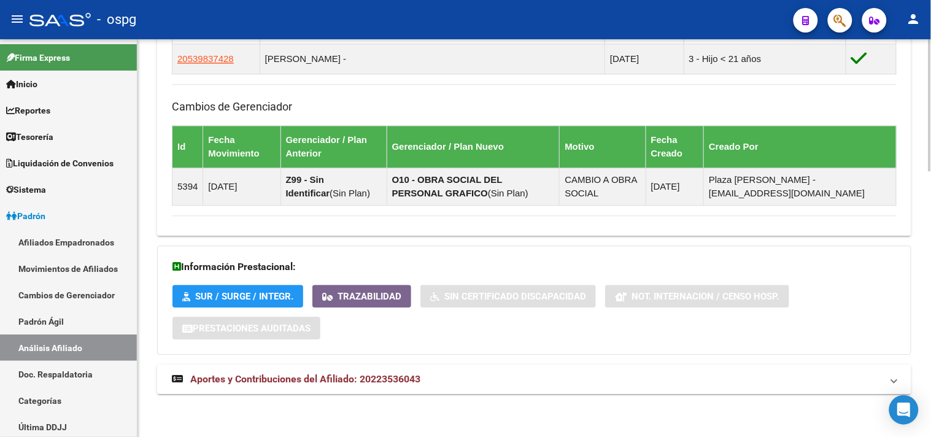
drag, startPoint x: 461, startPoint y: 382, endPoint x: 490, endPoint y: 382, distance: 28.8
click at [462, 383] on mat-panel-title "Aportes y Contribuciones del Afiliado: 20223536043" at bounding box center [527, 380] width 710 height 14
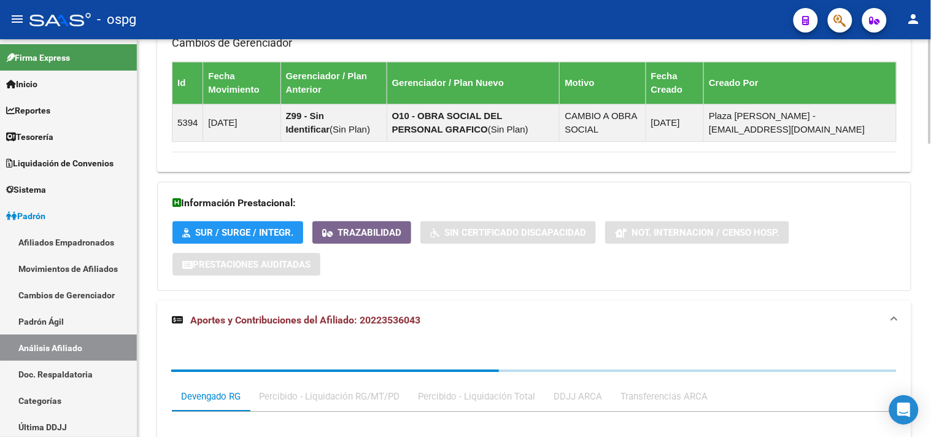
scroll to position [1113, 0]
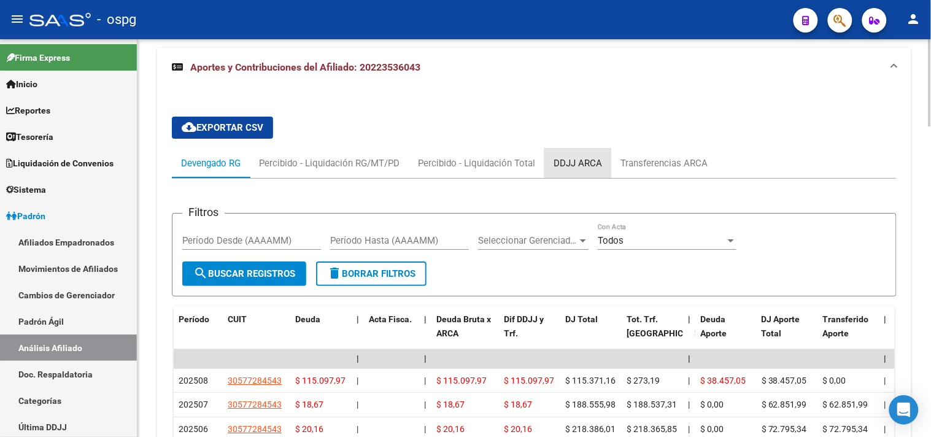
click at [598, 163] on div "DDJJ ARCA" at bounding box center [578, 164] width 48 height 14
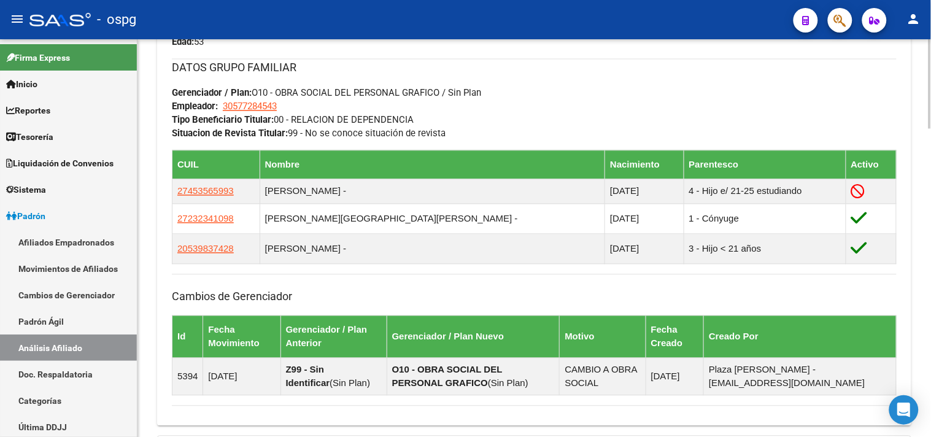
scroll to position [363, 0]
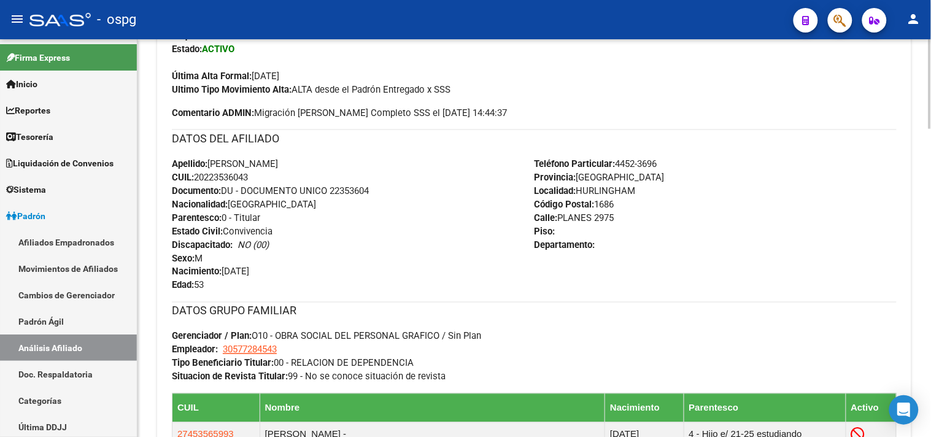
click at [854, 186] on div "Teléfono Particular: 4452-3696 Provincia: Buenos Aires Localidad: HURLINGHAM Có…" at bounding box center [716, 224] width 363 height 135
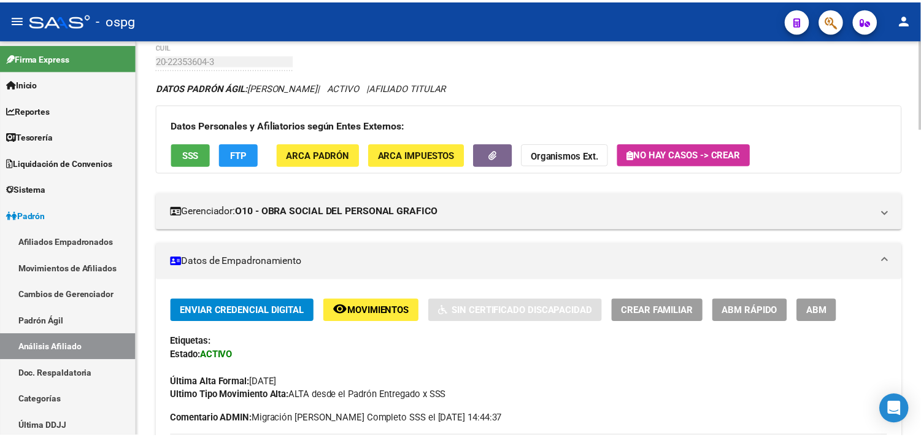
scroll to position [0, 0]
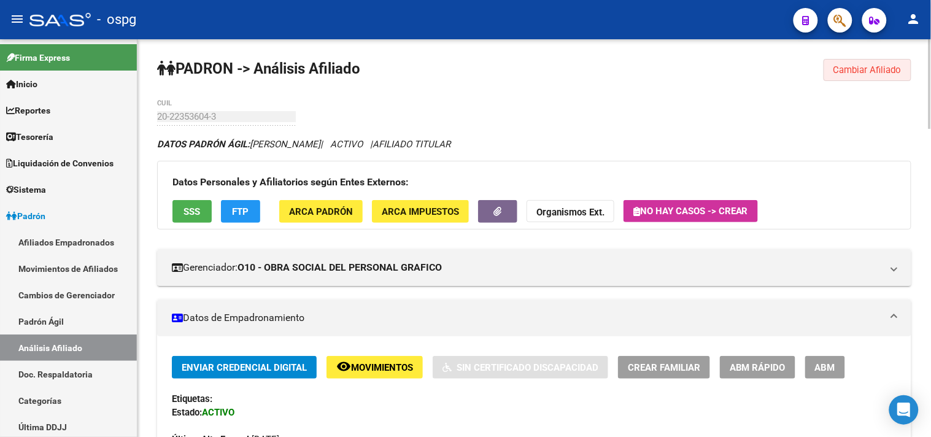
drag, startPoint x: 854, startPoint y: 80, endPoint x: 848, endPoint y: 69, distance: 12.9
click at [853, 74] on button "Cambiar Afiliado" at bounding box center [868, 70] width 88 height 22
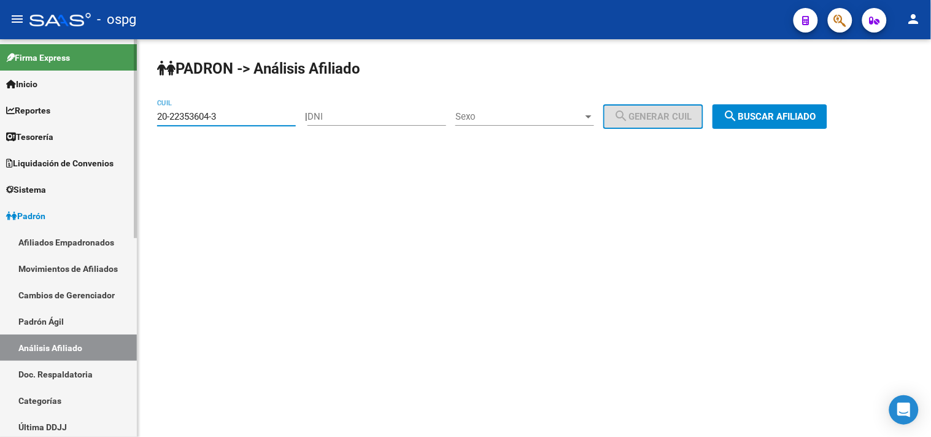
drag, startPoint x: 220, startPoint y: 110, endPoint x: 133, endPoint y: 98, distance: 87.4
click at [133, 98] on mat-sidenav-container "Firma Express Inicio Calendario SSS Instructivos Contacto OS Reportes Tablero d…" at bounding box center [465, 238] width 931 height 398
paste input "3-23152299-9"
click at [770, 117] on span "search Buscar afiliado" at bounding box center [770, 116] width 93 height 11
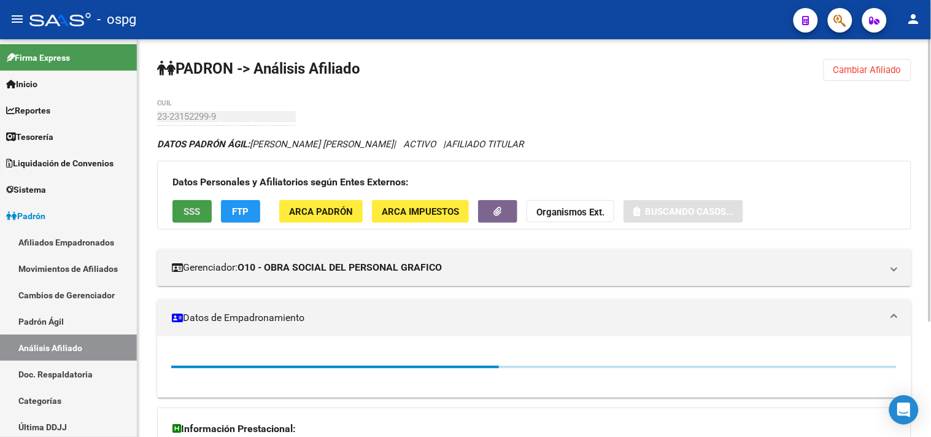
click at [196, 220] on button "SSS" at bounding box center [191, 211] width 39 height 23
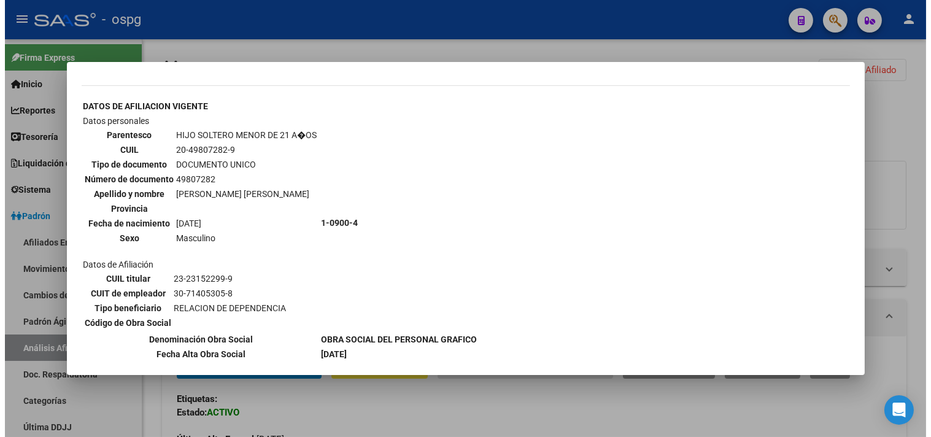
scroll to position [750, 0]
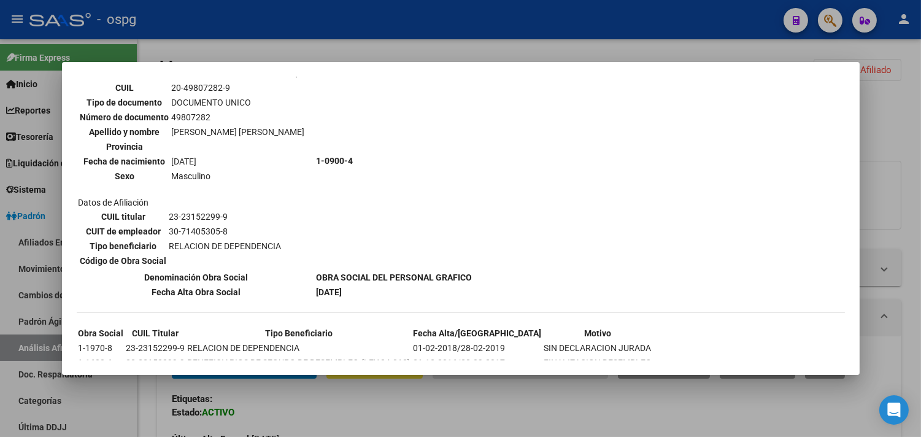
click at [326, 403] on div at bounding box center [460, 218] width 921 height 437
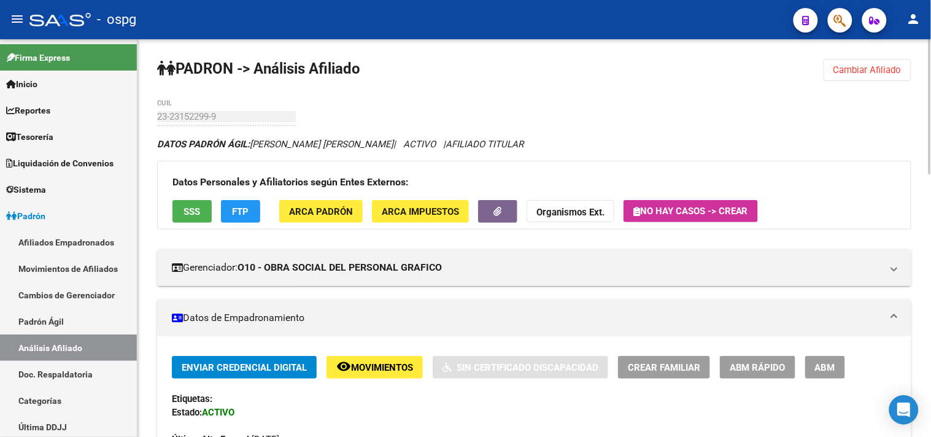
click at [239, 195] on div "Datos Personales y Afiliatorios según Entes Externos: SSS FTP ARCA Padrón ARCA …" at bounding box center [534, 195] width 754 height 69
click at [238, 201] on button "FTP" at bounding box center [240, 211] width 39 height 23
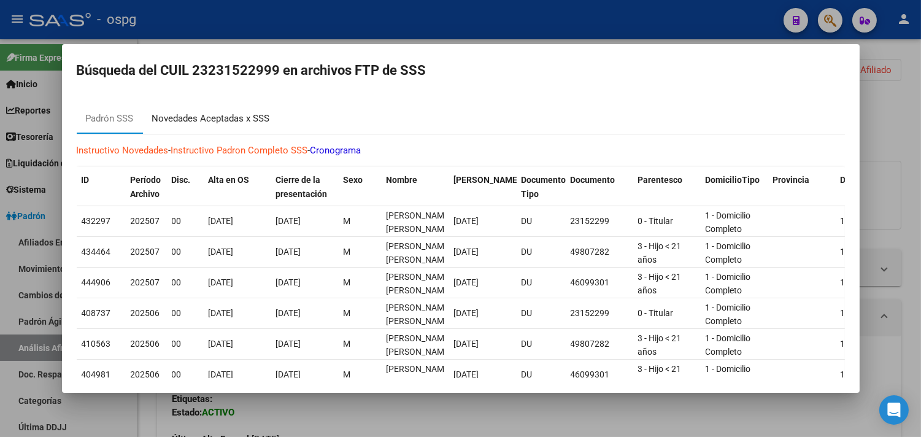
click at [249, 125] on div "Novedades Aceptadas x SSS" at bounding box center [211, 119] width 118 height 14
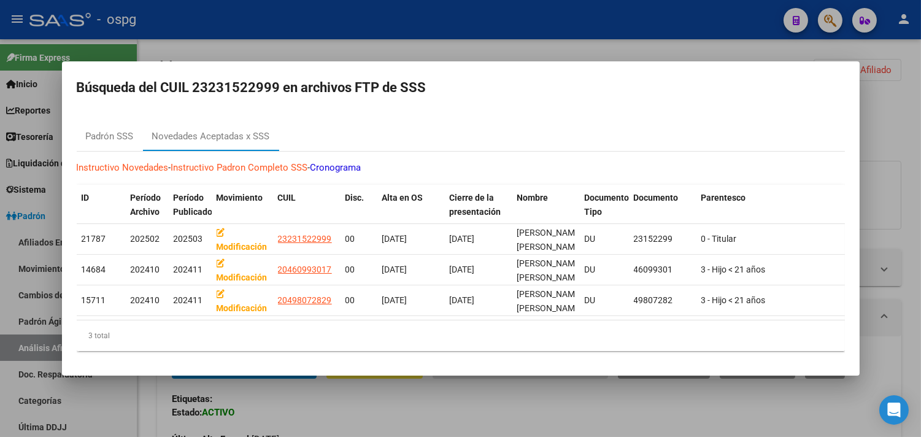
click at [536, 409] on div at bounding box center [460, 218] width 921 height 437
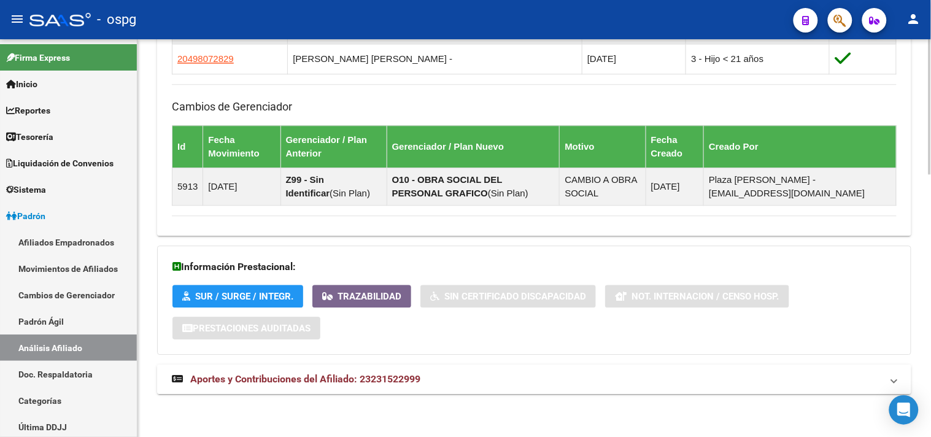
click at [511, 383] on mat-panel-title "Aportes y Contribuciones del Afiliado: 23231522999" at bounding box center [527, 380] width 710 height 14
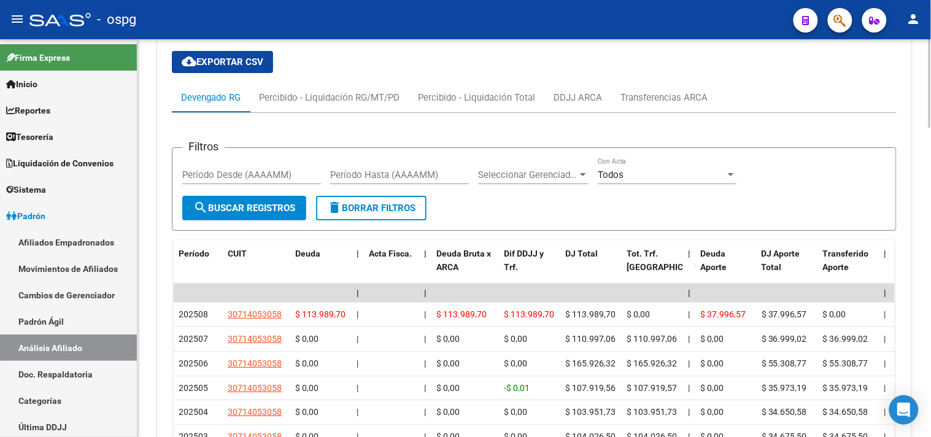
scroll to position [1021, 0]
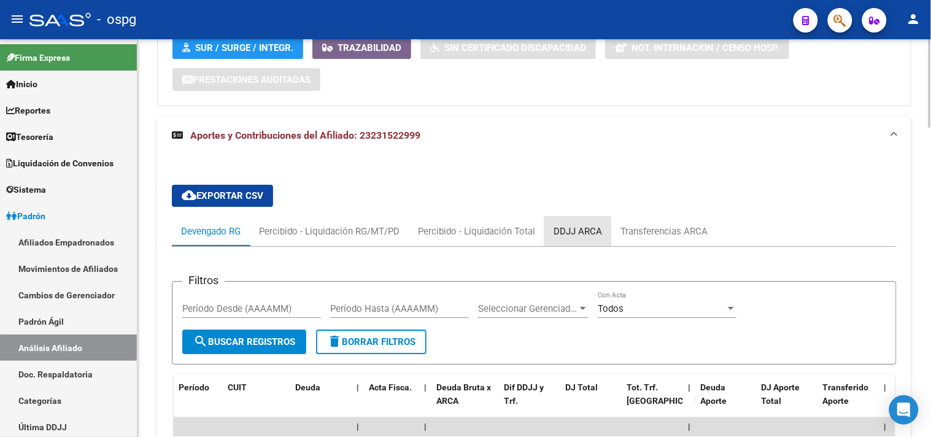
drag, startPoint x: 573, startPoint y: 237, endPoint x: 573, endPoint y: 246, distance: 9.2
click at [573, 238] on div "DDJJ ARCA" at bounding box center [578, 232] width 48 height 14
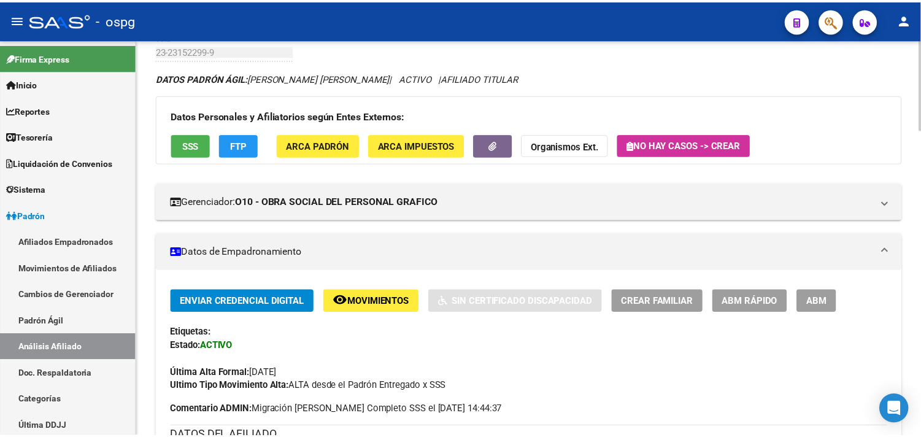
scroll to position [0, 0]
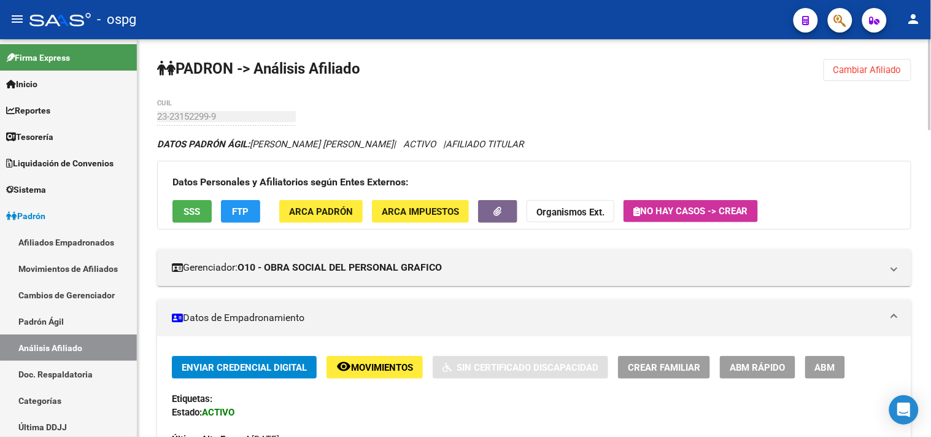
click at [879, 72] on span "Cambiar Afiliado" at bounding box center [868, 69] width 68 height 11
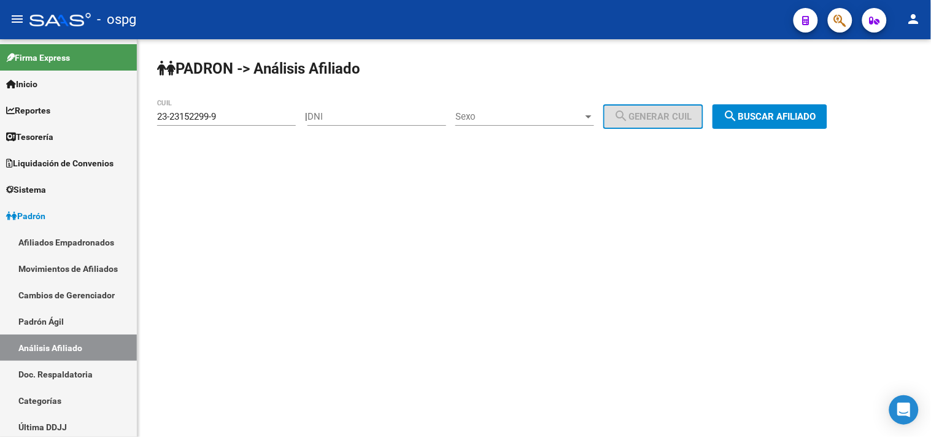
drag, startPoint x: 244, startPoint y: 125, endPoint x: 163, endPoint y: 117, distance: 81.5
click at [139, 118] on div "PADRON -> Análisis Afiliado 23-23152299-9 CUIL | DNI Sexo Sexo search Generar C…" at bounding box center [534, 103] width 794 height 129
click at [775, 114] on span "search Buscar afiliado" at bounding box center [770, 116] width 93 height 11
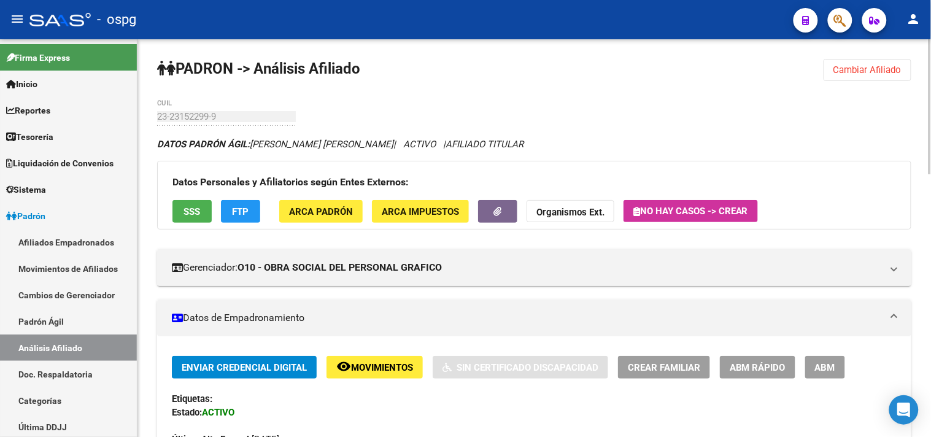
click at [872, 64] on button "Cambiar Afiliado" at bounding box center [868, 70] width 88 height 22
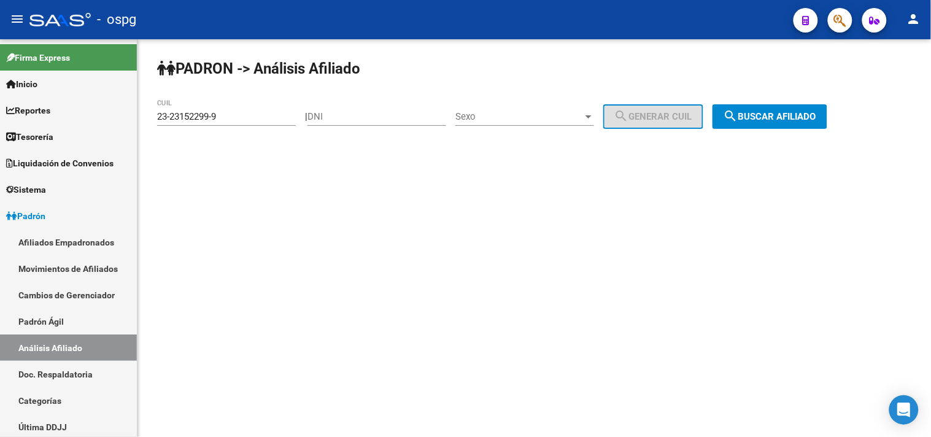
click at [232, 123] on div "23-23152299-9 CUIL" at bounding box center [226, 112] width 139 height 26
drag, startPoint x: 240, startPoint y: 118, endPoint x: 50, endPoint y: 118, distance: 189.7
click at [50, 118] on mat-sidenav-container "Firma Express Inicio Calendario SSS Instructivos Contacto OS Reportes Tablero d…" at bounding box center [465, 238] width 931 height 398
drag, startPoint x: 180, startPoint y: 108, endPoint x: 194, endPoint y: 107, distance: 13.5
click at [194, 107] on div "23-23152299-9 CUIL" at bounding box center [226, 112] width 139 height 26
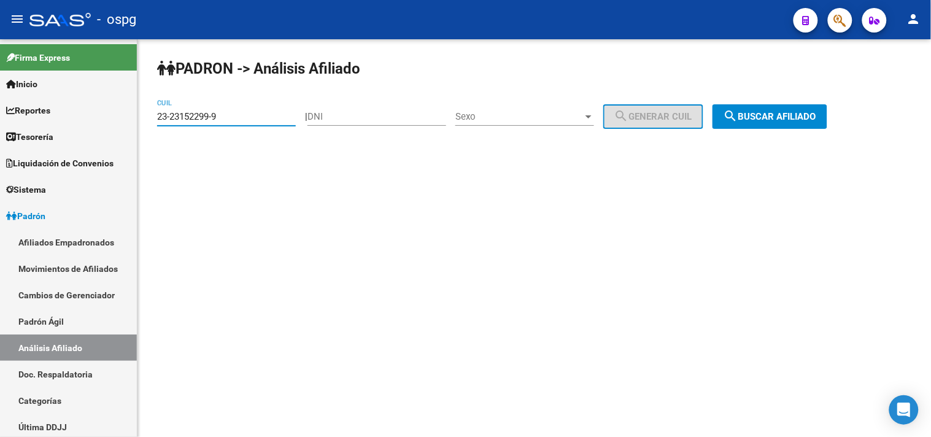
paste input "0-17020482-5"
type input "20-17020482-5"
click at [799, 111] on span "search Buscar afiliado" at bounding box center [770, 116] width 93 height 11
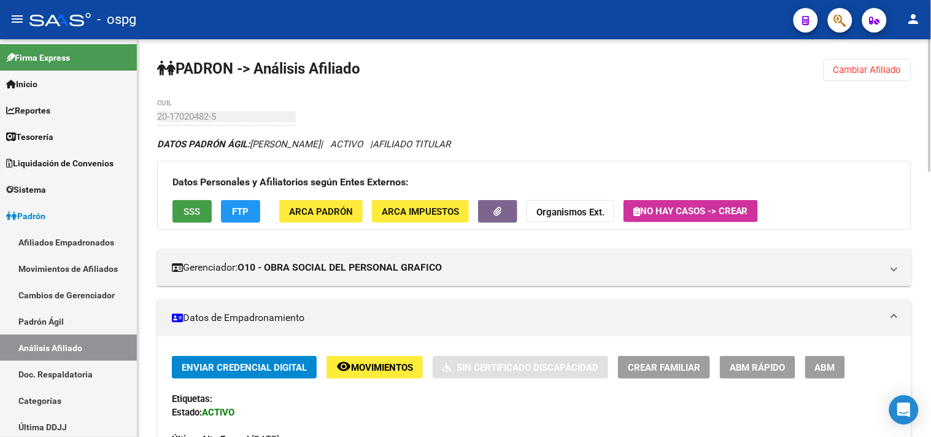
click at [185, 213] on span "SSS" at bounding box center [192, 211] width 17 height 11
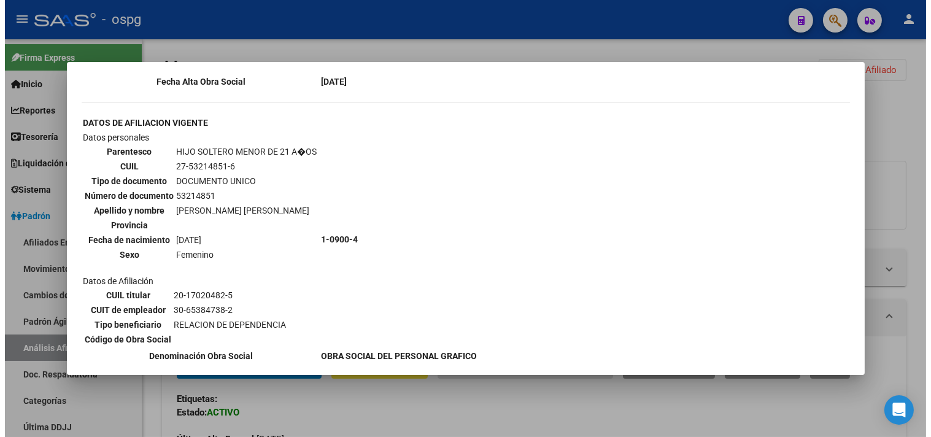
scroll to position [945, 0]
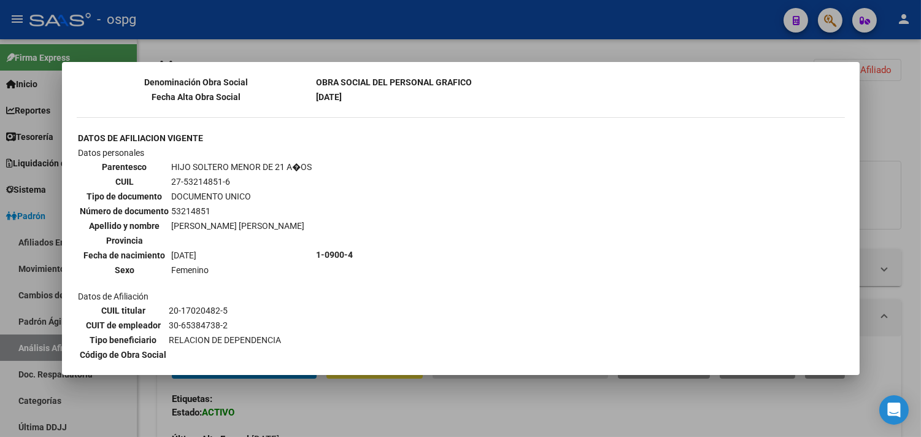
click at [362, 406] on div at bounding box center [460, 218] width 921 height 437
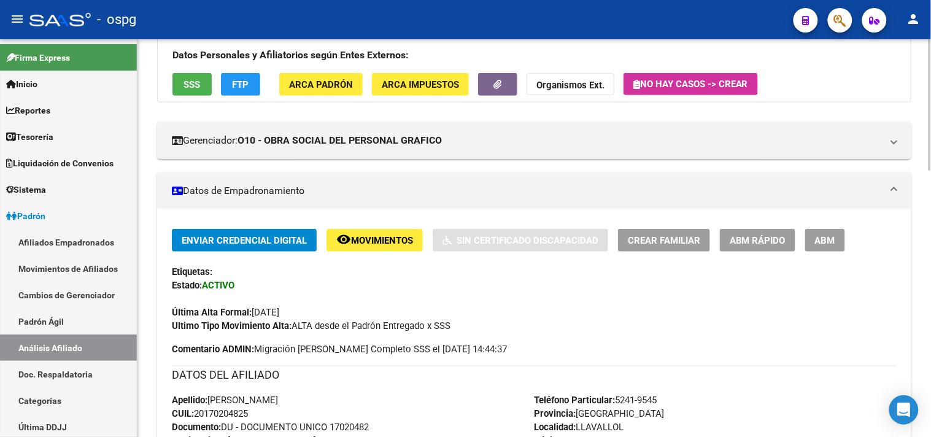
scroll to position [136, 0]
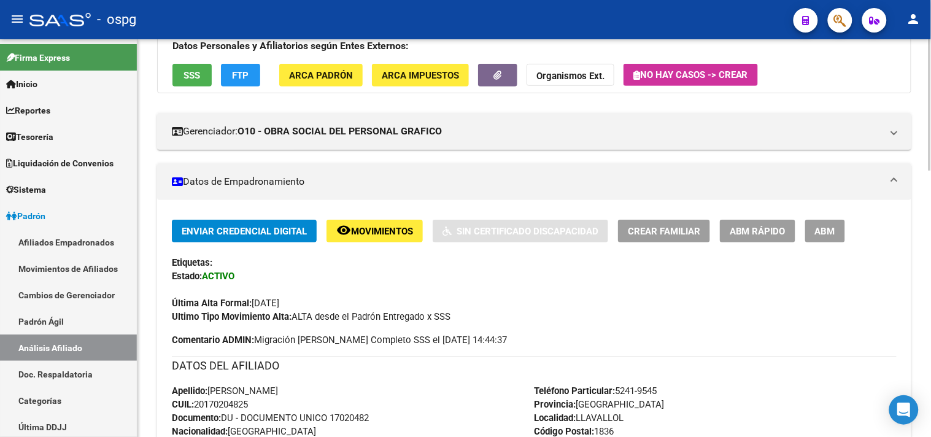
click at [247, 72] on span "FTP" at bounding box center [241, 75] width 17 height 11
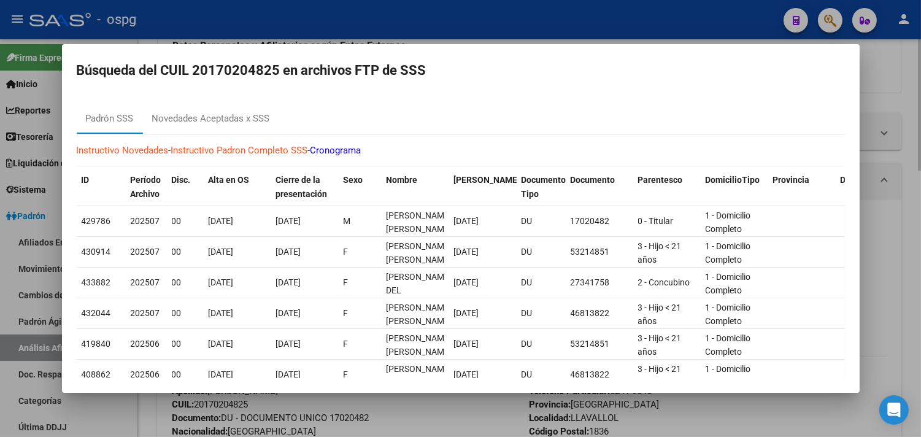
drag, startPoint x: 393, startPoint y: 409, endPoint x: 389, endPoint y: 350, distance: 59.7
click at [394, 410] on div at bounding box center [460, 218] width 921 height 437
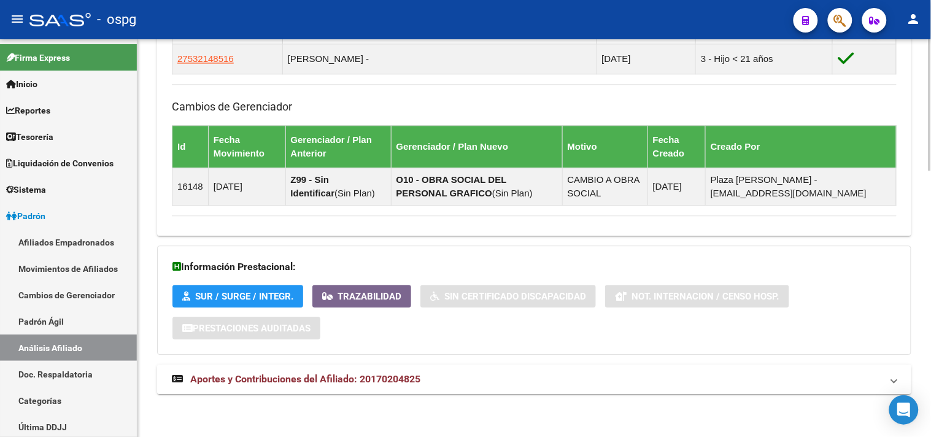
click at [455, 374] on mat-panel-title "Aportes y Contribuciones del Afiliado: 20170204825" at bounding box center [527, 380] width 710 height 14
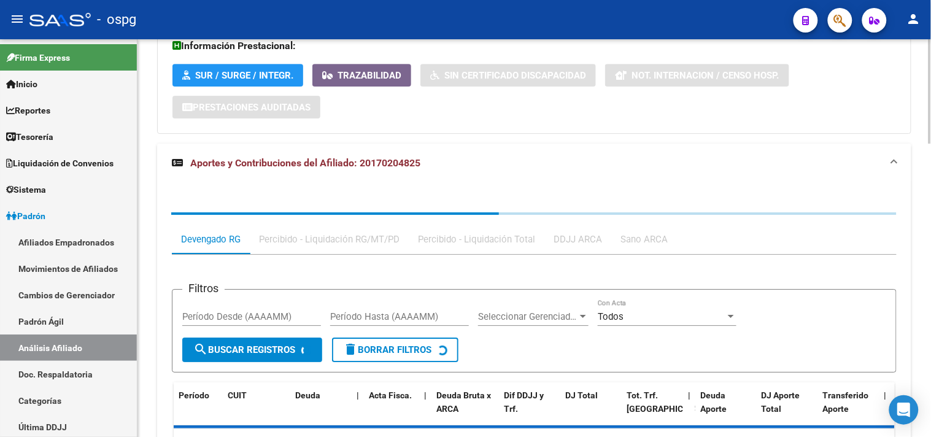
scroll to position [1119, 0]
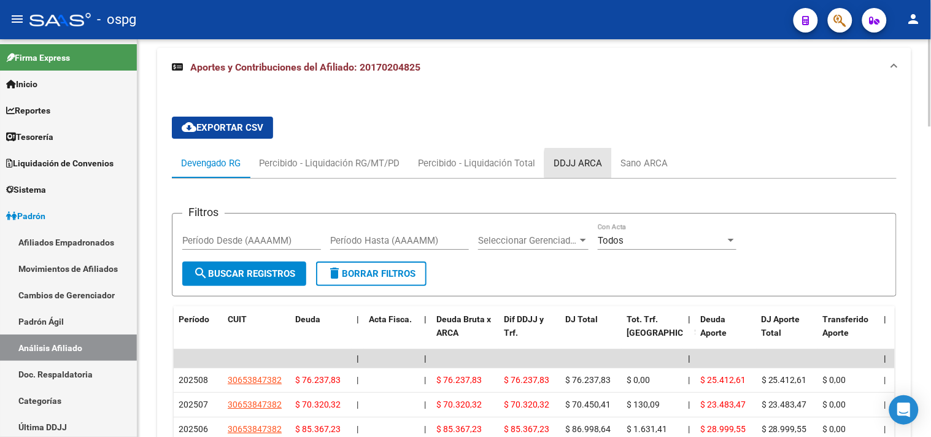
click at [602, 166] on div "DDJJ ARCA" at bounding box center [577, 163] width 67 height 29
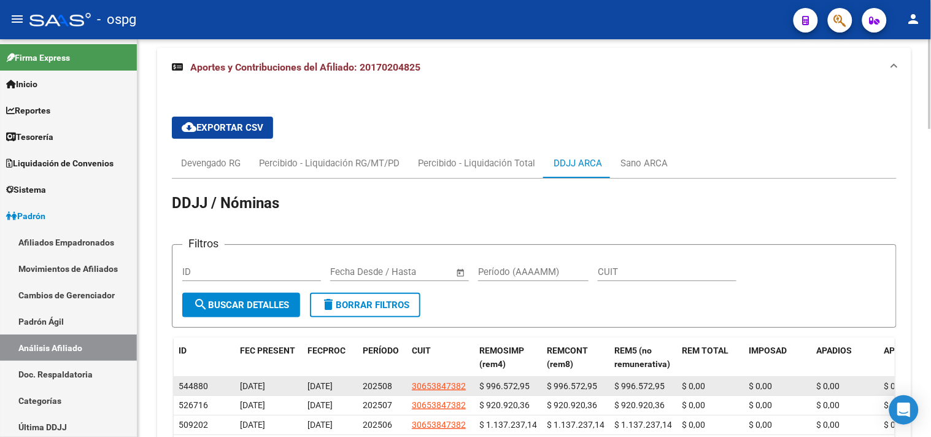
click at [445, 385] on span "30653847382" at bounding box center [439, 386] width 54 height 10
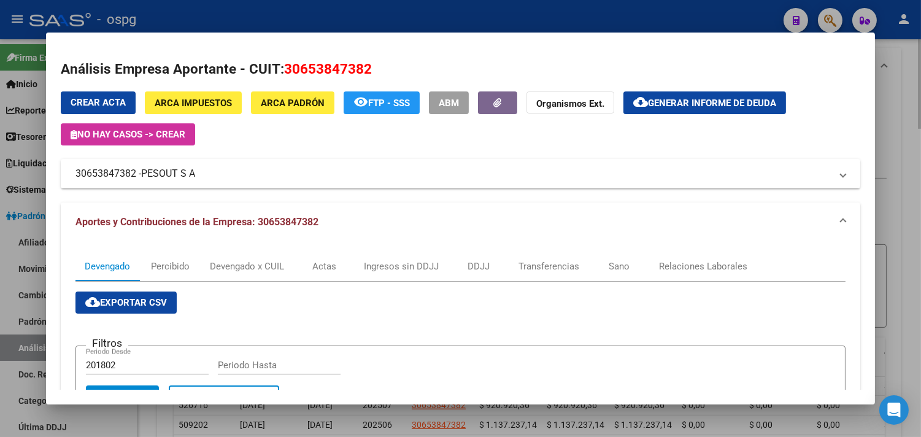
click at [905, 126] on div at bounding box center [460, 218] width 921 height 437
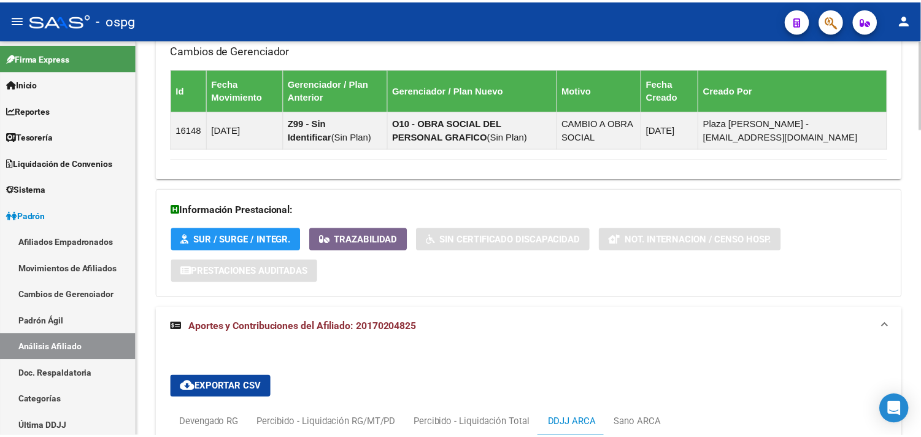
scroll to position [573, 0]
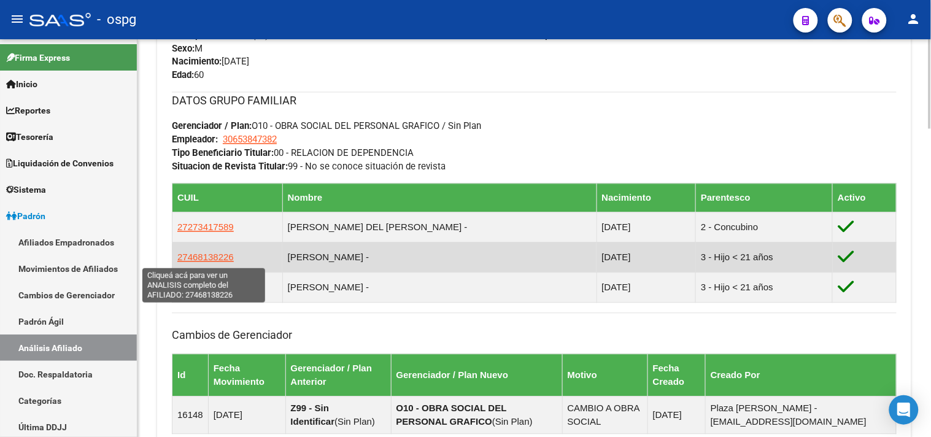
click at [209, 255] on span "27468138226" at bounding box center [205, 257] width 56 height 10
type textarea "27468138226"
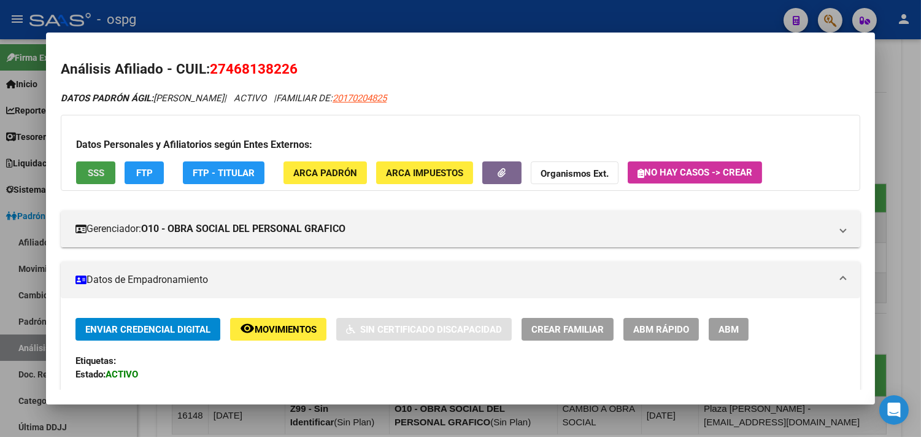
click at [93, 174] on span "SSS" at bounding box center [96, 173] width 17 height 11
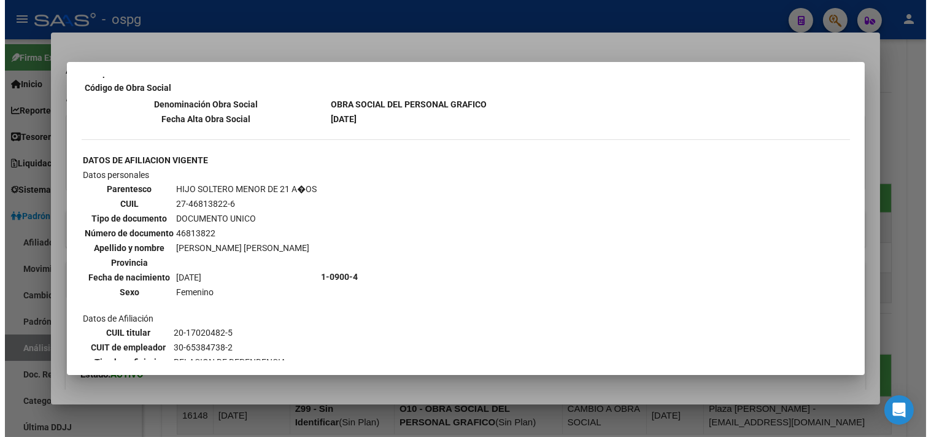
scroll to position [1013, 0]
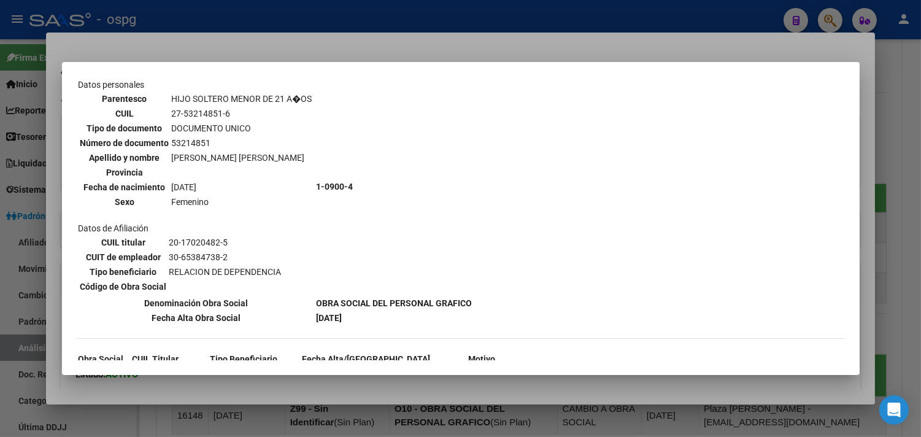
click at [379, 390] on div at bounding box center [460, 218] width 921 height 437
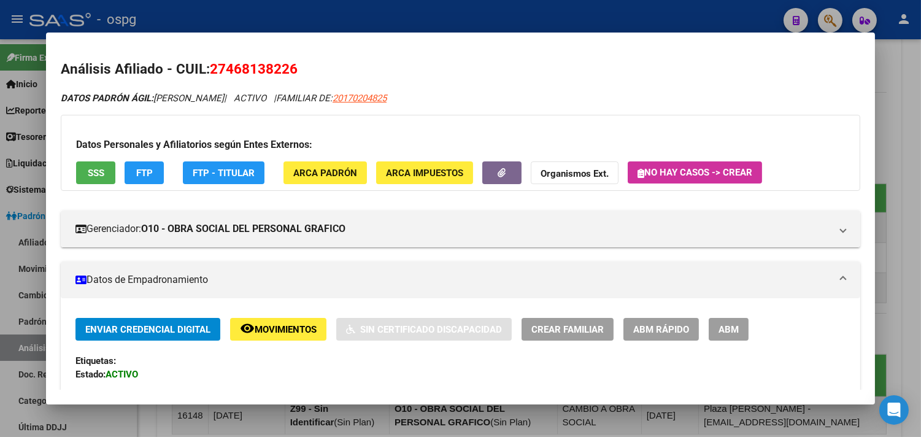
drag, startPoint x: 221, startPoint y: 66, endPoint x: 284, endPoint y: 69, distance: 62.7
click at [284, 69] on span "27468138226" at bounding box center [254, 69] width 88 height 16
copy span "46813822"
click at [543, 180] on button "Organismos Ext." at bounding box center [575, 172] width 88 height 23
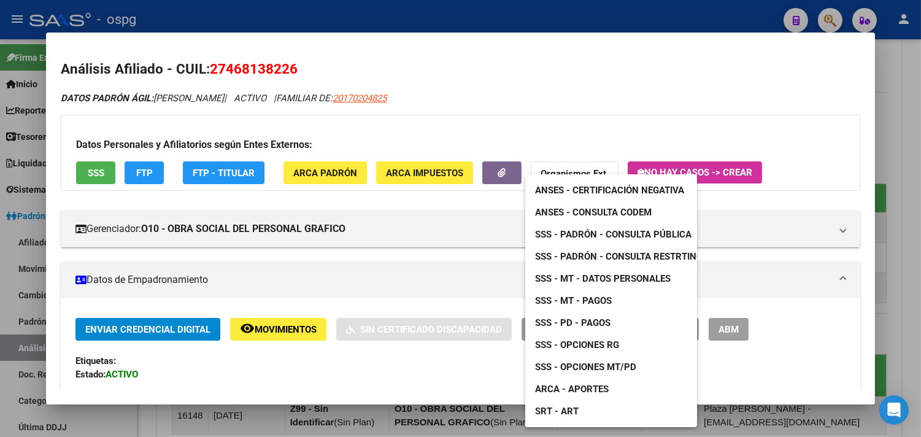
click at [563, 190] on span "ANSES - Certificación Negativa" at bounding box center [609, 190] width 149 height 11
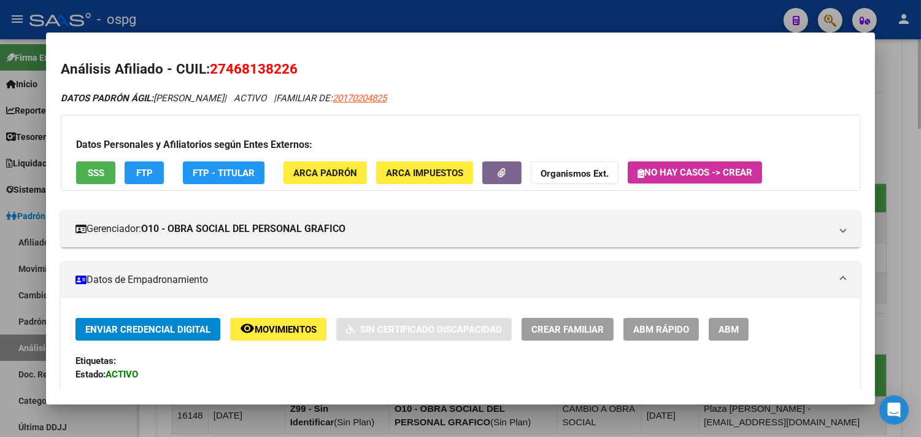
drag, startPoint x: 898, startPoint y: 88, endPoint x: 896, endPoint y: 52, distance: 36.9
click at [898, 88] on div at bounding box center [460, 218] width 921 height 437
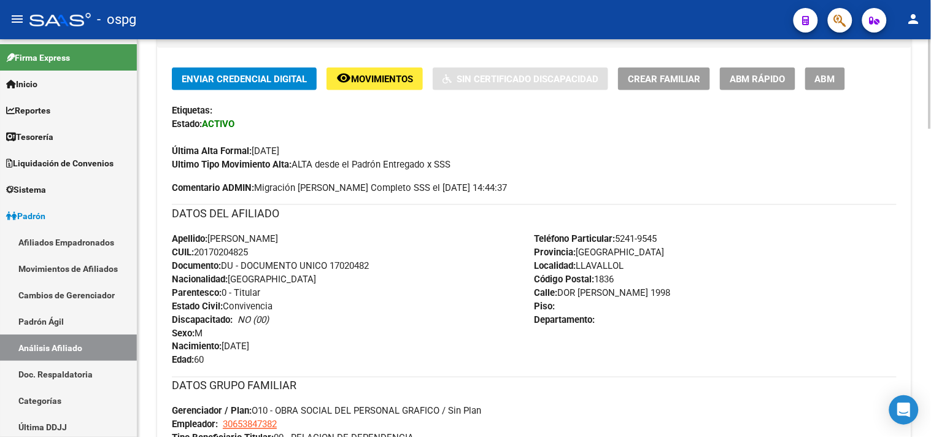
scroll to position [28, 0]
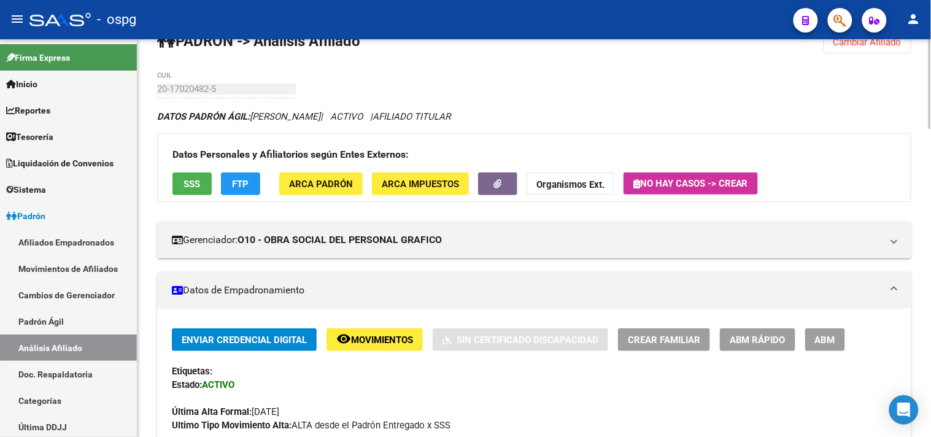
drag, startPoint x: 872, startPoint y: 46, endPoint x: 605, endPoint y: 72, distance: 268.9
click at [872, 46] on span "Cambiar Afiliado" at bounding box center [868, 42] width 68 height 11
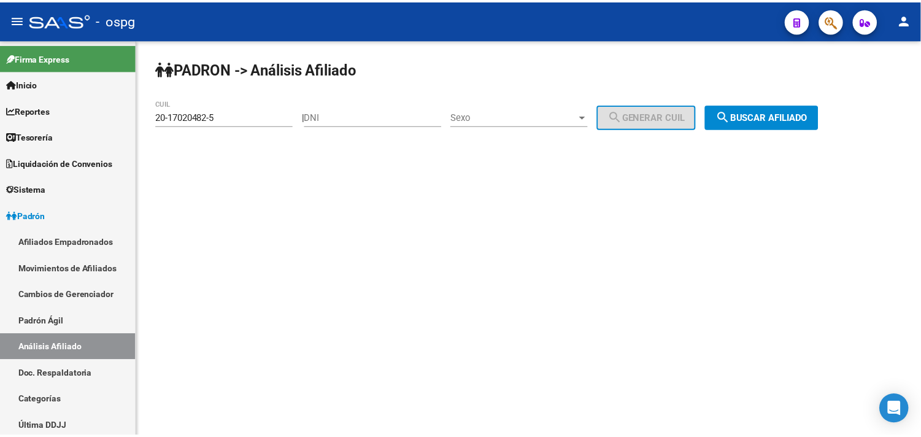
scroll to position [0, 0]
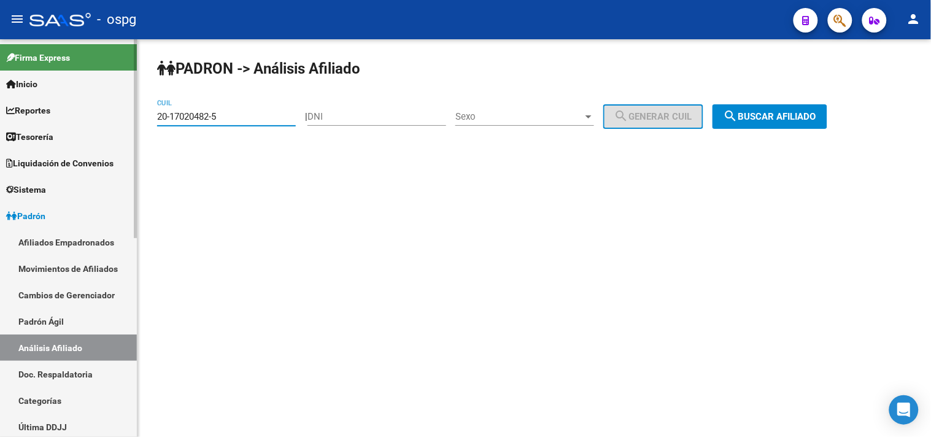
drag, startPoint x: 230, startPoint y: 120, endPoint x: 316, endPoint y: 109, distance: 86.6
click at [98, 120] on mat-sidenav-container "Firma Express Inicio Calendario SSS Instructivos Contacto OS Reportes Tablero d…" at bounding box center [465, 238] width 931 height 398
paste input "34098875-3"
click at [781, 108] on div "PADRON -> Análisis Afiliado 20-34098875-3 CUIL | DNI Sexo Sexo search Generar C…" at bounding box center [534, 103] width 794 height 129
click at [781, 117] on span "search Buscar afiliado" at bounding box center [770, 116] width 93 height 11
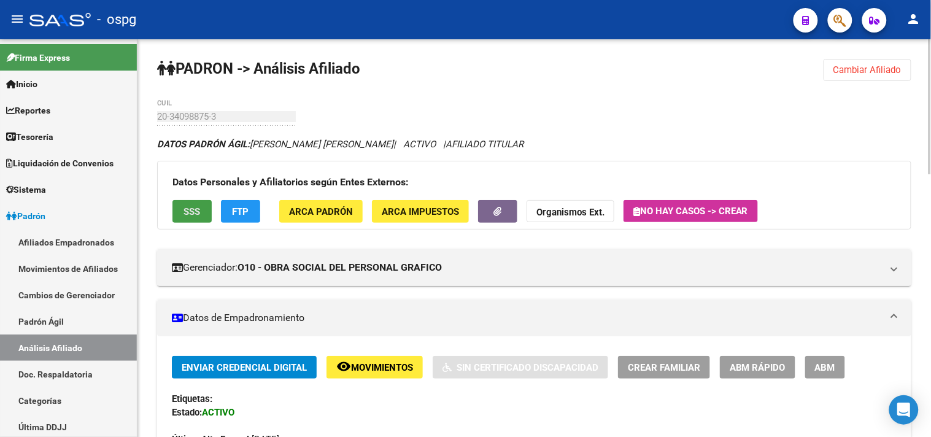
click at [180, 215] on button "SSS" at bounding box center [191, 211] width 39 height 23
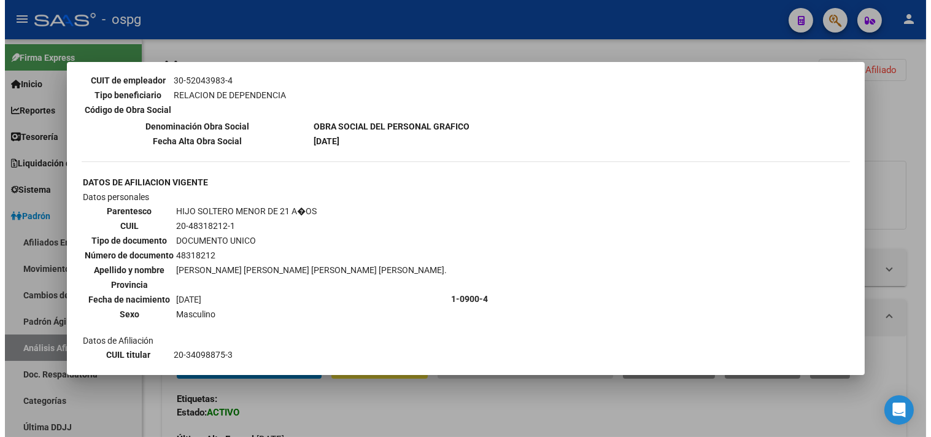
scroll to position [394, 0]
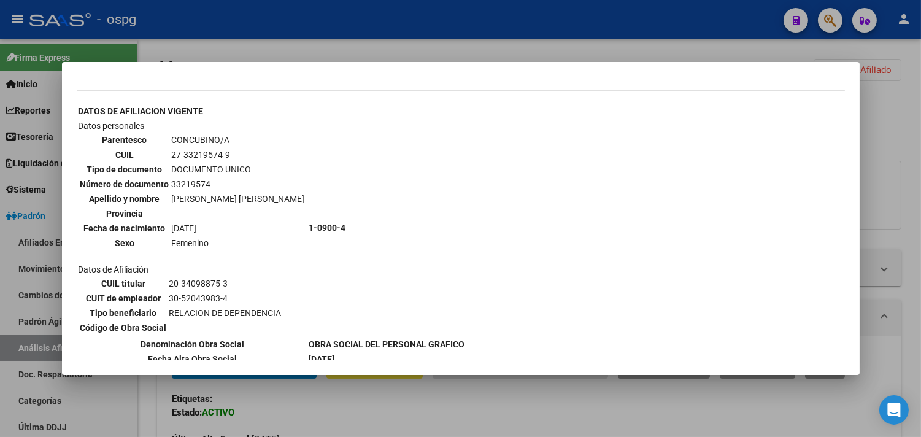
drag, startPoint x: 182, startPoint y: 140, endPoint x: 218, endPoint y: 137, distance: 35.7
click at [218, 148] on td "27-33219574-9" at bounding box center [238, 155] width 134 height 14
copy td "33219574"
click at [480, 401] on div at bounding box center [460, 218] width 921 height 437
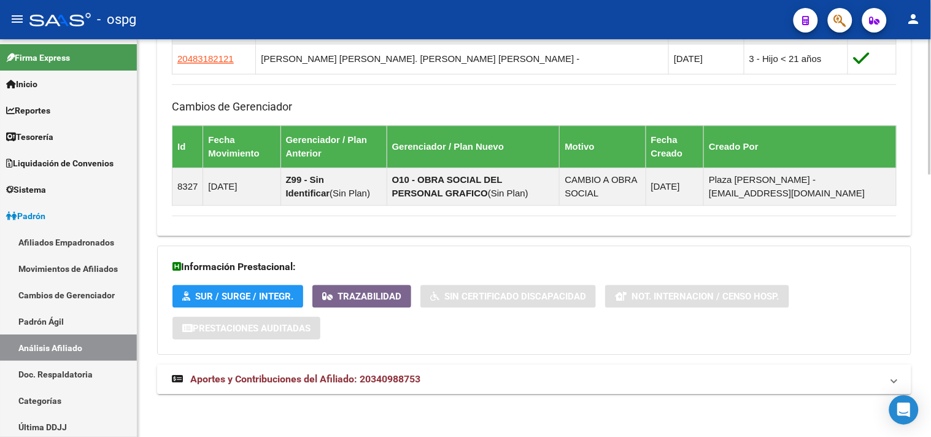
click at [473, 371] on mat-expansion-panel-header "Aportes y Contribuciones del Afiliado: 20340988753" at bounding box center [534, 379] width 754 height 29
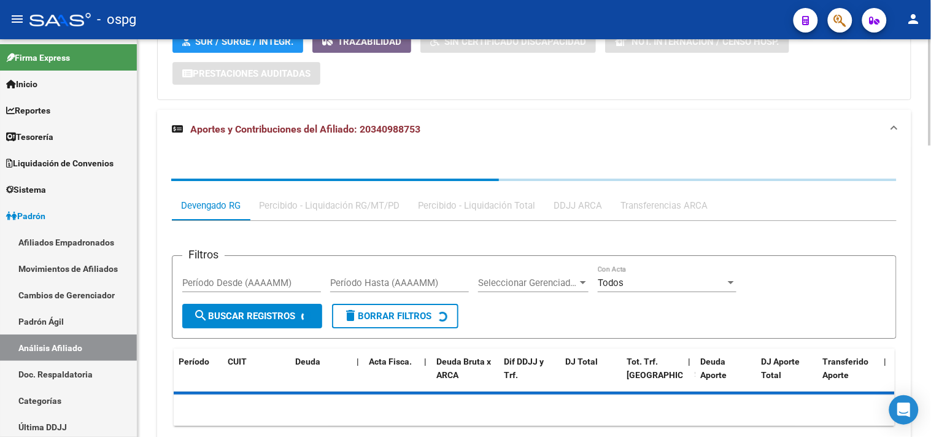
scroll to position [1089, 0]
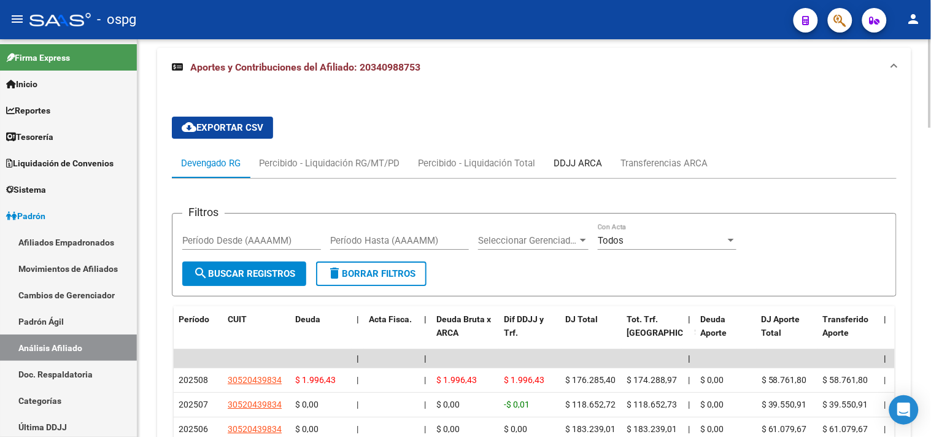
click at [594, 166] on div "DDJJ ARCA" at bounding box center [578, 164] width 48 height 14
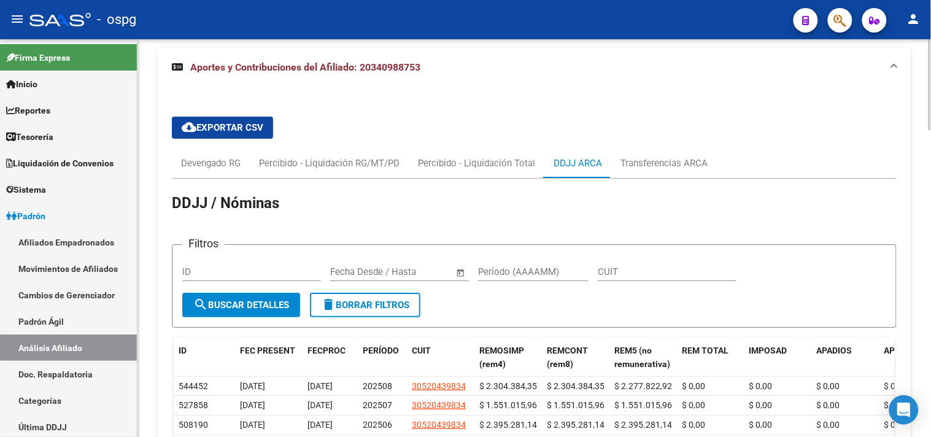
scroll to position [475, 0]
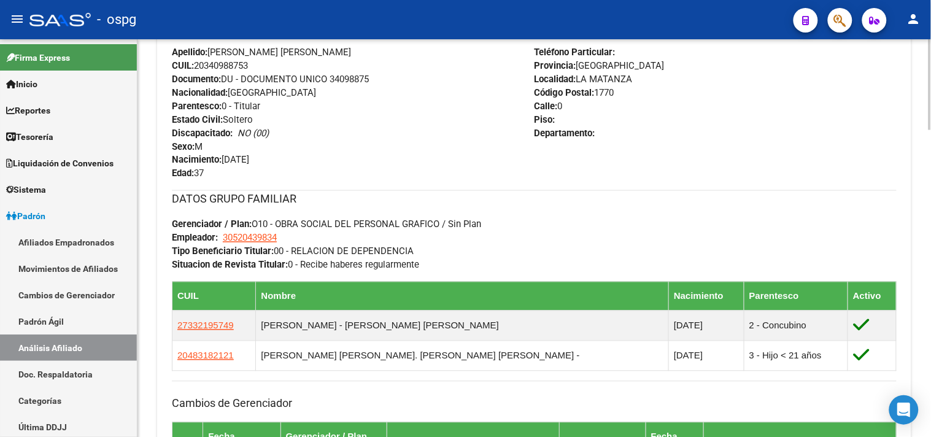
click at [803, 126] on div "Teléfono Particular: Provincia: Buenos Aires Localidad: LA MATANZA Código Posta…" at bounding box center [716, 112] width 363 height 135
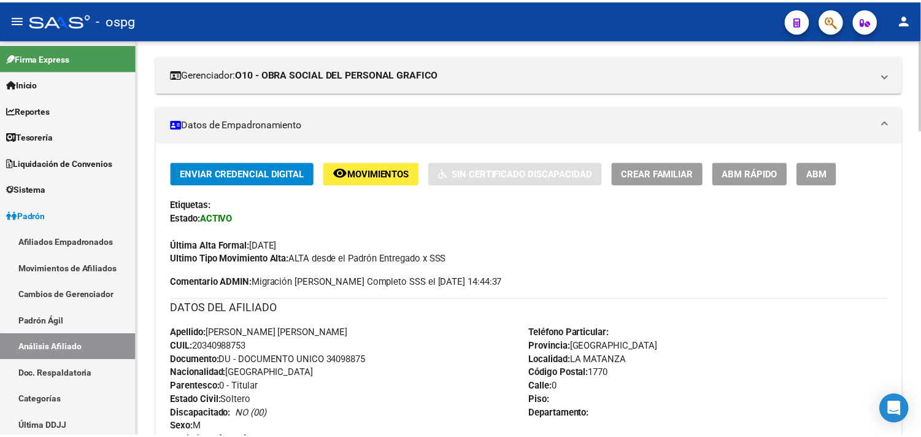
scroll to position [0, 0]
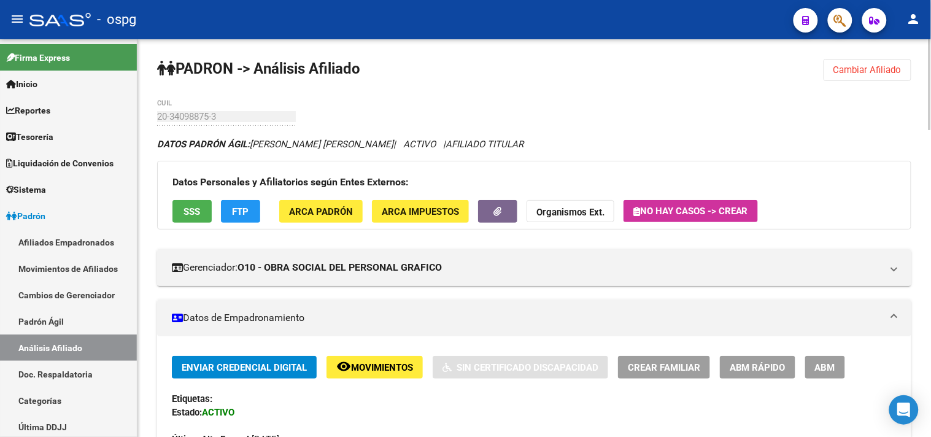
click at [873, 68] on span "Cambiar Afiliado" at bounding box center [868, 69] width 68 height 11
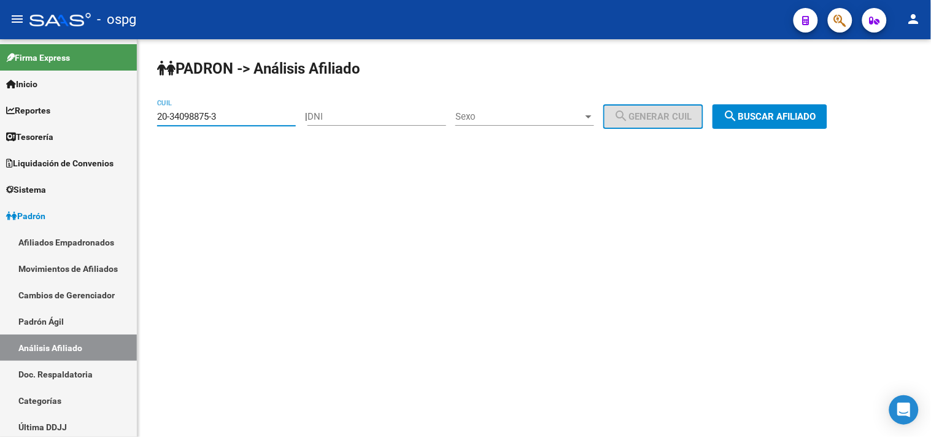
drag, startPoint x: 210, startPoint y: 115, endPoint x: 166, endPoint y: 114, distance: 44.2
click at [166, 114] on input "20-34098875-3" at bounding box center [226, 116] width 139 height 11
paste input "20236091-5"
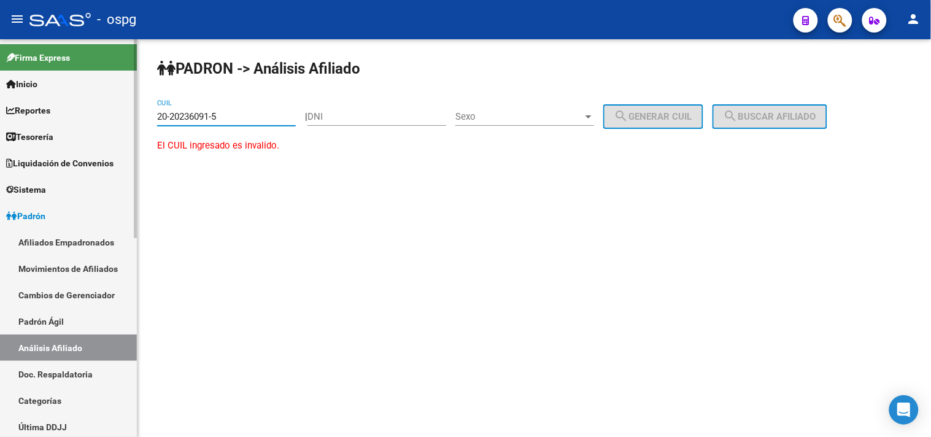
drag, startPoint x: 139, startPoint y: 109, endPoint x: 476, endPoint y: 104, distance: 337.0
click at [58, 109] on mat-sidenav-container "Firma Express Inicio Calendario SSS Instructivos Contacto OS Reportes Tablero d…" at bounding box center [465, 238] width 931 height 398
paste input "3609156-3"
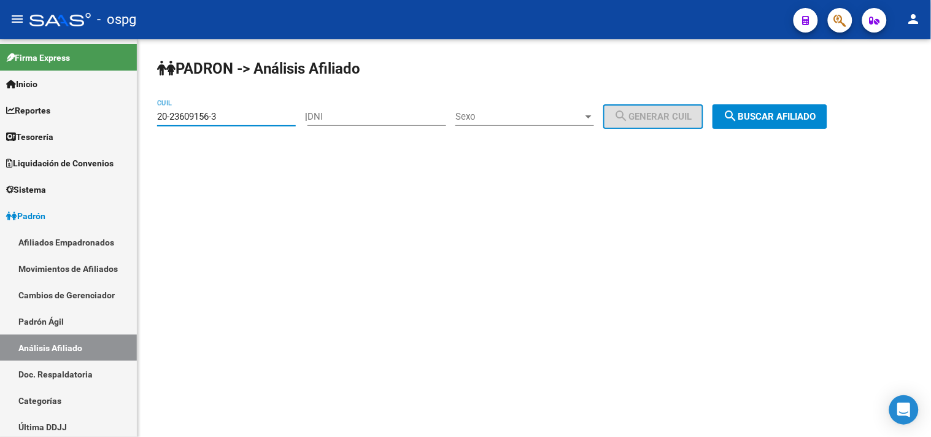
type input "20-23609156-3"
drag, startPoint x: 783, startPoint y: 106, endPoint x: 768, endPoint y: 98, distance: 16.8
click at [783, 107] on button "search Buscar afiliado" at bounding box center [770, 116] width 115 height 25
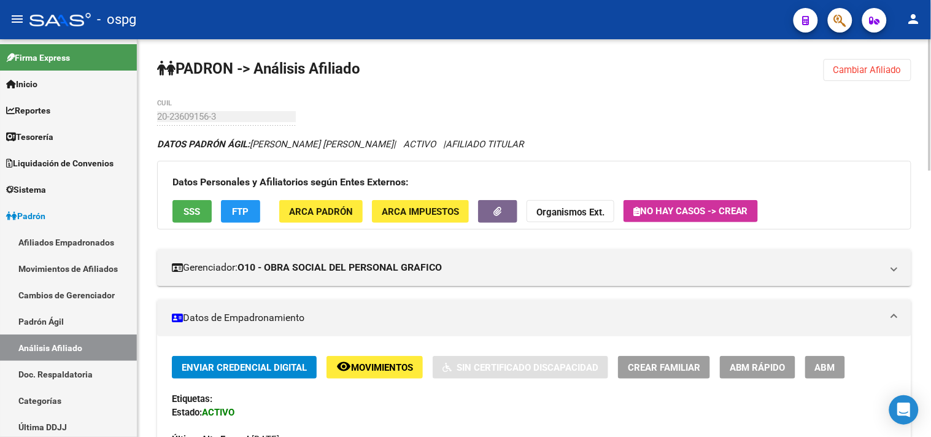
click at [192, 197] on div "Datos Personales y Afiliatorios según Entes Externos: SSS FTP ARCA Padrón ARCA …" at bounding box center [534, 195] width 754 height 69
click at [188, 210] on span "SSS" at bounding box center [192, 211] width 17 height 11
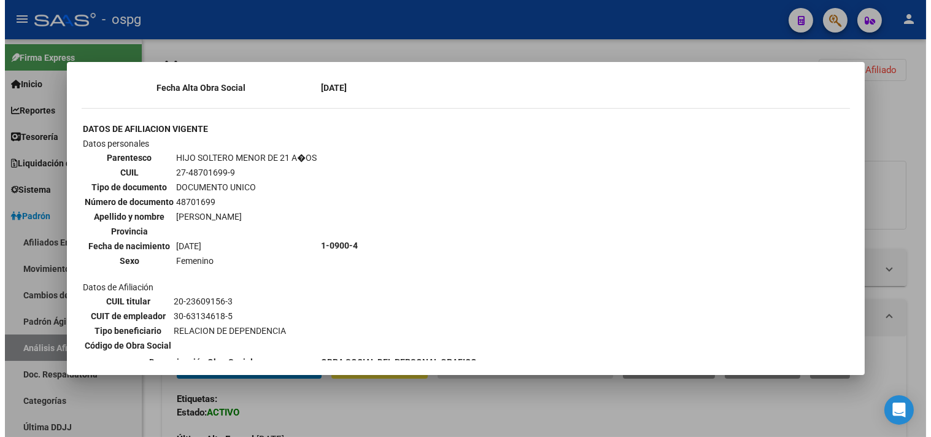
scroll to position [959, 0]
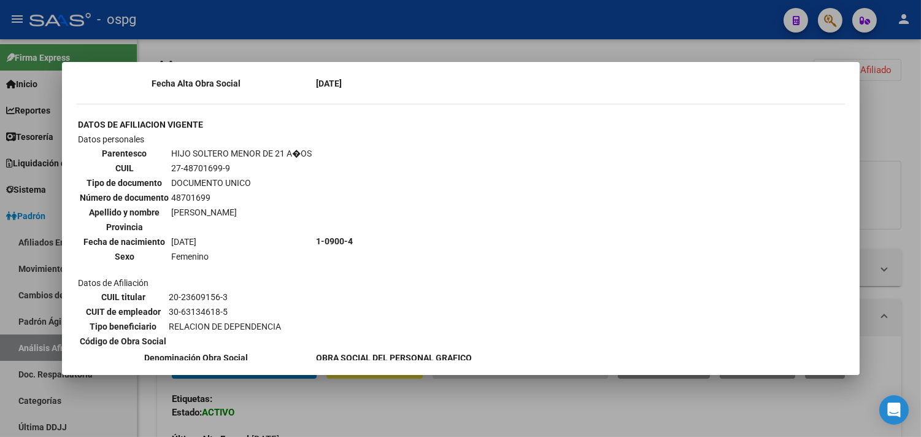
click at [891, 130] on div at bounding box center [460, 218] width 921 height 437
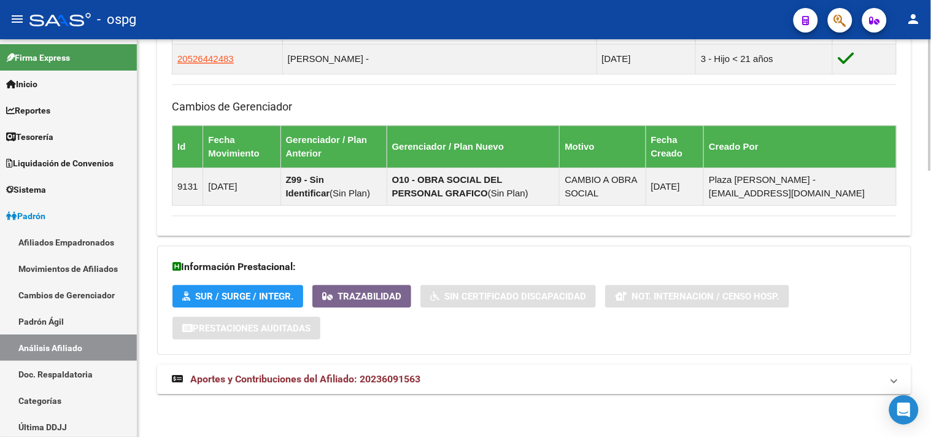
click at [445, 379] on mat-panel-title "Aportes y Contribuciones del Afiliado: 20236091563" at bounding box center [527, 380] width 710 height 14
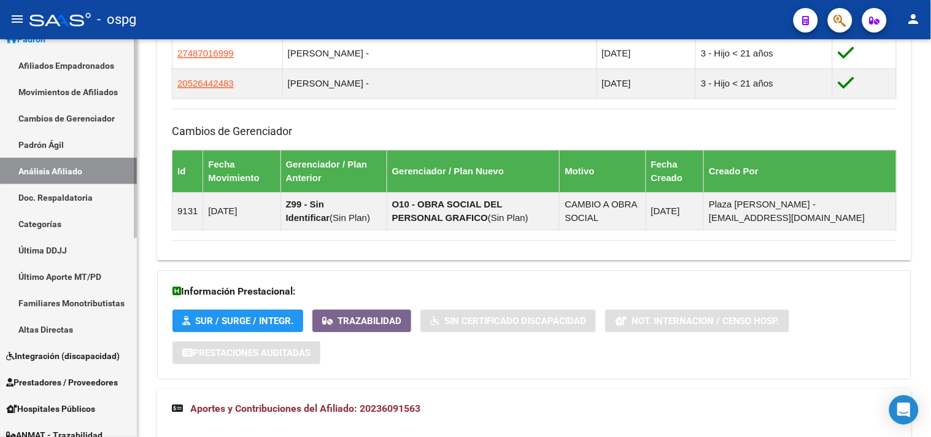
scroll to position [398, 0]
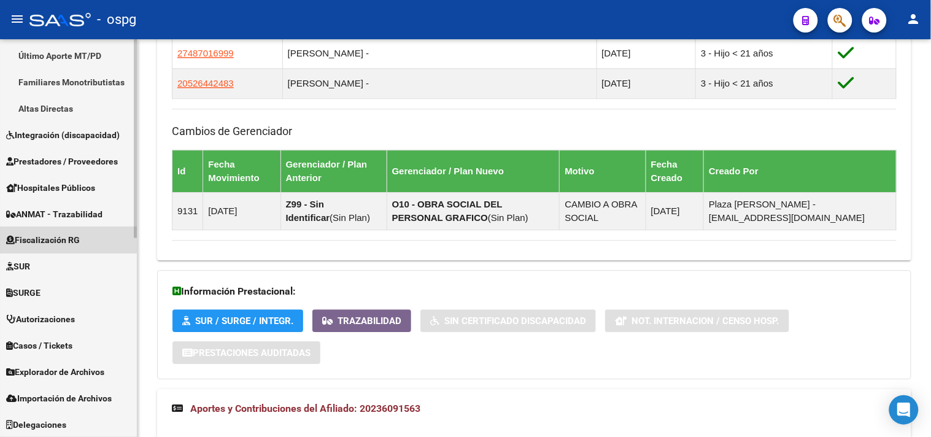
click at [58, 234] on span "Fiscalización RG" at bounding box center [43, 241] width 74 height 14
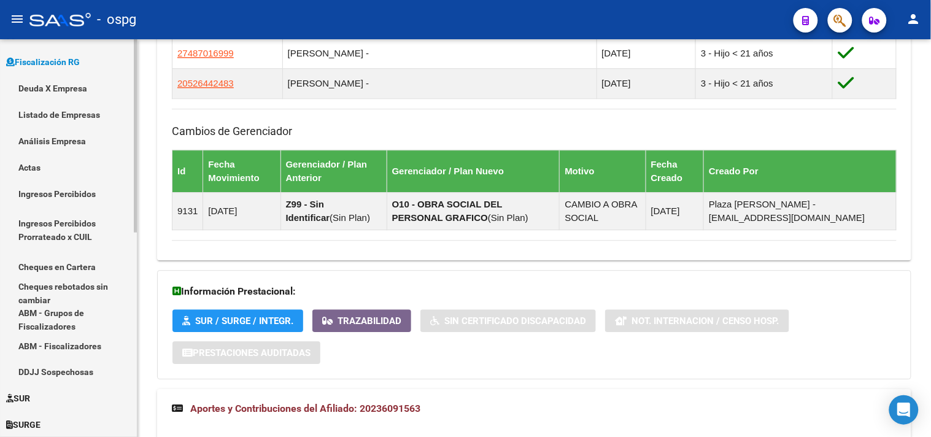
scroll to position [261, 0]
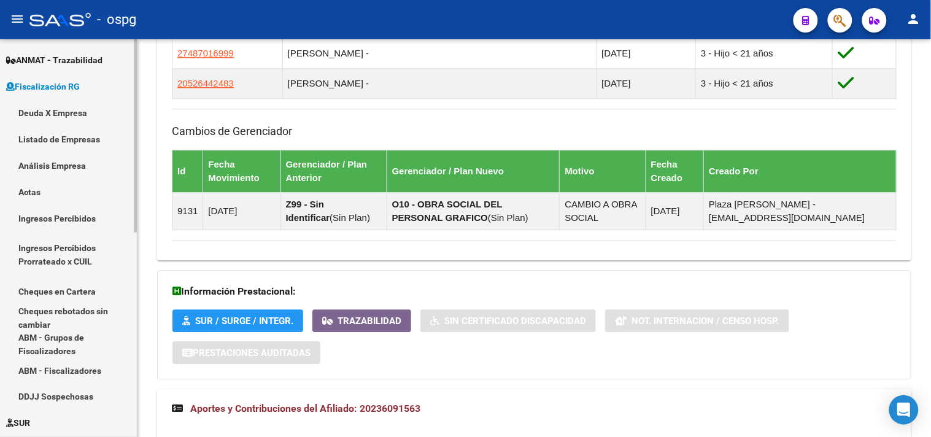
click at [50, 166] on link "Análisis Empresa" at bounding box center [68, 165] width 137 height 26
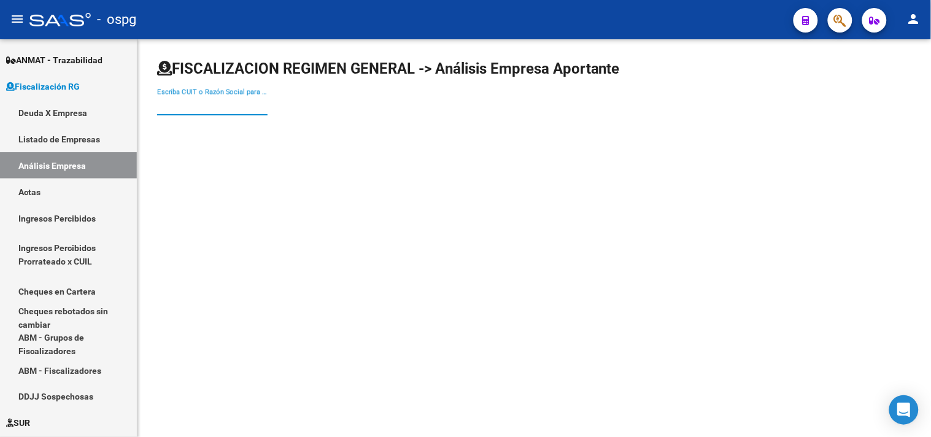
click at [216, 106] on input "Escriba CUIT o Razón Social para buscar" at bounding box center [212, 105] width 110 height 11
type input "3"
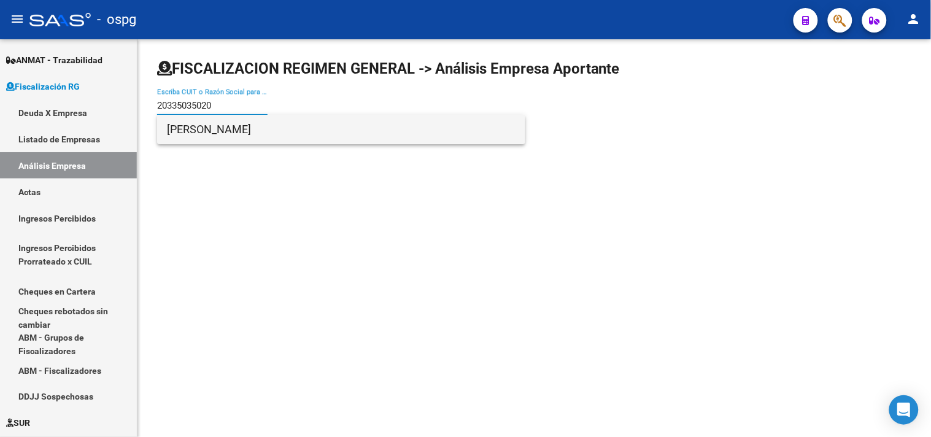
type input "20335035020"
click at [254, 129] on span "GUISER AXEL IAIR" at bounding box center [341, 129] width 349 height 29
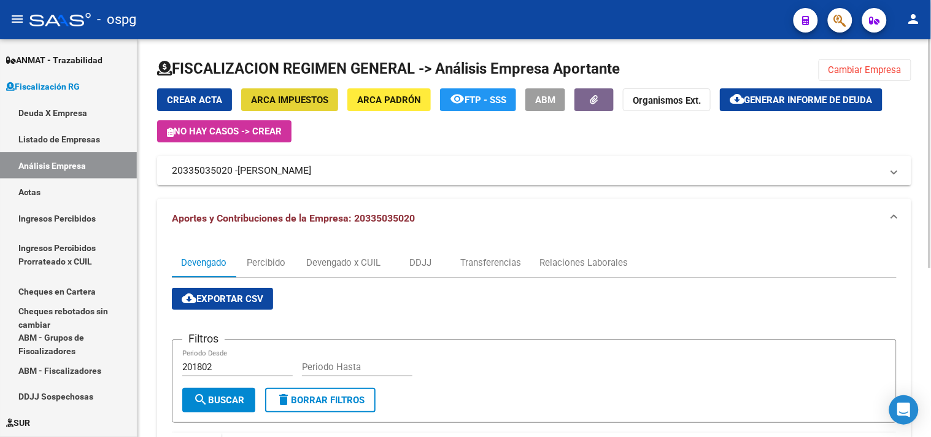
click at [279, 97] on span "ARCA Impuestos" at bounding box center [289, 100] width 77 height 11
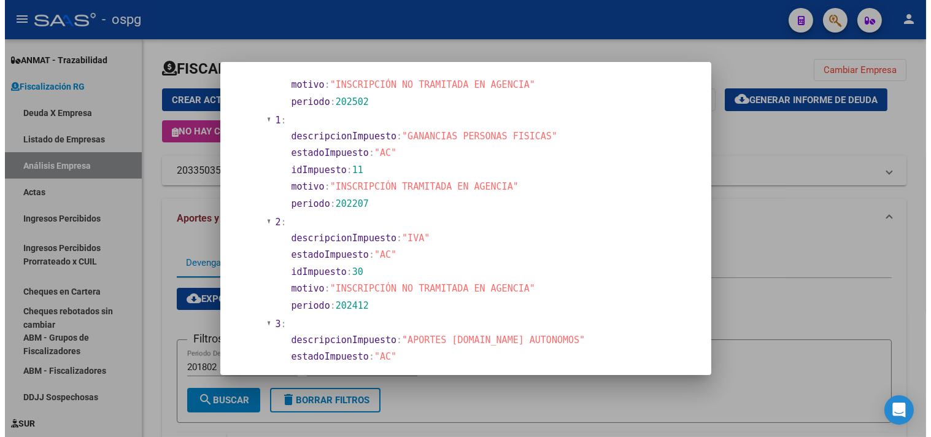
scroll to position [818, 0]
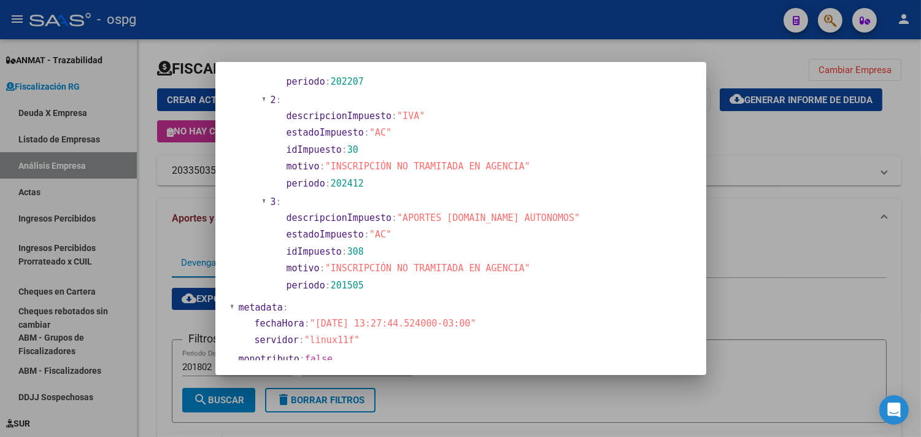
drag, startPoint x: 801, startPoint y: 130, endPoint x: 741, endPoint y: 168, distance: 71.2
click at [801, 129] on div at bounding box center [460, 218] width 921 height 437
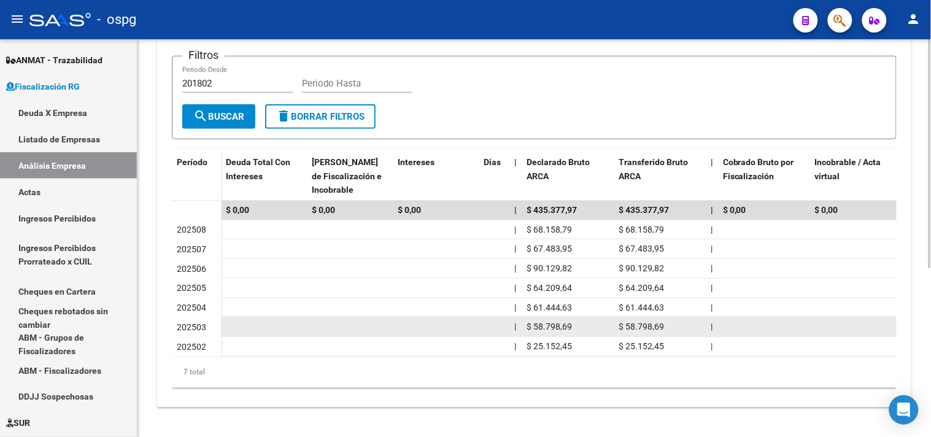
scroll to position [88, 0]
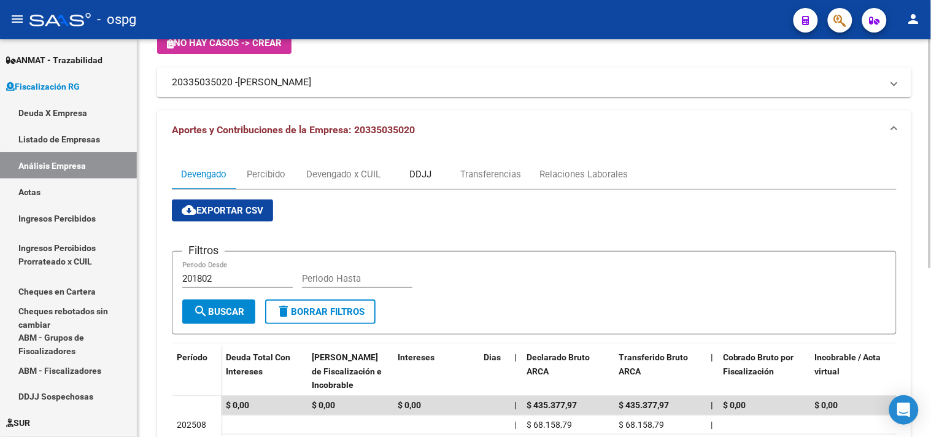
click at [412, 174] on div "DDJJ" at bounding box center [420, 175] width 22 height 14
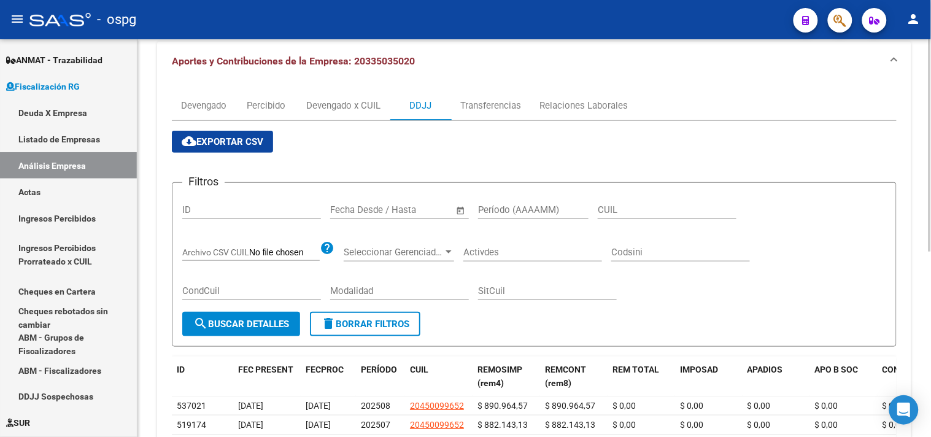
scroll to position [131, 0]
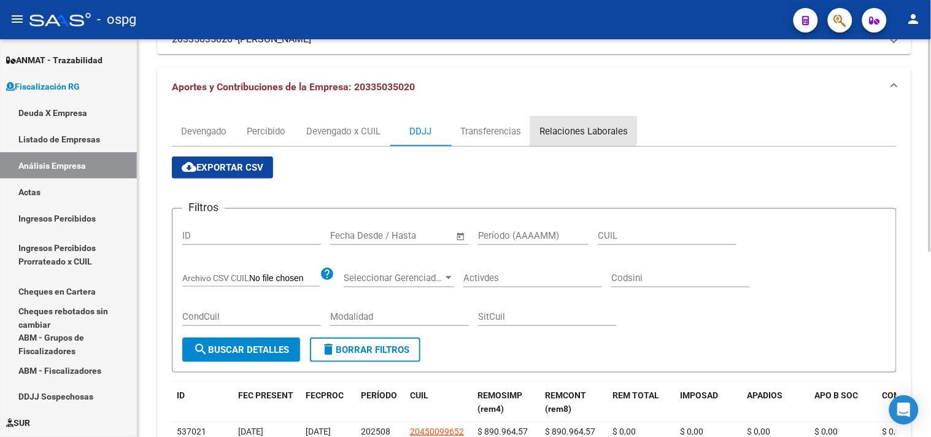
click at [581, 123] on div "Relaciones Laborales" at bounding box center [583, 131] width 107 height 29
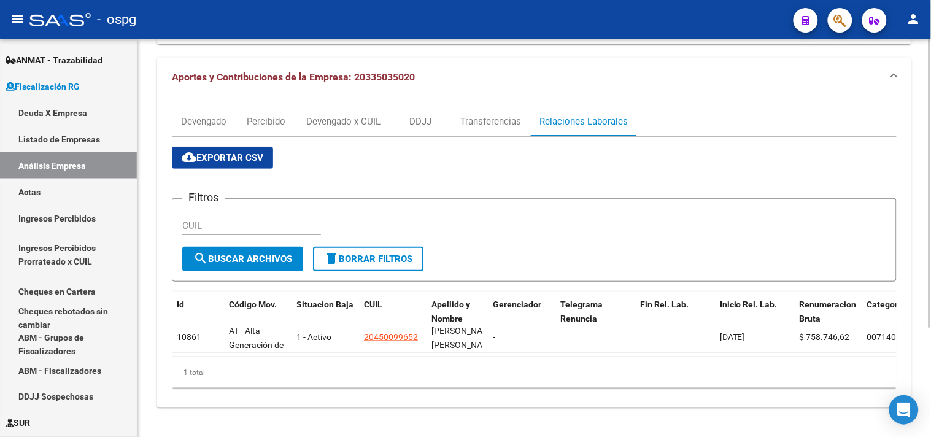
scroll to position [150, 0]
click at [420, 115] on div "DDJJ" at bounding box center [420, 122] width 22 height 14
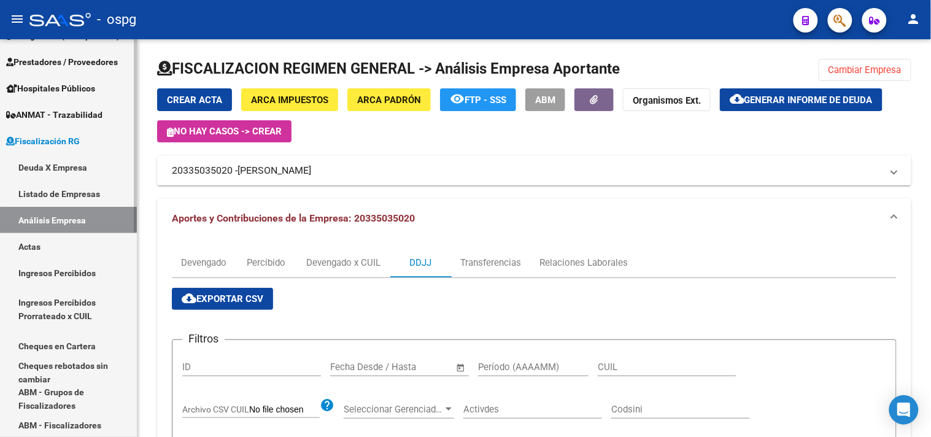
scroll to position [0, 0]
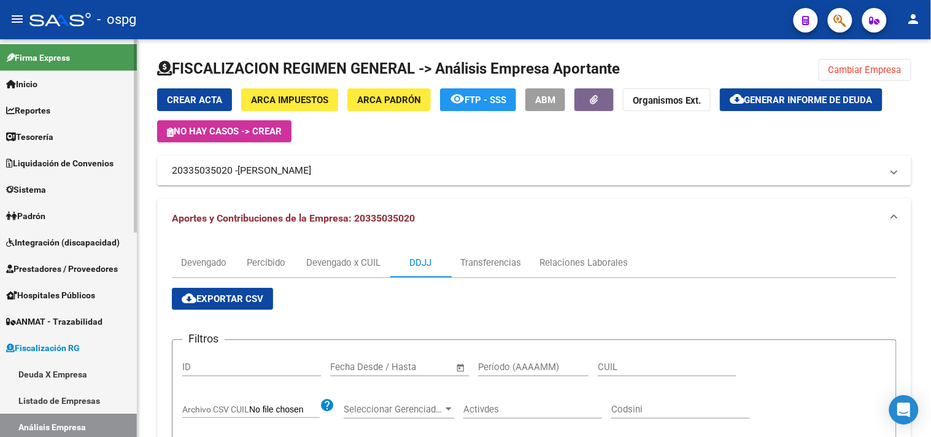
click at [51, 203] on link "Padrón" at bounding box center [68, 216] width 137 height 26
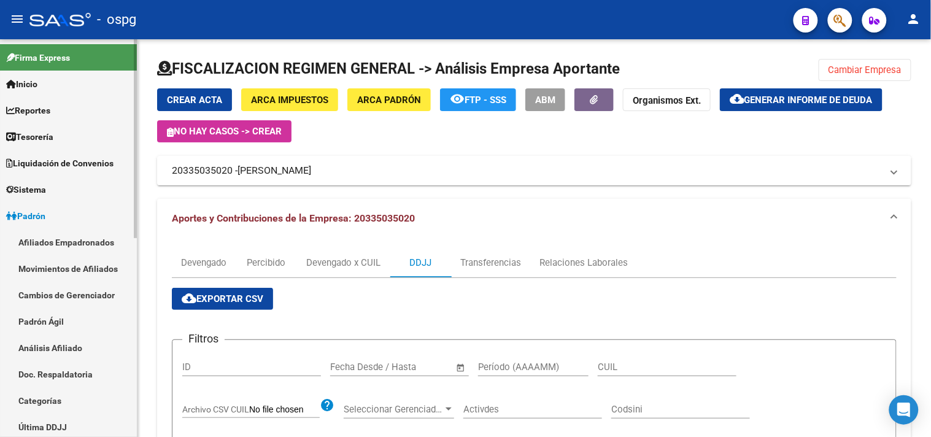
click at [29, 109] on span "Reportes" at bounding box center [28, 111] width 44 height 14
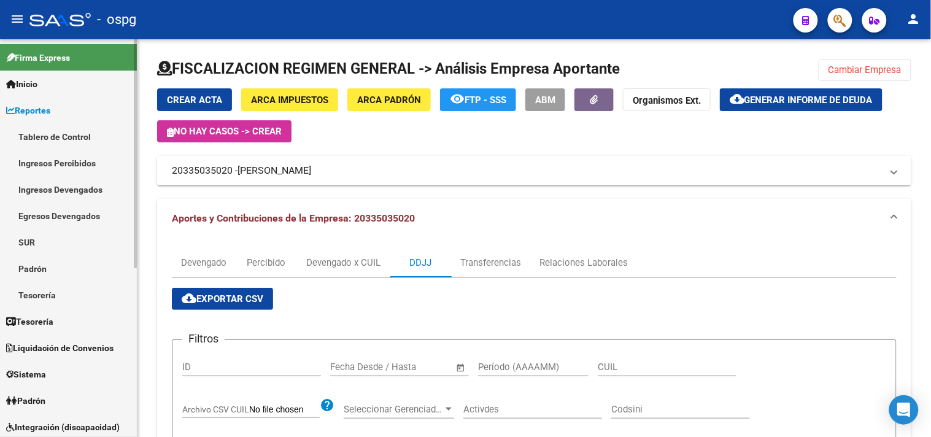
click at [47, 155] on link "Ingresos Percibidos" at bounding box center [68, 163] width 137 height 26
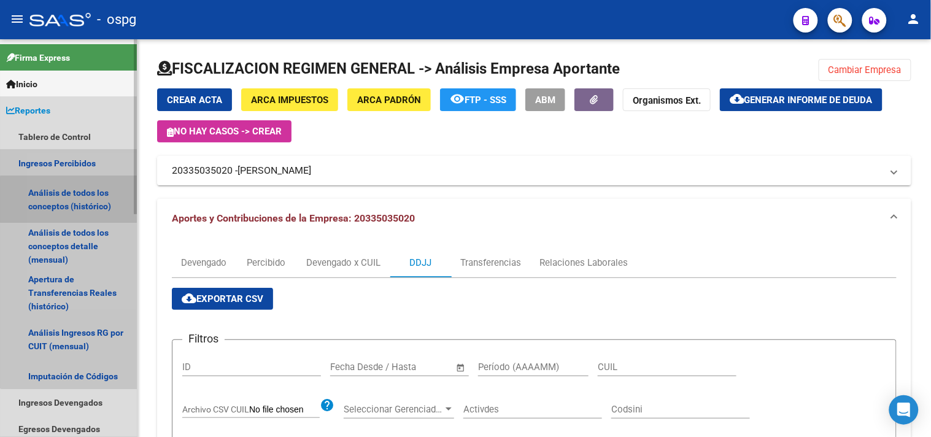
click at [74, 199] on link "Análisis de todos los conceptos (histórico)" at bounding box center [68, 199] width 137 height 47
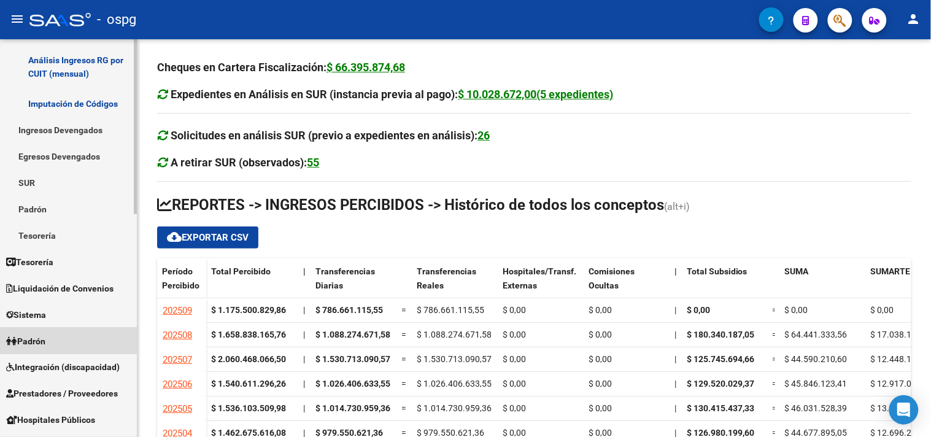
click at [64, 334] on link "Padrón" at bounding box center [68, 341] width 137 height 26
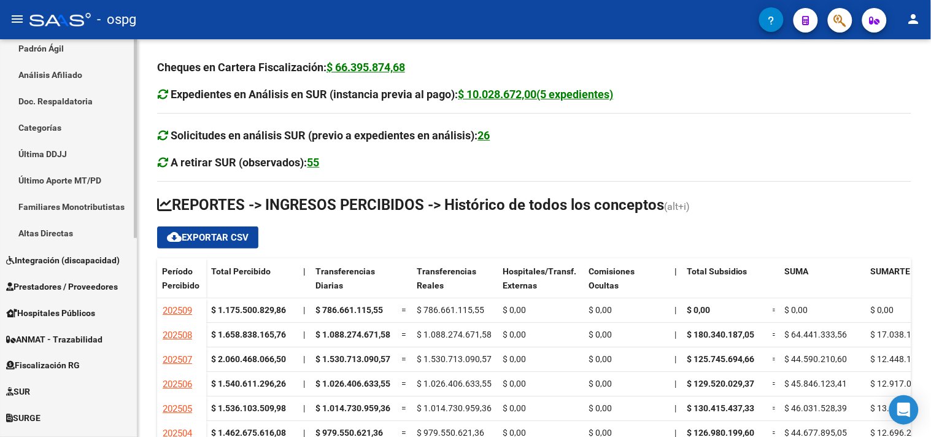
click at [77, 64] on link "Análisis Afiliado" at bounding box center [68, 75] width 137 height 26
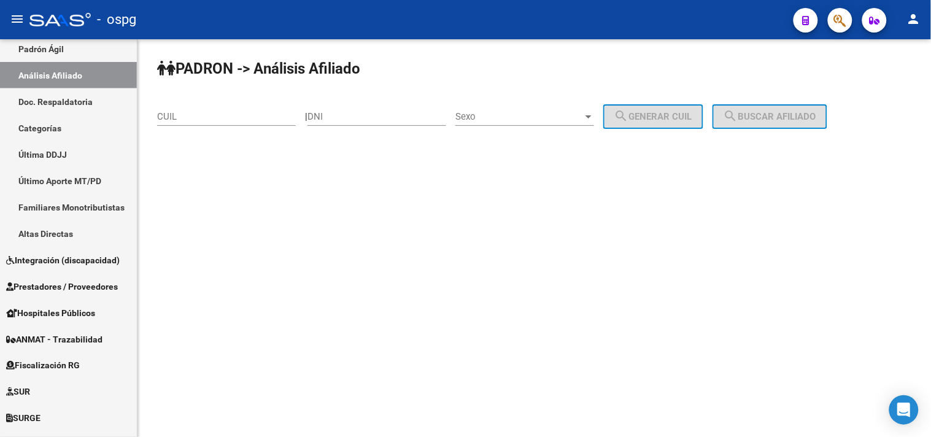
click at [258, 118] on input "CUIL" at bounding box center [226, 116] width 139 height 11
paste input "20-17570245-9"
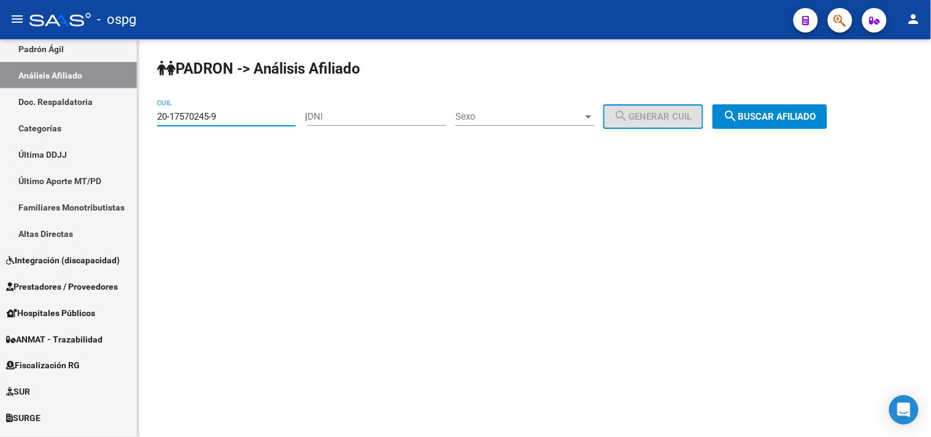
type input "20-17570245-9"
click at [796, 114] on span "search Buscar afiliado" at bounding box center [770, 116] width 93 height 11
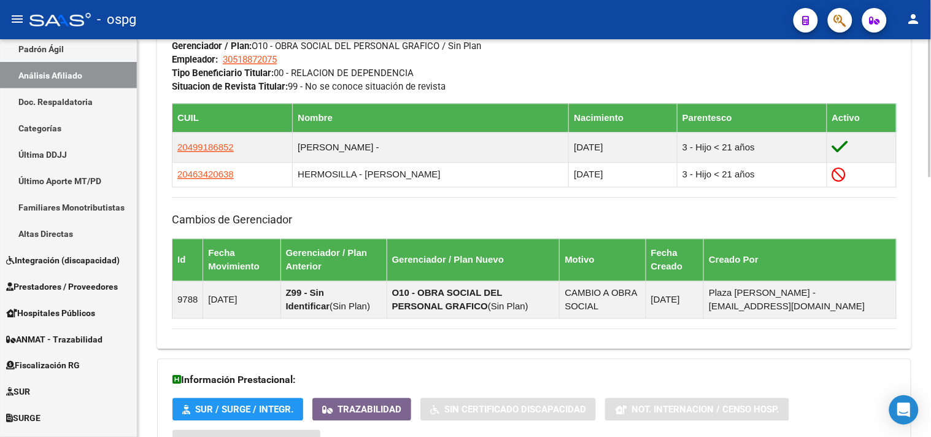
scroll to position [755, 0]
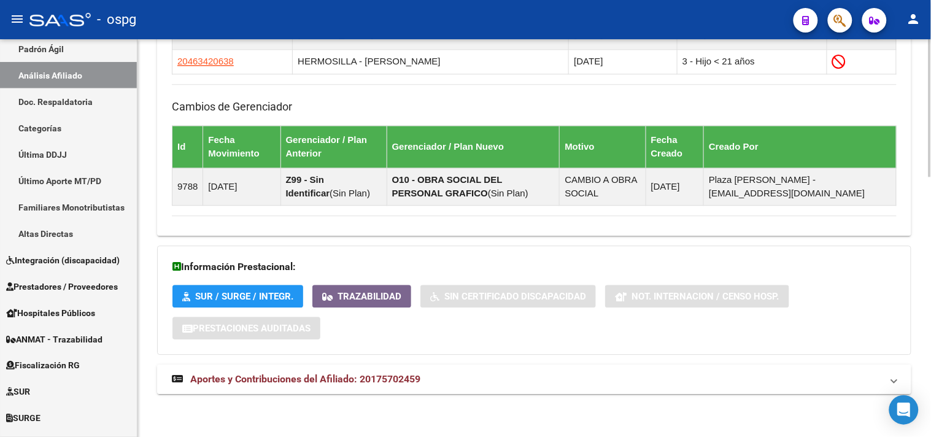
click at [490, 382] on mat-panel-title "Aportes y Contribuciones del Afiliado: 20175702459" at bounding box center [527, 380] width 710 height 14
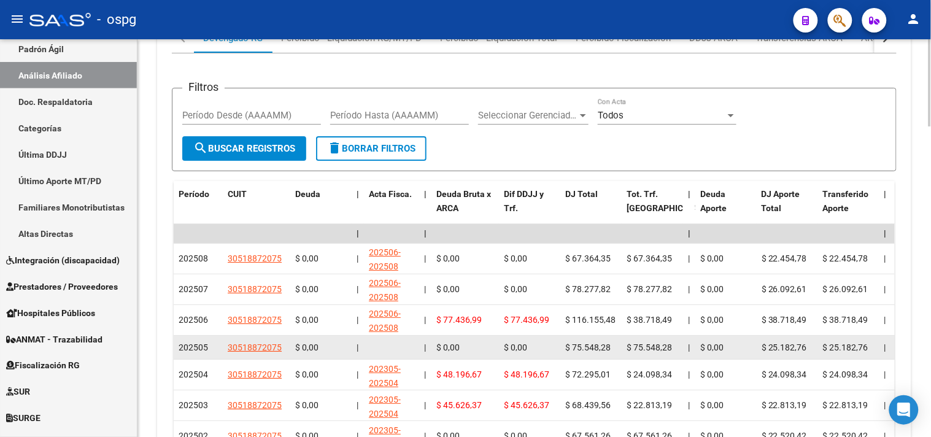
scroll to position [1164, 0]
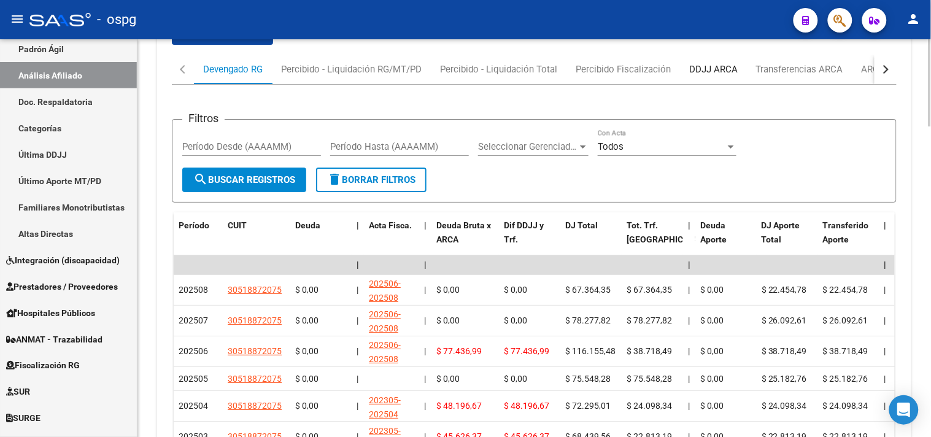
click at [719, 76] on div "DDJJ ARCA" at bounding box center [713, 70] width 48 height 14
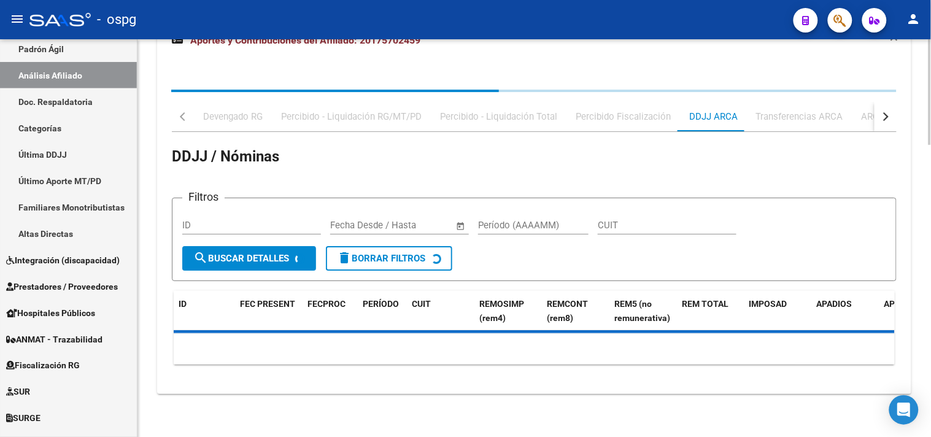
scroll to position [1156, 0]
